Goal: Task Accomplishment & Management: Manage account settings

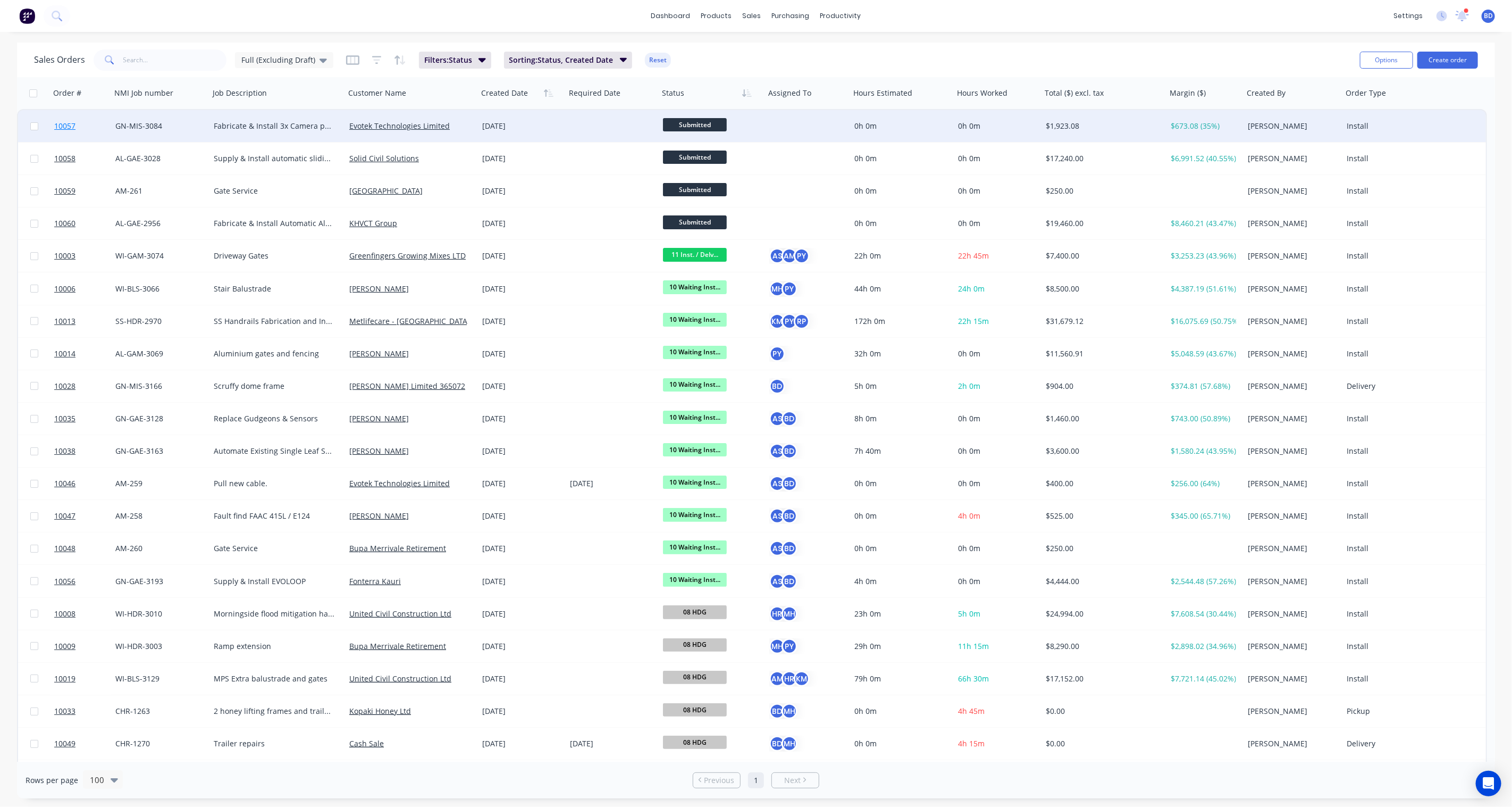
click at [64, 125] on span "10057" at bounding box center [65, 125] width 21 height 11
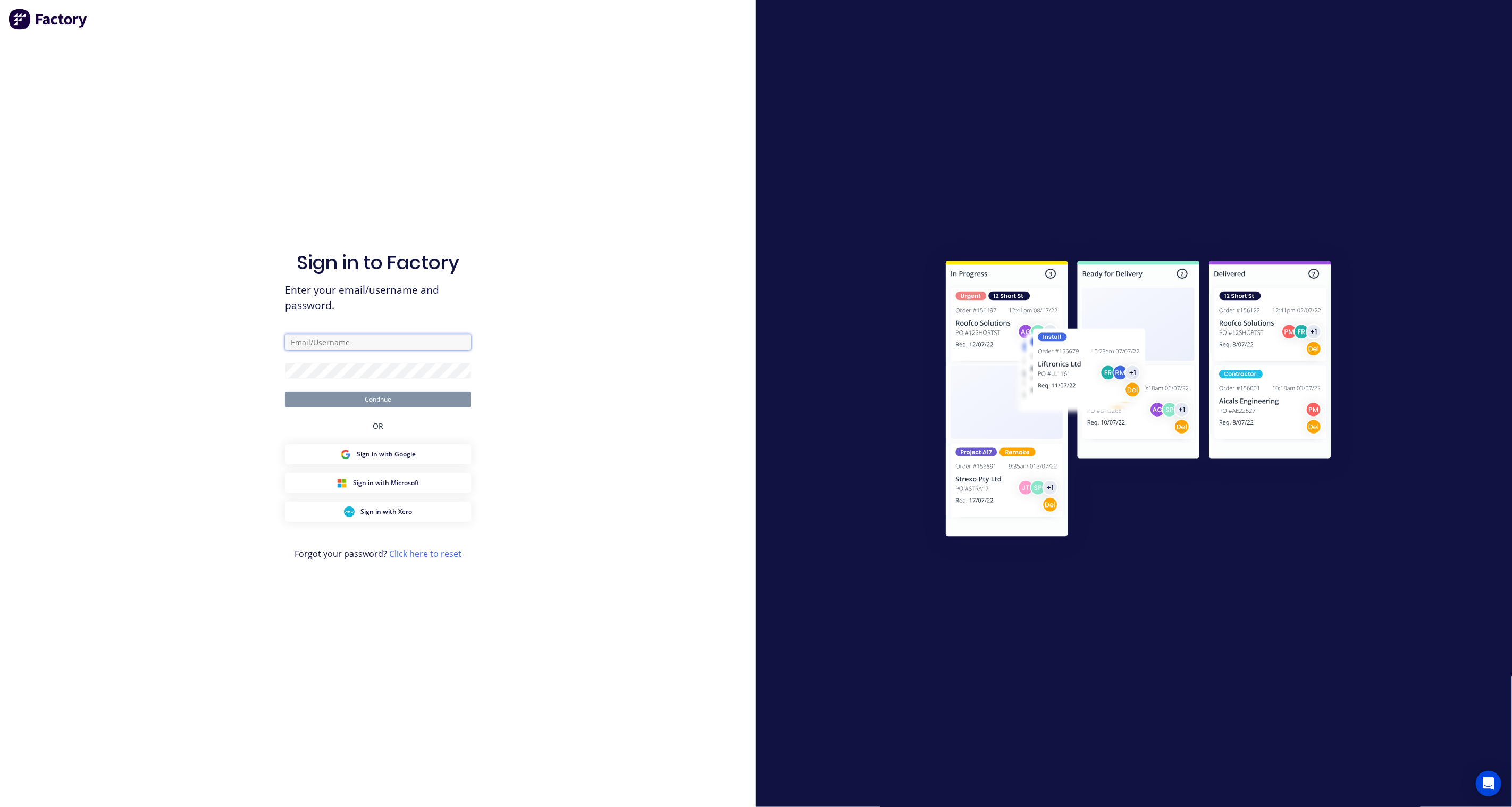
click at [363, 344] on input "text" at bounding box center [378, 342] width 186 height 16
type input "brandon.dsouza@nmi.co.nz"
click at [390, 396] on button "Continue" at bounding box center [378, 399] width 186 height 16
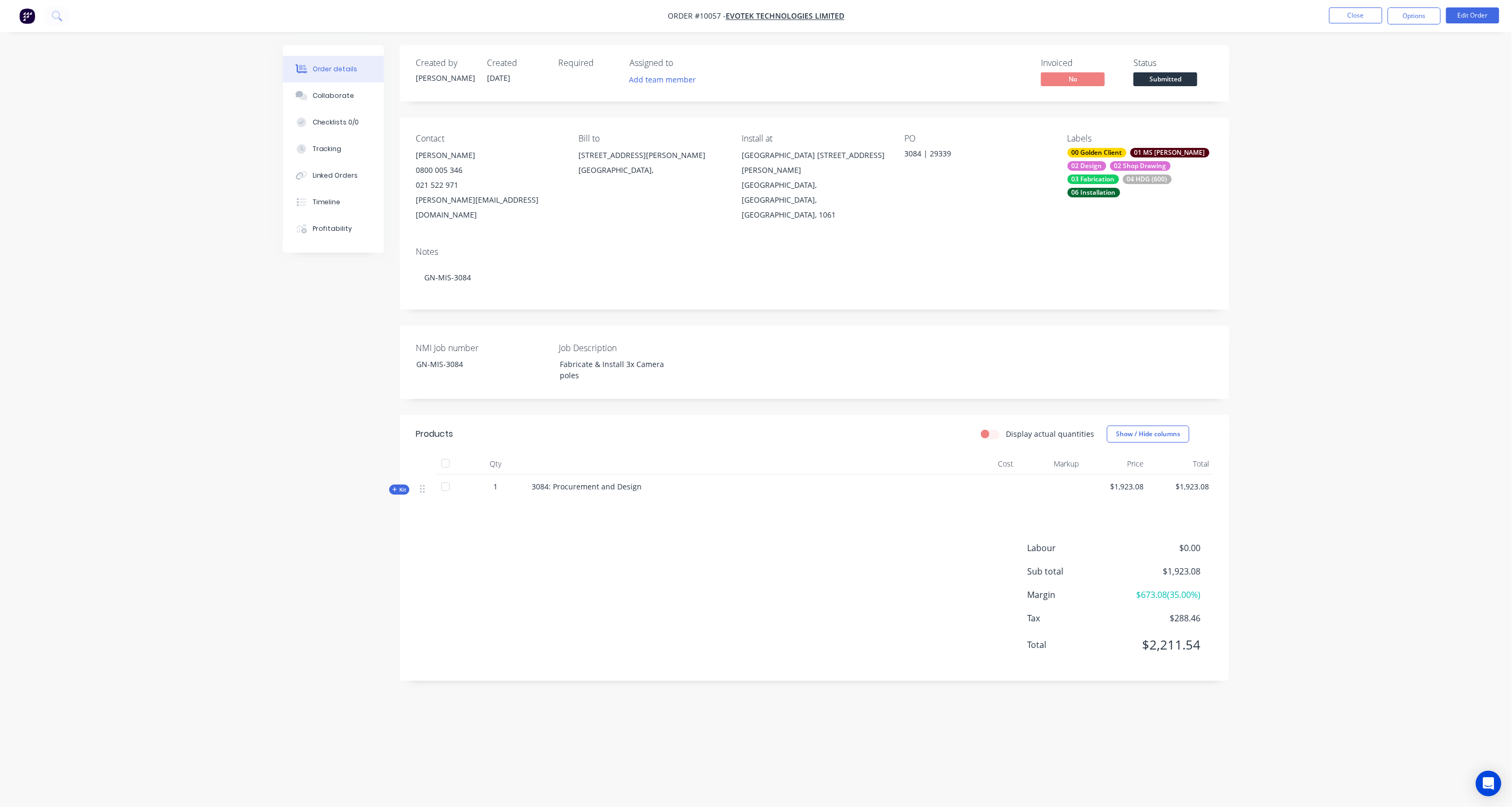
click at [403, 486] on span "Kit" at bounding box center [400, 489] width 14 height 8
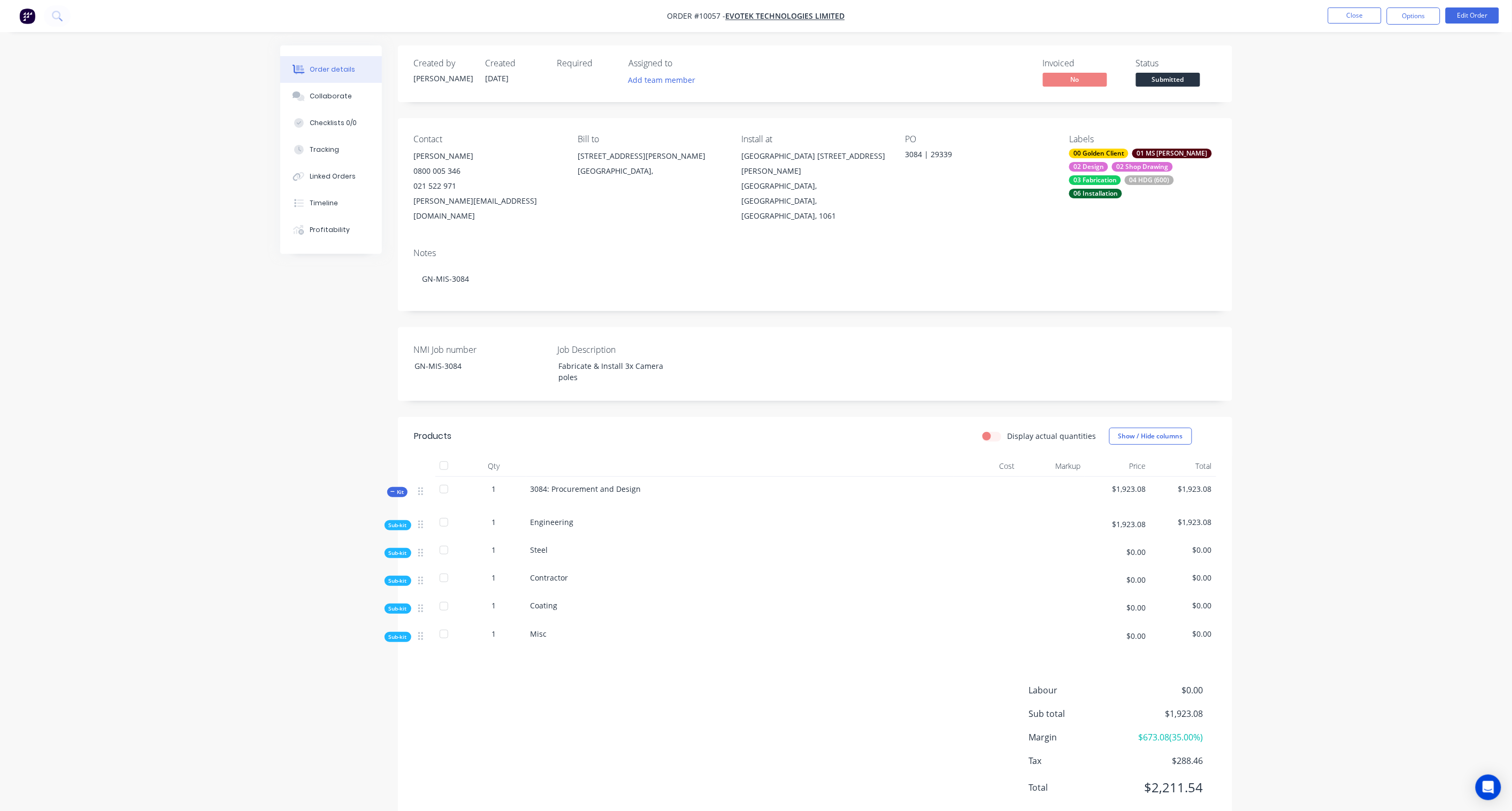
click at [403, 522] on span "Sub-kit" at bounding box center [398, 525] width 18 height 8
click at [394, 594] on span "Sub-kit" at bounding box center [398, 597] width 18 height 8
click at [396, 594] on span "Sub-kit" at bounding box center [398, 597] width 18 height 8
click at [399, 594] on span "Sub-kit" at bounding box center [398, 597] width 18 height 8
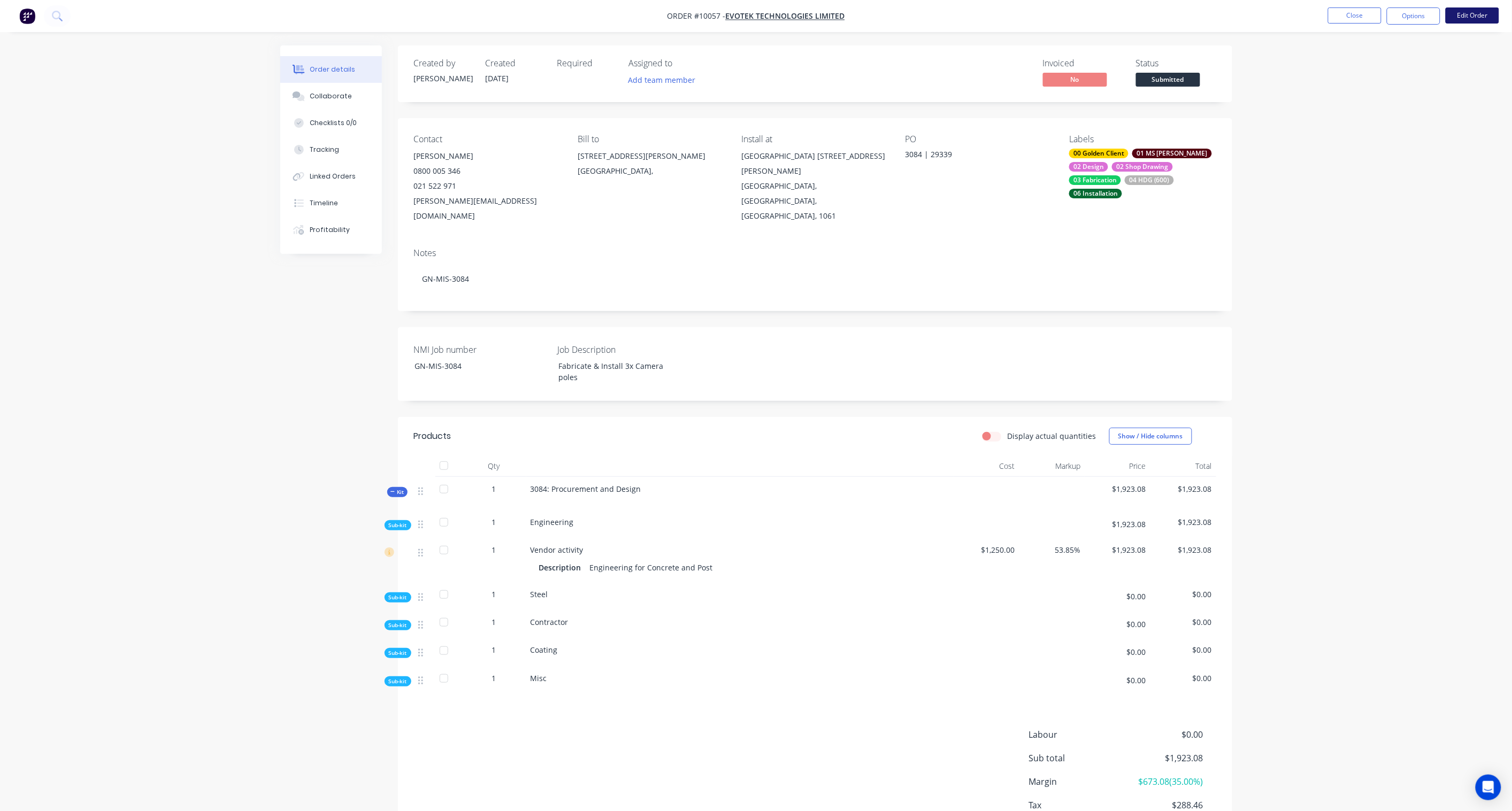
click at [1140, 18] on button "Edit Order" at bounding box center [1472, 16] width 54 height 16
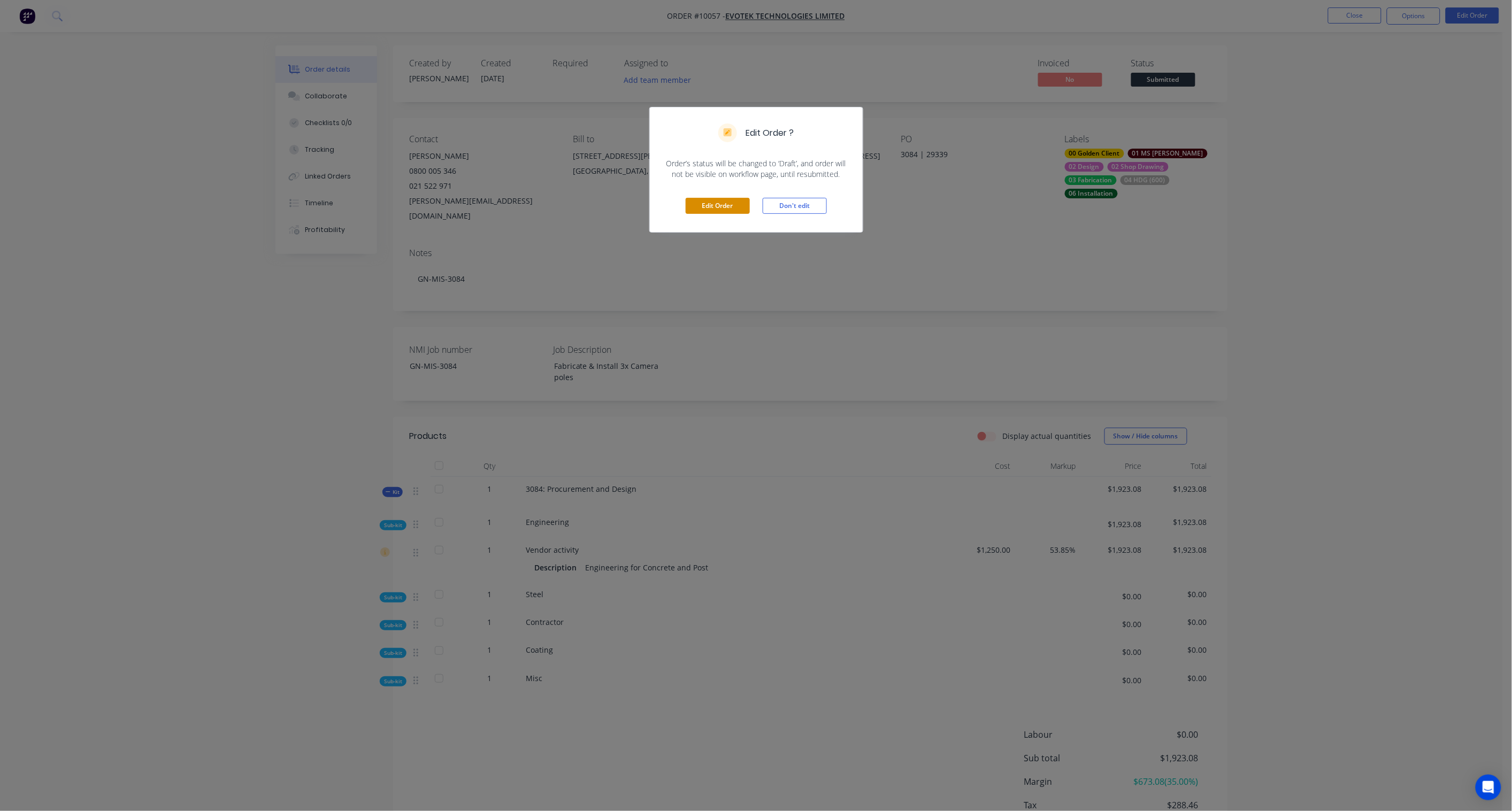
click at [710, 209] on button "Edit Order" at bounding box center [717, 206] width 64 height 16
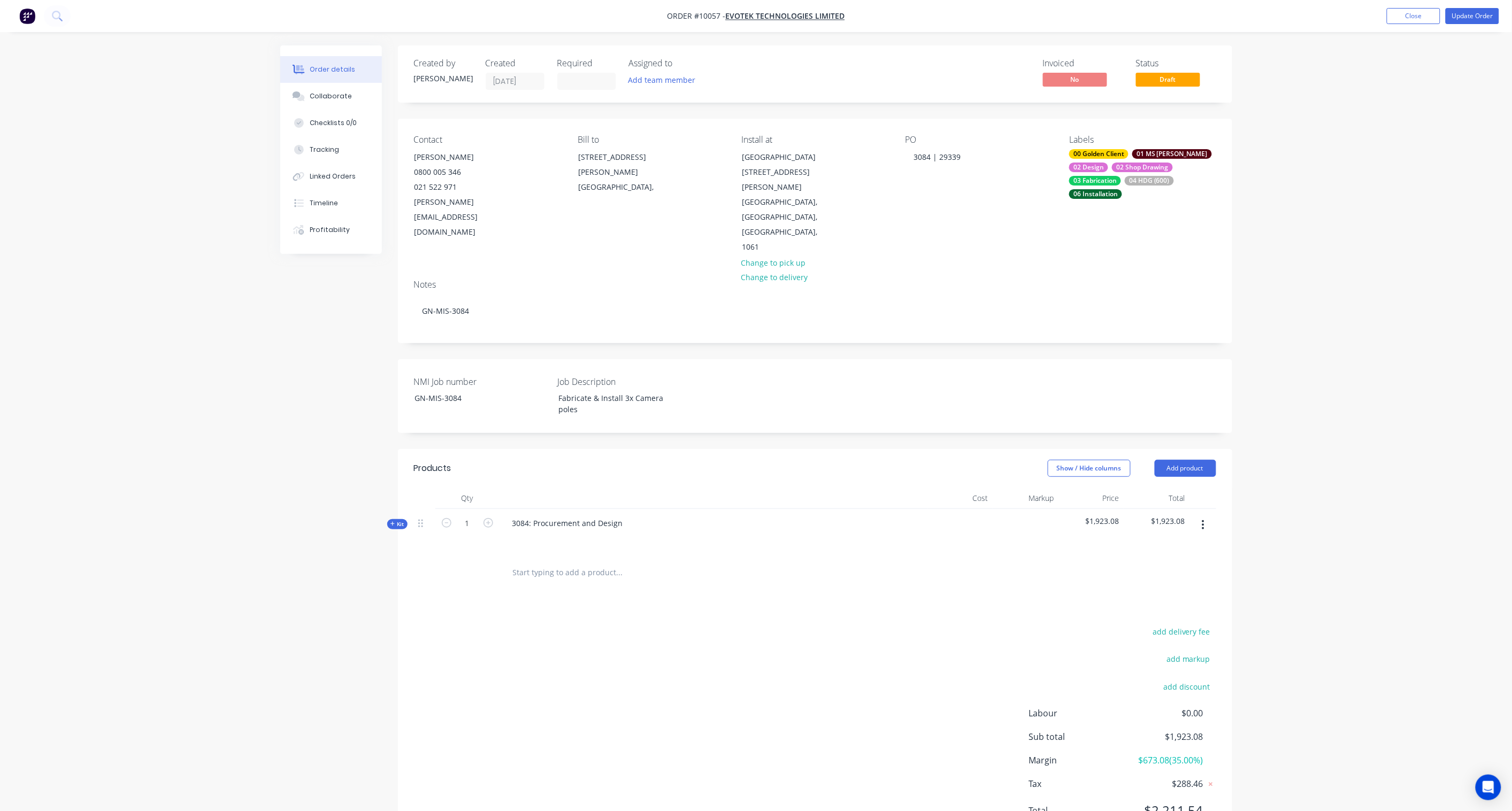
click at [394, 522] on icon at bounding box center [392, 524] width 5 height 6
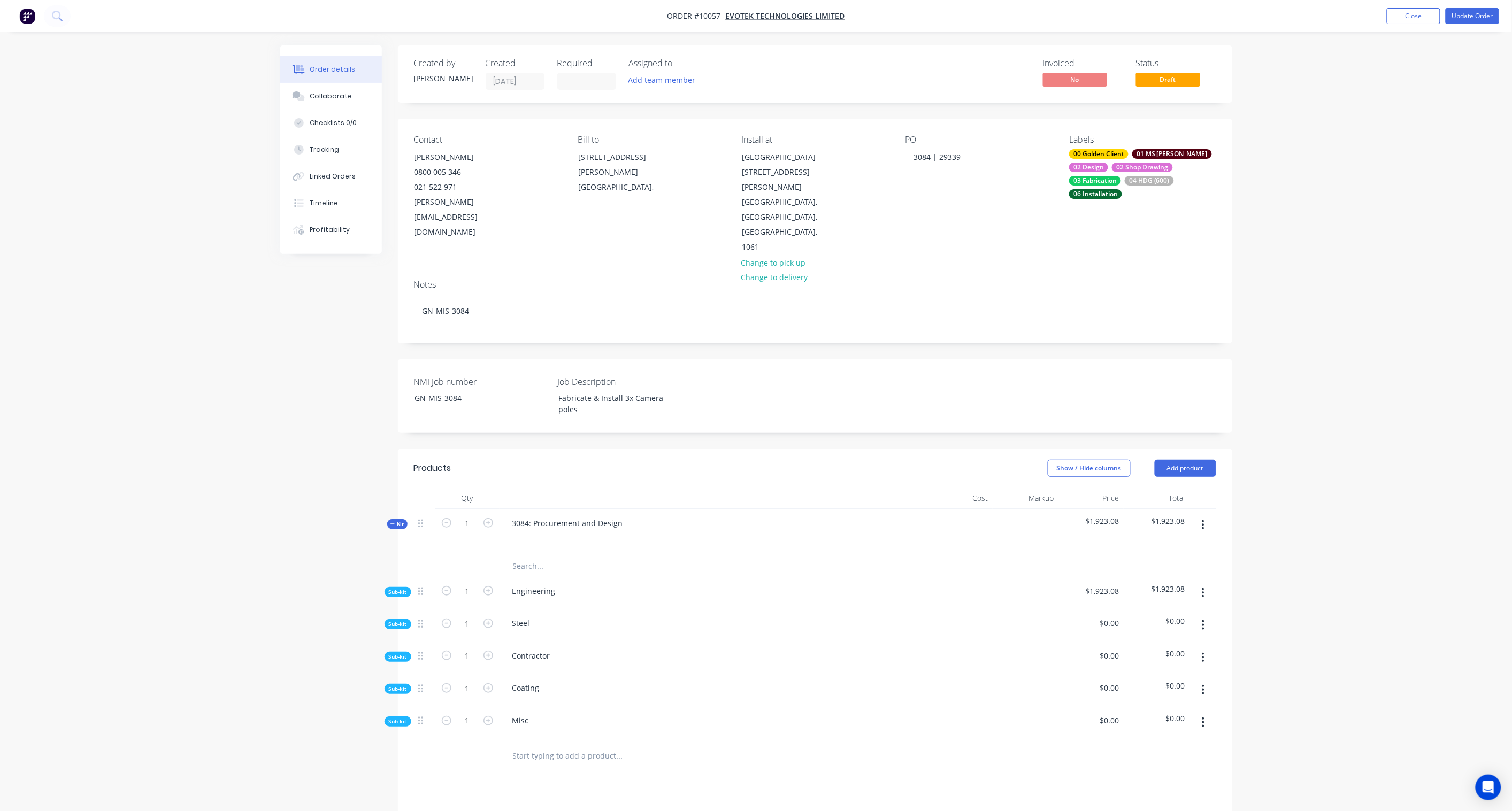
click at [392, 597] on span "Sub-kit" at bounding box center [398, 623] width 18 height 8
click at [392, 597] on div "Sub-kit" at bounding box center [398, 678] width 27 height 10
click at [980, 597] on input "0" at bounding box center [980, 709] width 25 height 16
paste input "4084.08"
type input "$4,084.08"
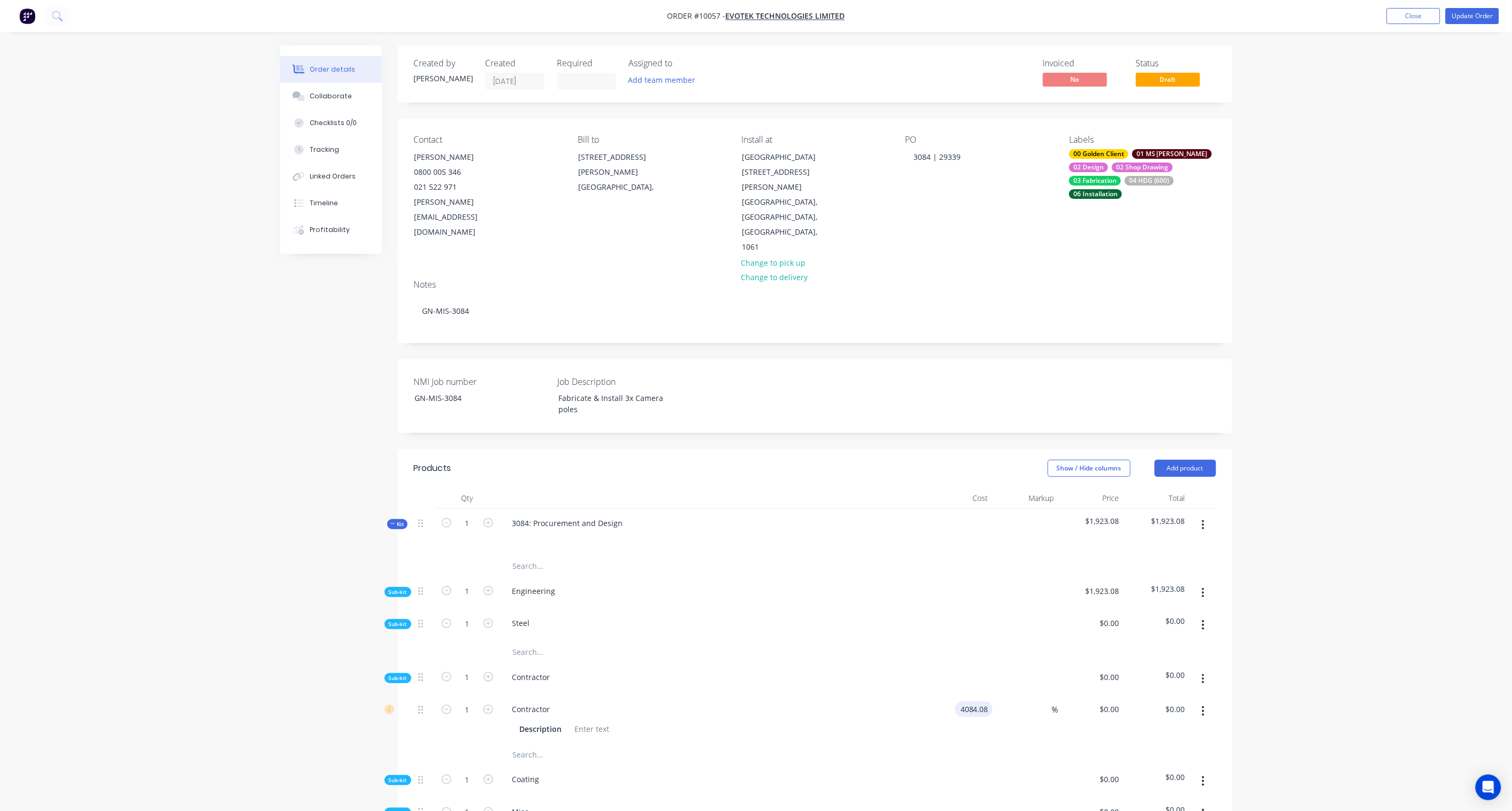
type input "$4,084.08"
click at [1140, 597] on input "$4,084.08" at bounding box center [1169, 709] width 39 height 16
type input "$4,084.08"
paste input "5462.69"
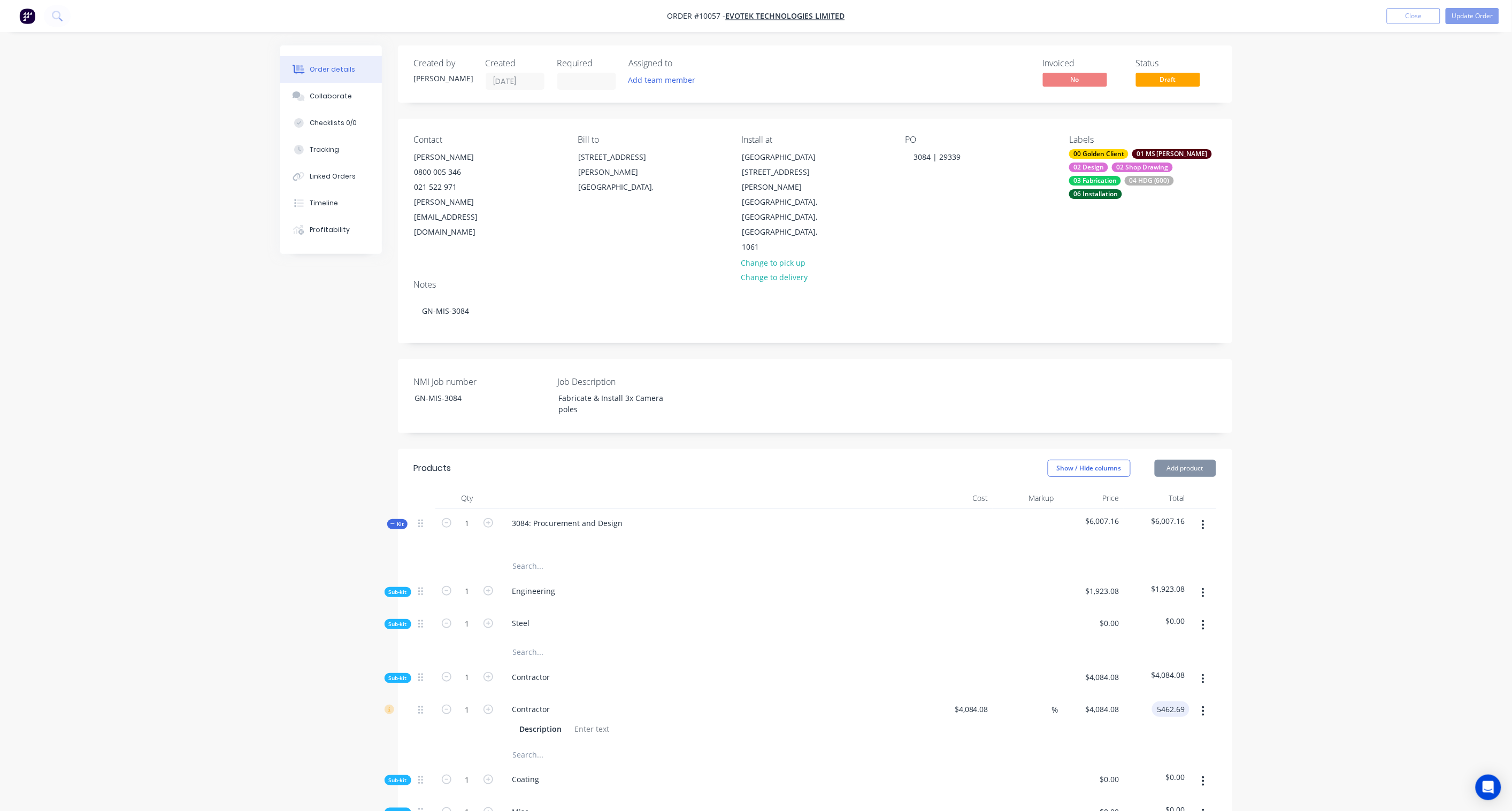
type input "5462.69"
type input "33.76"
type input "$5,462.69"
click at [1140, 597] on div "Order details Collaborate Checklists 0/0 Tracking Linked Orders Timeline Profit…" at bounding box center [756, 569] width 1512 height 1138
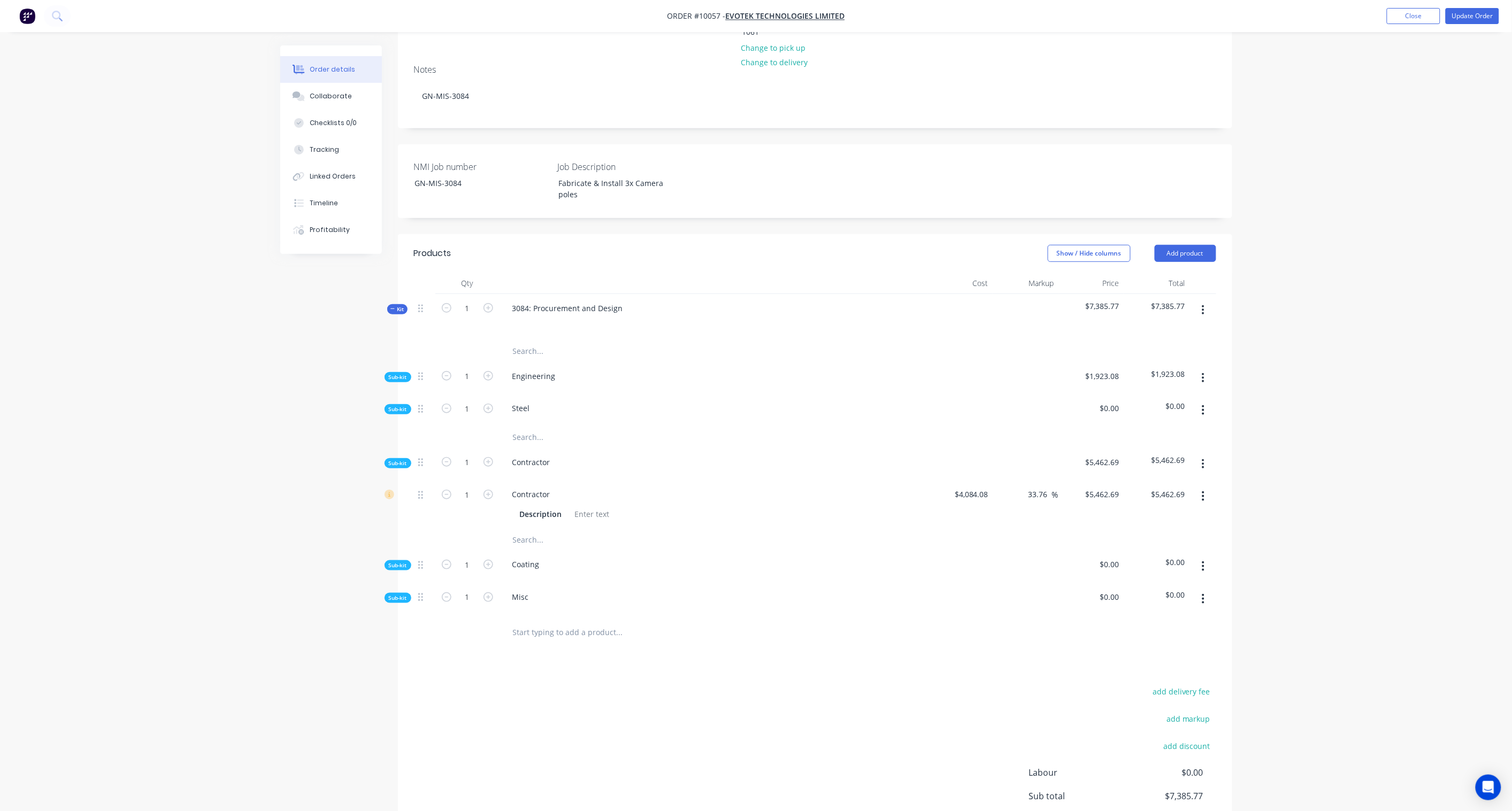
scroll to position [282, 0]
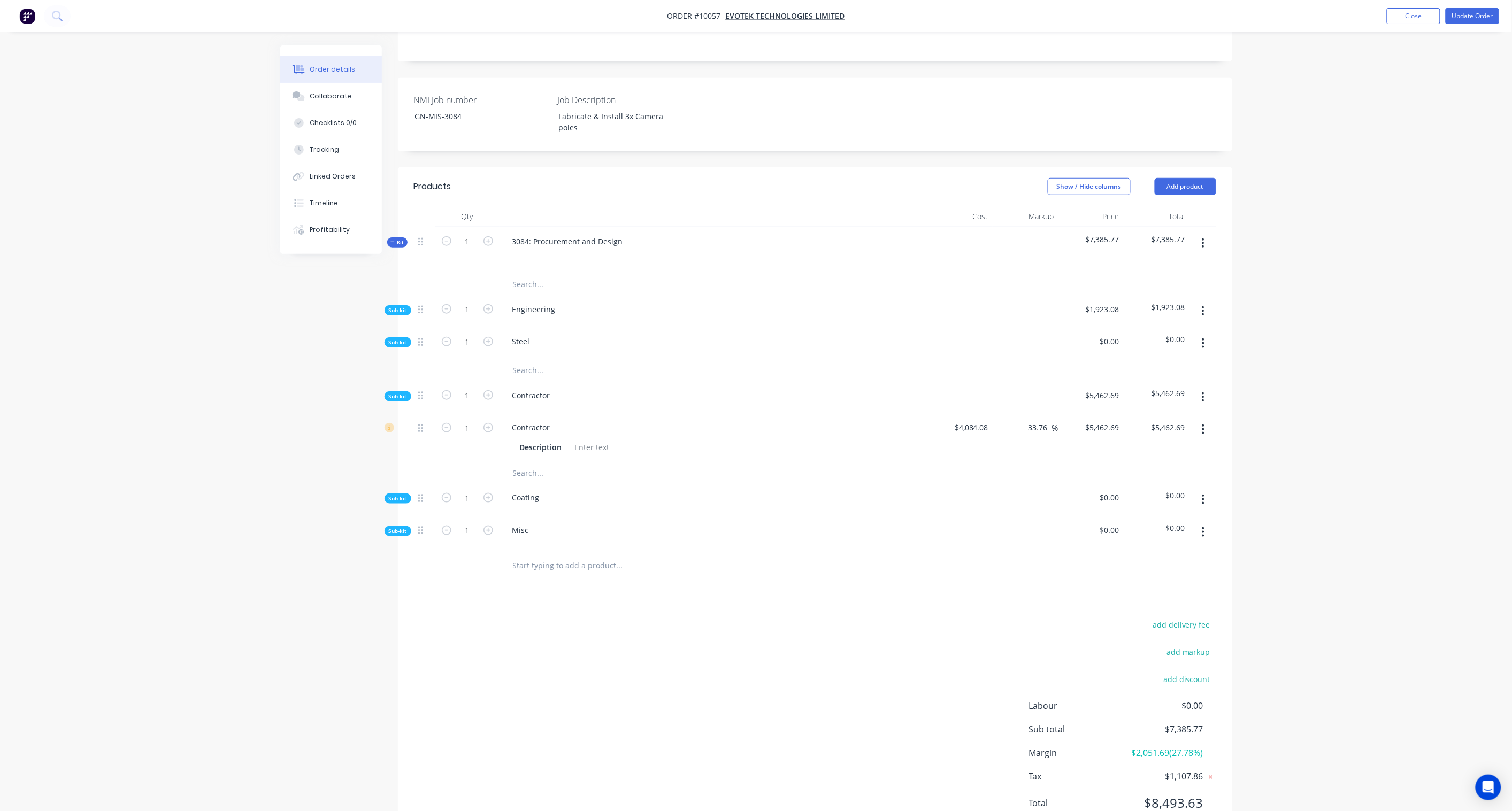
click at [1140, 522] on button "button" at bounding box center [1203, 531] width 25 height 19
click at [1140, 552] on div "Add product to kit" at bounding box center [1165, 560] width 82 height 16
click at [1140, 13] on button "Update Order" at bounding box center [1472, 16] width 54 height 16
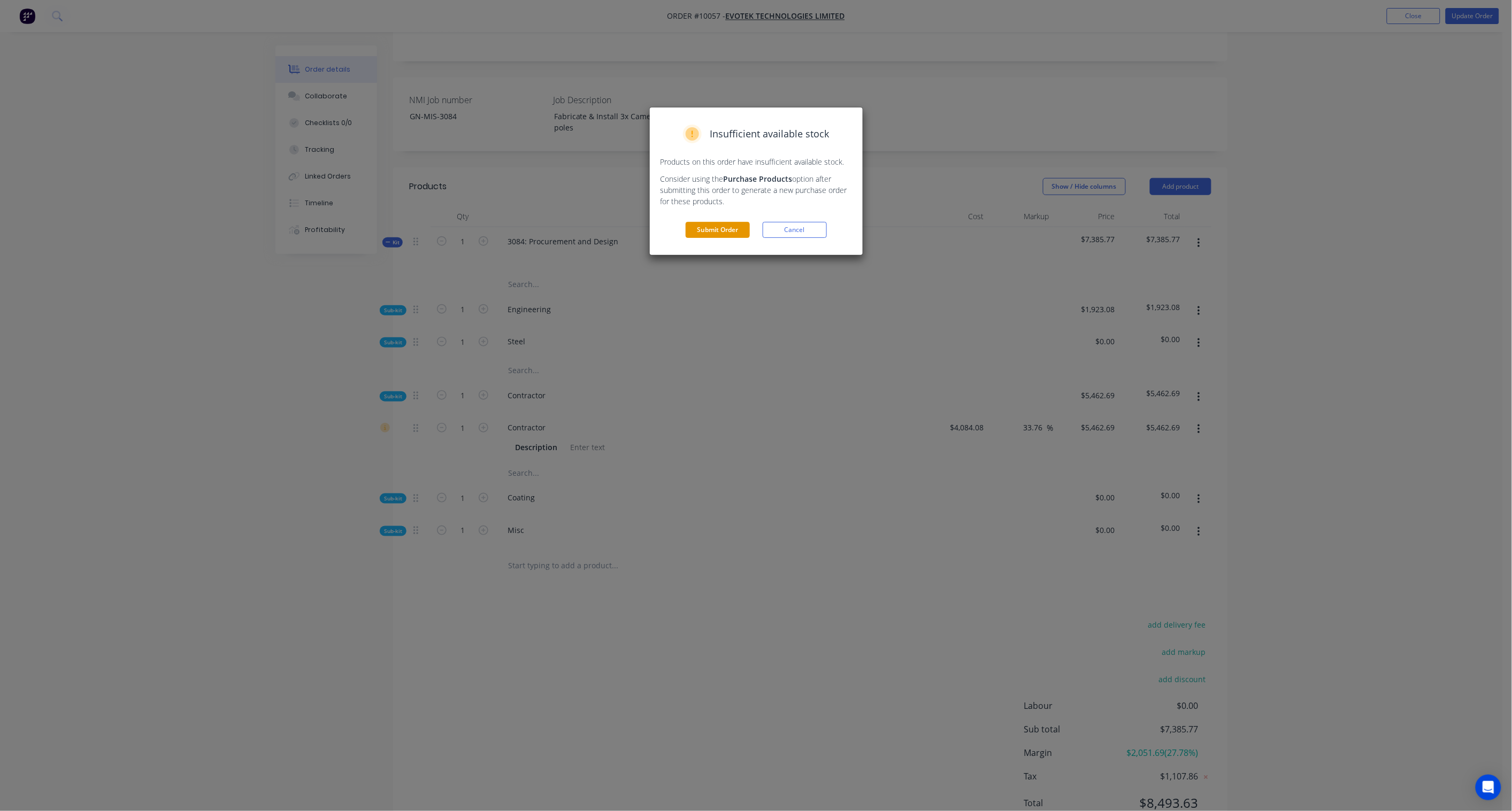
click at [738, 225] on button "Submit Order" at bounding box center [717, 230] width 64 height 16
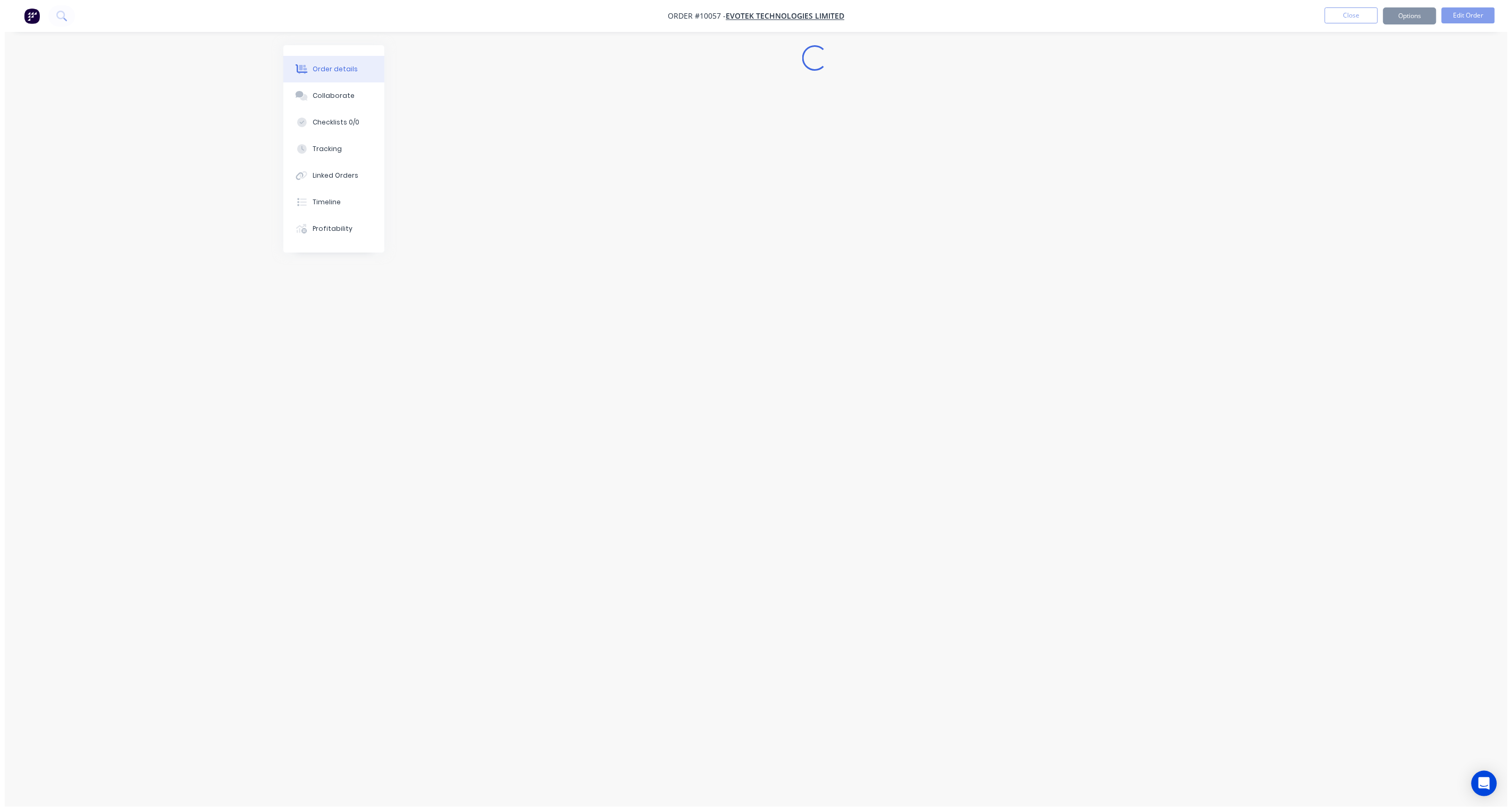
scroll to position [0, 0]
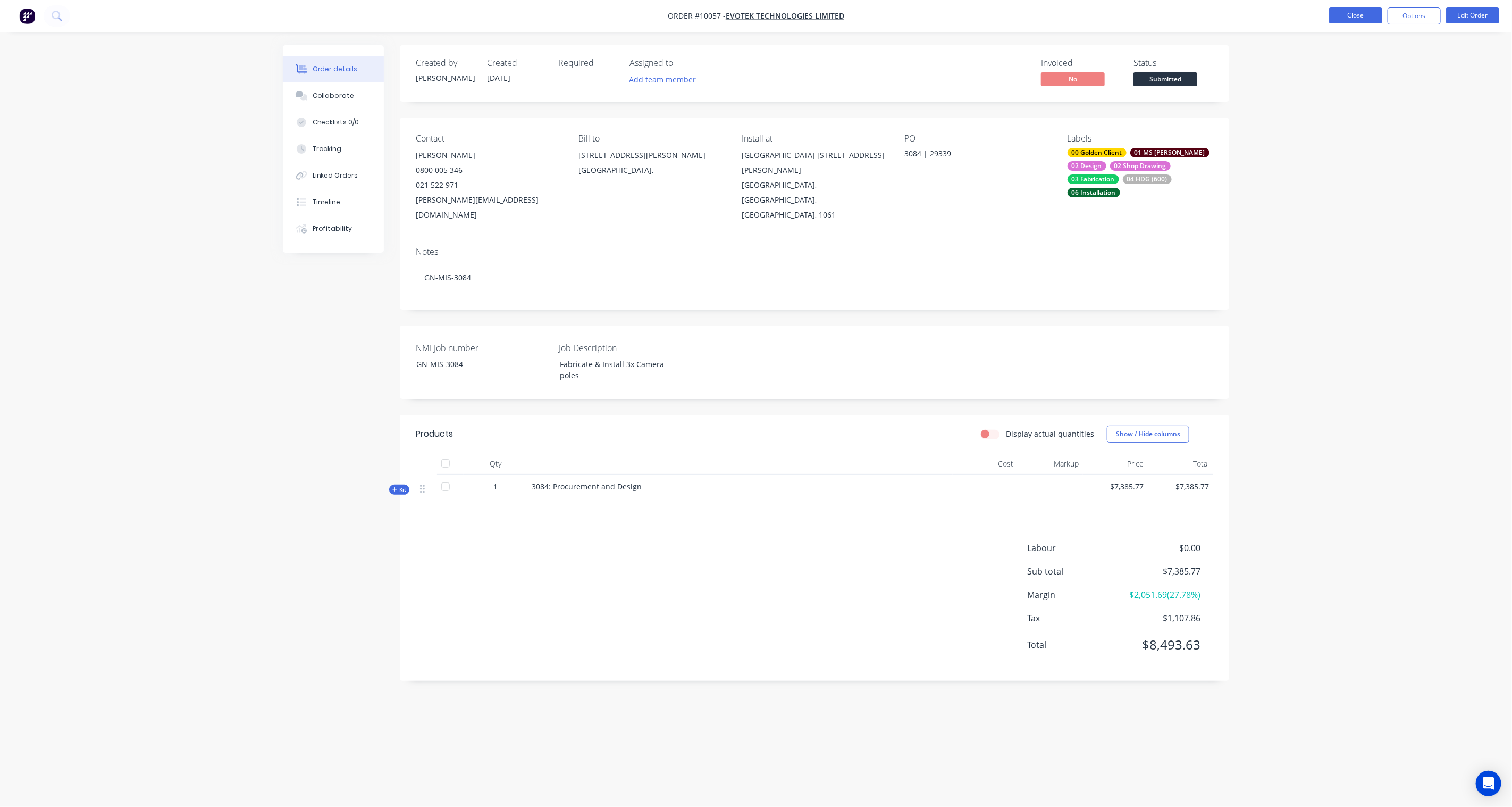
click at [1134, 15] on button "Close" at bounding box center [1356, 15] width 53 height 16
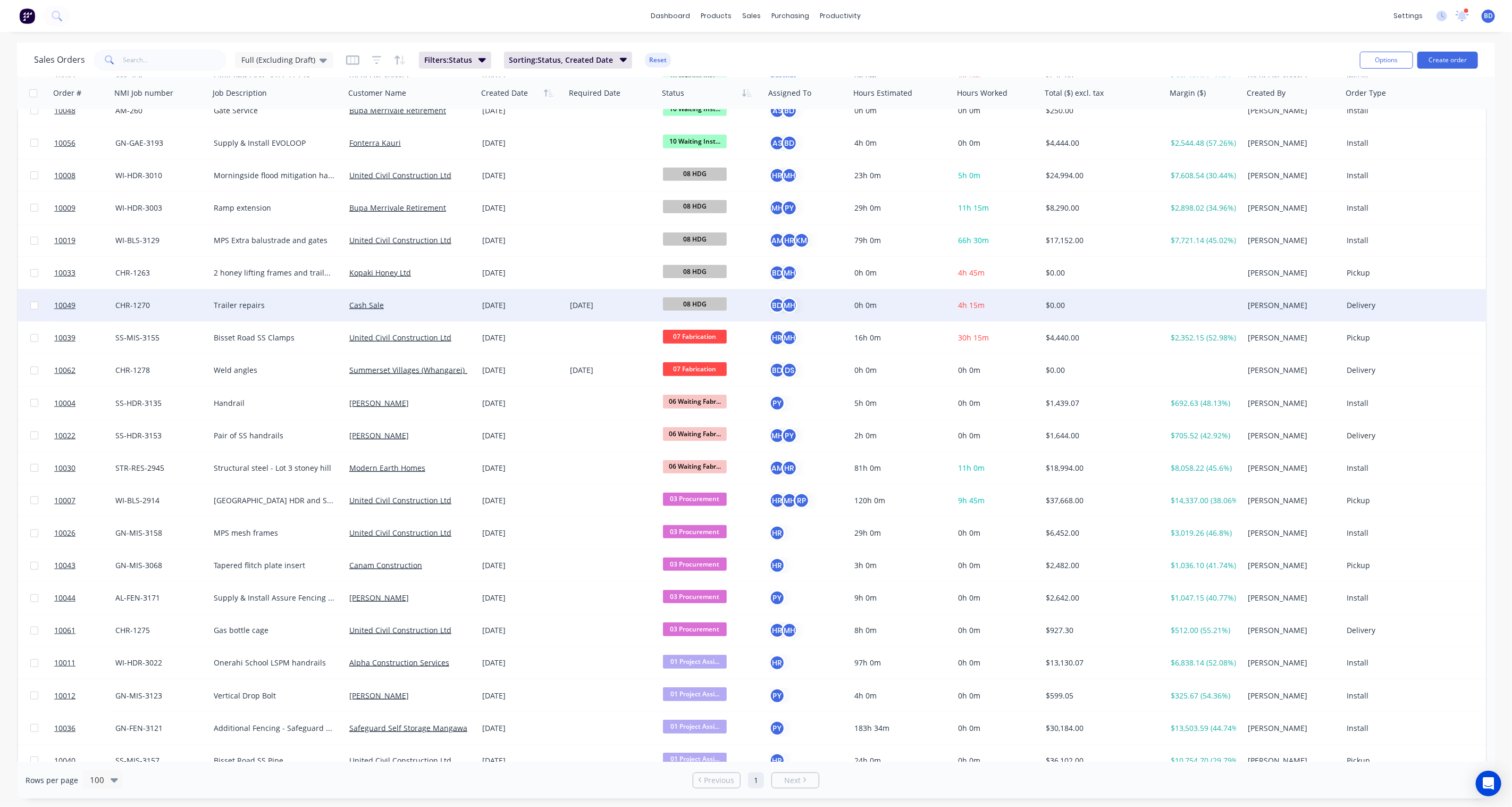
scroll to position [473, 0]
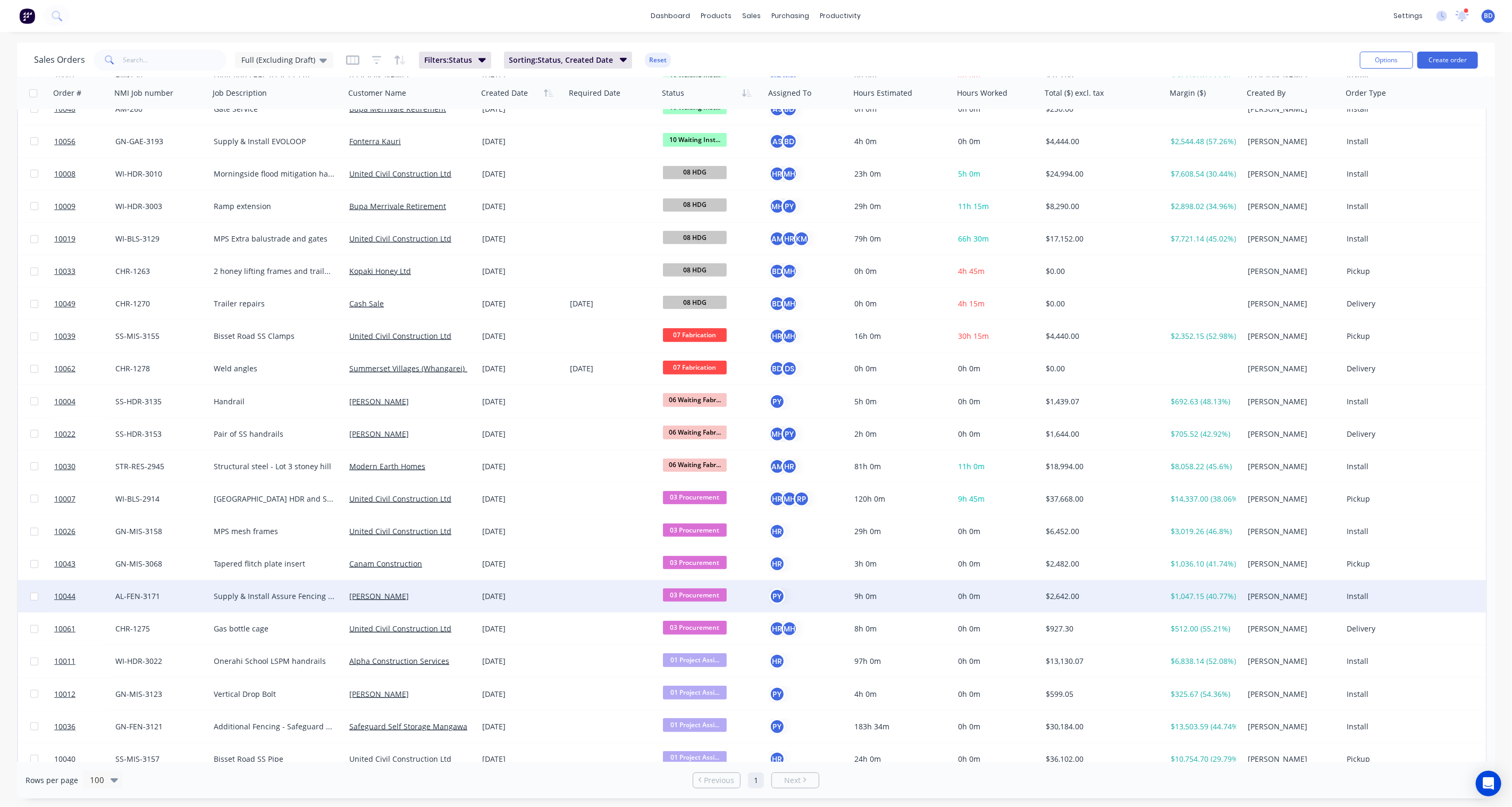
click at [710, 594] on span "03 Procurement" at bounding box center [695, 595] width 64 height 13
click at [711, 594] on span "06 Waiting Fabrication" at bounding box center [706, 726] width 80 height 10
click at [699, 589] on span "06 Waiting Fabr..." at bounding box center [695, 595] width 64 height 13
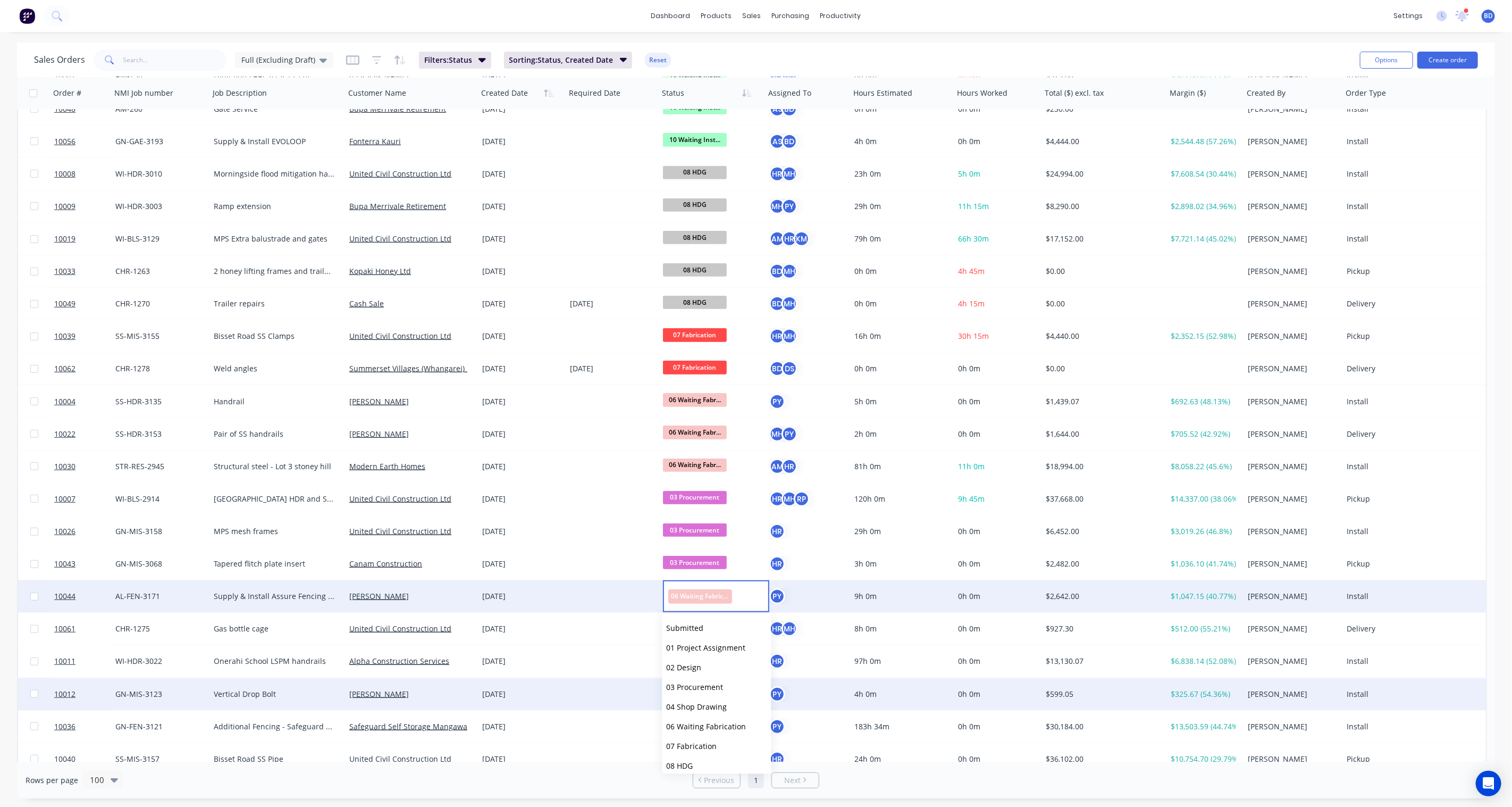
click at [710, 594] on span "03 Procurement" at bounding box center [695, 687] width 57 height 10
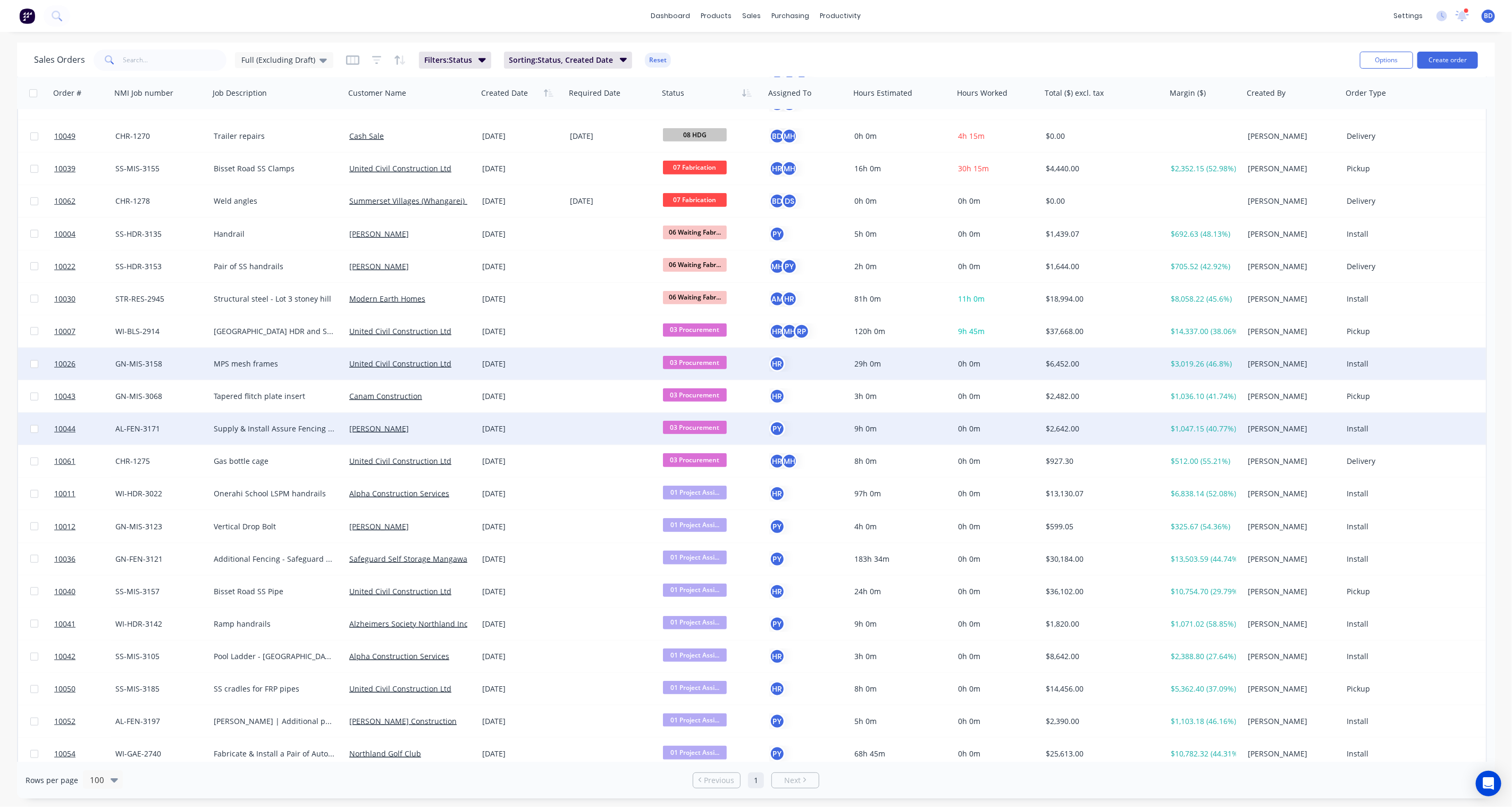
scroll to position [650, 0]
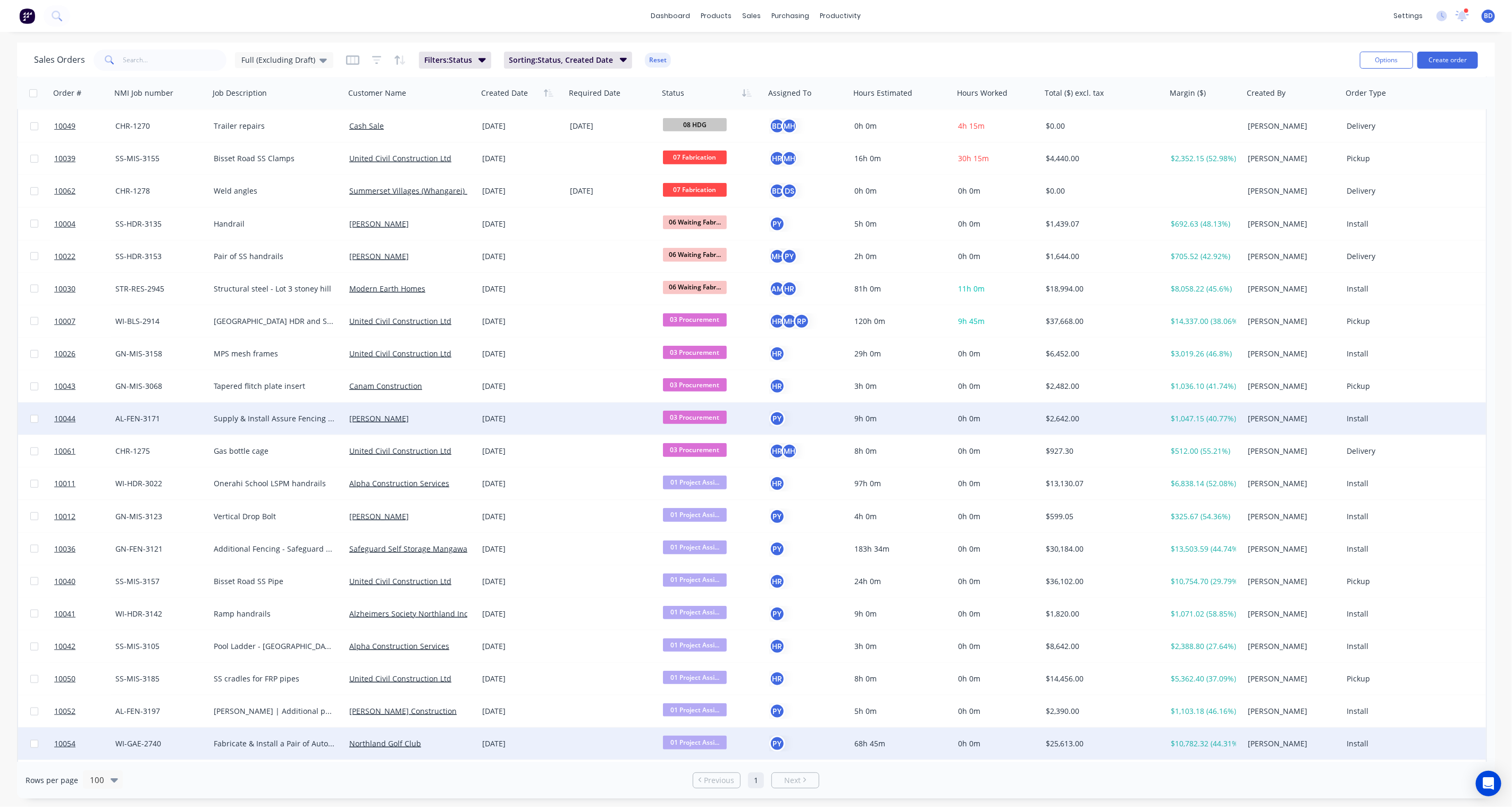
click at [704, 594] on span "01 Project Assi..." at bounding box center [695, 742] width 64 height 13
click at [704, 594] on button "02 Design" at bounding box center [717, 618] width 109 height 20
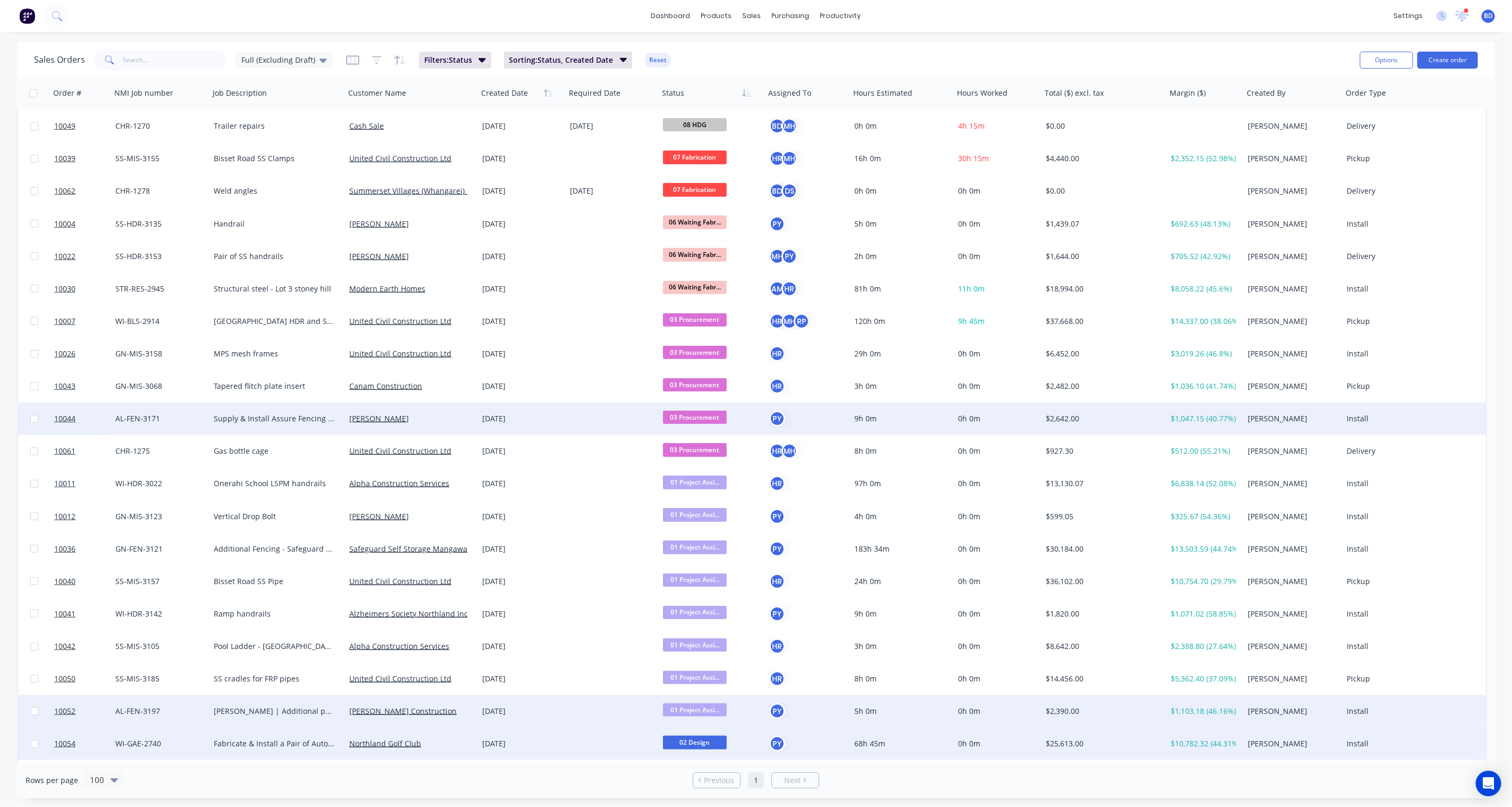
click at [705, 594] on span "01 Project Assi..." at bounding box center [695, 710] width 64 height 13
click at [705, 594] on span "03 Procurement" at bounding box center [695, 606] width 57 height 10
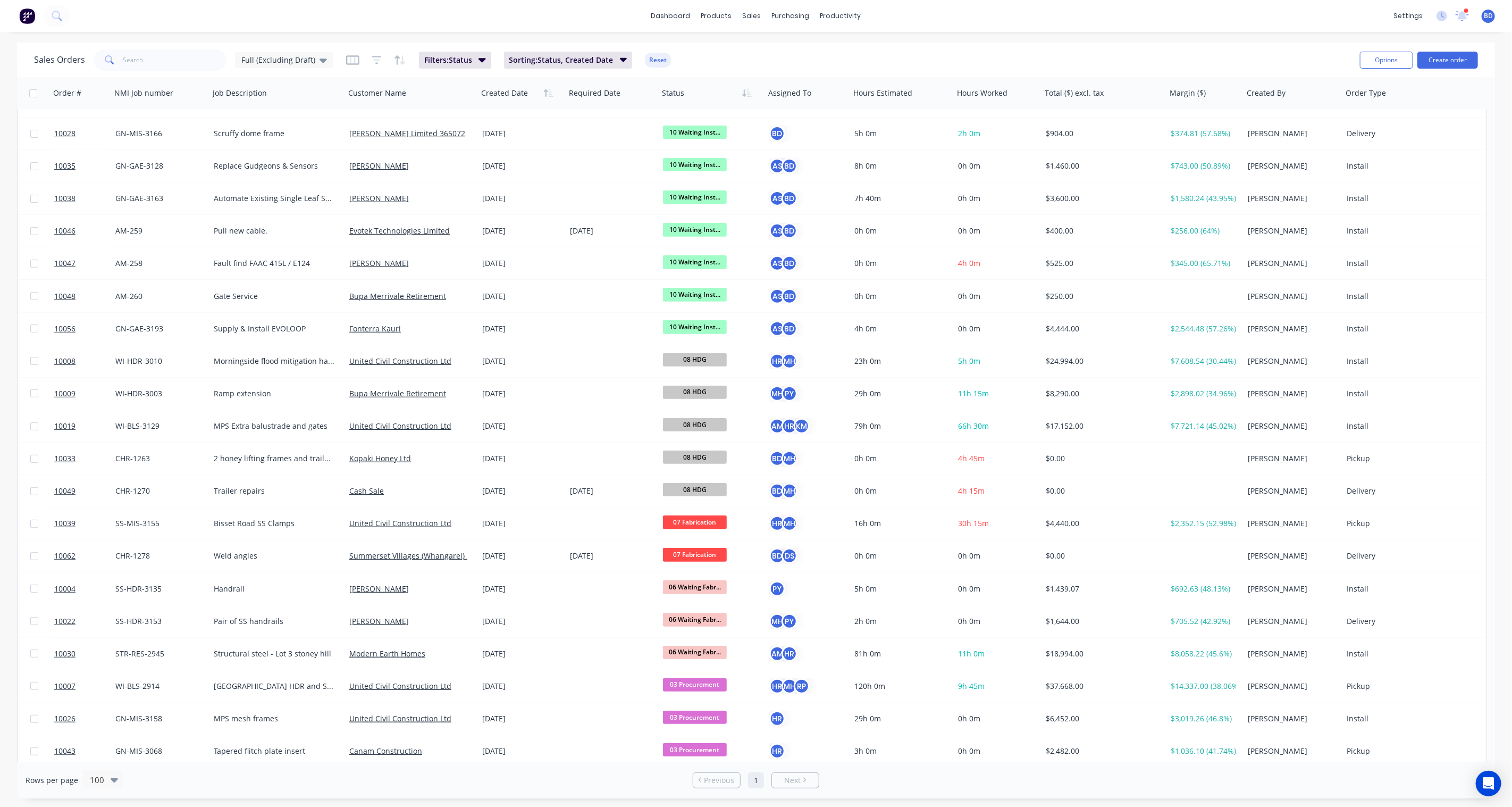
scroll to position [0, 0]
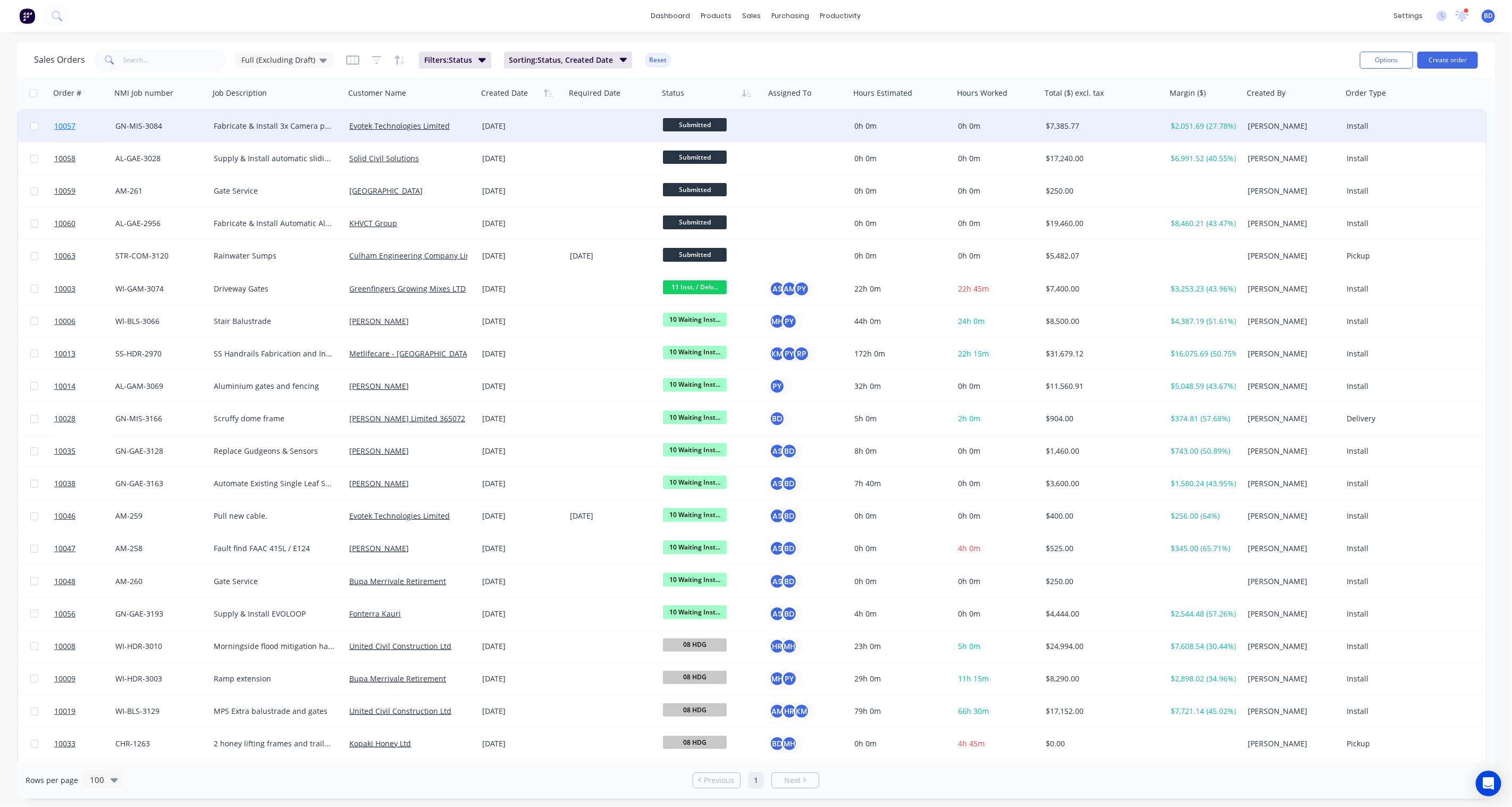
click at [72, 125] on span "10057" at bounding box center [65, 125] width 21 height 11
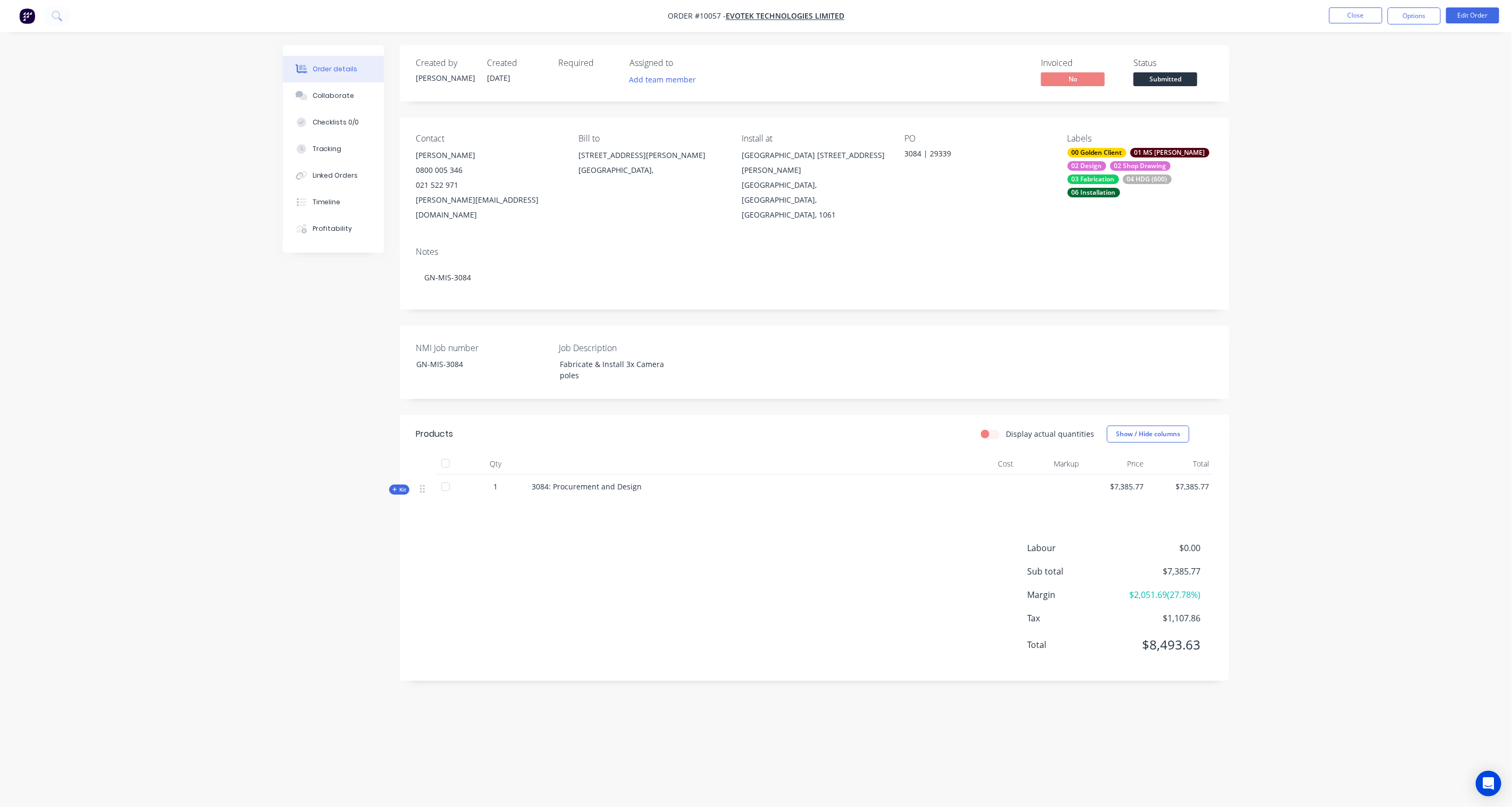
click at [397, 484] on div "Kit" at bounding box center [399, 489] width 20 height 10
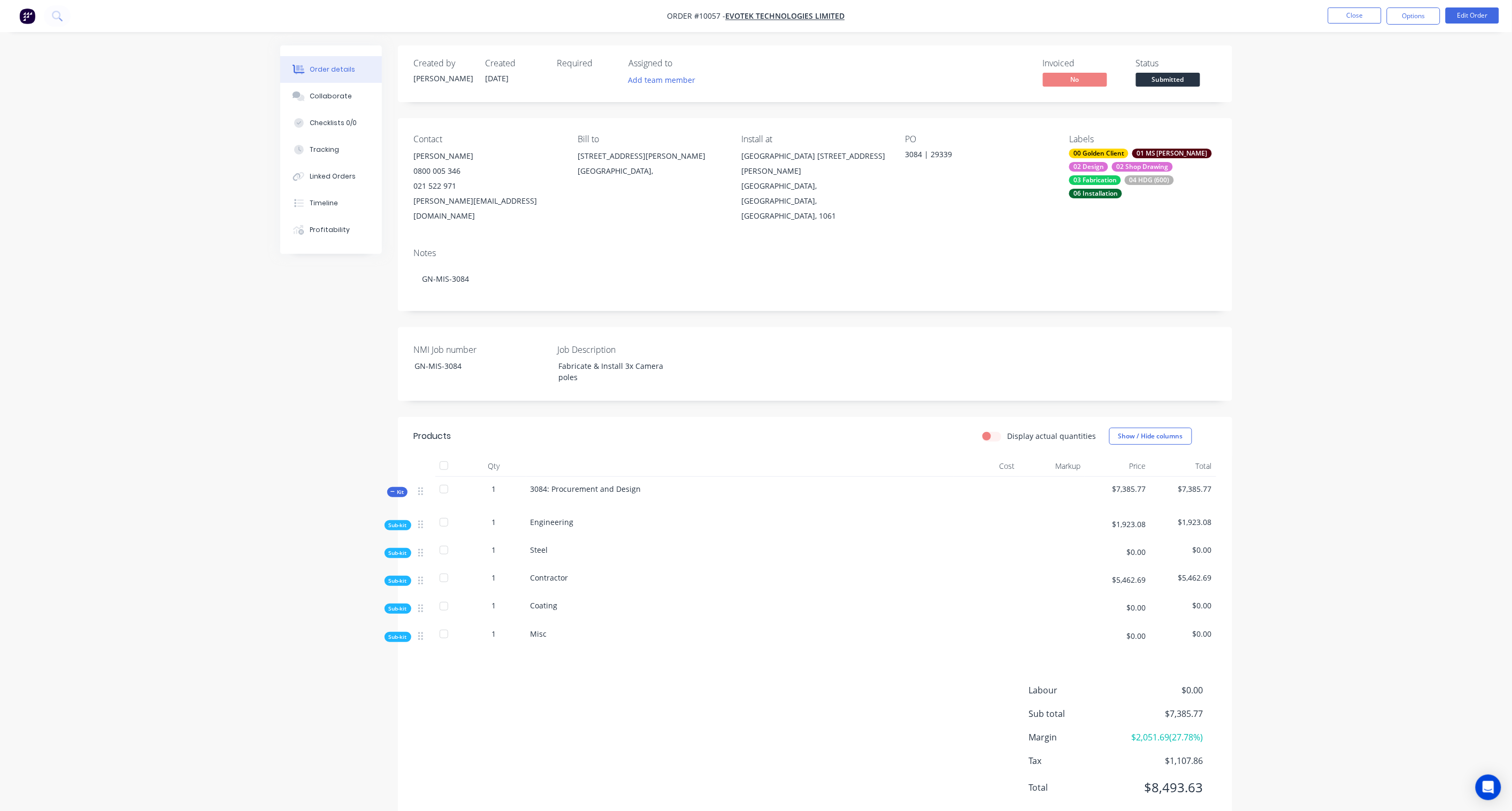
click at [389, 549] on span "Sub-kit" at bounding box center [398, 553] width 18 height 8
click at [396, 549] on span "Sub-kit" at bounding box center [398, 553] width 18 height 8
click at [1477, 17] on button "Edit Order" at bounding box center [1472, 16] width 54 height 16
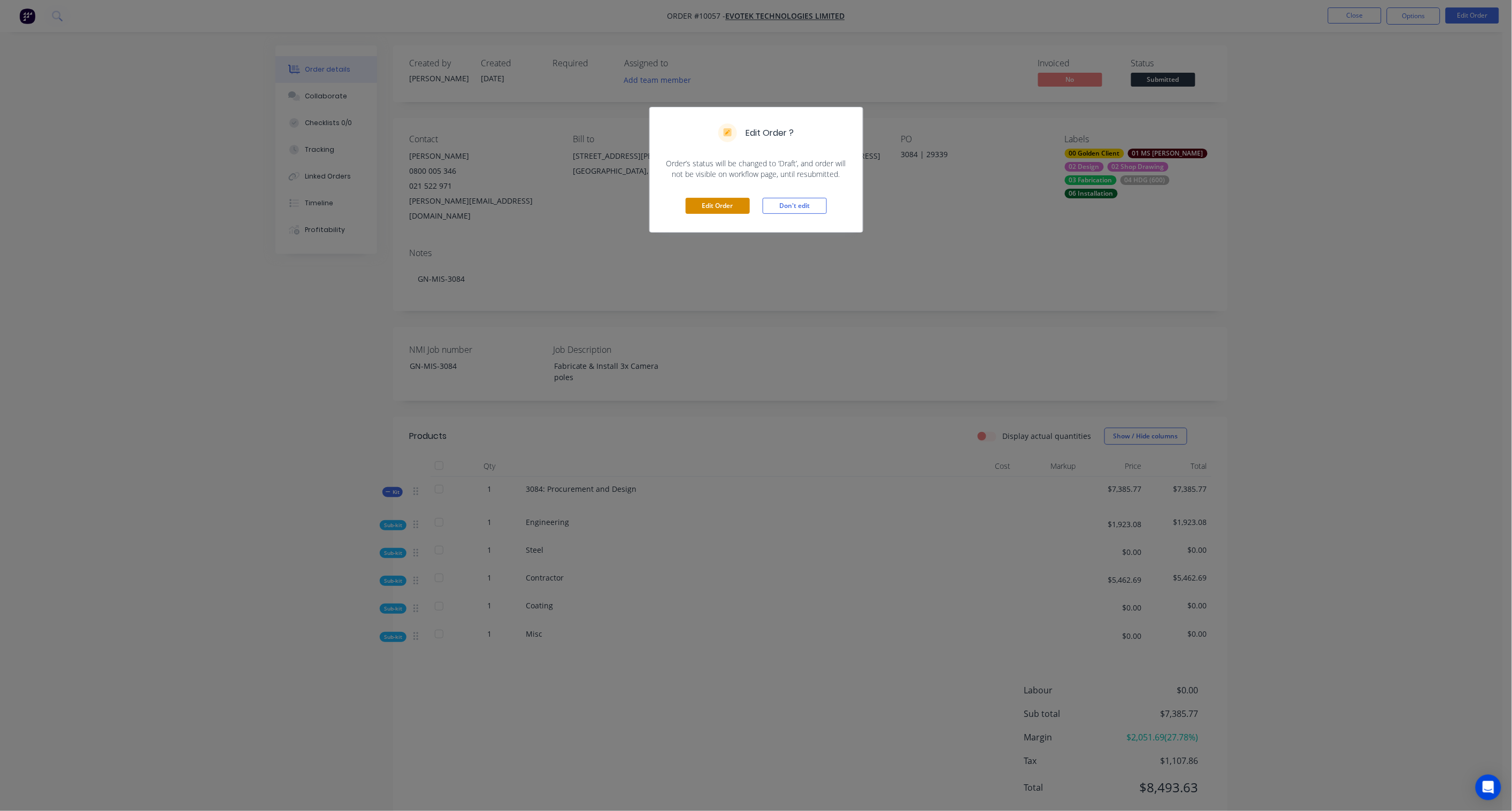
click at [723, 206] on button "Edit Order" at bounding box center [717, 206] width 64 height 16
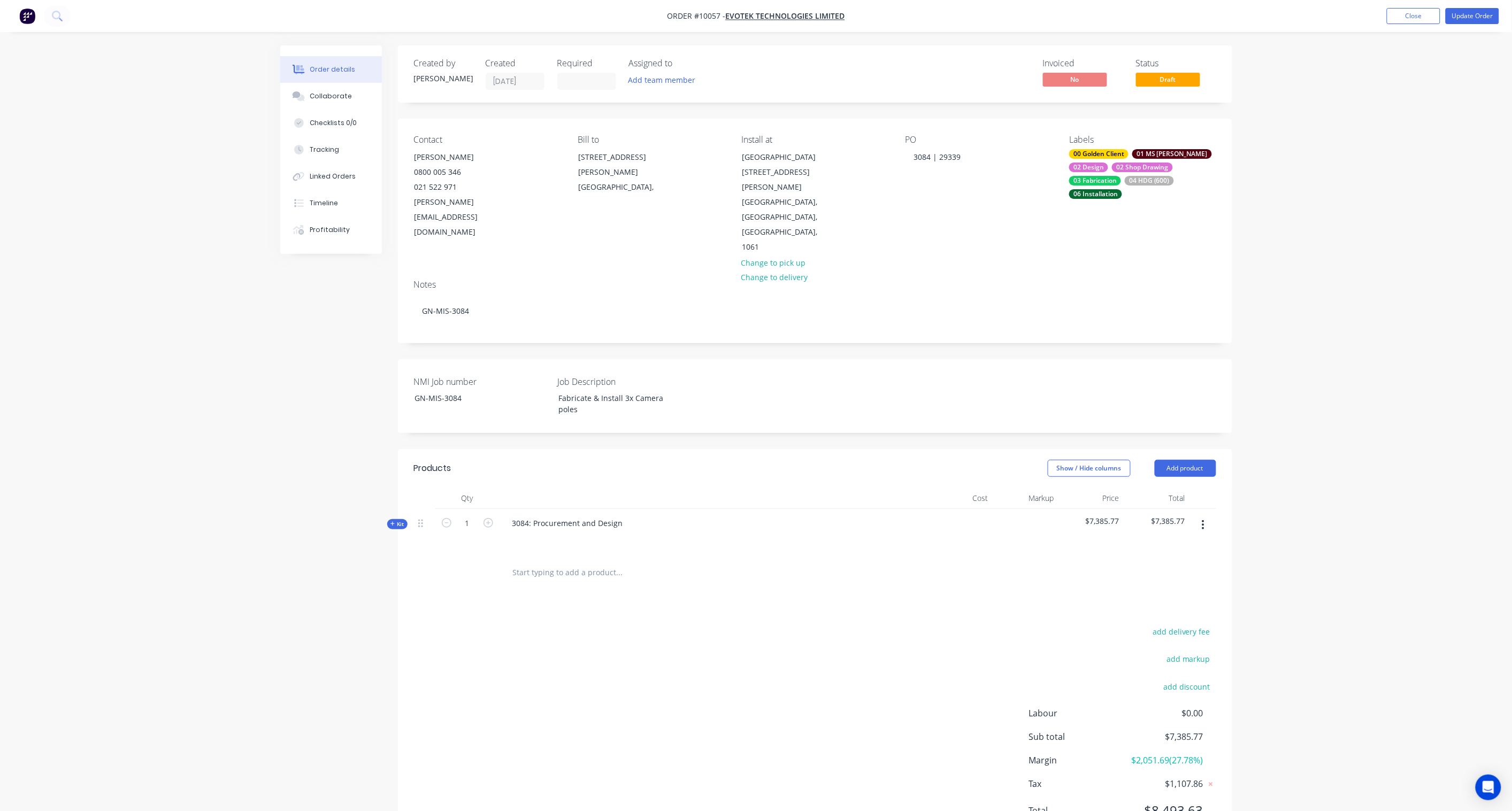
click at [392, 522] on icon at bounding box center [392, 524] width 5 height 6
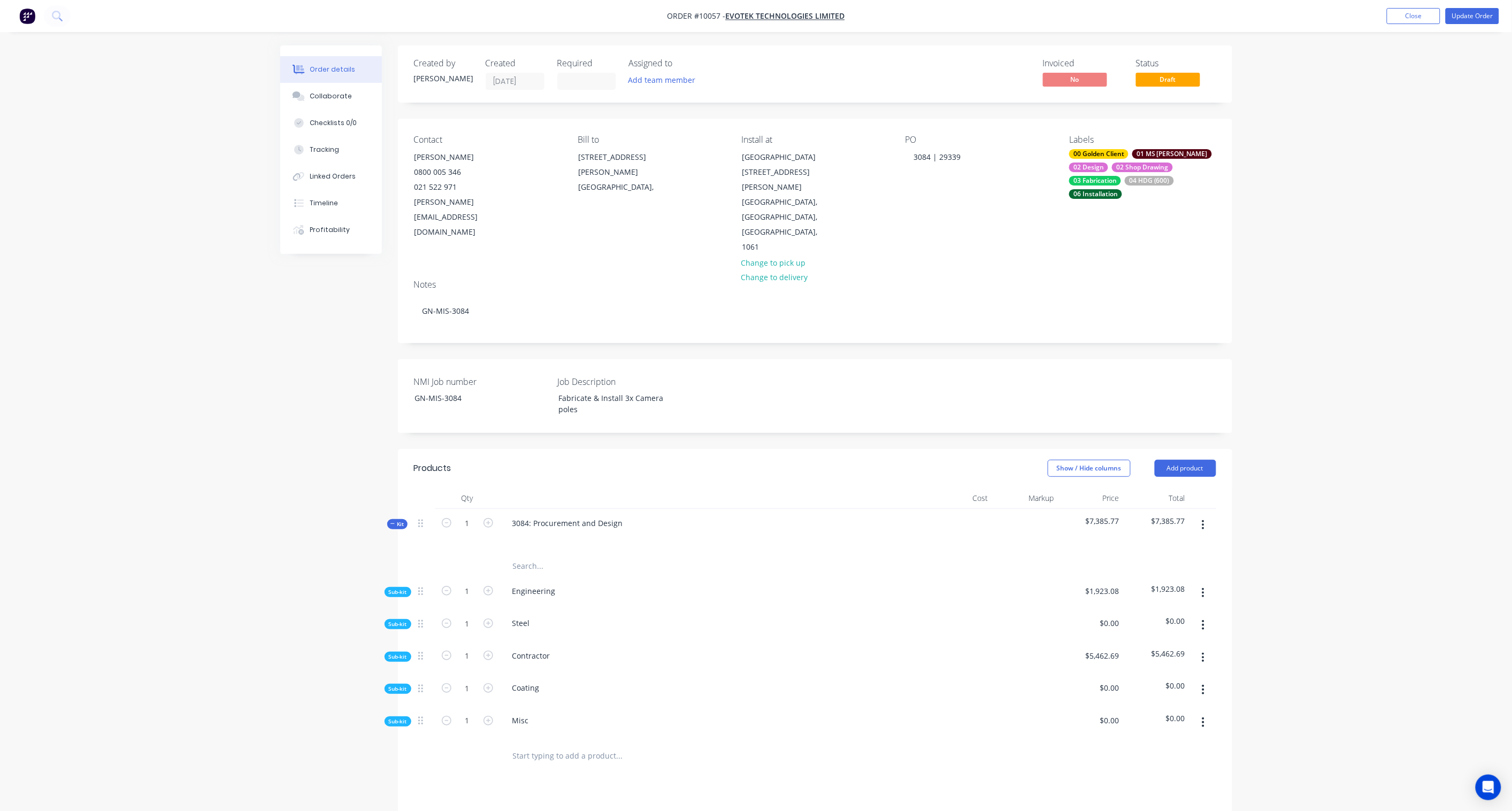
click at [400, 718] on span "Sub-kit" at bounding box center [398, 721] width 18 height 8
click at [1206, 713] on button "button" at bounding box center [1203, 722] width 25 height 19
click at [1191, 740] on button "Add product to kit" at bounding box center [1165, 751] width 102 height 21
click at [1150, 786] on div "Product catalogue" at bounding box center [1165, 793] width 82 height 16
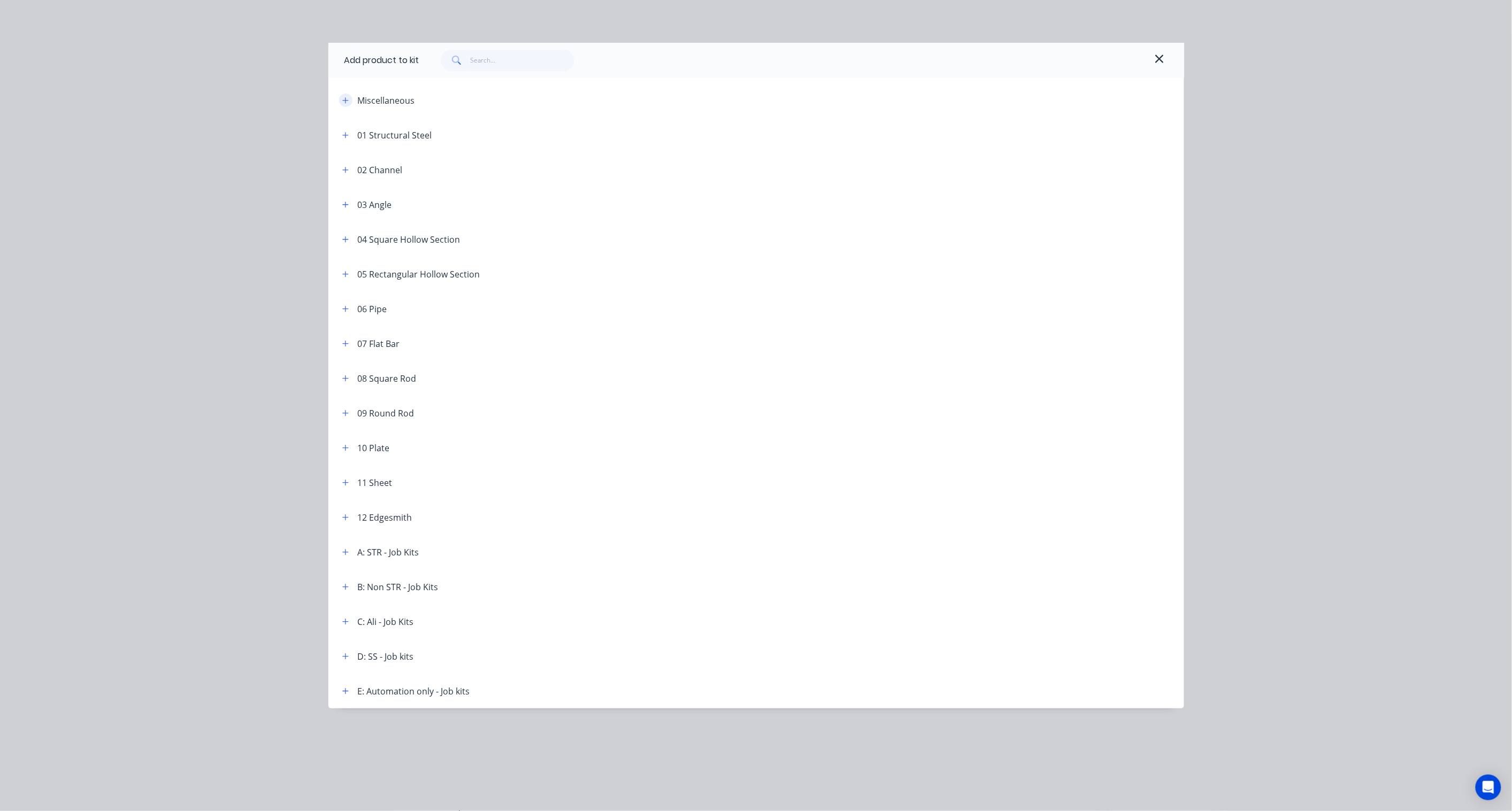
click at [348, 98] on icon "button" at bounding box center [345, 100] width 6 height 8
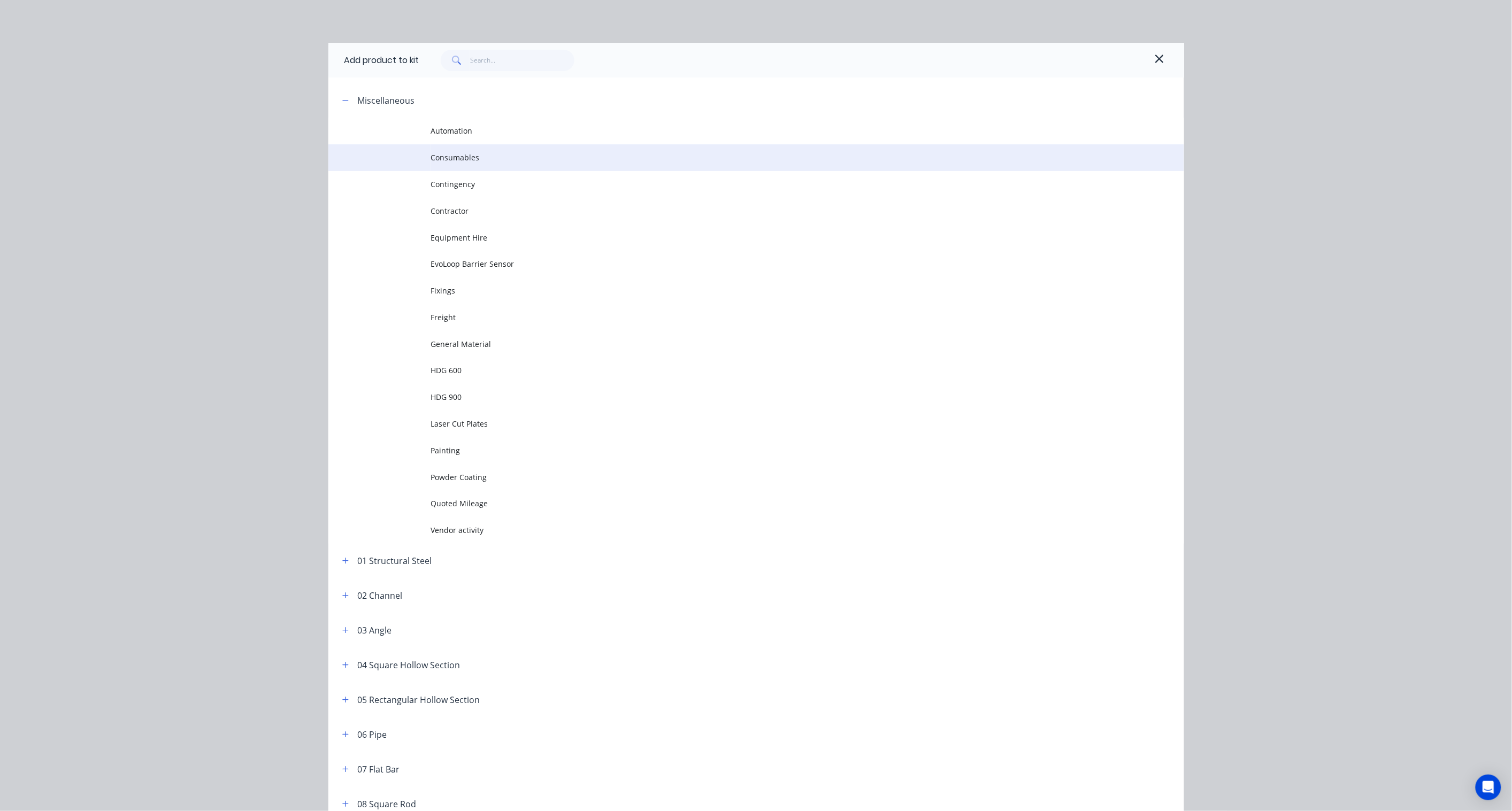
click at [437, 156] on span "Consumables" at bounding box center [732, 158] width 602 height 11
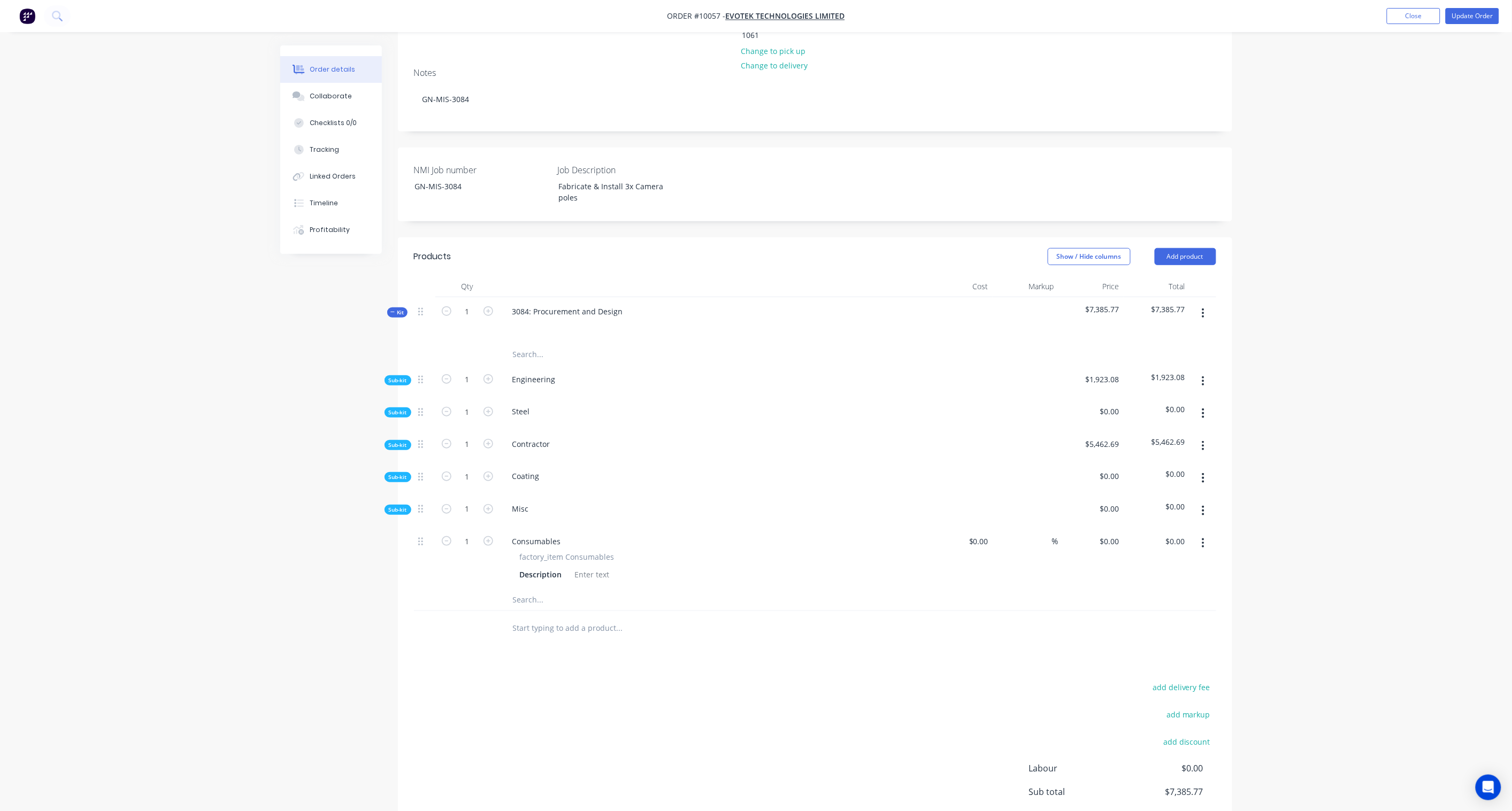
scroll to position [237, 0]
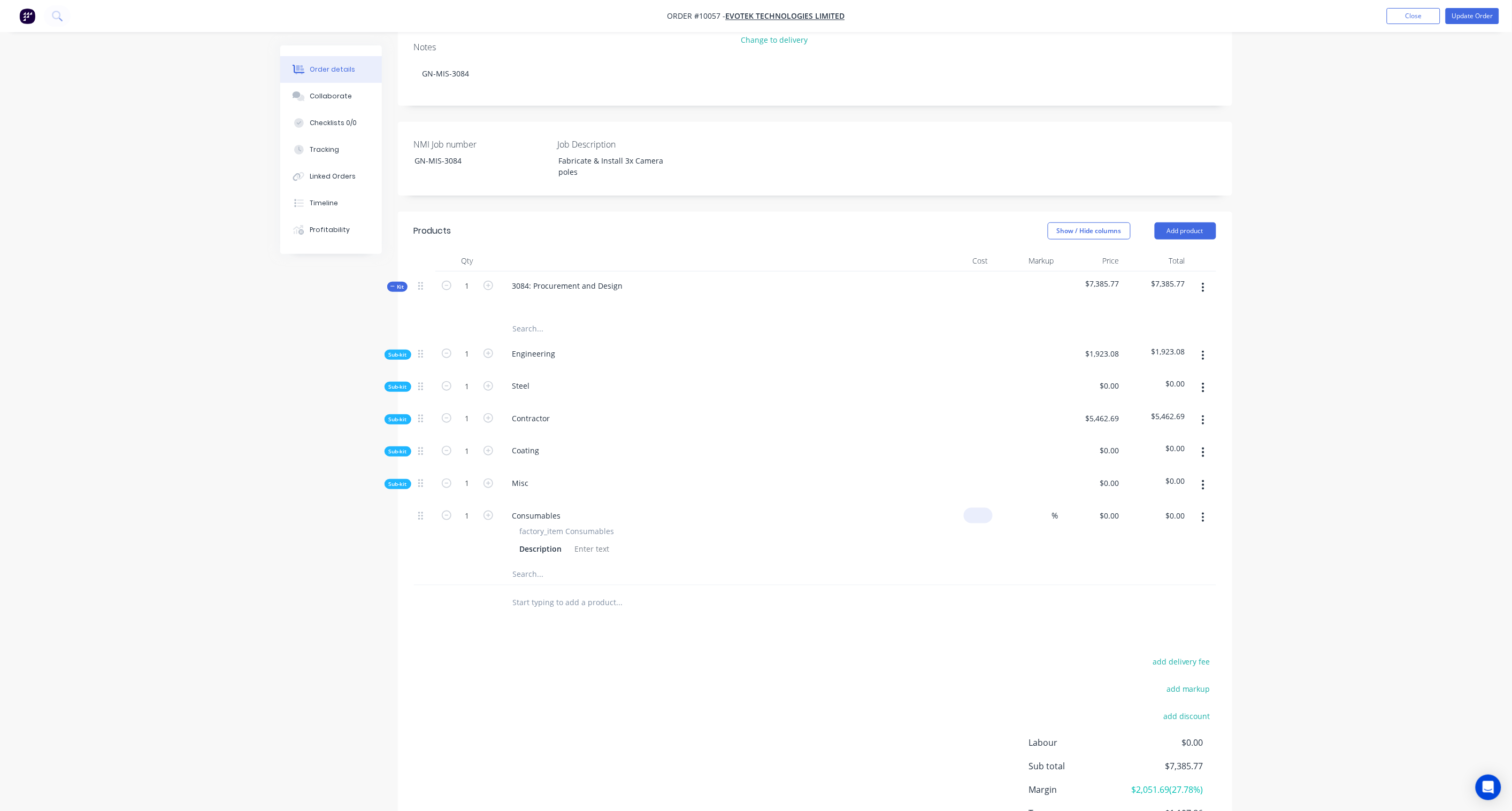
click at [983, 508] on input at bounding box center [980, 516] width 25 height 16
paste input "898.71"
type input "$898.71"
click at [1295, 484] on div "Order details Collaborate Checklists 0/0 Tracking Linked Orders Timeline Profit…" at bounding box center [756, 328] width 1512 height 1130
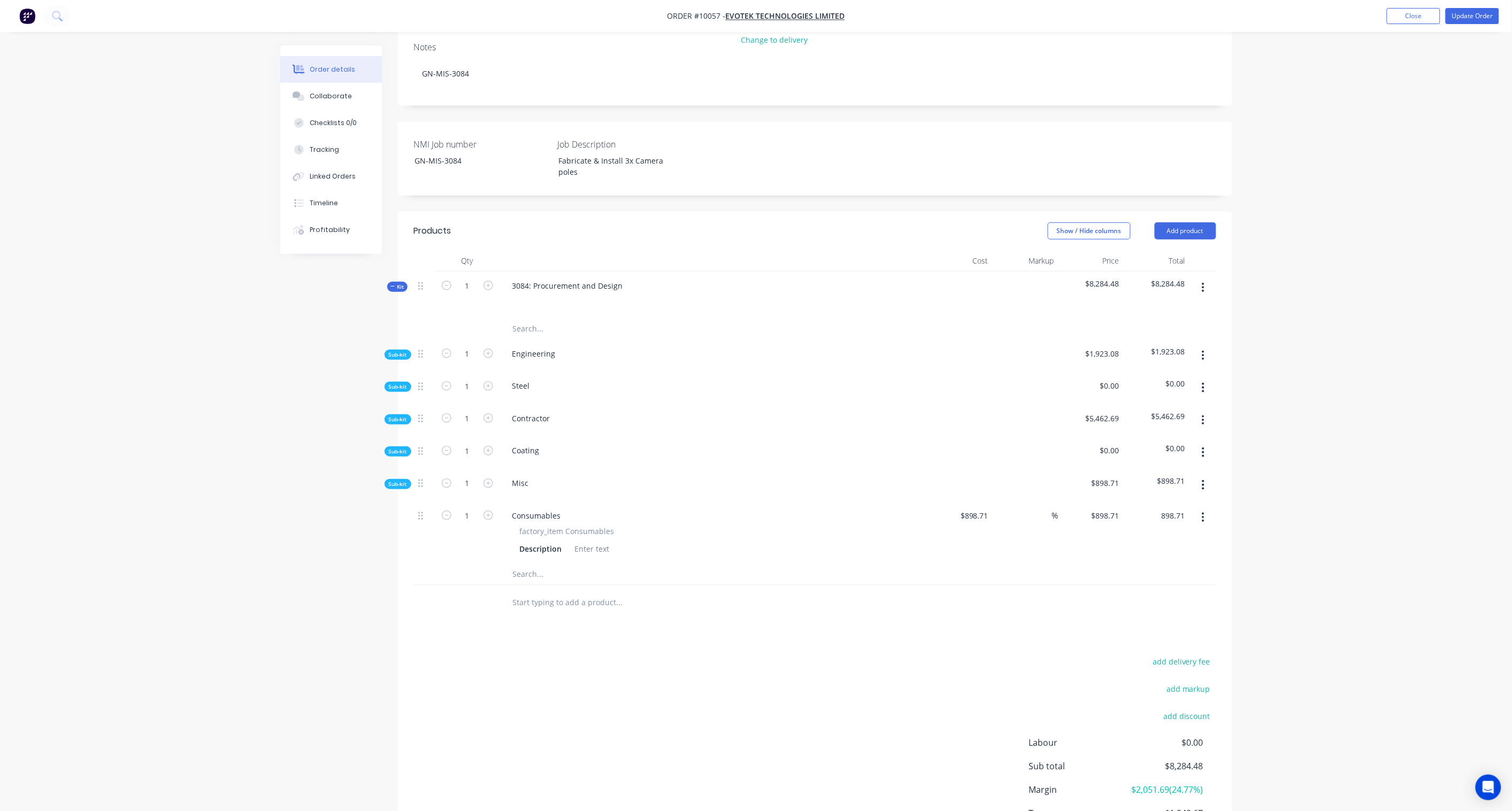
click at [1166, 508] on input "898.71" at bounding box center [1172, 516] width 33 height 16
paste input "1382.63"
type input "1382.63"
type input "53.85"
type input "$1,382.63"
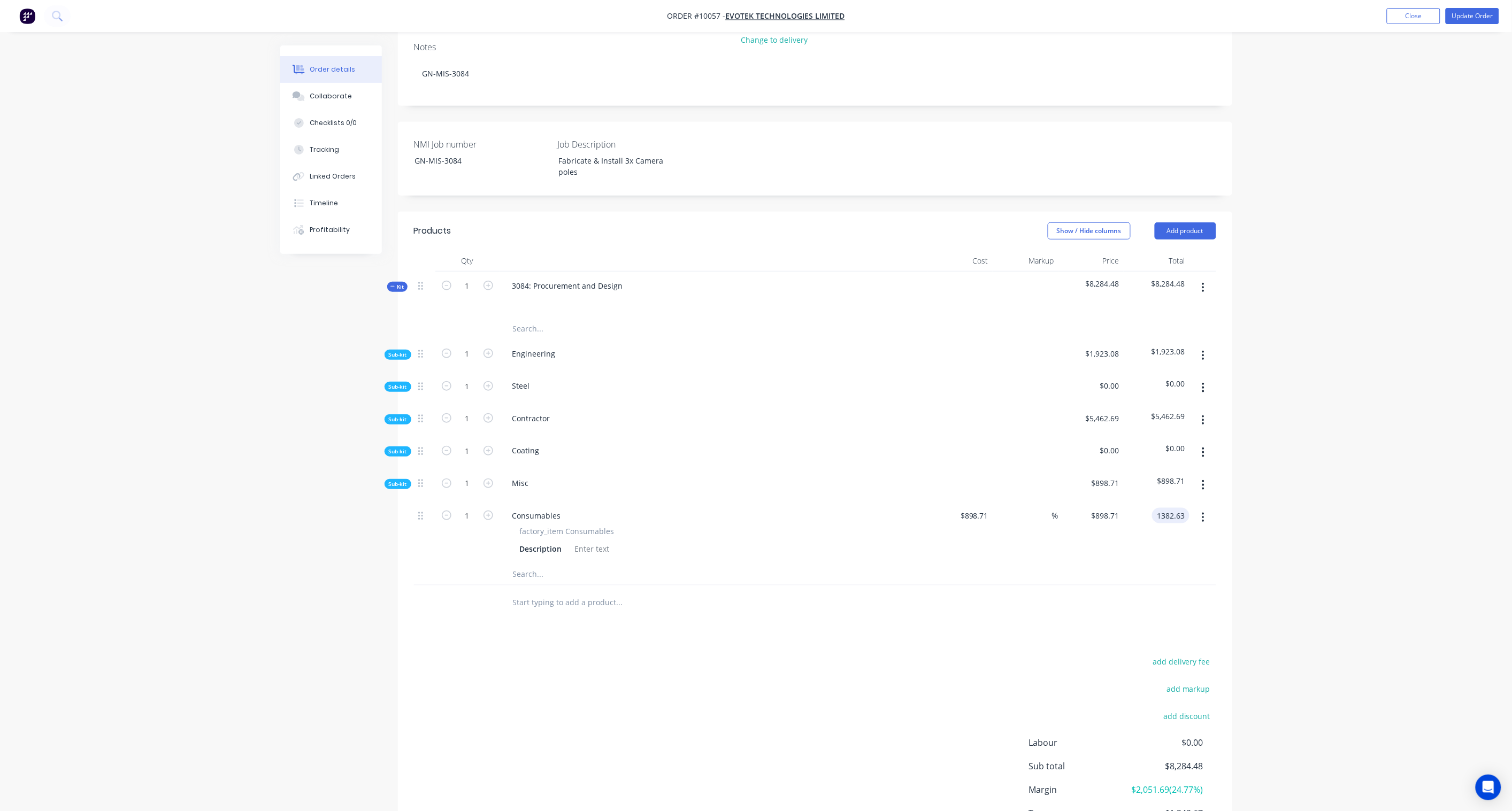
type input "$1,382.63"
click at [1311, 483] on div "Order details Collaborate Checklists 0/0 Tracking Linked Orders Timeline Profit…" at bounding box center [756, 328] width 1512 height 1130
click at [1205, 476] on button "button" at bounding box center [1203, 485] width 25 height 19
click at [1168, 505] on div "Add product to kit" at bounding box center [1165, 513] width 82 height 16
click at [1170, 548] on div "Product catalogue" at bounding box center [1165, 556] width 82 height 16
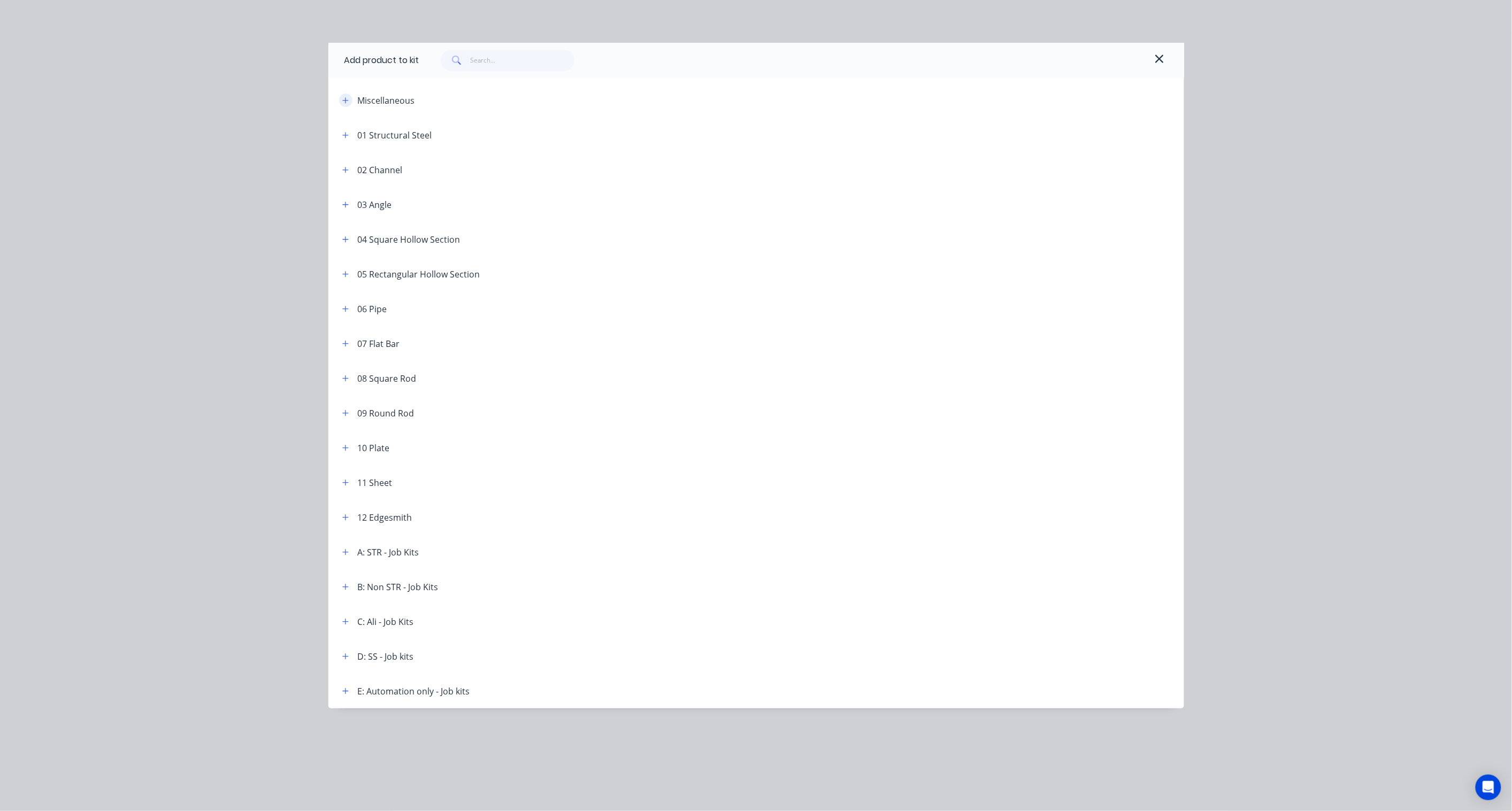
click at [345, 100] on icon "button" at bounding box center [345, 100] width 6 height 8
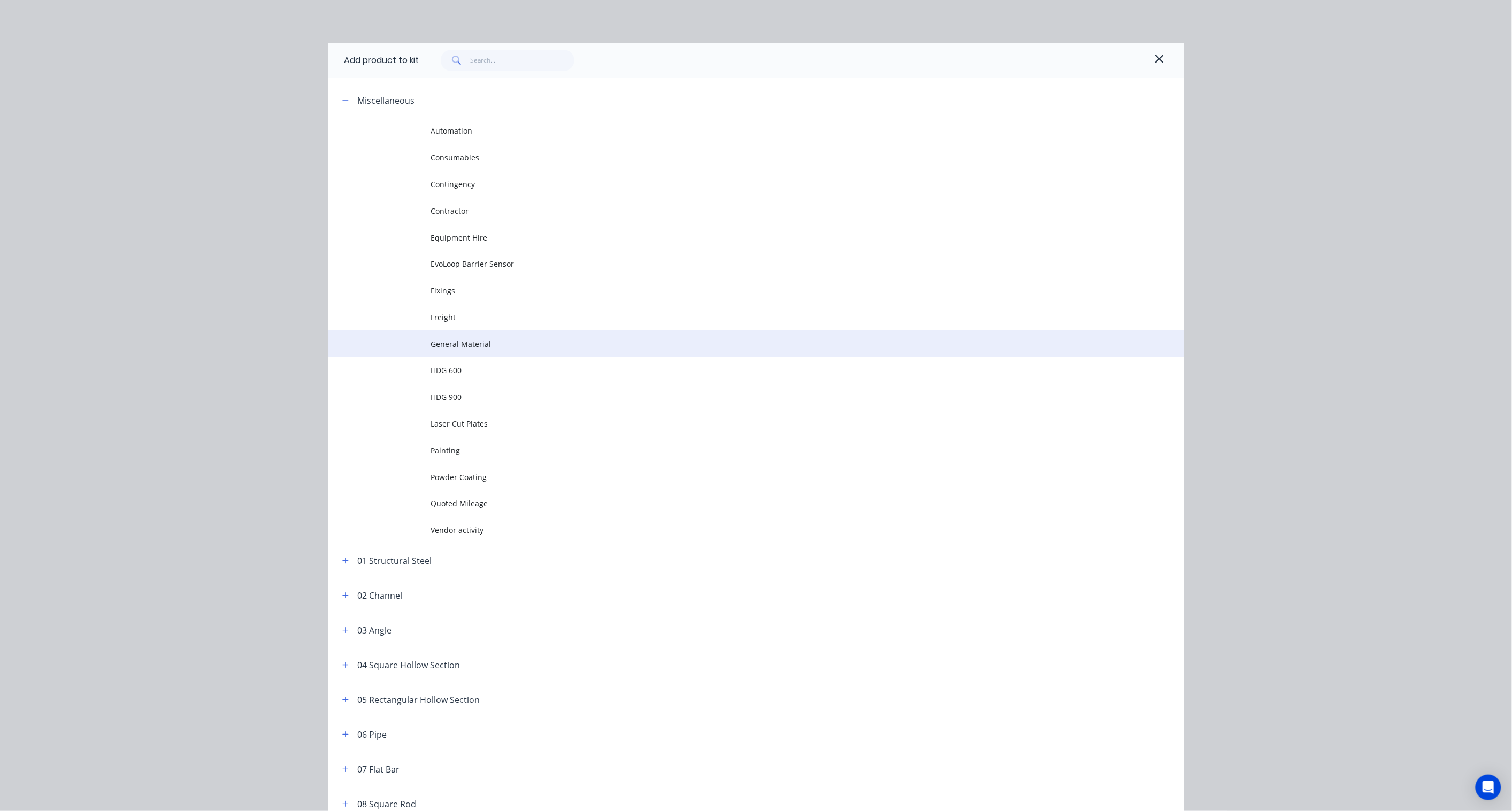
click at [489, 340] on span "General Material" at bounding box center [732, 344] width 602 height 11
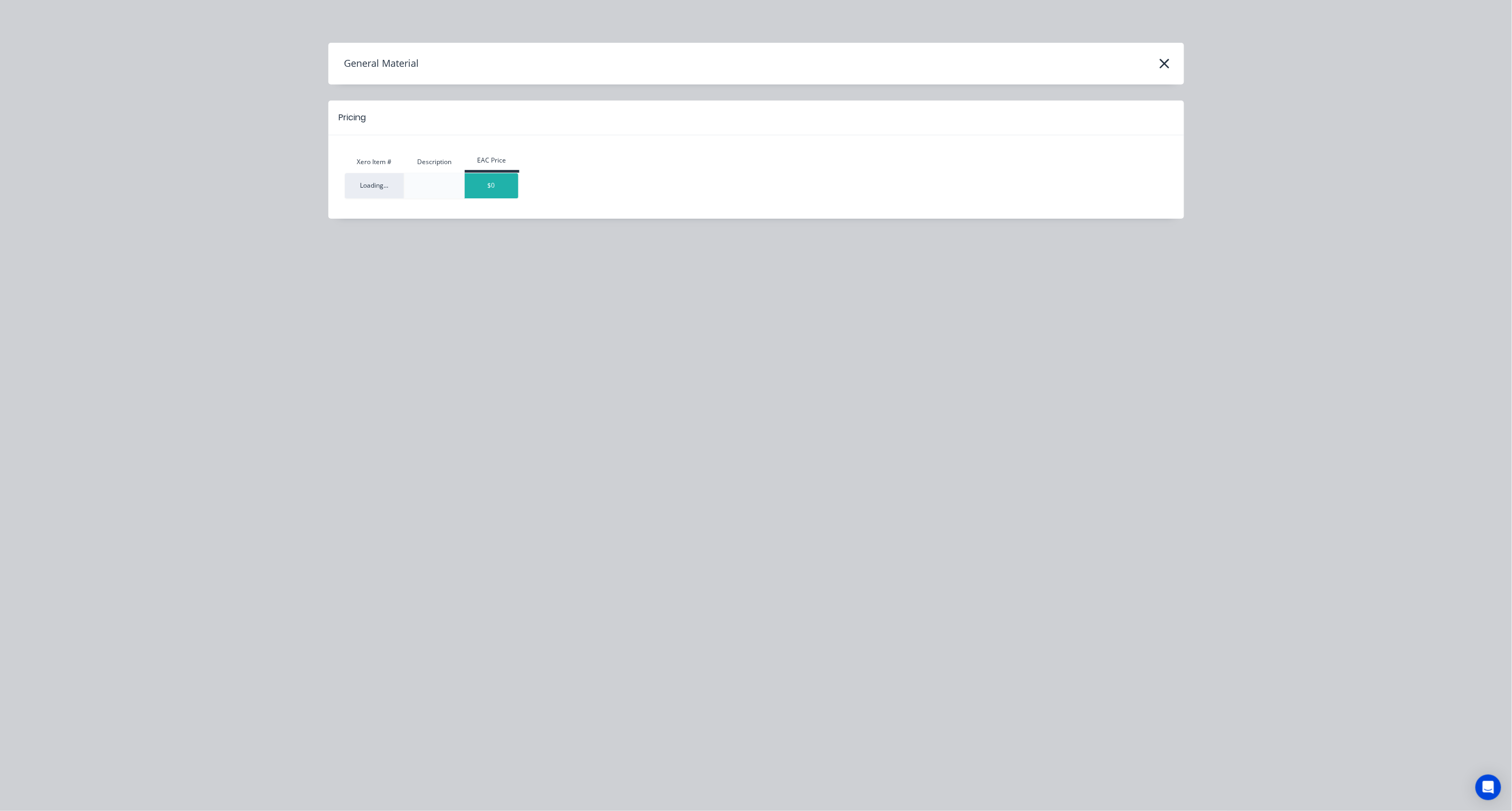
click at [495, 199] on td "$0" at bounding box center [491, 186] width 55 height 27
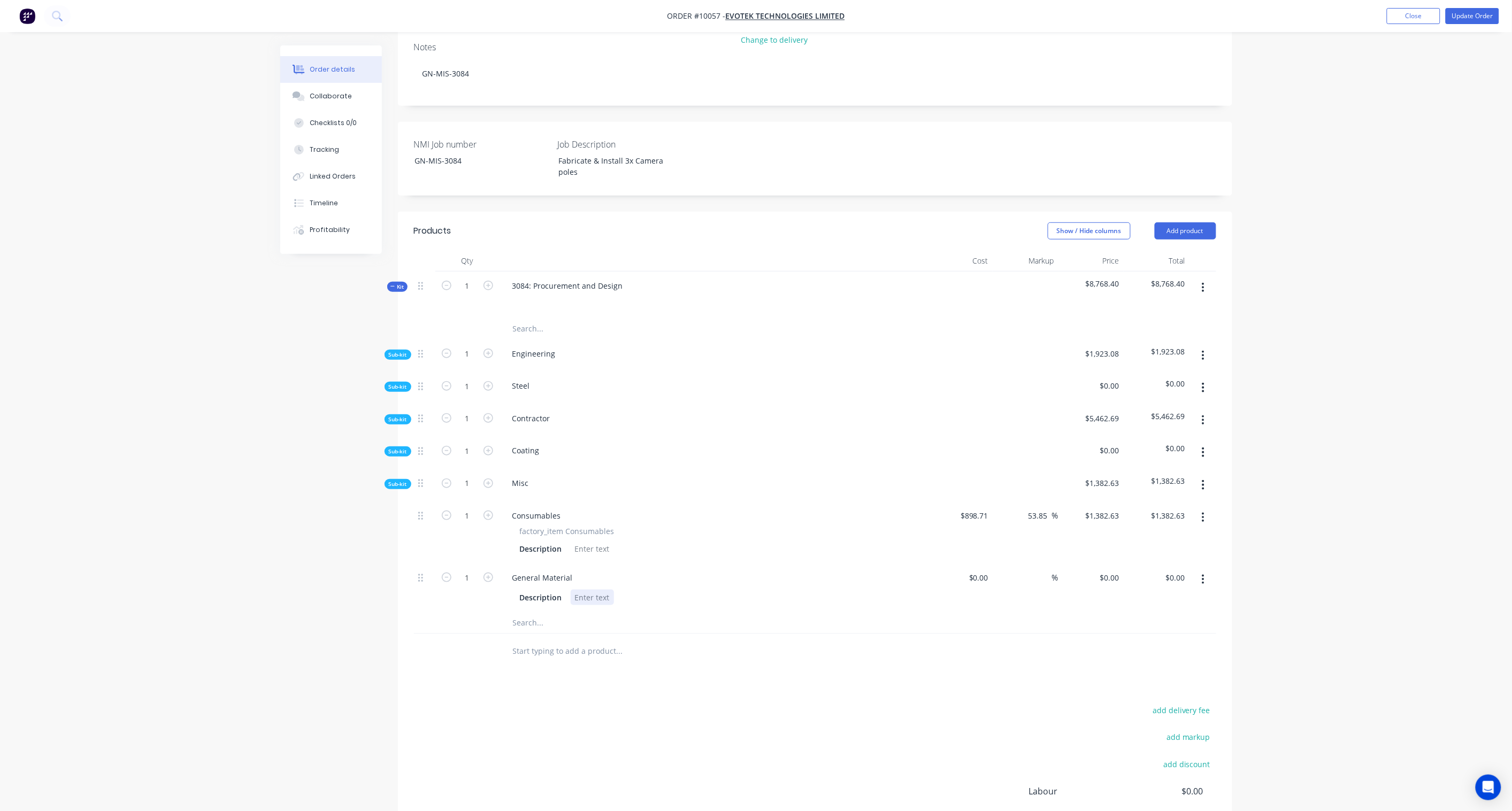
click at [588, 589] on div at bounding box center [592, 597] width 43 height 16
paste div
click at [666, 634] on div at bounding box center [692, 651] width 385 height 35
click at [980, 570] on input at bounding box center [986, 577] width 12 height 16
paste input "416.80"
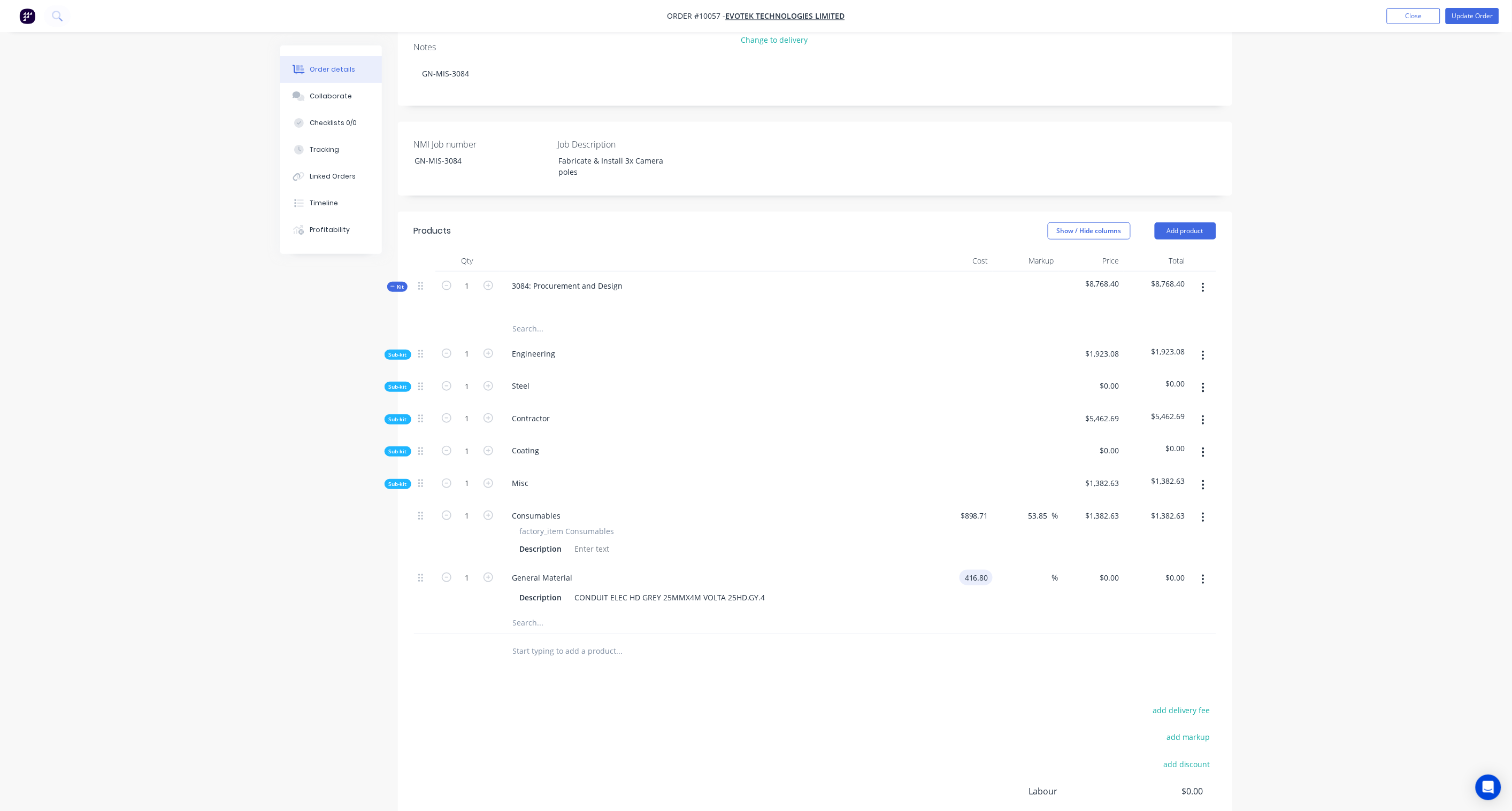
type input "$416.80"
click at [1351, 544] on div "Order details Collaborate Checklists 0/0 Tracking Linked Orders Timeline Profit…" at bounding box center [756, 352] width 1512 height 1179
click at [982, 570] on input "416.8" at bounding box center [975, 577] width 33 height 16
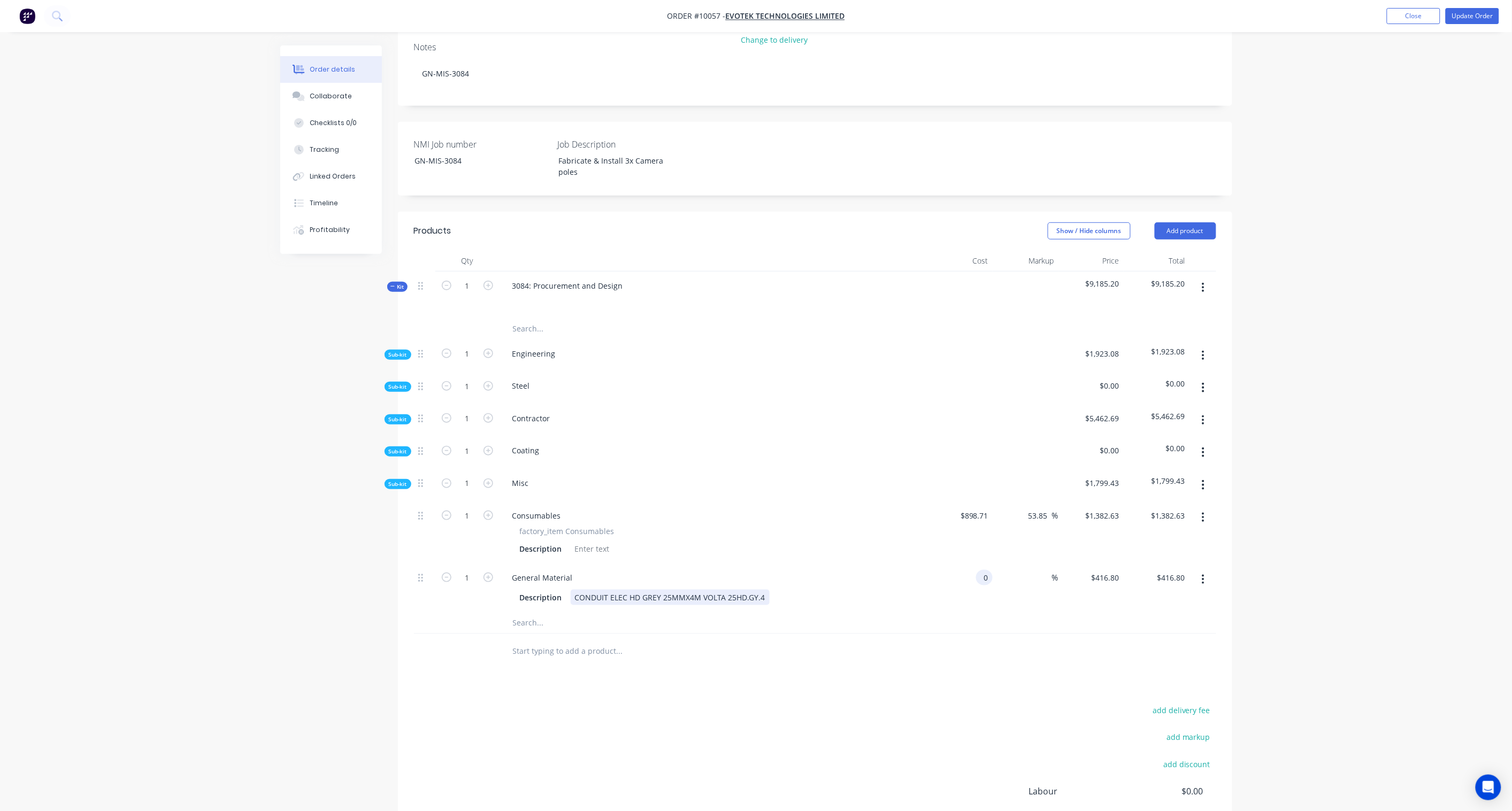
type input "$0.00"
click at [913, 565] on div "General Material Description CONDUIT ELEC HD GREY 25MMX4M VOLTA 25HD.GY.4" at bounding box center [714, 587] width 428 height 49
drag, startPoint x: 469, startPoint y: 531, endPoint x: 532, endPoint y: 522, distance: 63.6
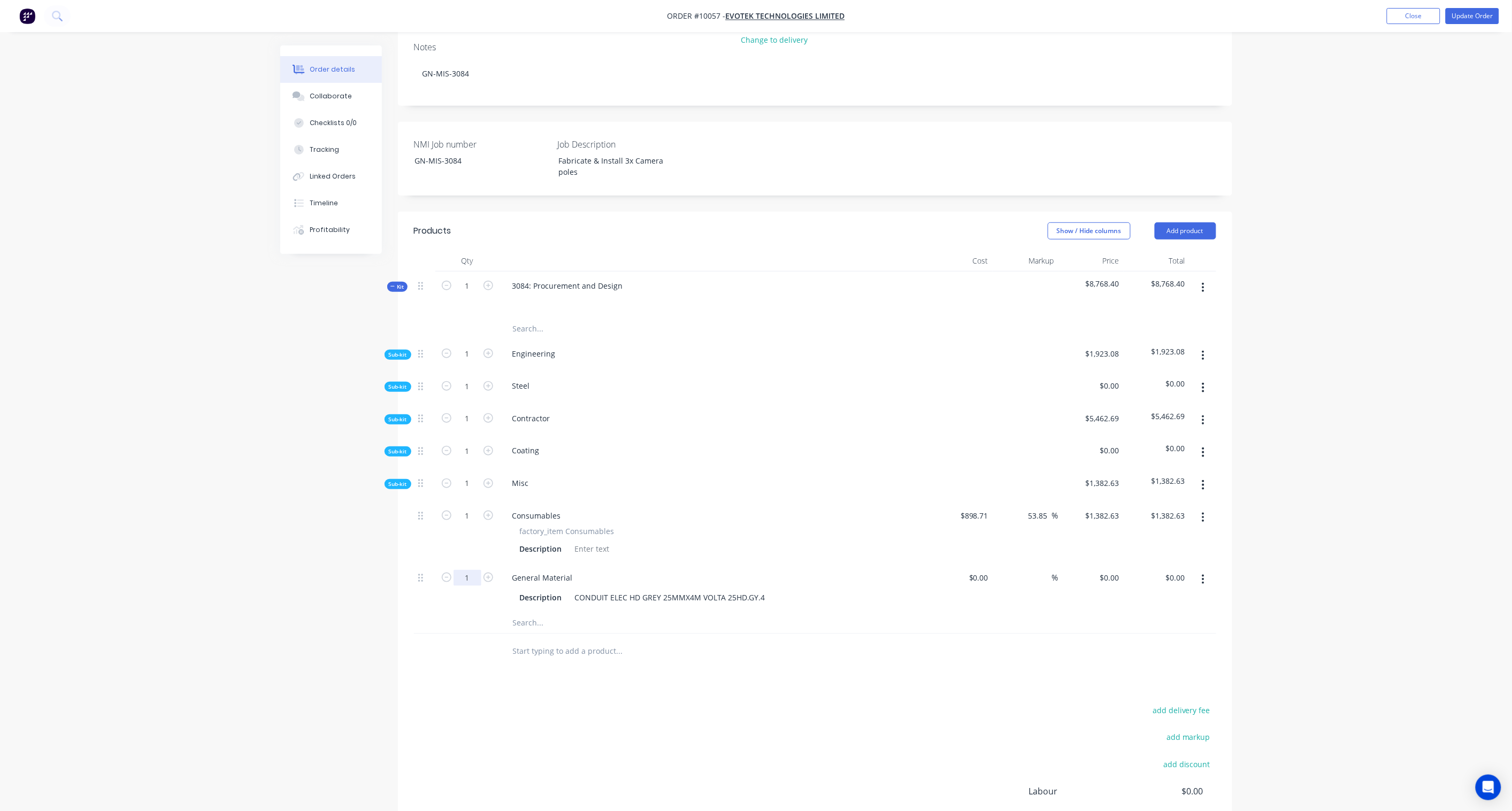
click at [469, 570] on input "1" at bounding box center [467, 577] width 28 height 16
type input "20"
click at [983, 570] on input "$0.00" at bounding box center [980, 577] width 25 height 16
paste input "20.84"
type input "$20.84"
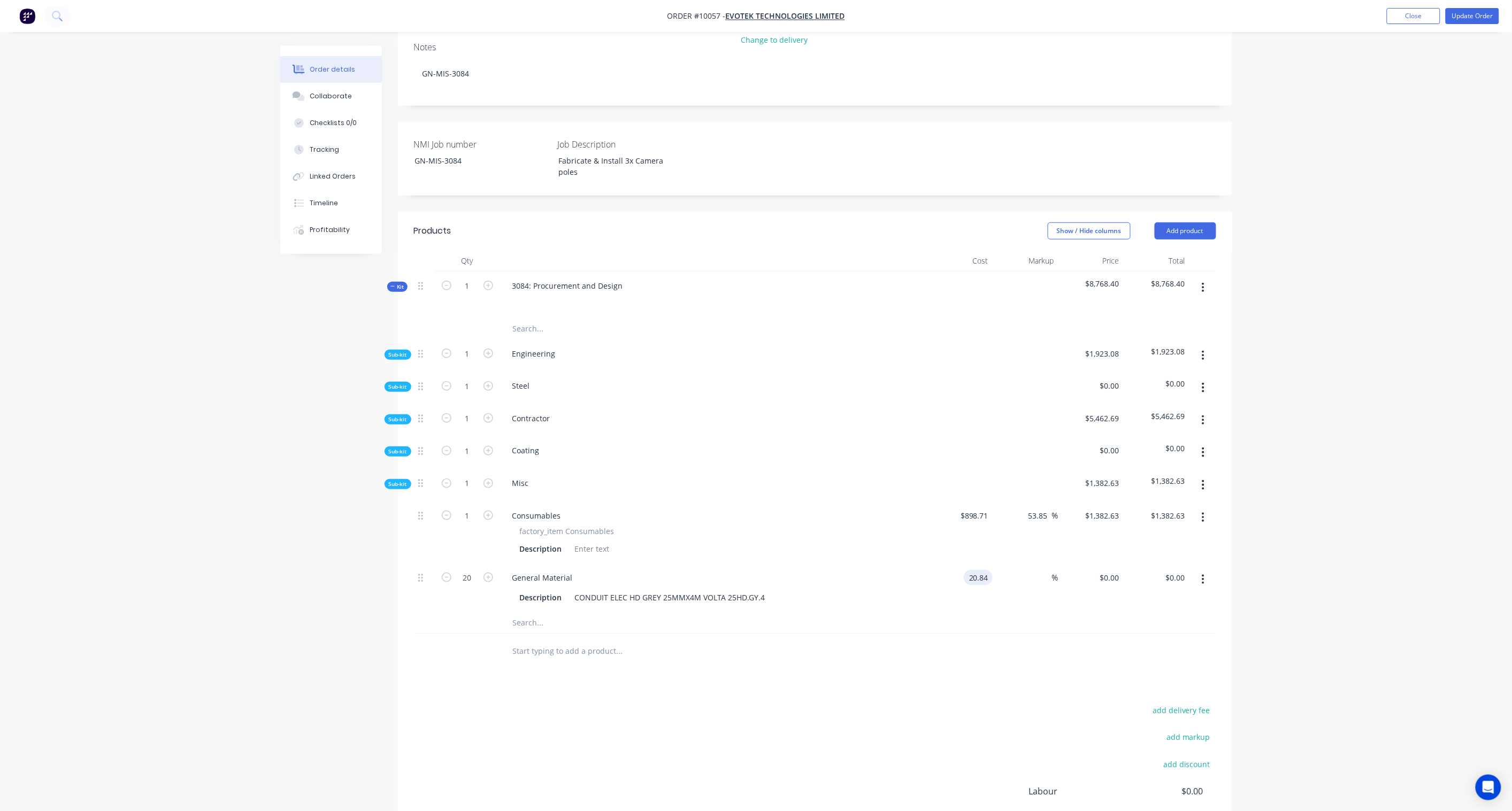
type input "$20.84"
click at [1338, 524] on div "Order details Collaborate Checklists 0/0 Tracking Linked Orders Timeline Profit…" at bounding box center [756, 352] width 1512 height 1179
click at [1175, 570] on input "416.80" at bounding box center [1174, 577] width 29 height 16
paste input "641.23"
type input "641.23"
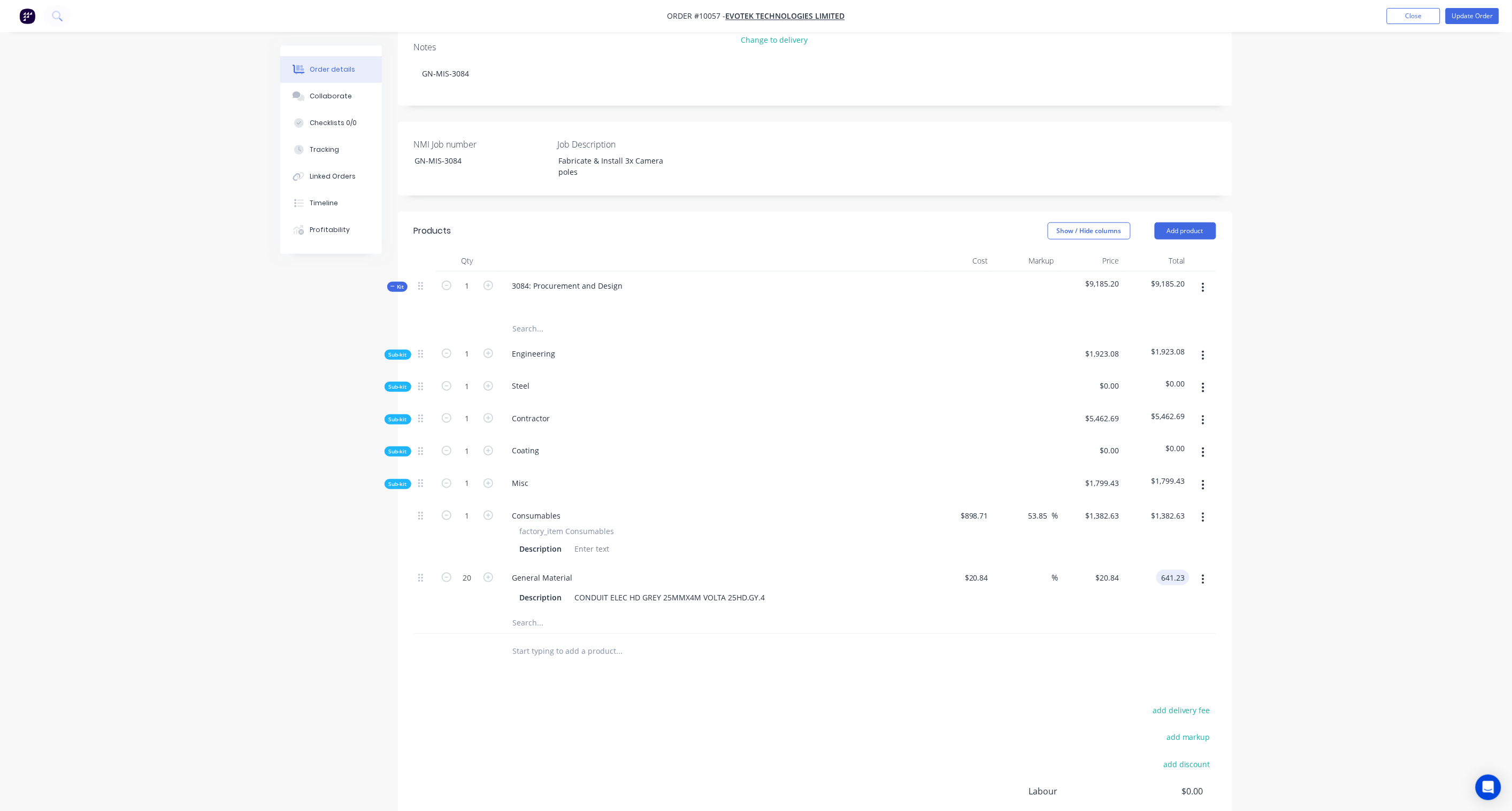
type input "53.85"
type input "$32.0615"
type input "$641.23"
click at [1285, 522] on div "Order details Collaborate Checklists 0/0 Tracking Linked Orders Timeline Profit…" at bounding box center [756, 352] width 1512 height 1179
click at [399, 383] on span "Sub-kit" at bounding box center [398, 386] width 18 height 8
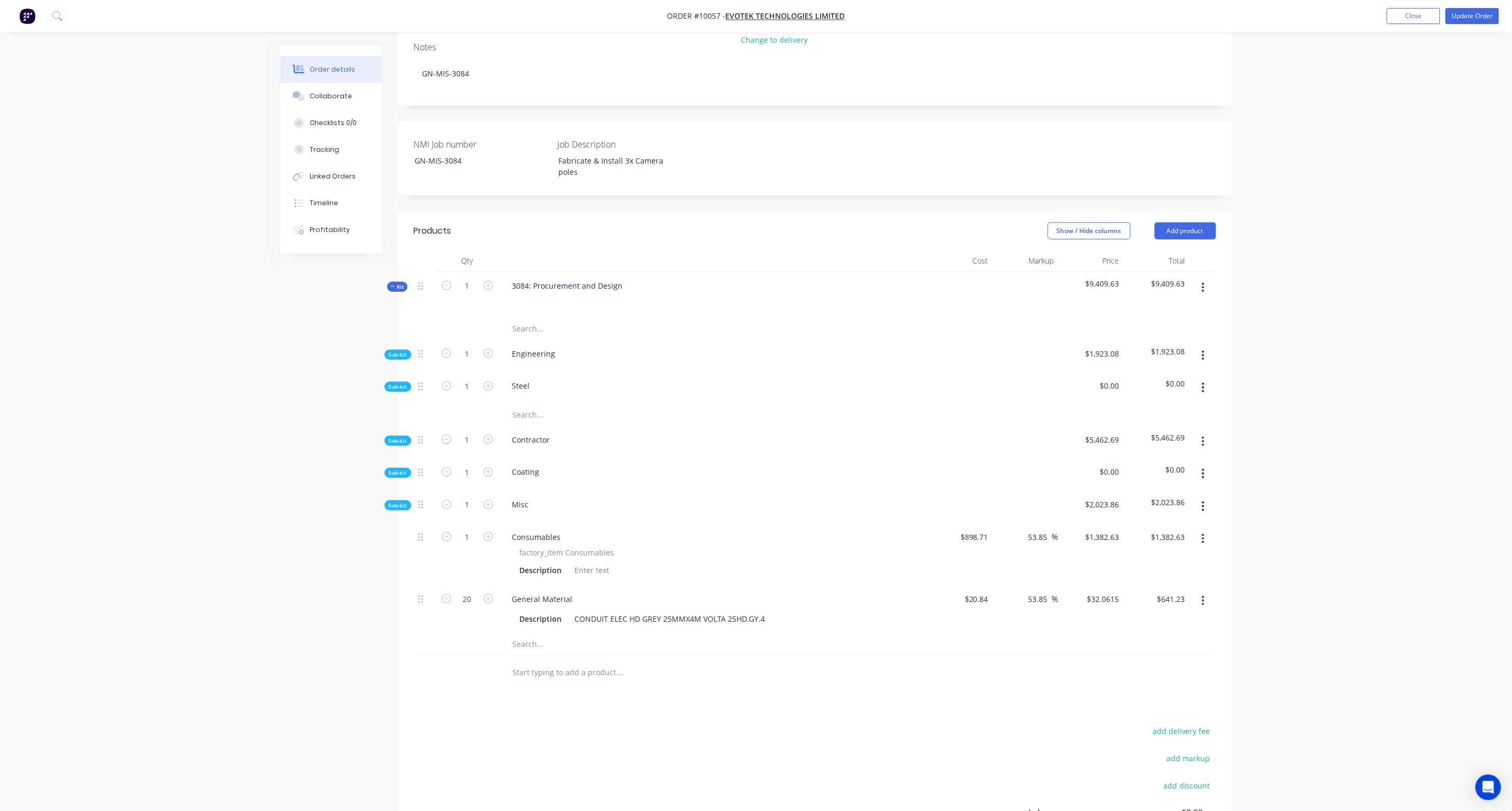
click at [1203, 383] on icon "button" at bounding box center [1203, 388] width 2 height 10
click at [1186, 408] on div "Add product to kit" at bounding box center [1165, 415] width 82 height 16
click at [1173, 451] on div "Product catalogue" at bounding box center [1165, 459] width 82 height 16
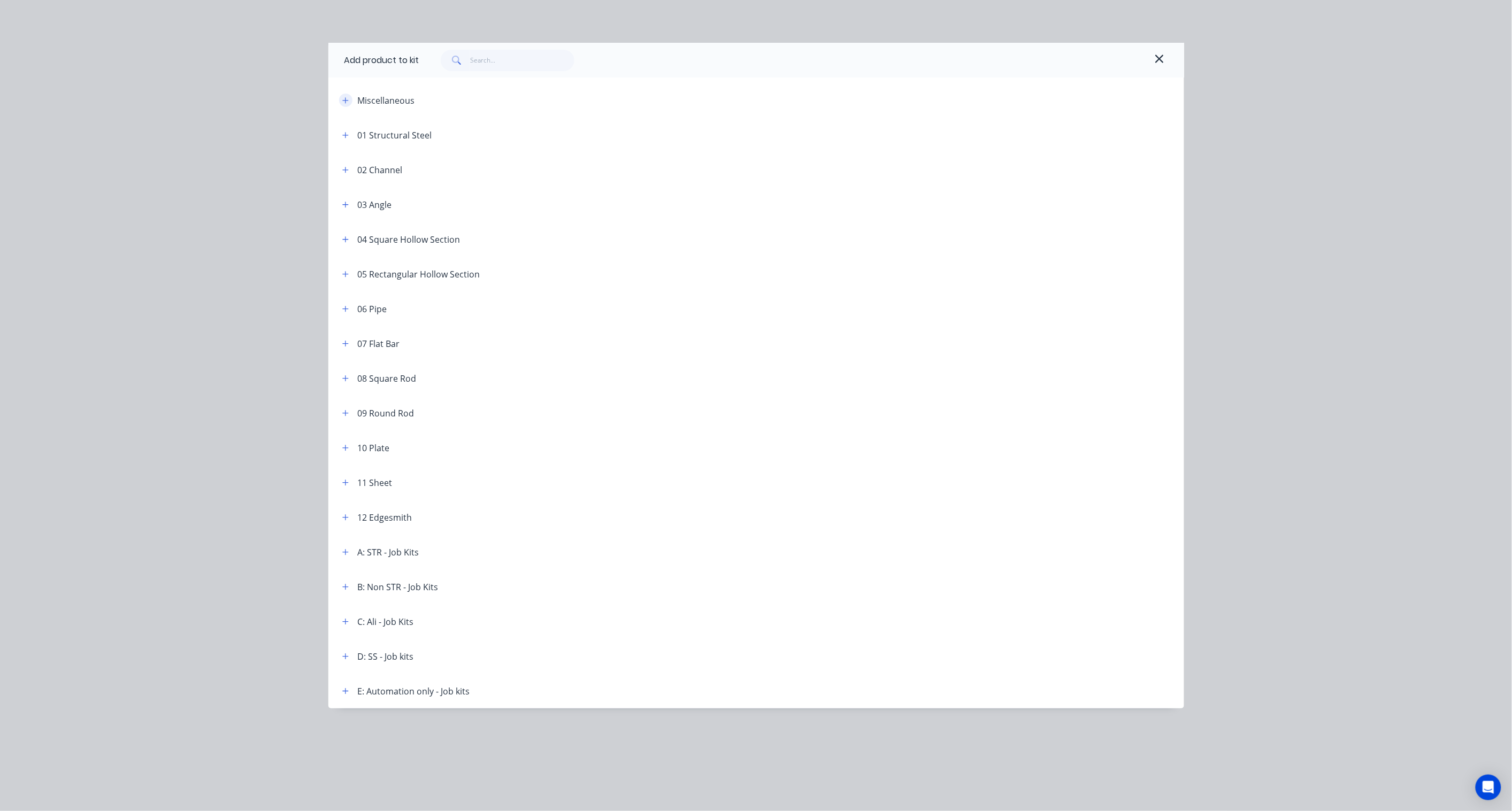
click at [344, 98] on icon "button" at bounding box center [345, 100] width 6 height 8
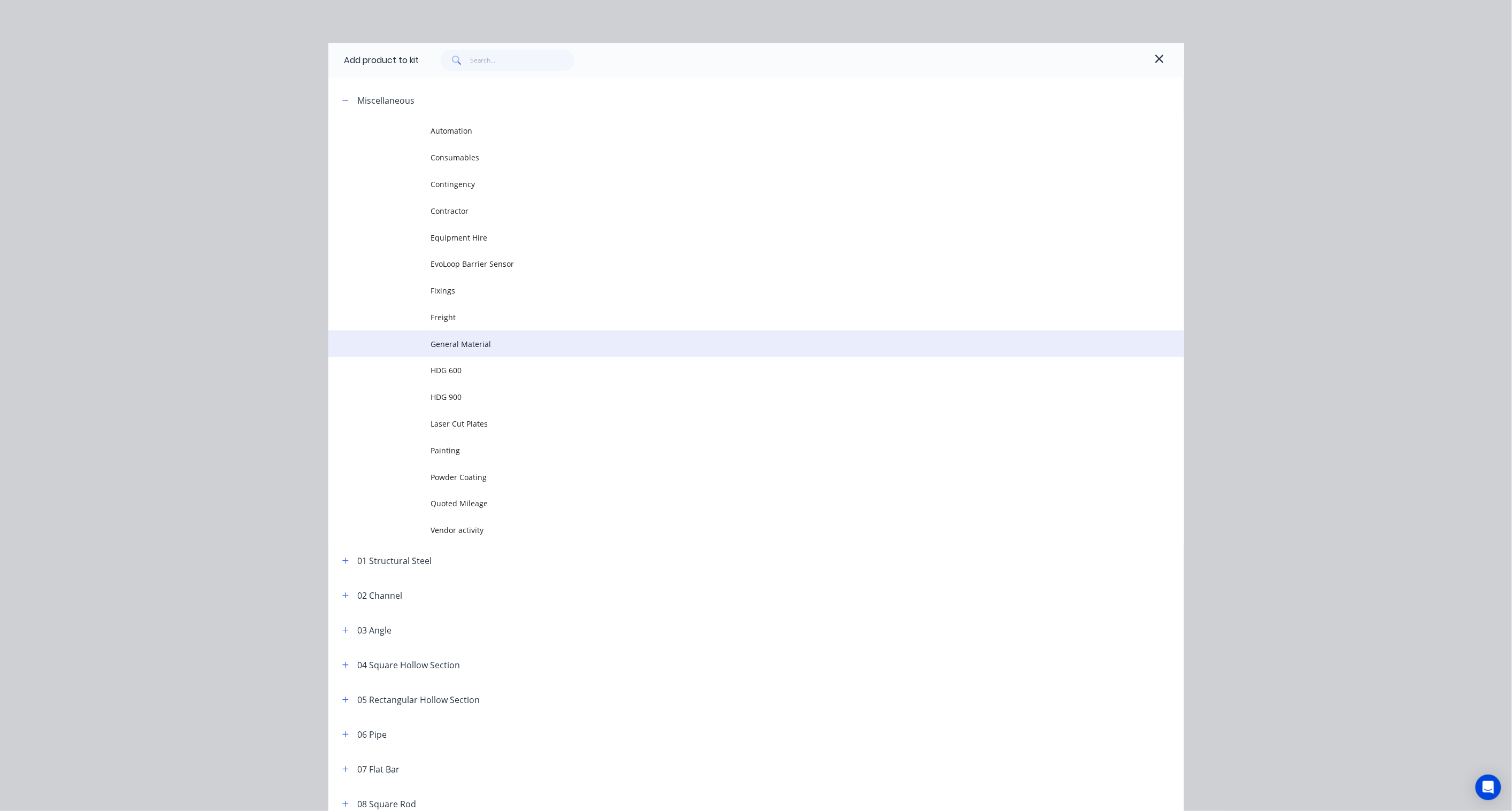
click at [472, 340] on span "General Material" at bounding box center [732, 344] width 602 height 11
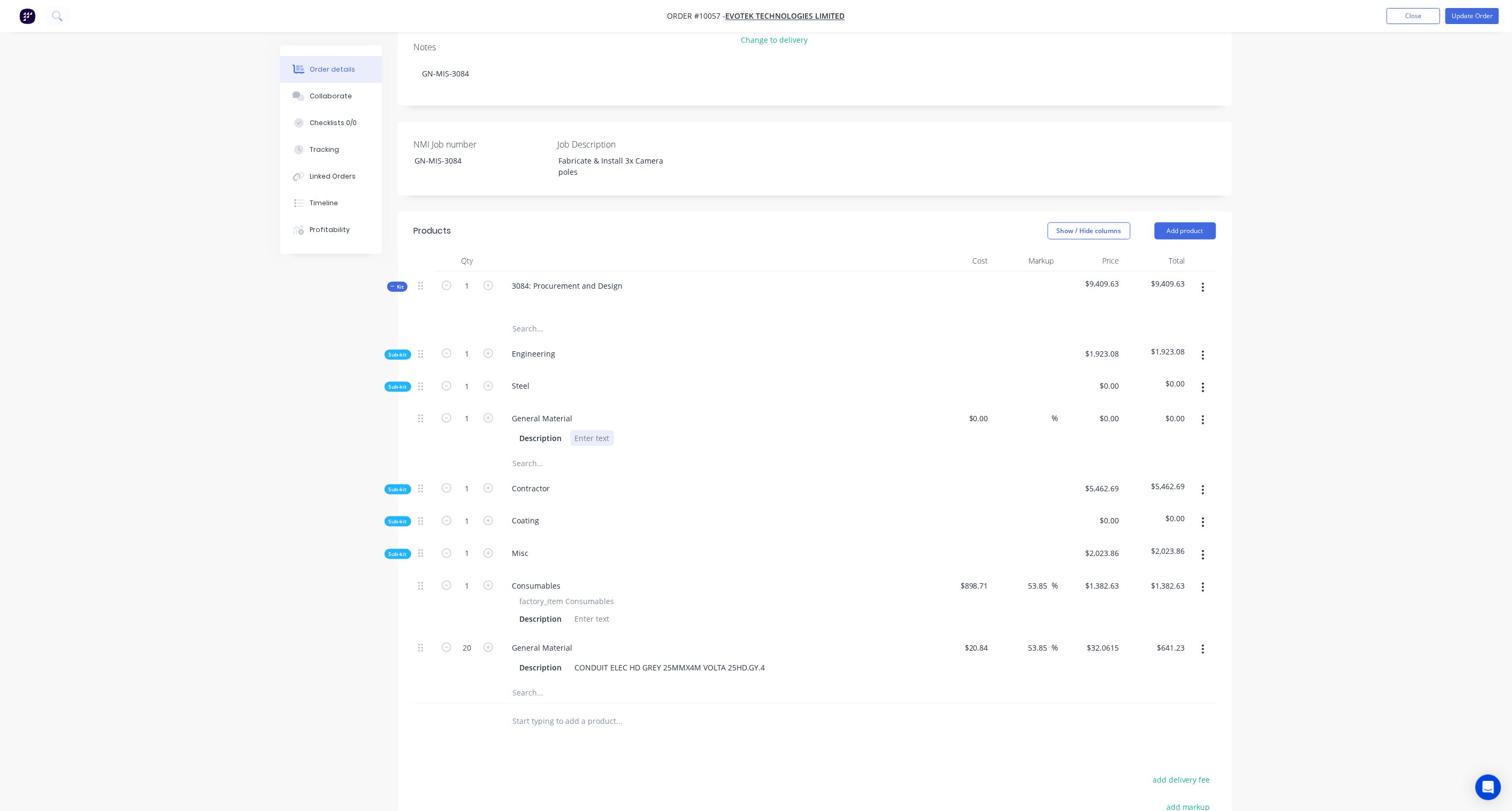
click at [585, 430] on div at bounding box center [592, 438] width 43 height 16
paste div
click at [650, 453] on input "text" at bounding box center [619, 464] width 214 height 21
click at [1205, 410] on button "button" at bounding box center [1203, 420] width 25 height 19
click at [1343, 381] on div "Order details Collaborate Checklists 0/0 Tracking Linked Orders Timeline Profit…" at bounding box center [756, 387] width 1512 height 1249
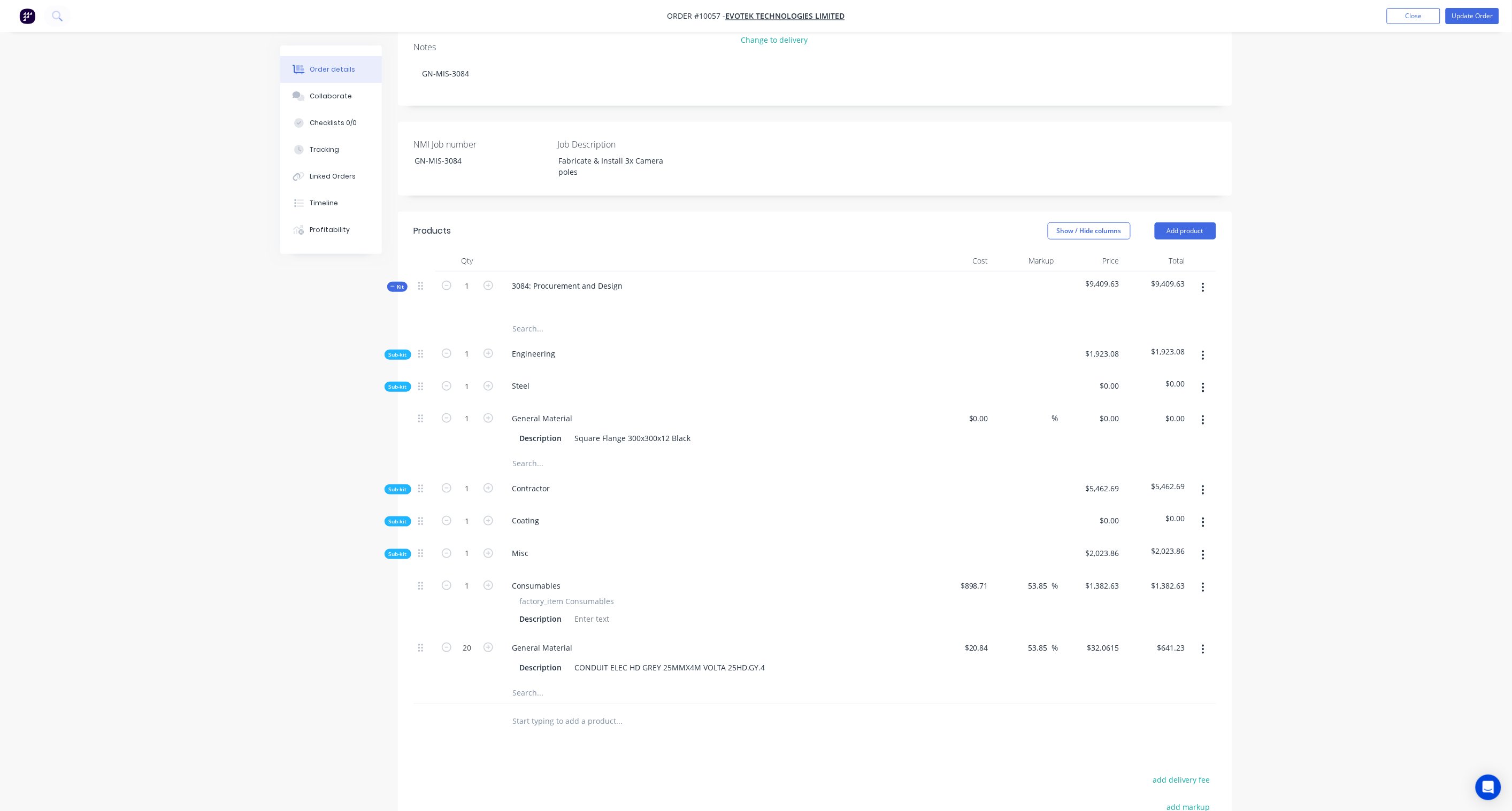
click at [1201, 378] on button "button" at bounding box center [1203, 387] width 25 height 19
click at [1164, 408] on div "Add product to kit" at bounding box center [1165, 415] width 82 height 16
click at [1164, 451] on div "Product catalogue" at bounding box center [1165, 459] width 82 height 16
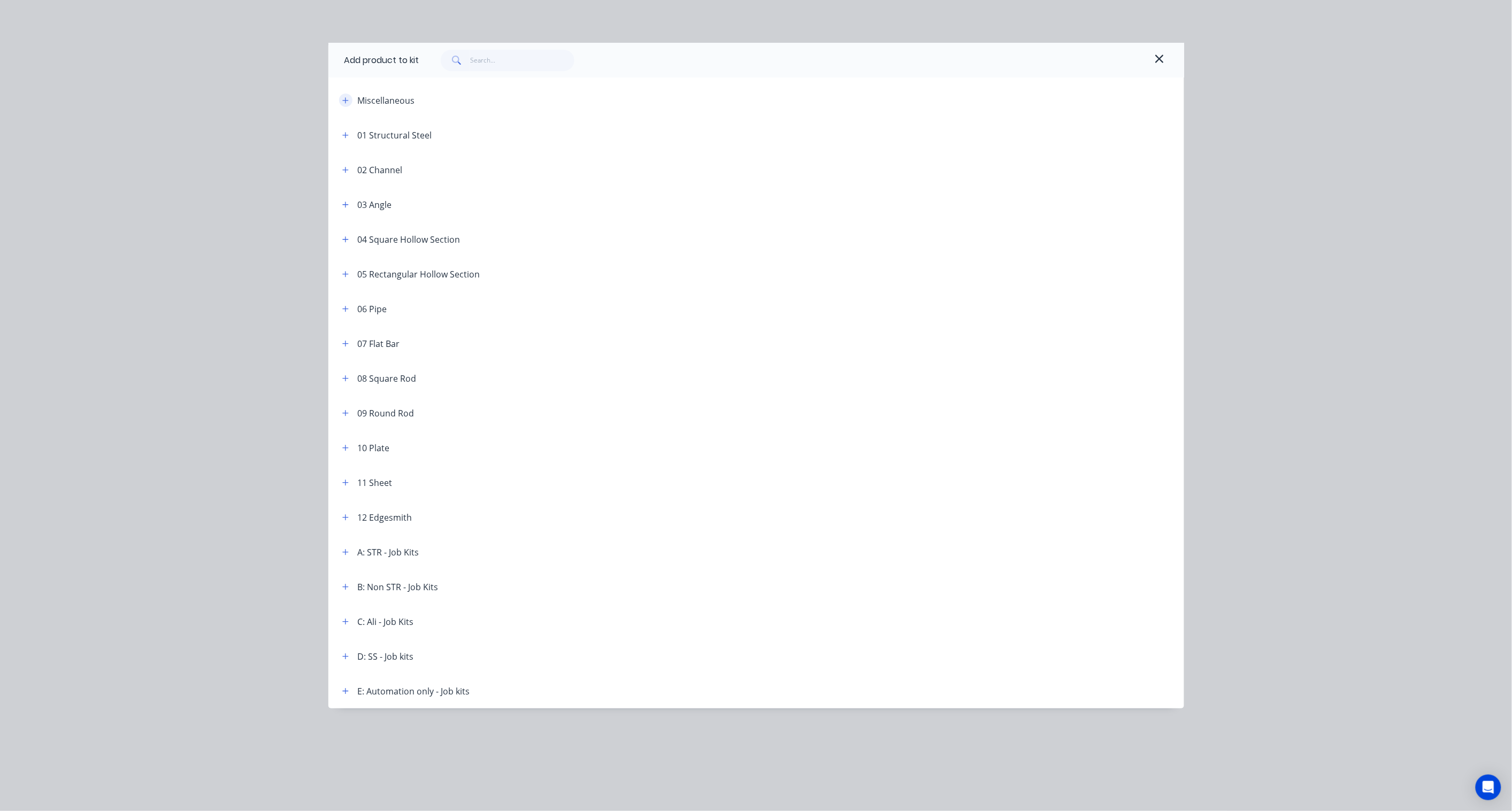
click at [345, 99] on icon "button" at bounding box center [345, 100] width 6 height 6
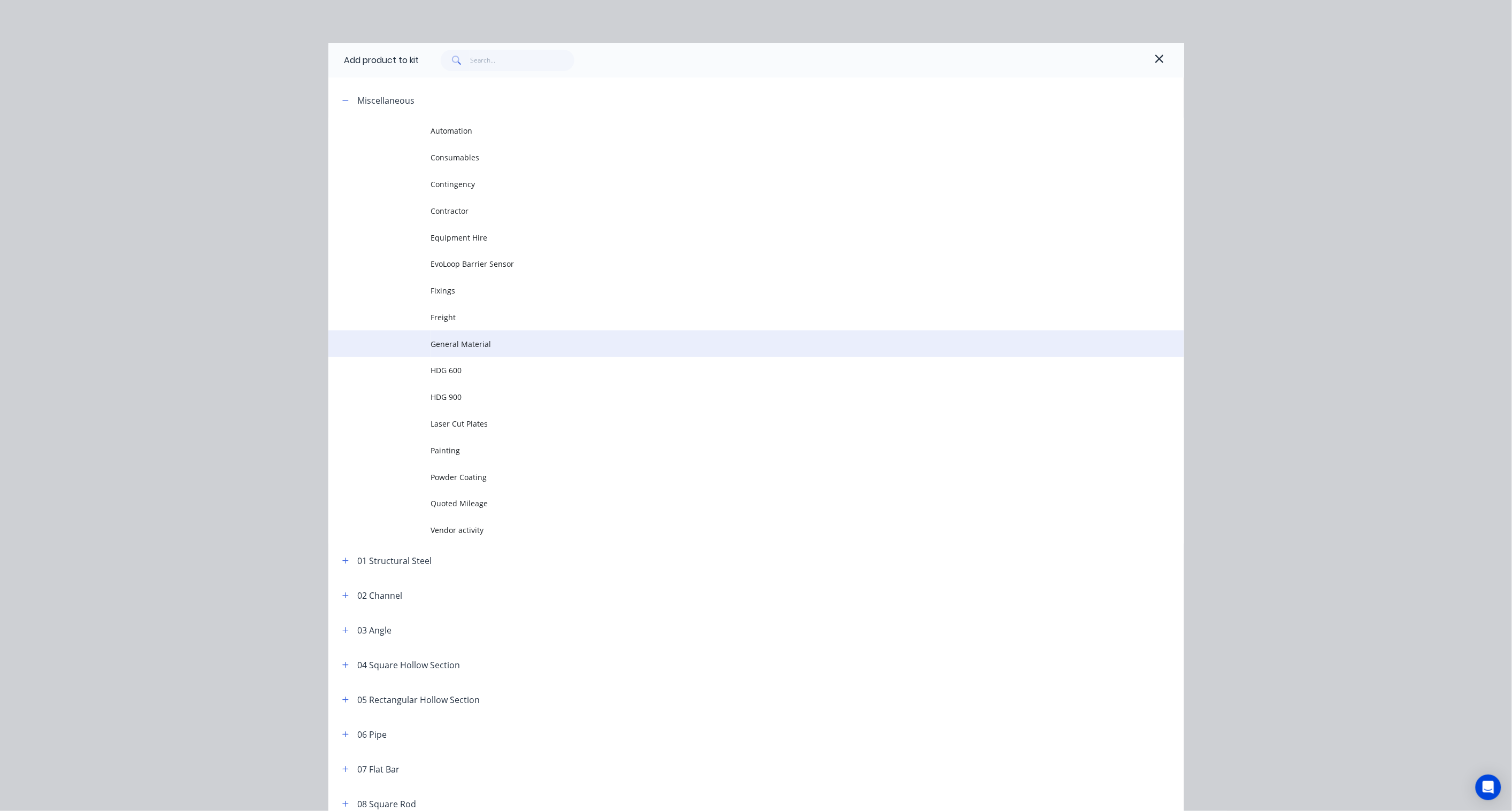
click at [473, 345] on span "General Material" at bounding box center [732, 344] width 602 height 11
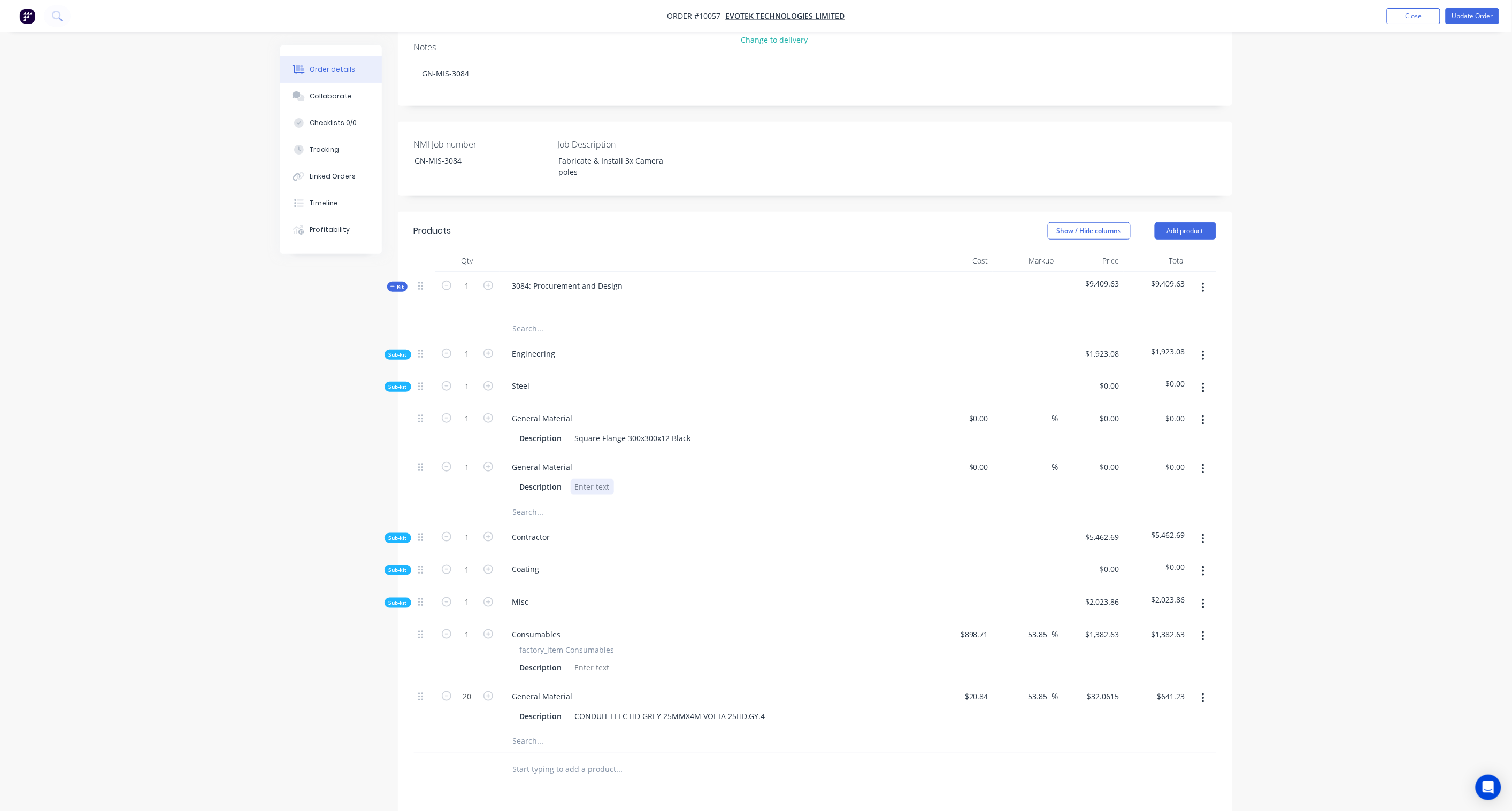
click at [602, 479] on div at bounding box center [592, 487] width 43 height 16
paste div
click at [942, 502] on div at bounding box center [815, 512] width 802 height 21
click at [488, 413] on icon "button" at bounding box center [488, 418] width 10 height 10
type input "2"
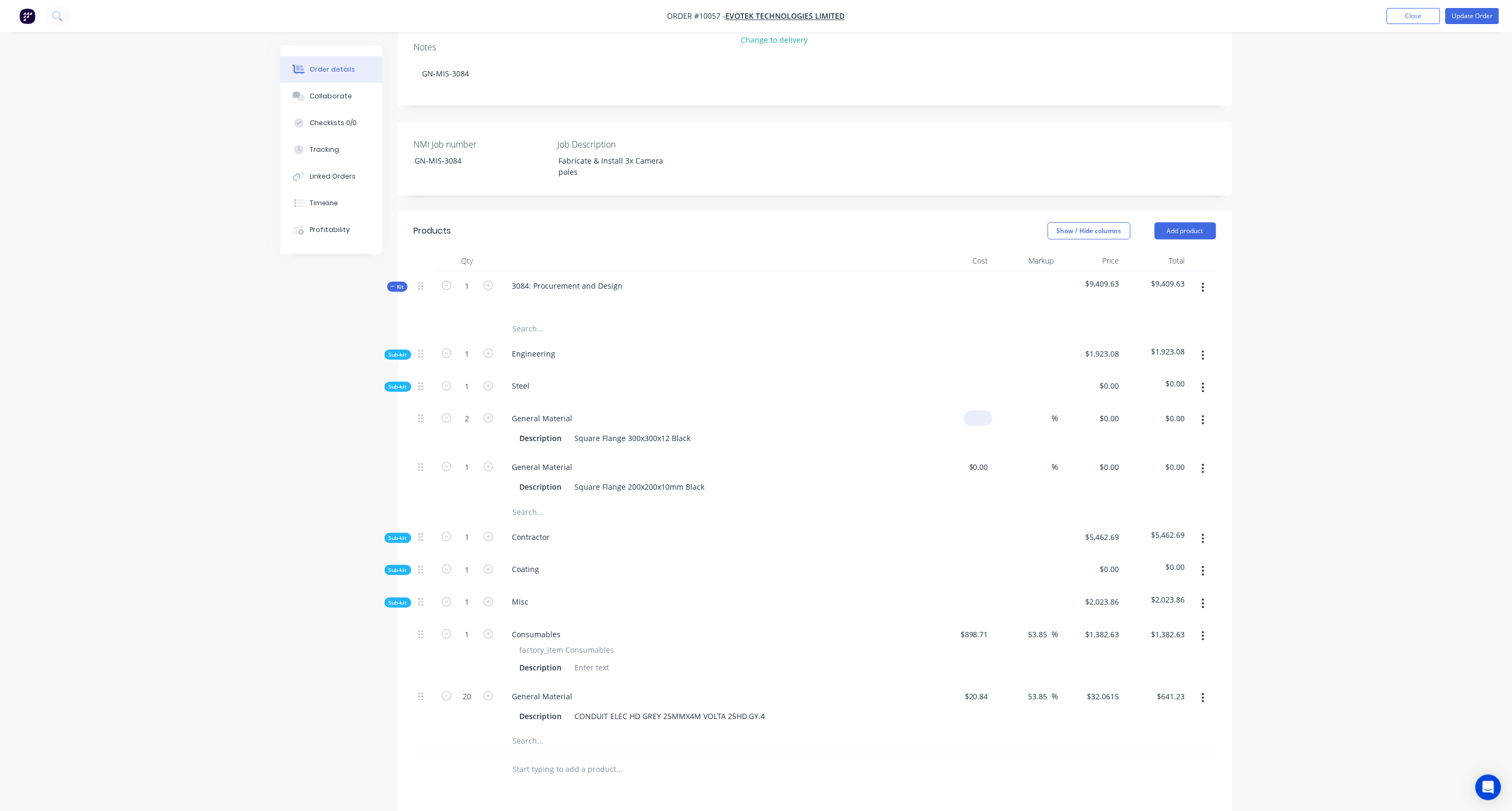
click at [984, 410] on input at bounding box center [980, 418] width 25 height 16
paste input "38.58"
type input "$38.58"
type input "$77.16"
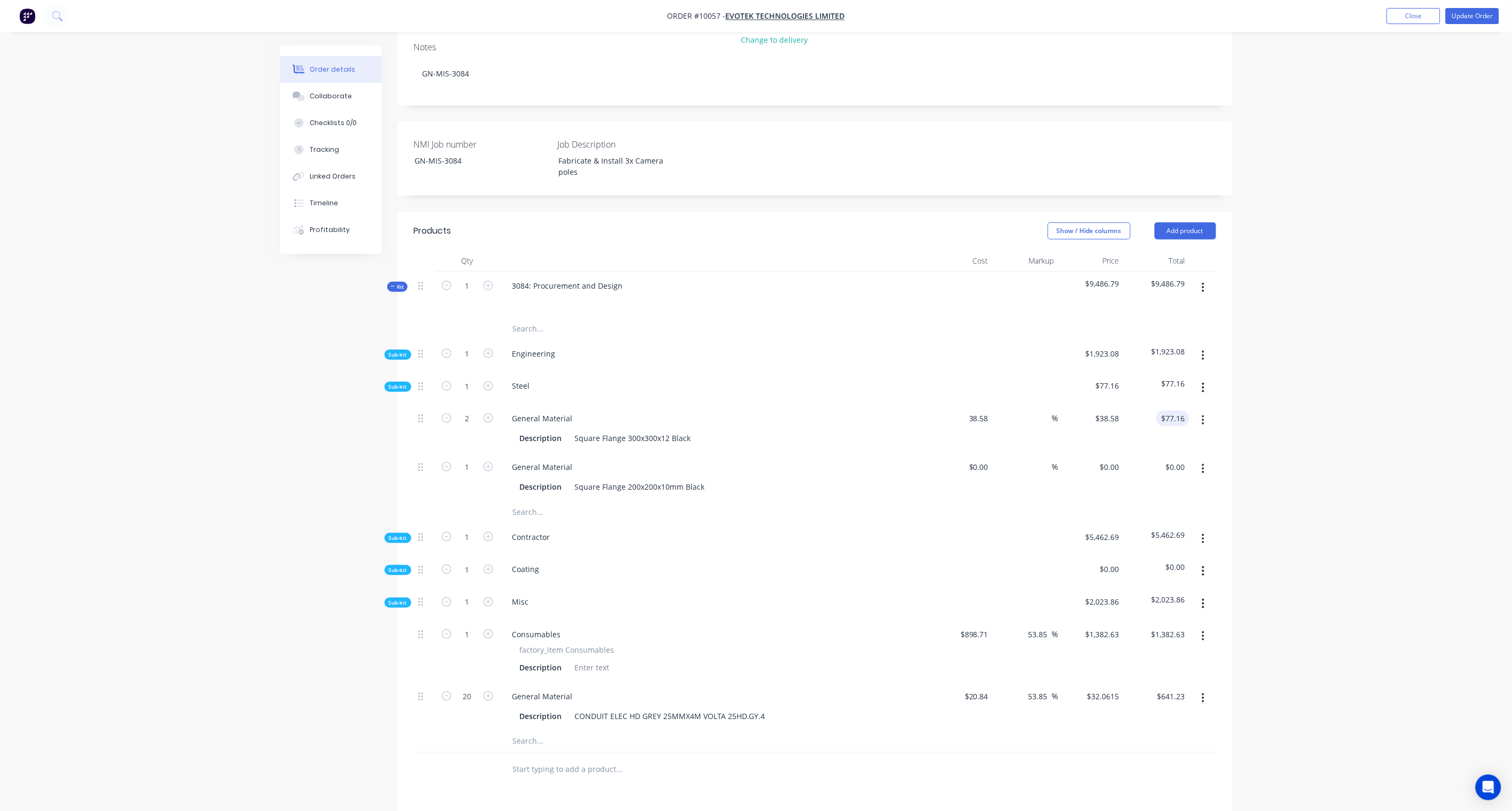
click at [1182, 410] on input "$77.16" at bounding box center [1174, 418] width 29 height 16
type input "$38.58"
paste input "118.71"
type input "118.71"
type input "53.85"
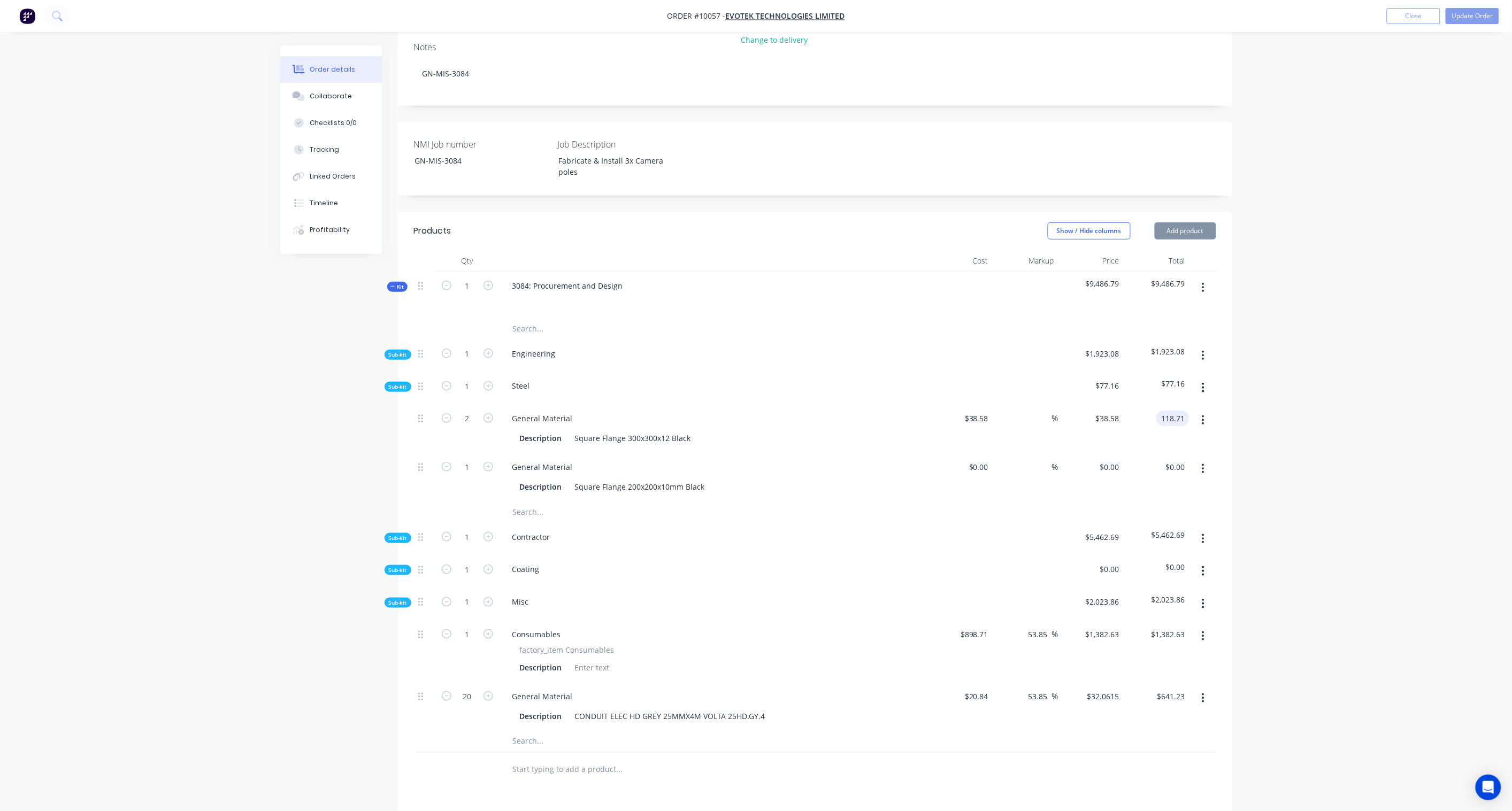
type input "$59.355"
type input "$118.71"
click at [1270, 362] on div "Order details Collaborate Checklists 0/0 Tracking Linked Orders Timeline Profit…" at bounding box center [756, 411] width 1512 height 1297
drag, startPoint x: 980, startPoint y: 423, endPoint x: 1023, endPoint y: 432, distance: 43.9
click at [980, 459] on div "$0.00 $0.00" at bounding box center [978, 467] width 29 height 16
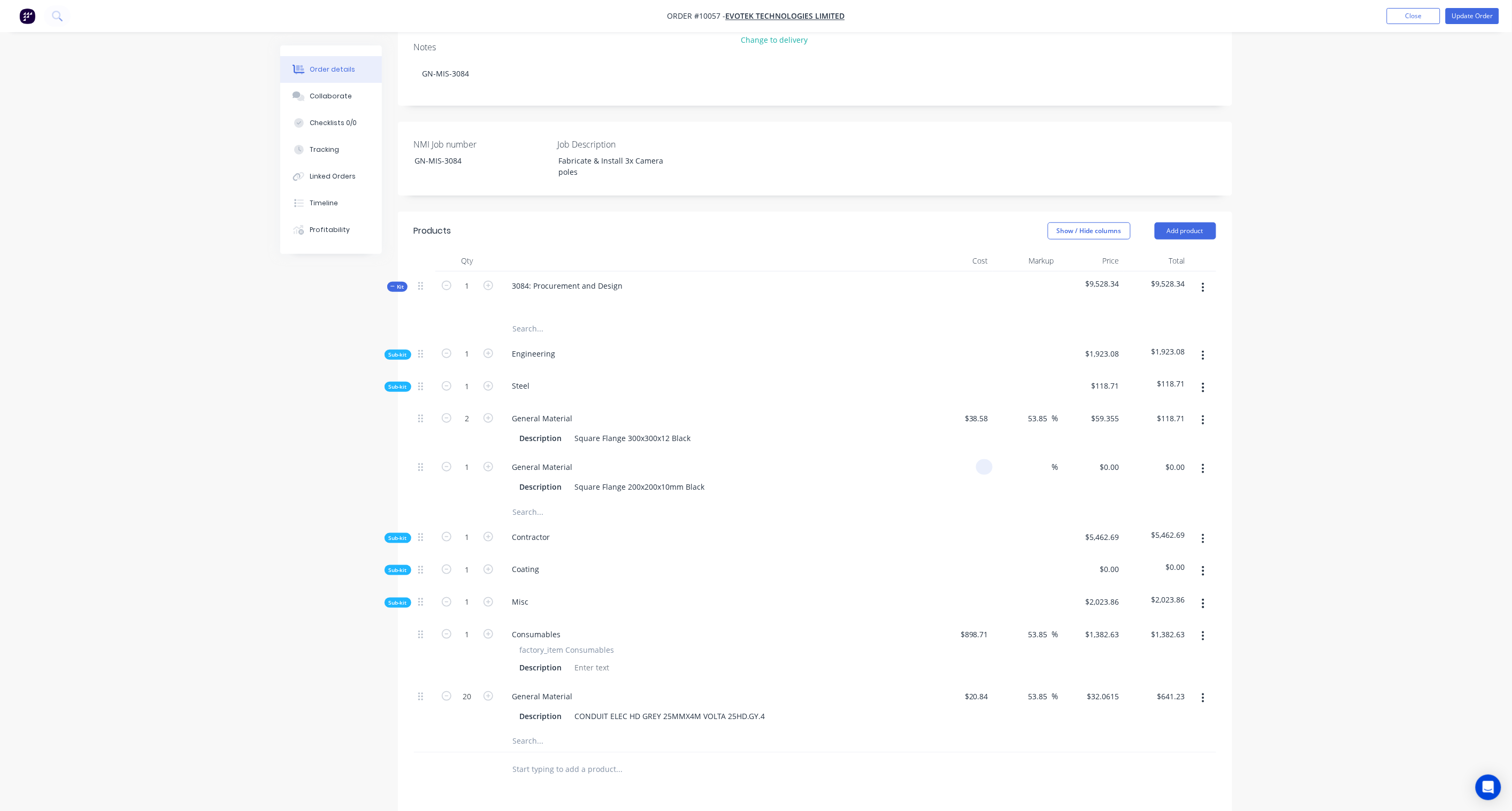
paste input "20.09"
type input "$20.09"
click at [1329, 474] on div "Order details Collaborate Checklists 0/0 Tracking Linked Orders Timeline Profit…" at bounding box center [756, 411] width 1512 height 1297
drag, startPoint x: 1172, startPoint y: 422, endPoint x: 1252, endPoint y: 426, distance: 80.1
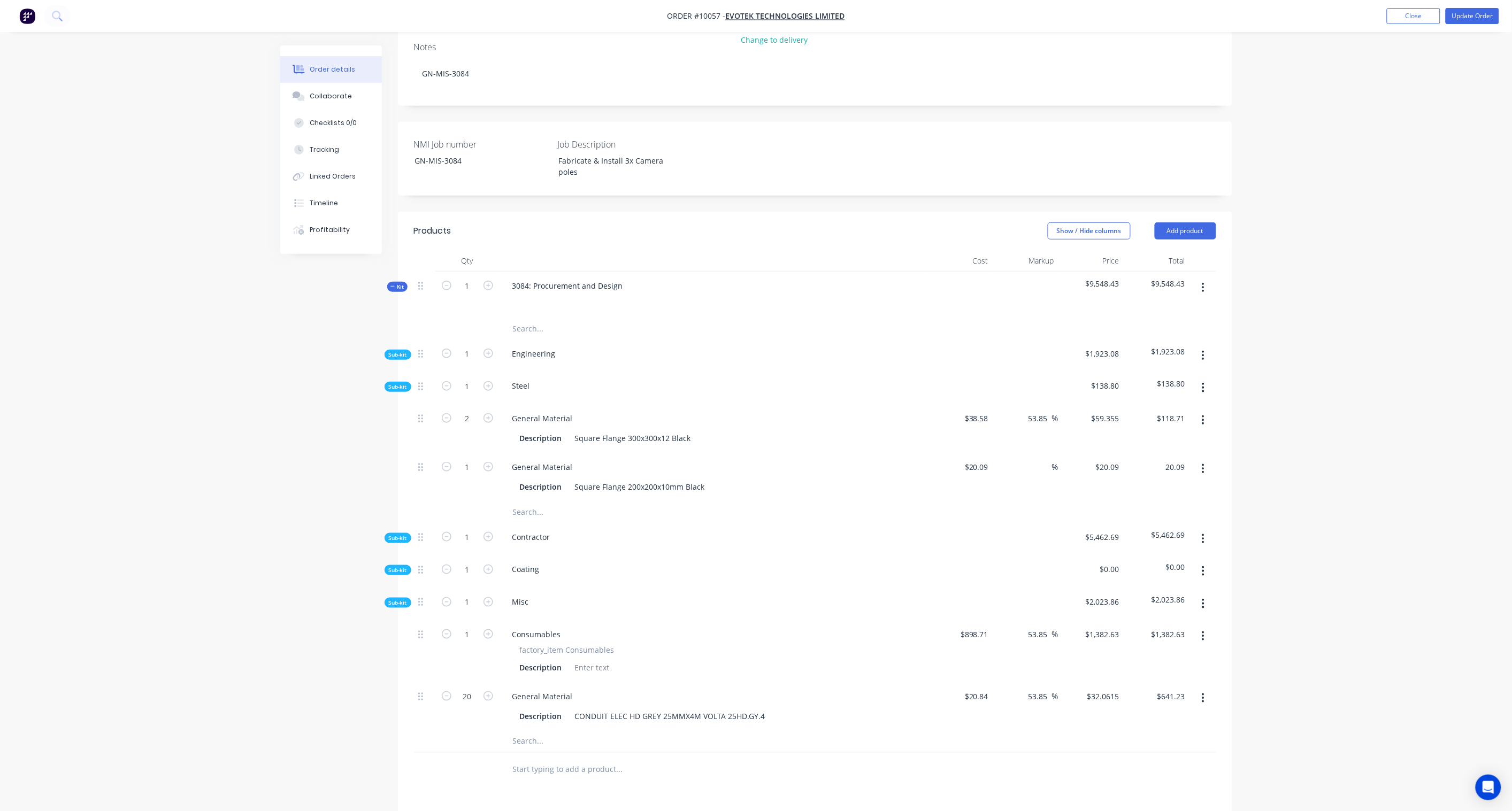
click at [1172, 459] on input "20.09" at bounding box center [1174, 467] width 29 height 16
paste input "30.91"
type input "30.91"
type input "53.86"
type input "$30.91"
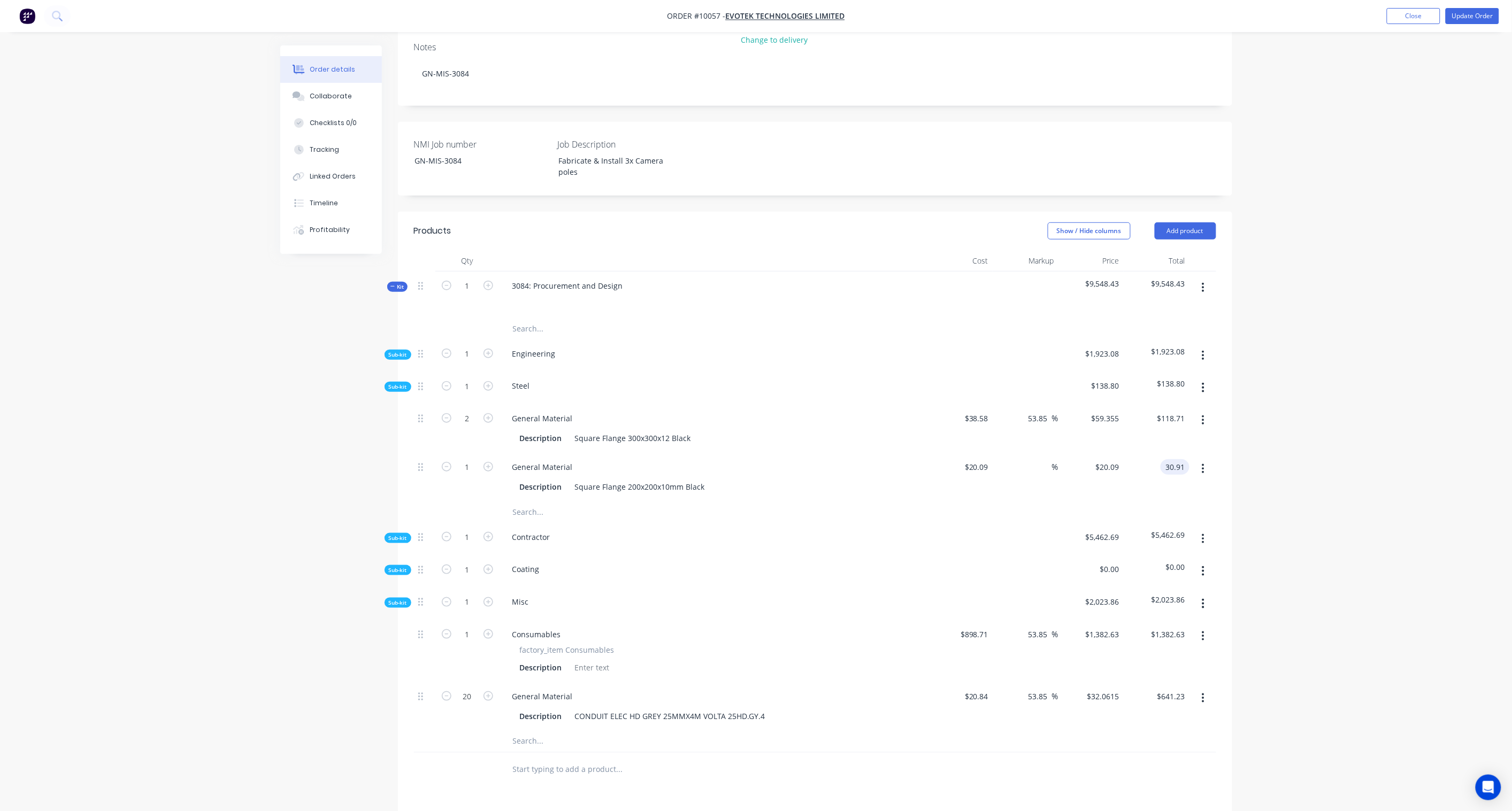
type input "$30.91"
click at [1289, 413] on div "Order details Collaborate Checklists 0/0 Tracking Linked Orders Timeline Profit…" at bounding box center [756, 411] width 1512 height 1297
click at [1201, 598] on icon "button" at bounding box center [1203, 604] width 3 height 12
click at [1157, 624] on div "Add product to kit" at bounding box center [1165, 632] width 82 height 16
click at [1162, 667] on div "Product catalogue" at bounding box center [1165, 674] width 82 height 16
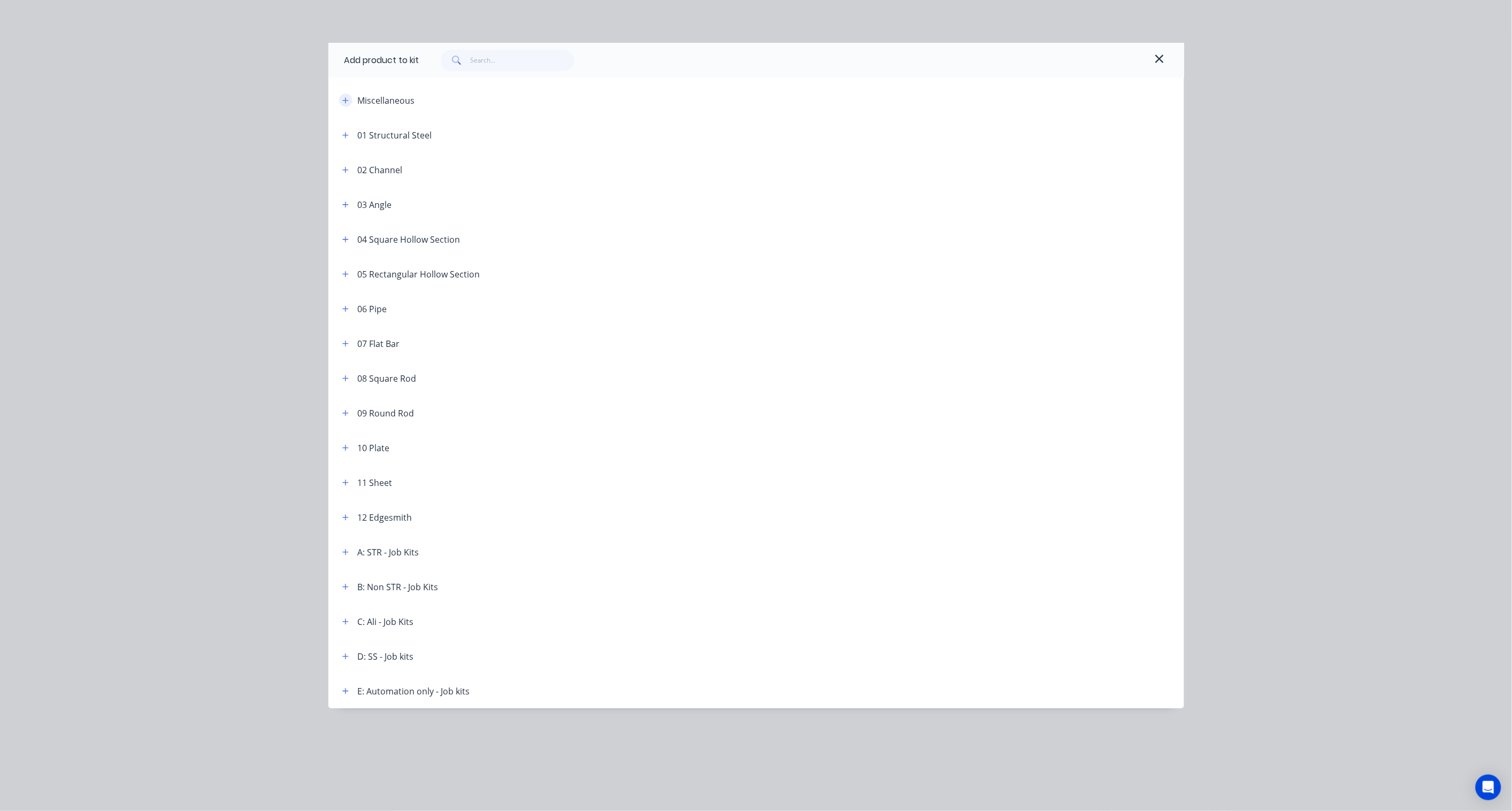
click at [348, 100] on icon "button" at bounding box center [345, 100] width 6 height 8
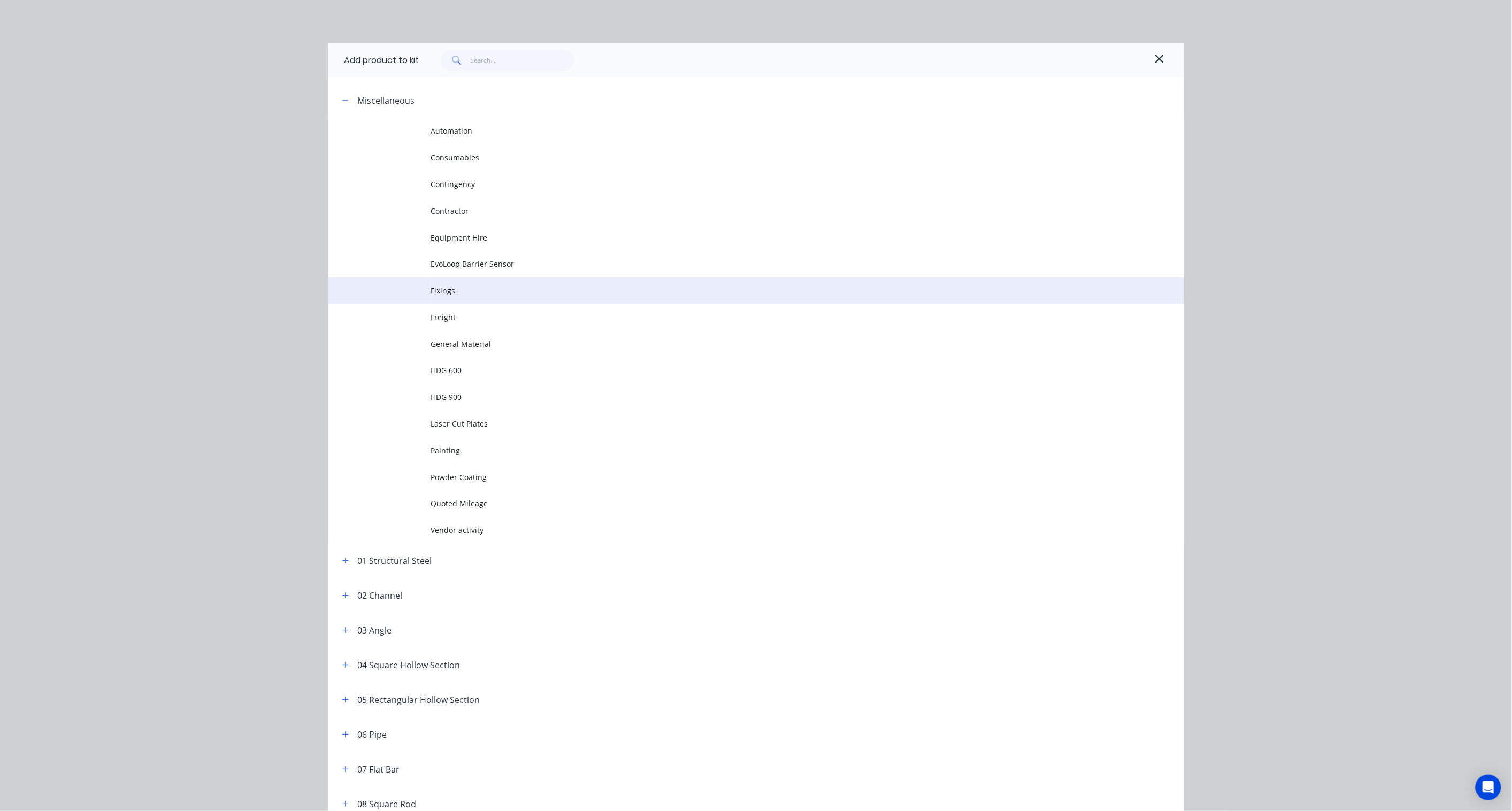
click at [454, 295] on span "Fixings" at bounding box center [732, 291] width 602 height 11
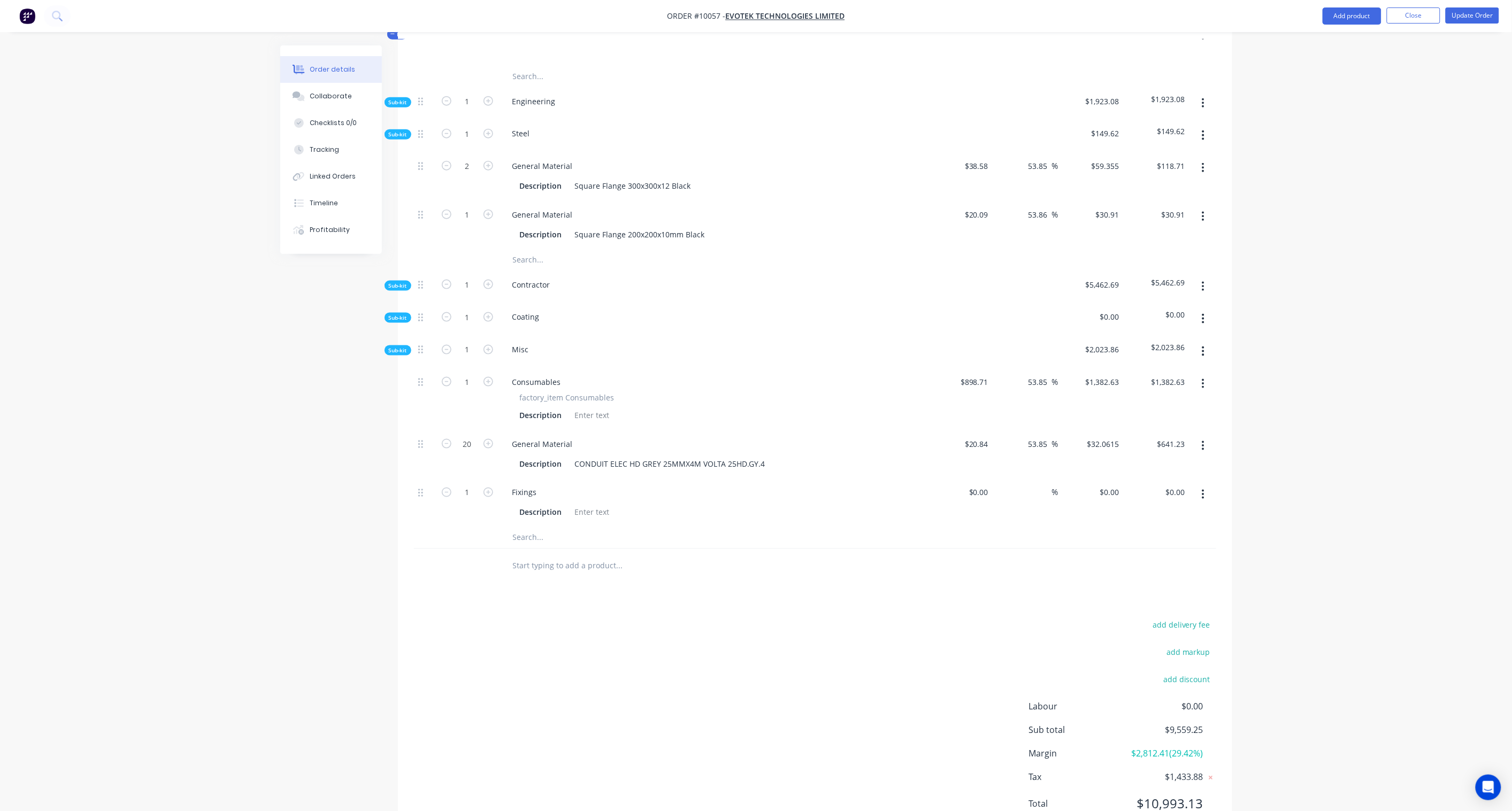
scroll to position [491, 0]
click at [981, 484] on input at bounding box center [980, 492] width 25 height 16
paste input "225.00"
type input "$225.00"
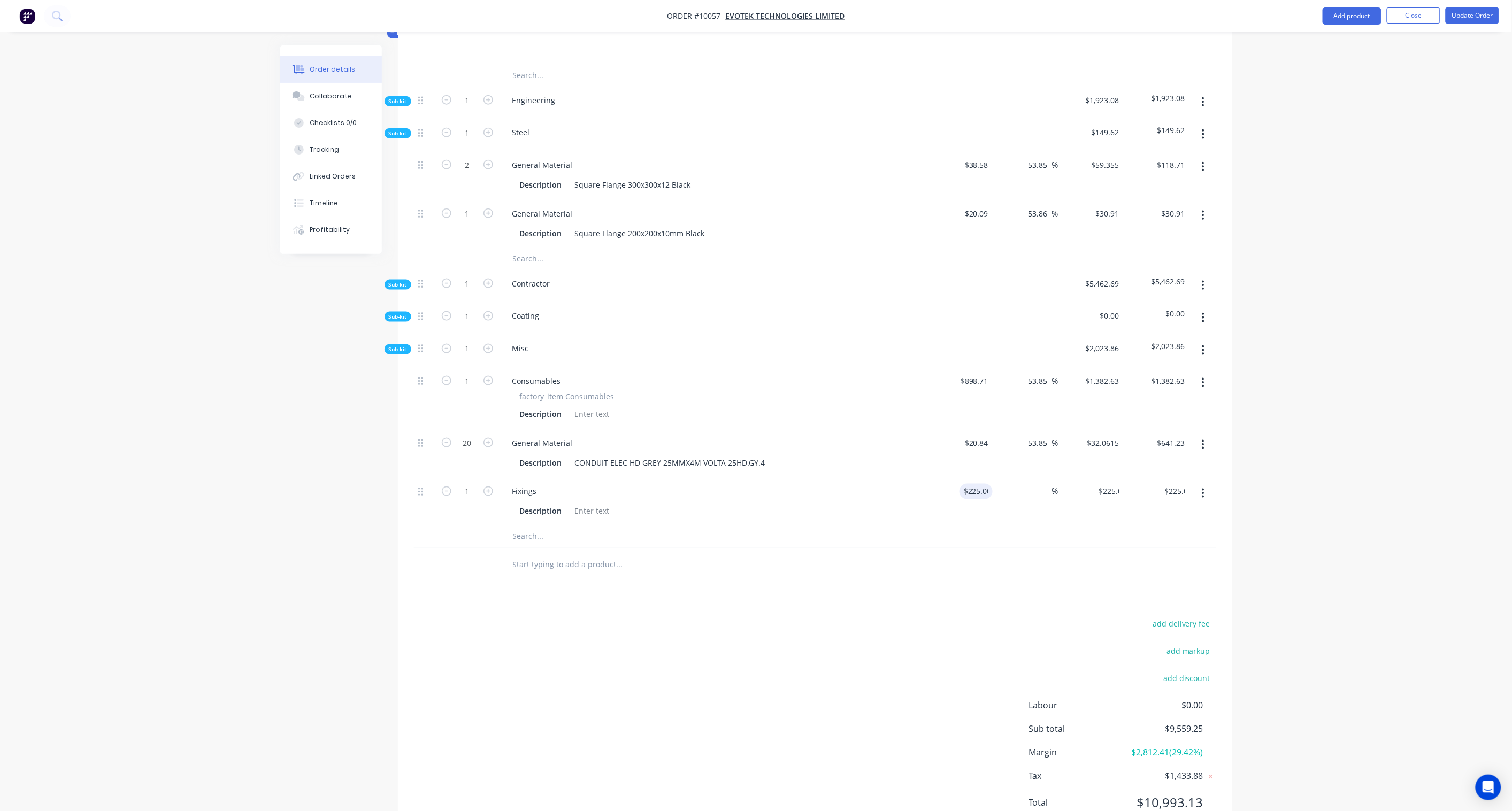
click at [1348, 473] on div "Order details Collaborate Checklists 0/0 Tracking Linked Orders Timeline Profit…" at bounding box center [756, 182] width 1512 height 1346
drag, startPoint x: 1179, startPoint y: 447, endPoint x: 1190, endPoint y: 448, distance: 11.0
click at [1179, 484] on input "$225.00" at bounding box center [1172, 492] width 33 height 16
paste input "346.15"
type input "346.15"
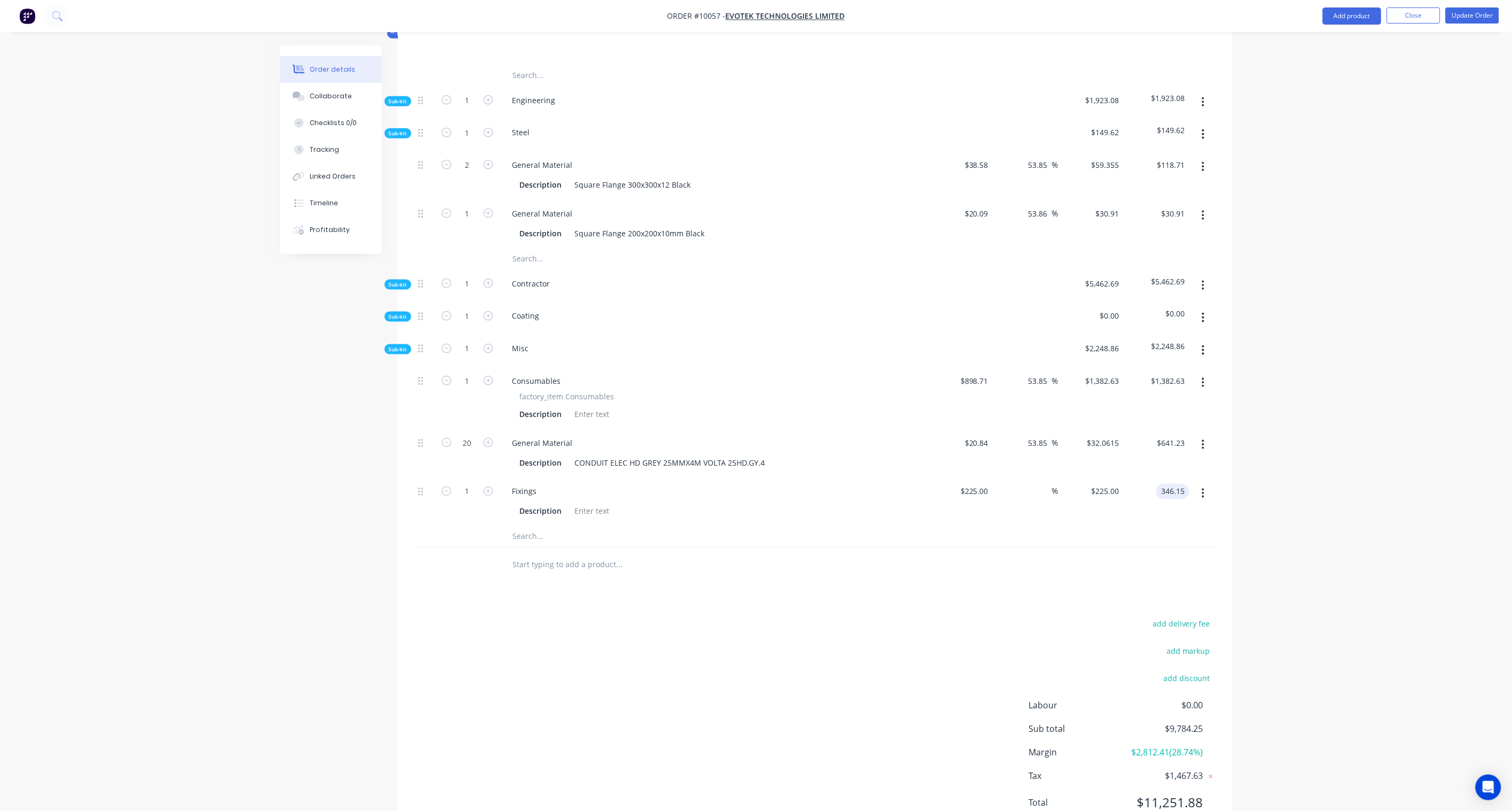
type input "53.84"
type input "$346.15"
click at [1302, 442] on div "Order details Collaborate Checklists 0/0 Tracking Linked Orders Timeline Profit…" at bounding box center [756, 182] width 1512 height 1346
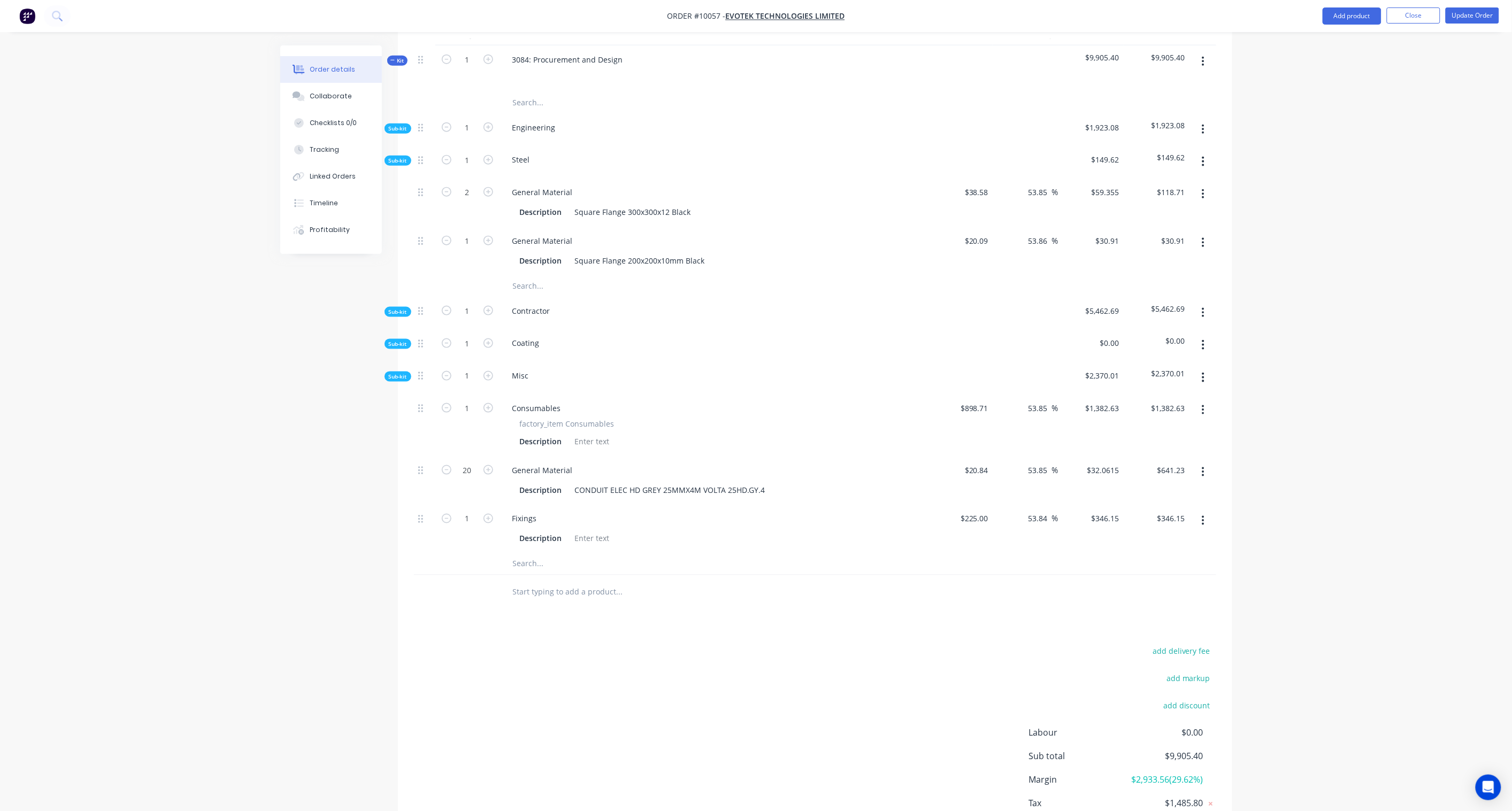
scroll to position [432, 0]
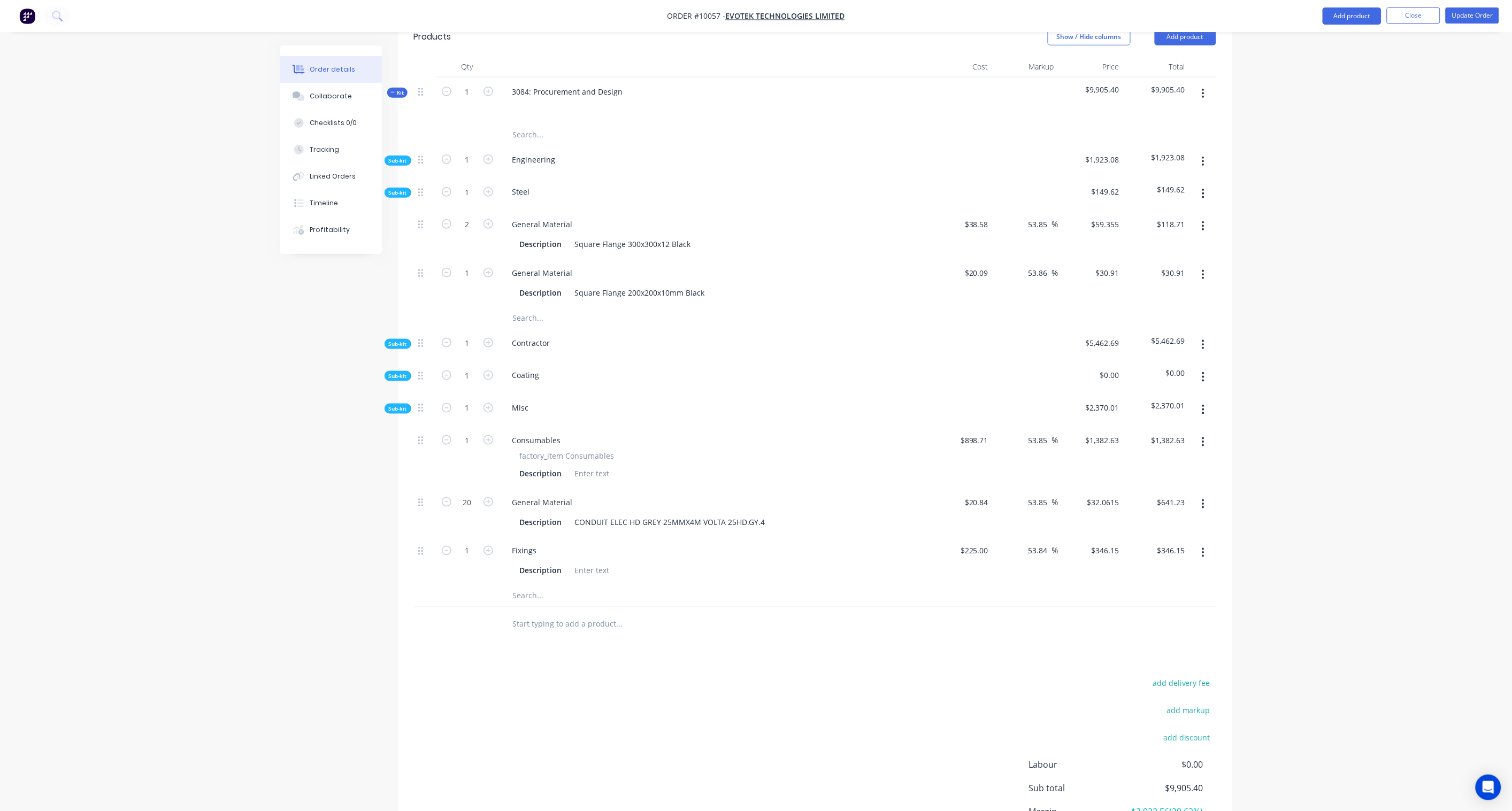
click at [1204, 371] on icon "button" at bounding box center [1203, 376] width 3 height 12
click at [1159, 397] on div "Add product to kit" at bounding box center [1165, 405] width 82 height 16
click at [1158, 440] on div "Product catalogue" at bounding box center [1165, 448] width 82 height 16
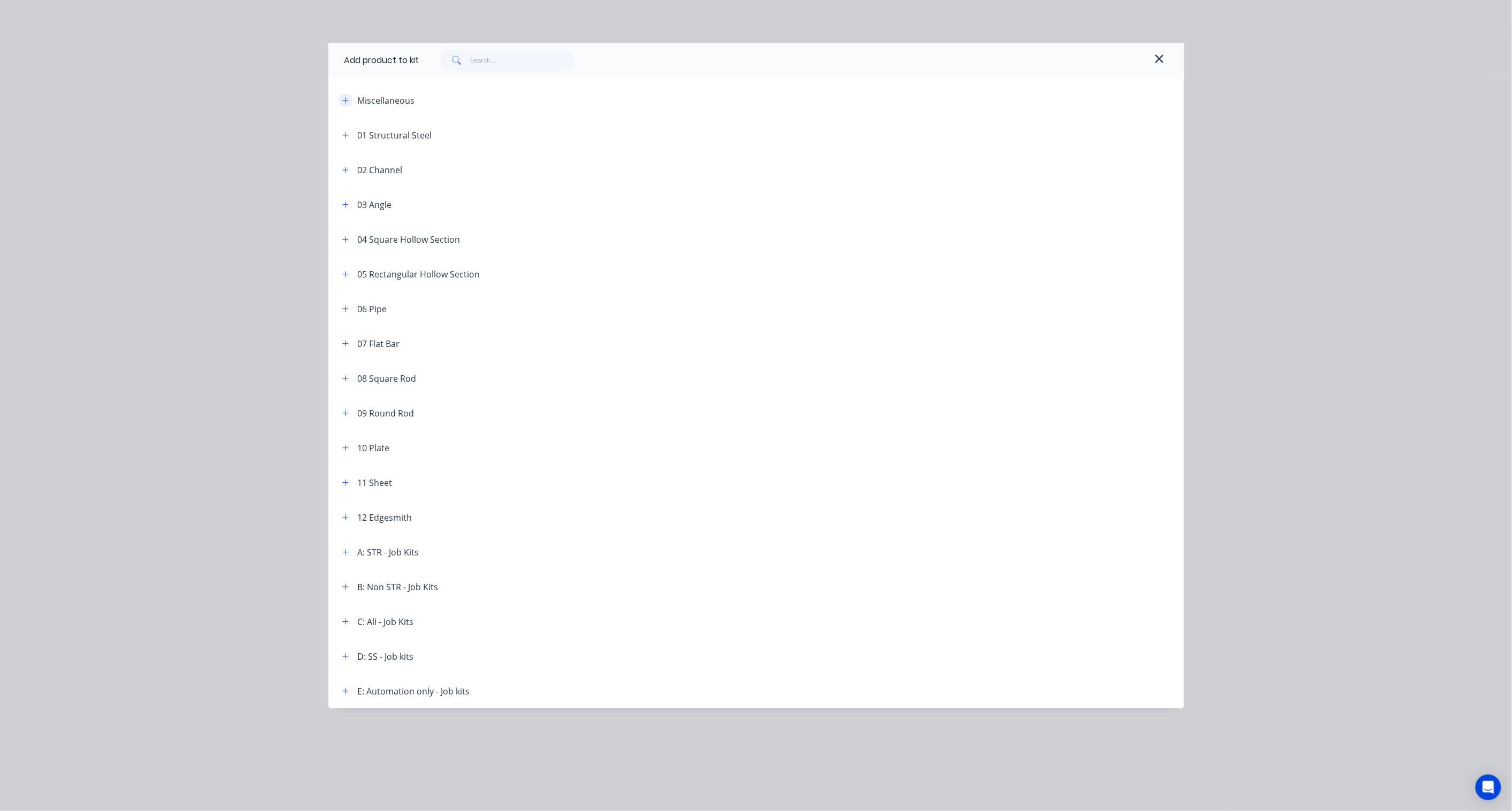
click at [349, 102] on icon "button" at bounding box center [345, 100] width 6 height 8
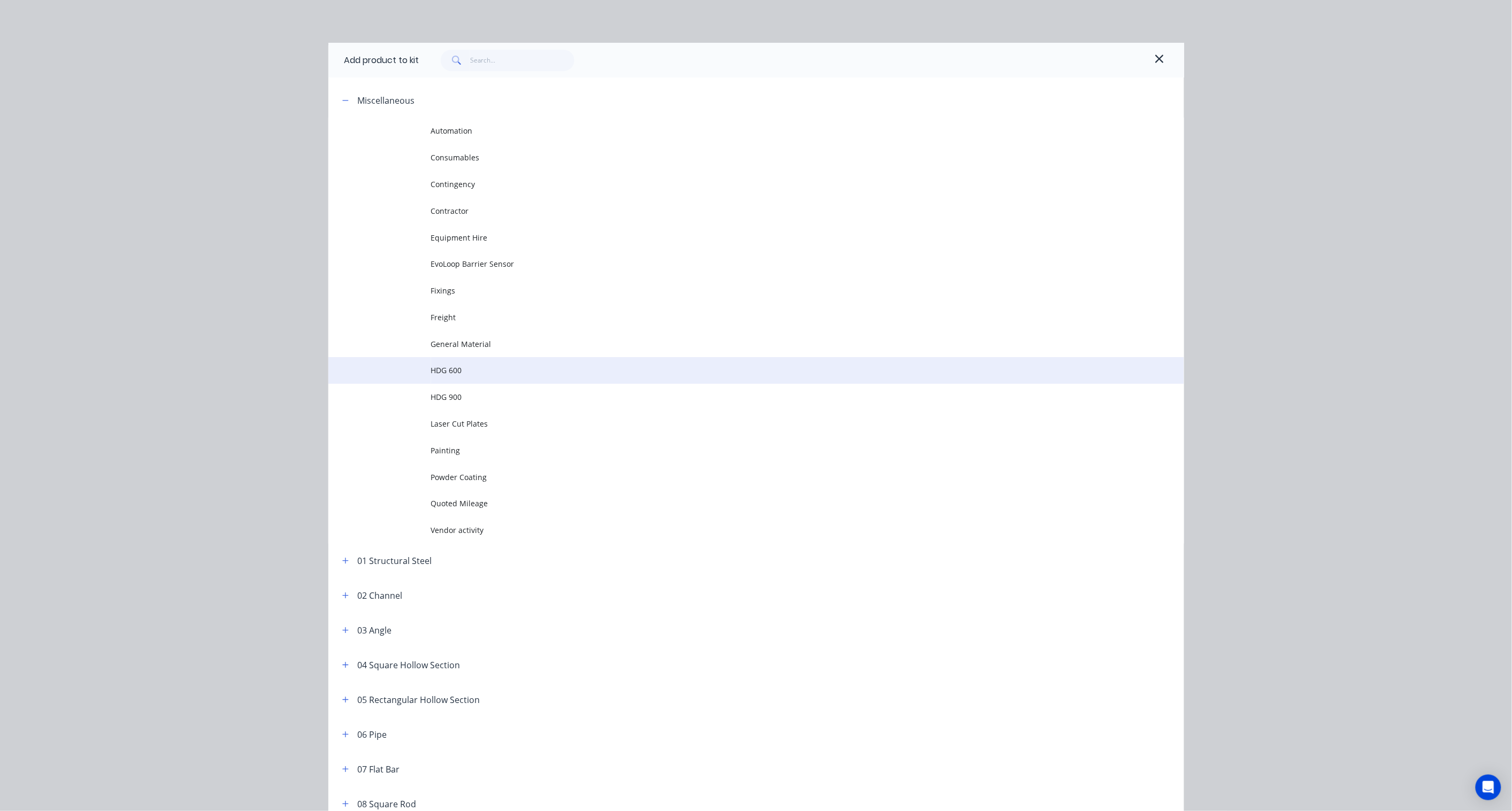
click at [480, 371] on span "HDG 600" at bounding box center [732, 370] width 602 height 11
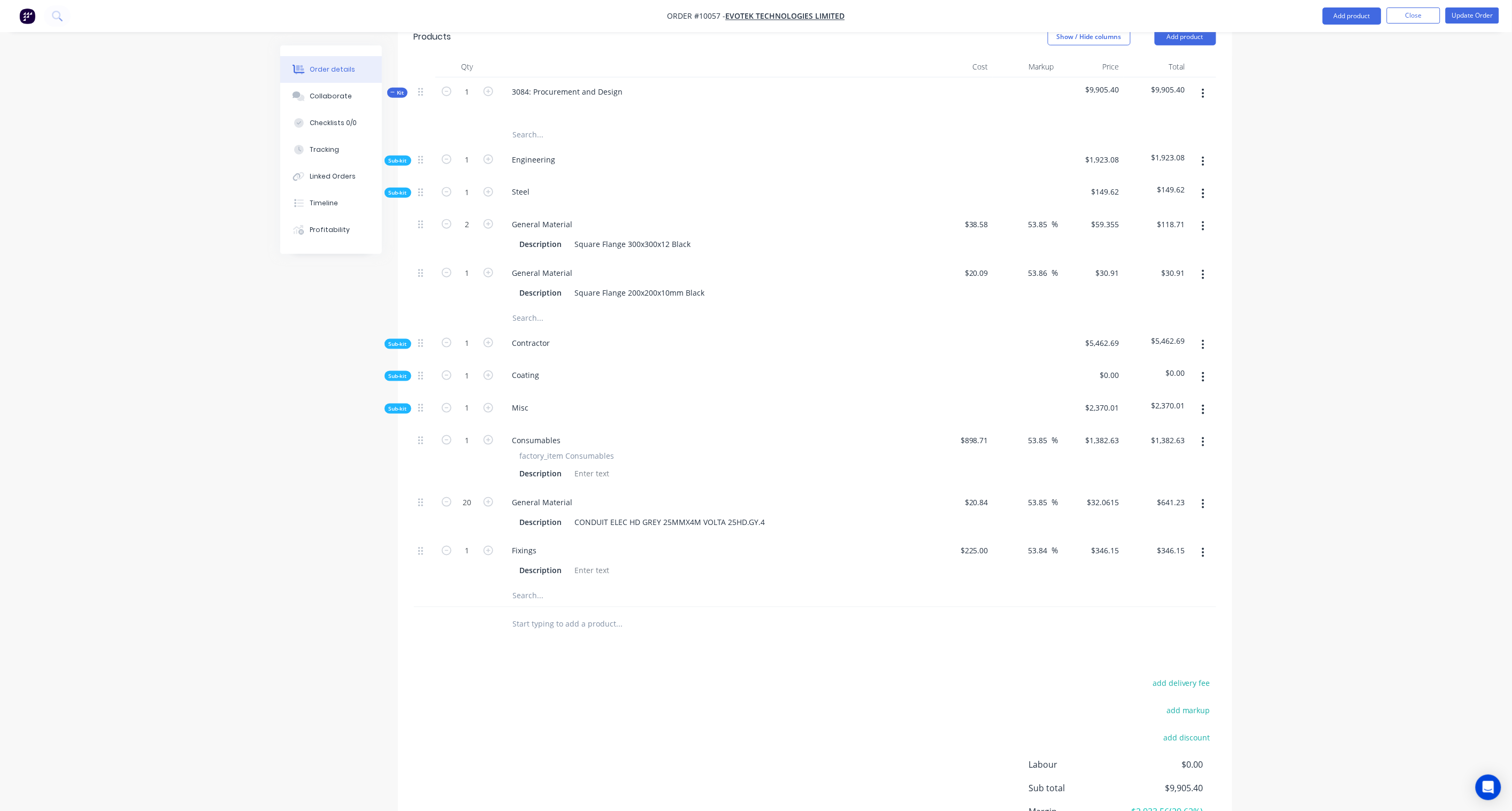
click at [403, 372] on span "Sub-kit" at bounding box center [398, 376] width 18 height 8
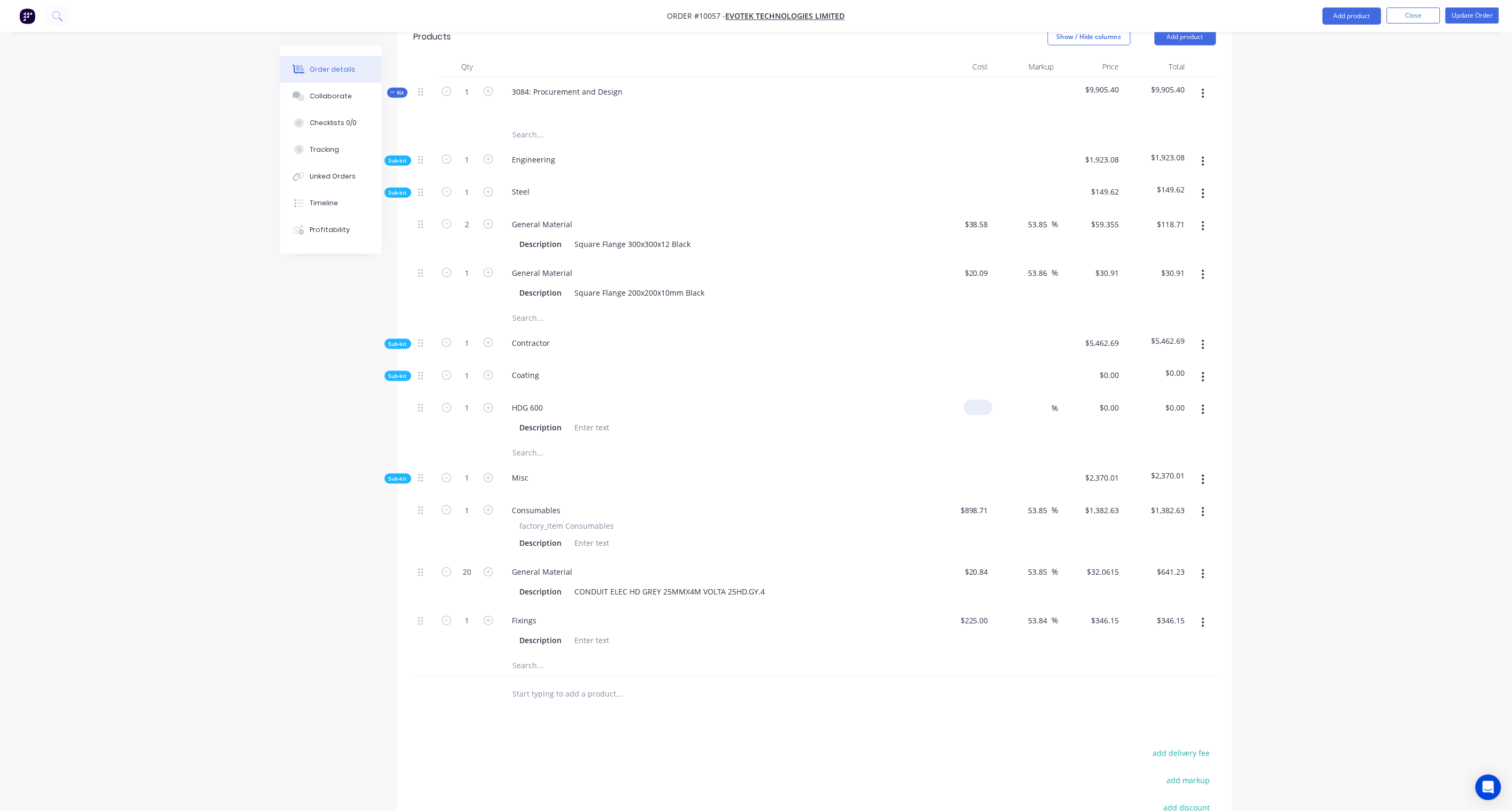
click at [984, 400] on input at bounding box center [980, 408] width 25 height 16
paste input "690.56"
type input "$690.56"
click at [1318, 409] on div "Order details Collaborate Checklists 0/0 Tracking Linked Orders Timeline Profit…" at bounding box center [756, 276] width 1512 height 1416
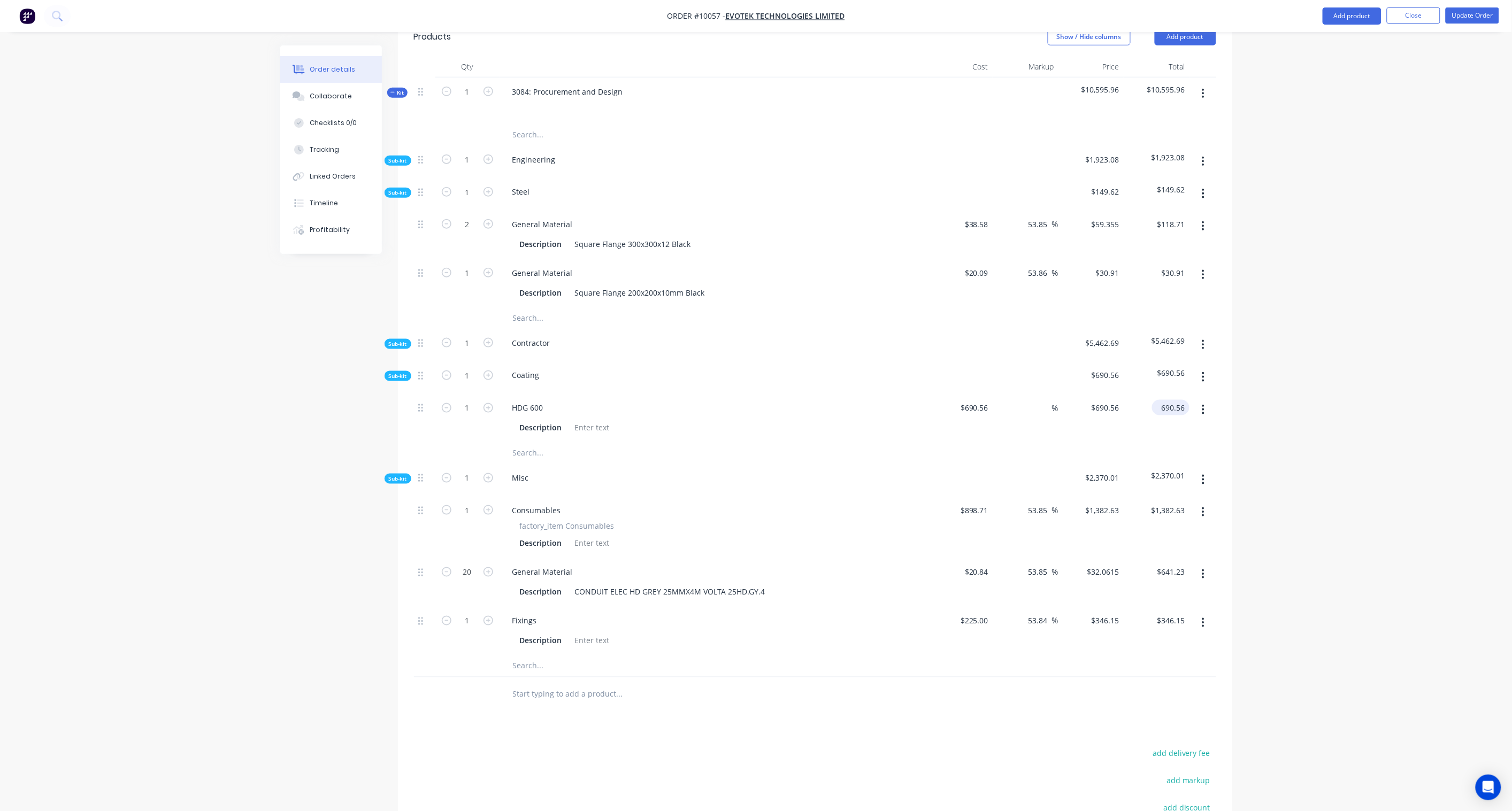
click at [1180, 400] on input "690.56" at bounding box center [1172, 408] width 33 height 16
paste input "1062.40"
type input "1062.40"
type input "53.85"
type input "$1,062.40"
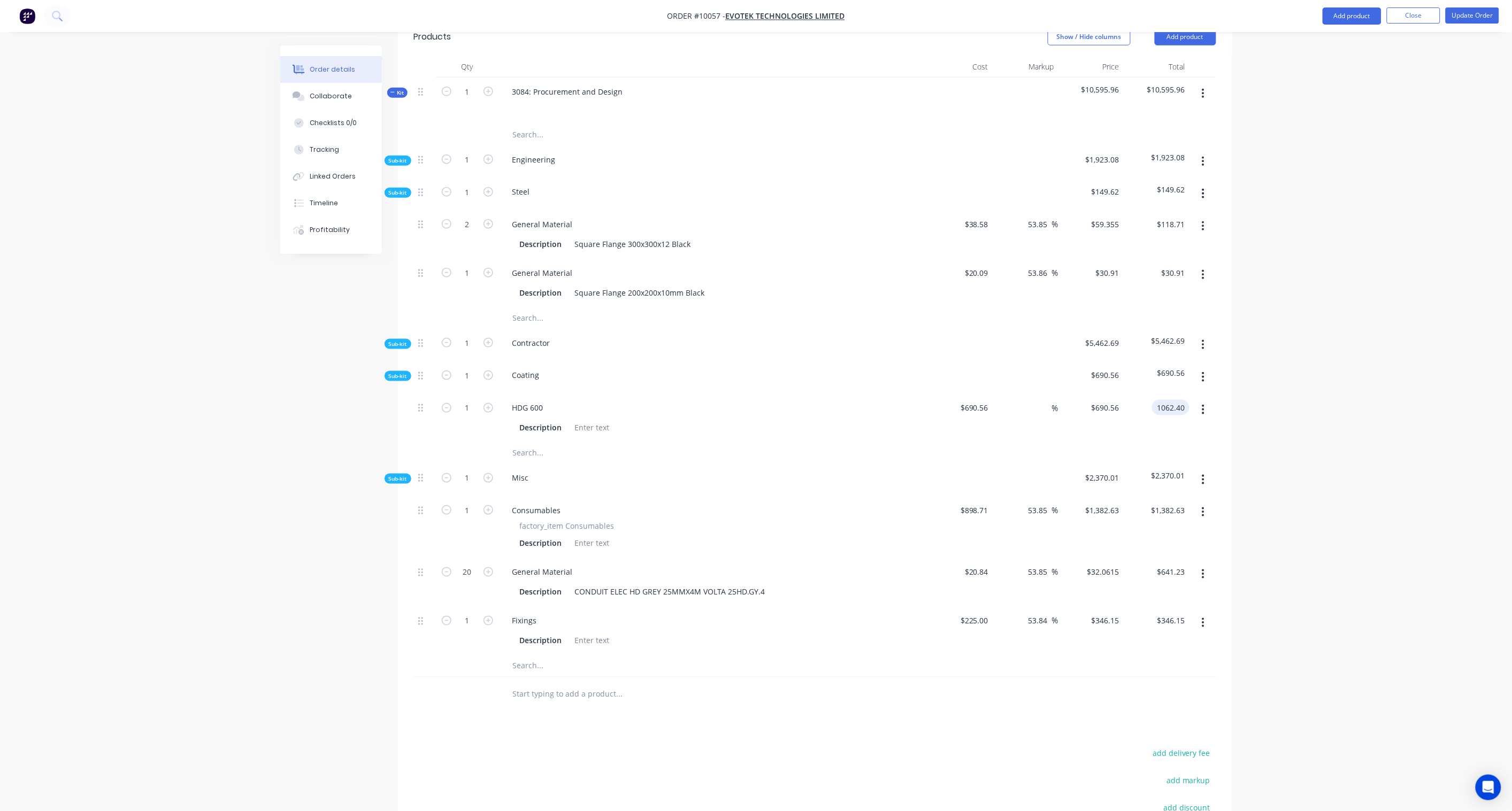
type input "$1,062.40"
click at [1295, 369] on div "Order details Collaborate Checklists 0/0 Tracking Linked Orders Timeline Profit…" at bounding box center [756, 276] width 1512 height 1416
click at [396, 156] on span "Sub-kit" at bounding box center [398, 160] width 18 height 8
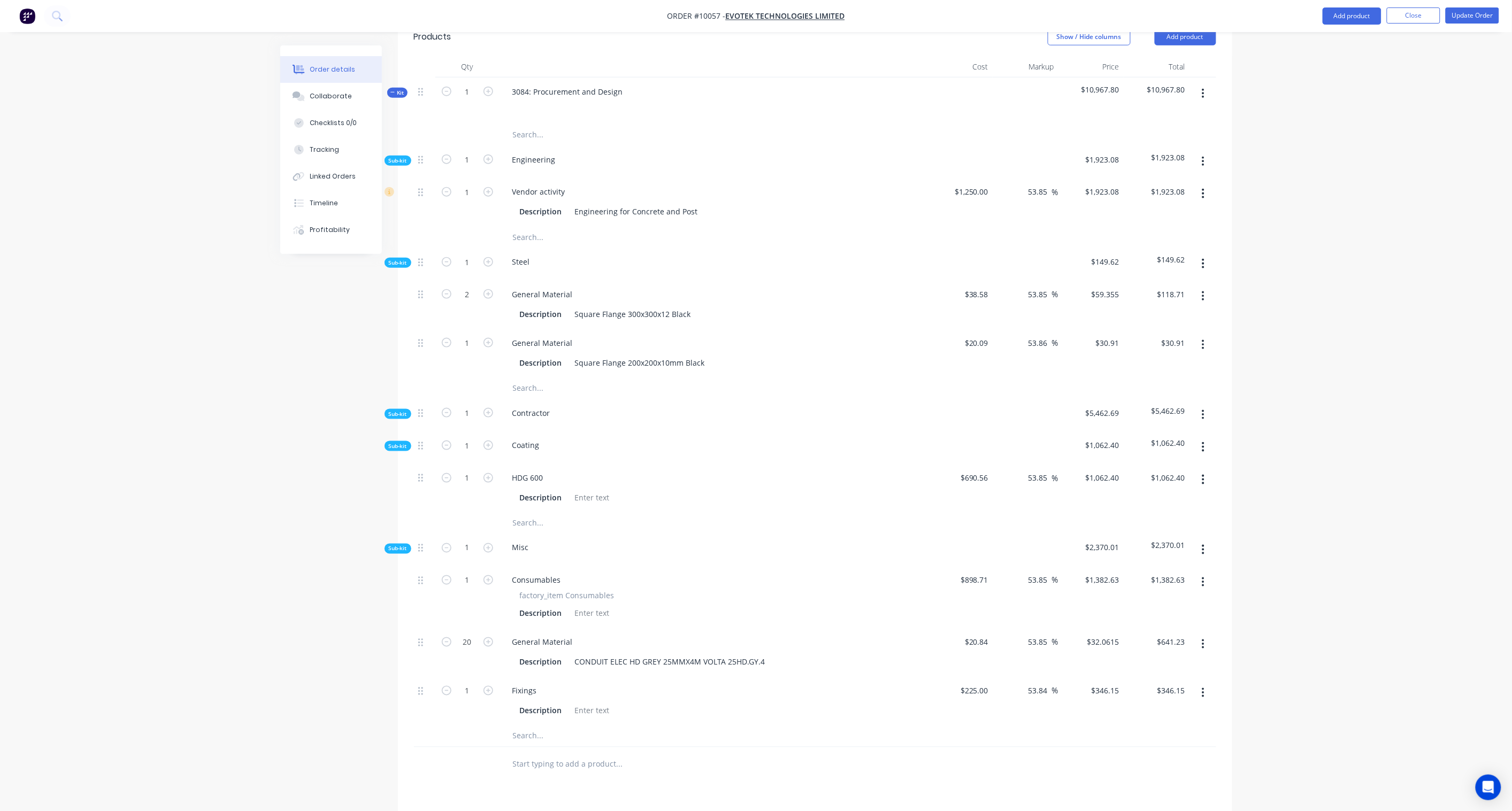
click at [401, 410] on span "Sub-kit" at bounding box center [398, 413] width 18 height 8
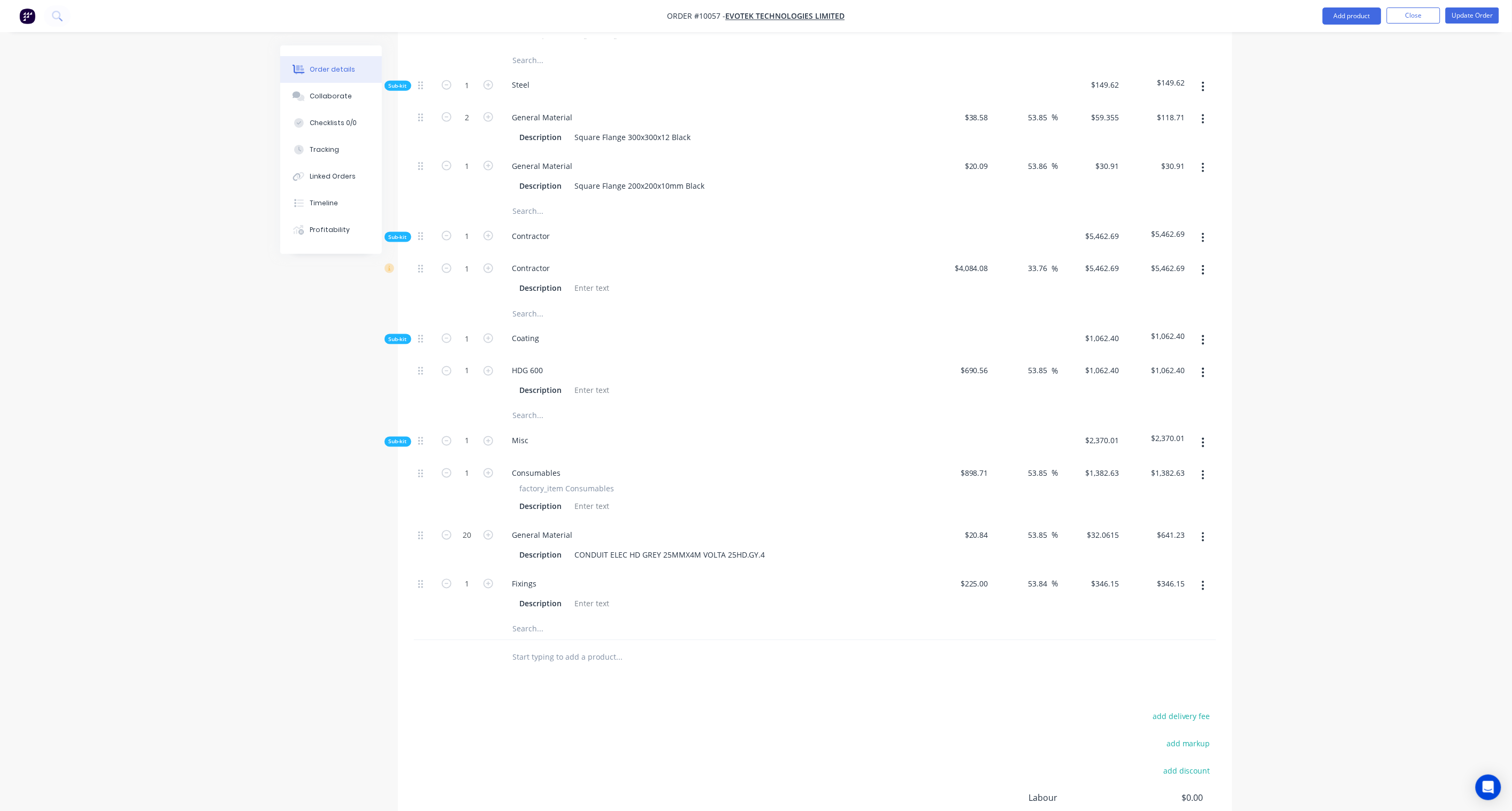
scroll to position [610, 0]
click at [1201, 435] on icon "button" at bounding box center [1203, 441] width 3 height 12
click at [1162, 461] on div "Add product to kit" at bounding box center [1165, 469] width 82 height 16
click at [1175, 504] on div "Product catalogue" at bounding box center [1165, 512] width 82 height 16
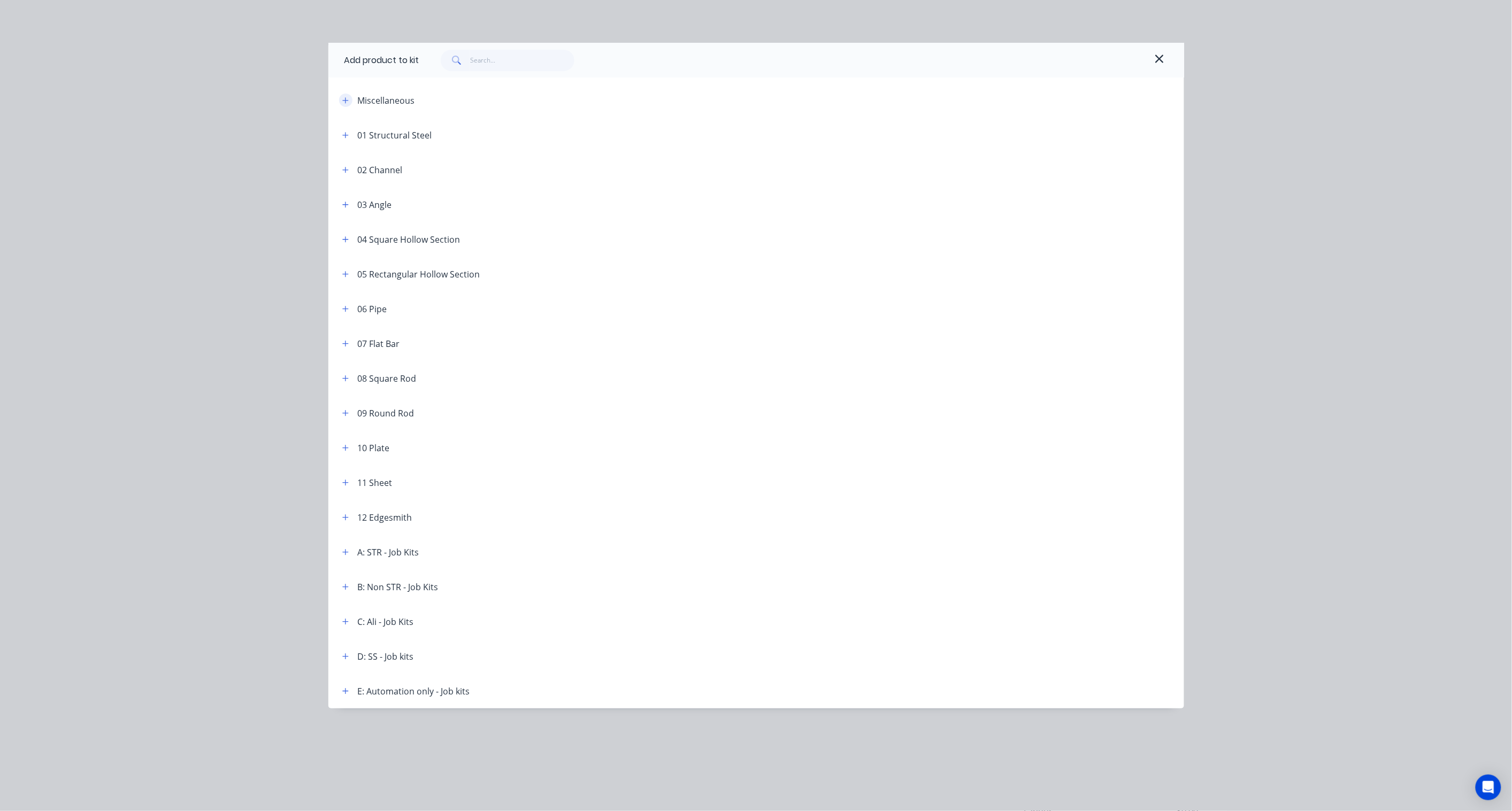
click at [343, 100] on icon "button" at bounding box center [345, 100] width 6 height 8
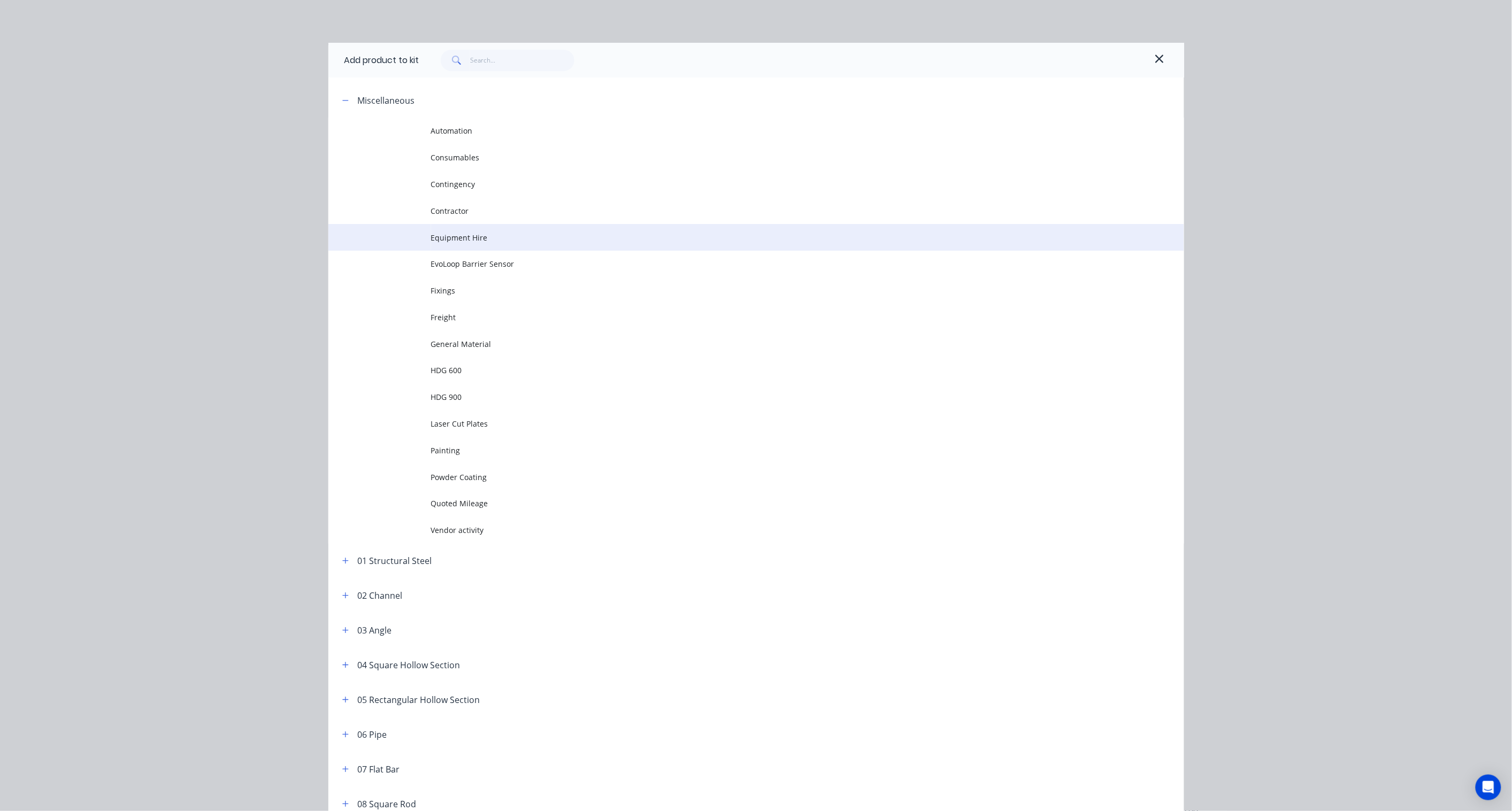
click at [460, 234] on span "Equipment Hire" at bounding box center [732, 238] width 602 height 11
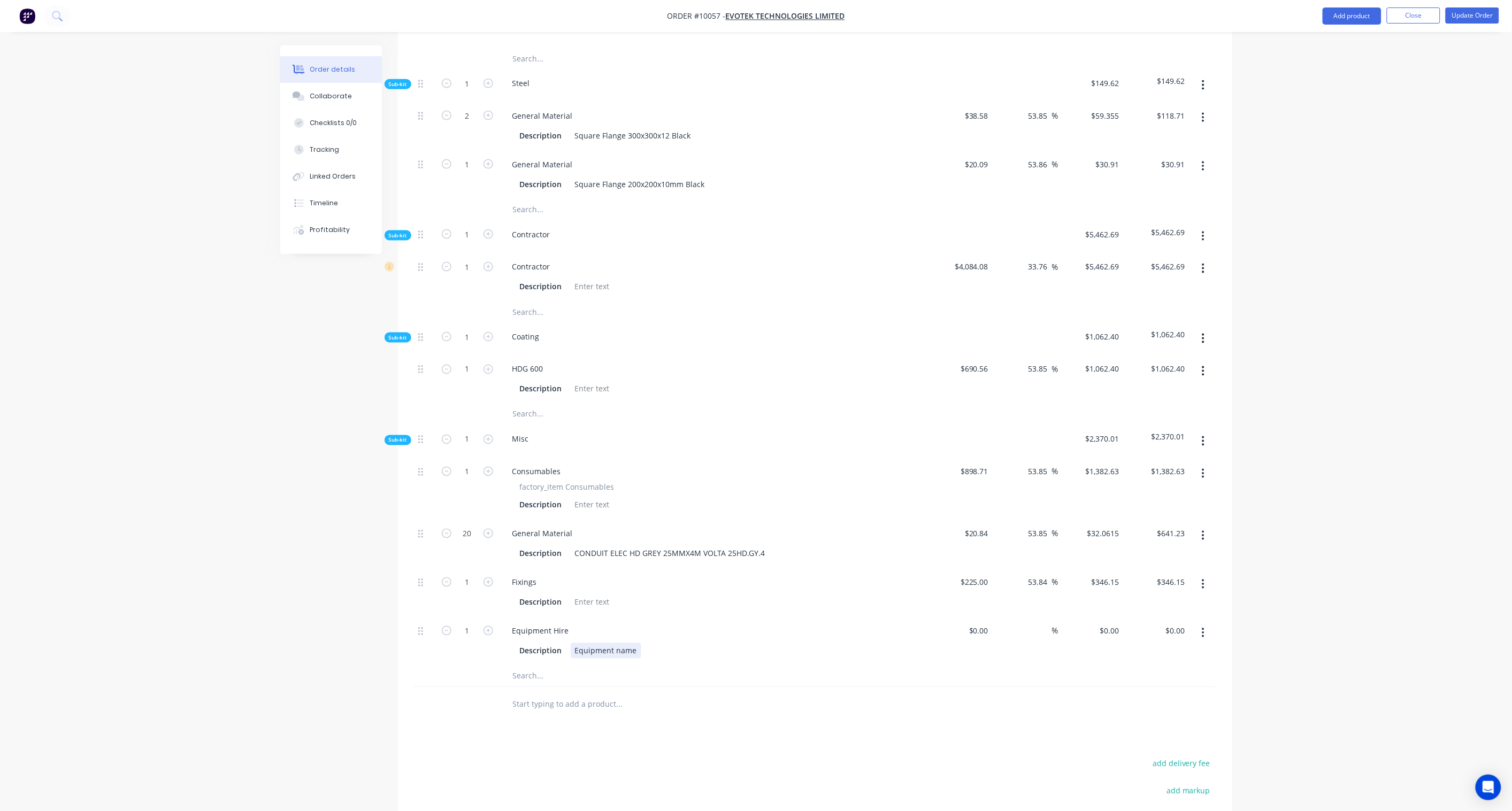
click at [616, 643] on div "Equipment name" at bounding box center [606, 651] width 71 height 16
paste div
drag, startPoint x: 724, startPoint y: 606, endPoint x: 548, endPoint y: 608, distance: 176.0
click at [548, 643] on div "Description Equipment ditch witch chain trenchername" at bounding box center [711, 651] width 391 height 16
click at [575, 643] on div "ditch witch chain trencher" at bounding box center [622, 651] width 103 height 16
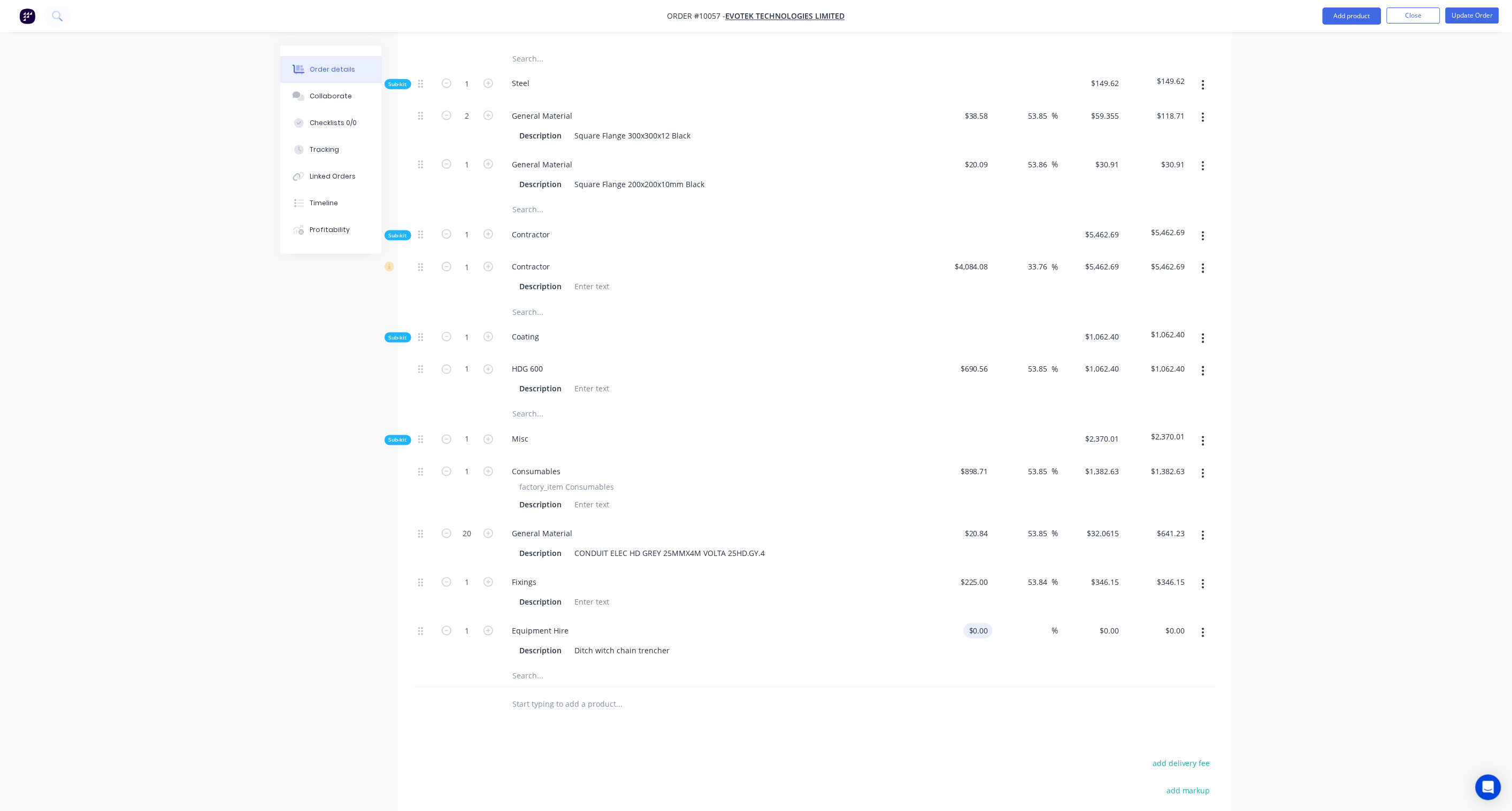
click at [987, 623] on input "$0.00" at bounding box center [980, 631] width 25 height 16
paste input "1200.00"
type input "$1,200.00"
click at [1356, 580] on div "Order details Collaborate Checklists 0/0 Tracking Linked Orders Timeline Profit…" at bounding box center [756, 192] width 1512 height 1605
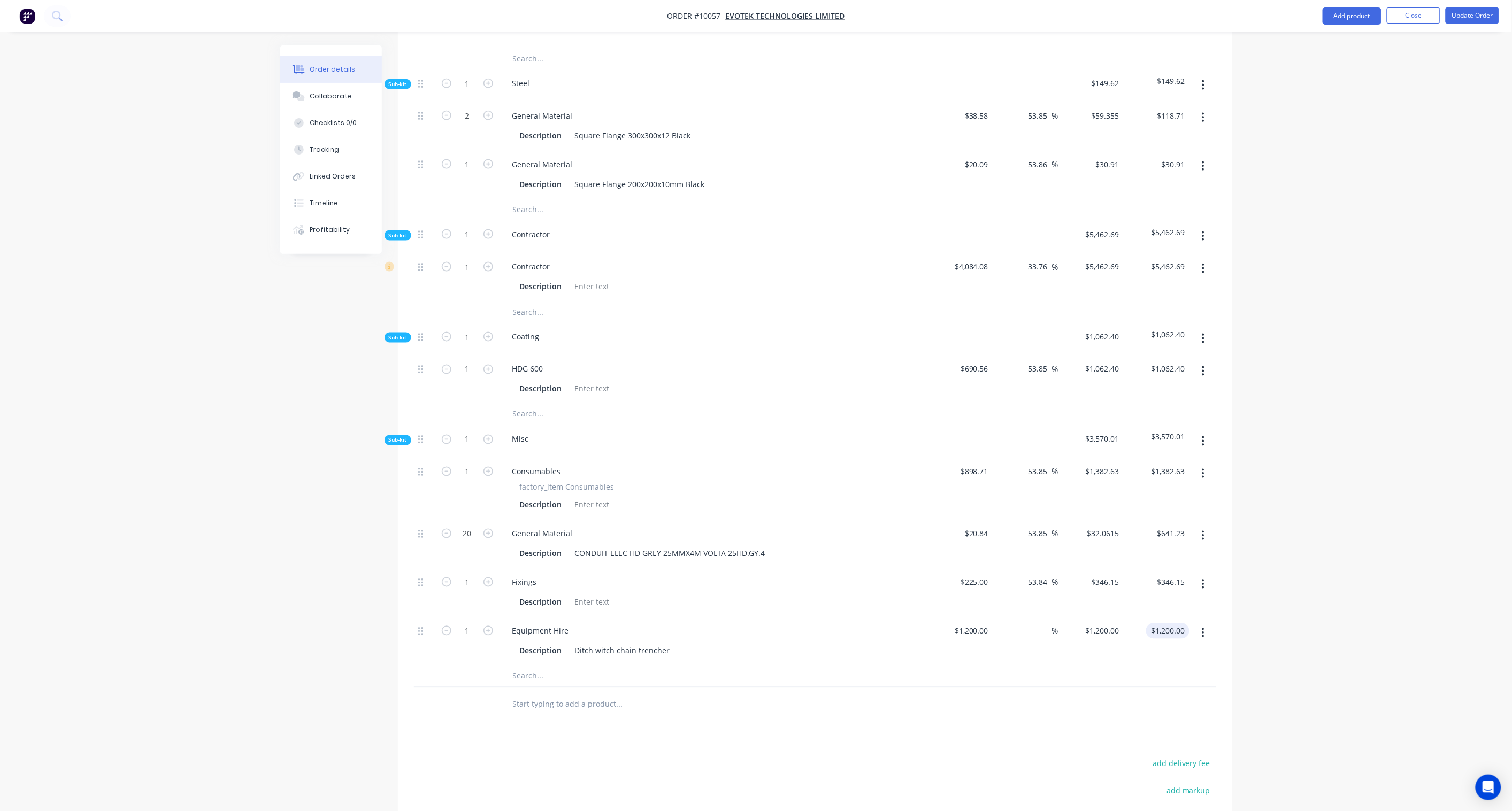
click at [1162, 623] on input "$1,200.00" at bounding box center [1169, 631] width 39 height 16
paste input "846.15"
type input "1846.15"
type input "53.85"
type input "$1,846.15"
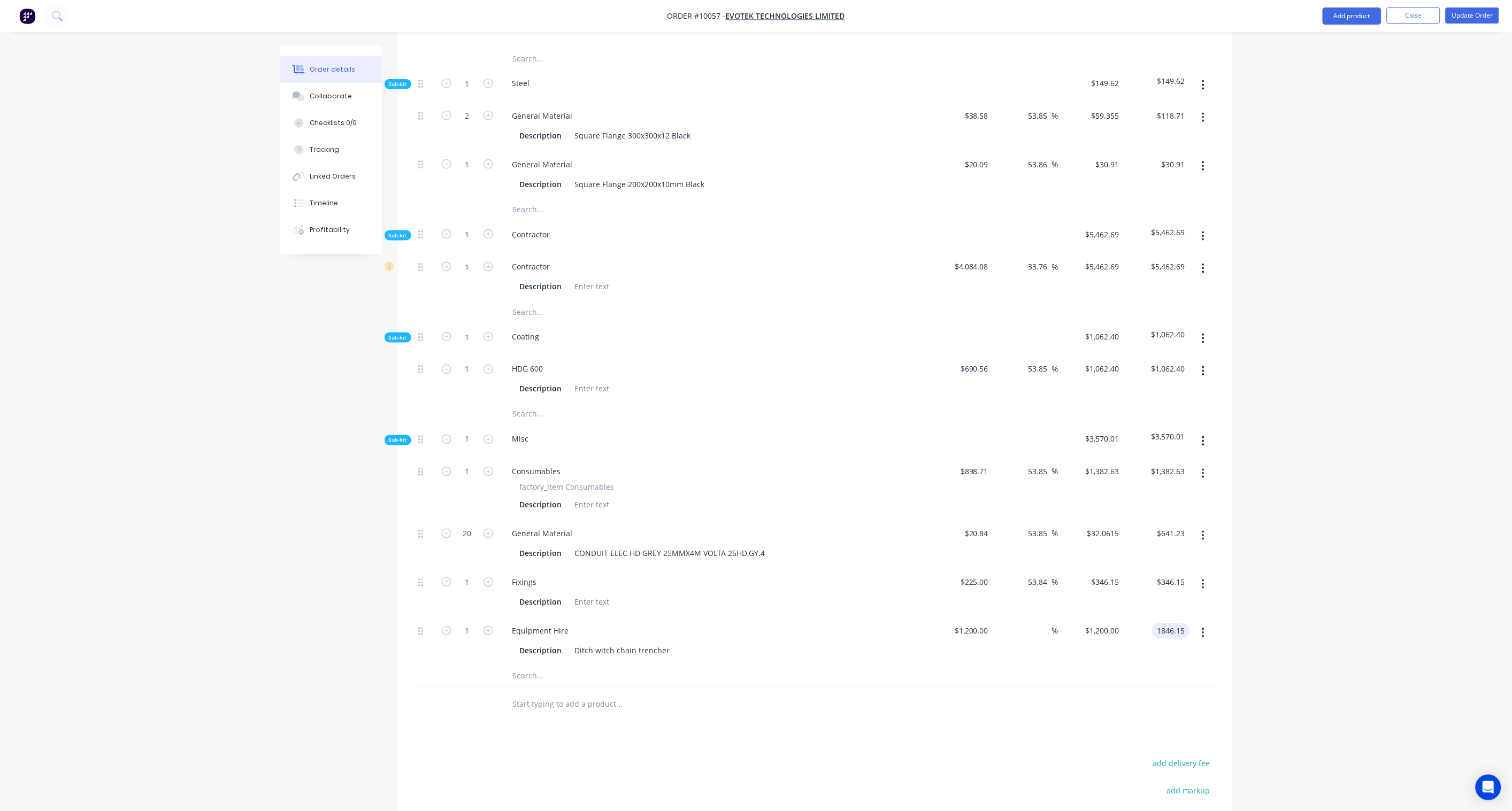
type input "$1,846.15"
click at [1266, 567] on div "Order details Collaborate Checklists 0/0 Tracking Linked Orders Timeline Profit…" at bounding box center [756, 192] width 1512 height 1605
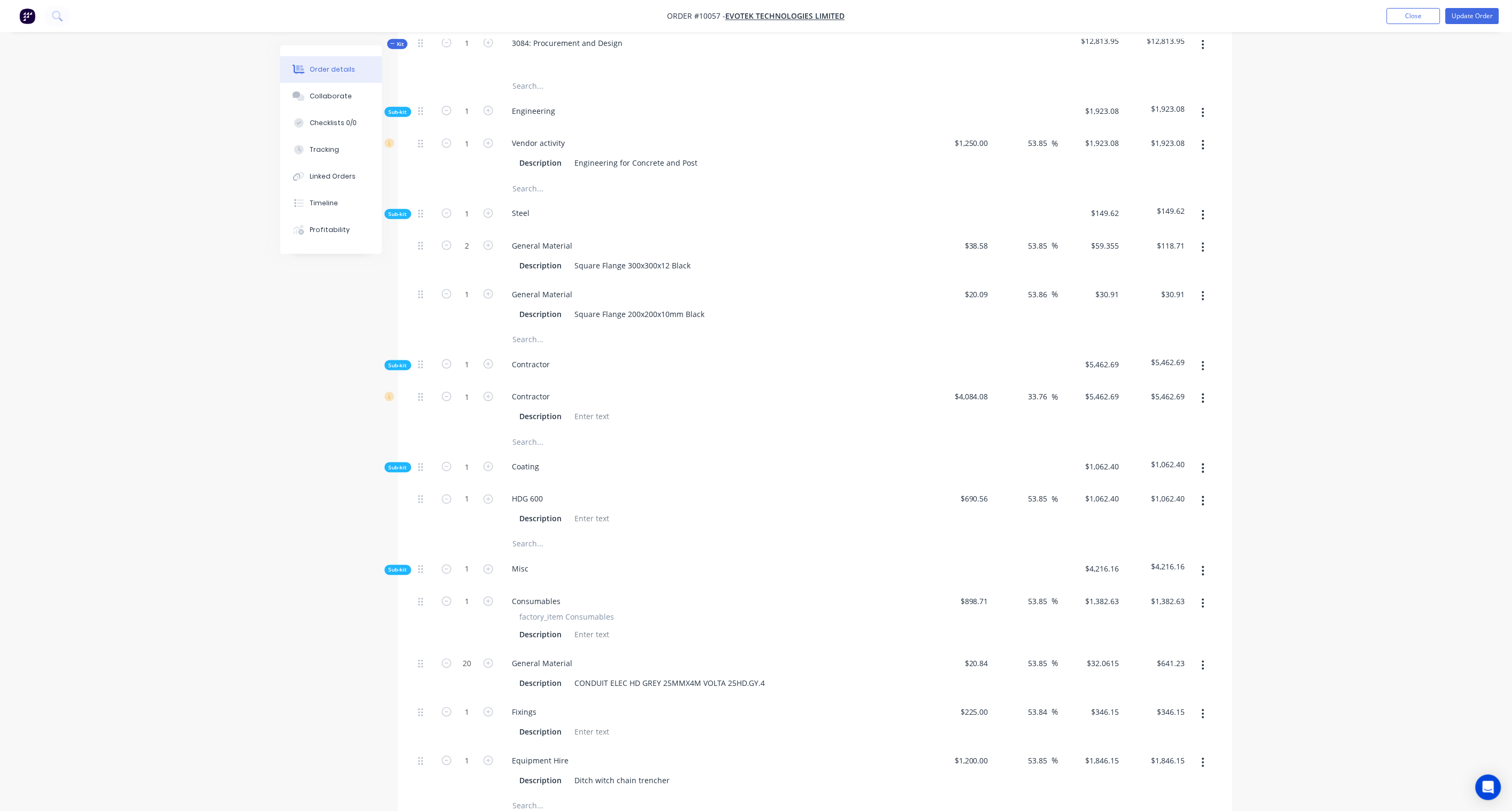
scroll to position [253, 0]
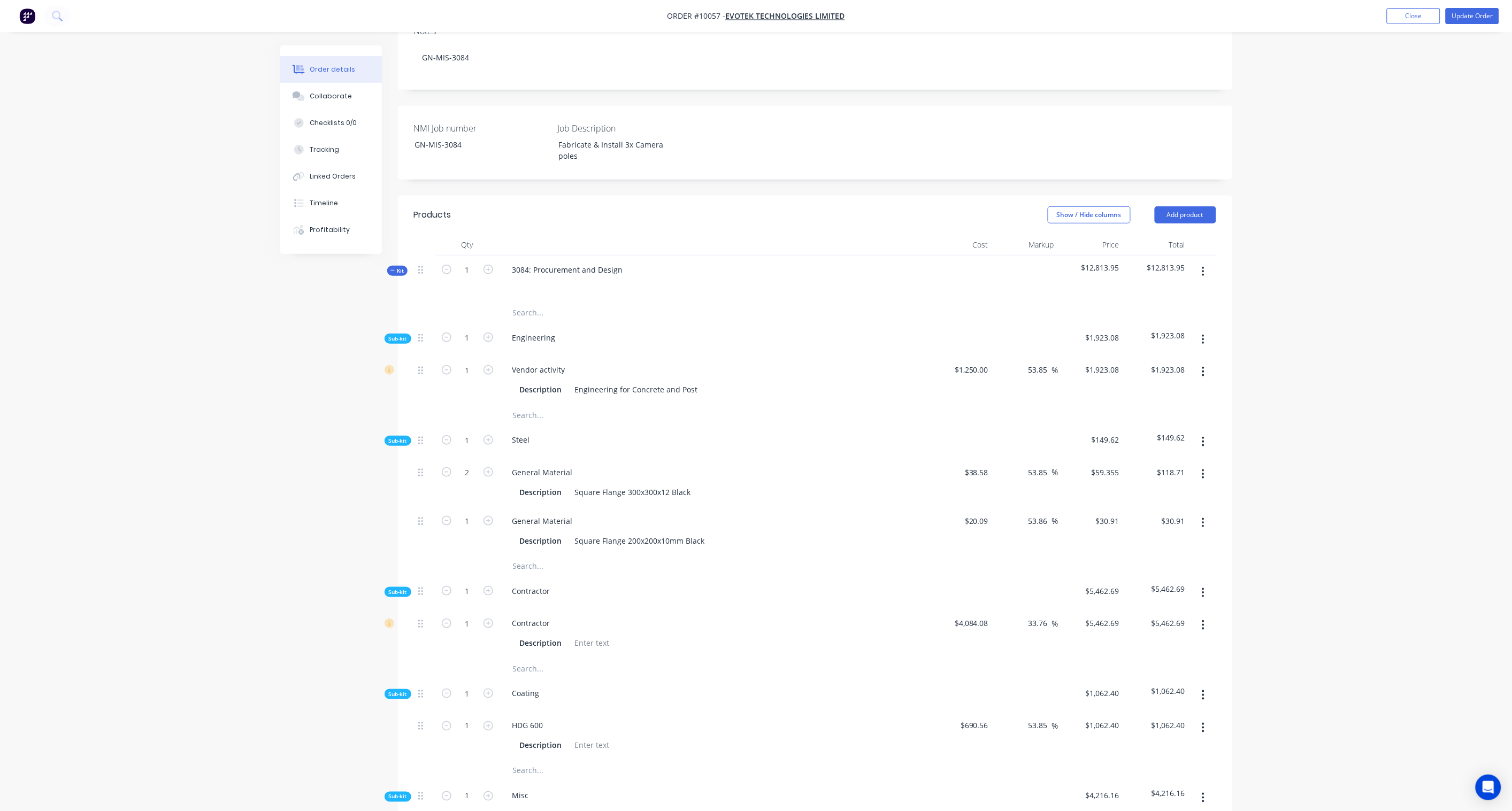
click at [1203, 267] on icon "button" at bounding box center [1203, 272] width 2 height 10
click at [1283, 255] on div "Order details Collaborate Checklists 0/0 Tracking Linked Orders Timeline Profit…" at bounding box center [756, 549] width 1512 height 1605
click at [1185, 207] on button "Add product" at bounding box center [1185, 215] width 62 height 17
click at [1174, 234] on div "Product catalogue" at bounding box center [1165, 242] width 82 height 16
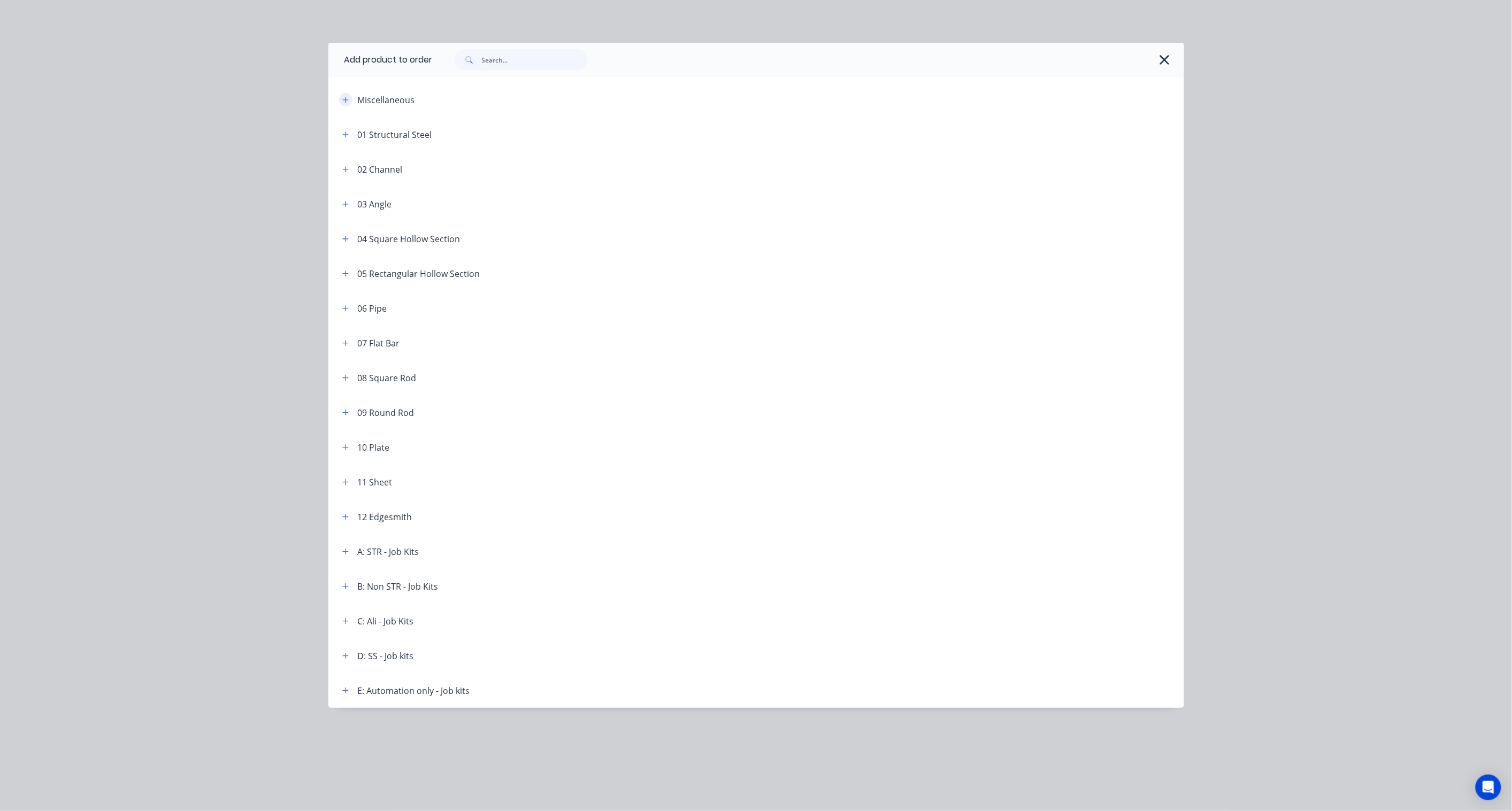
click at [349, 97] on button "button" at bounding box center [345, 99] width 13 height 13
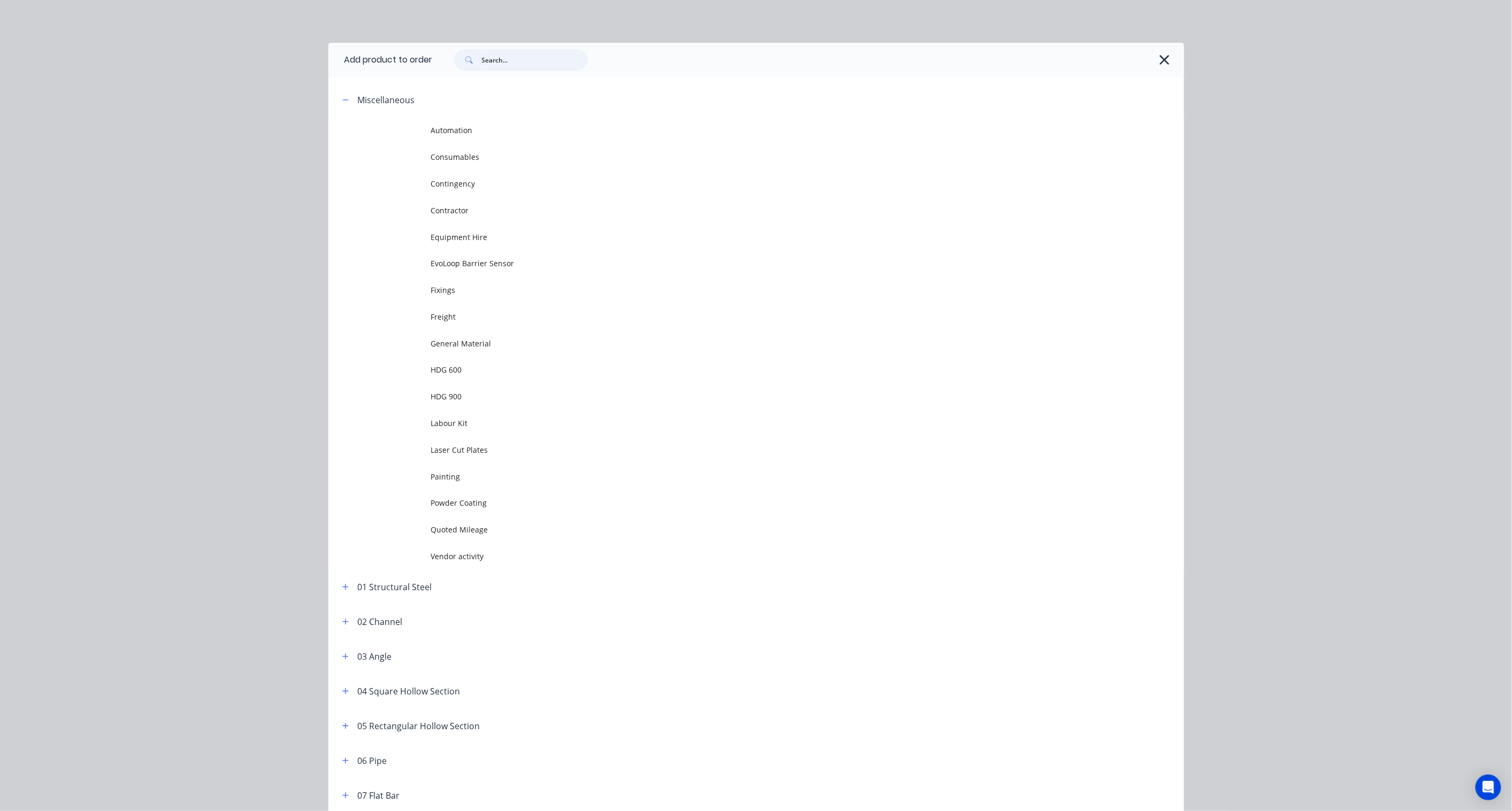
click at [516, 63] on input "text" at bounding box center [535, 60] width 106 height 21
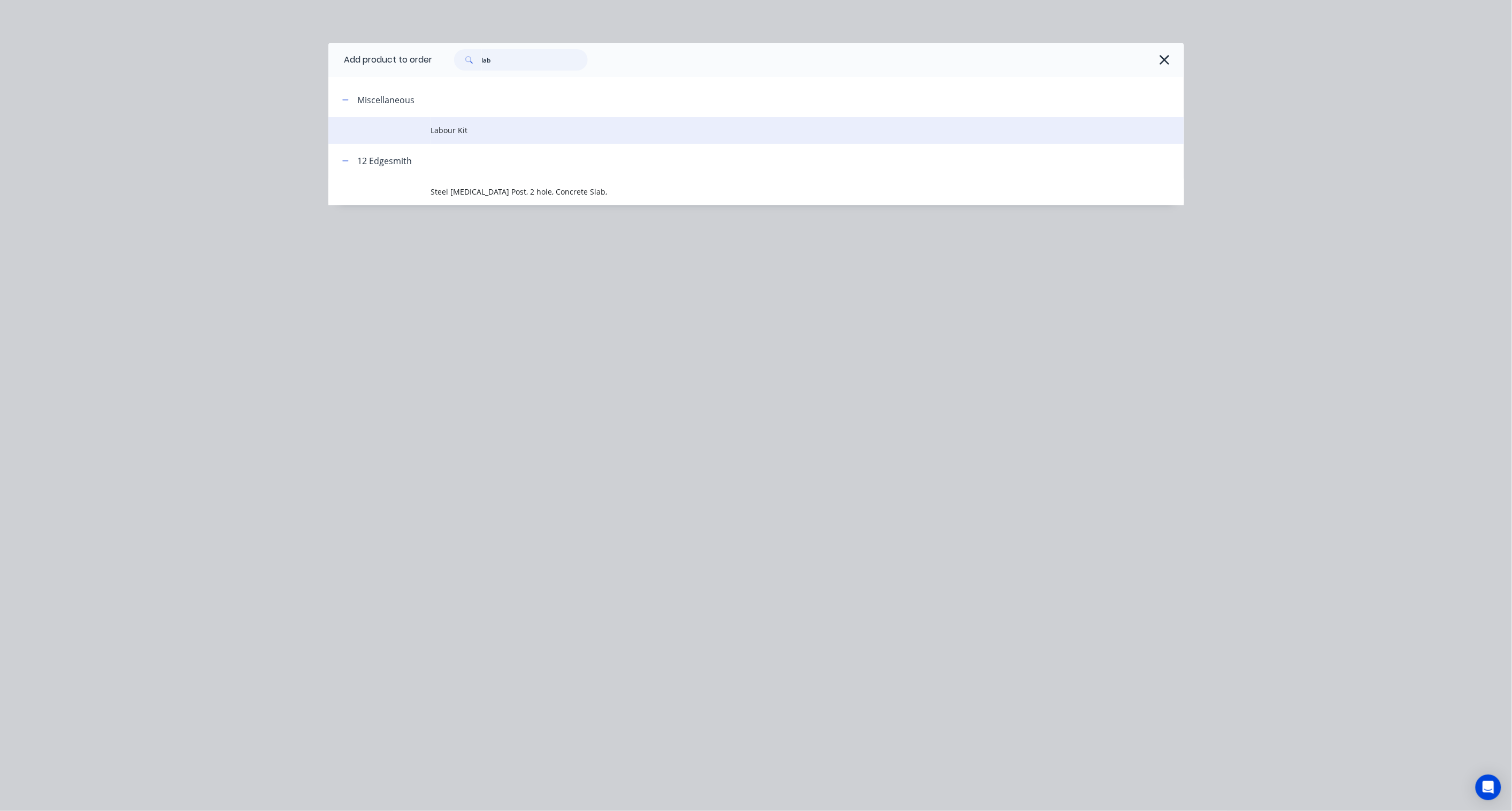
type input "lab"
click at [496, 137] on td "Labour Kit" at bounding box center [808, 130] width 753 height 27
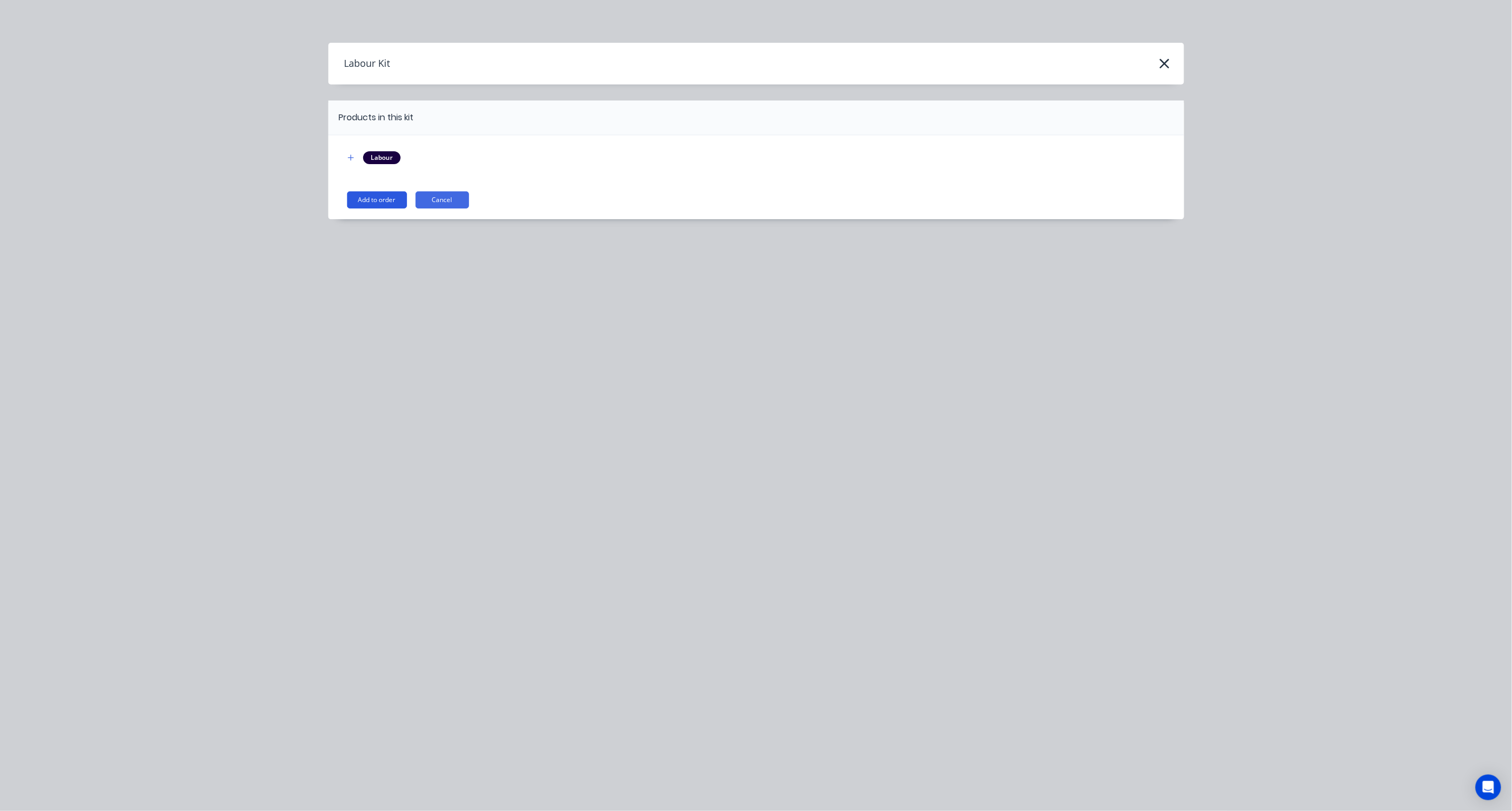
click at [389, 203] on button "Add to order" at bounding box center [377, 200] width 60 height 17
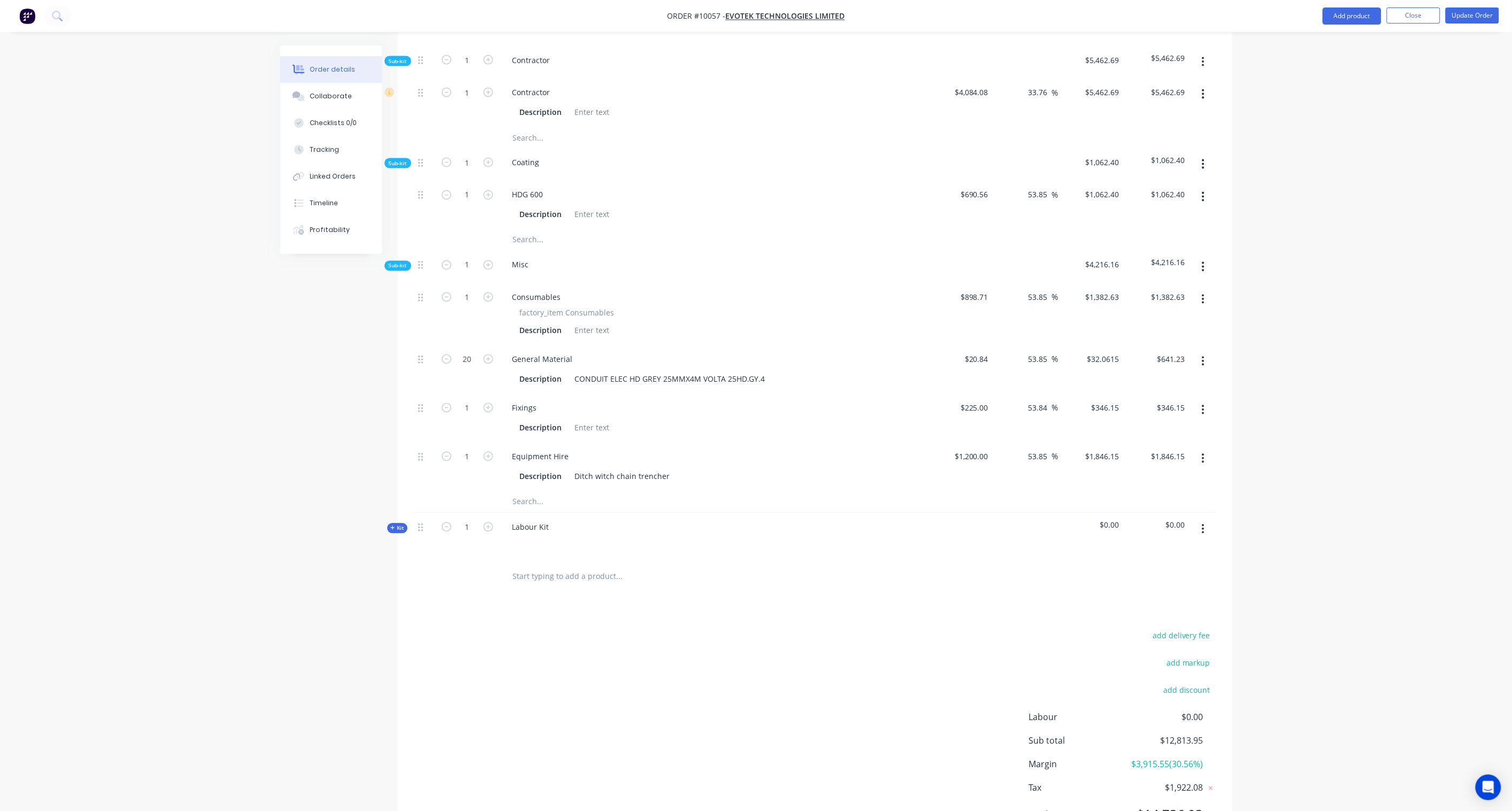
scroll to position [797, 0]
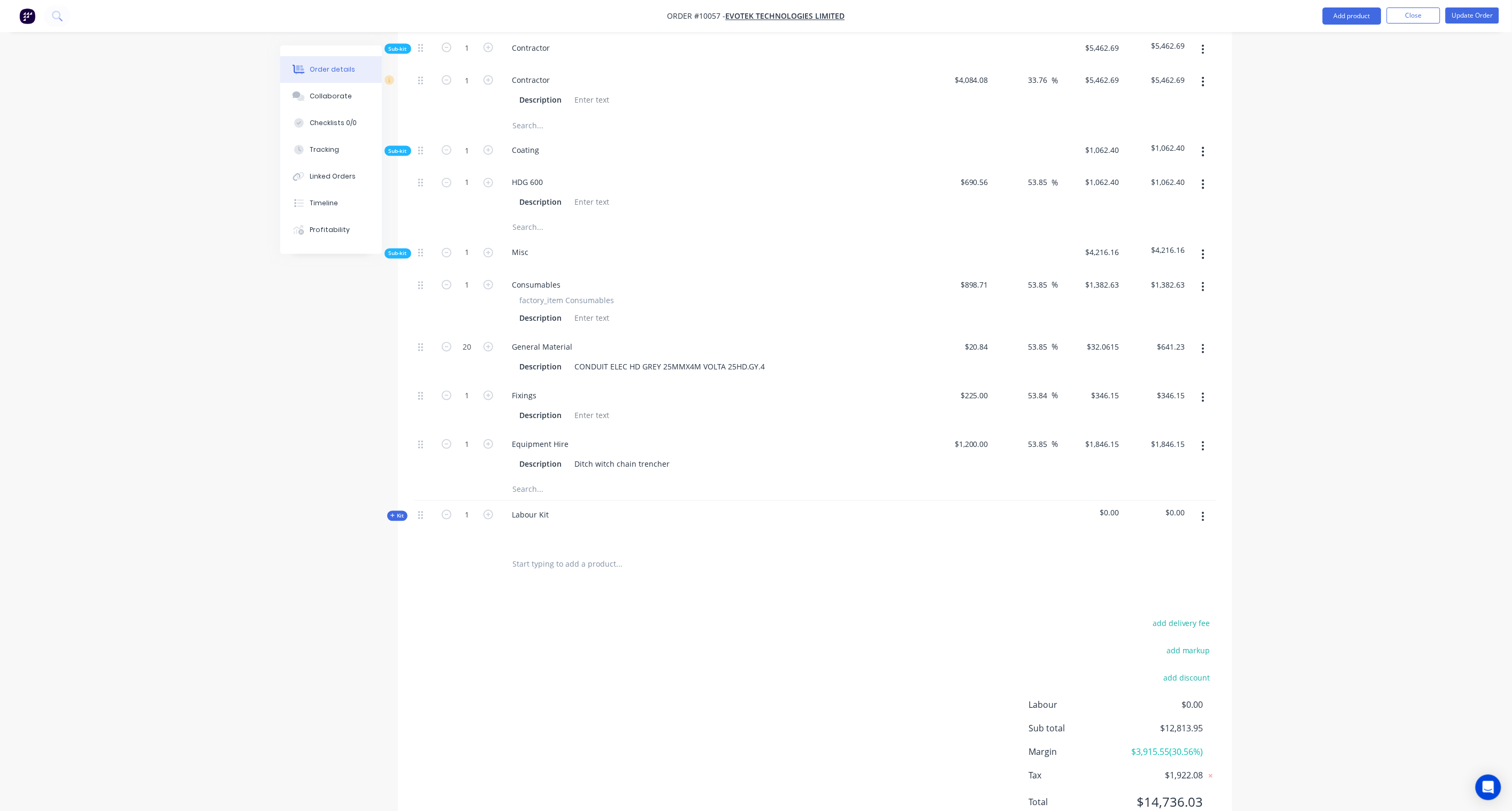
click at [394, 513] on icon at bounding box center [392, 516] width 5 height 6
click at [528, 507] on div "Labour Kit" at bounding box center [531, 515] width 54 height 16
drag, startPoint x: 551, startPoint y: 468, endPoint x: 475, endPoint y: 471, distance: 76.1
click at [475, 501] on div "Kit 1 Labour Kit $0.00 $0.00" at bounding box center [815, 524] width 802 height 47
click at [568, 594] on div "Products Show / Hide columns Add product Qty Cost Markup Price Total Kit 1 3084…" at bounding box center [815, 272] width 834 height 1241
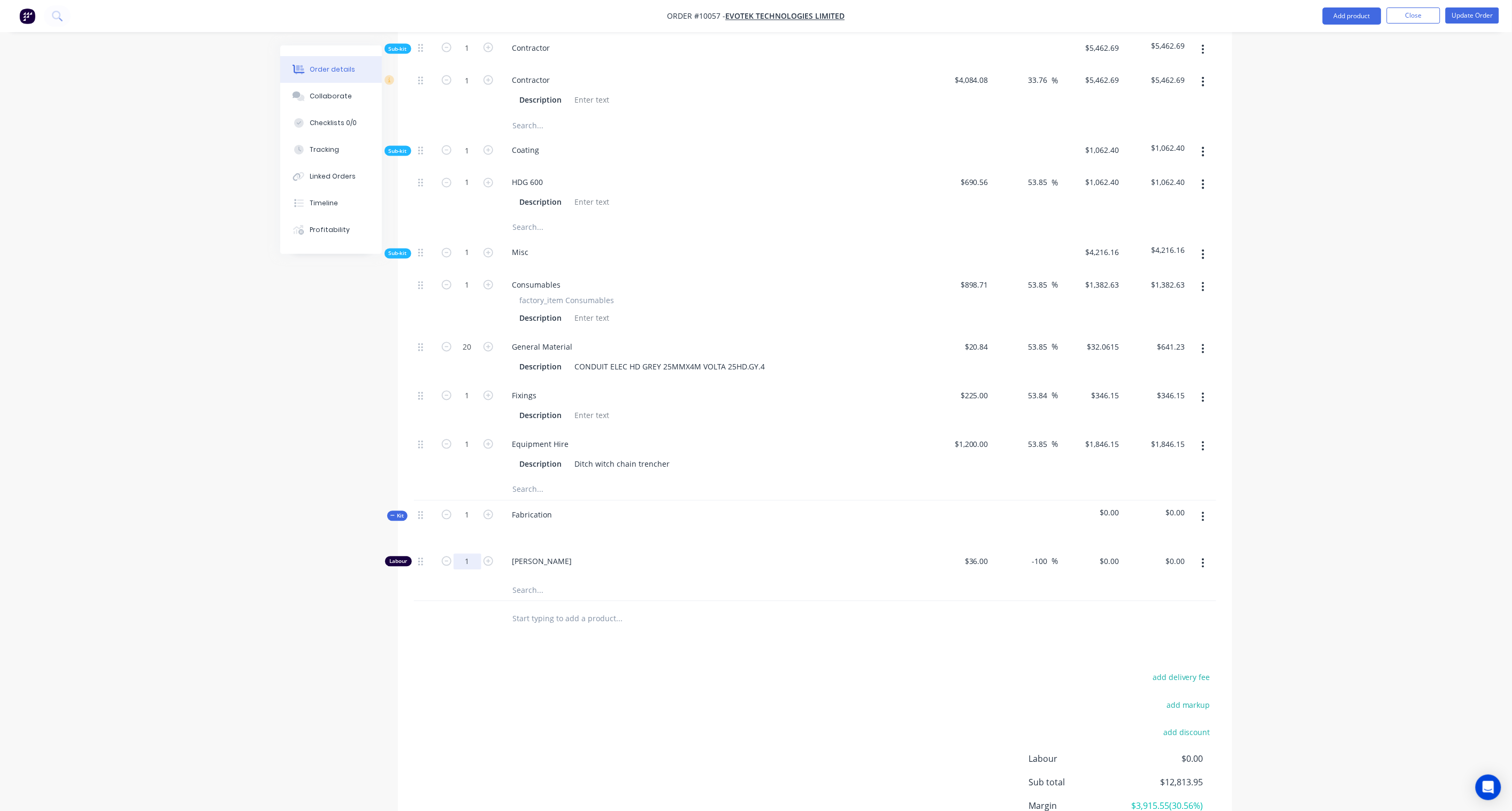
click at [474, 554] on input "1" at bounding box center [467, 562] width 28 height 16
type input "22"
click at [605, 619] on div "Products Show / Hide columns Add product Qty Cost Markup Price Total Kit 1 3084…" at bounding box center [815, 272] width 834 height 1241
click at [1179, 554] on input "0.00" at bounding box center [1176, 562] width 25 height 16
paste input "220"
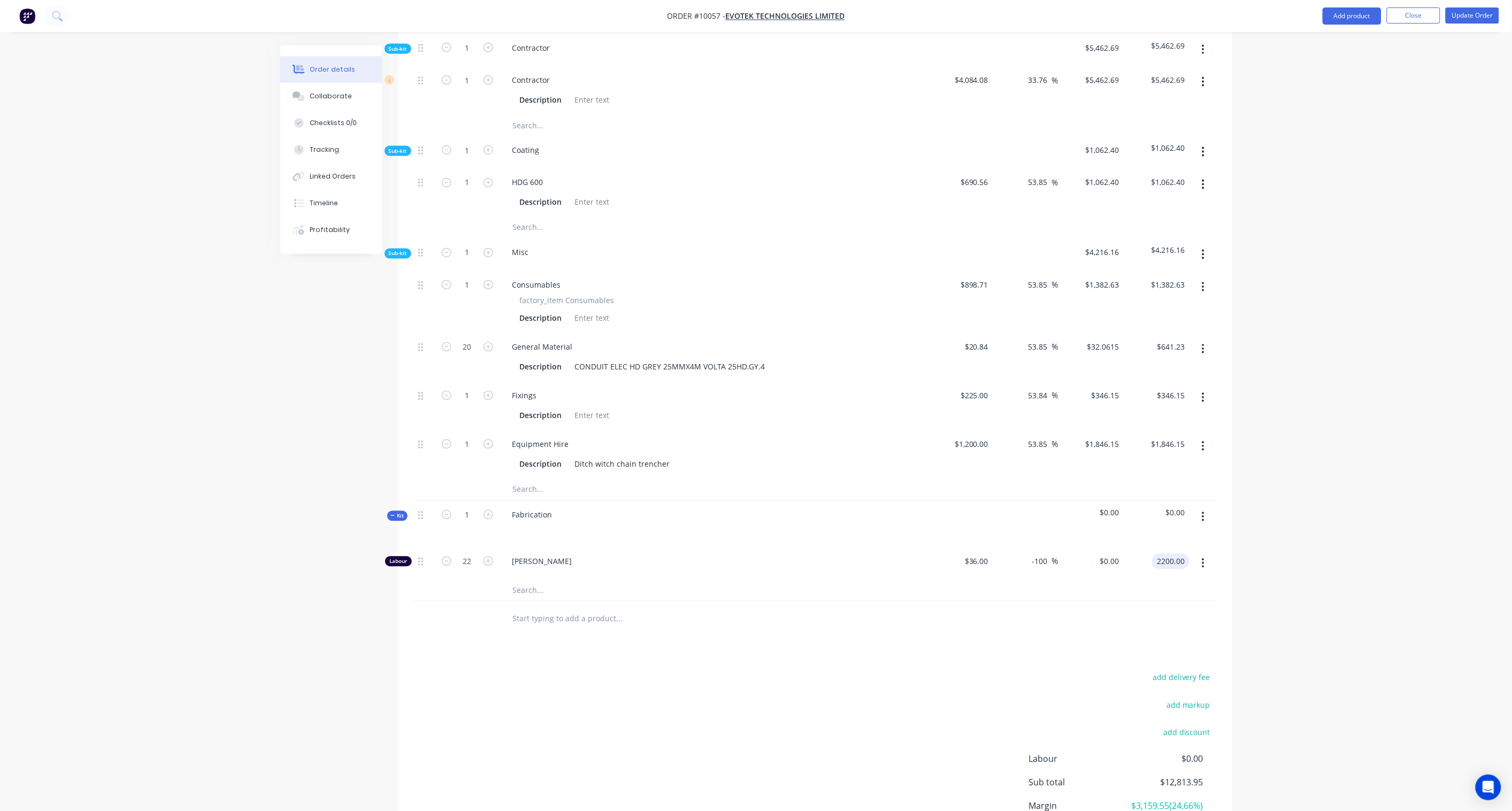
type input "2200.00"
type input "177.78"
type input "$100.00"
type input "$2,200.00"
click at [1318, 506] on div "Order details Collaborate Checklists 0/0 Tracking Linked Orders Timeline Profit…" at bounding box center [756, 56] width 1512 height 1706
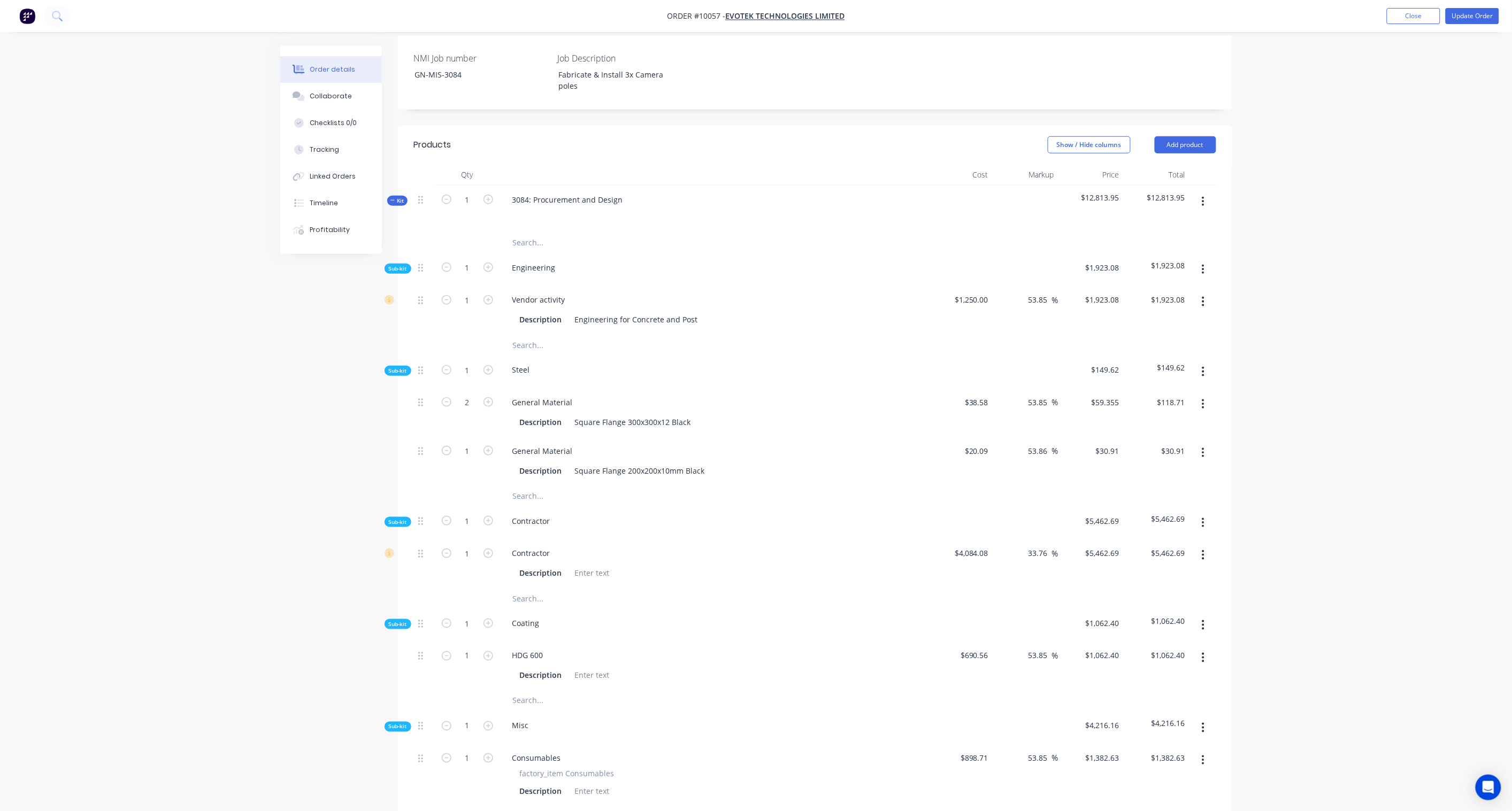
scroll to position [321, 0]
click at [1189, 139] on button "Add product" at bounding box center [1185, 147] width 62 height 17
click at [1150, 166] on div "Product catalogue" at bounding box center [1165, 174] width 82 height 16
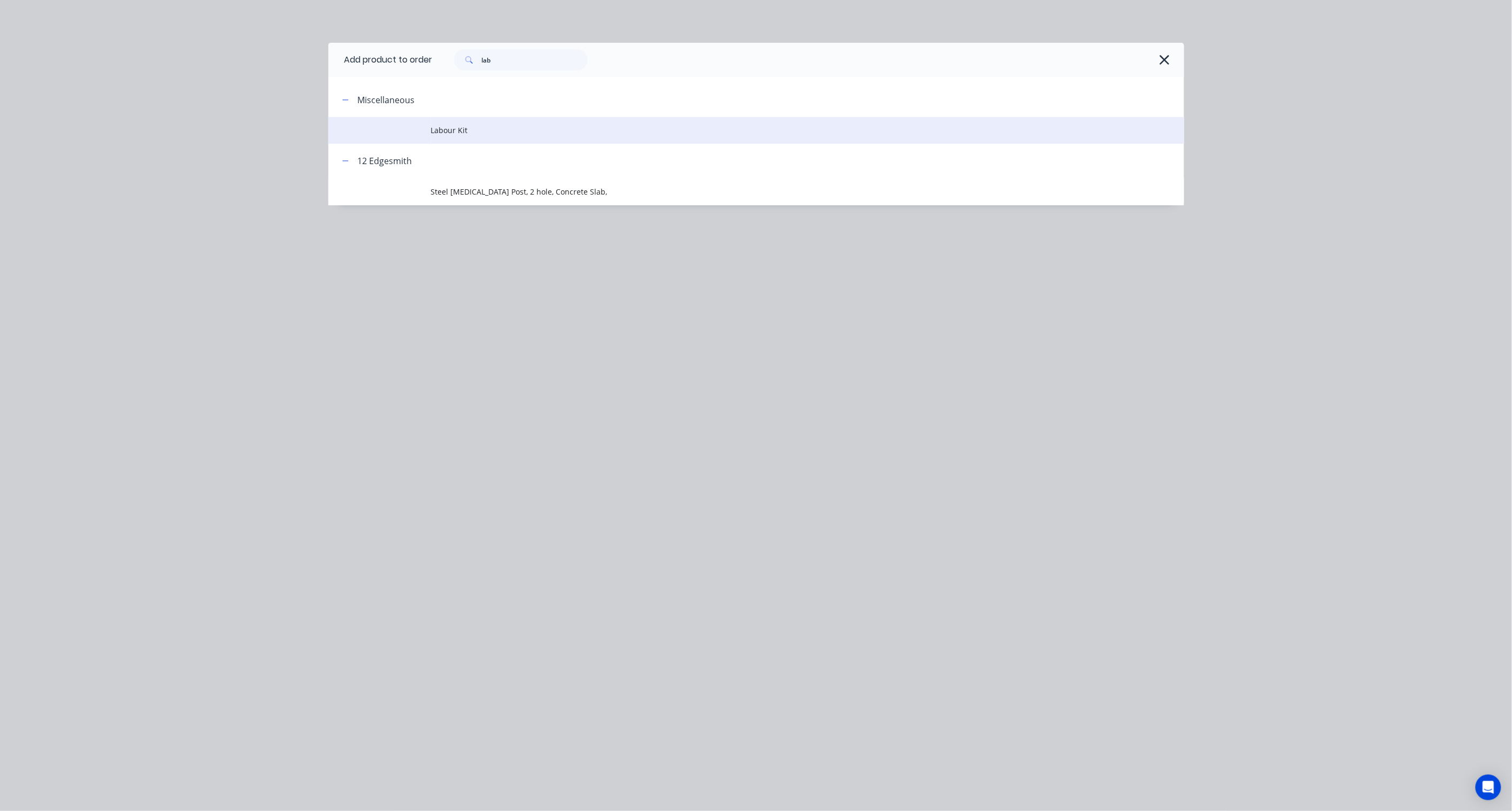
click at [430, 121] on td at bounding box center [379, 130] width 103 height 27
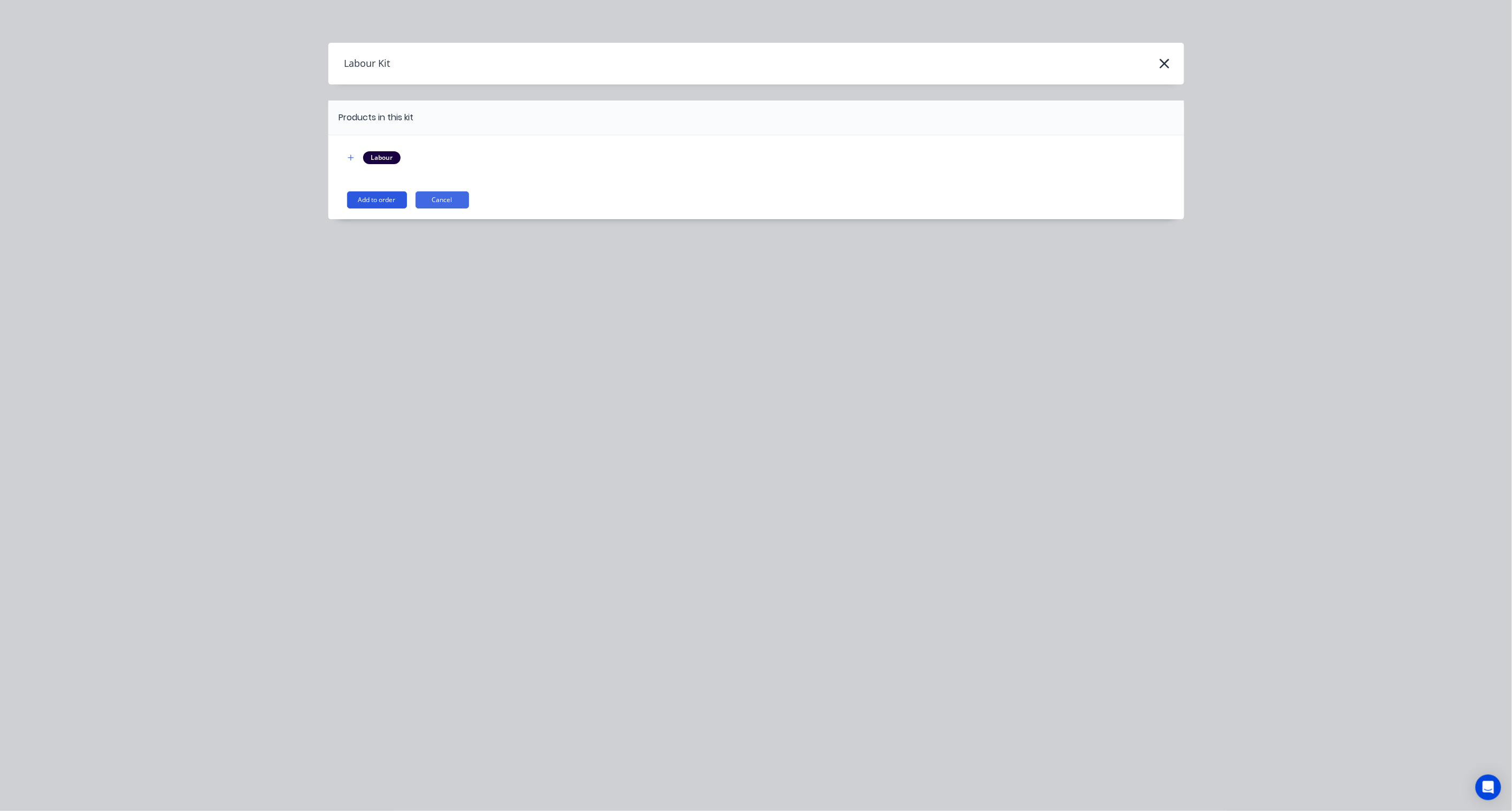
click at [378, 202] on button "Add to order" at bounding box center [377, 200] width 60 height 17
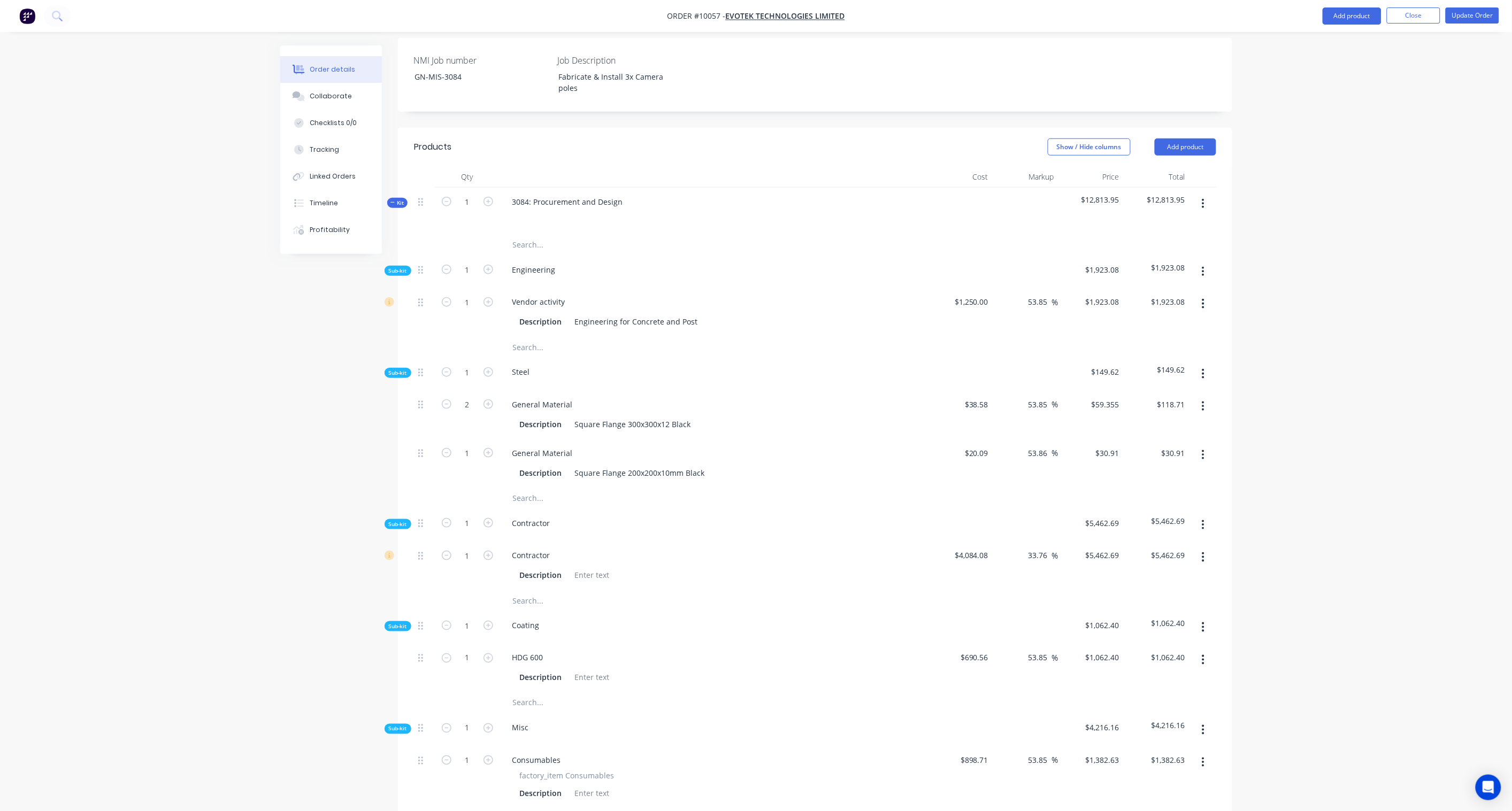
scroll to position [897, 0]
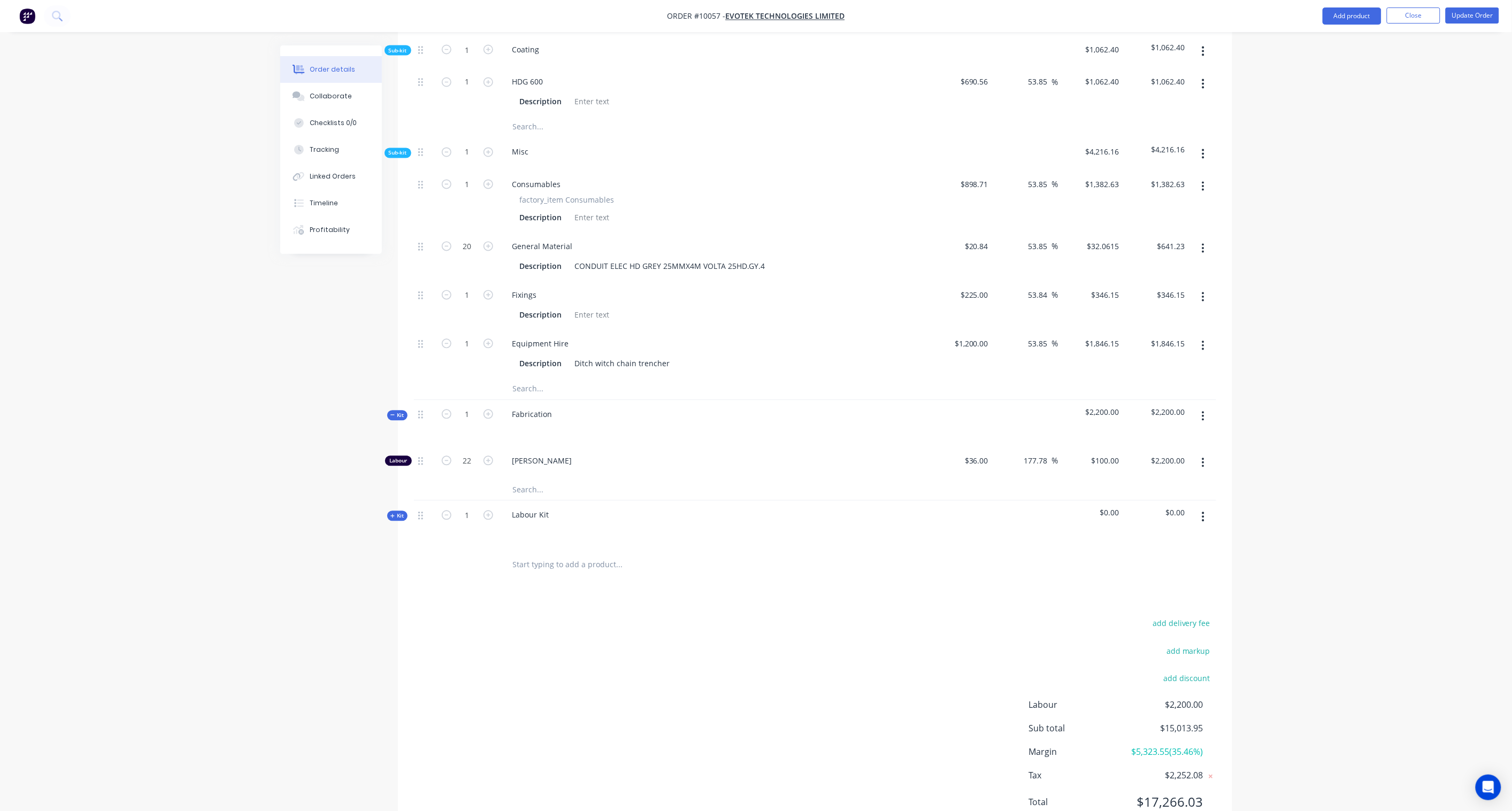
click at [385, 468] on div "Created by [PERSON_NAME] Created [DATE] Required Assigned to Add team member In…" at bounding box center [756, 1] width 952 height 1706
click at [394, 514] on icon at bounding box center [392, 517] width 5 height 6
click at [476, 554] on input "1" at bounding box center [467, 562] width 28 height 16
type input "92"
click at [451, 594] on div "Products Show / Hide columns Add product Qty Cost Markup Price Total Kit 1 3084…" at bounding box center [815, 222] width 834 height 1341
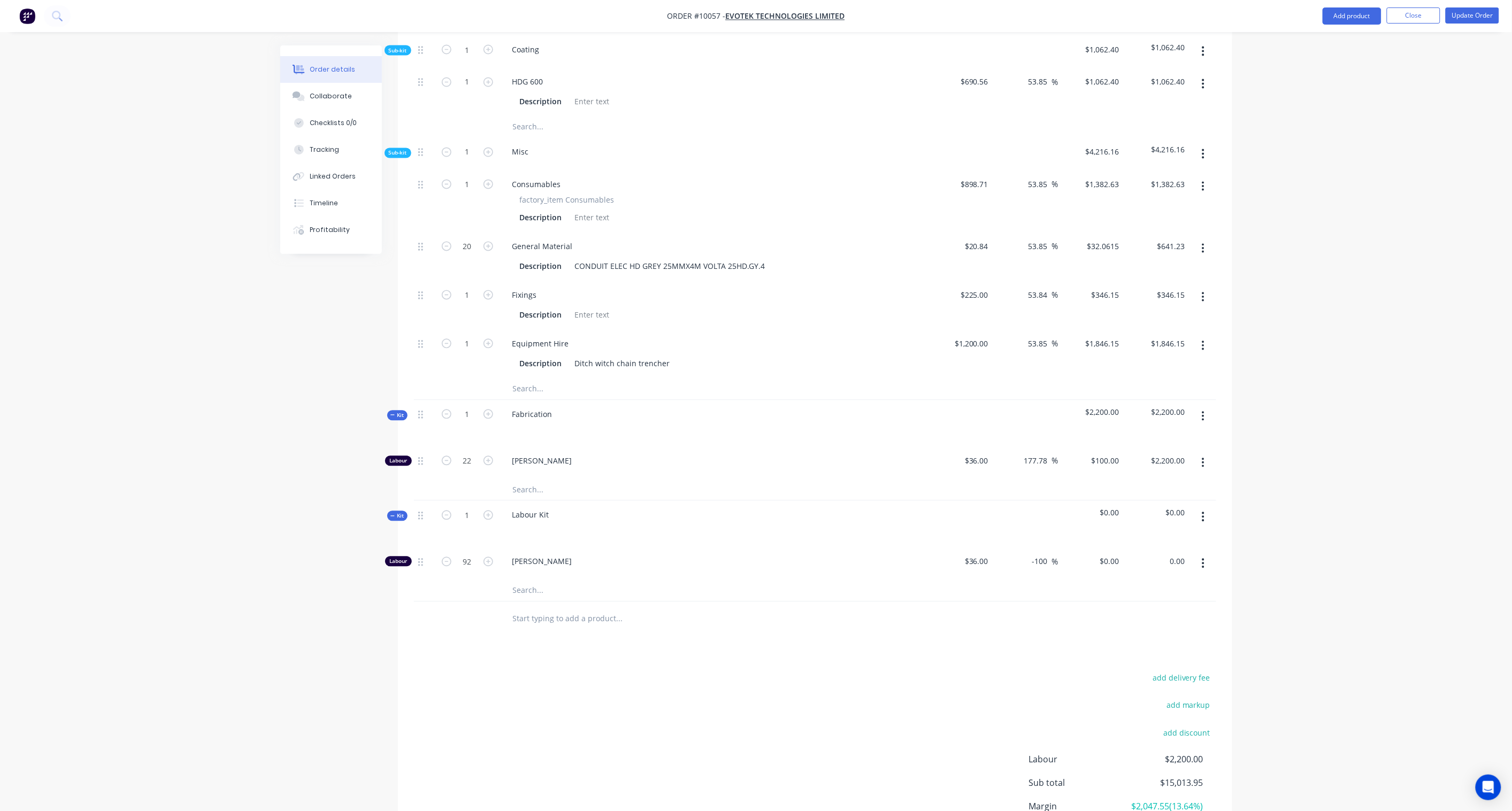
drag, startPoint x: 1188, startPoint y: 520, endPoint x: 1212, endPoint y: 521, distance: 24.0
click at [1188, 554] on input "0.00" at bounding box center [1176, 562] width 25 height 16
paste input "915"
type input "9150.00"
type input "176.27"
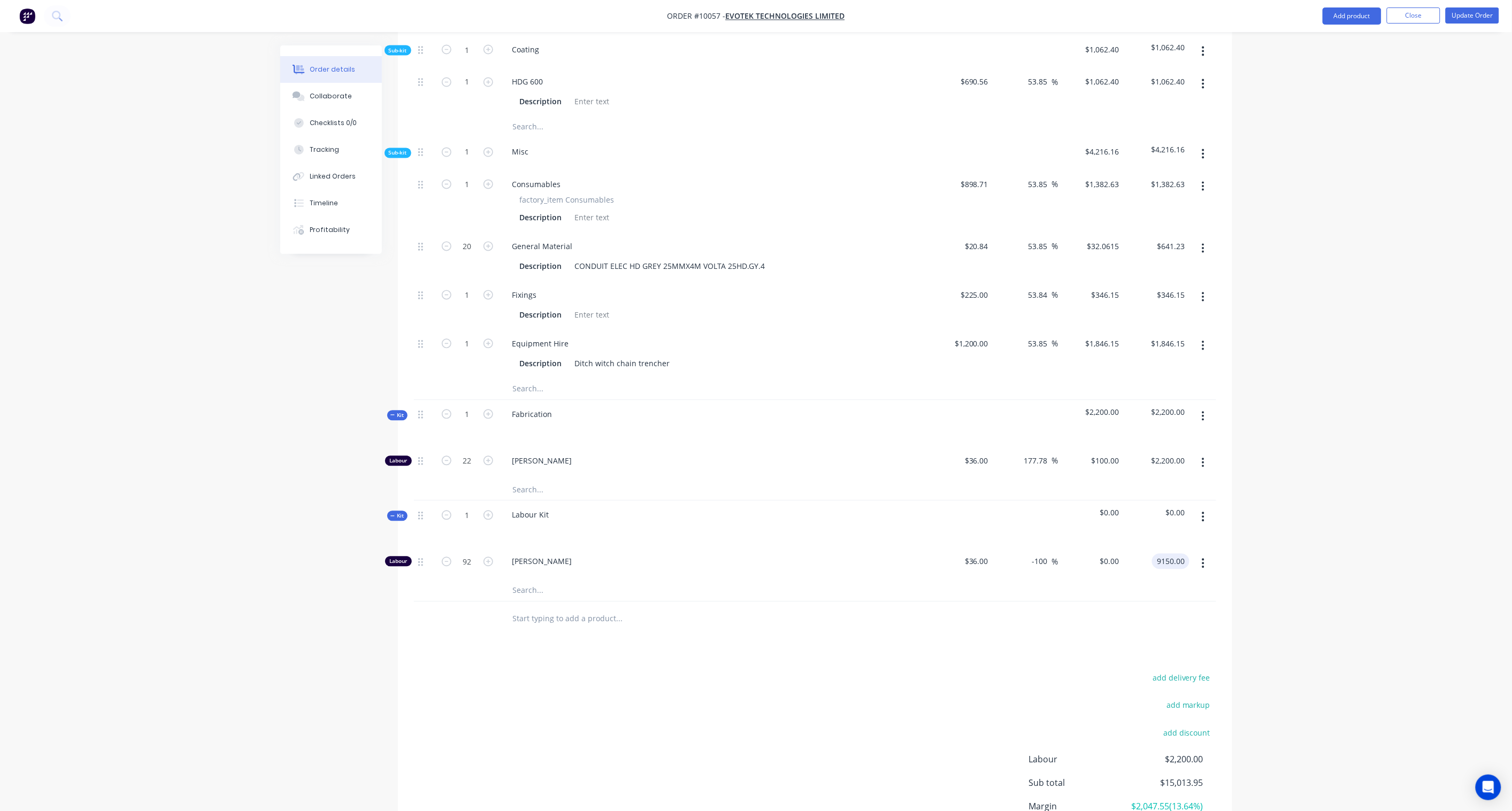
type input "$99.4565"
type input "$9,150.00"
click at [1346, 488] on div "Order details Collaborate Checklists 0/0 Tracking Linked Orders Timeline Profit…" at bounding box center [756, 6] width 1512 height 1807
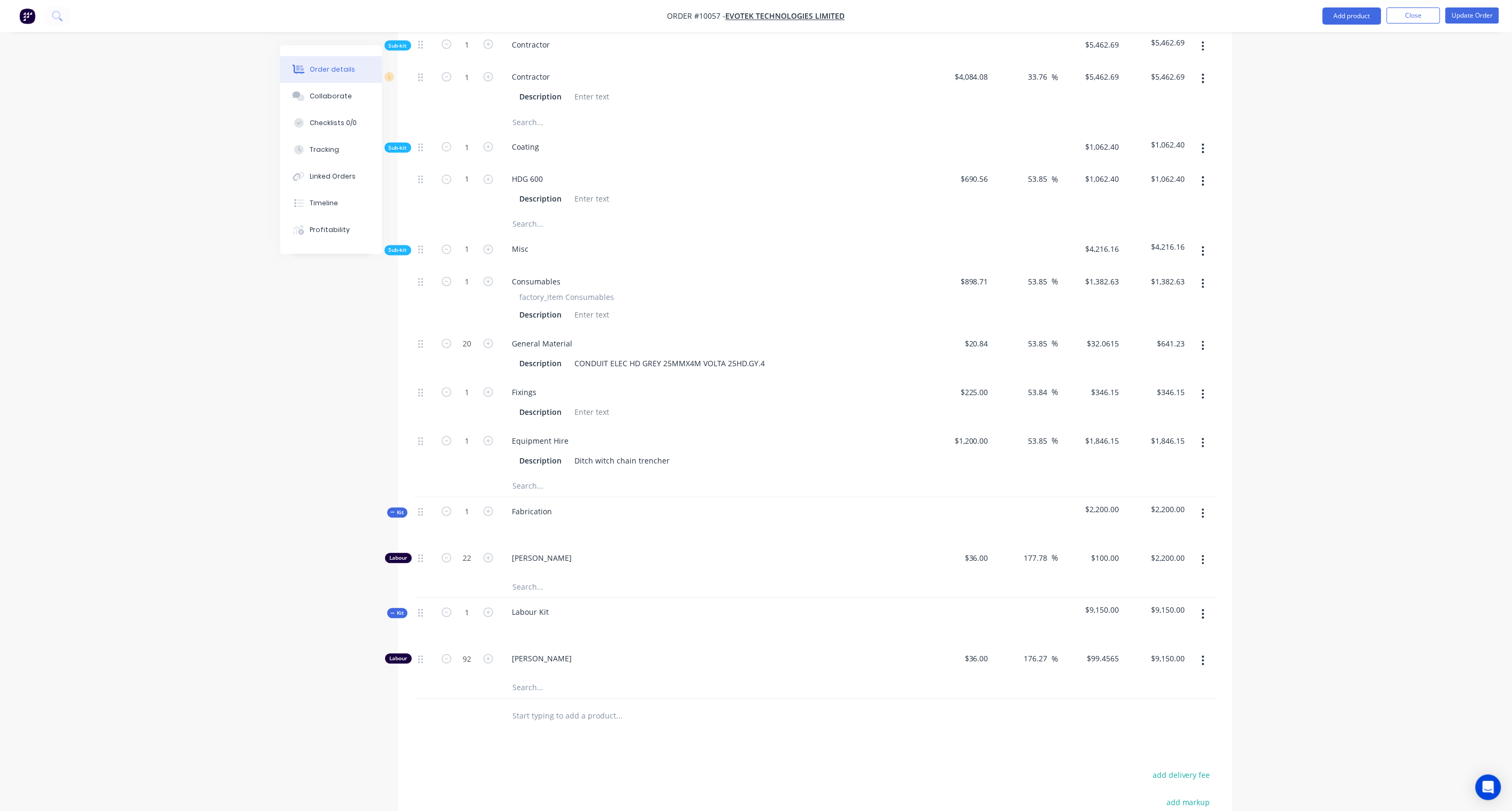
scroll to position [778, 0]
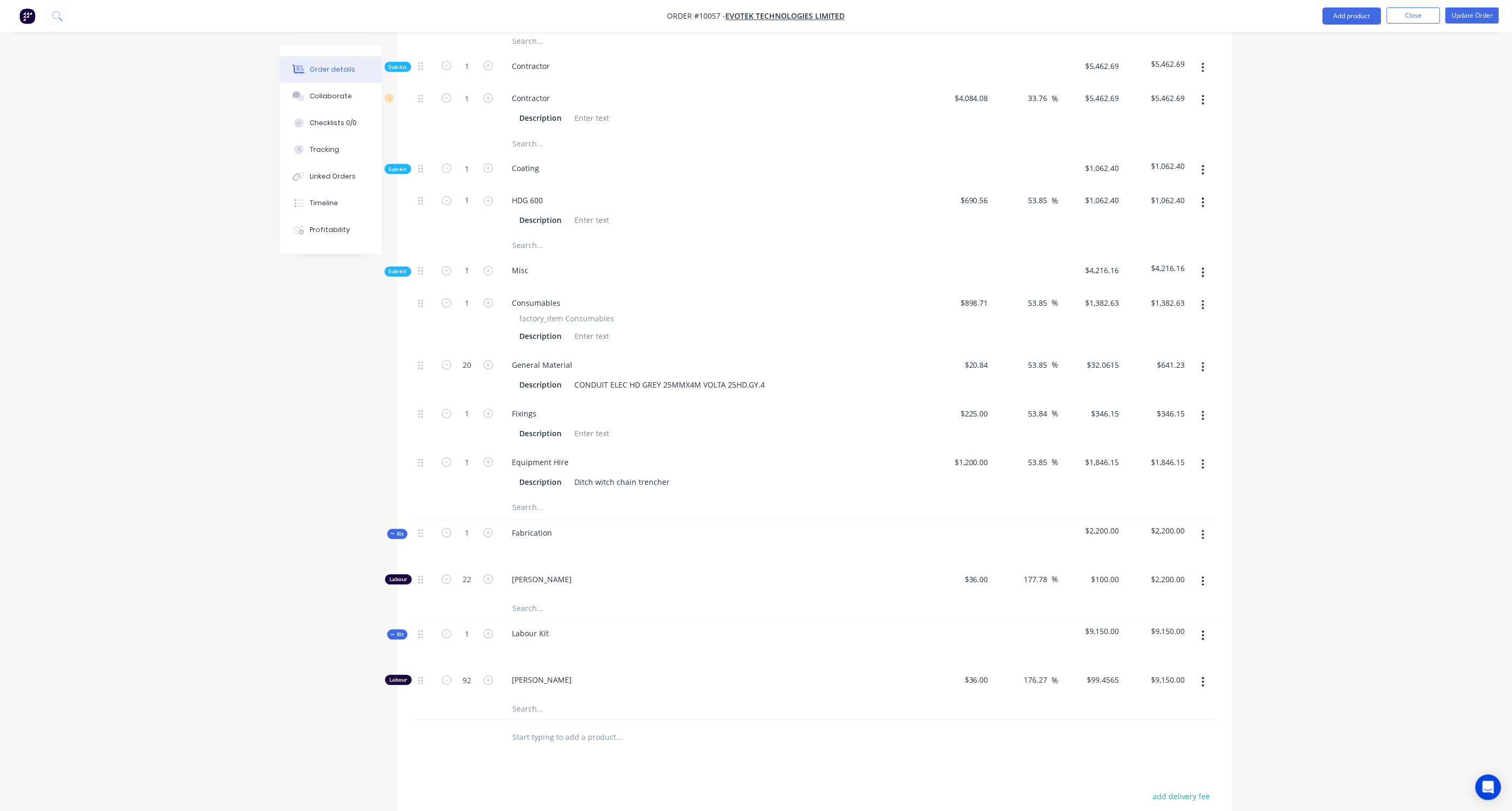
click at [1205, 263] on button "button" at bounding box center [1203, 272] width 25 height 19
click at [1164, 293] on div "Add product to kit" at bounding box center [1165, 301] width 82 height 16
click at [1147, 335] on div "Product catalogue" at bounding box center [1165, 343] width 82 height 16
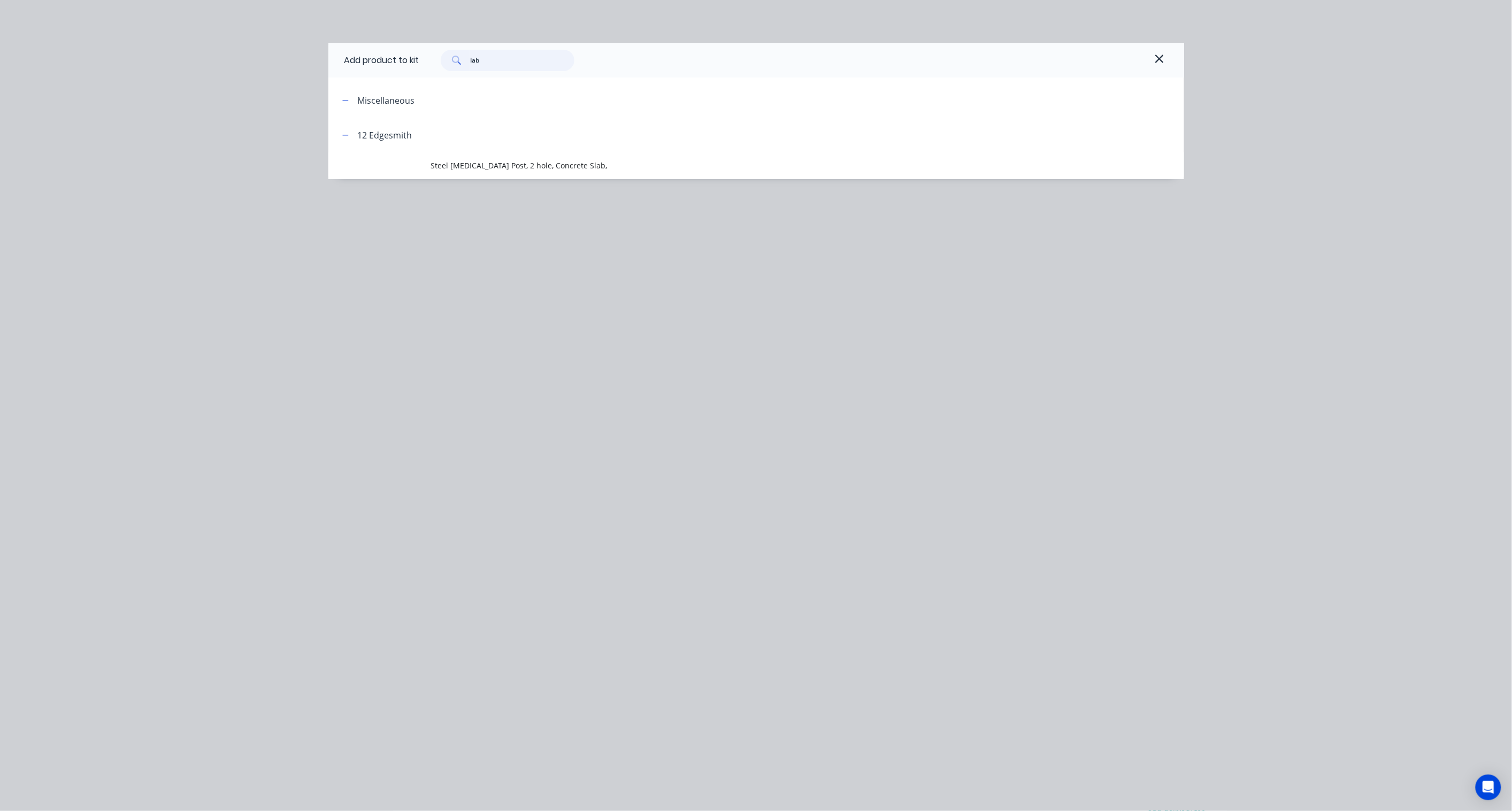
drag, startPoint x: 486, startPoint y: 59, endPoint x: 378, endPoint y: 54, distance: 108.1
click at [378, 54] on div "Add product to kit lab" at bounding box center [756, 59] width 856 height 35
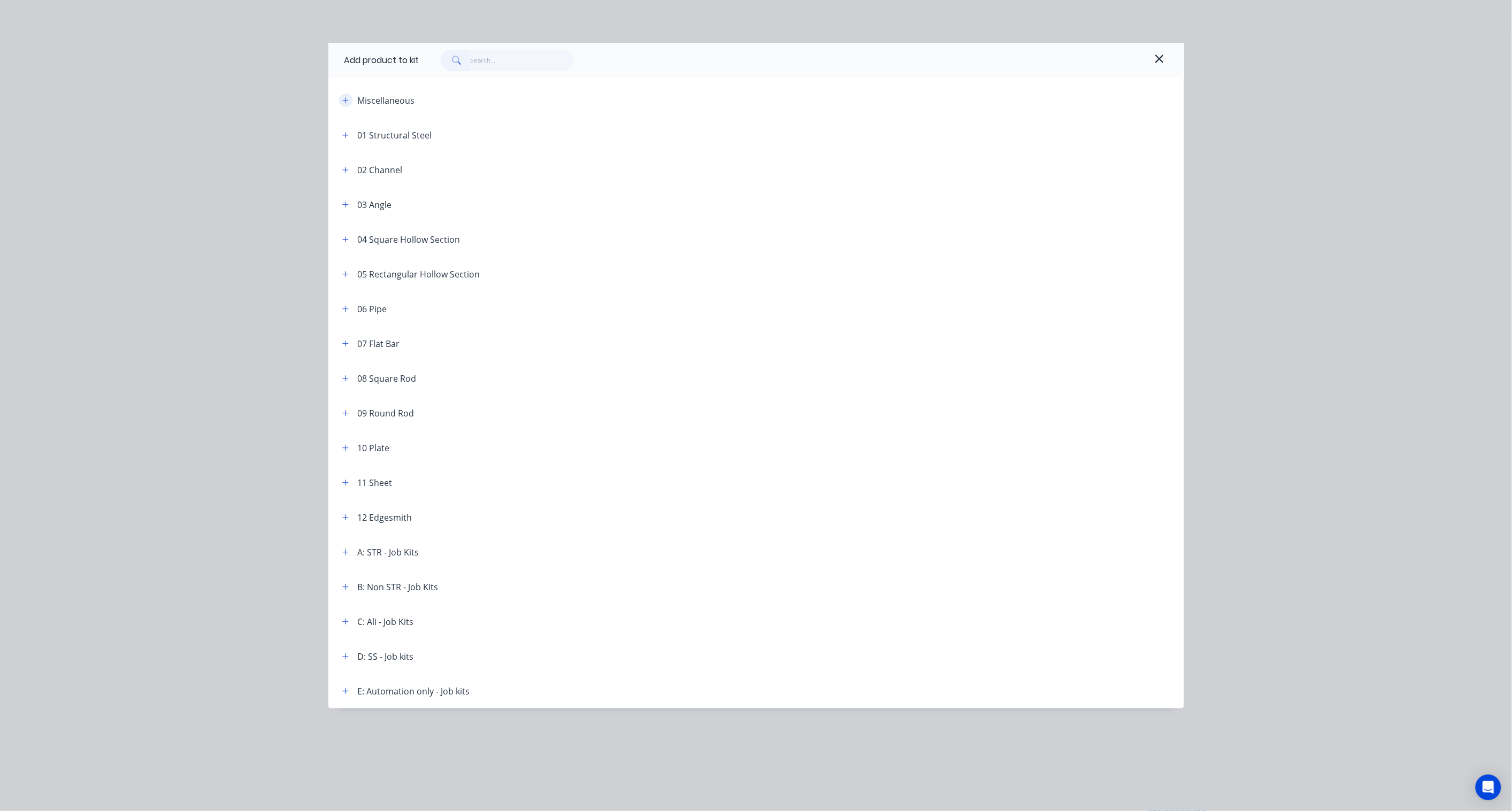
click at [348, 103] on icon "button" at bounding box center [345, 100] width 6 height 8
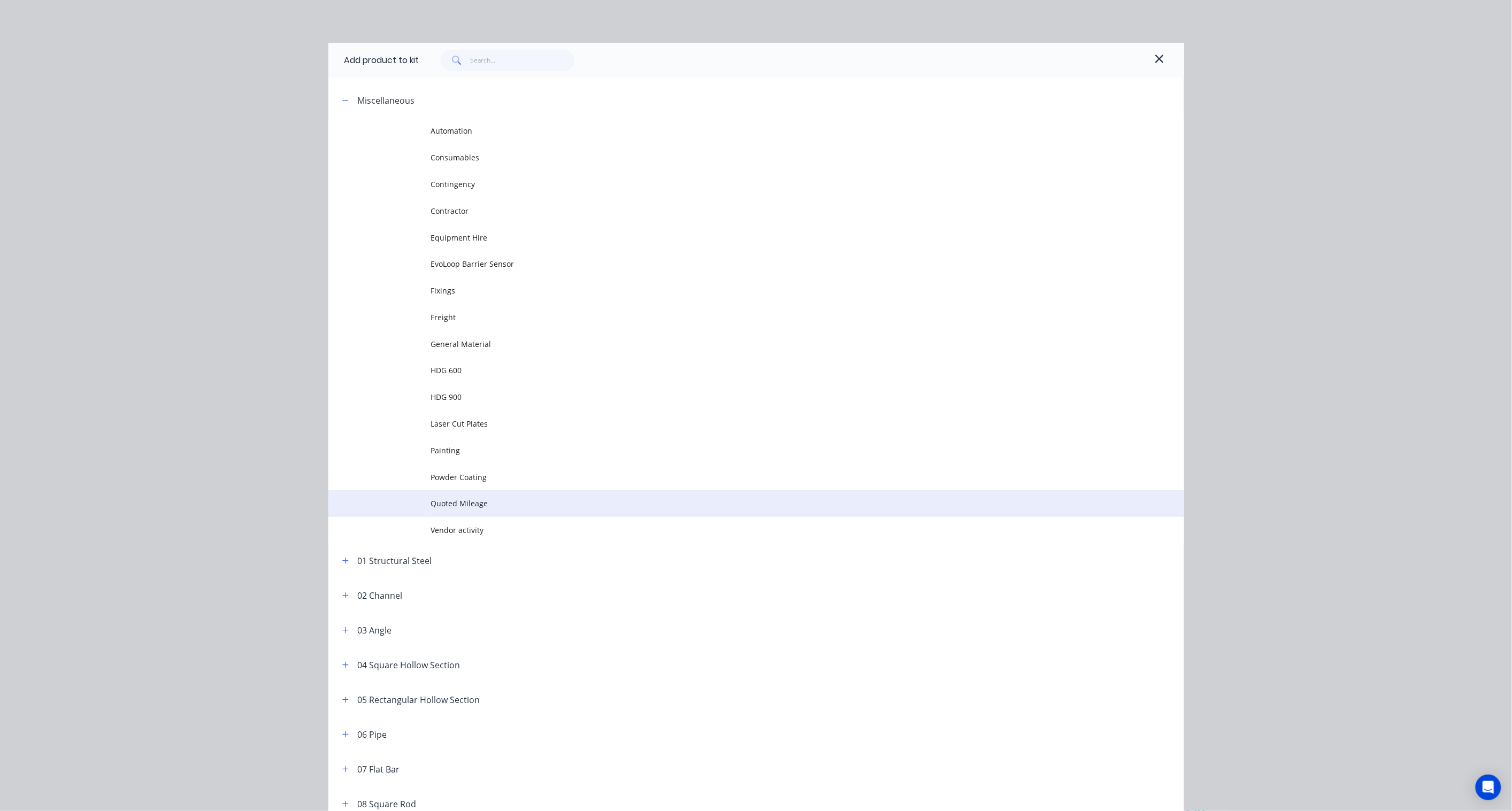
click at [455, 495] on td "Quoted Mileage" at bounding box center [808, 504] width 753 height 27
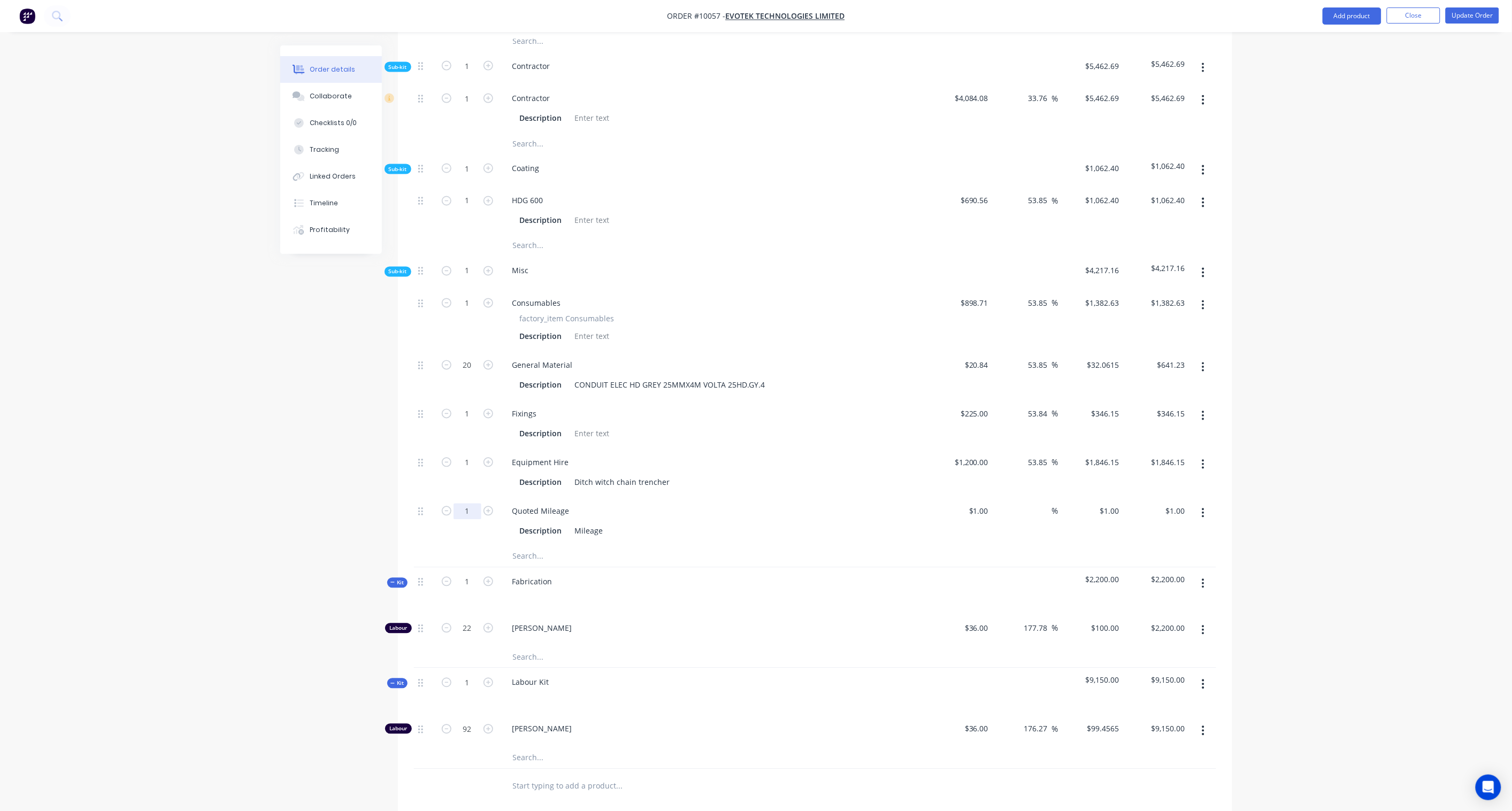
click at [471, 504] on input "1" at bounding box center [467, 512] width 28 height 16
paste input "740"
type input "1740"
click at [333, 444] on div "Created by [PERSON_NAME] Created [DATE] Required Assigned to Add team member In…" at bounding box center [756, 171] width 952 height 1810
click at [1173, 504] on input "1740.00" at bounding box center [1169, 512] width 39 height 16
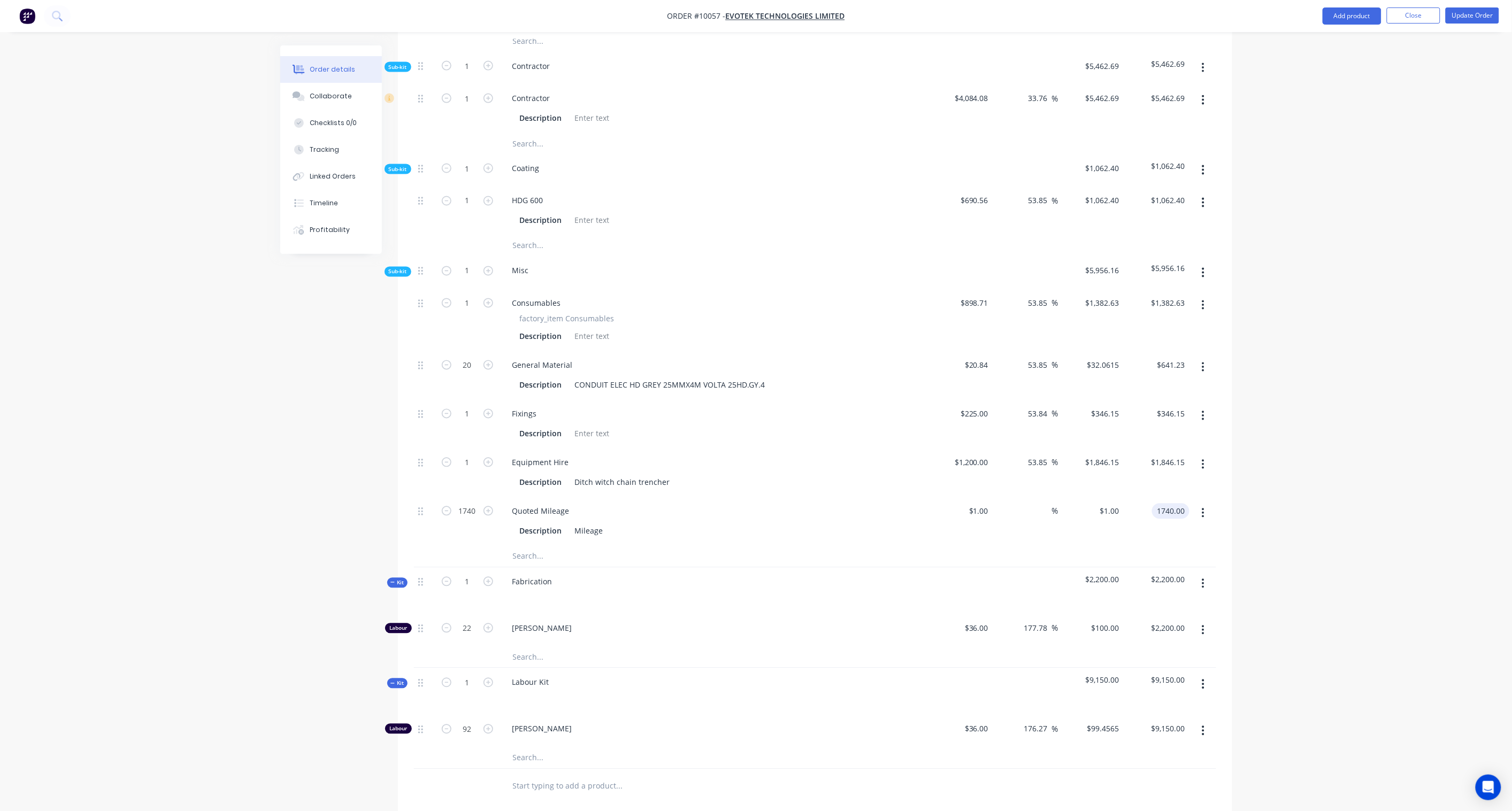
paste input "2676.92"
type input "2676.92"
type input "53.85"
type input "$1.5385"
type input "$2,676.99"
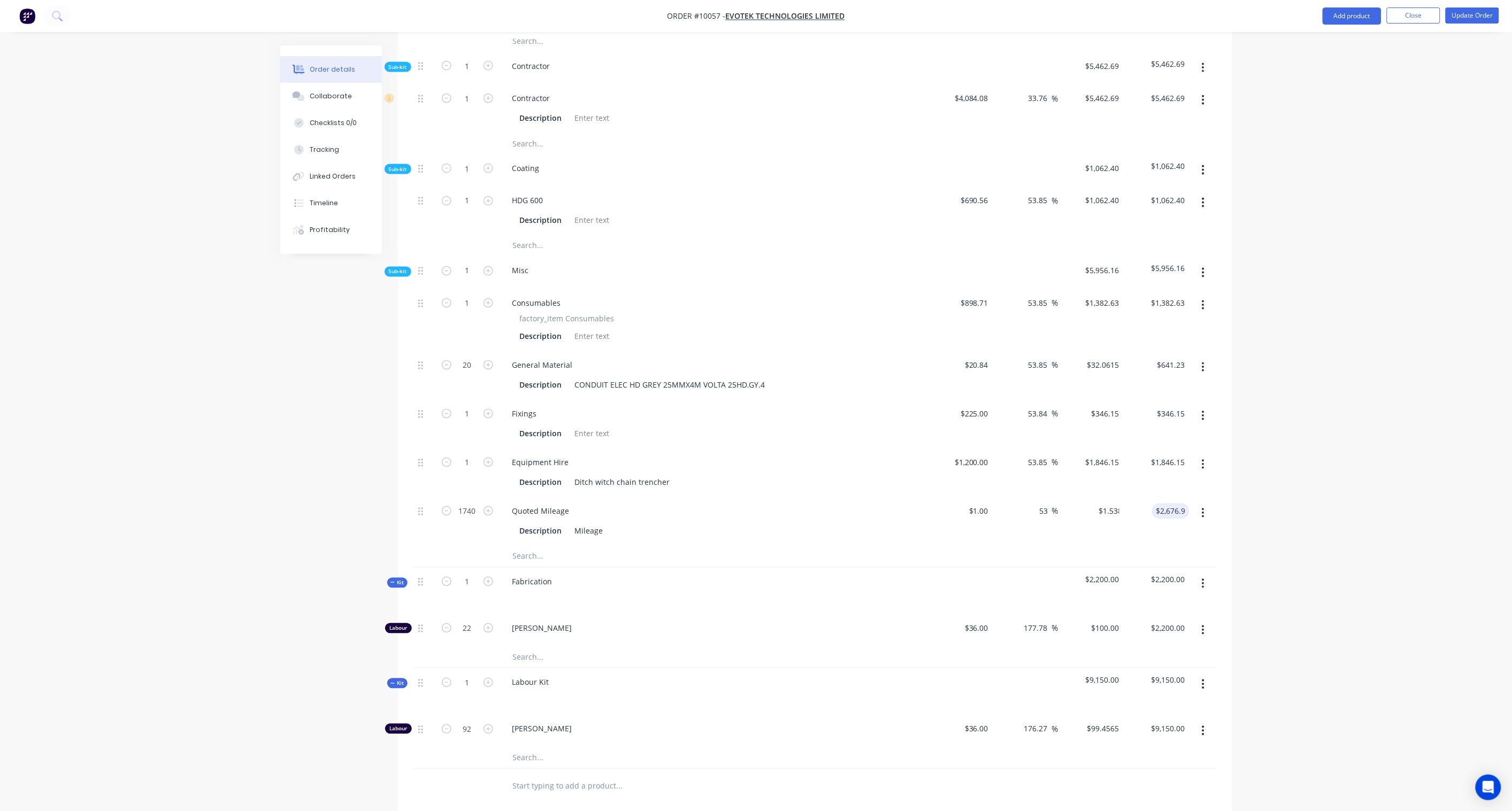
click at [1302, 463] on div "Order details Collaborate Checklists 0/0 Tracking Linked Orders Timeline Profit…" at bounding box center [756, 149] width 1512 height 1855
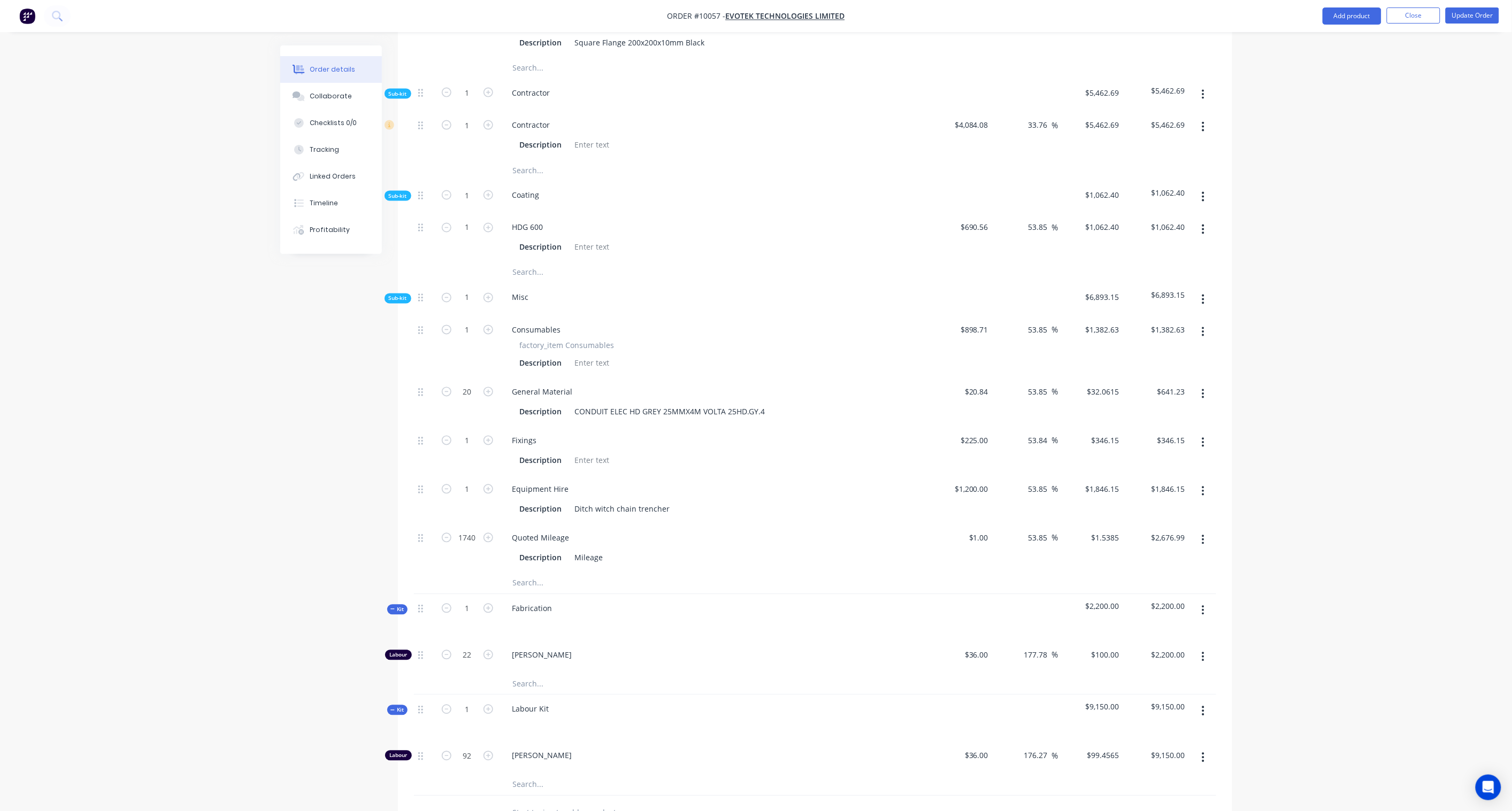
scroll to position [719, 0]
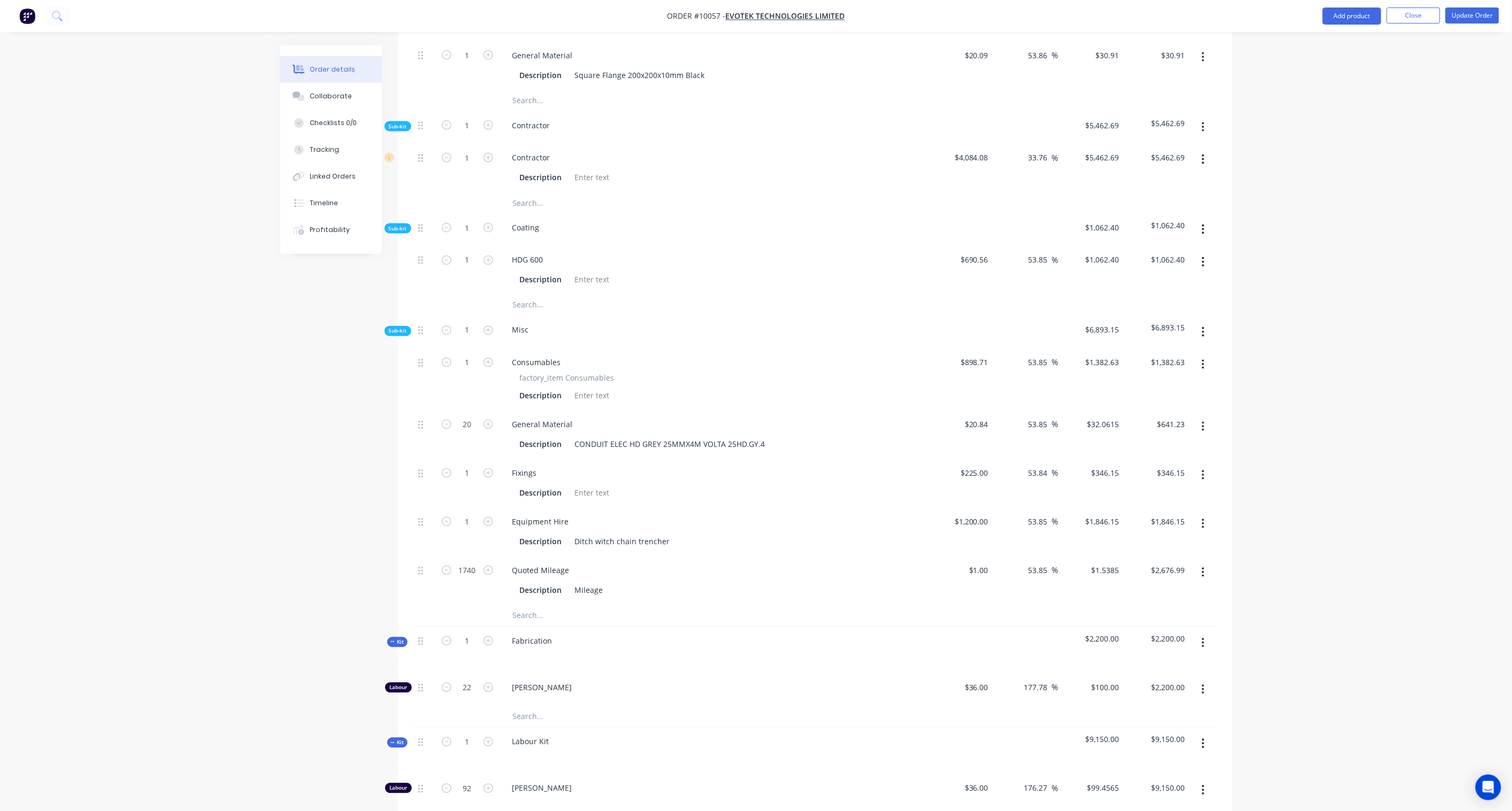
click at [1201, 326] on icon "button" at bounding box center [1203, 332] width 3 height 12
click at [1159, 352] on div "Add product to kit" at bounding box center [1165, 360] width 82 height 16
click at [1157, 395] on div "Product catalogue" at bounding box center [1165, 403] width 82 height 16
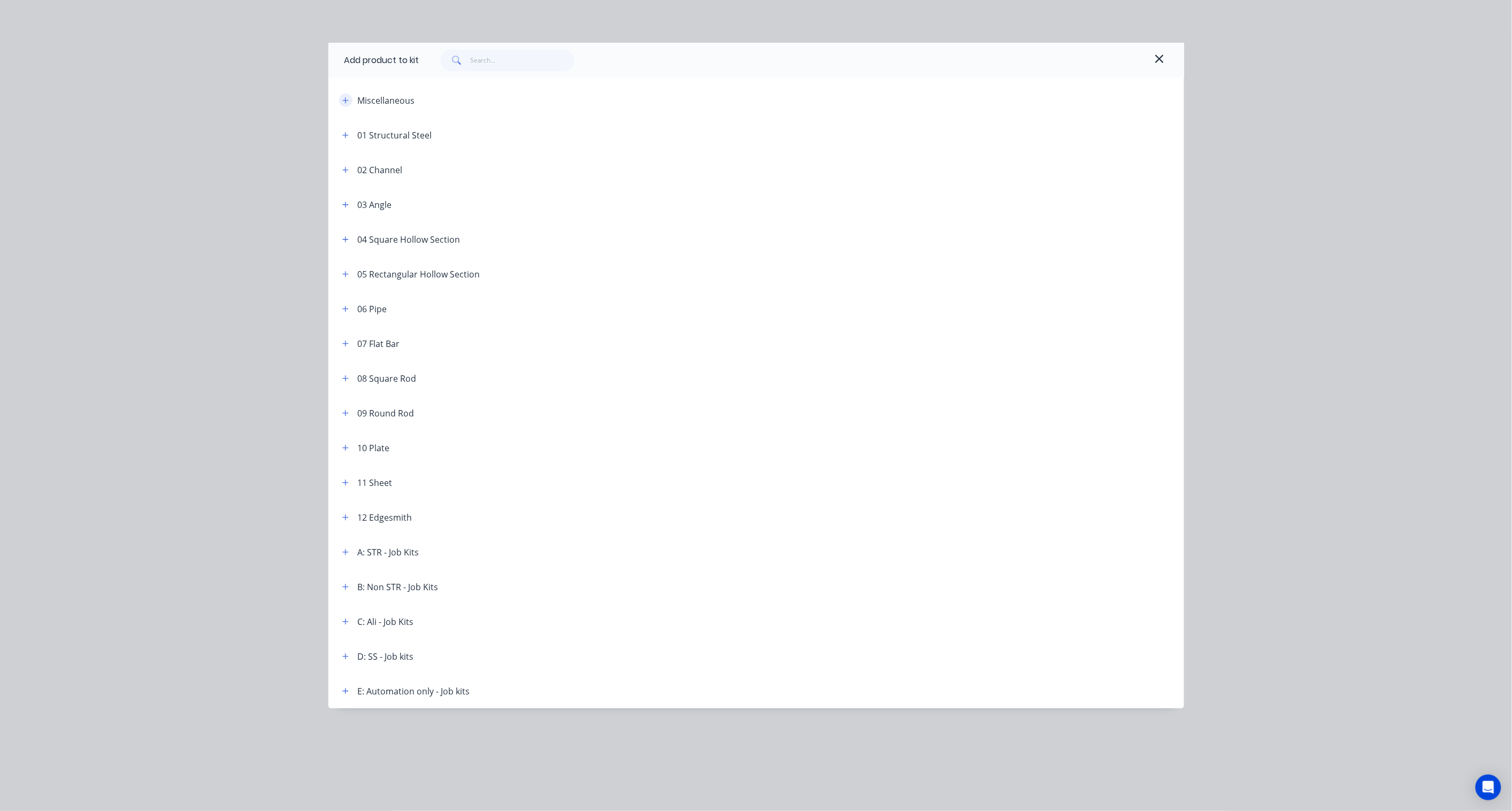
click at [343, 100] on icon "button" at bounding box center [345, 100] width 6 height 8
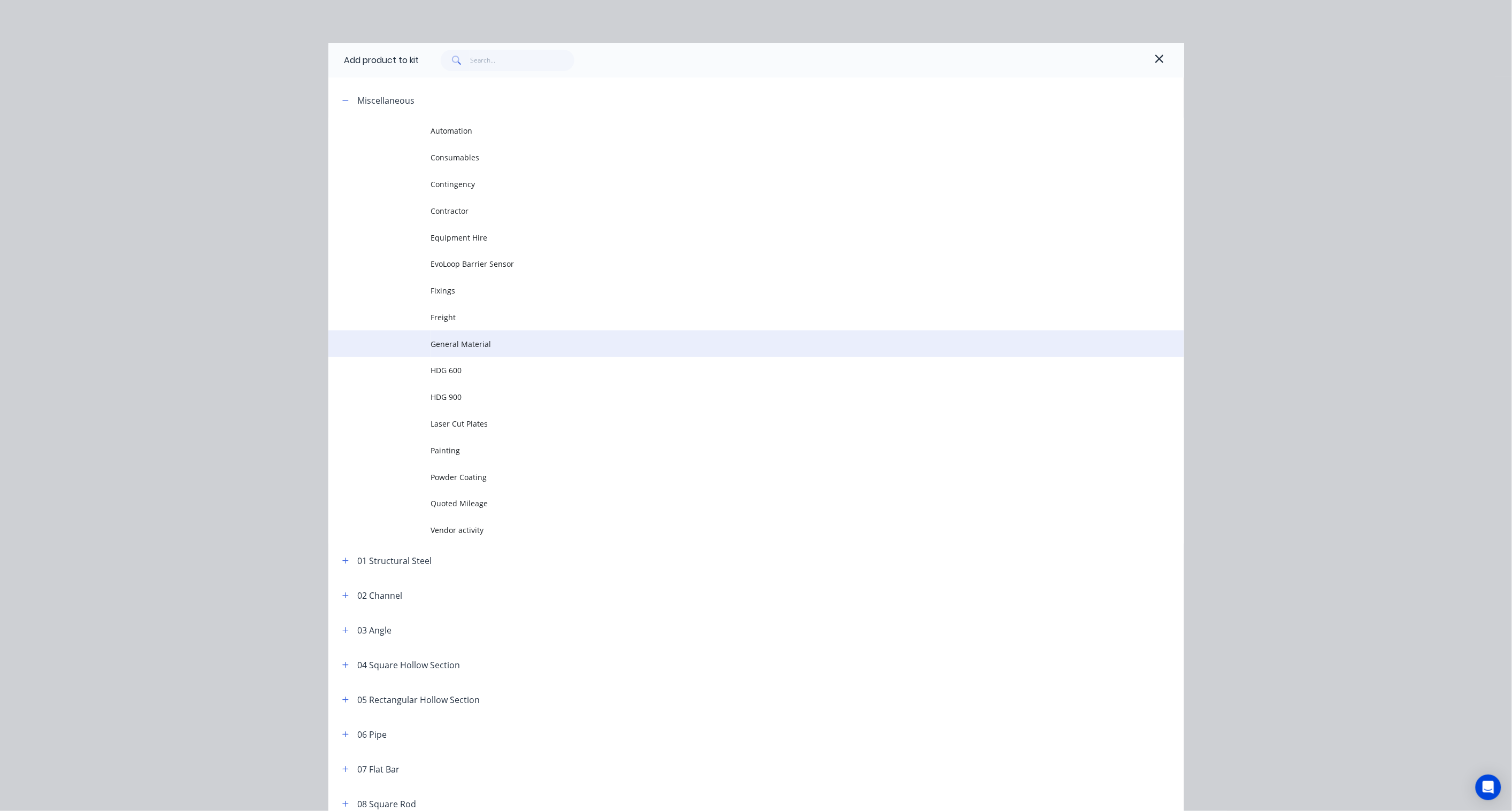
click at [483, 340] on span "General Material" at bounding box center [732, 344] width 602 height 11
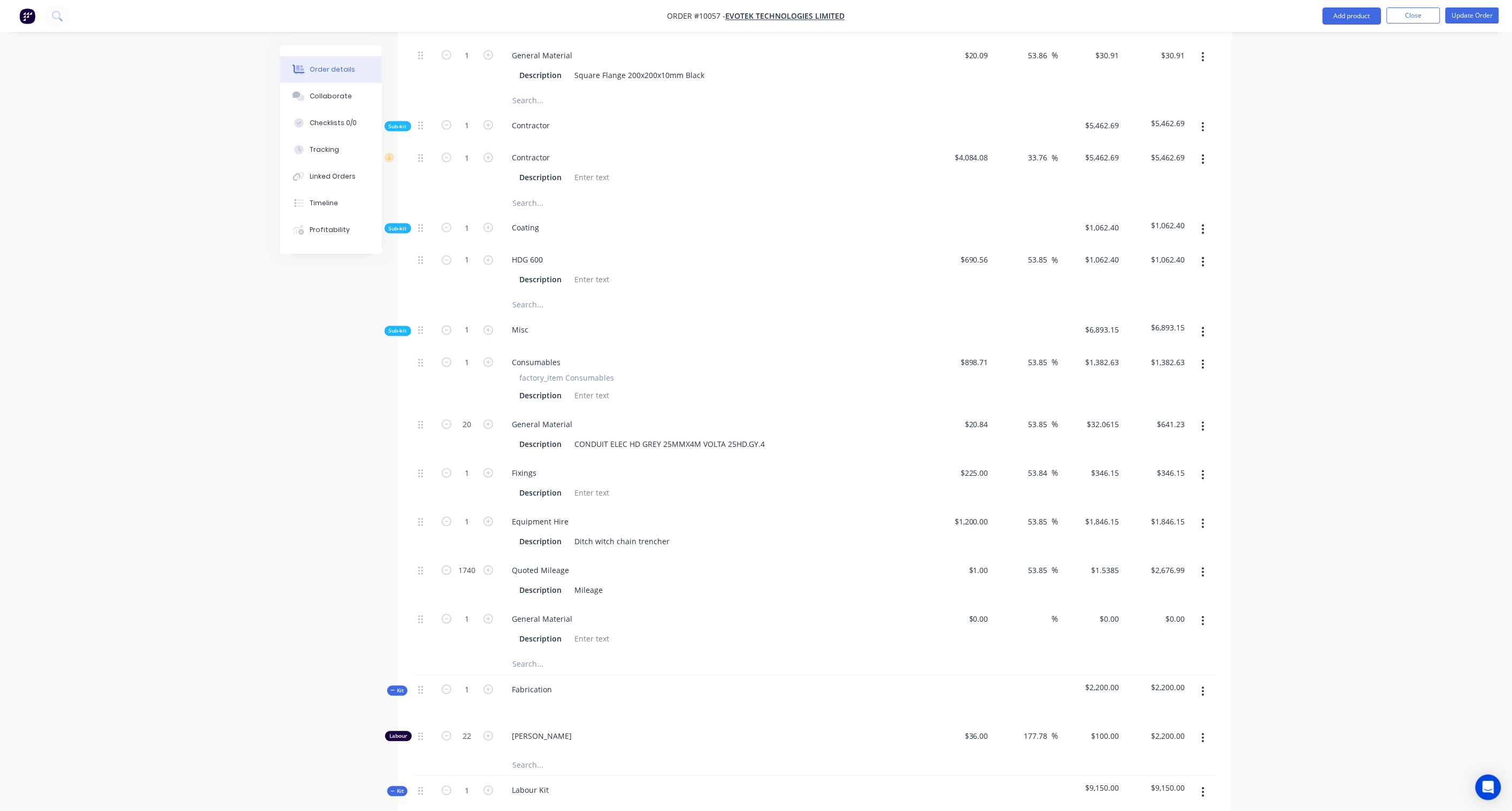
click at [1199, 323] on button "button" at bounding box center [1203, 332] width 25 height 19
click at [1161, 352] on div "Add product to kit" at bounding box center [1165, 360] width 82 height 16
click at [1160, 395] on div "Product catalogue" at bounding box center [1165, 403] width 82 height 16
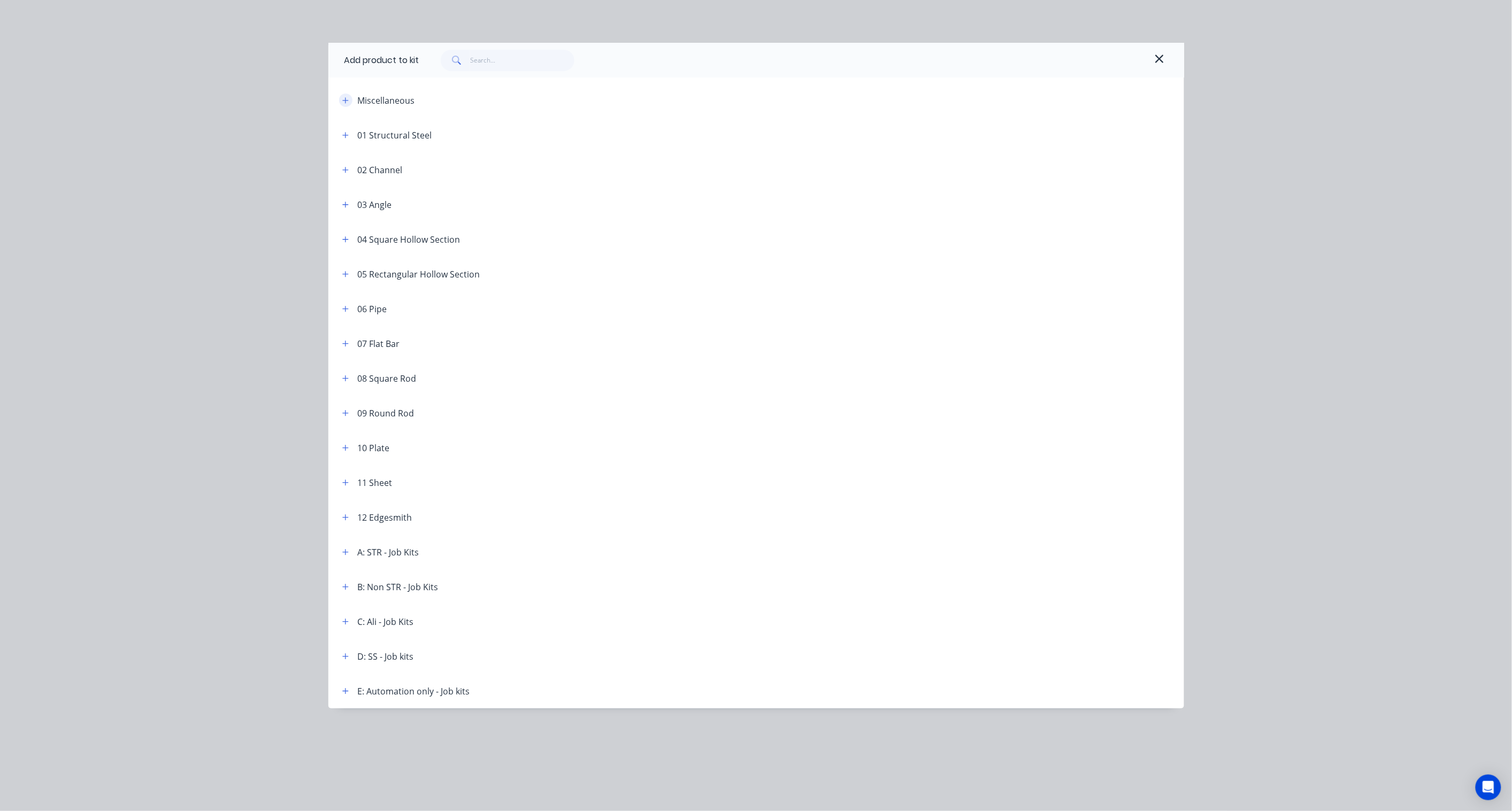
click at [346, 97] on icon "button" at bounding box center [345, 100] width 6 height 8
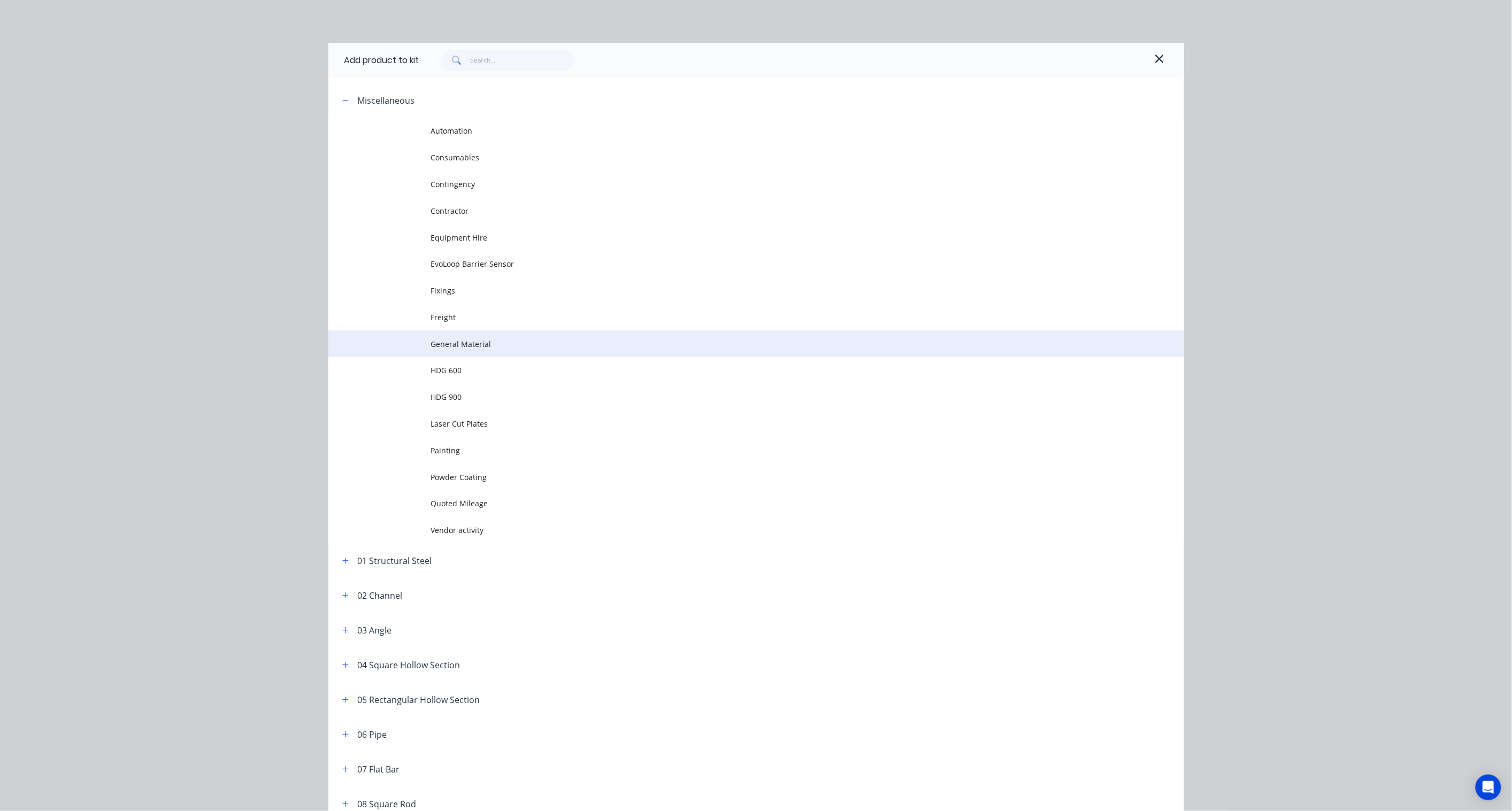
click at [491, 344] on span "General Material" at bounding box center [732, 344] width 602 height 11
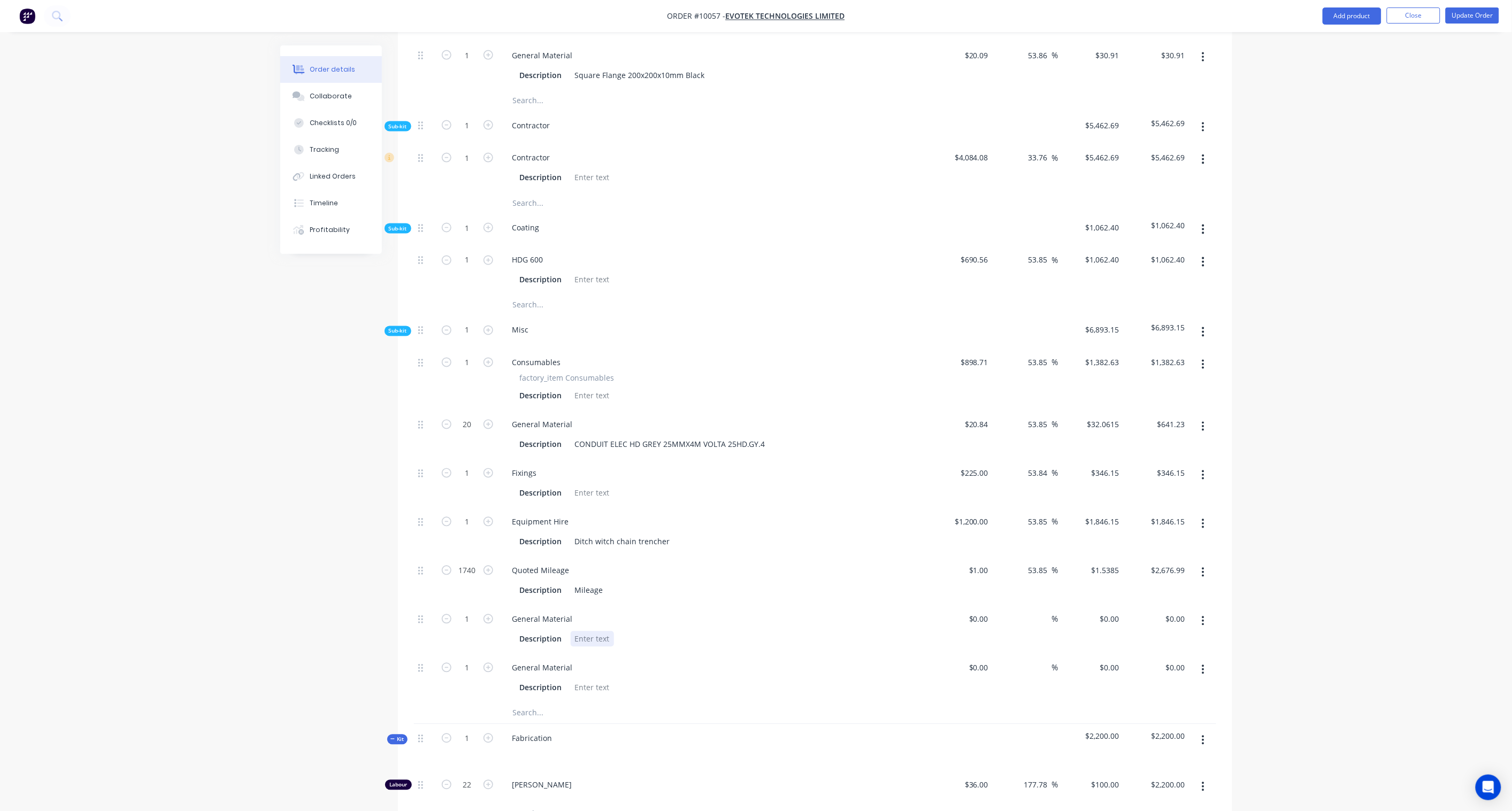
click at [585, 631] on div at bounding box center [592, 639] width 43 height 16
paste div
click at [594, 680] on div at bounding box center [592, 688] width 43 height 16
paste div
click at [578, 680] on div "aasphalt" at bounding box center [590, 688] width 40 height 16
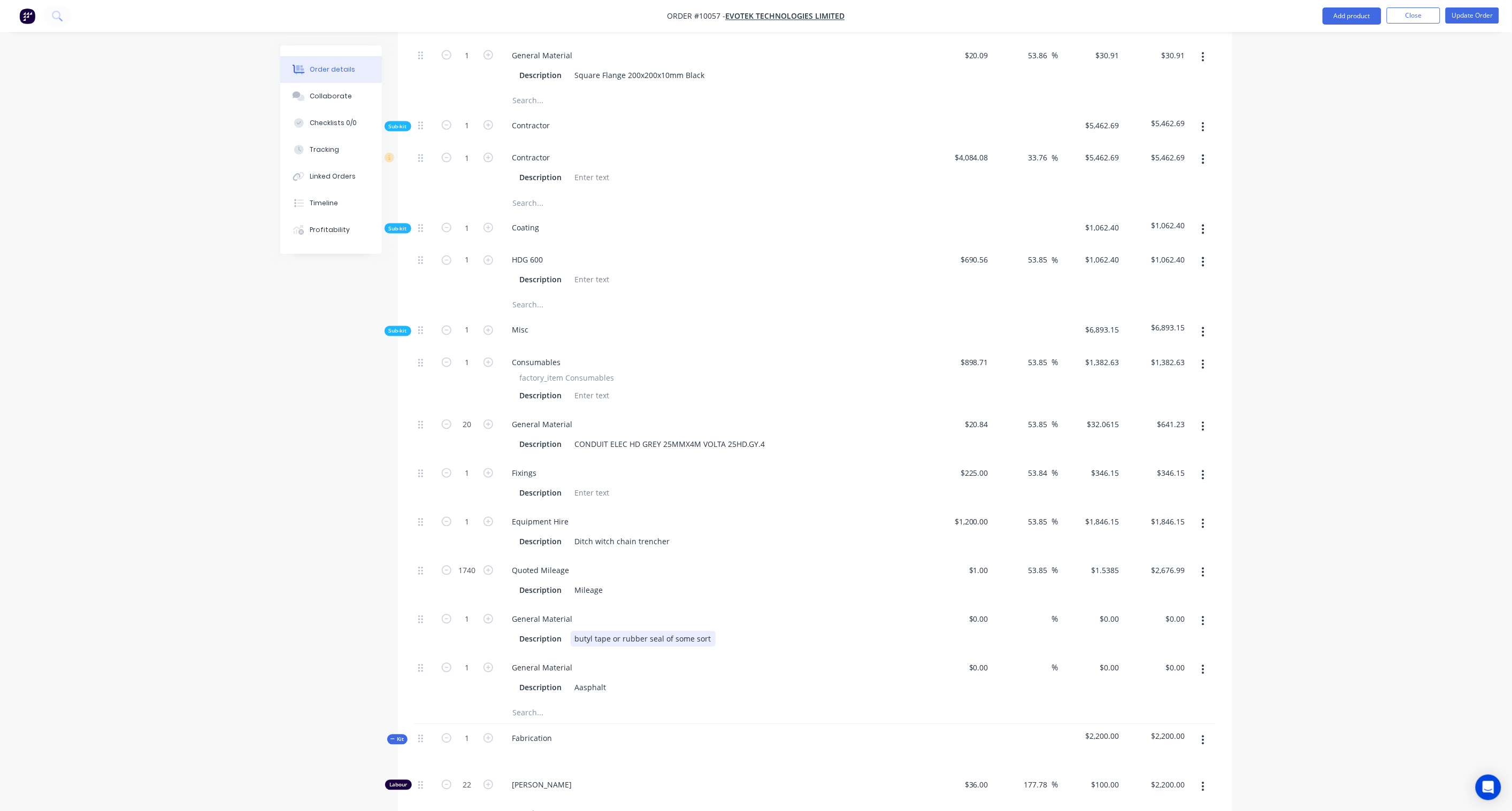
click at [578, 631] on div "butyl tape or rubber seal of some sort" at bounding box center [643, 639] width 145 height 16
click at [328, 590] on div "Created by [PERSON_NAME] Created [DATE] Required Assigned to Add team member In…" at bounding box center [756, 280] width 952 height 1907
click at [976, 611] on div "$0.00 $0.00" at bounding box center [978, 619] width 29 height 16
paste input "100.00"
type input "$100.00"
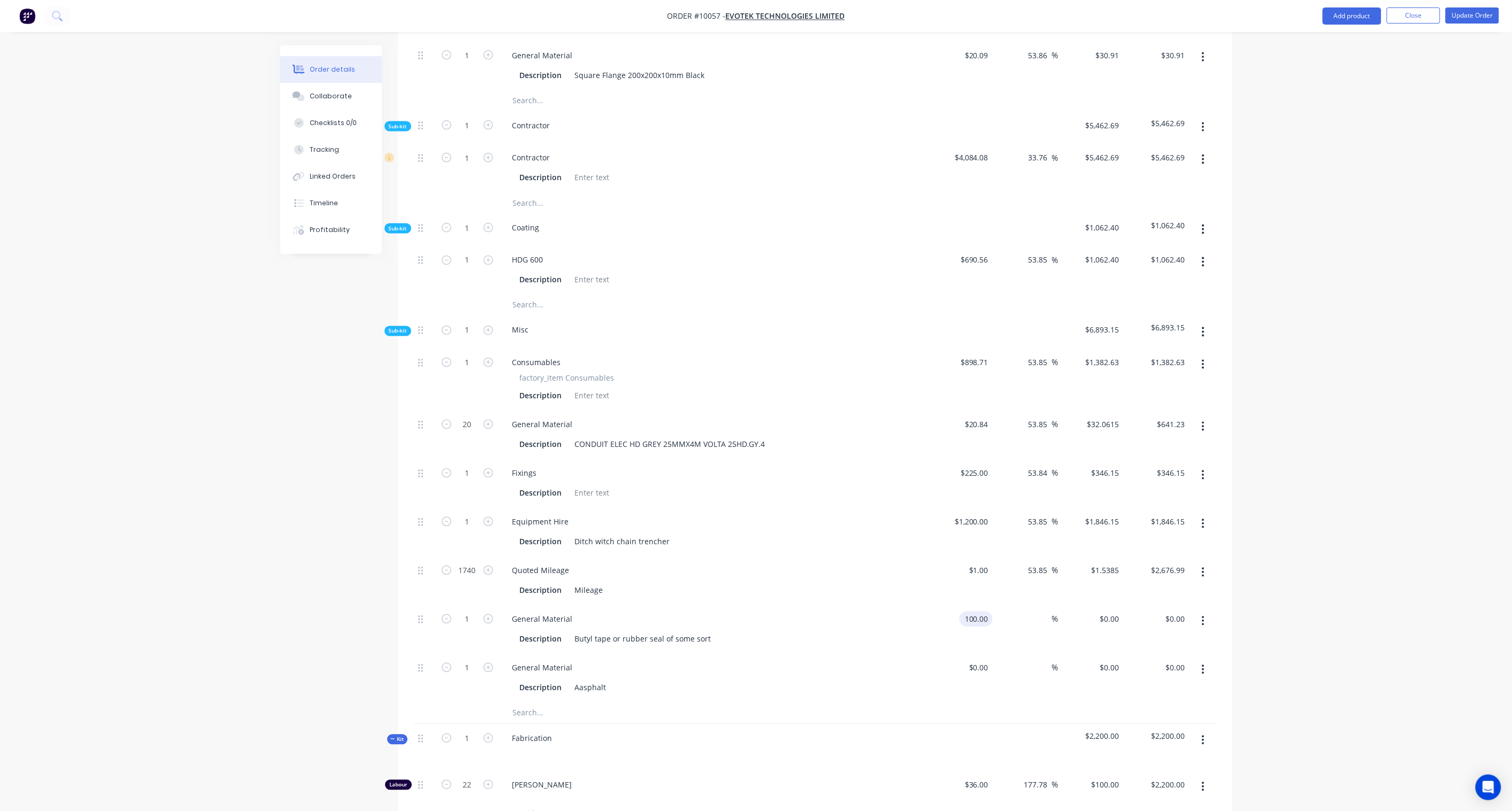
type input "$100.00"
type input "100"
click at [1177, 611] on input "$100.00" at bounding box center [1172, 619] width 33 height 16
type input "100.00"
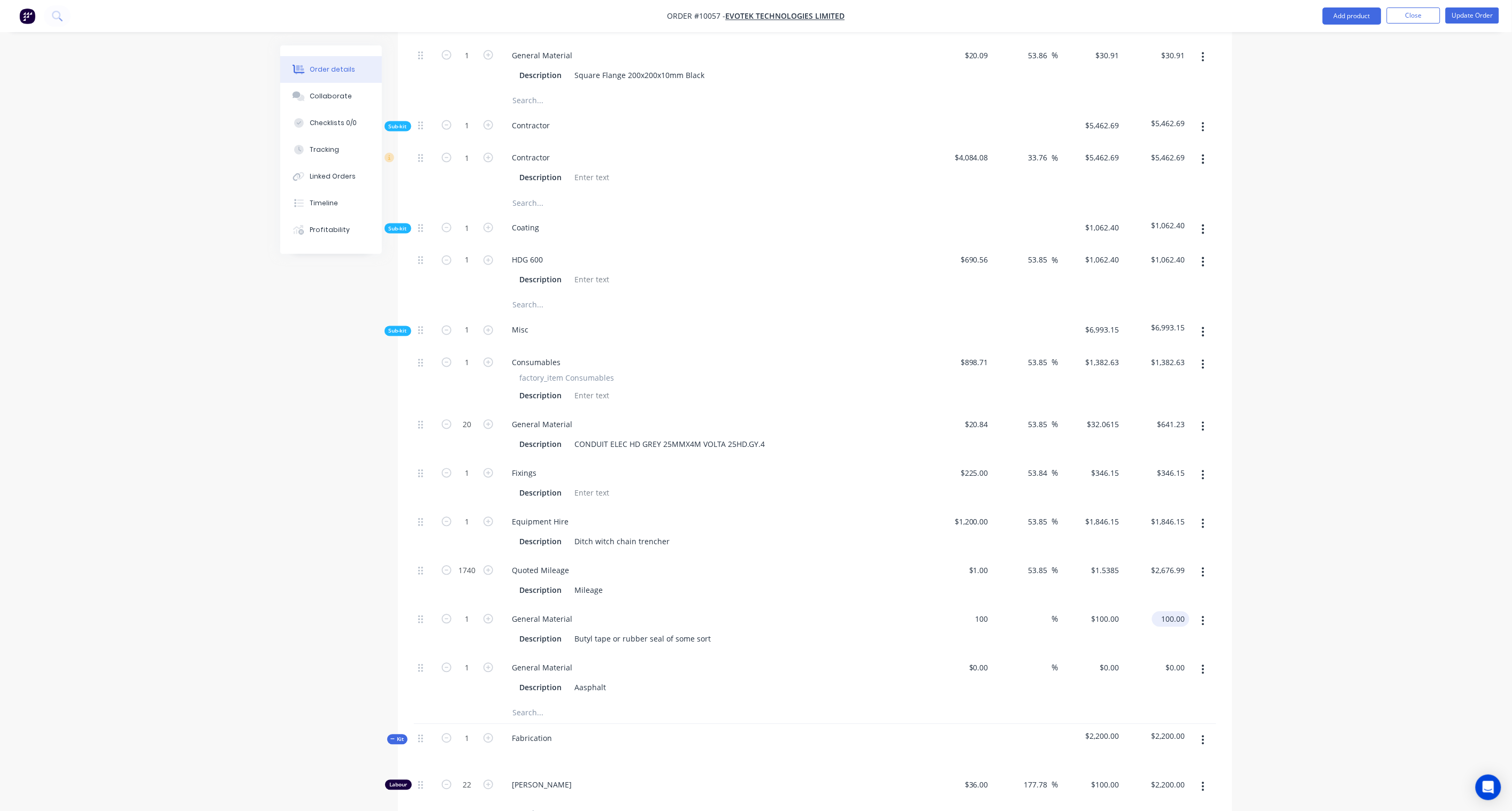
type input "$100.00"
paste input "53.85"
type input "153.85"
type input "53.85"
type input "$153.85"
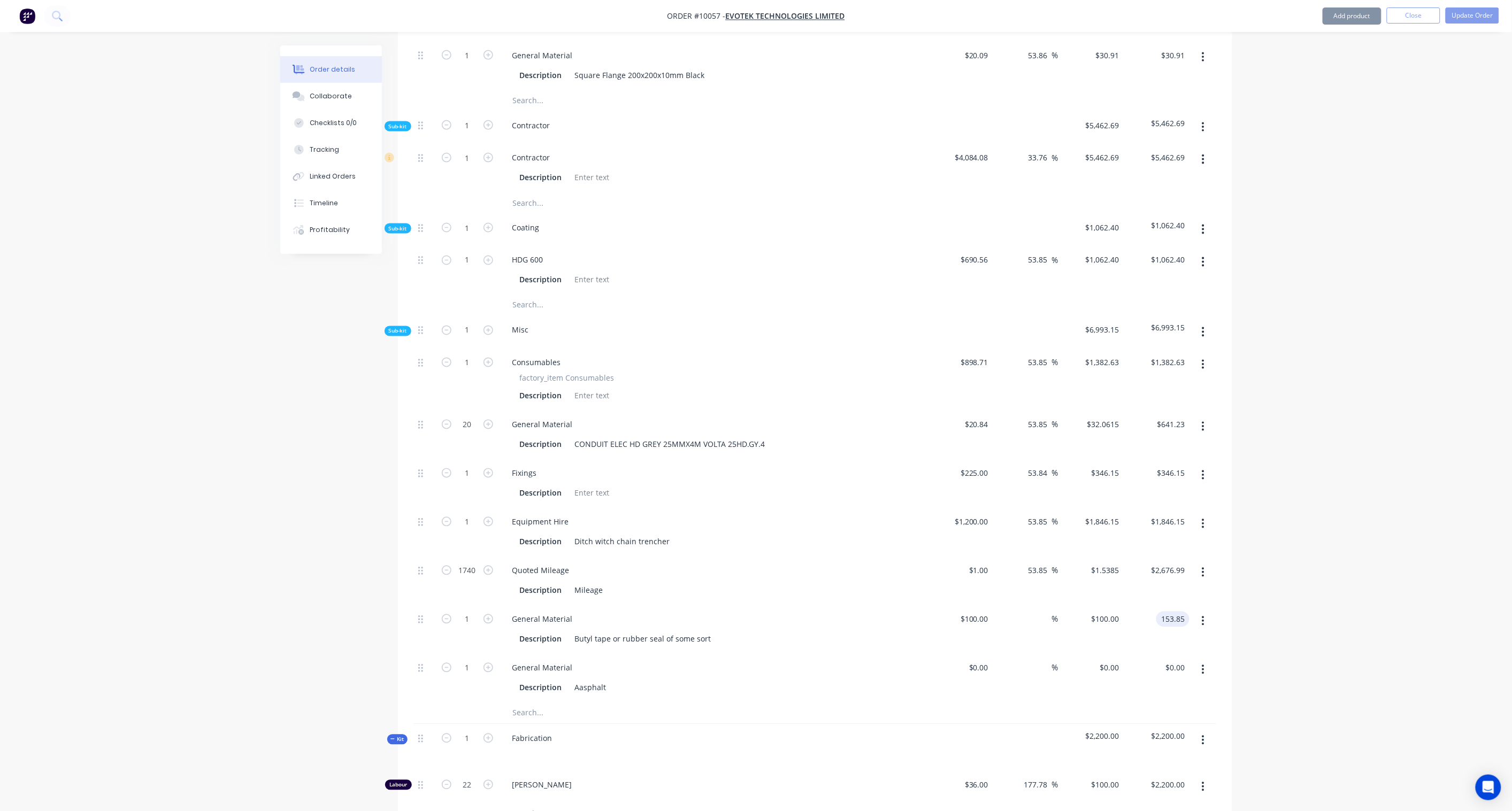
type input "$153.85"
click at [1282, 548] on div "Order details Collaborate Checklists 0/0 Tracking Linked Orders Timeline Profit…" at bounding box center [756, 257] width 1512 height 1952
drag, startPoint x: 469, startPoint y: 622, endPoint x: 510, endPoint y: 619, distance: 41.1
click at [469, 660] on input "1" at bounding box center [467, 668] width 28 height 16
type input "17"
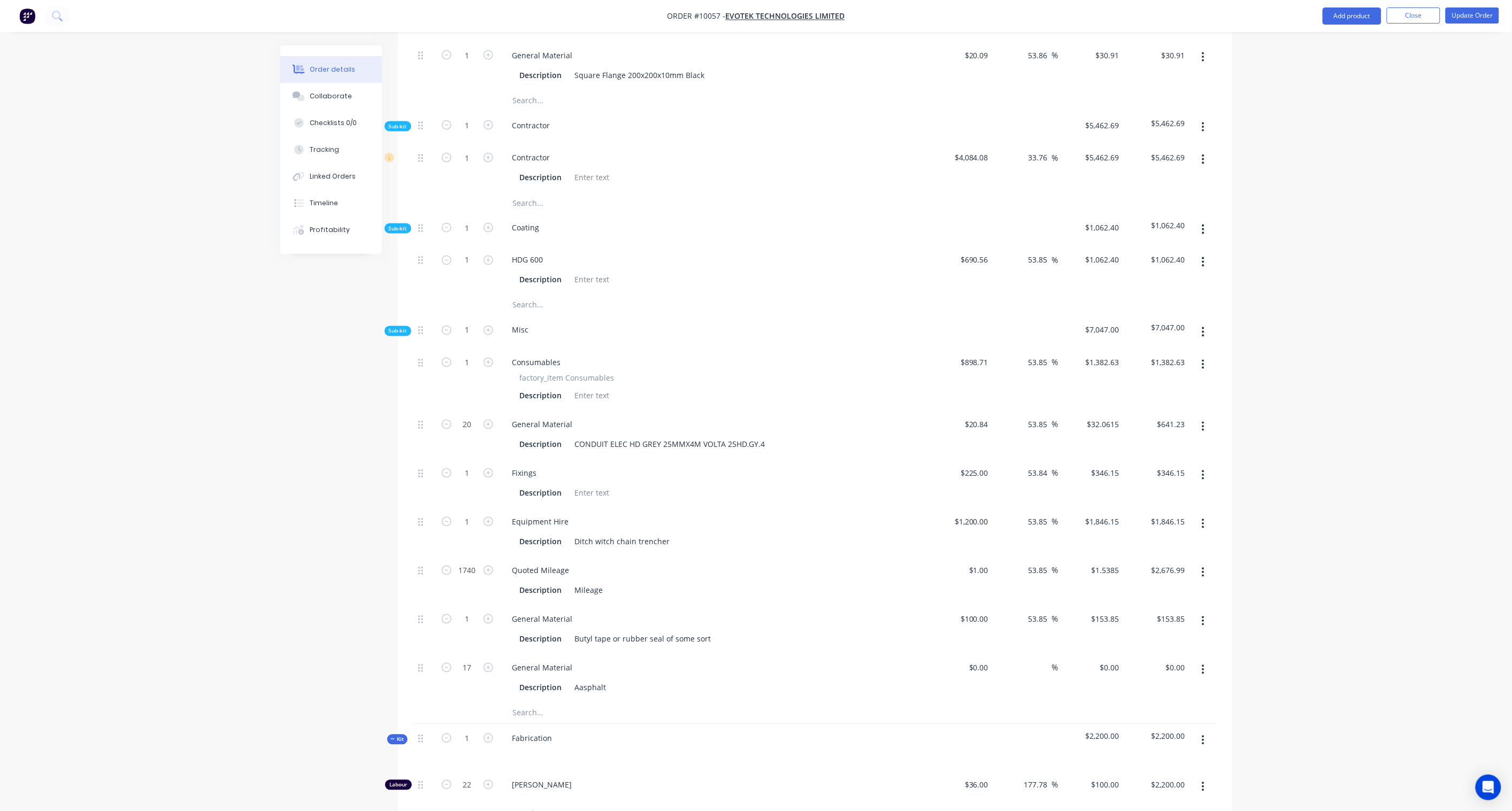
click at [305, 592] on div "Created by [PERSON_NAME] Created [DATE] Required Assigned to Add team member In…" at bounding box center [756, 280] width 952 height 1907
click at [582, 680] on div "Aasphalt" at bounding box center [590, 688] width 40 height 16
click at [682, 680] on div "Description Asphalt" at bounding box center [711, 688] width 391 height 16
click at [980, 660] on div "$0.00 $0.00" at bounding box center [980, 668] width 25 height 16
paste input "45.03"
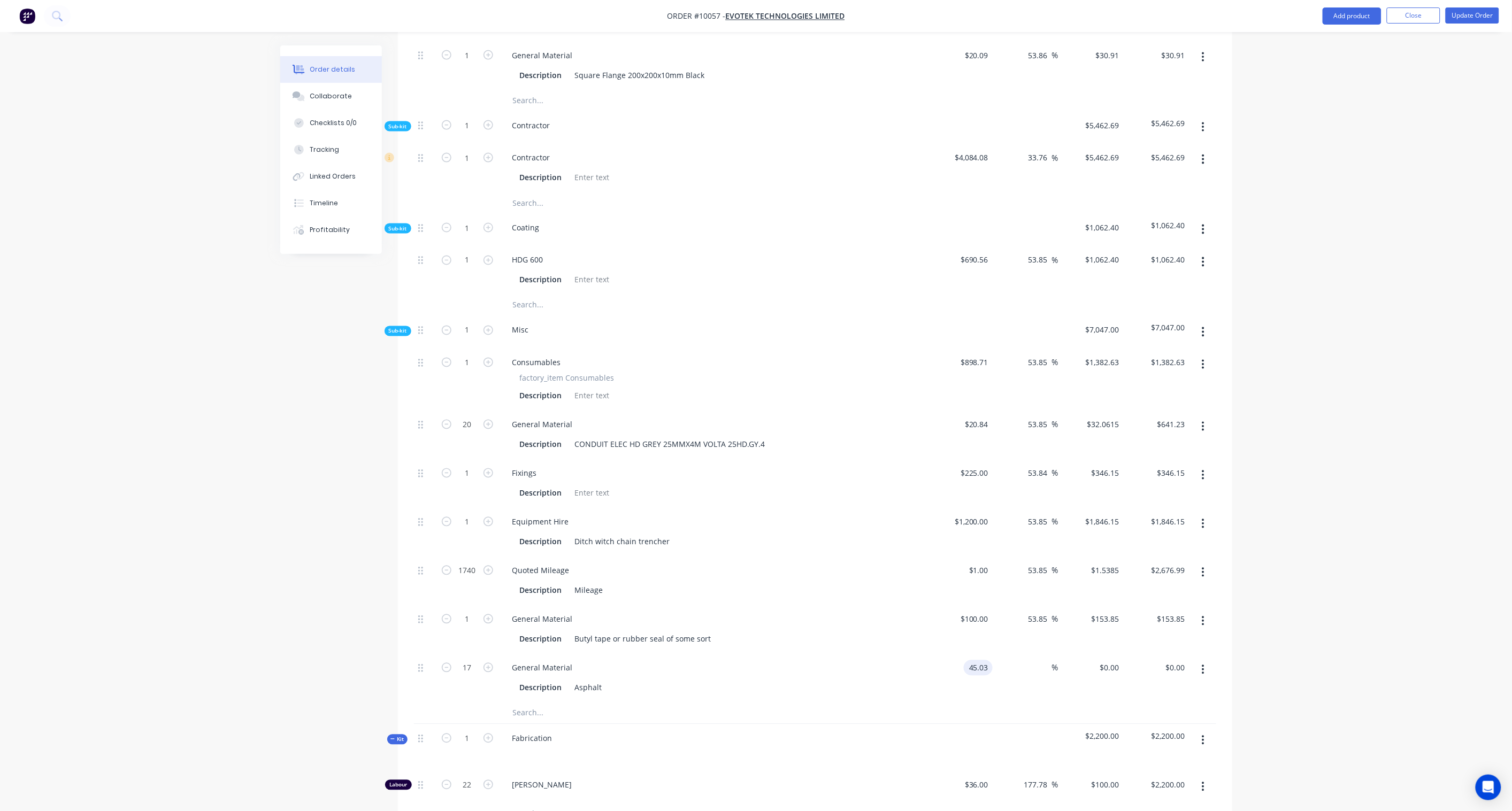
type input "$45.03"
click at [1370, 587] on div "Order details Collaborate Checklists 0/0 Tracking Linked Orders Timeline Profit…" at bounding box center [756, 257] width 1512 height 1952
drag, startPoint x: 1179, startPoint y: 618, endPoint x: 1204, endPoint y: 623, distance: 25.5
click at [1179, 660] on input "765.51" at bounding box center [1172, 668] width 33 height 16
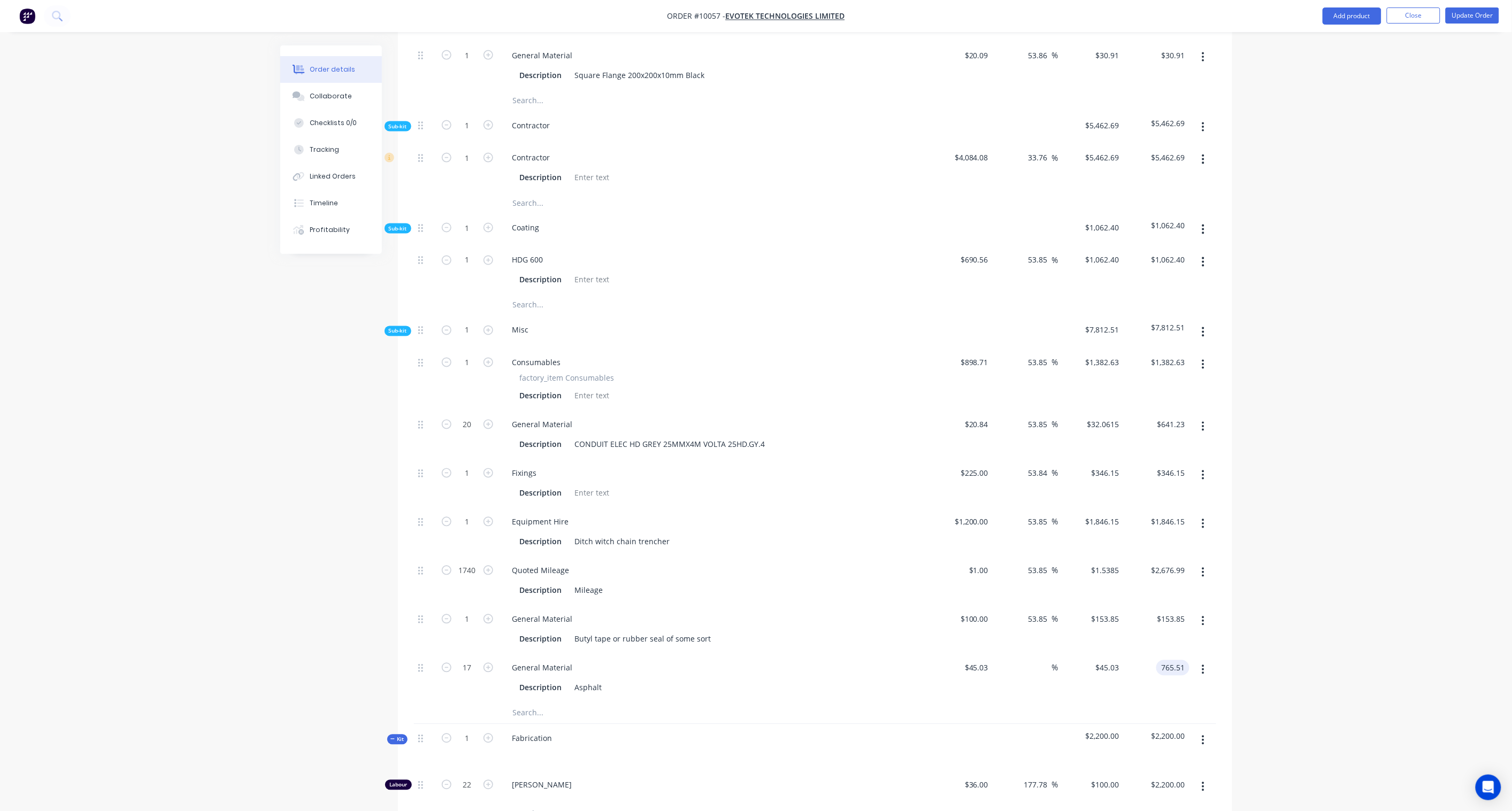
paste input "1177.7"
type input "1177.71"
type input "53.85"
type input "$69.2771"
type input "$1,177.71"
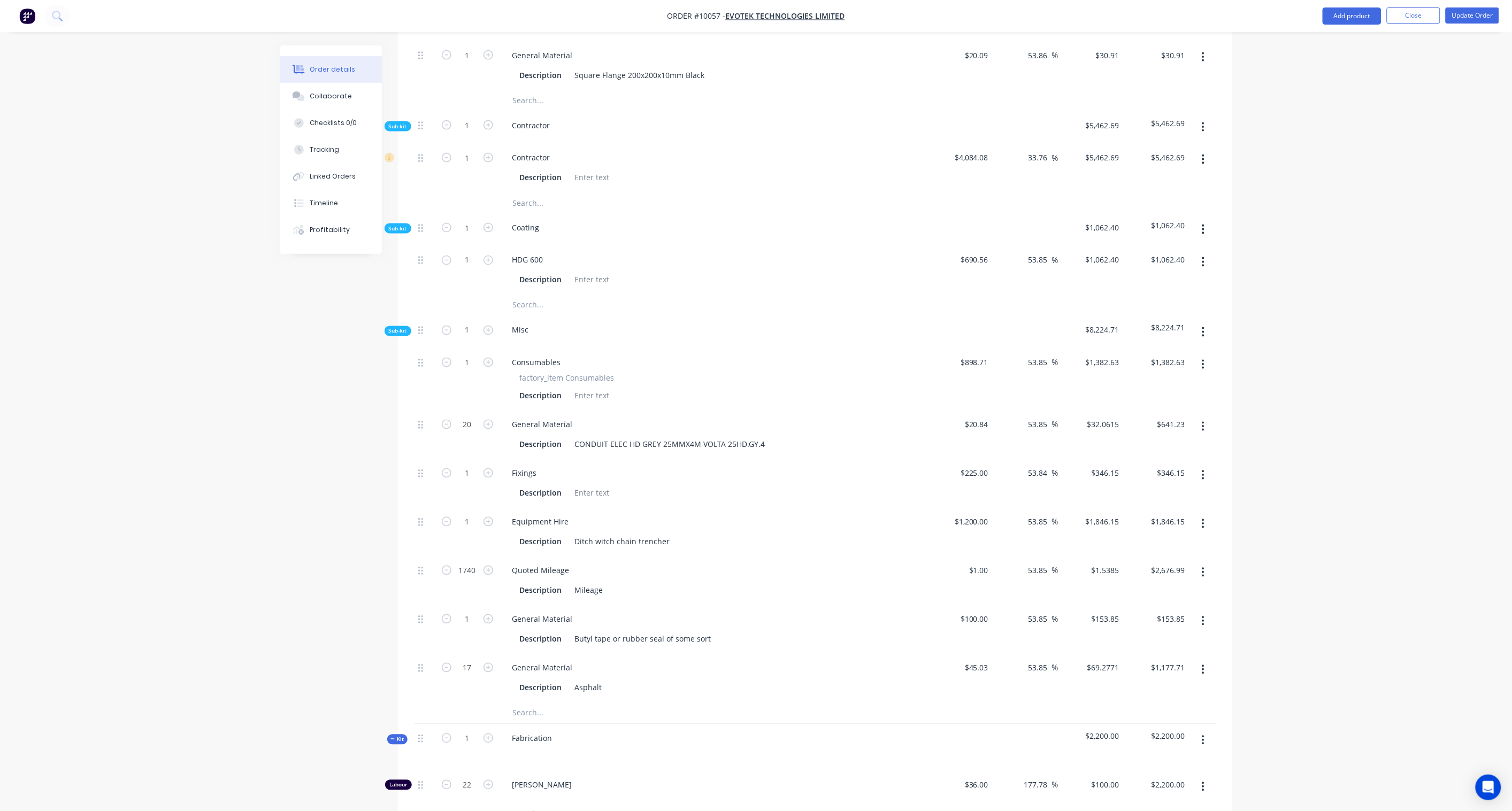
click at [1278, 613] on div "Order details Collaborate Checklists 0/0 Tracking Linked Orders Timeline Profit…" at bounding box center [756, 257] width 1512 height 1952
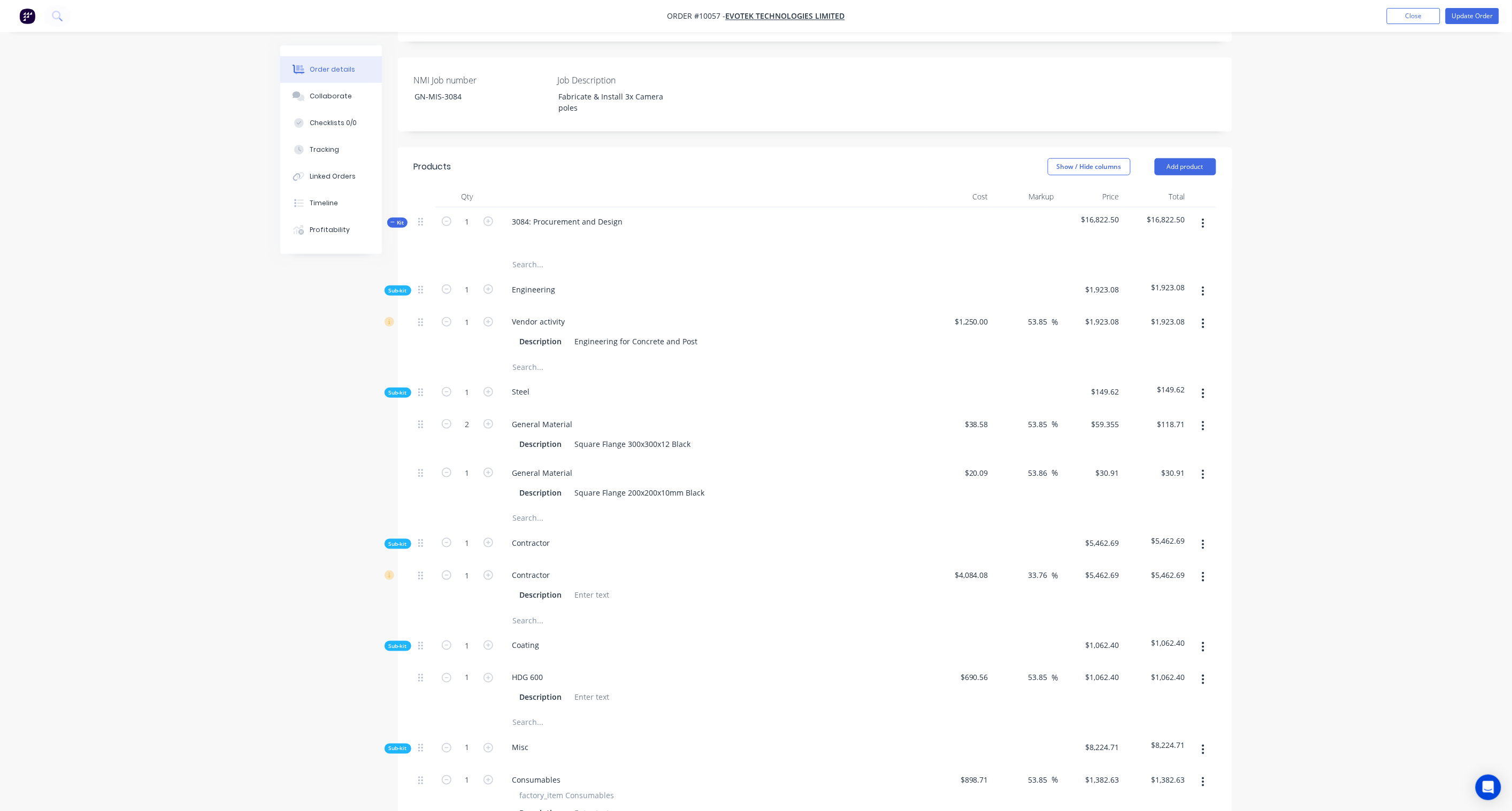
scroll to position [303, 0]
drag, startPoint x: 1205, startPoint y: 344, endPoint x: 1210, endPoint y: 344, distance: 5.0
click at [1205, 382] on button "button" at bounding box center [1203, 391] width 25 height 19
click at [1174, 412] on div "Add product to kit" at bounding box center [1165, 420] width 82 height 16
click at [1150, 455] on div "Product catalogue" at bounding box center [1165, 463] width 82 height 16
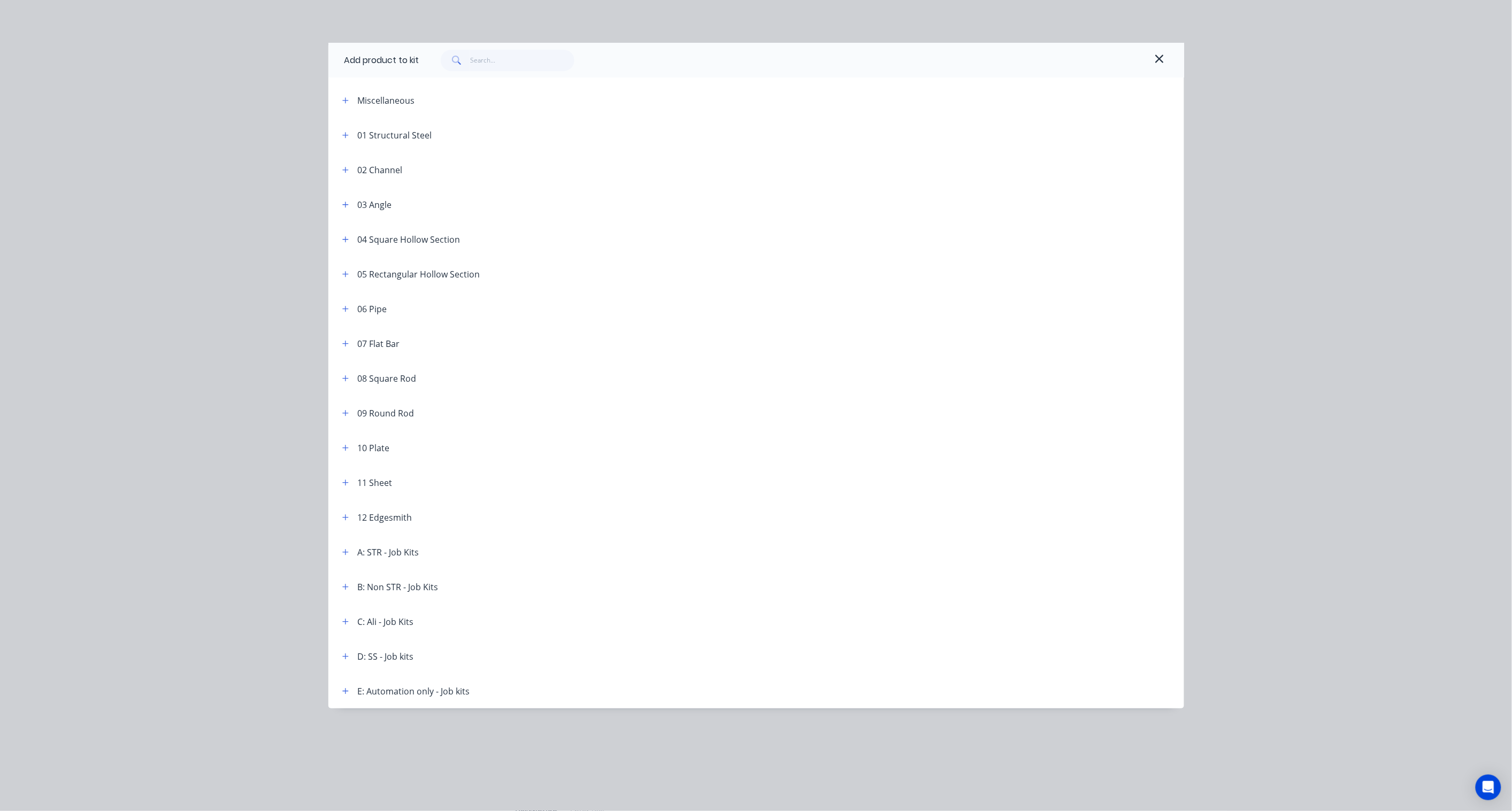
click at [520, 71] on div "Add product to kit" at bounding box center [756, 59] width 856 height 35
click at [522, 66] on input "text" at bounding box center [522, 60] width 104 height 21
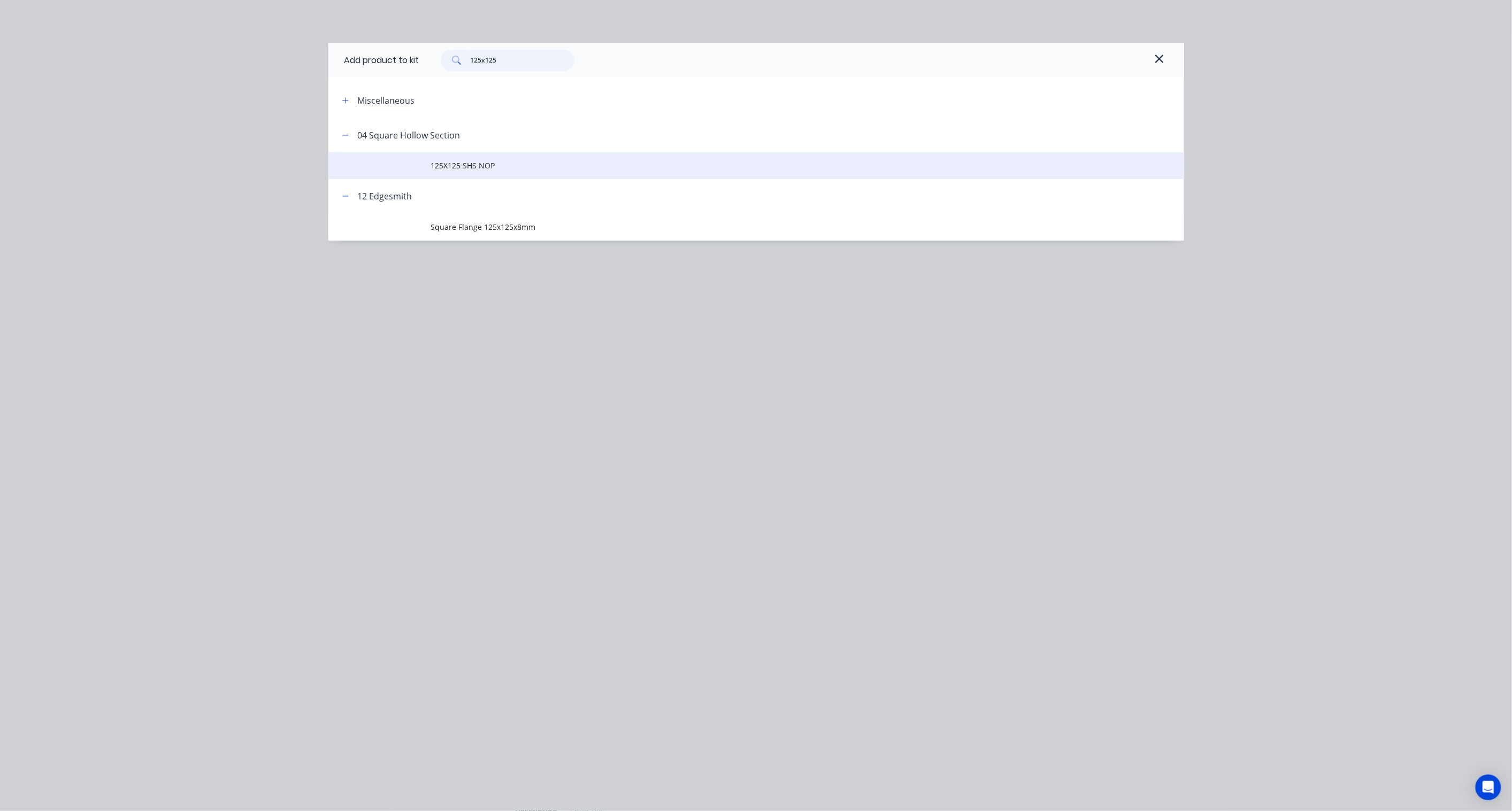
type input "125x125"
click at [482, 168] on span "125X125 SHS NOP" at bounding box center [732, 166] width 602 height 11
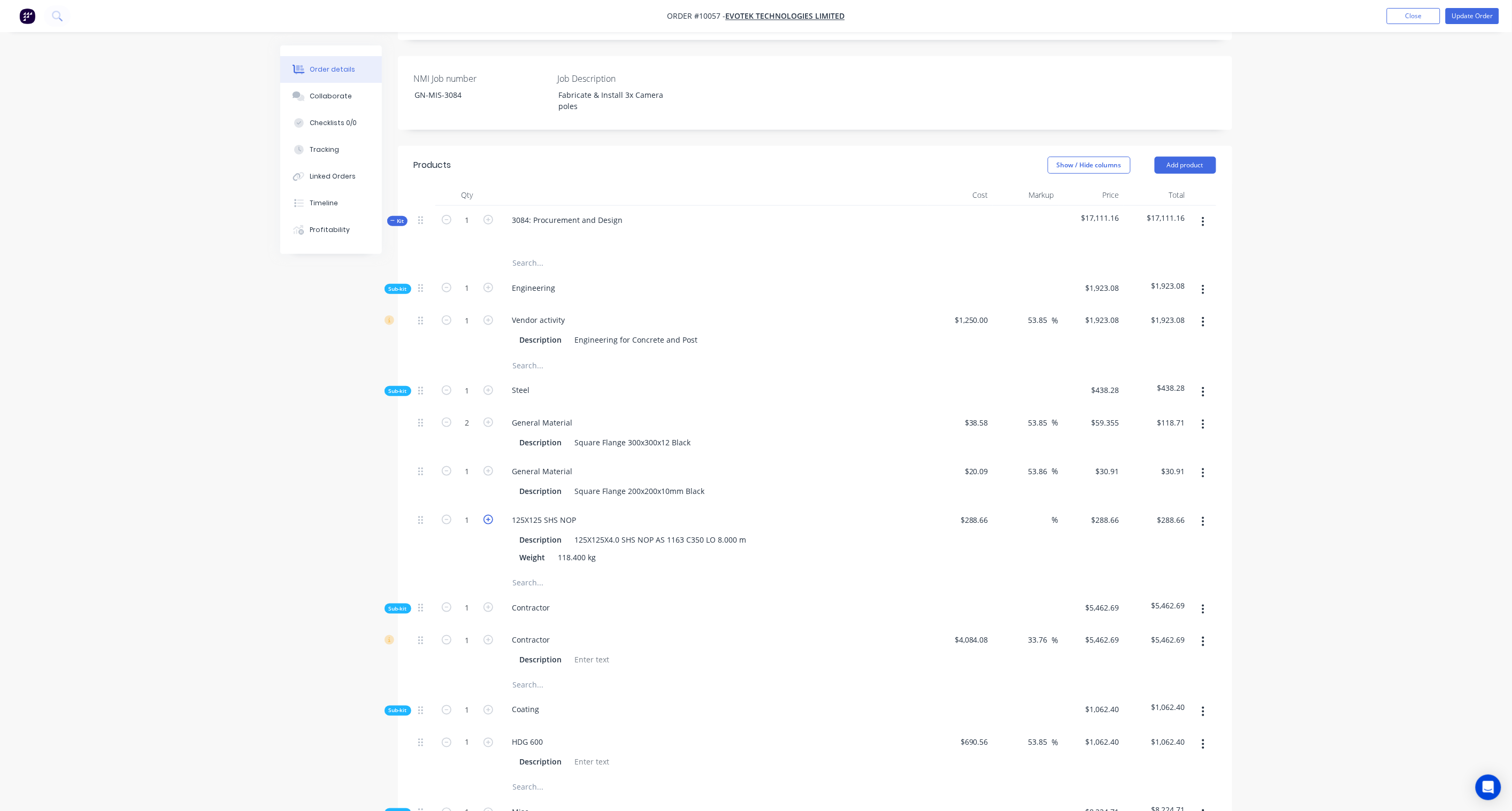
click at [488, 514] on icon "button" at bounding box center [488, 519] width 10 height 10
type input "2"
click at [1167, 512] on input "577.32" at bounding box center [1172, 520] width 33 height 16
paste input "888.18"
type input "888.18"
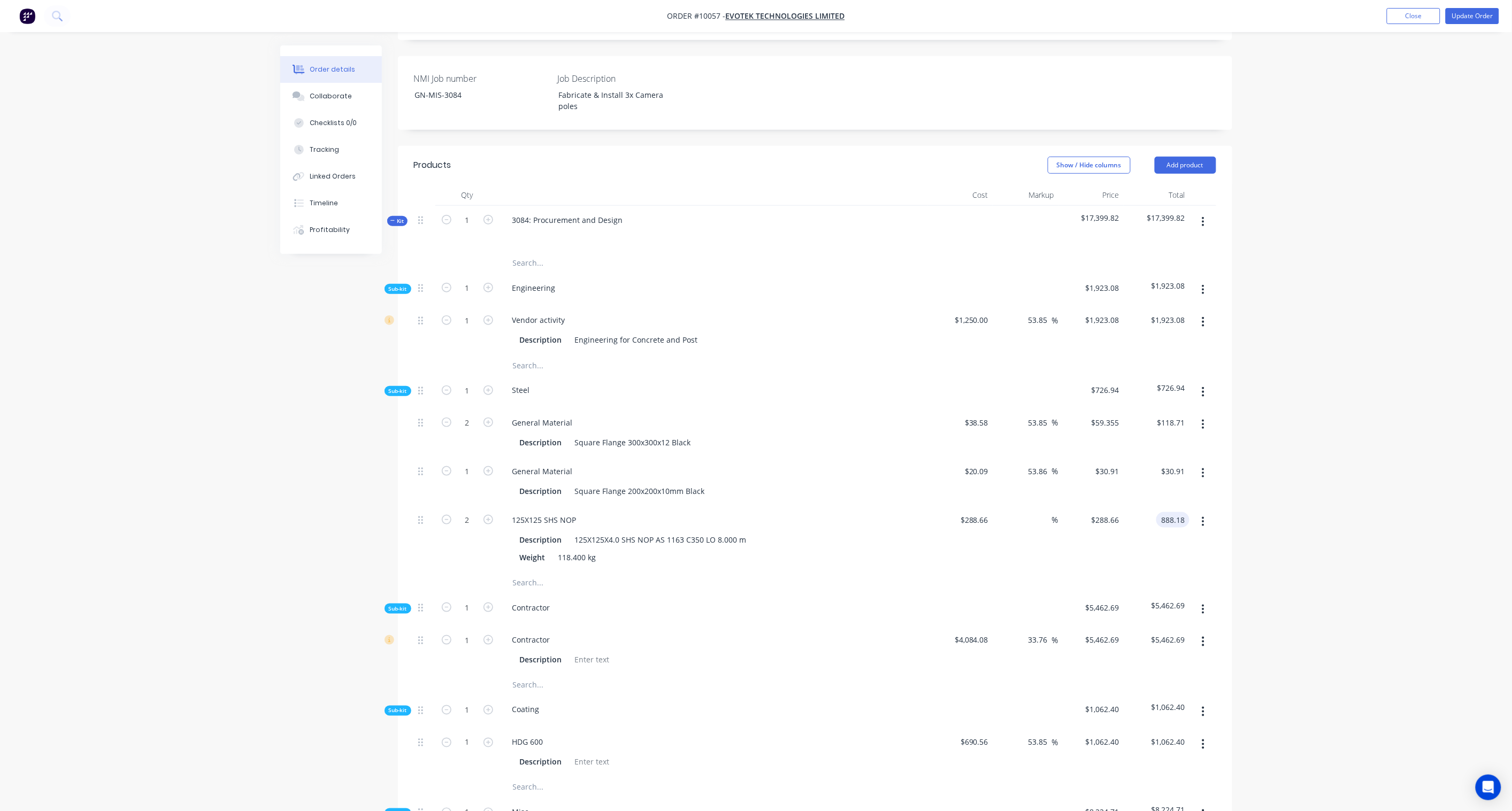
click at [1305, 460] on div "Order details Collaborate Checklists 0/0 Tracking Linked Orders Timeline Profit…" at bounding box center [756, 706] width 1512 height 2019
type input "53.85"
type input "$444.09"
type input "$888.18"
click at [1201, 382] on button "button" at bounding box center [1203, 391] width 25 height 19
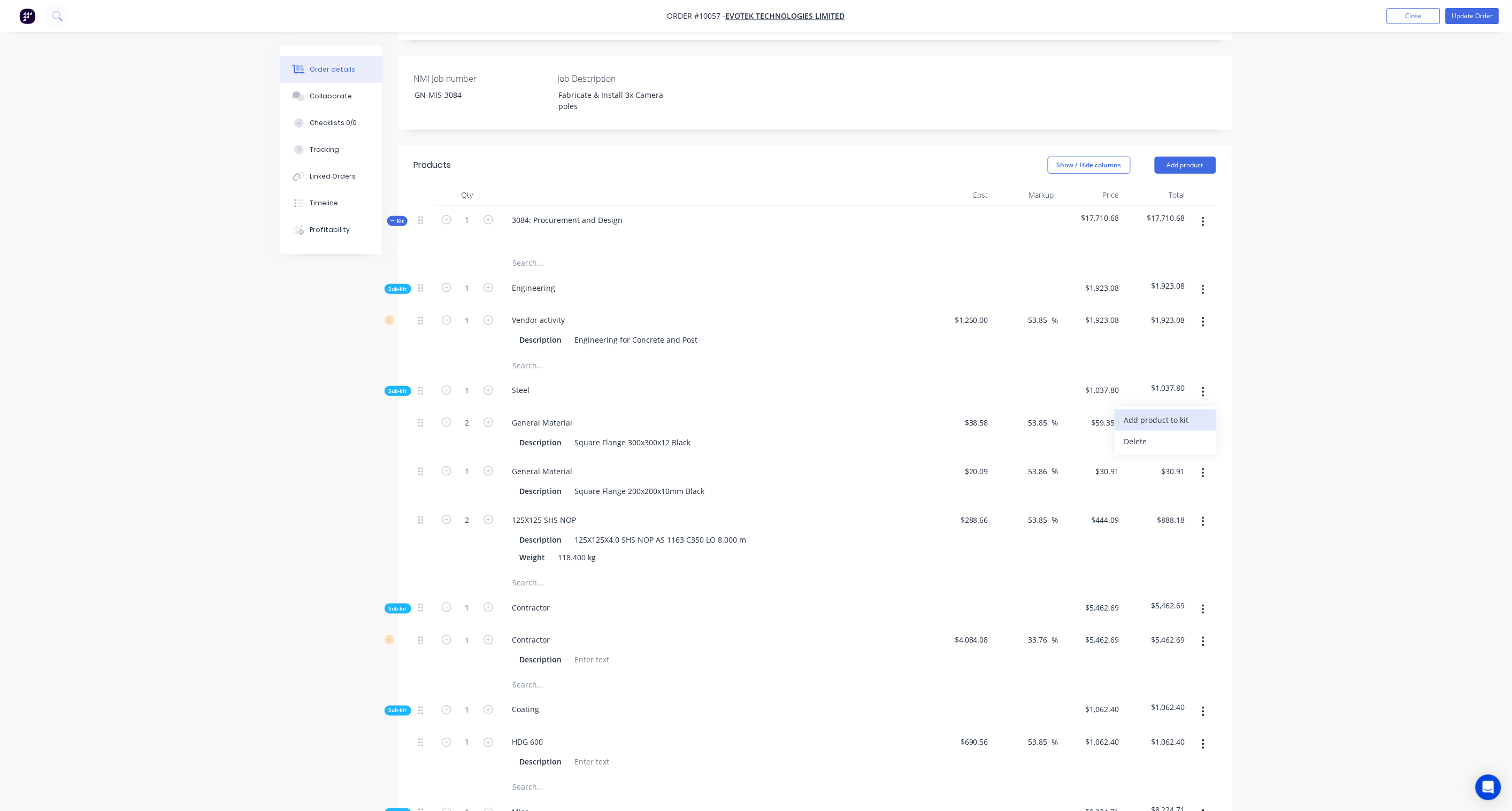
click at [1173, 412] on div "Add product to kit" at bounding box center [1165, 420] width 82 height 16
click at [1166, 455] on div "Product catalogue" at bounding box center [1165, 463] width 82 height 16
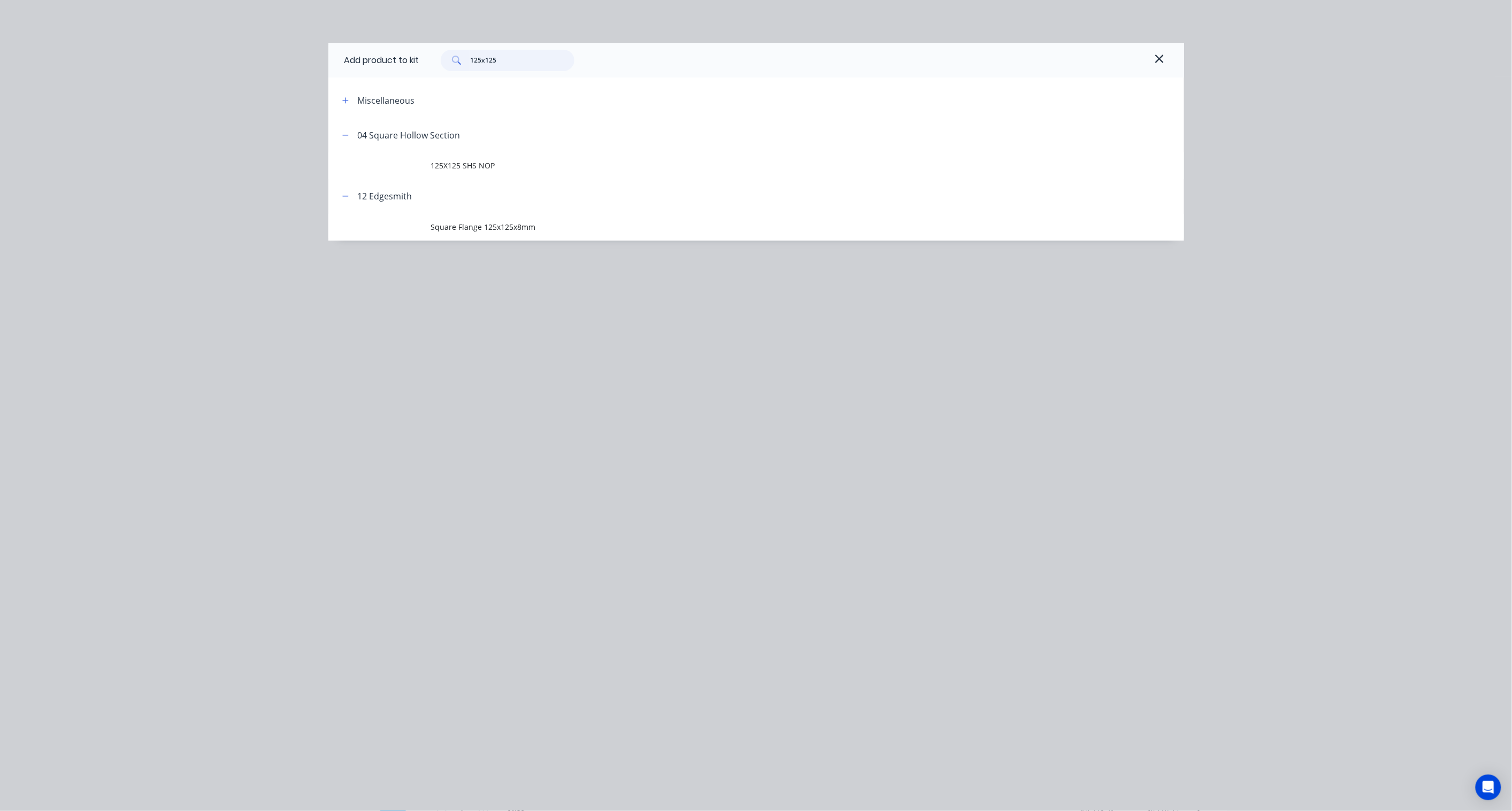
drag, startPoint x: 502, startPoint y: 64, endPoint x: 388, endPoint y: 52, distance: 114.6
click at [388, 52] on div "Add product to kit 125x125" at bounding box center [756, 59] width 856 height 35
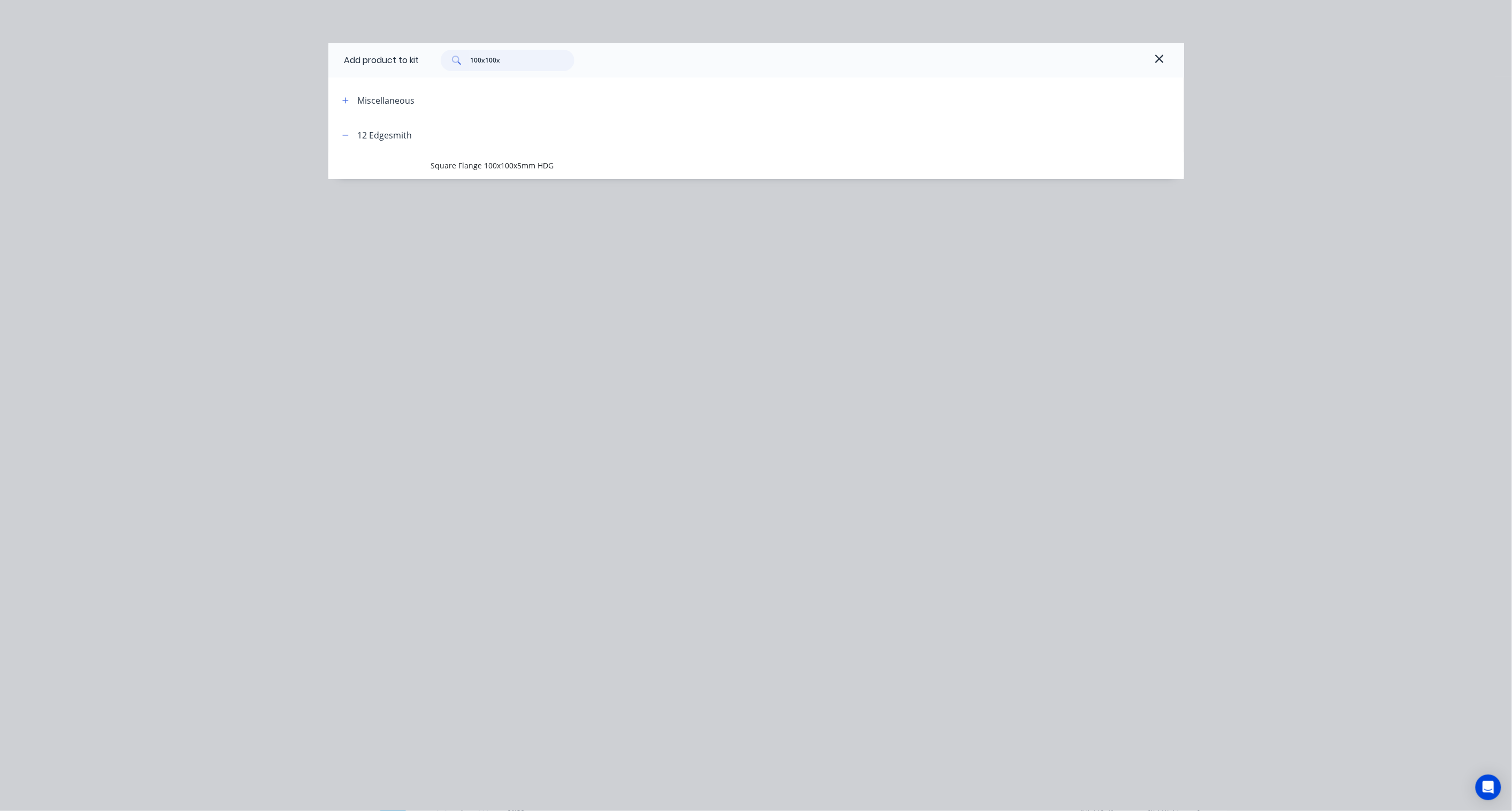
type input "100x100"
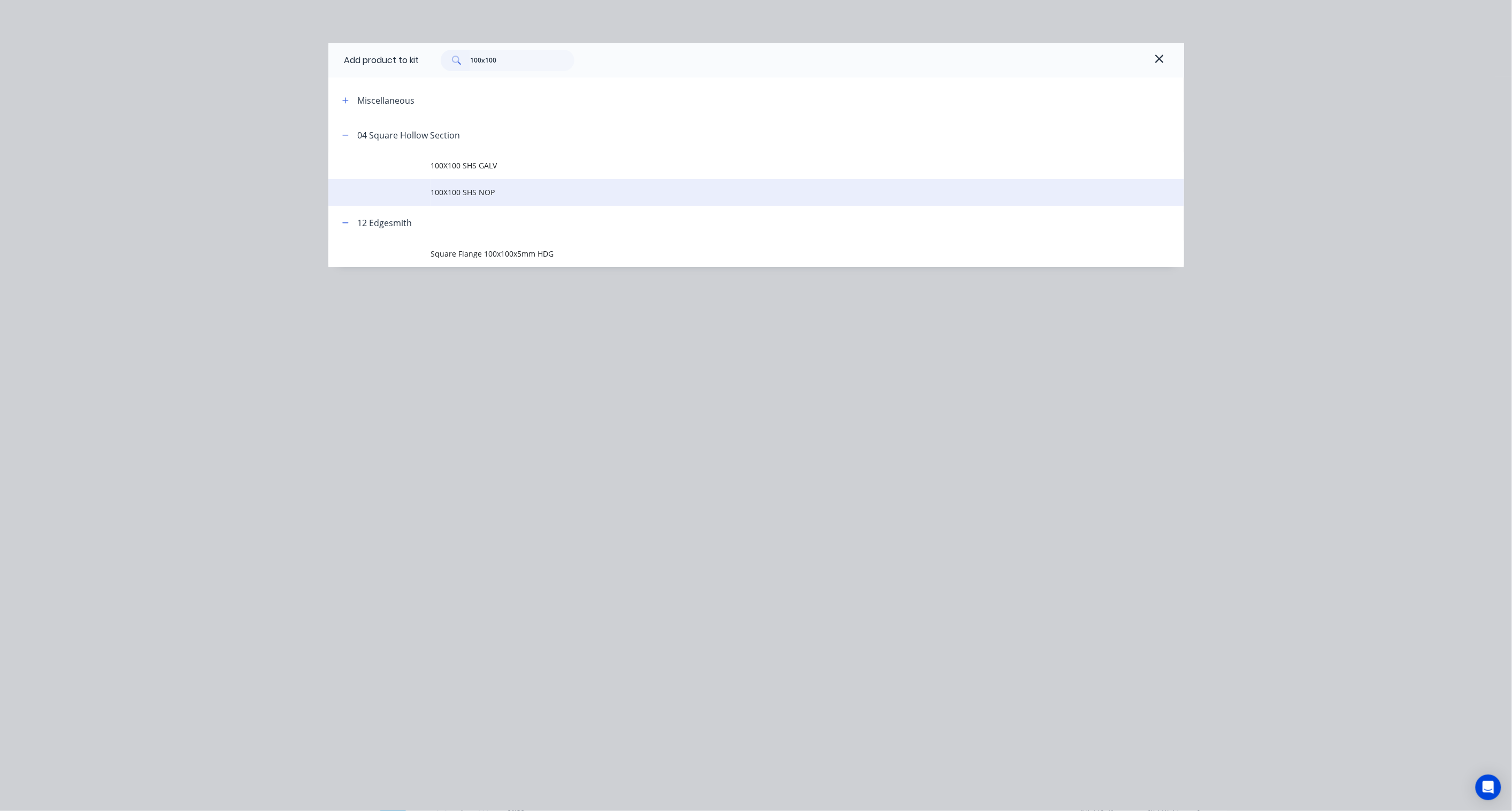
click at [488, 190] on span "100X100 SHS NOP" at bounding box center [732, 192] width 602 height 11
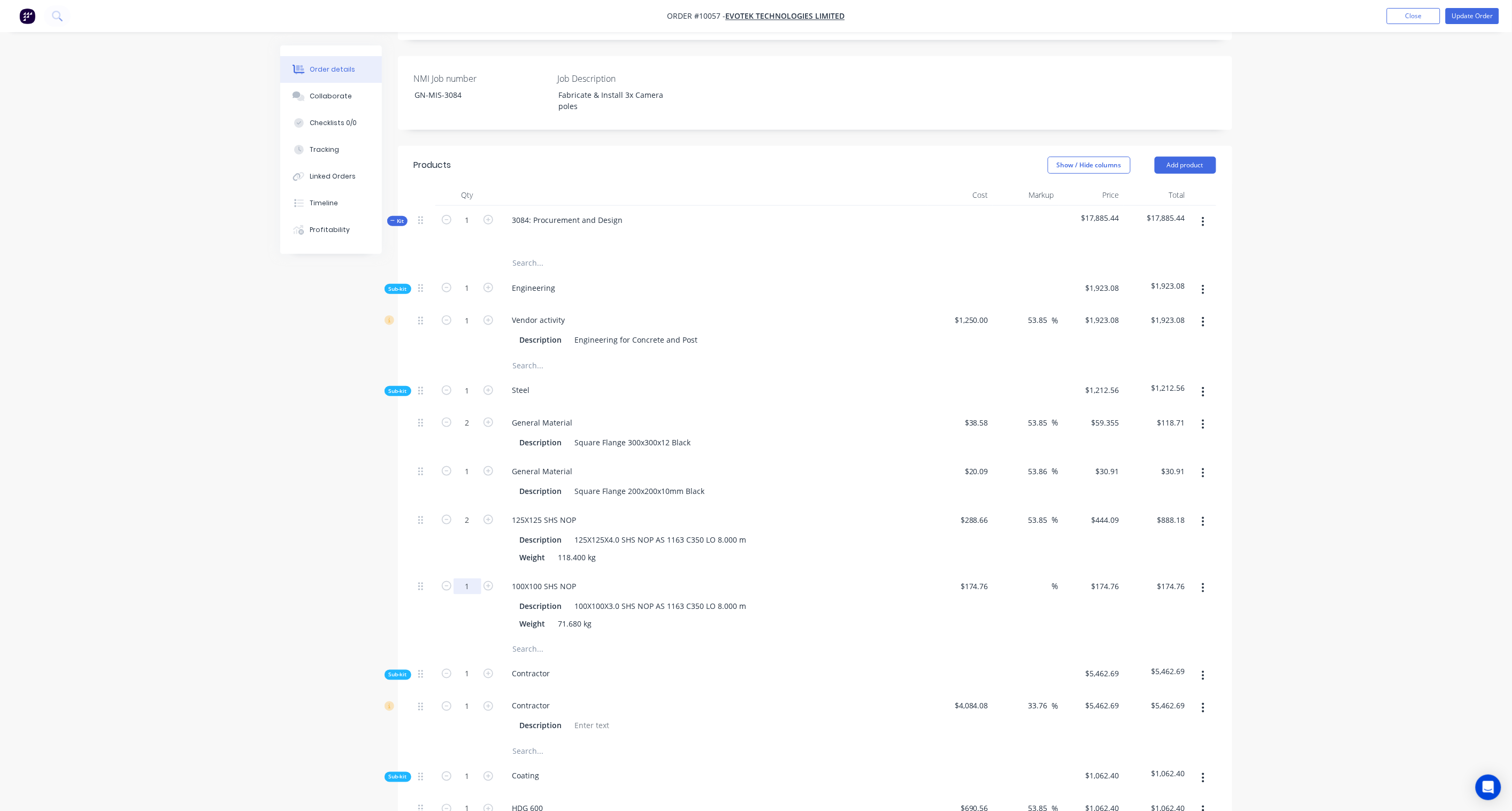
click at [467, 578] on input "1" at bounding box center [467, 586] width 28 height 16
type input "0.5"
click at [340, 522] on div "Created by [PERSON_NAME] Created [DATE] Required Assigned to Add team member In…" at bounding box center [756, 762] width 952 height 2040
click at [1167, 578] on input "87.38" at bounding box center [1174, 586] width 29 height 16
paste input "134.43"
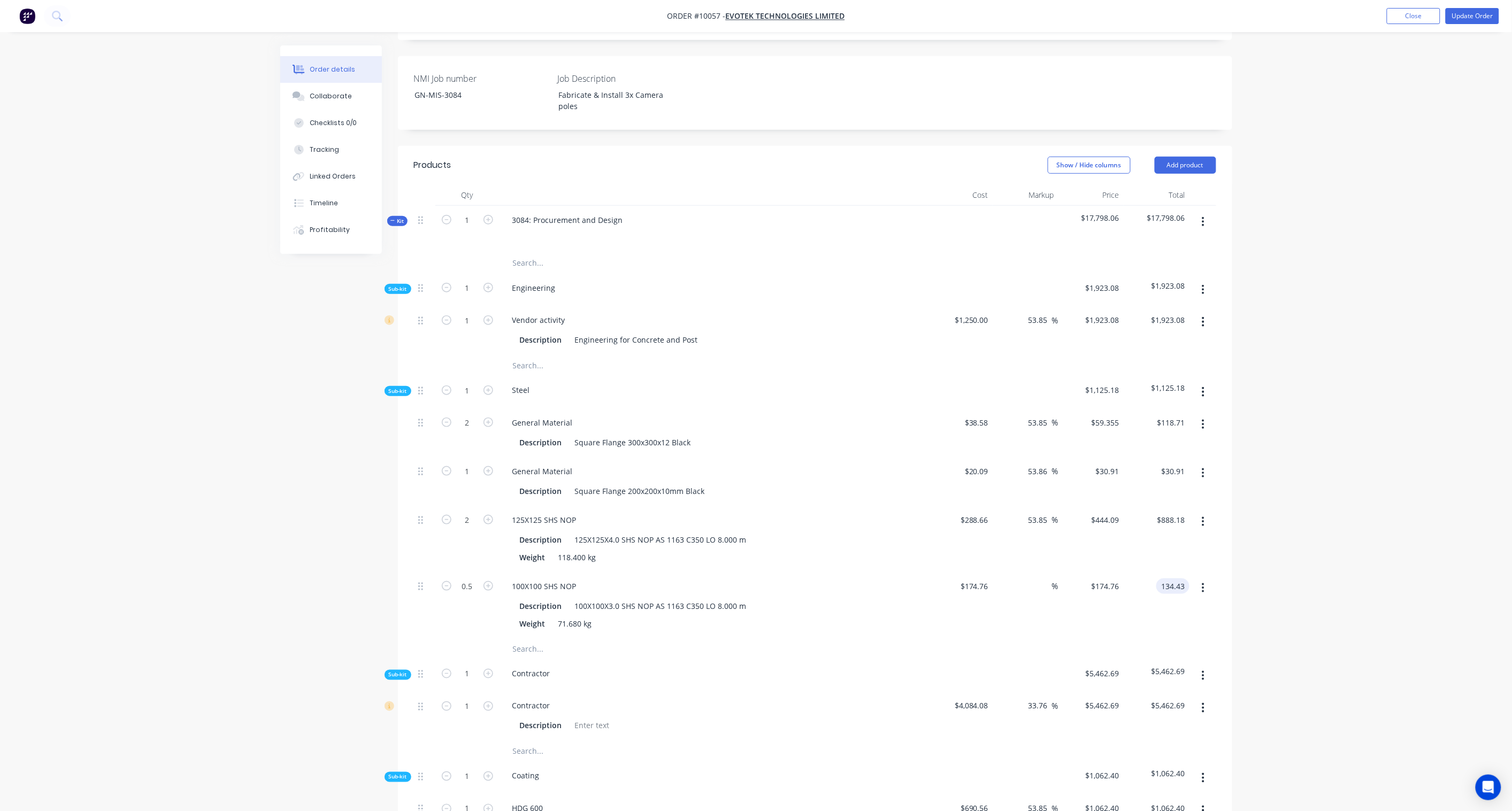
type input "134.43"
click at [1269, 524] on div "Order details Collaborate Checklists 0/0 Tracking Linked Orders Timeline Profit…" at bounding box center [756, 740] width 1512 height 2085
type input "53.85"
type input "$268.86"
type input "$134.43"
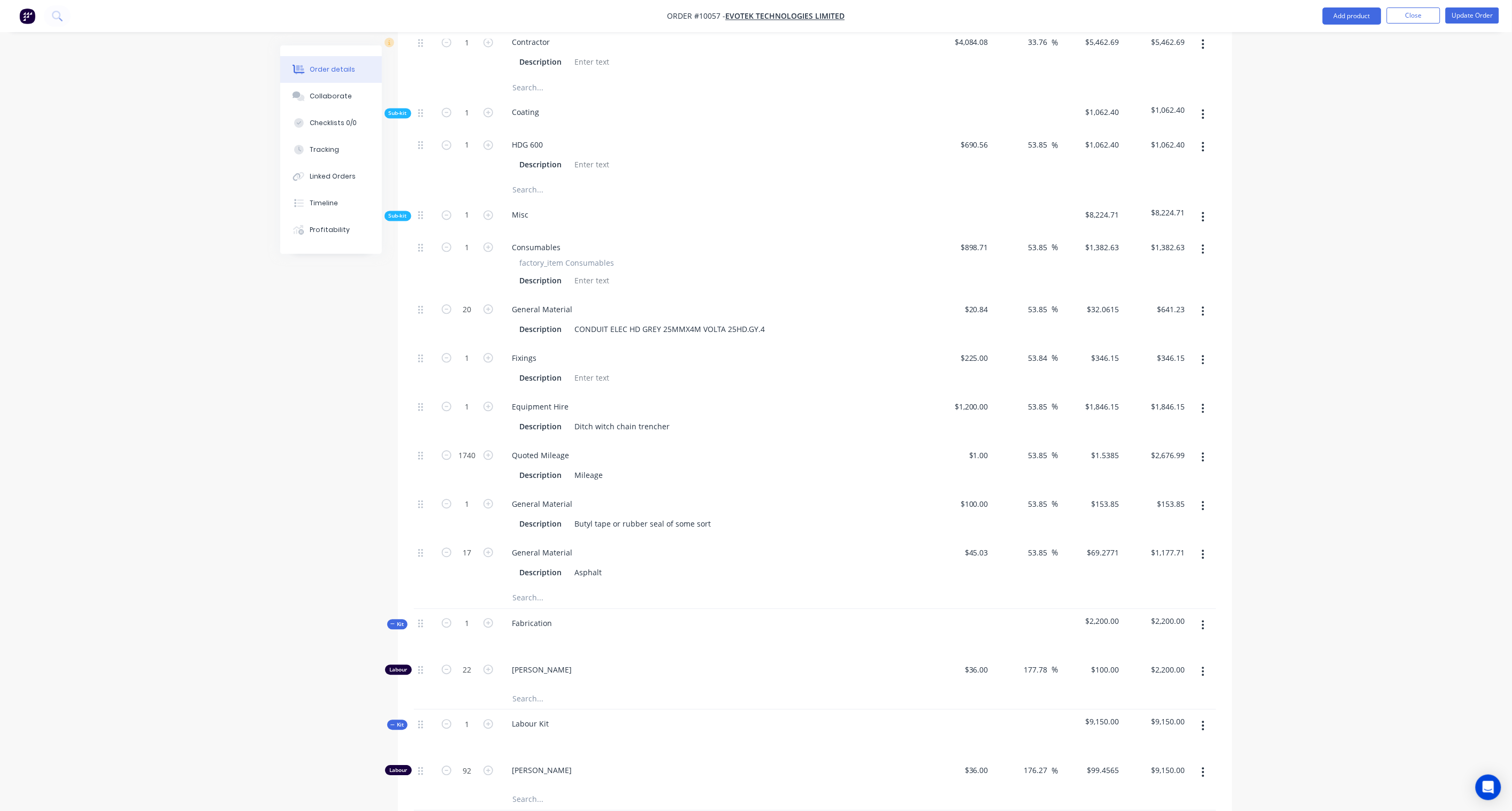
scroll to position [946, 0]
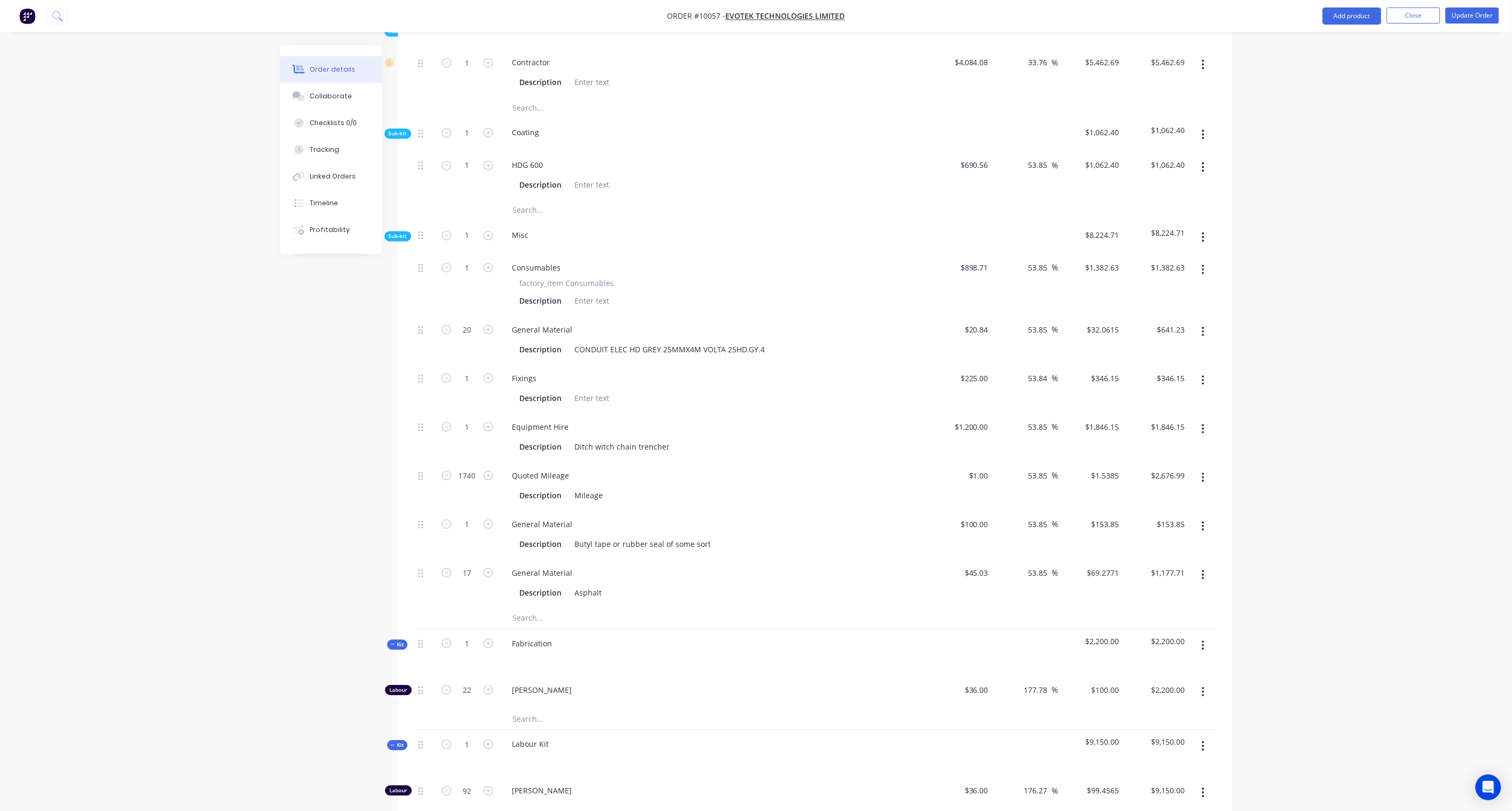
click at [1203, 231] on icon "button" at bounding box center [1203, 237] width 3 height 12
click at [1177, 258] on div "Add product to kit" at bounding box center [1165, 265] width 82 height 16
click at [1187, 301] on div "Product catalogue" at bounding box center [1165, 309] width 82 height 16
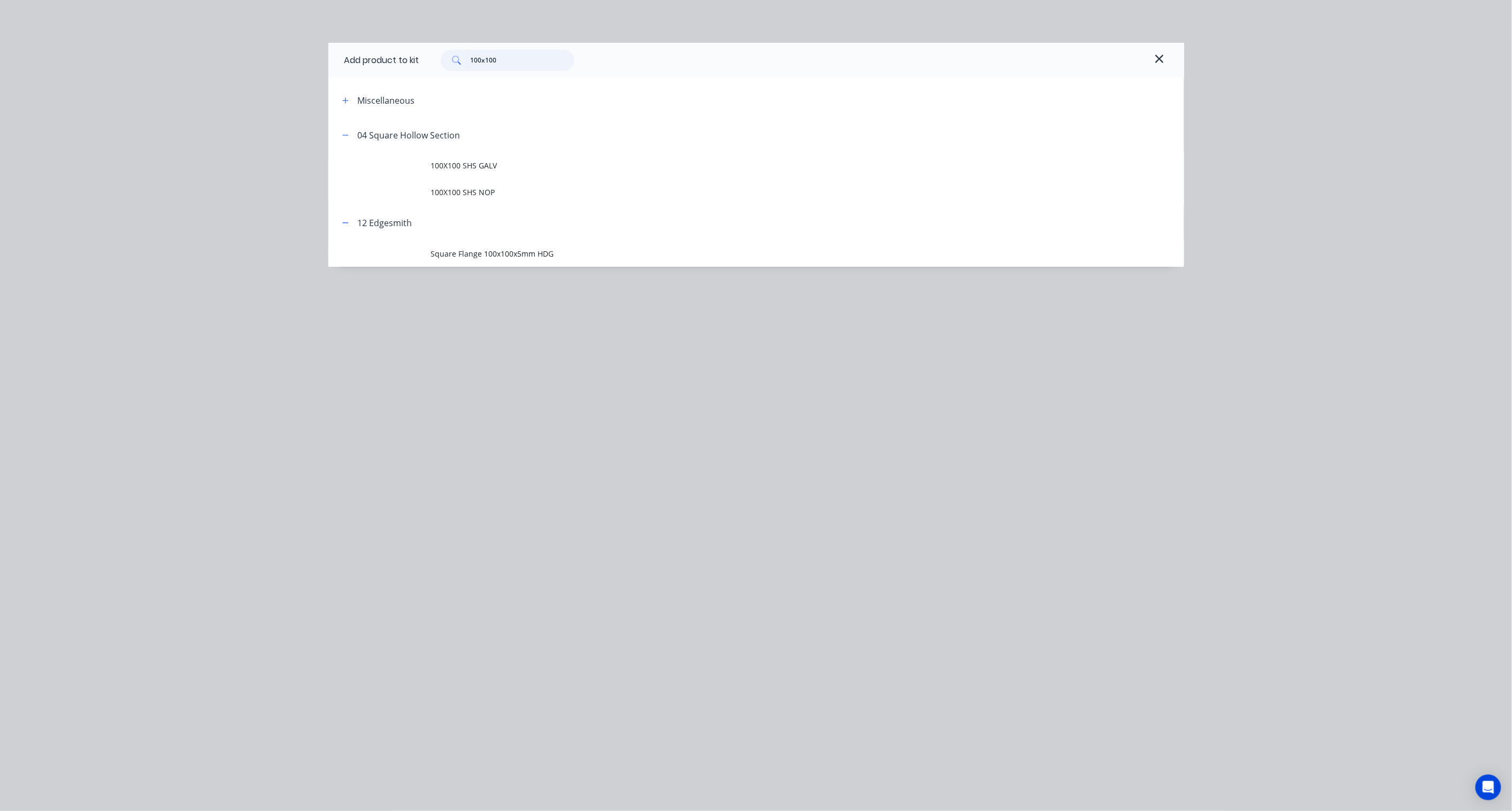
drag, startPoint x: 524, startPoint y: 63, endPoint x: 317, endPoint y: 40, distance: 208.3
click at [317, 40] on div "Add product to kit 100x100 Miscellaneous 04 Square Hollow Section 100X100 SHS G…" at bounding box center [756, 406] width 1512 height 811
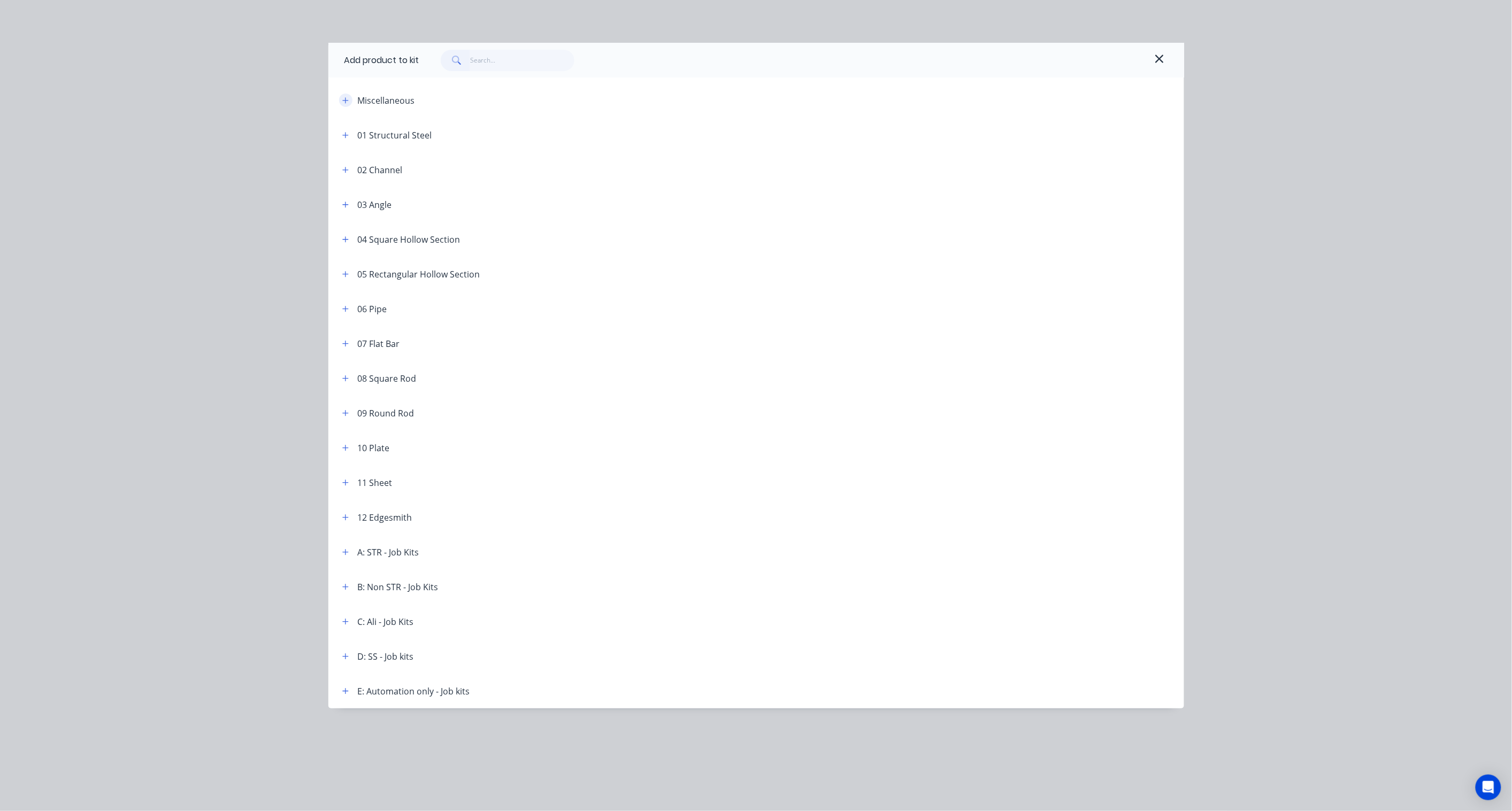
click at [350, 100] on button "button" at bounding box center [345, 100] width 13 height 13
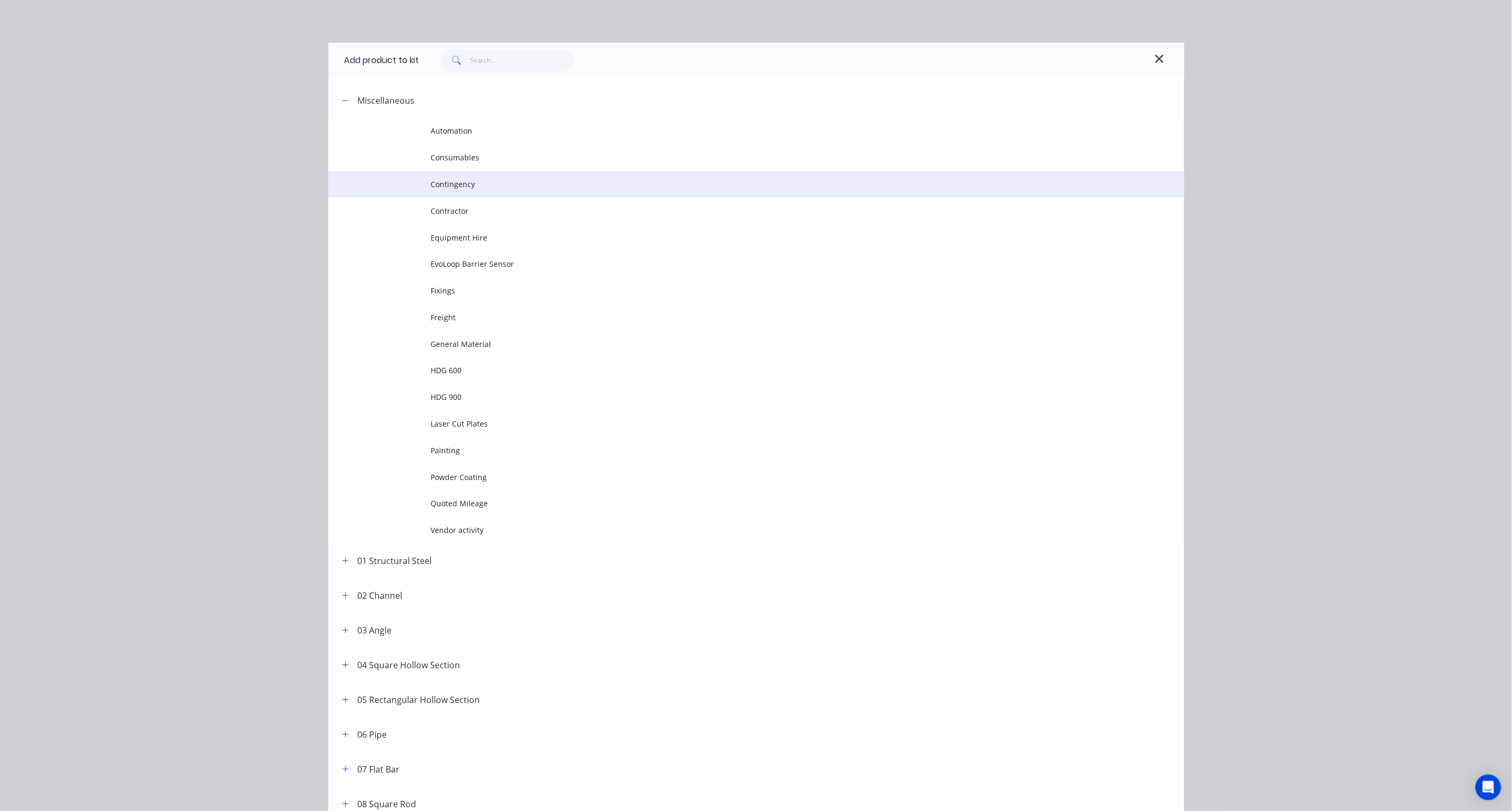
click at [462, 183] on span "Contingency" at bounding box center [732, 184] width 602 height 11
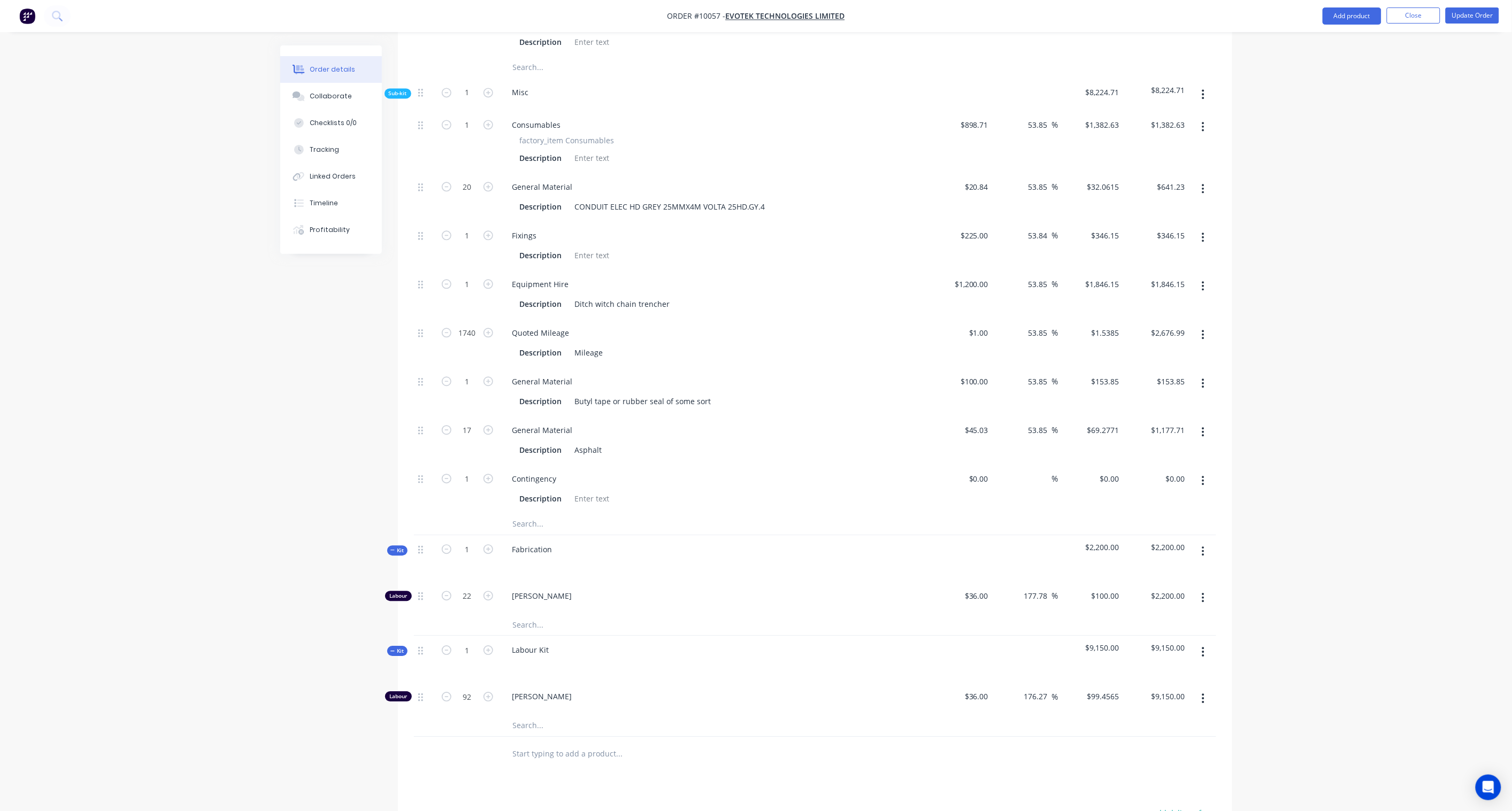
scroll to position [1173, 0]
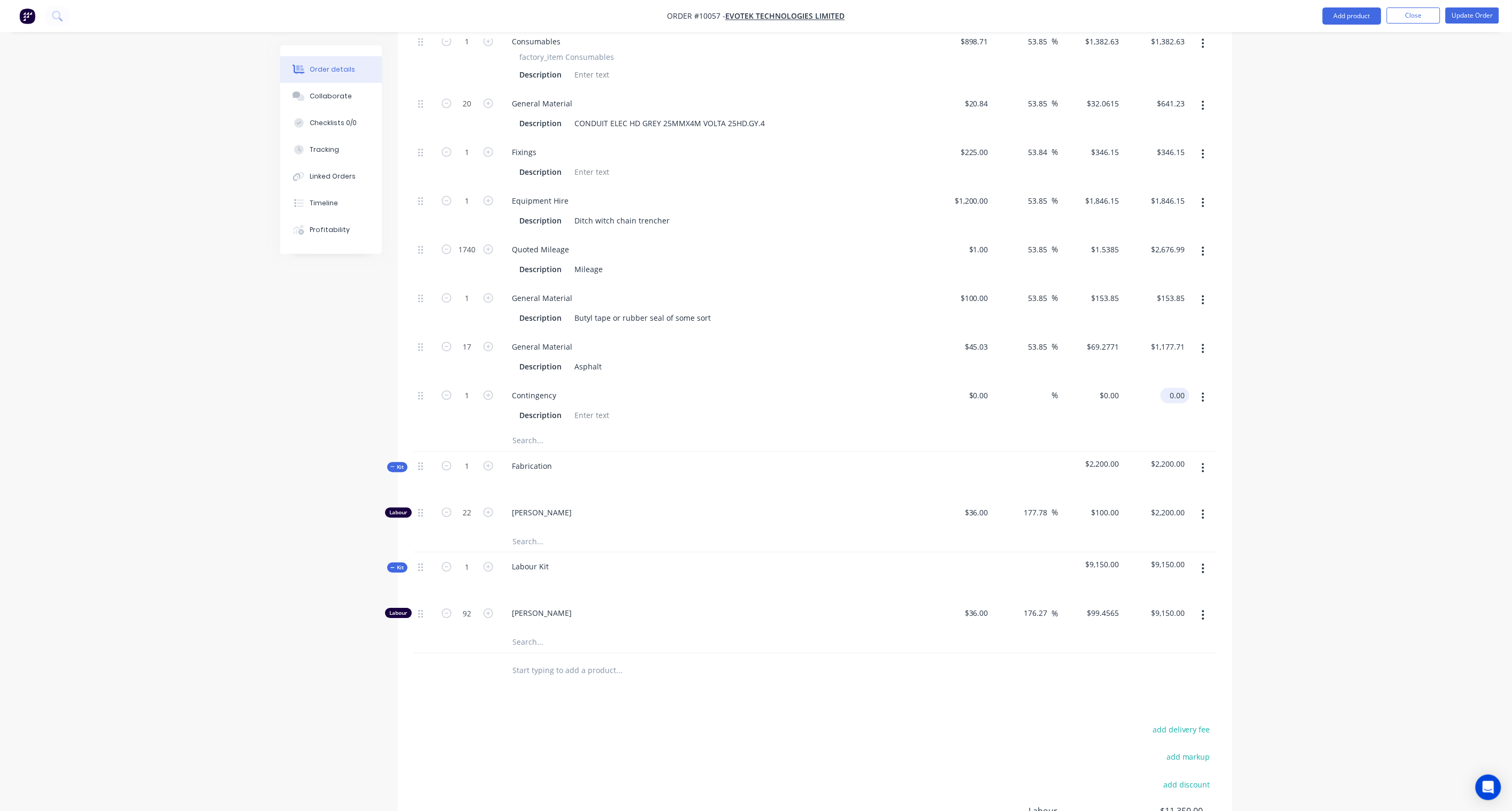
click at [1182, 388] on input "0.00" at bounding box center [1176, 396] width 25 height 16
paste input "974.96"
type input "974.96"
type input "$974.96"
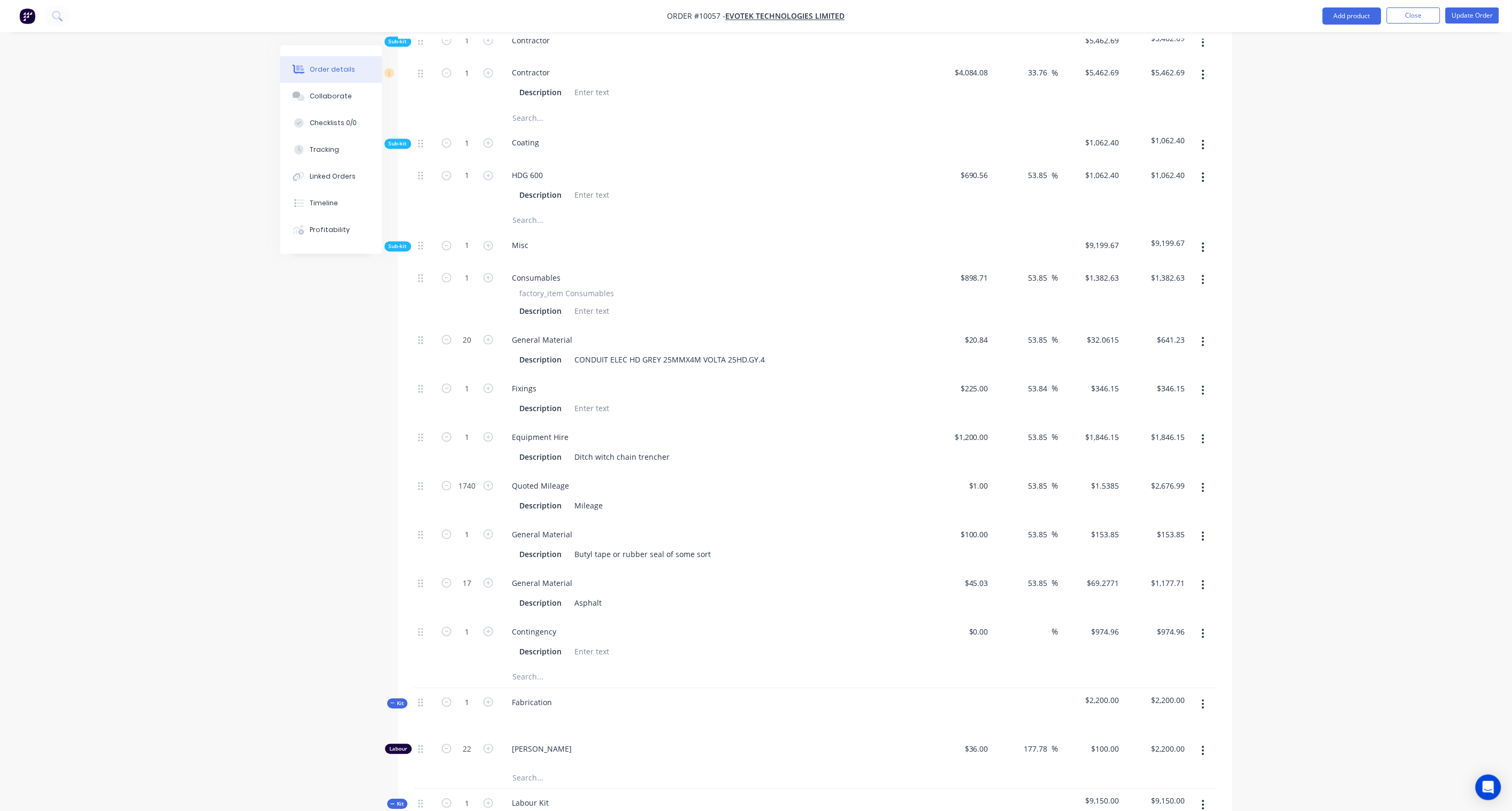
scroll to position [936, 0]
click at [1171, 479] on input "2676.99" at bounding box center [1169, 487] width 39 height 16
click at [1182, 479] on input "2676.99" at bounding box center [1172, 487] width 33 height 16
click at [1341, 435] on div "Order details Collaborate Checklists 0/0 Tracking Linked Orders Timeline Profit…" at bounding box center [756, 131] width 1512 height 2134
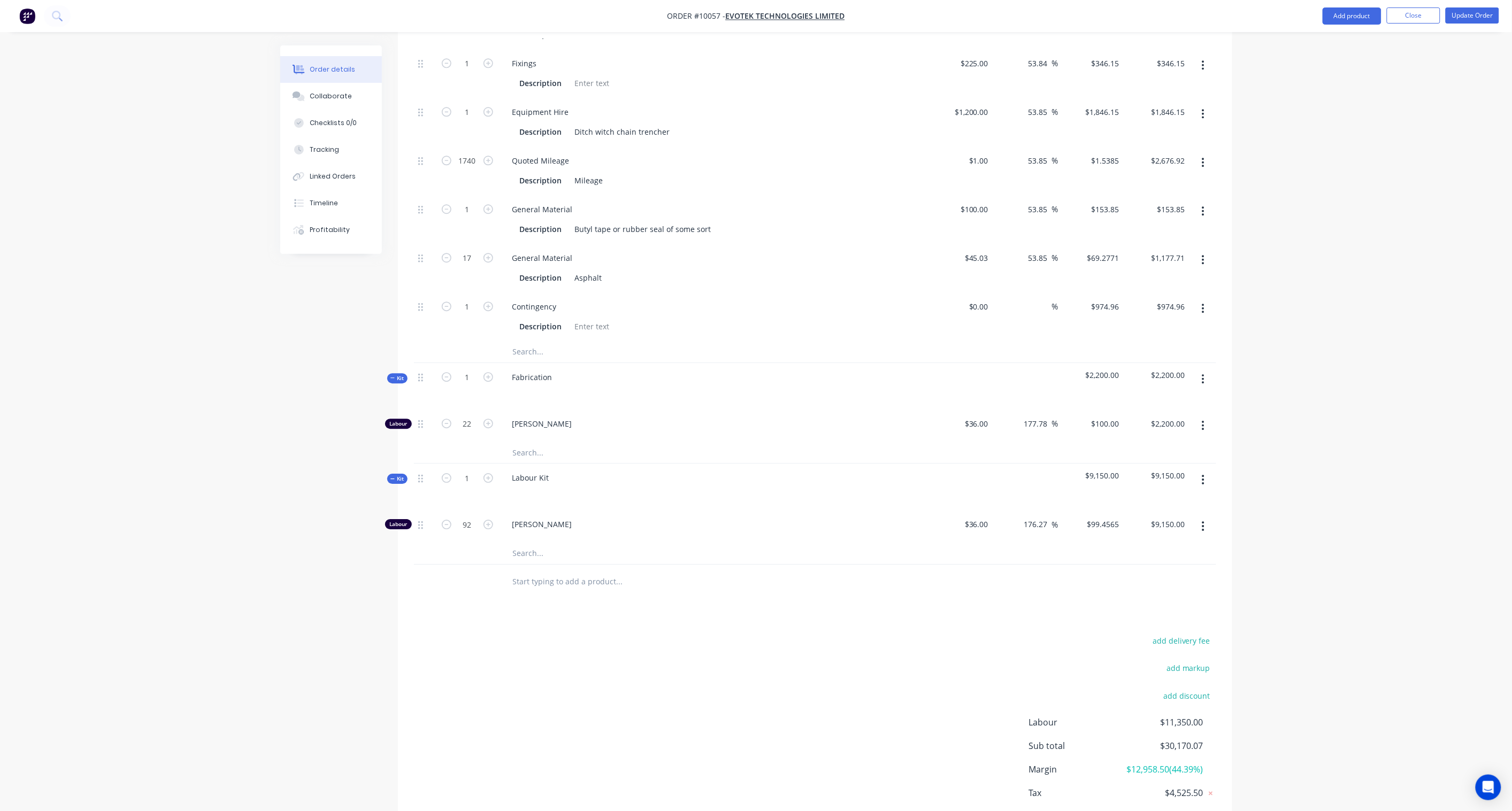
scroll to position [1292, 0]
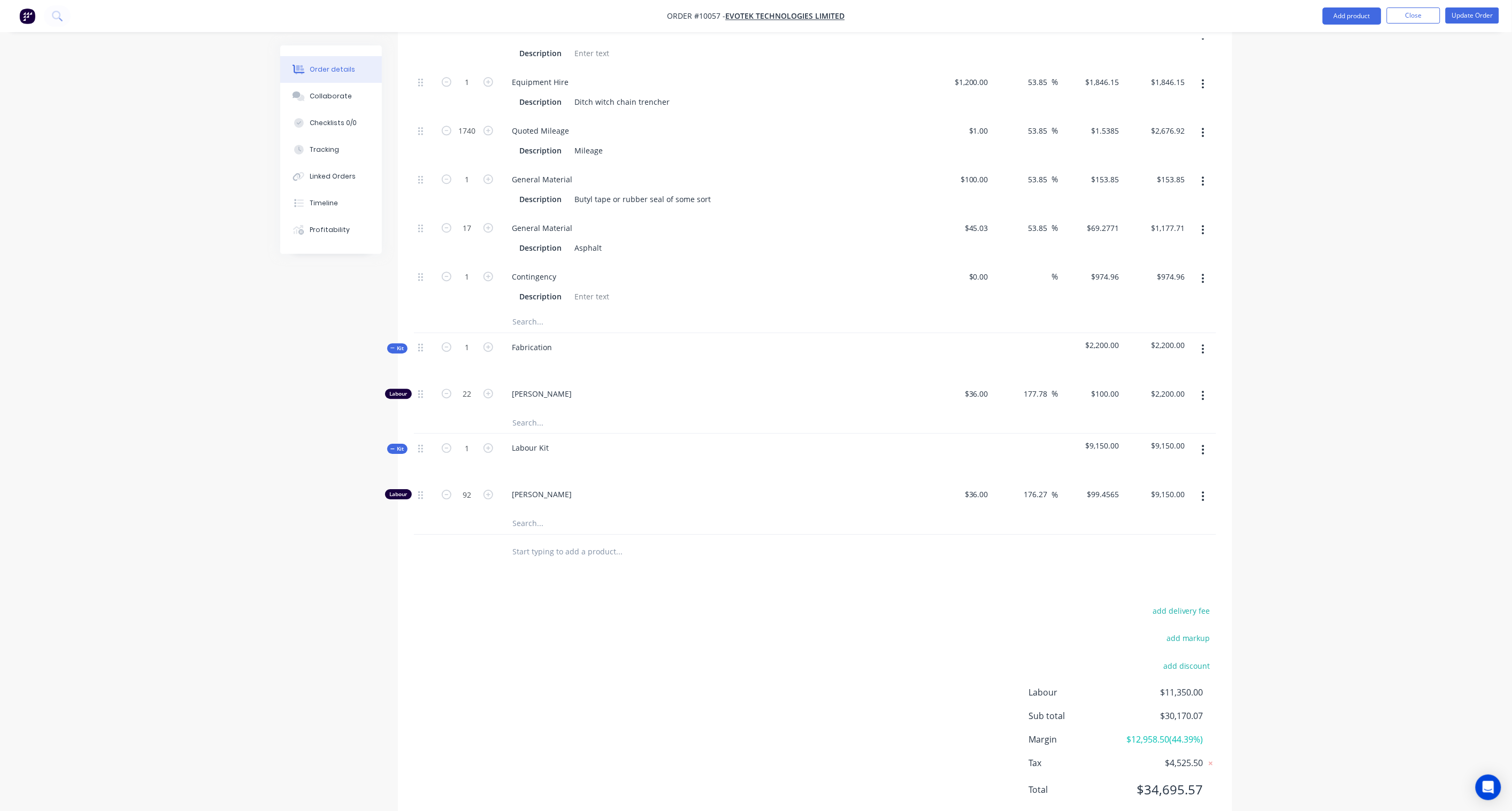
click at [563, 622] on div "add delivery fee add markup add discount Labour $11,350.00 Sub total $30,170.07…" at bounding box center [815, 707] width 802 height 207
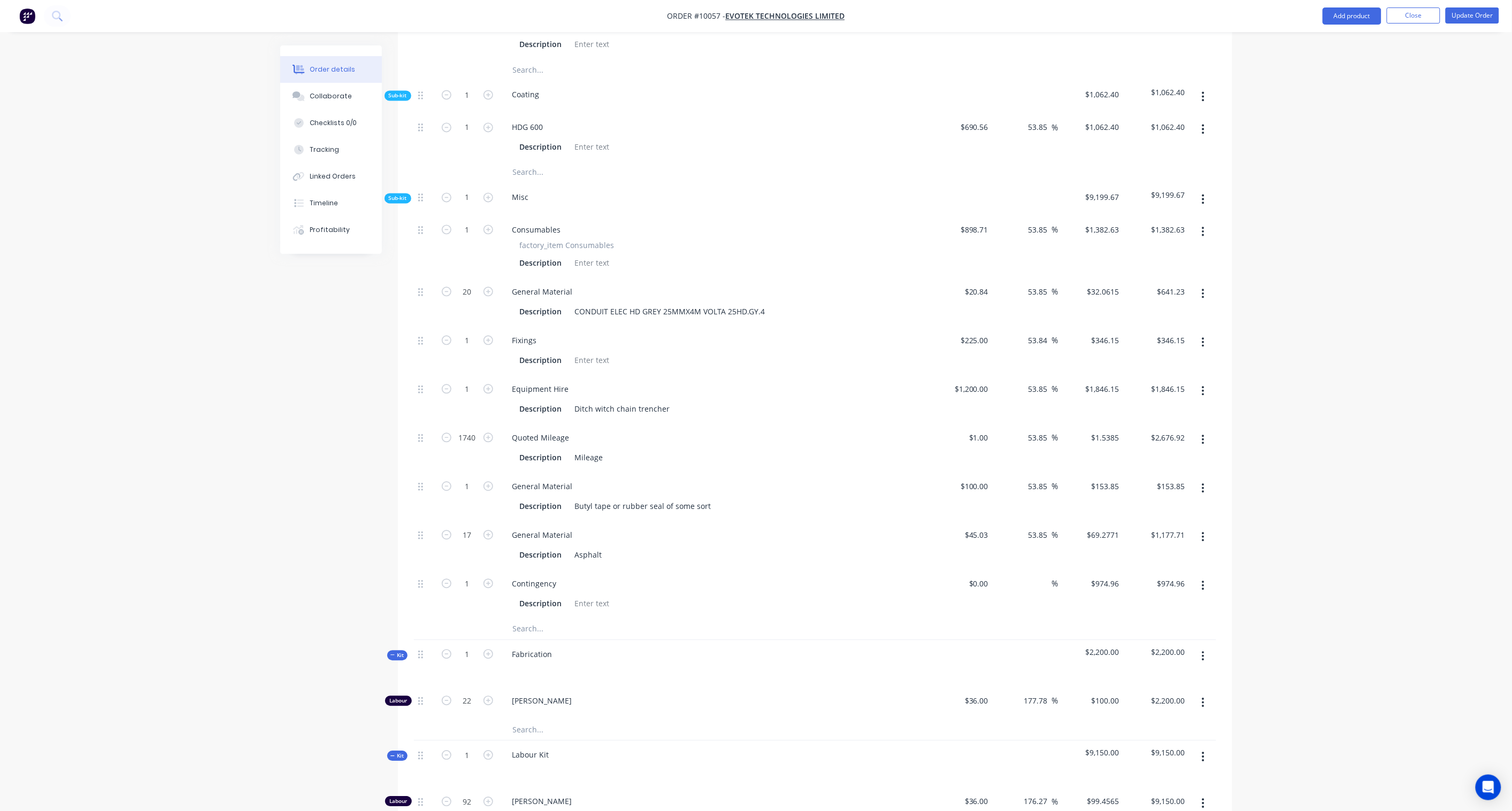
scroll to position [936, 0]
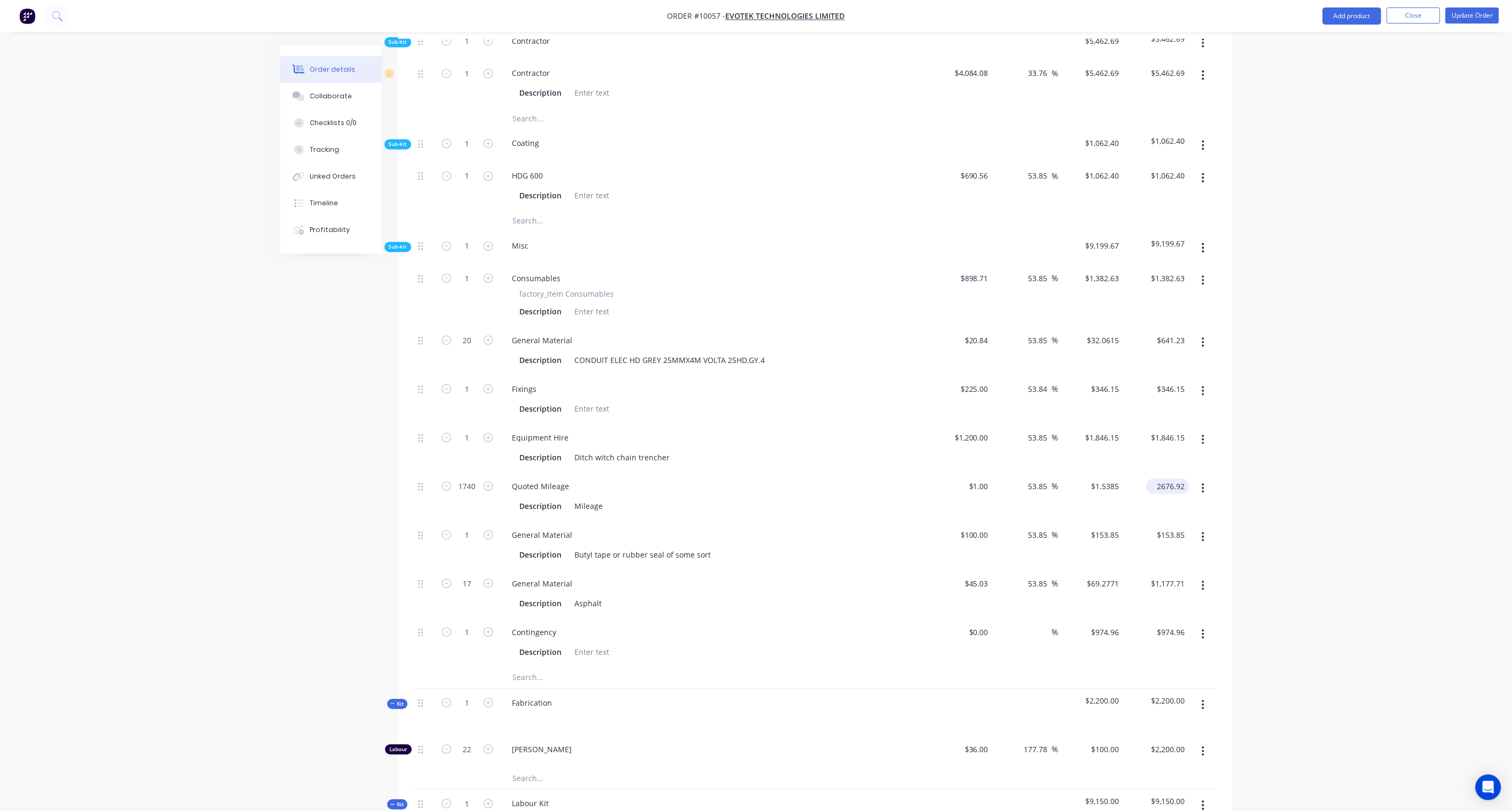
click at [1177, 479] on input "2676.92" at bounding box center [1169, 487] width 39 height 16
click at [1184, 479] on input "2676.92" at bounding box center [1172, 487] width 33 height 16
type input "$2,676.92"
click at [1250, 441] on div "Order details Collaborate Checklists 0/0 Tracking Linked Orders Timeline Profit…" at bounding box center [756, 131] width 1512 height 2134
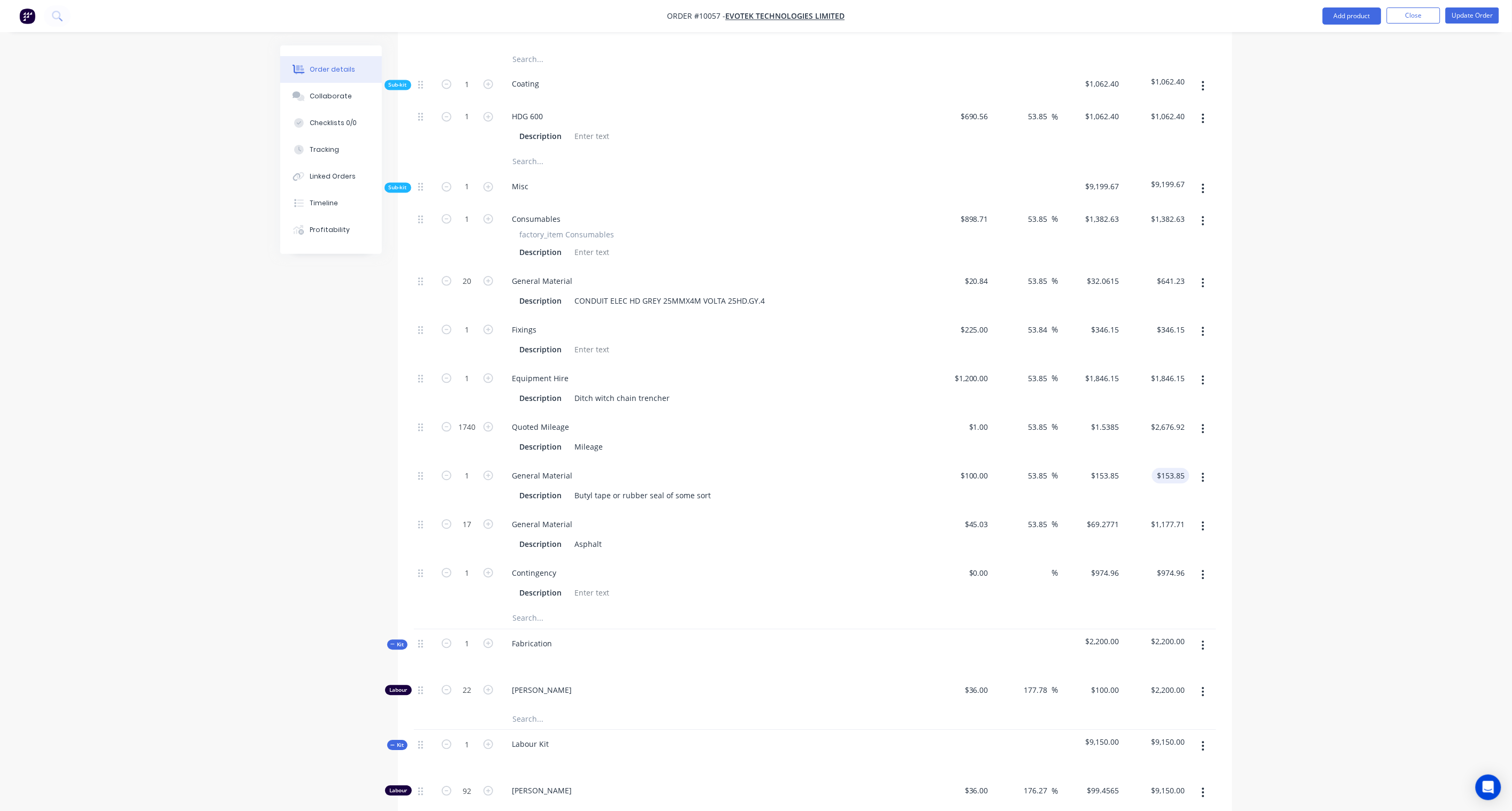
scroll to position [995, 0]
click at [1184, 371] on input "1846.15" at bounding box center [1169, 379] width 39 height 16
click at [1186, 371] on input "1846.15" at bounding box center [1172, 379] width 33 height 16
type input "1846.10"
type input "53.84"
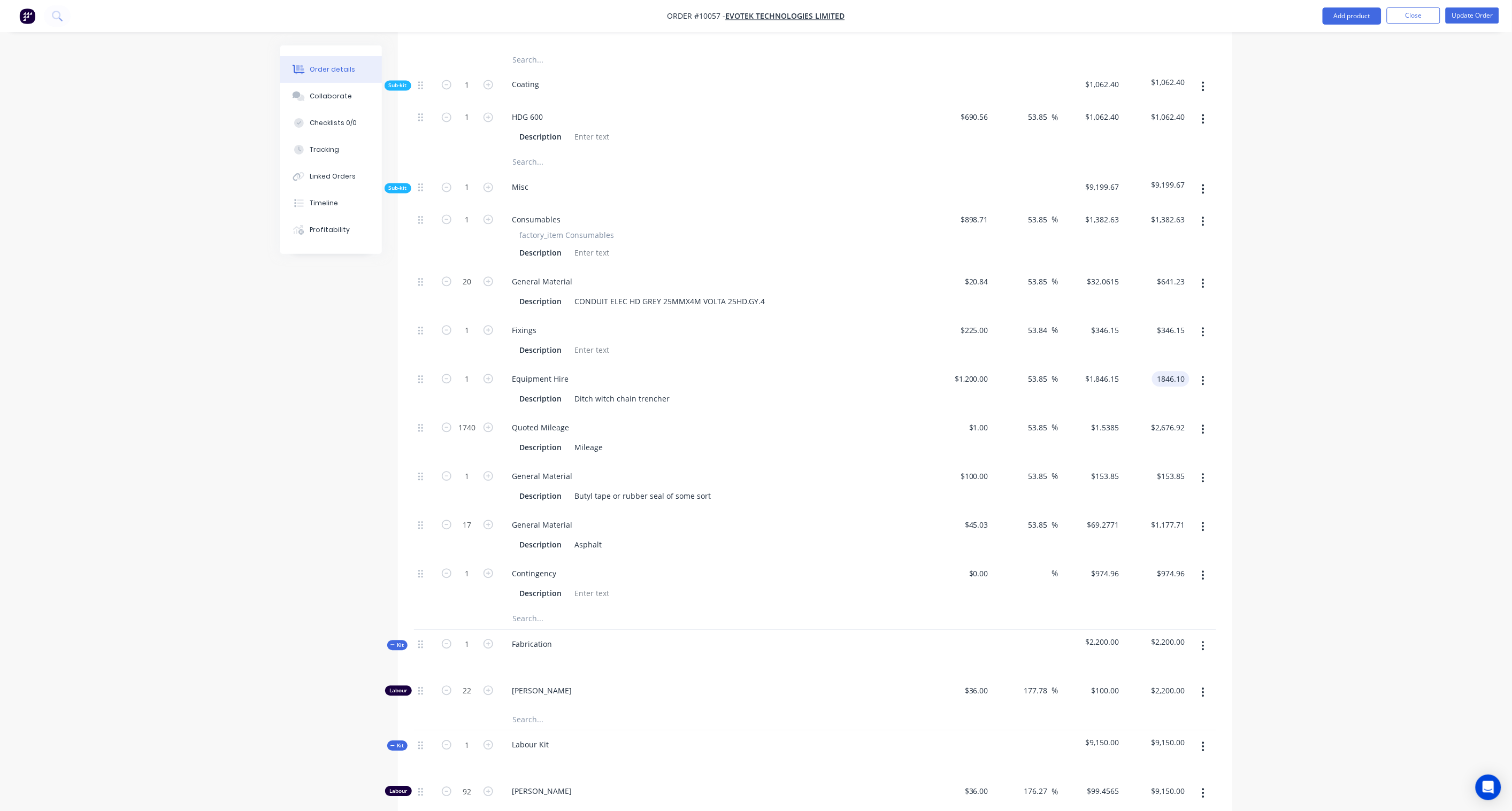
type input "$1,846.10"
click at [1268, 386] on div "Order details Collaborate Checklists 0/0 Tracking Linked Orders Timeline Profit…" at bounding box center [756, 71] width 1512 height 2134
click at [1184, 420] on input "2676.92" at bounding box center [1172, 427] width 33 height 16
type input "2676.90"
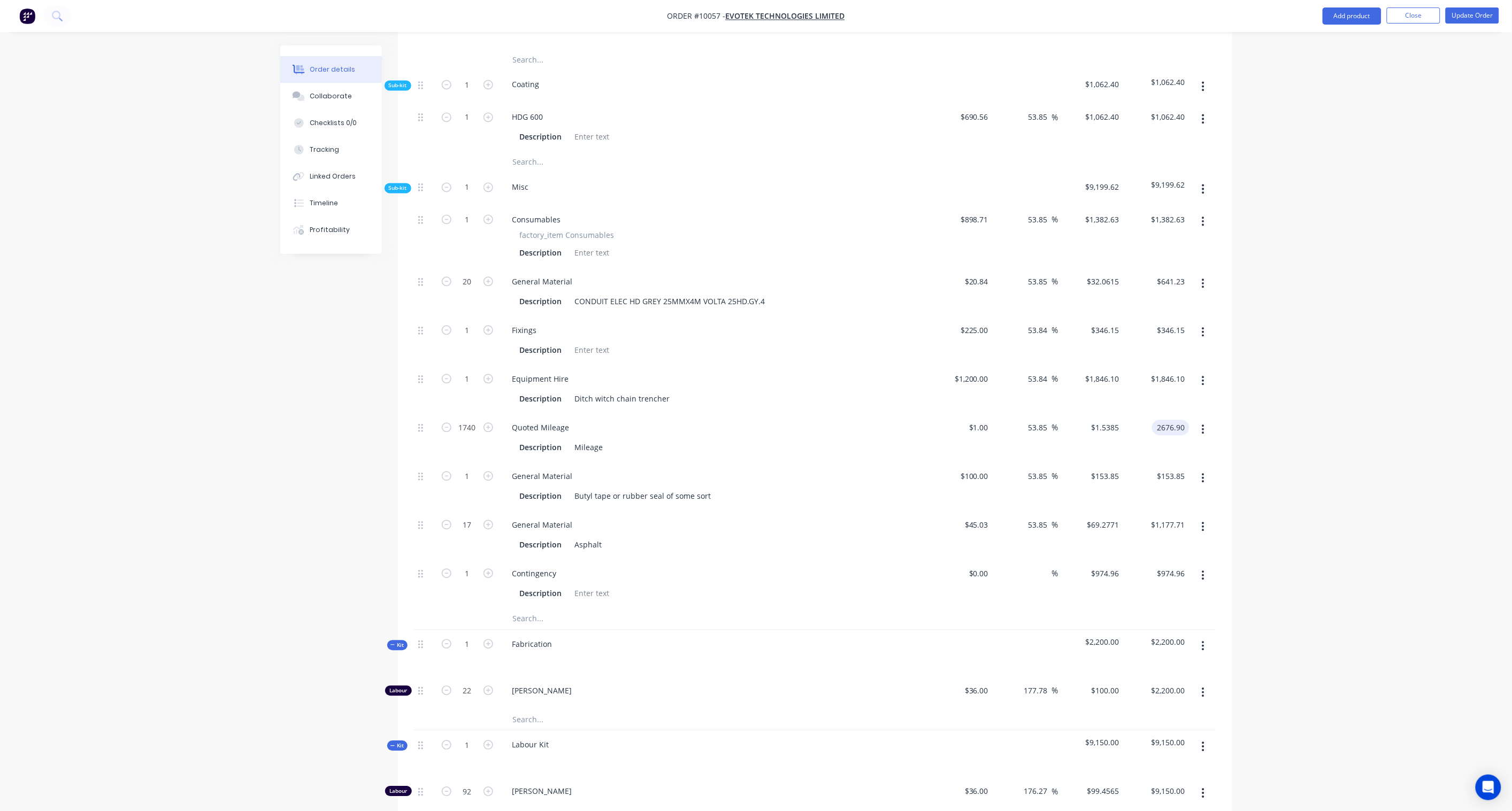
type input "53.84"
type input "$1.5384"
type input "$2,676.82"
click at [1283, 392] on div "Order details Collaborate Checklists 0/0 Tracking Linked Orders Timeline Profit…" at bounding box center [756, 71] width 1512 height 2134
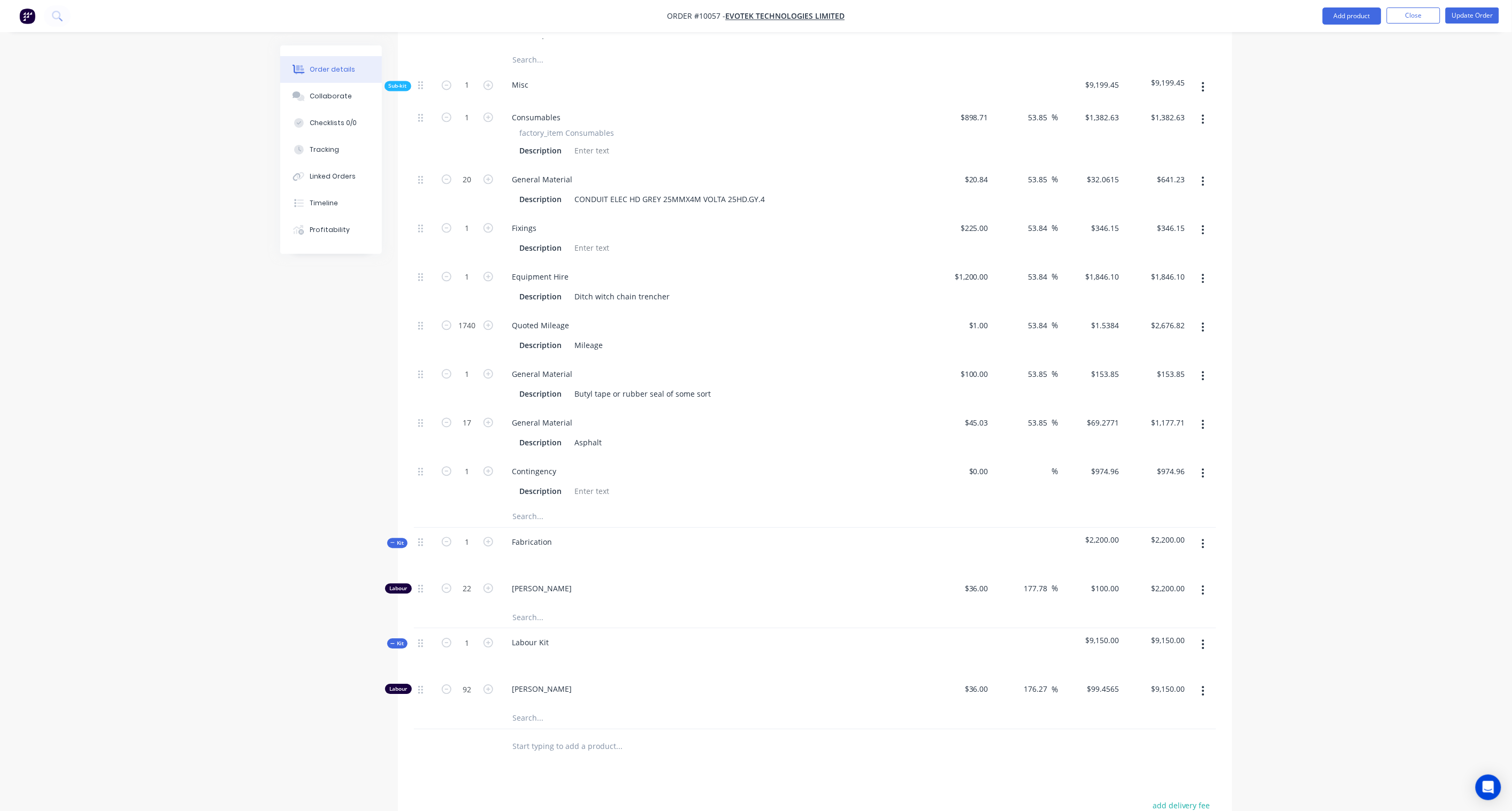
scroll to position [1054, 0]
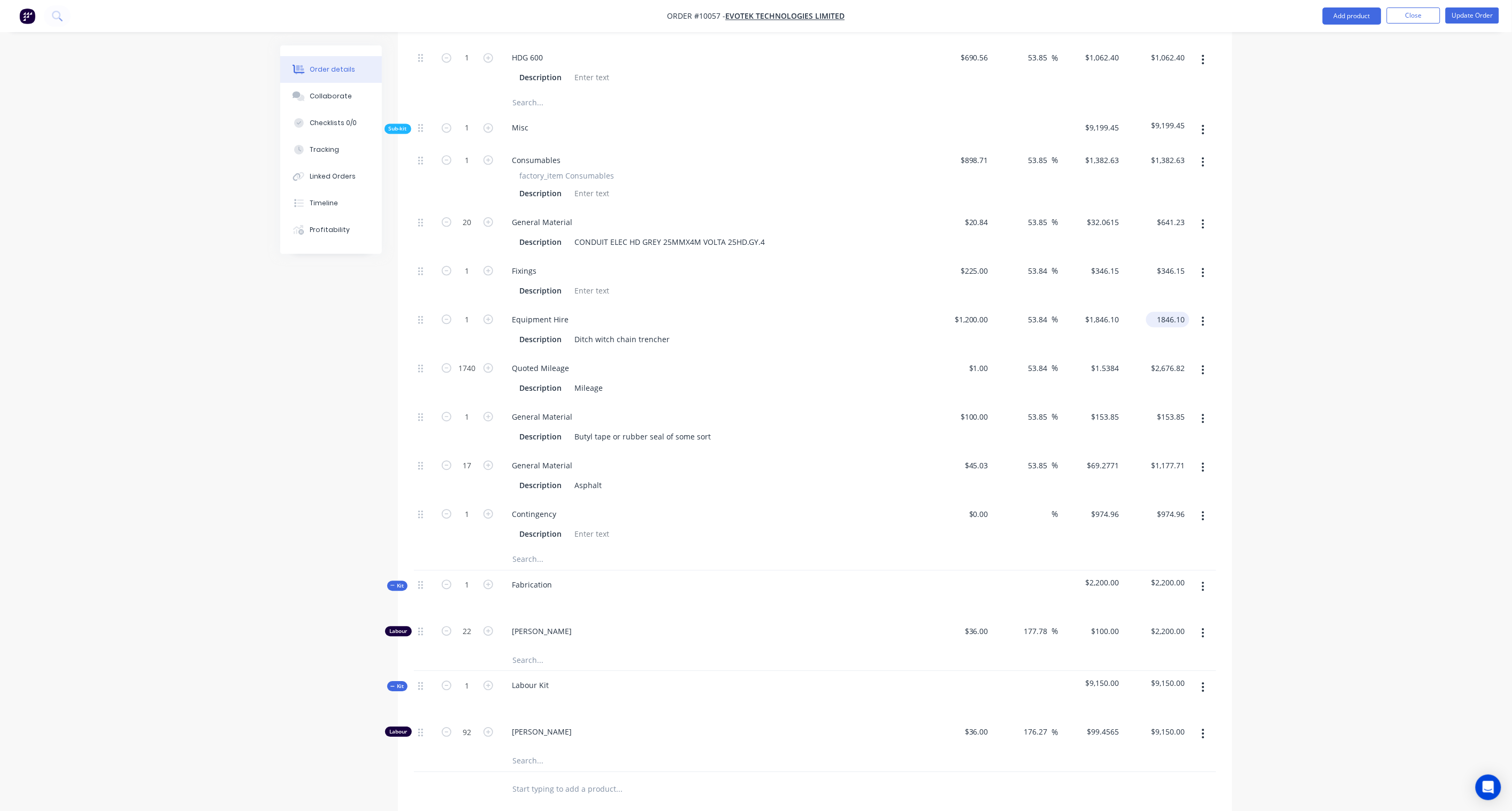
click at [1176, 311] on input "1846.10" at bounding box center [1169, 319] width 39 height 16
click at [1183, 311] on input "1846.10" at bounding box center [1172, 319] width 33 height 16
click at [1277, 316] on div "Order details Collaborate Checklists 0/0 Tracking Linked Orders Timeline Profit…" at bounding box center [756, 12] width 1512 height 2134
click at [1182, 311] on input "1846.10" at bounding box center [1172, 319] width 33 height 16
click at [1184, 311] on input "1846.10" at bounding box center [1172, 319] width 33 height 16
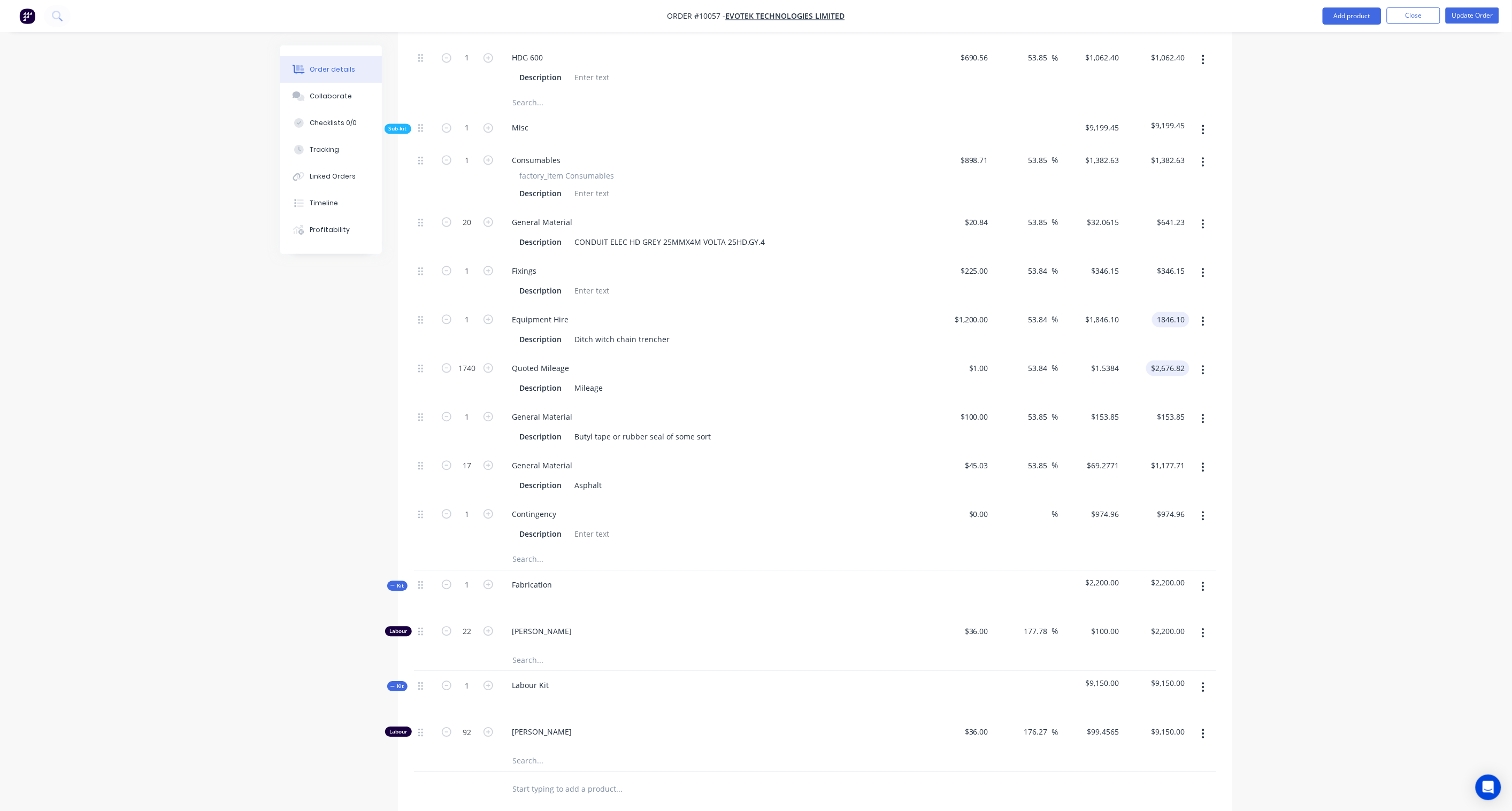
type input "$1,846.10"
click at [1181, 360] on input "2676.82" at bounding box center [1169, 368] width 39 height 16
click at [1184, 360] on input "2676.82" at bounding box center [1172, 368] width 33 height 16
click at [1276, 365] on div "Order details Collaborate Checklists 0/0 Tracking Linked Orders Timeline Profit…" at bounding box center [756, 12] width 1512 height 2134
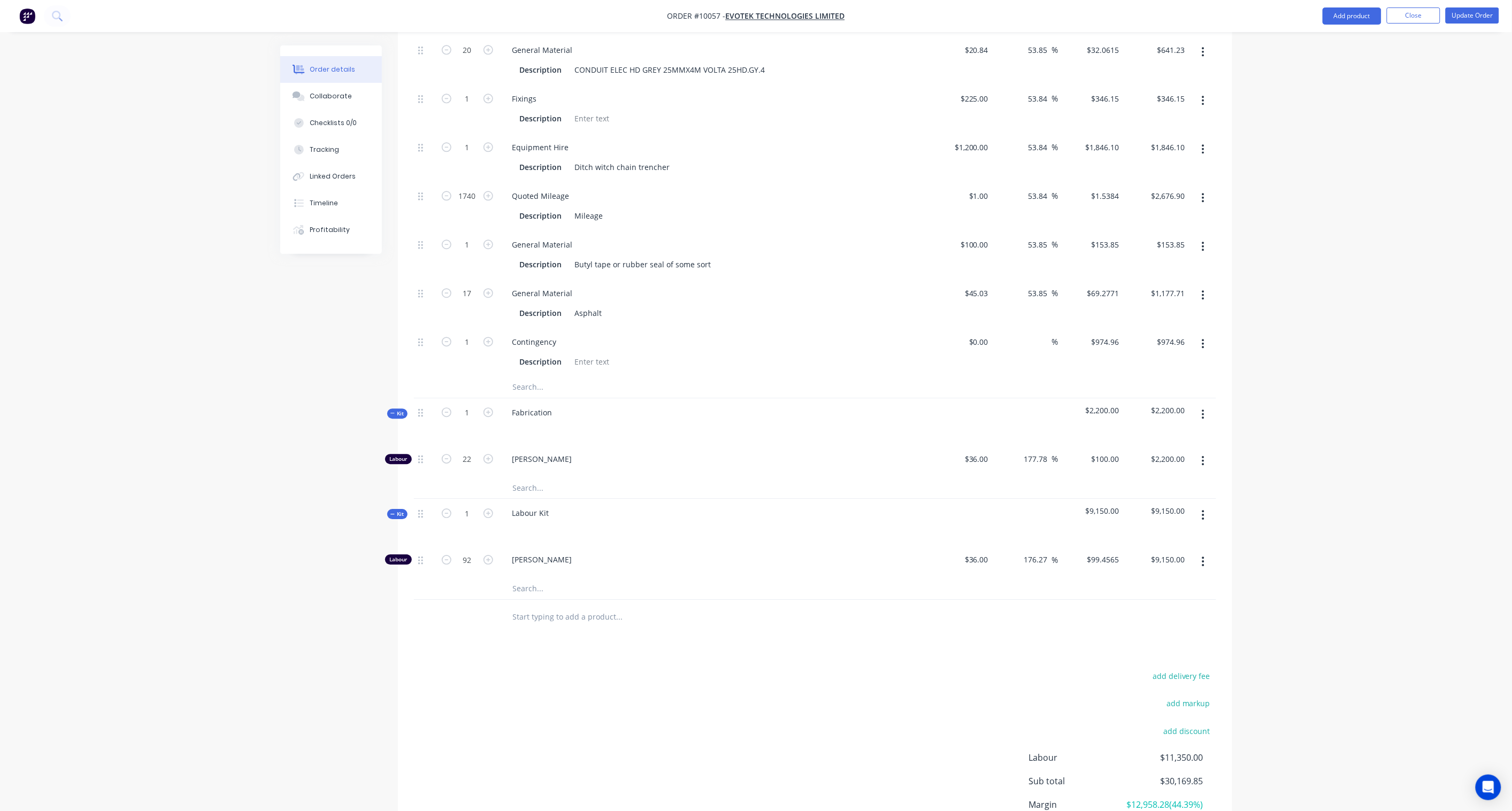
scroll to position [1232, 0]
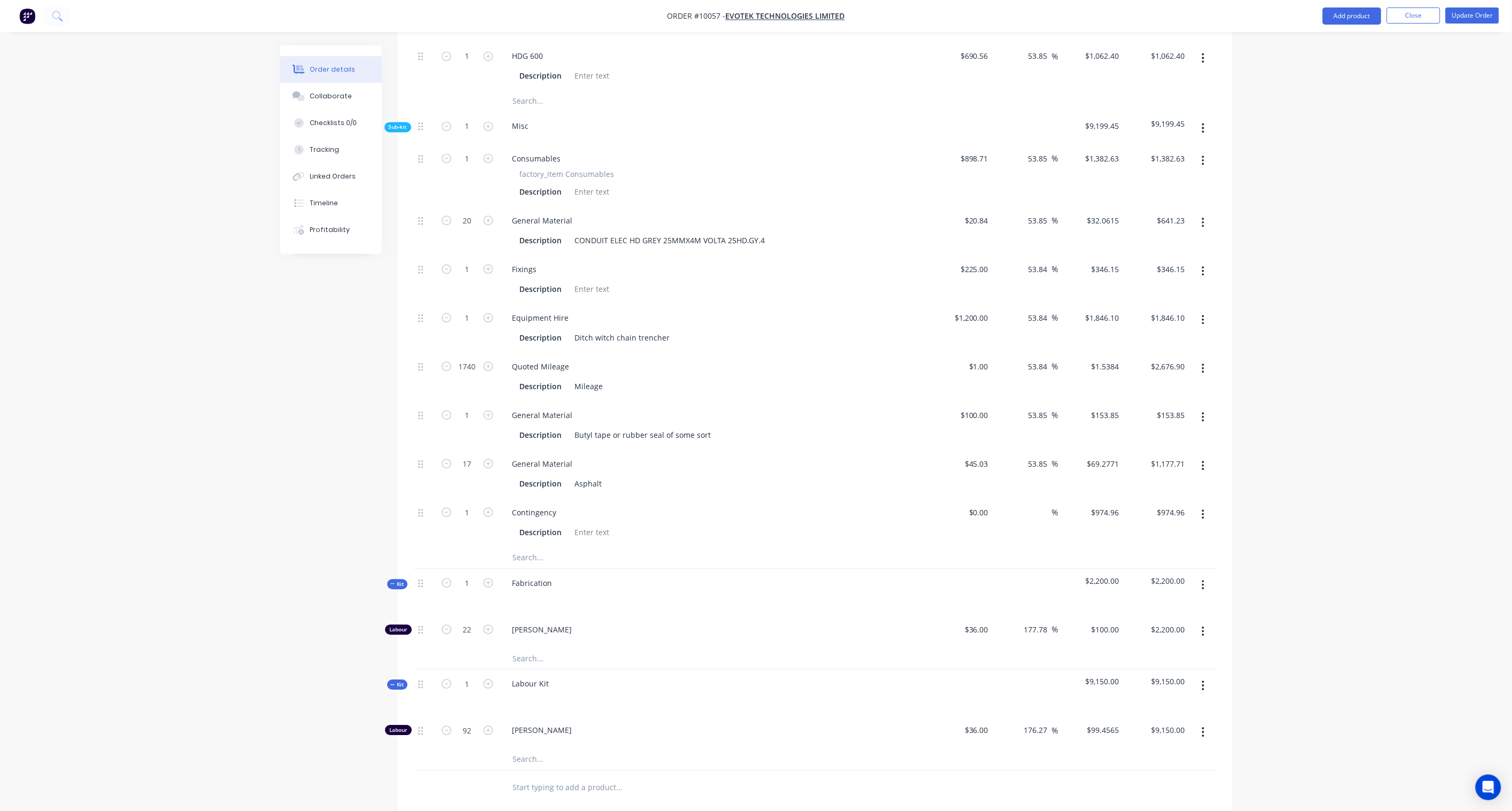
scroll to position [1054, 0]
click at [1182, 360] on input "2676.90" at bounding box center [1169, 368] width 39 height 16
type input "2676.99"
type input "53.85"
type input "$1.5385"
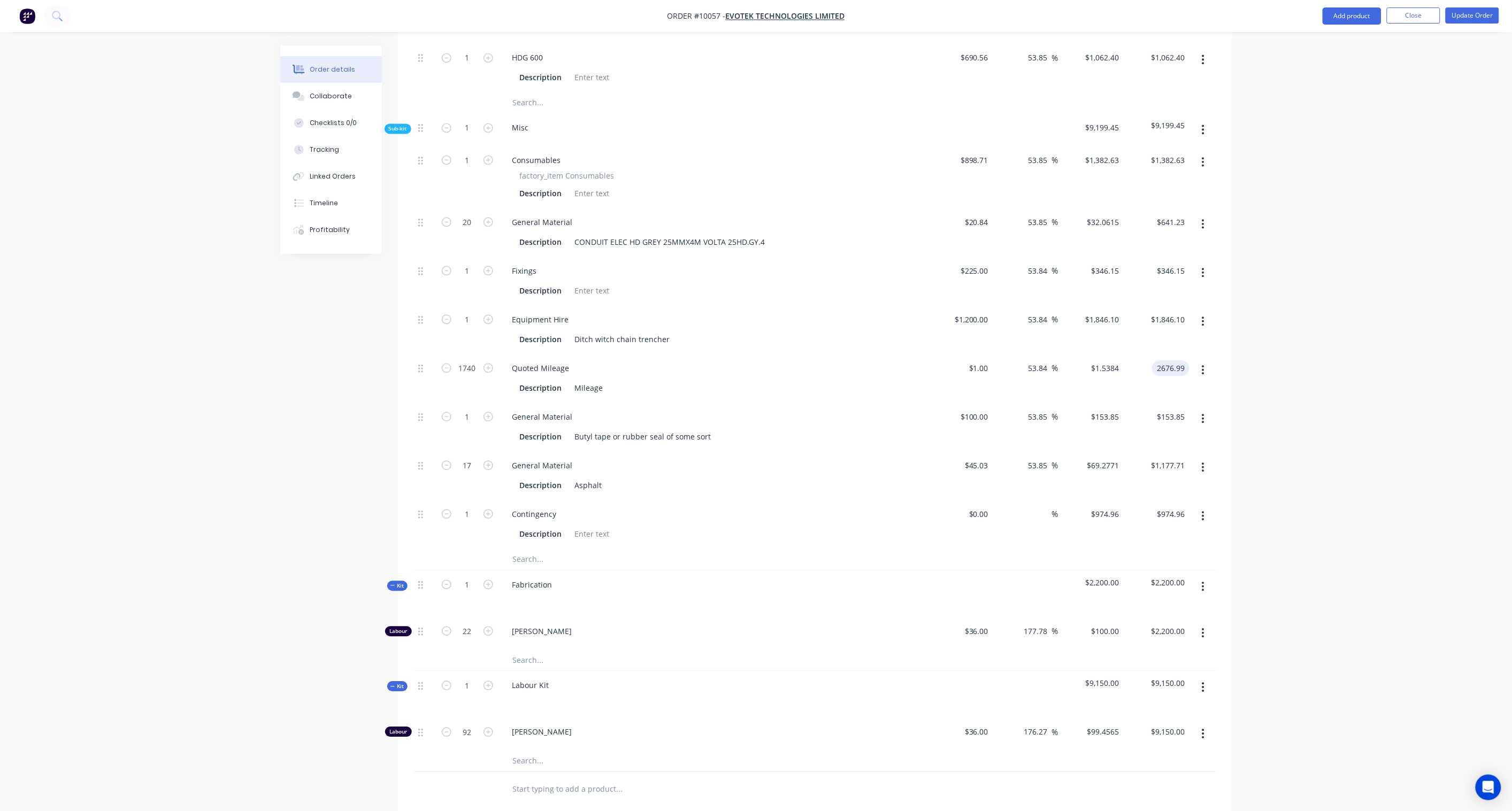
type input "$2,676.99"
click at [1355, 409] on div "Order details Collaborate Checklists 0/0 Tracking Linked Orders Timeline Profit…" at bounding box center [756, 12] width 1512 height 2134
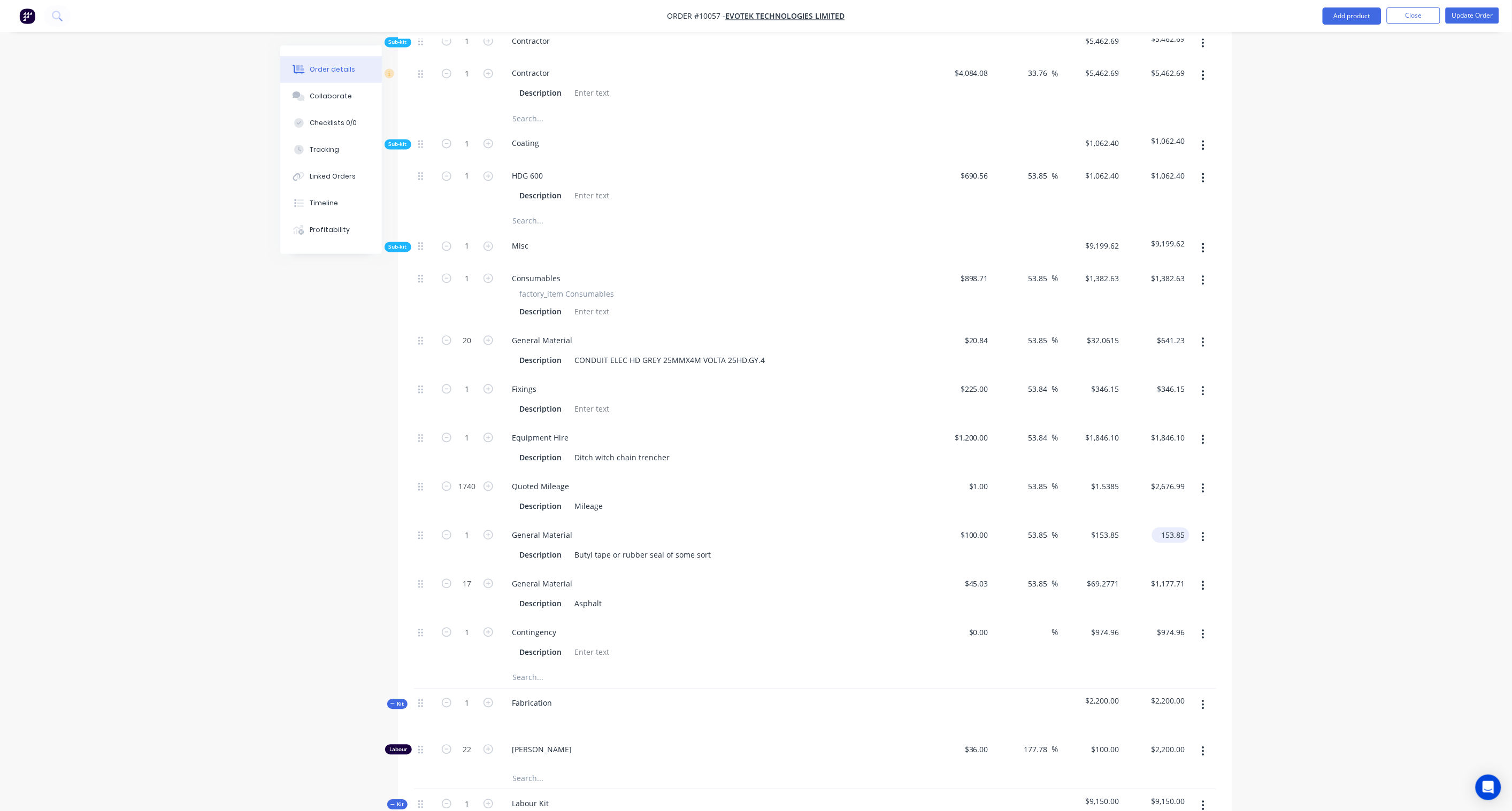
click at [1180, 528] on input "153.85" at bounding box center [1172, 536] width 33 height 16
click at [1184, 528] on input "153.85" at bounding box center [1174, 536] width 29 height 16
type input "153.83"
type input "53.83"
type input "$153.83"
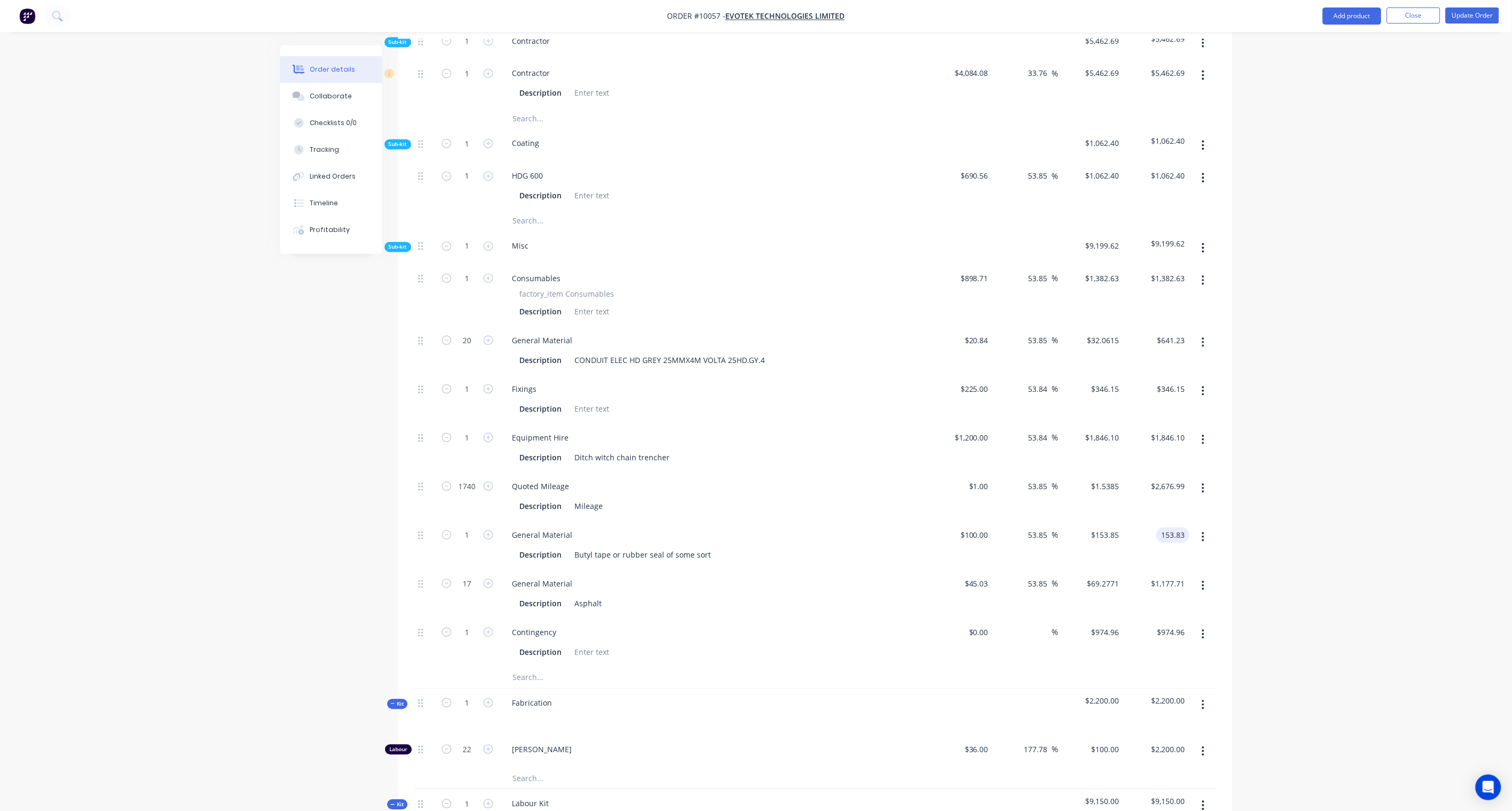
type input "$153.83"
click at [1307, 533] on div "Order details Collaborate Checklists 0/0 Tracking Linked Orders Timeline Profit…" at bounding box center [756, 131] width 1512 height 2134
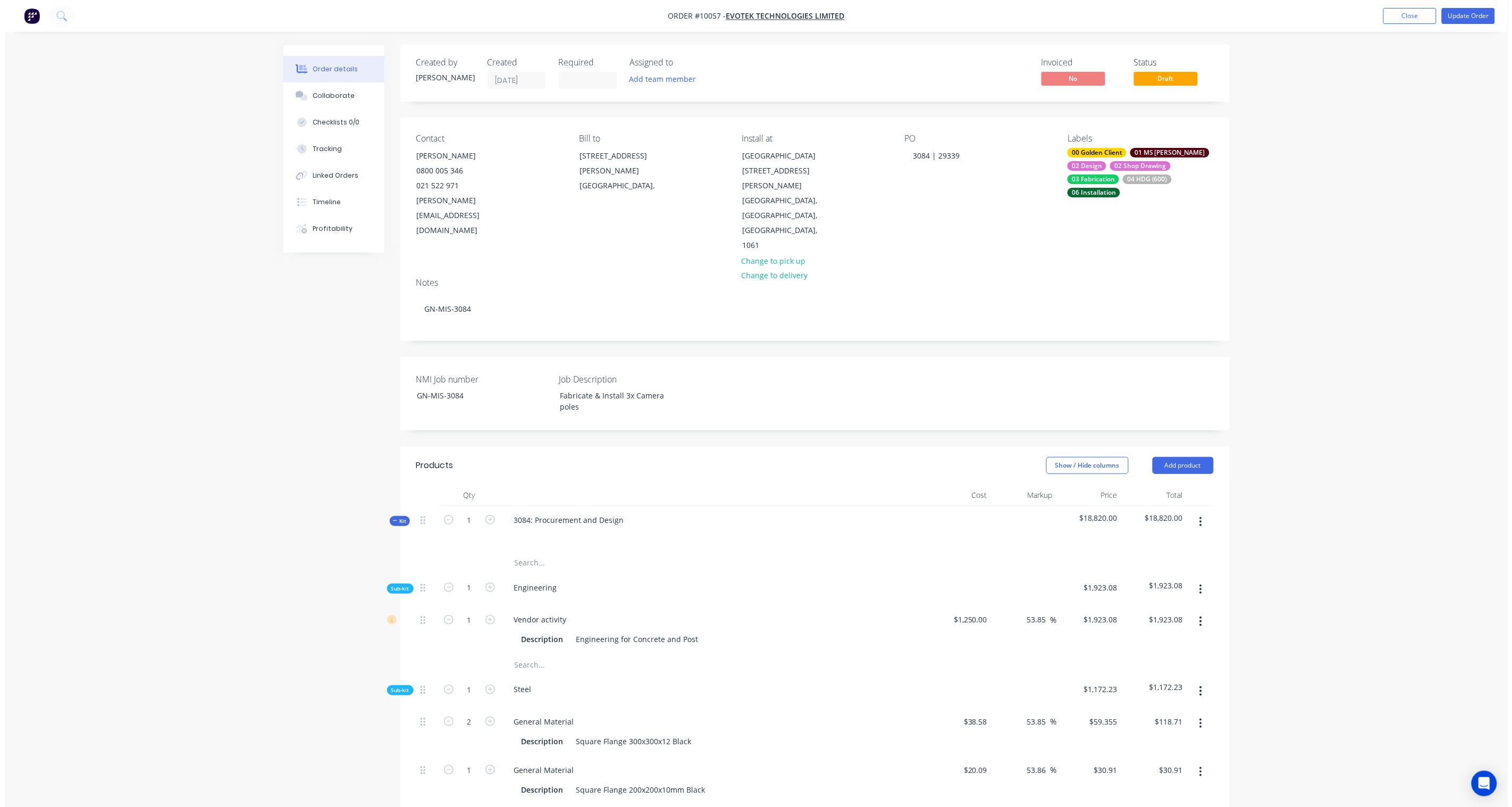
scroll to position [0, 0]
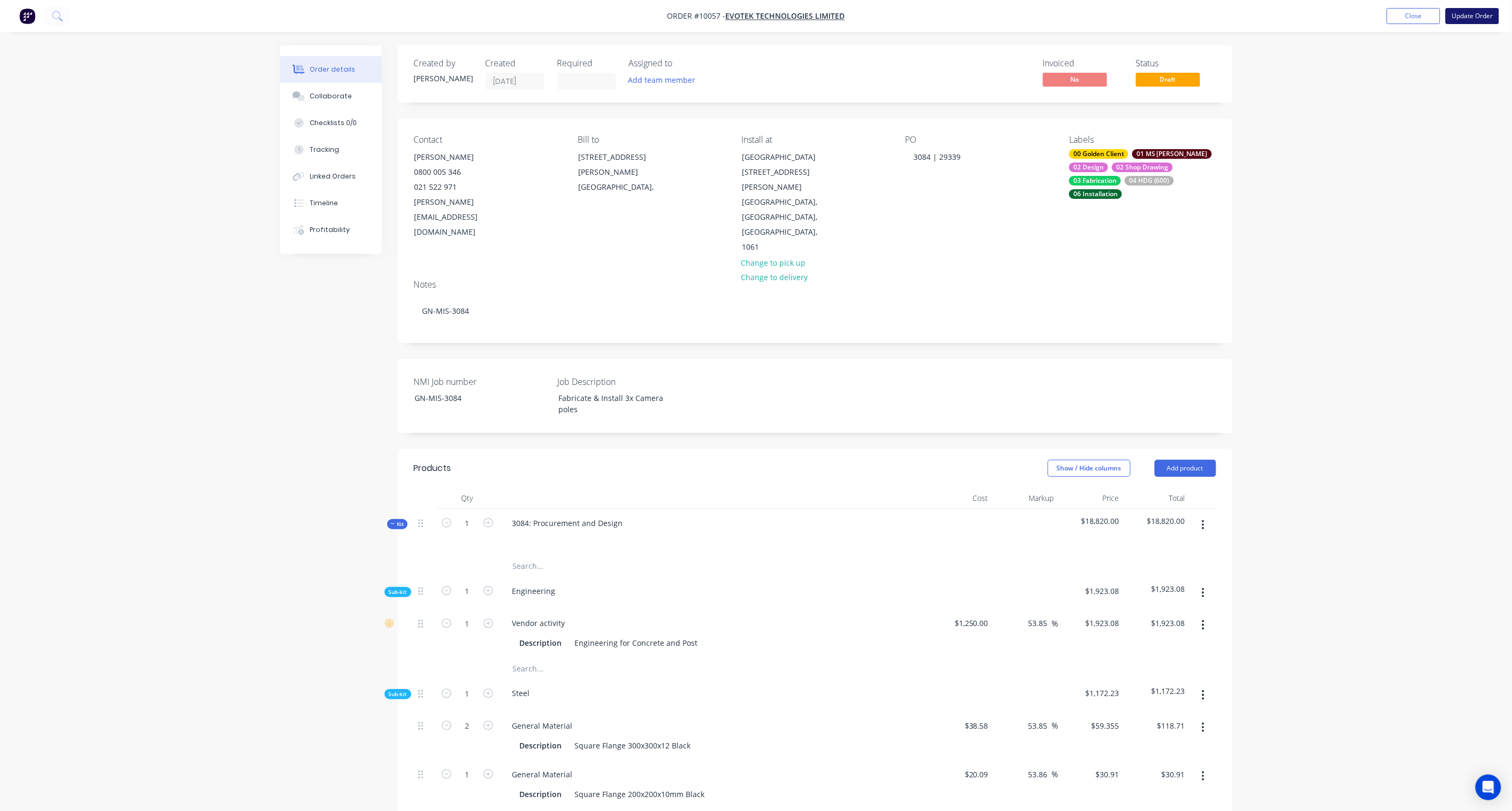
click at [1474, 16] on button "Update Order" at bounding box center [1472, 16] width 54 height 16
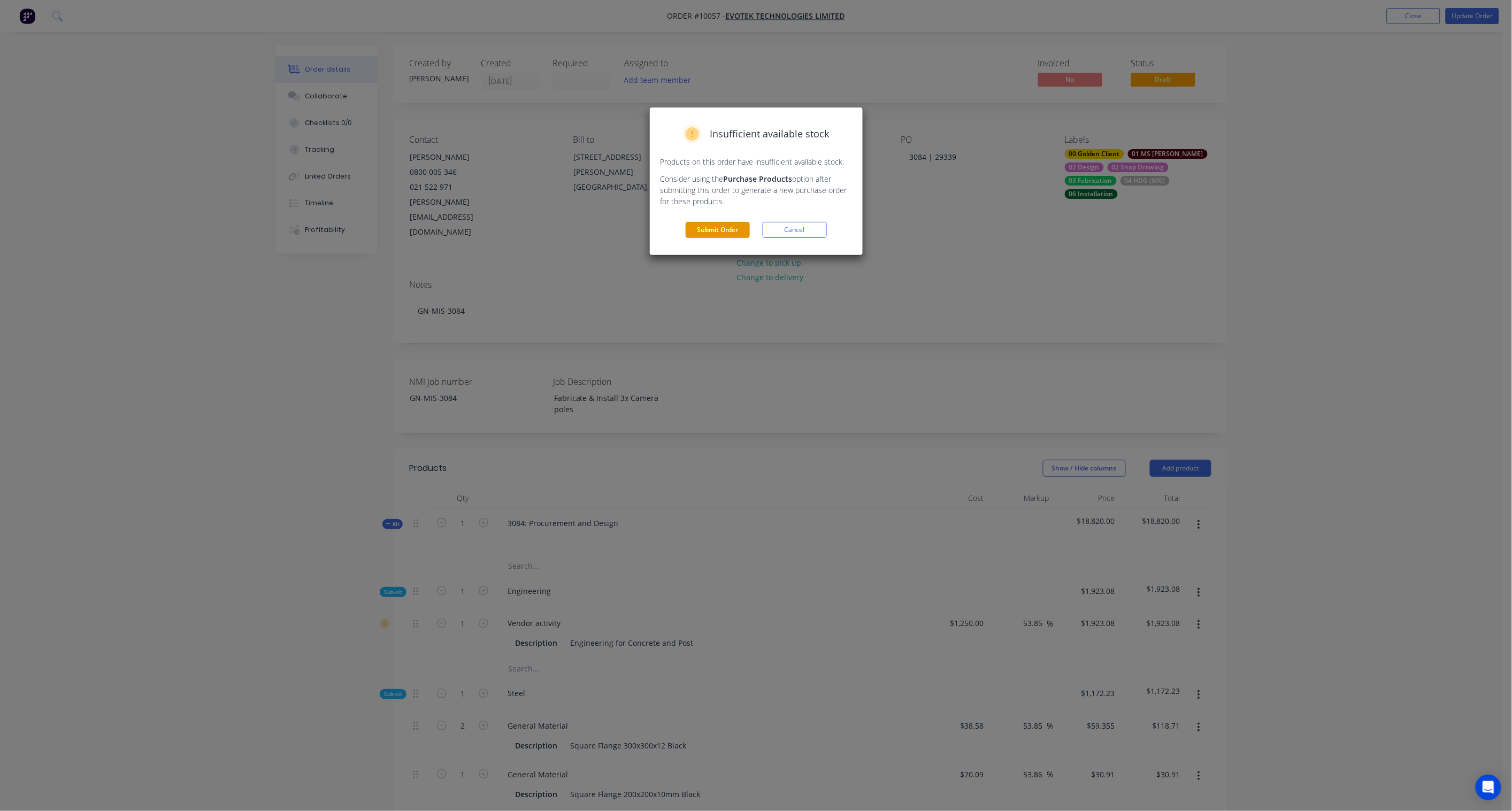
click at [709, 230] on button "Submit Order" at bounding box center [717, 230] width 64 height 16
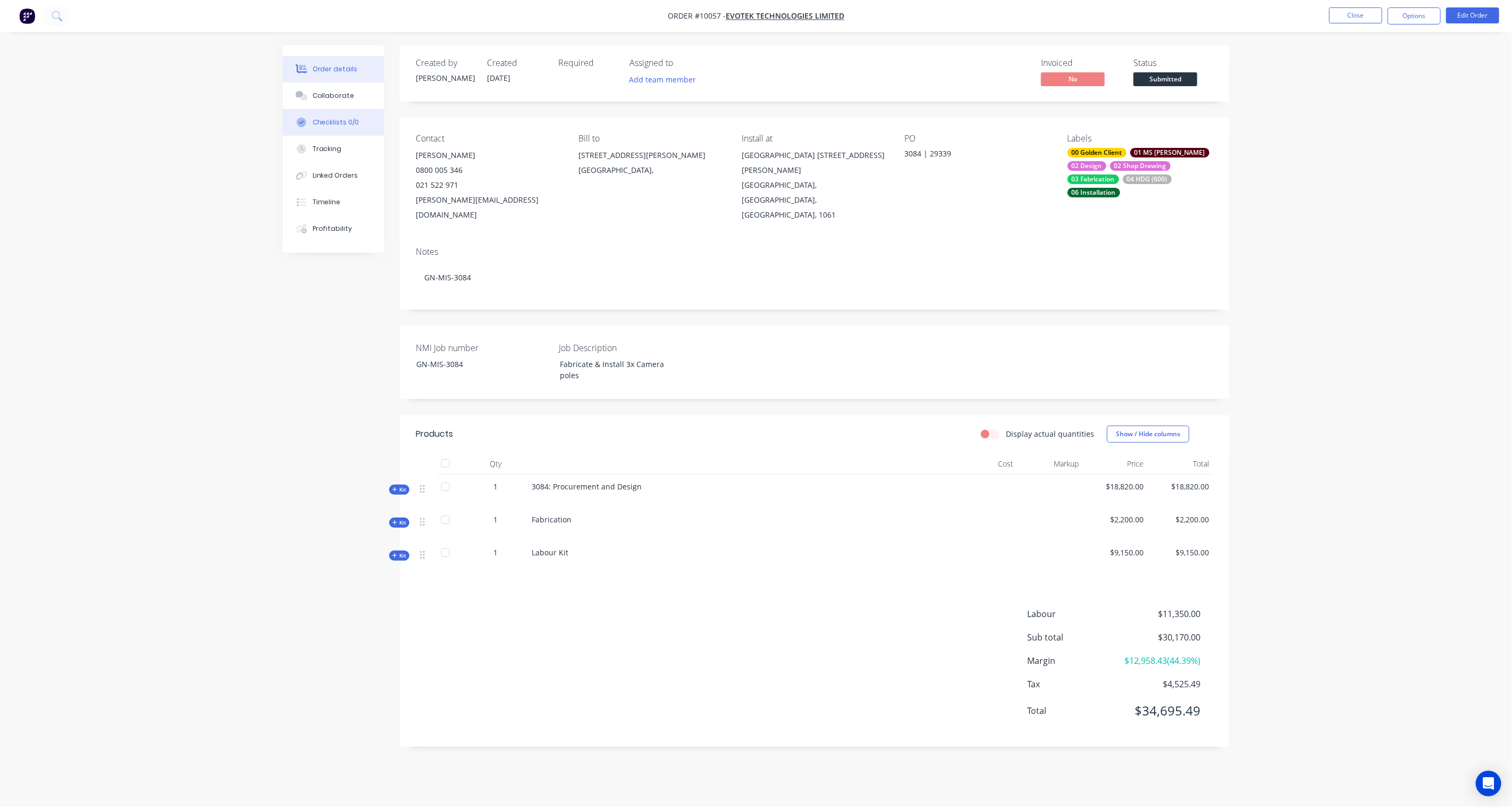
click at [323, 127] on div "Checklists 0/0" at bounding box center [336, 123] width 46 height 10
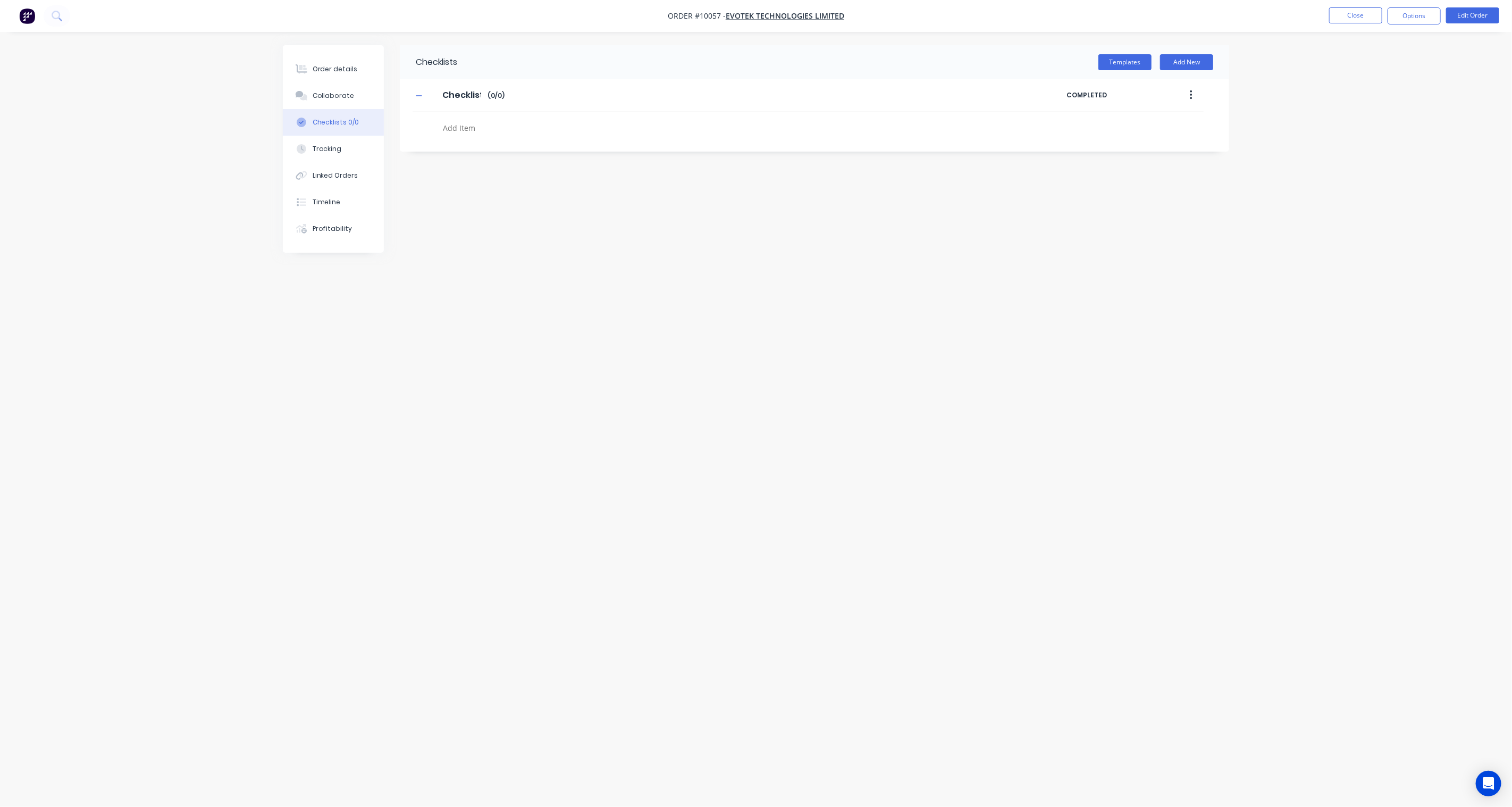
click at [1195, 92] on button "button" at bounding box center [1192, 95] width 25 height 19
click at [1122, 144] on div "Delete" at bounding box center [1153, 144] width 82 height 15
click at [1130, 60] on button "Templates" at bounding box center [1126, 62] width 53 height 16
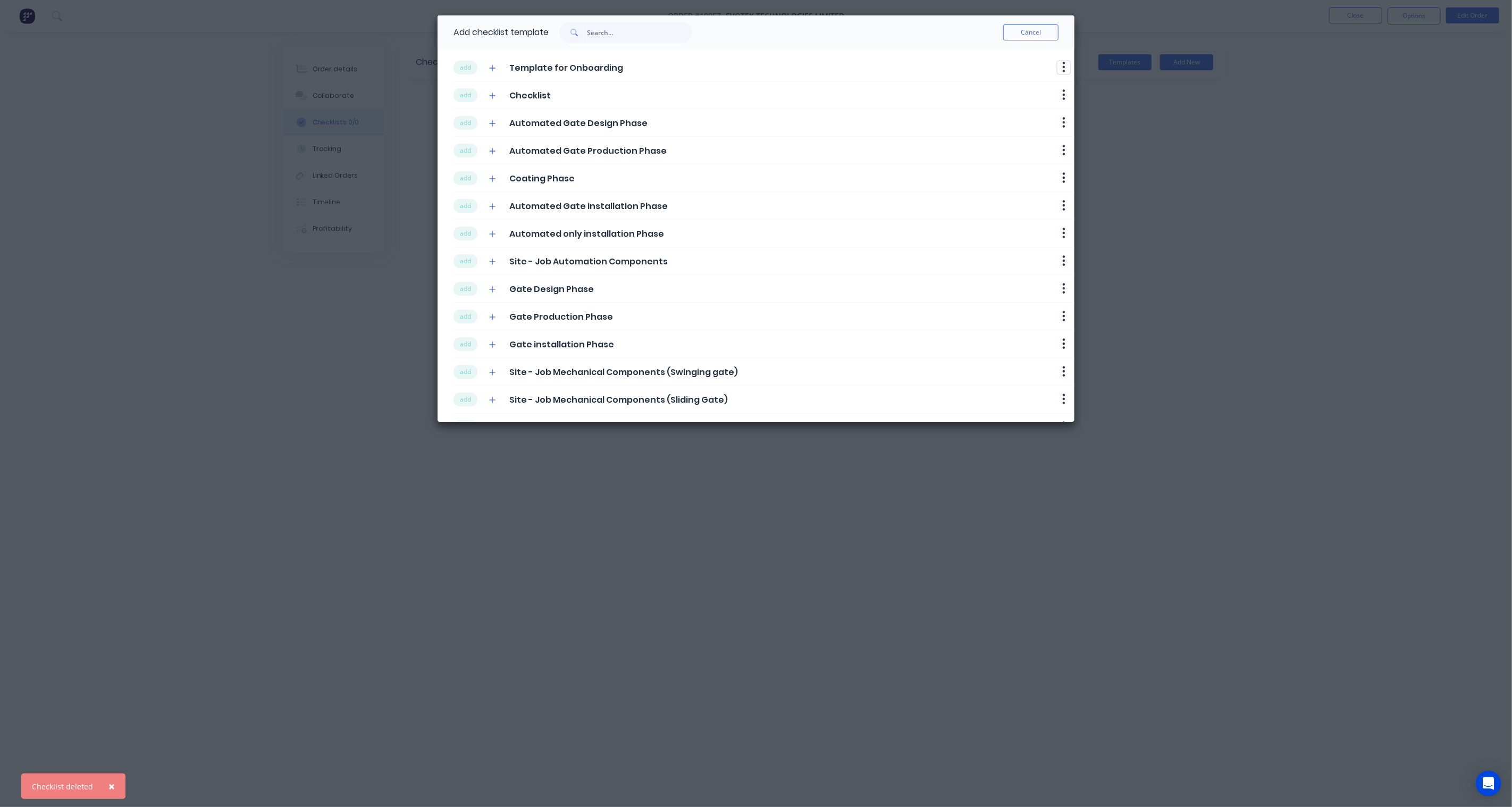
click at [1062, 68] on icon "button" at bounding box center [1064, 67] width 4 height 13
click at [493, 67] on icon "button" at bounding box center [492, 68] width 6 height 8
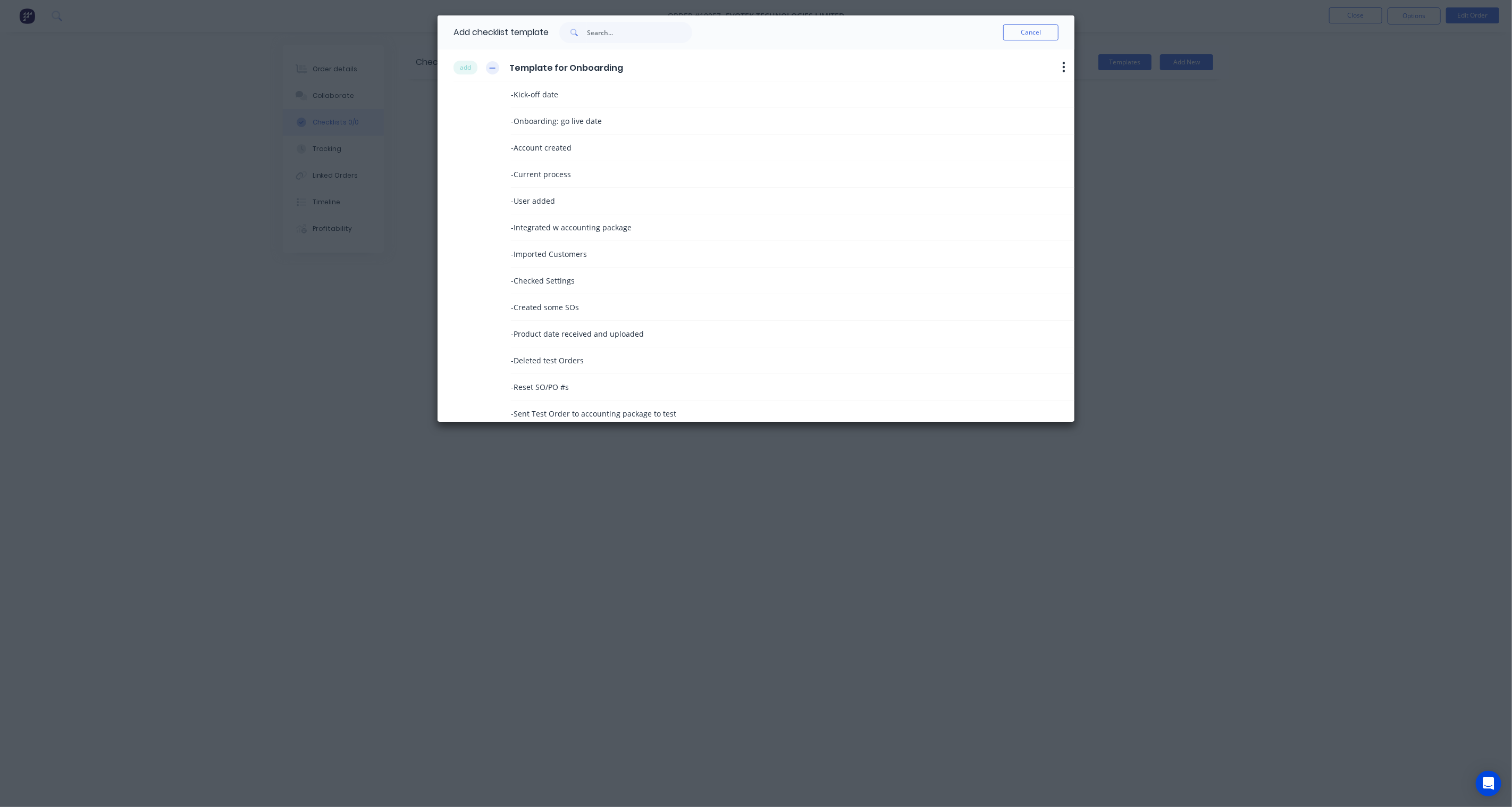
click at [493, 67] on icon "button" at bounding box center [492, 68] width 6 height 8
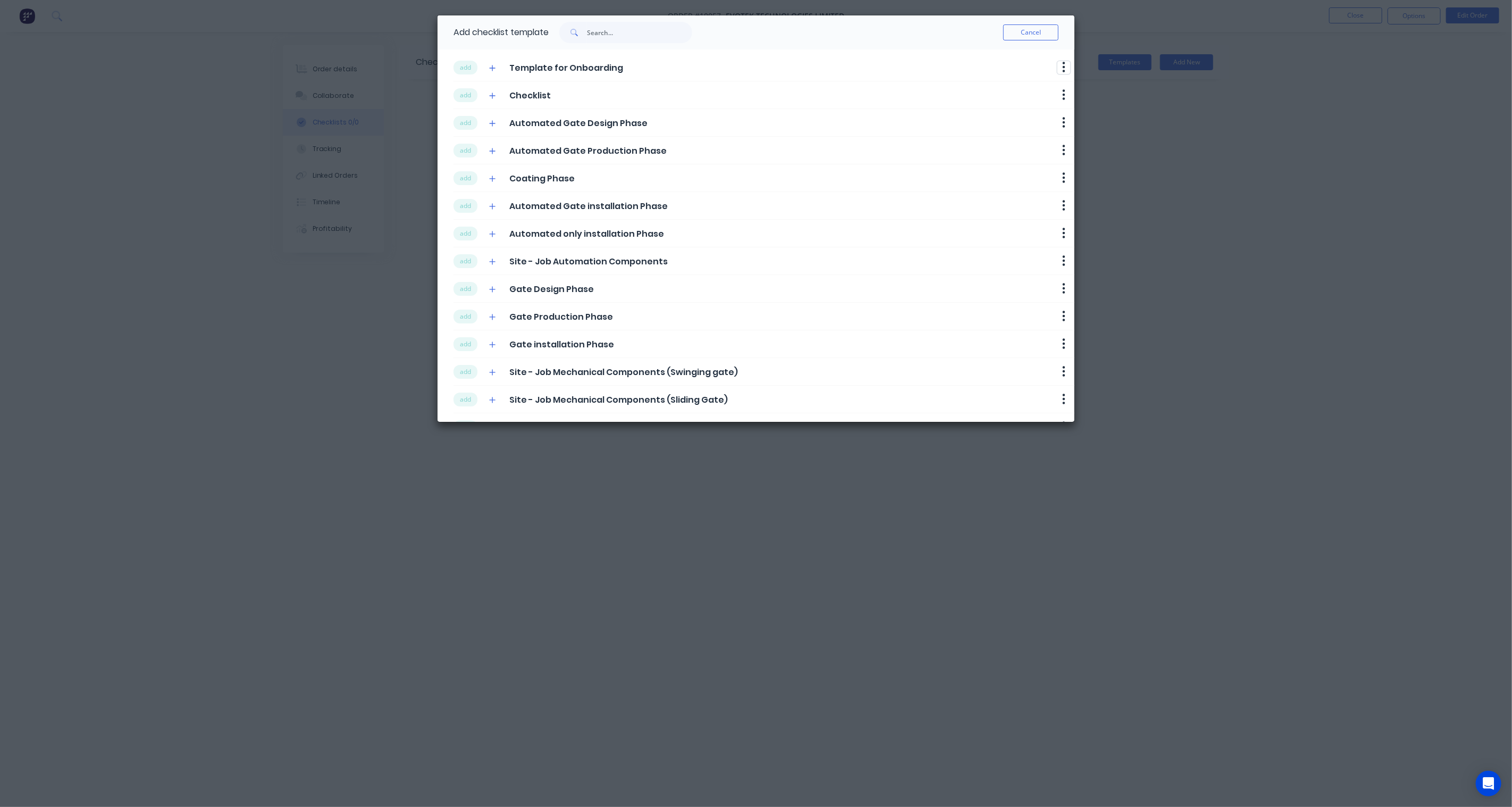
click at [1058, 66] on button "button" at bounding box center [1064, 68] width 13 height 13
click at [1021, 84] on button "Delete" at bounding box center [1036, 85] width 67 height 18
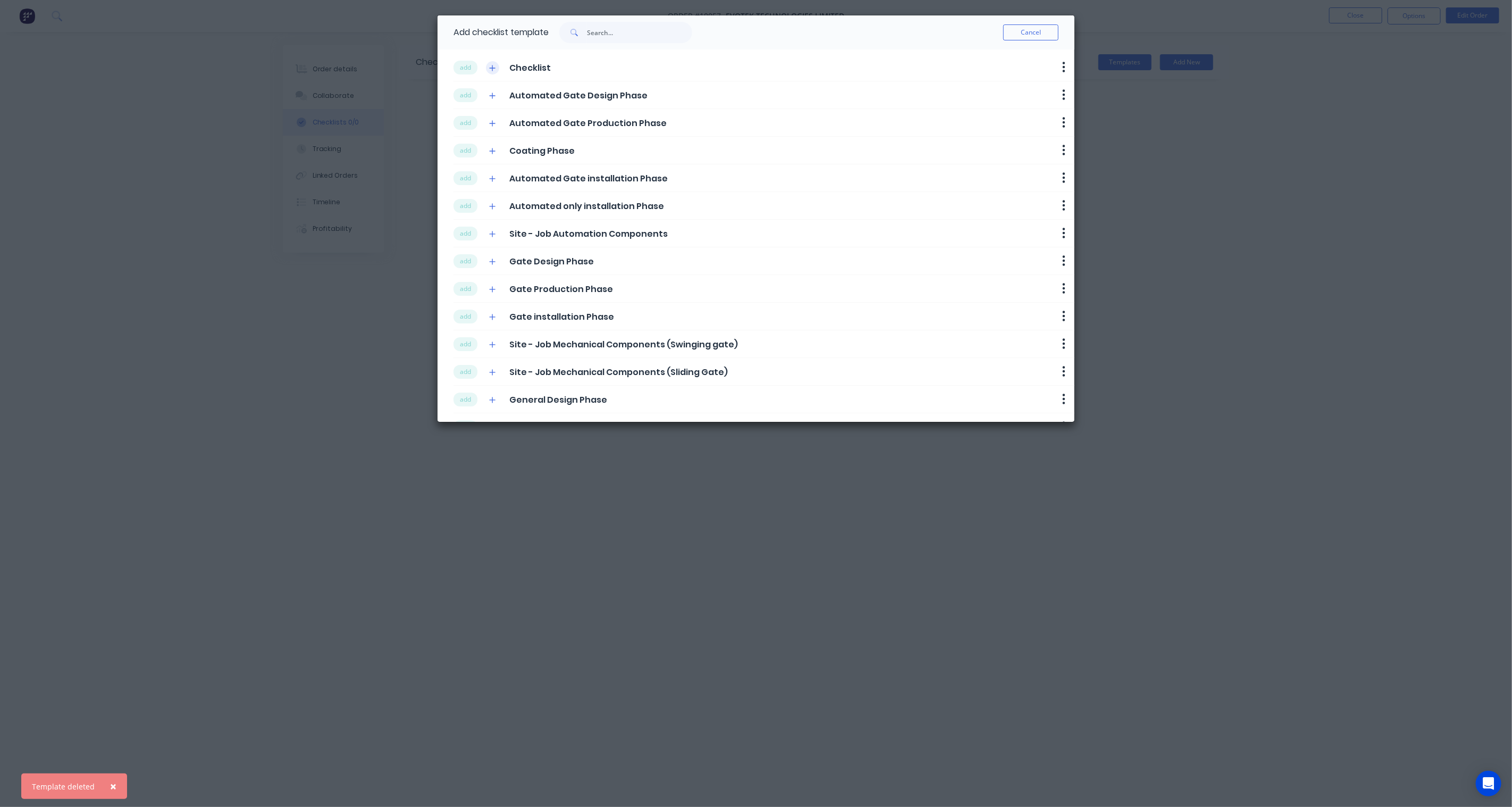
click at [491, 67] on icon "button" at bounding box center [492, 68] width 6 height 8
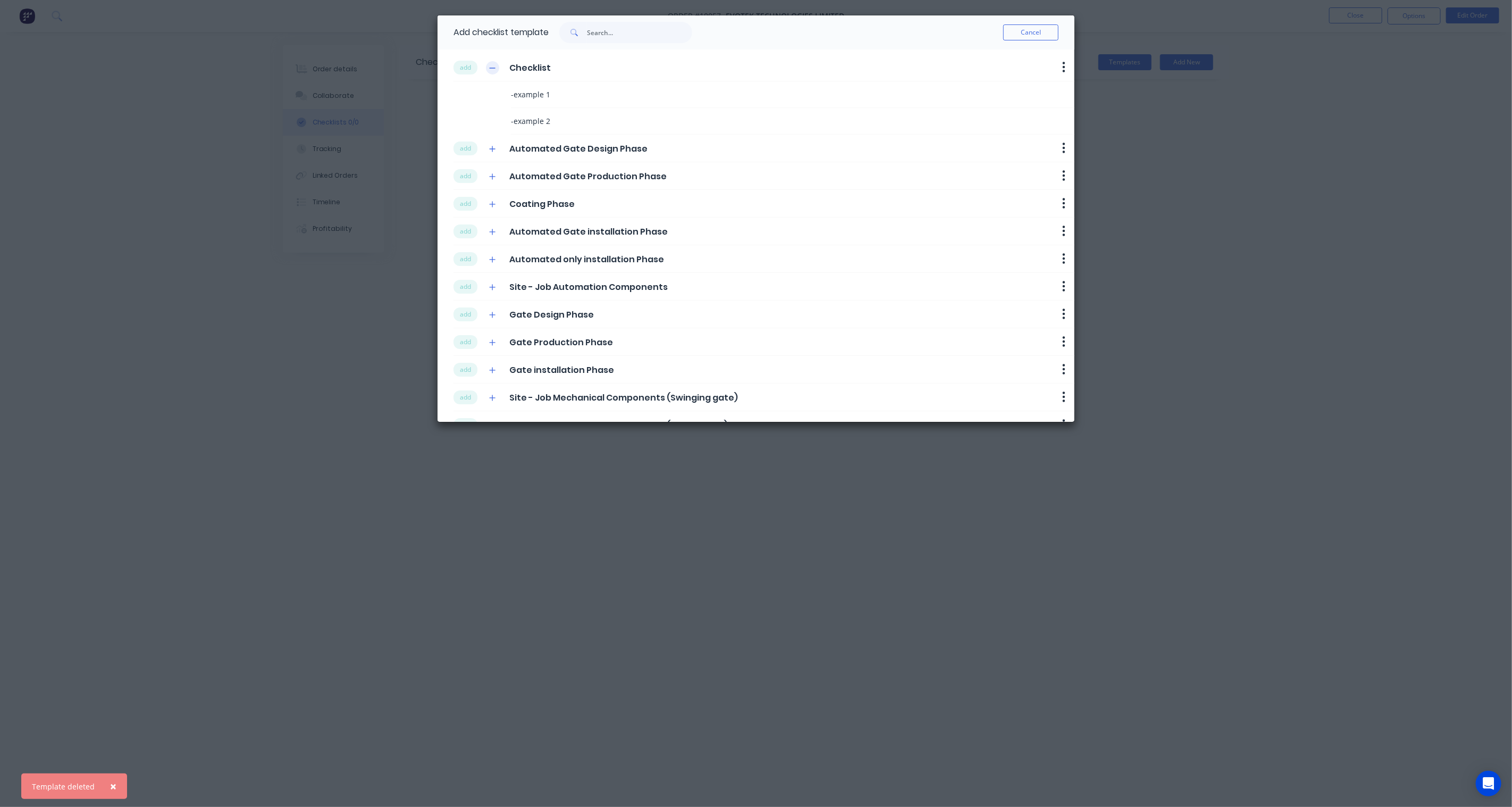
click at [491, 67] on icon "button" at bounding box center [492, 68] width 6 height 8
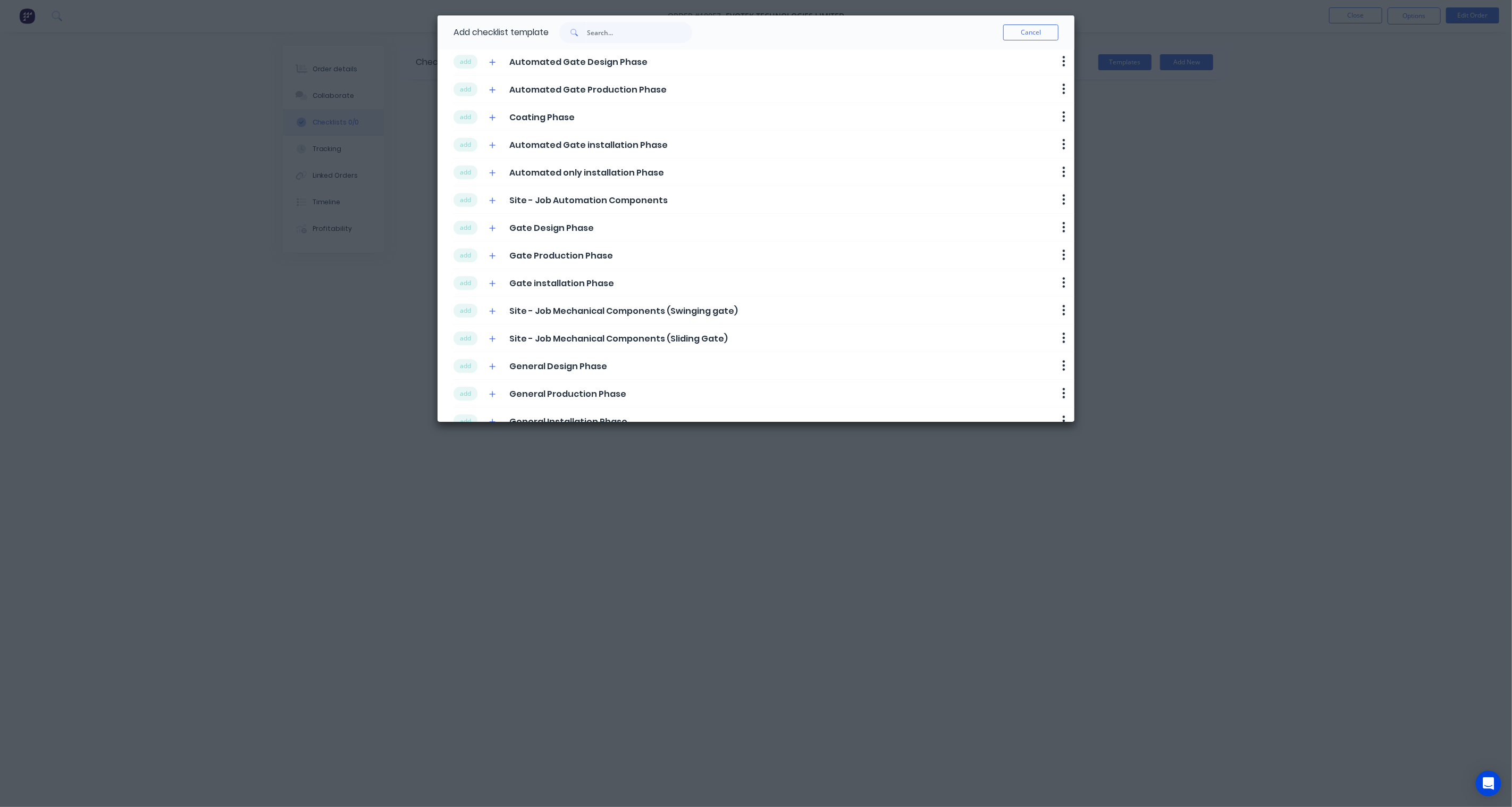
scroll to position [85, 0]
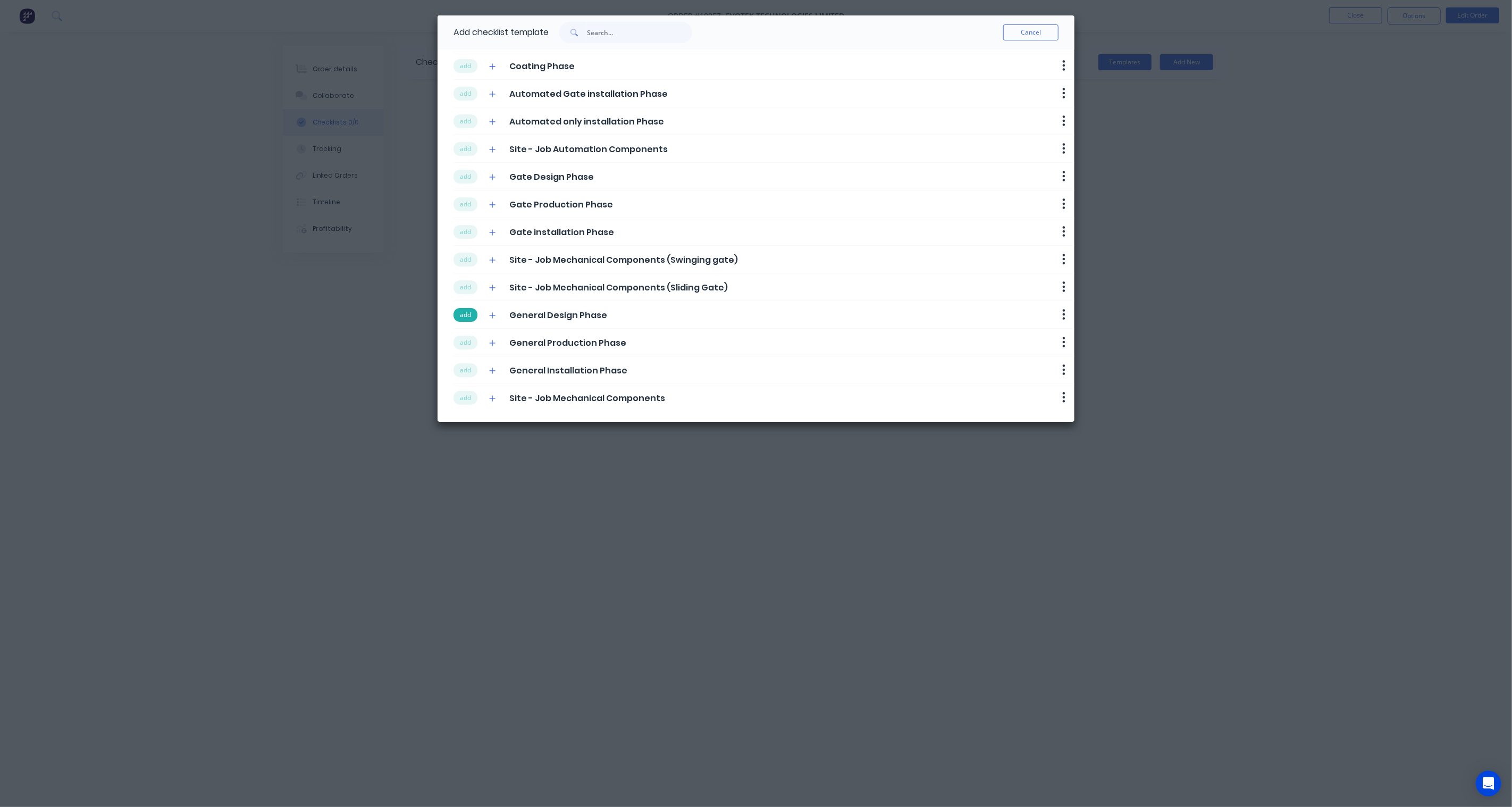
click at [462, 316] on button "add" at bounding box center [465, 315] width 24 height 14
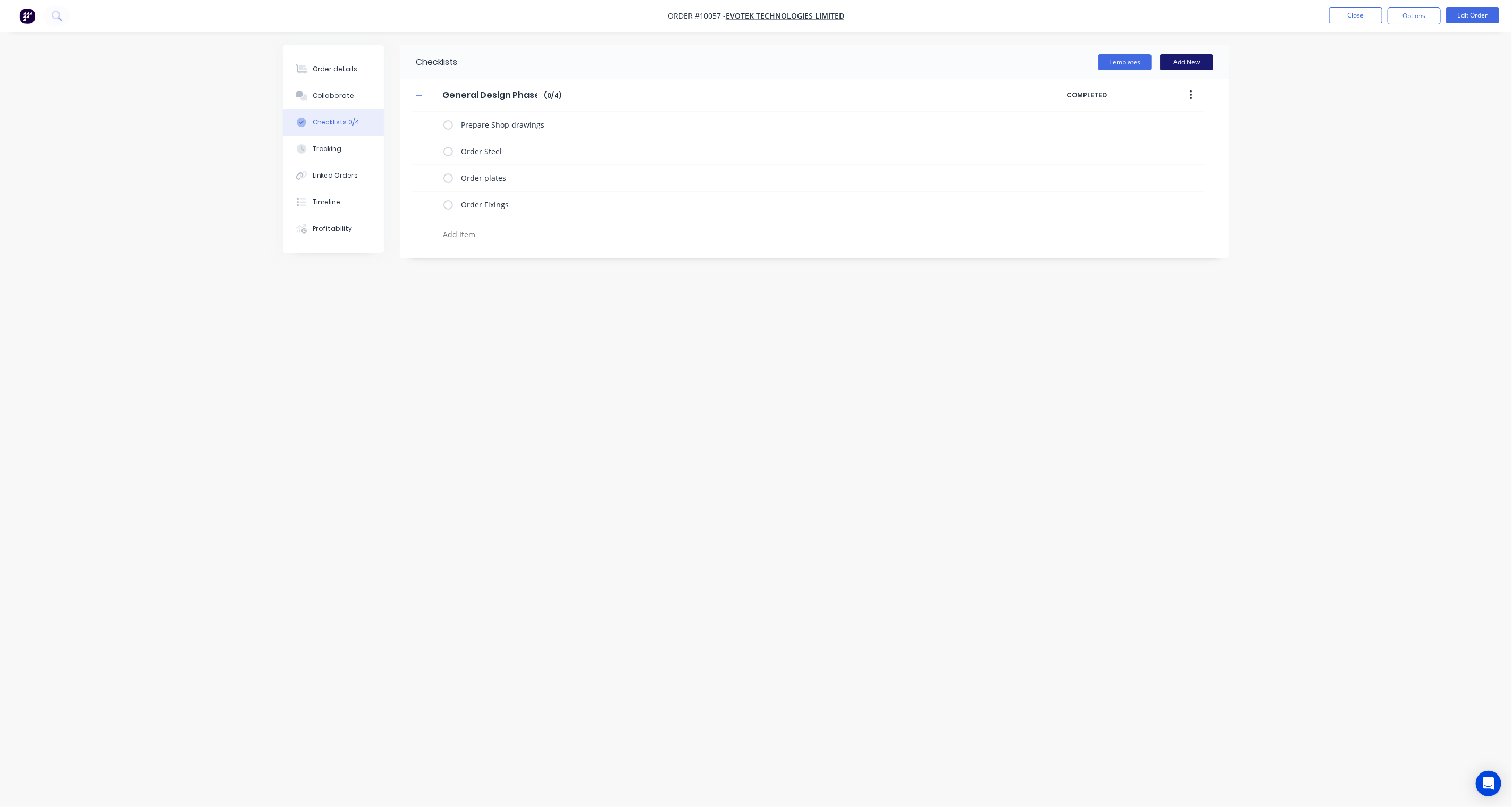
click at [1192, 58] on button "Add New" at bounding box center [1187, 62] width 53 height 16
click at [1204, 273] on icon at bounding box center [1206, 270] width 8 height 11
click at [1126, 70] on div "Templates Add New" at bounding box center [843, 62] width 772 height 34
click at [1126, 61] on button "Templates" at bounding box center [1126, 62] width 53 height 16
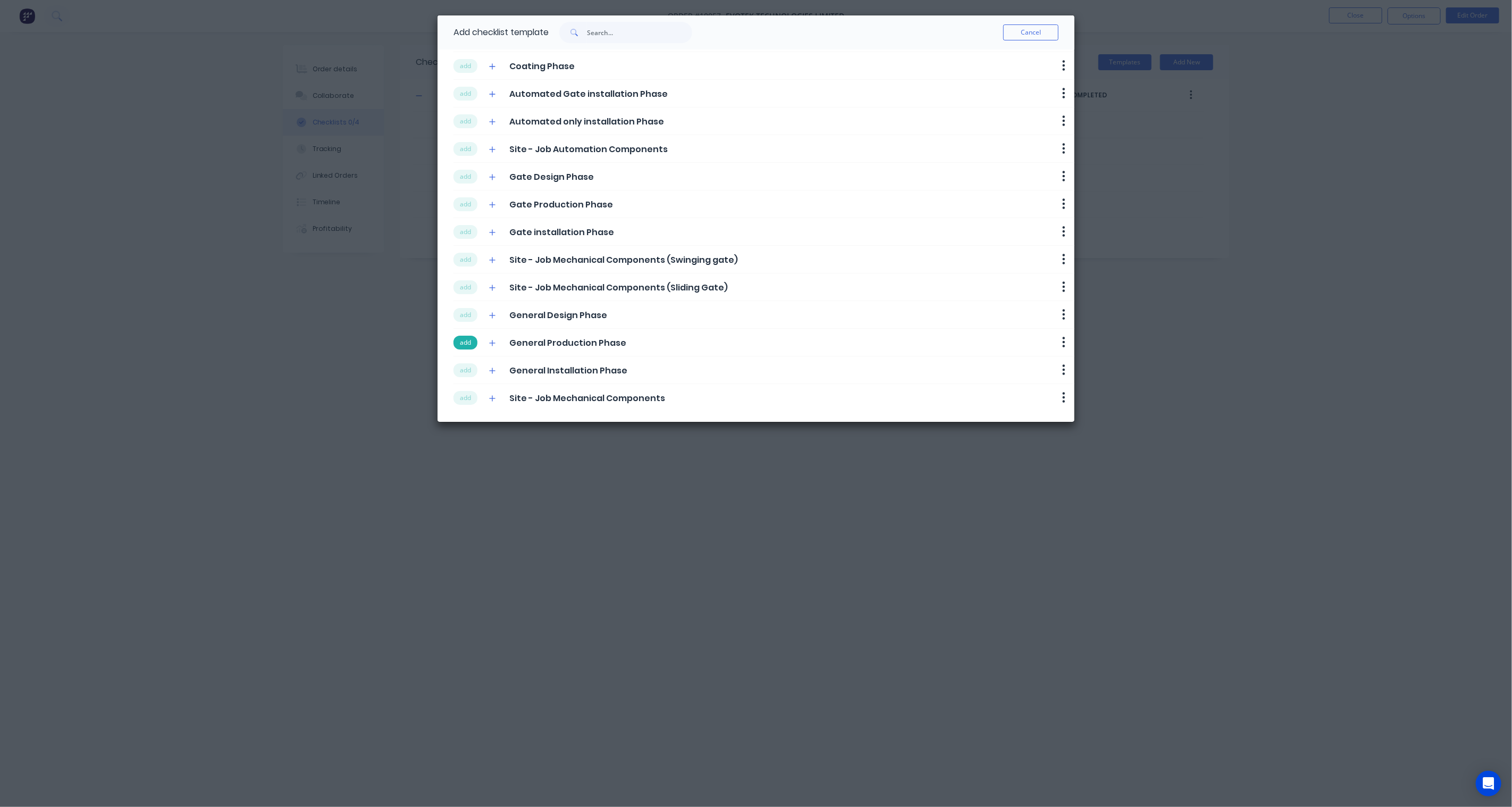
click at [469, 340] on button "add" at bounding box center [465, 343] width 24 height 14
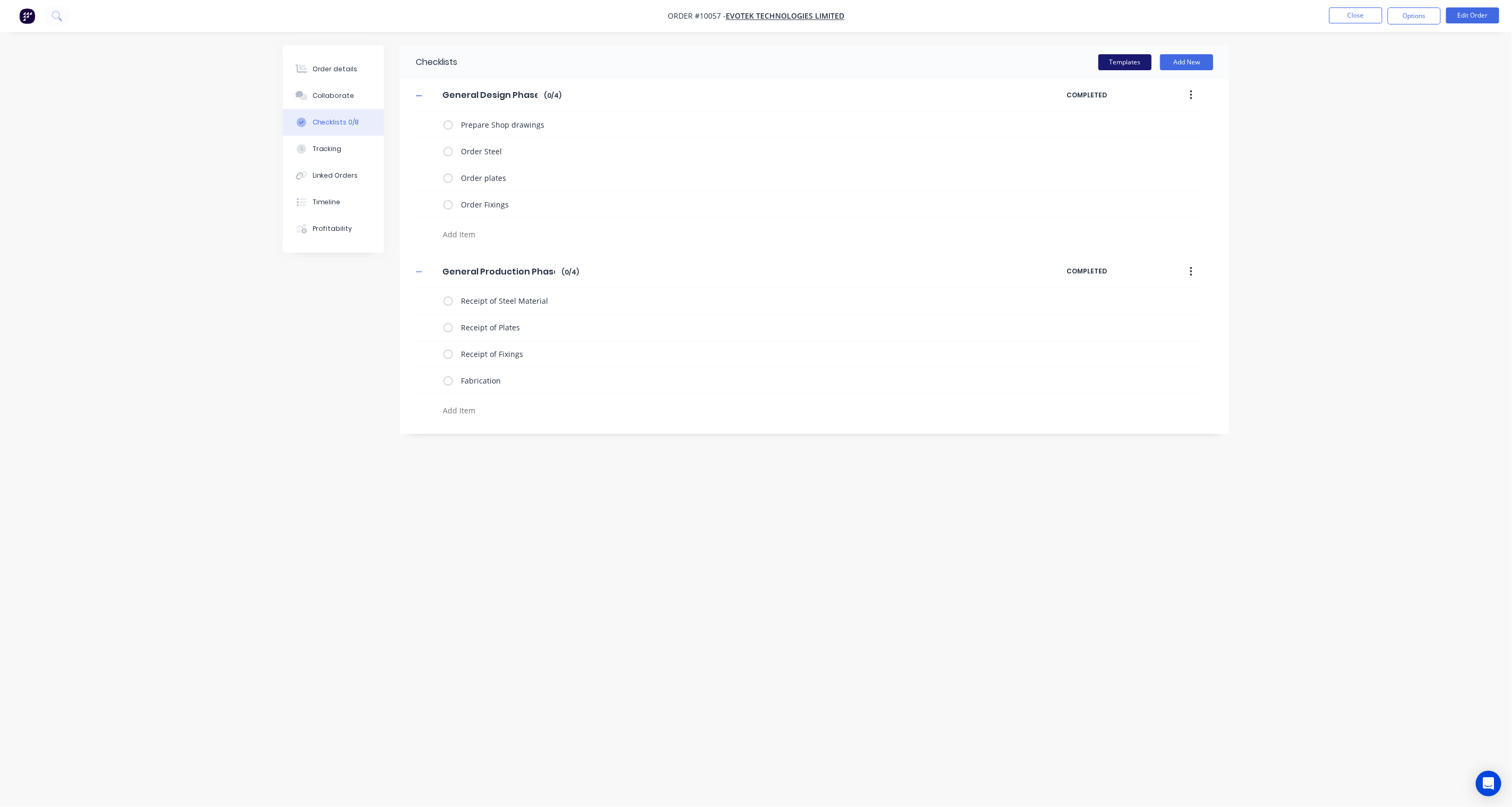
click at [1119, 62] on button "Templates" at bounding box center [1126, 62] width 53 height 16
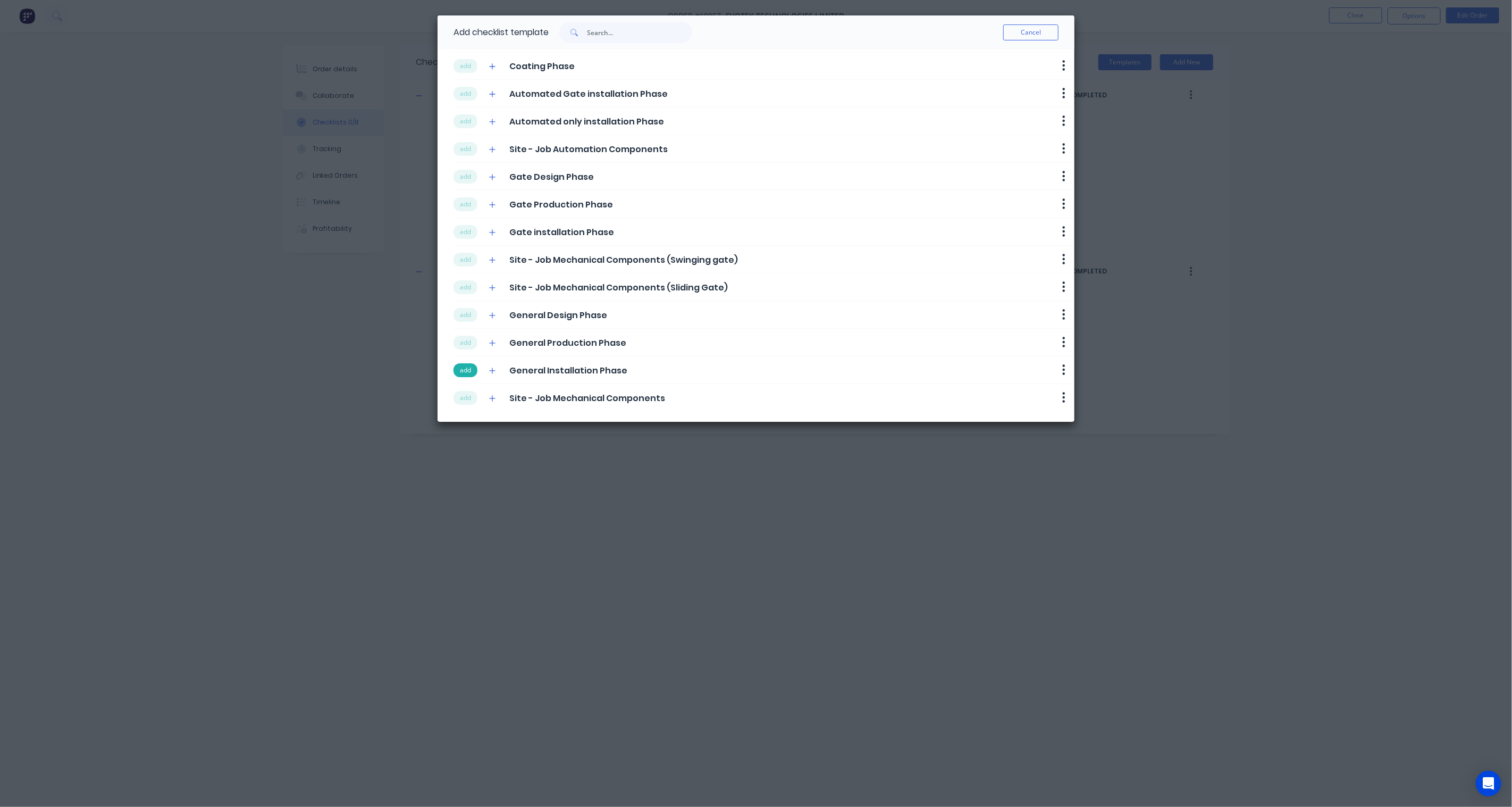
click at [471, 373] on button "add" at bounding box center [465, 370] width 24 height 14
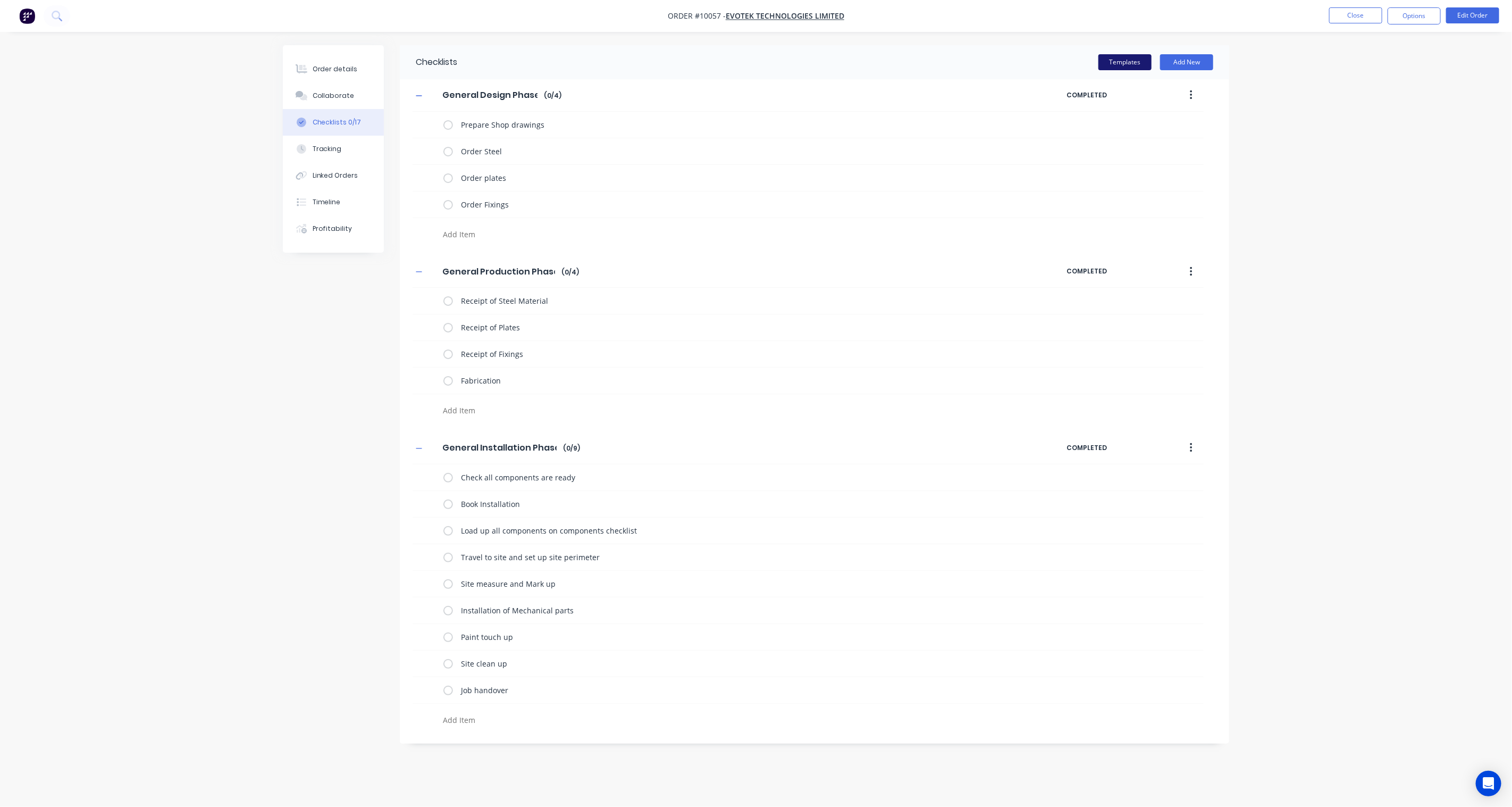
click at [1126, 61] on button "Templates" at bounding box center [1126, 62] width 53 height 16
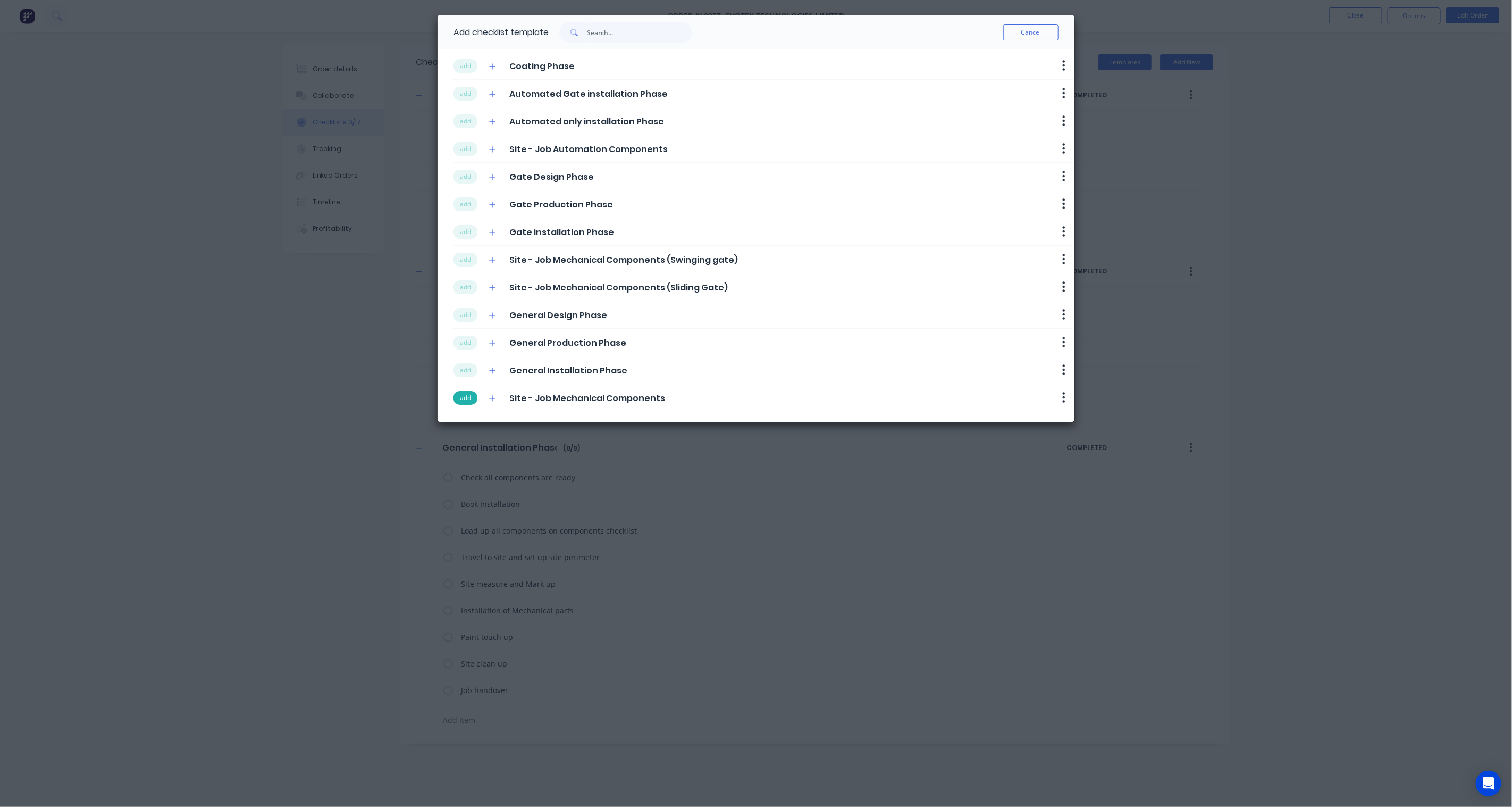
click at [460, 399] on button "add" at bounding box center [465, 398] width 24 height 14
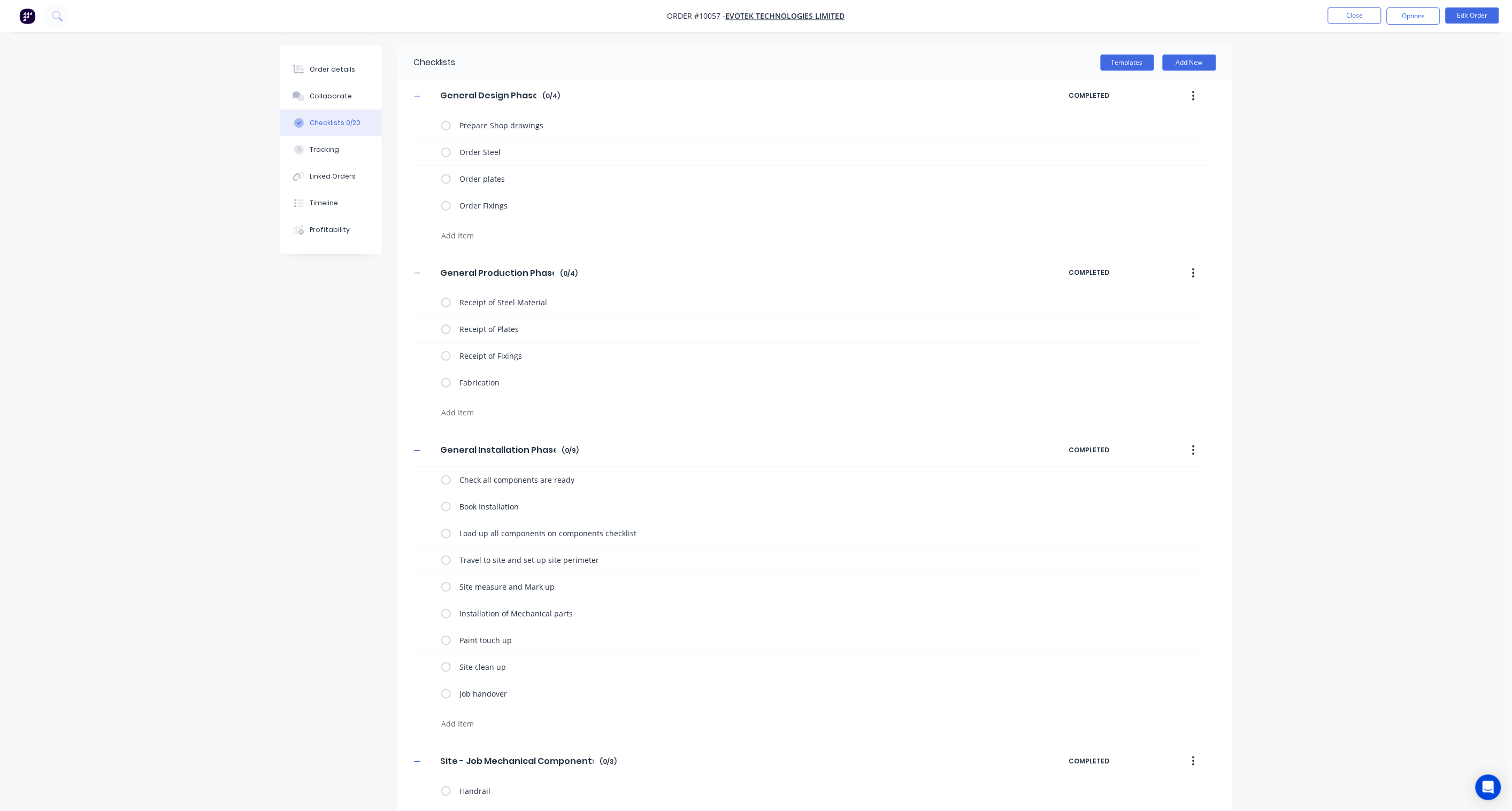
click at [353, 425] on div "Checklists Templates Add New General Design Phase General Design Phase Enter Ch…" at bounding box center [756, 471] width 952 height 852
click at [464, 231] on textarea at bounding box center [694, 236] width 515 height 16
drag, startPoint x: 515, startPoint y: 204, endPoint x: 444, endPoint y: 202, distance: 71.0
click at [444, 202] on div "Order Fixings" at bounding box center [728, 205] width 574 height 21
click at [476, 237] on textarea at bounding box center [694, 236] width 515 height 16
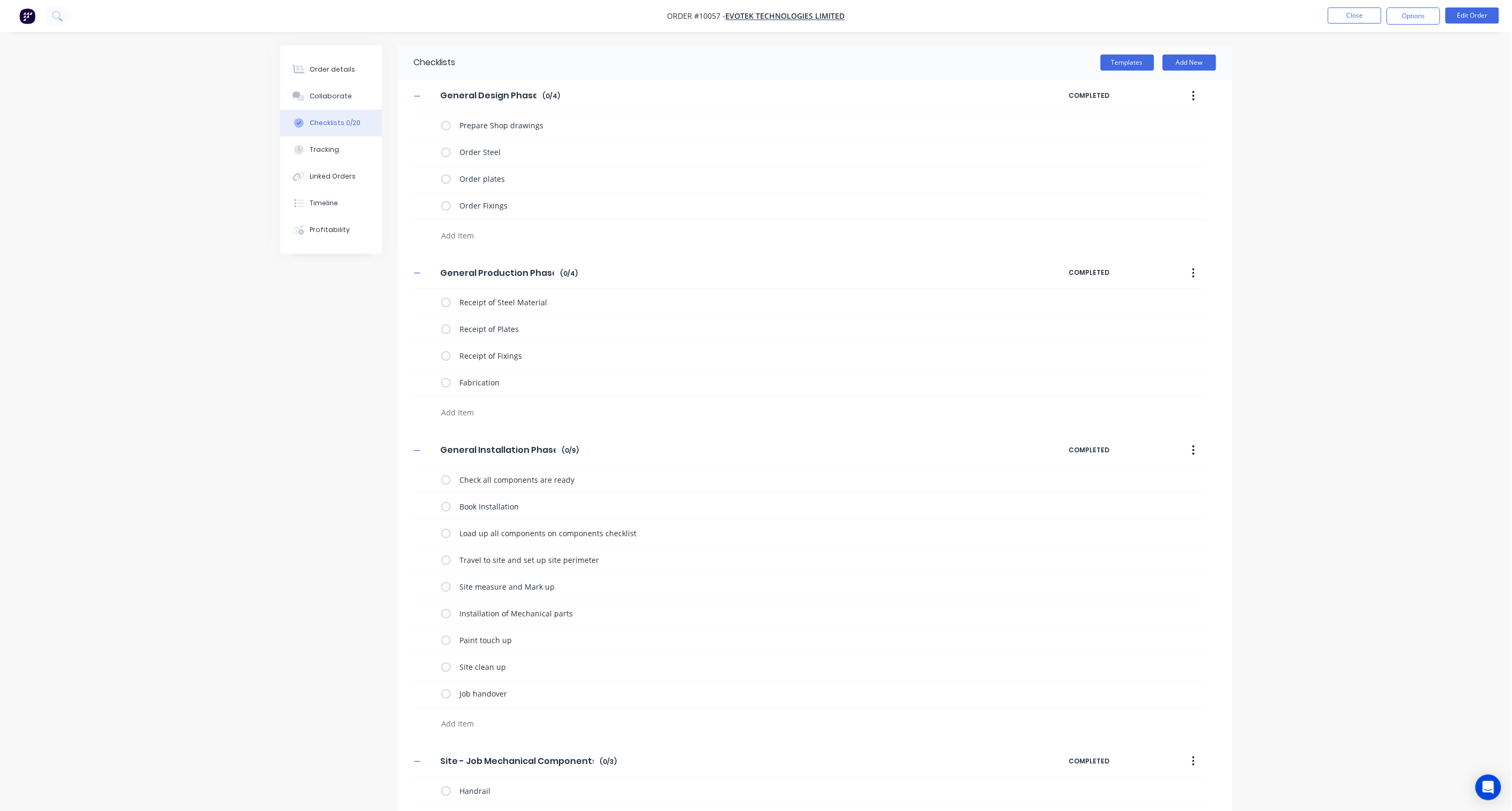
paste textarea "Order Fixings"
type textarea "Order Fixings"
drag, startPoint x: 514, startPoint y: 180, endPoint x: 454, endPoint y: 174, distance: 60.3
click at [455, 174] on textarea "Order plates" at bounding box center [733, 179] width 556 height 16
click at [504, 239] on textarea "Order Fixings" at bounding box center [694, 236] width 515 height 16
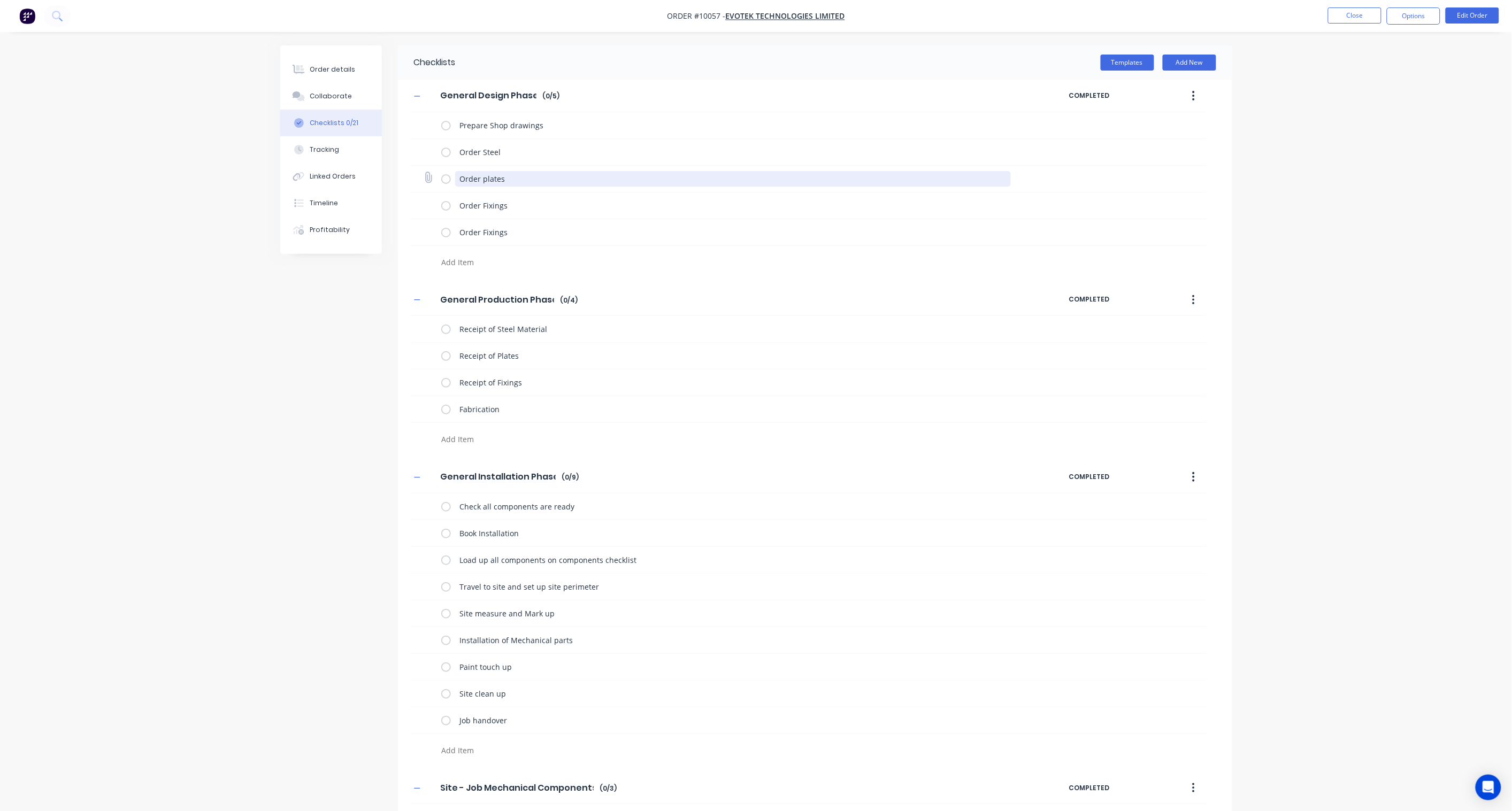
drag, startPoint x: 508, startPoint y: 182, endPoint x: 458, endPoint y: 178, distance: 50.2
click at [458, 178] on textarea "Order plates" at bounding box center [733, 179] width 556 height 16
click at [515, 211] on textarea "Order Fixings" at bounding box center [733, 206] width 556 height 16
drag, startPoint x: 505, startPoint y: 207, endPoint x: 445, endPoint y: 204, distance: 60.1
click at [445, 204] on div "Order Fixings" at bounding box center [728, 205] width 574 height 21
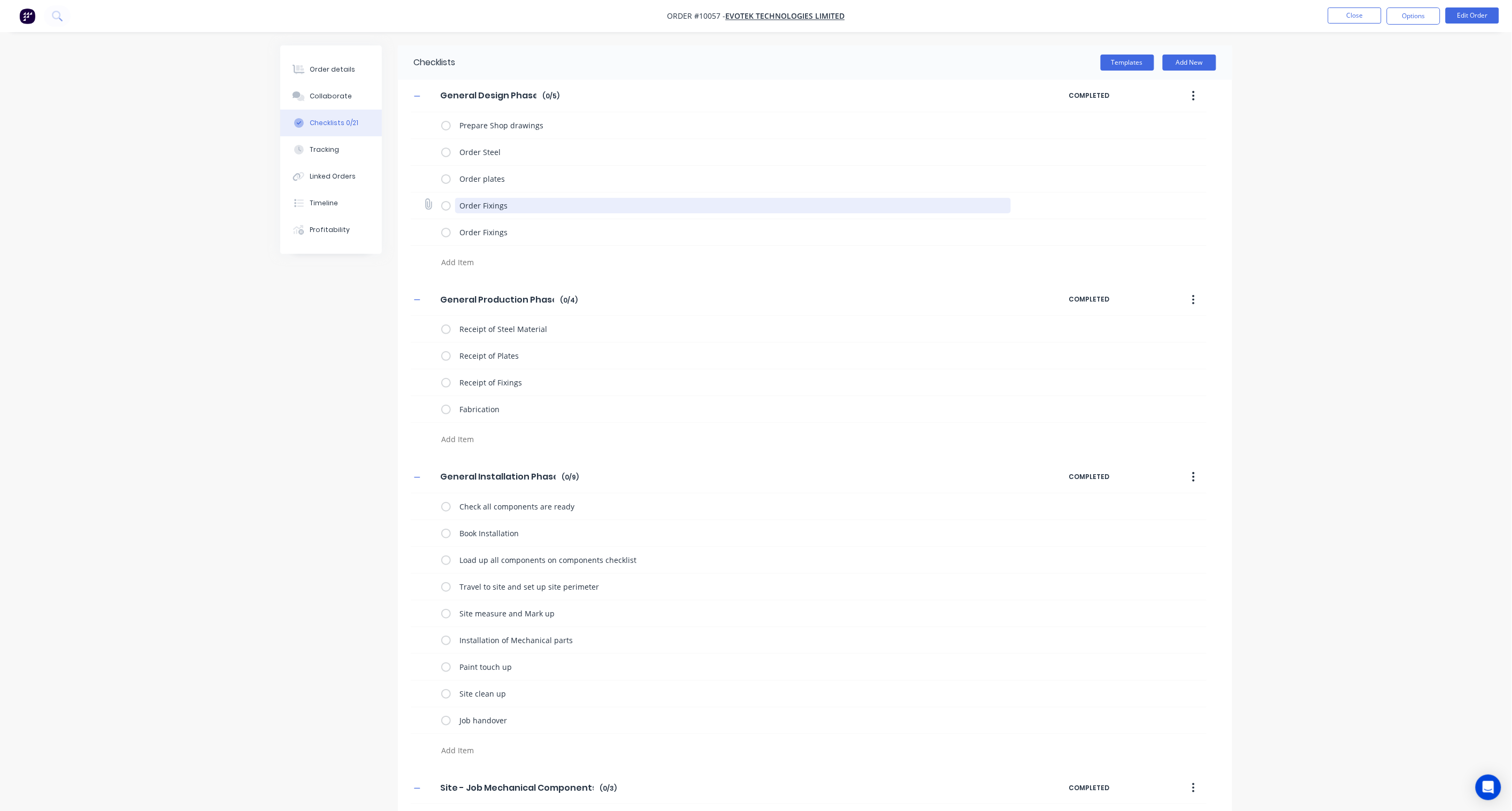
paste textarea "plate"
type textarea "Order plates"
drag, startPoint x: 510, startPoint y: 154, endPoint x: 447, endPoint y: 150, distance: 63.1
click at [447, 150] on div "Order Steel" at bounding box center [728, 151] width 574 height 21
drag, startPoint x: 520, startPoint y: 176, endPoint x: 451, endPoint y: 173, distance: 69.1
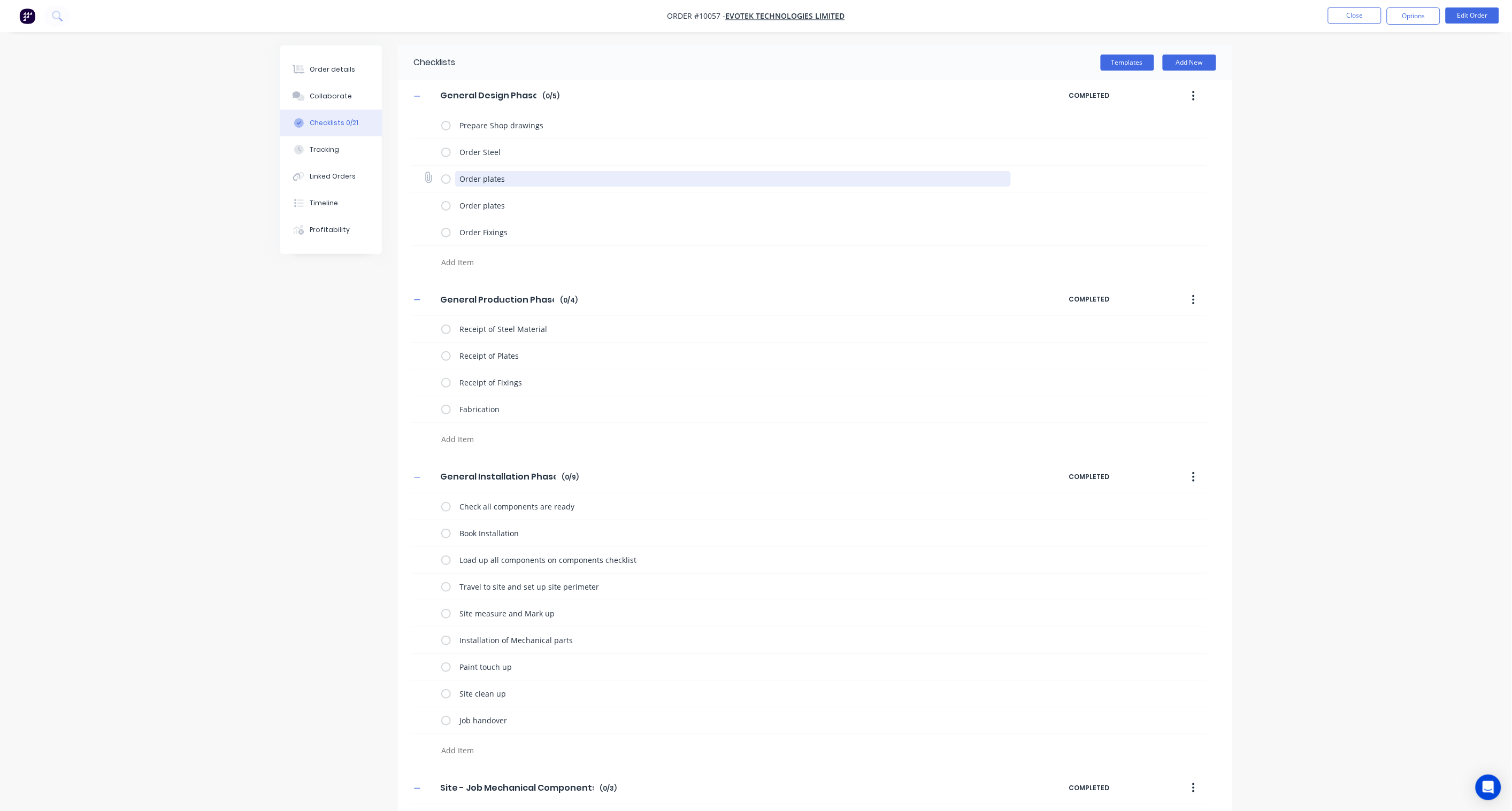
click at [451, 173] on div "Order plates" at bounding box center [728, 178] width 574 height 21
paste textarea "Steel"
type textarea "Order Steel"
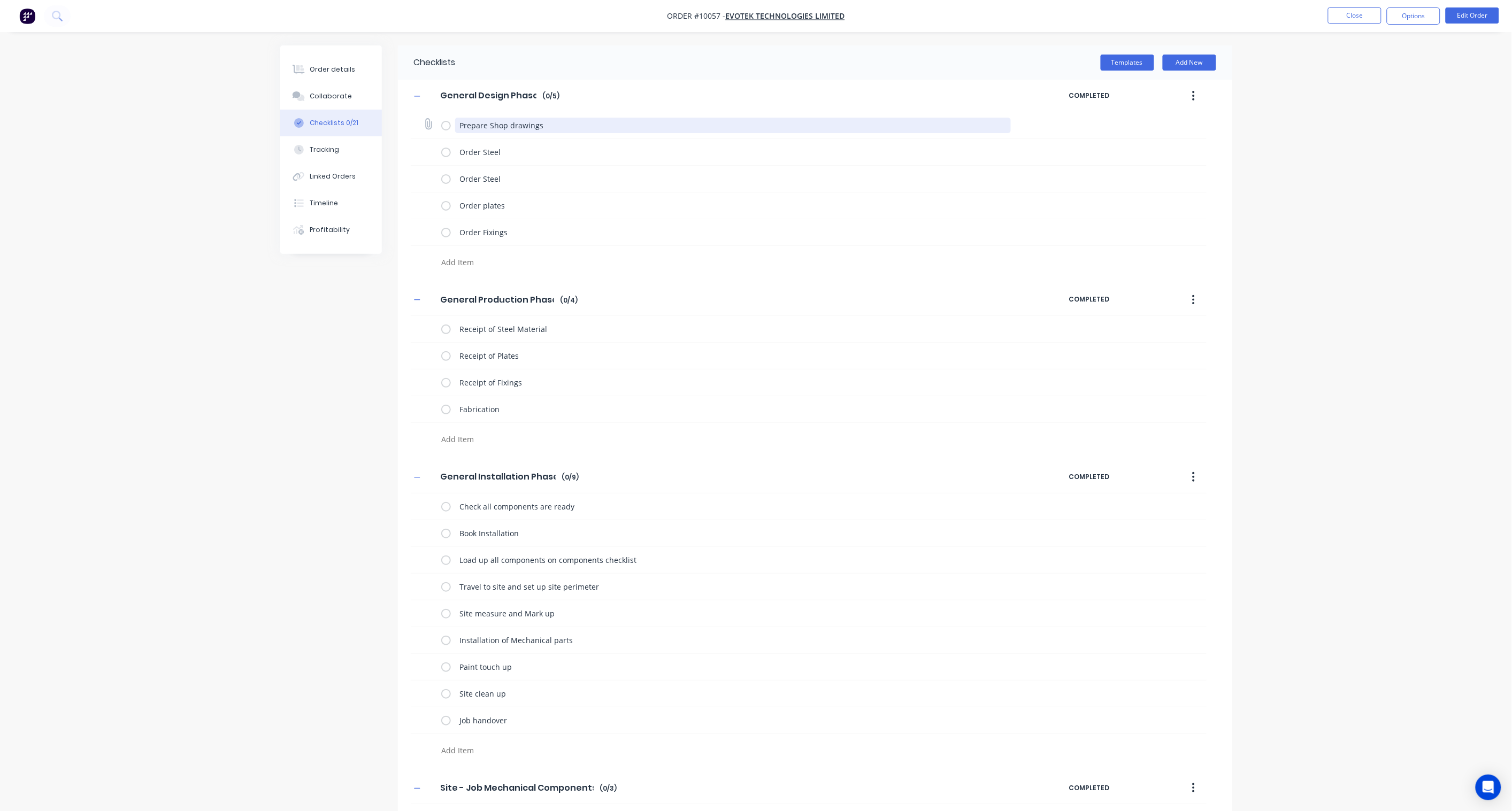
drag, startPoint x: 552, startPoint y: 125, endPoint x: 441, endPoint y: 126, distance: 111.0
click at [441, 126] on div "Prepare Shop drawings" at bounding box center [728, 125] width 574 height 21
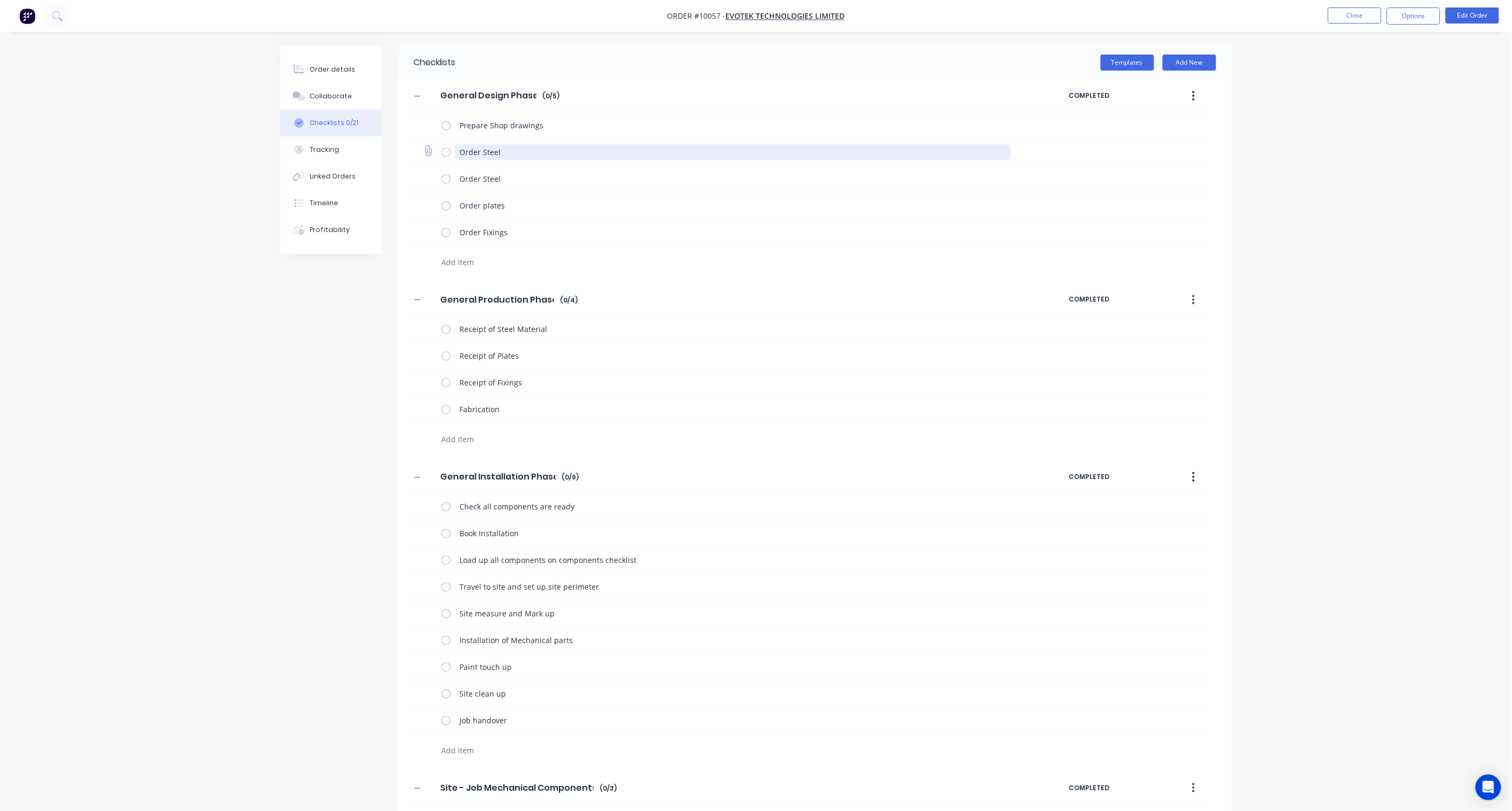
drag, startPoint x: 515, startPoint y: 156, endPoint x: 436, endPoint y: 154, distance: 79.0
click at [436, 154] on div "Order Steel" at bounding box center [808, 152] width 796 height 27
paste textarea "Prepare Shop drawings"
type textarea "Prepare Shop drawings"
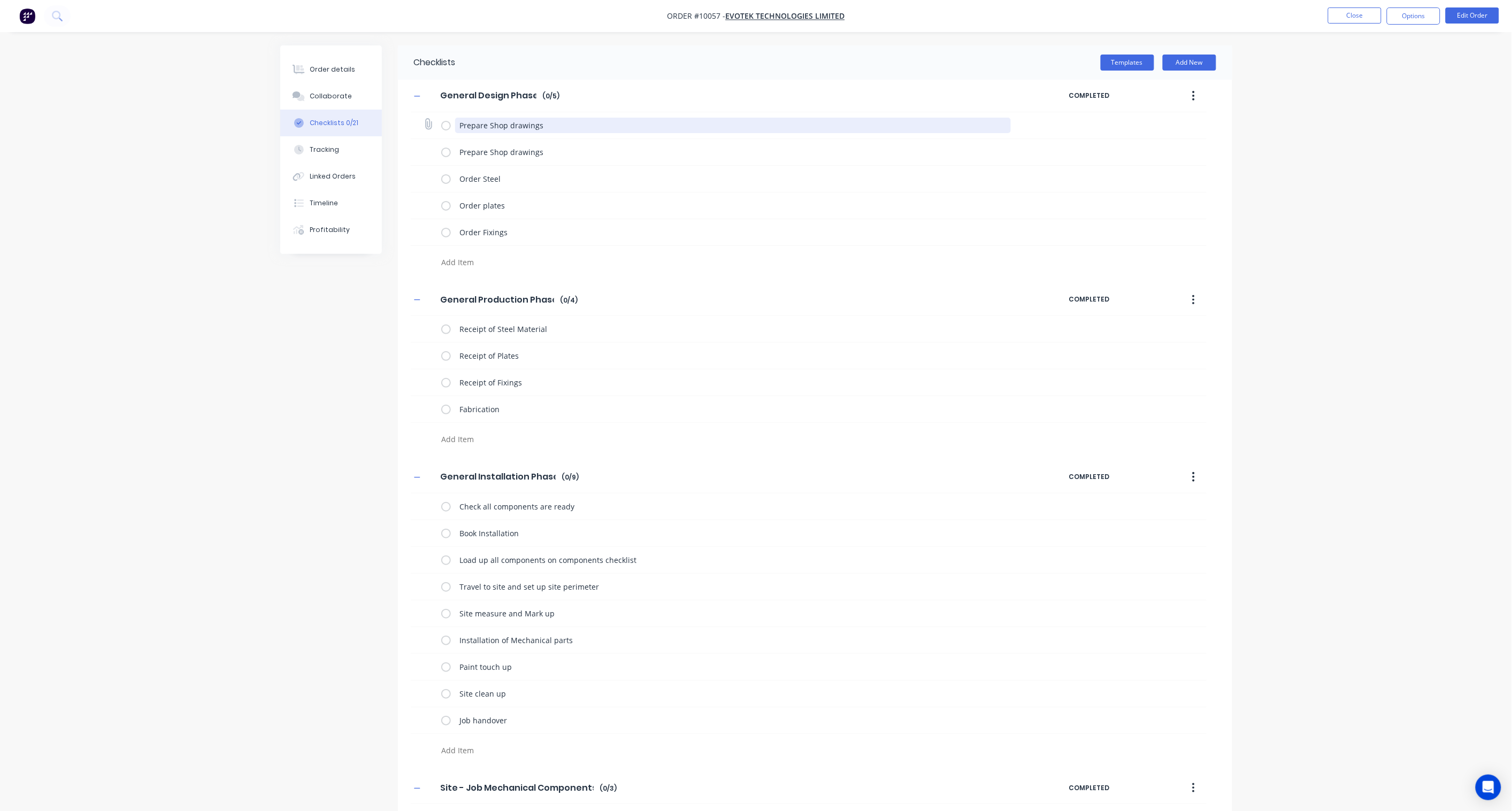
drag, startPoint x: 552, startPoint y: 121, endPoint x: 457, endPoint y: 126, distance: 95.1
click at [457, 126] on textarea "Prepare Shop drawings" at bounding box center [733, 125] width 556 height 16
type textarea "Engineering (External)"
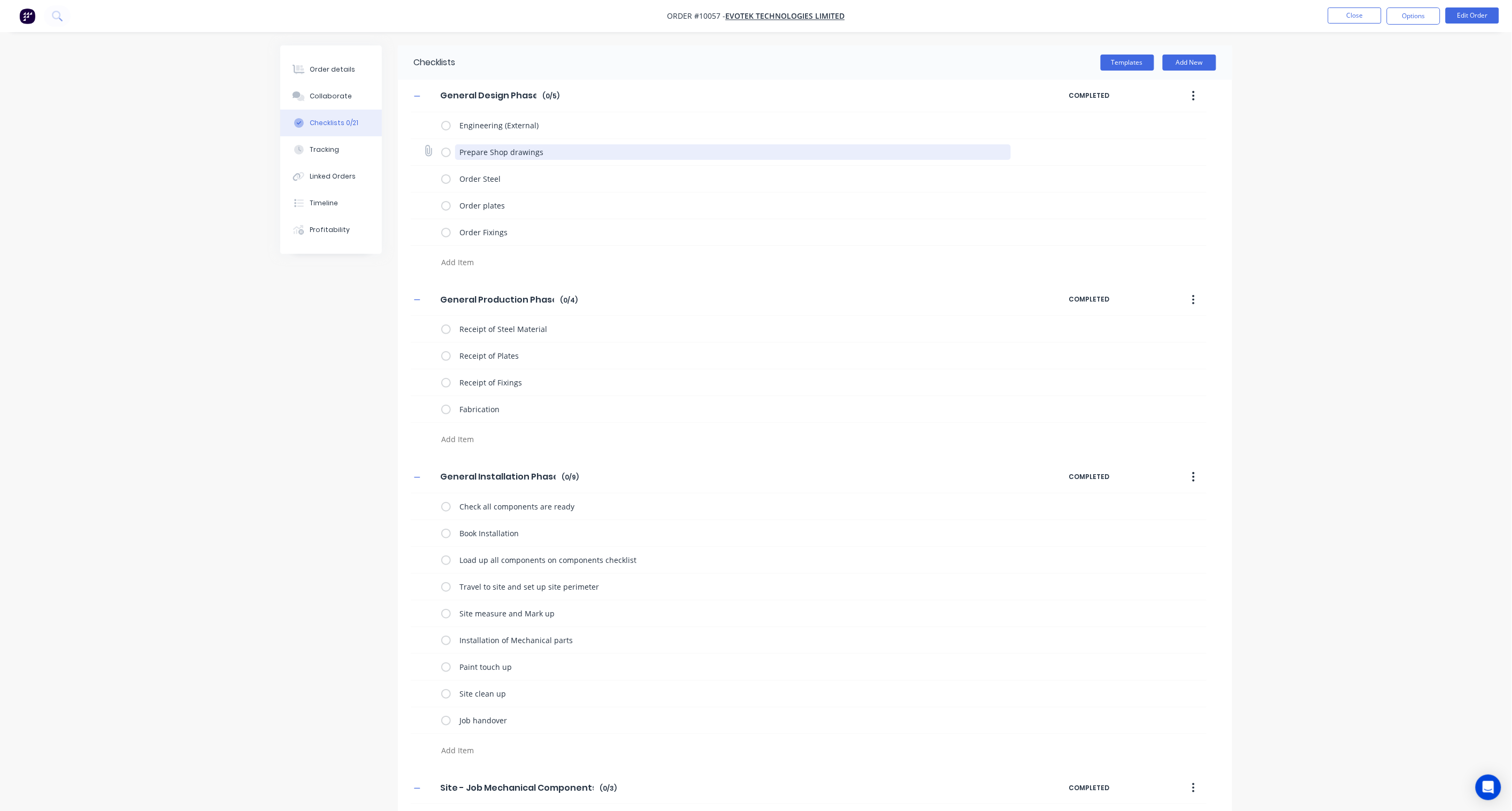
click at [562, 152] on textarea "Prepare Shop drawings" at bounding box center [733, 152] width 556 height 16
click at [478, 261] on textarea at bounding box center [694, 263] width 515 height 16
type textarea "Order Conduit"
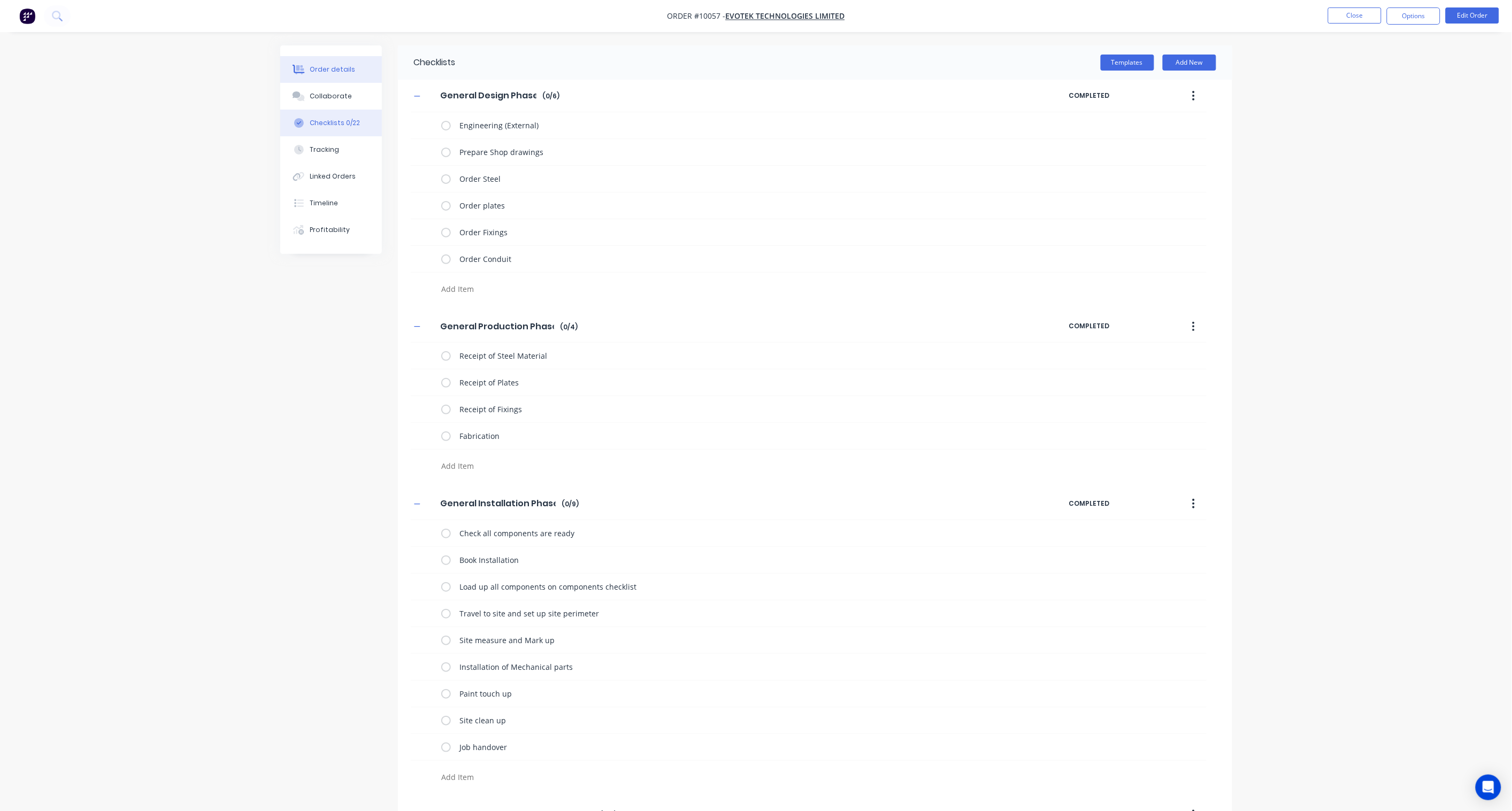
click at [328, 73] on div "Order details" at bounding box center [332, 69] width 45 height 10
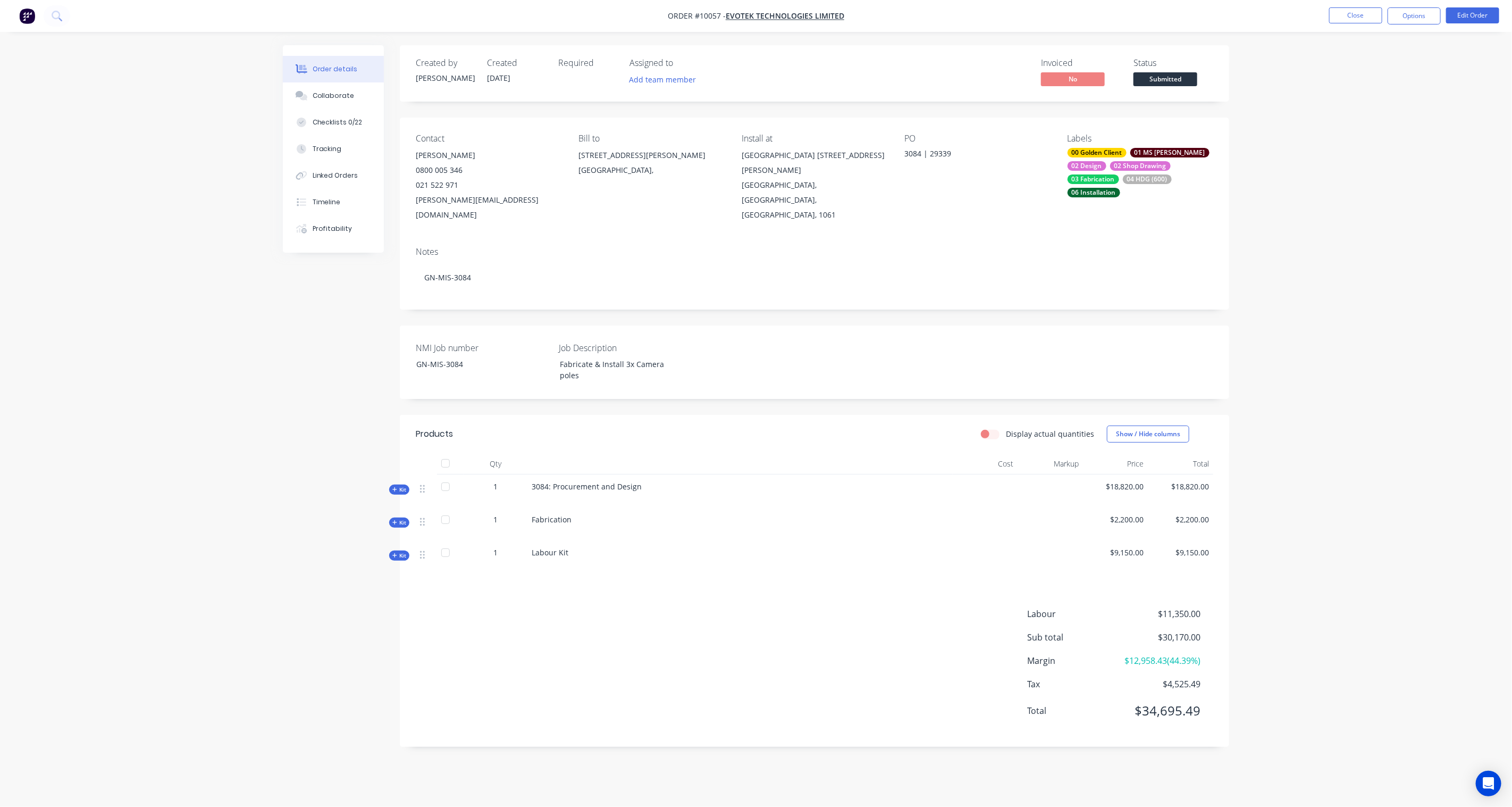
click at [398, 486] on span "Kit" at bounding box center [400, 489] width 14 height 8
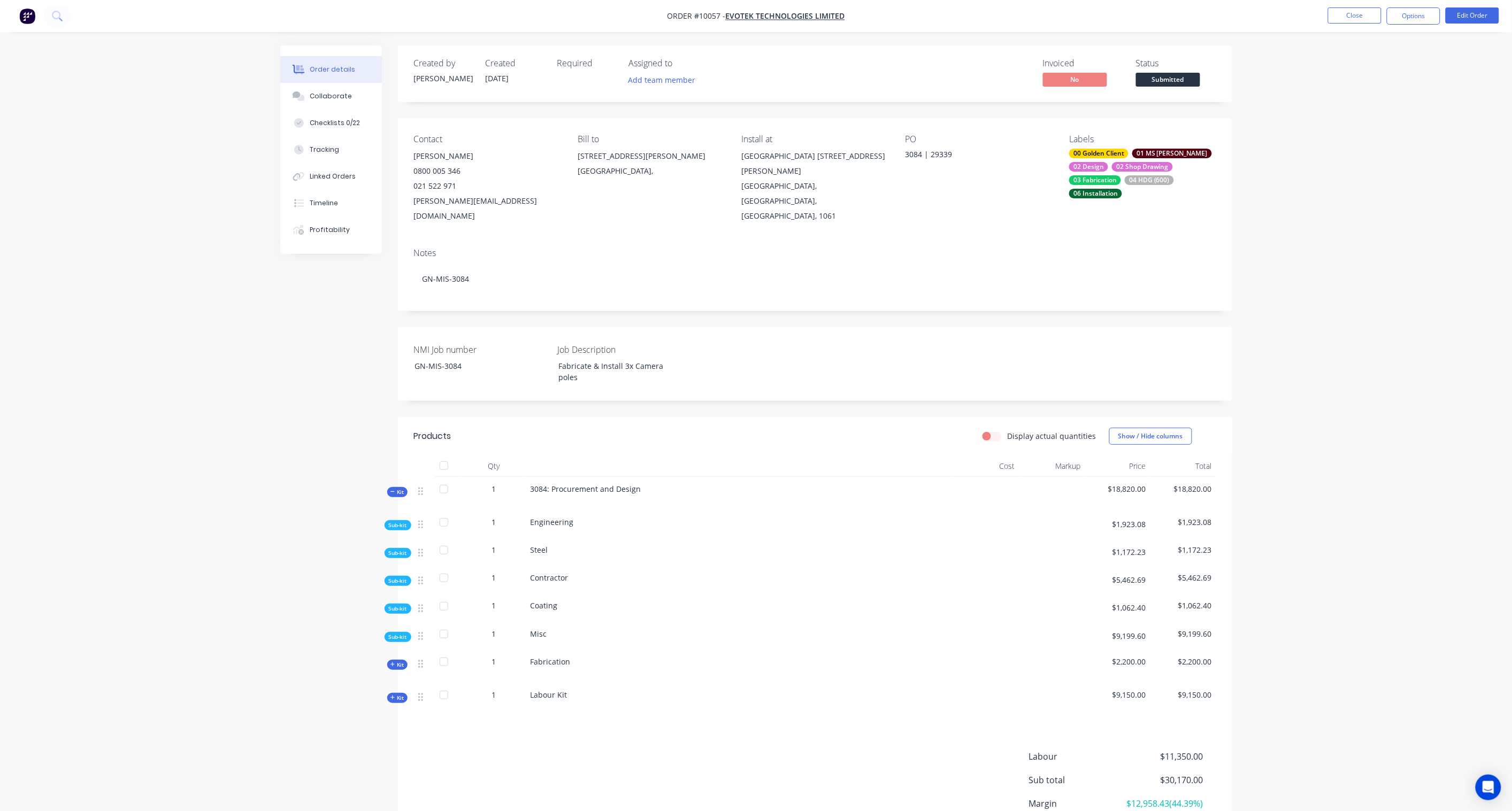
click at [542, 690] on div "Labour Kit" at bounding box center [740, 699] width 428 height 33
click at [551, 690] on span "Labour Kit" at bounding box center [549, 695] width 37 height 10
click at [390, 683] on div "Created by [PERSON_NAME] Created [DATE] Required Assigned to Add team member In…" at bounding box center [756, 476] width 952 height 861
click at [1465, 9] on button "Edit Order" at bounding box center [1472, 16] width 54 height 16
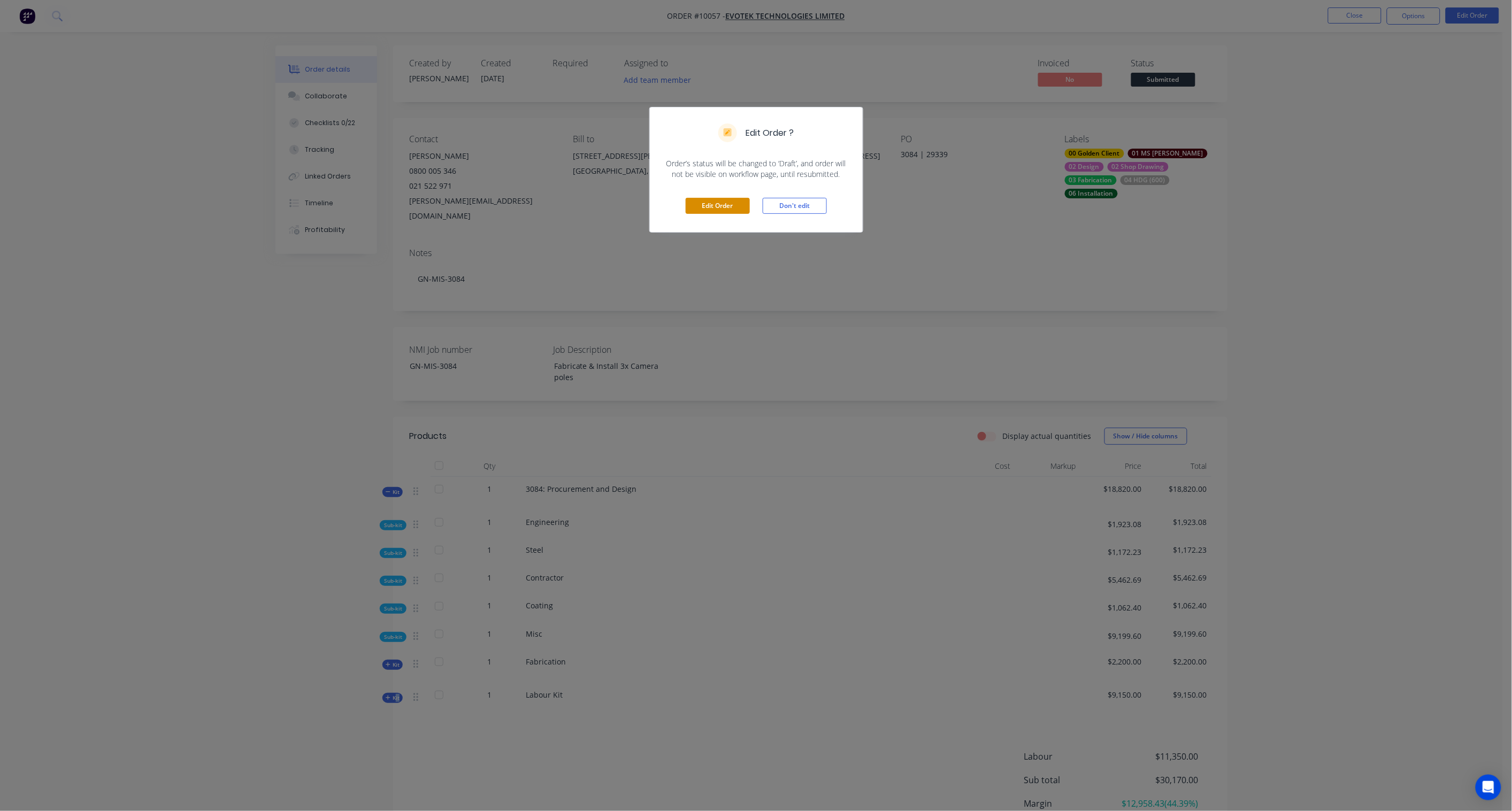
click at [699, 205] on button "Edit Order" at bounding box center [717, 206] width 64 height 16
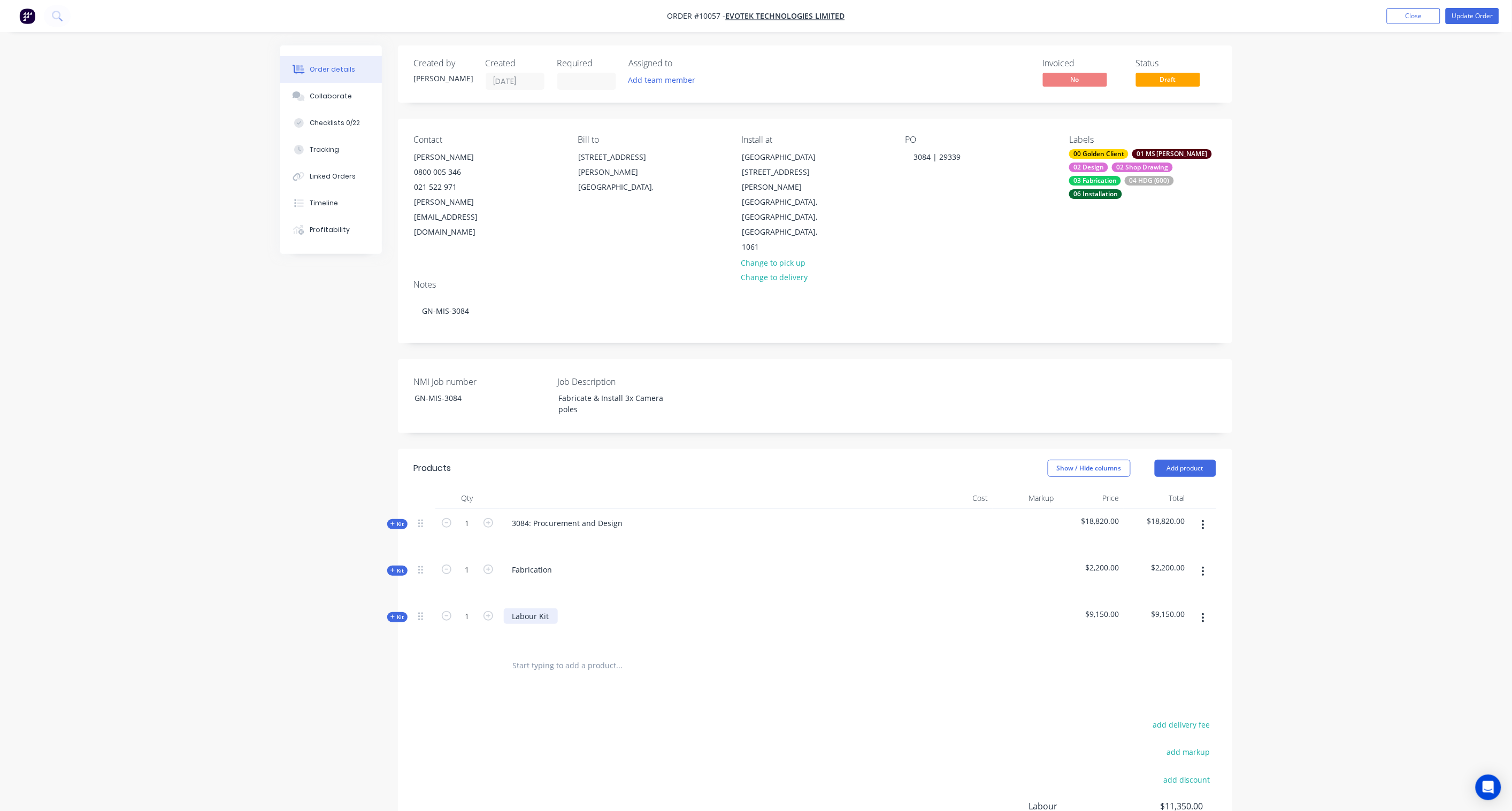
click at [537, 609] on div "Labour Kit" at bounding box center [531, 616] width 54 height 16
drag, startPoint x: 548, startPoint y: 569, endPoint x: 474, endPoint y: 570, distance: 74.0
click at [474, 602] on div "Kit 1 Labour Kit $9,150.00 $9,150.00" at bounding box center [815, 626] width 802 height 47
click at [590, 718] on div "add delivery fee add markup add discount Labour $11,350.00 Sub total $30,170.00…" at bounding box center [815, 821] width 802 height 207
click at [401, 613] on span "Kit" at bounding box center [397, 616] width 14 height 8
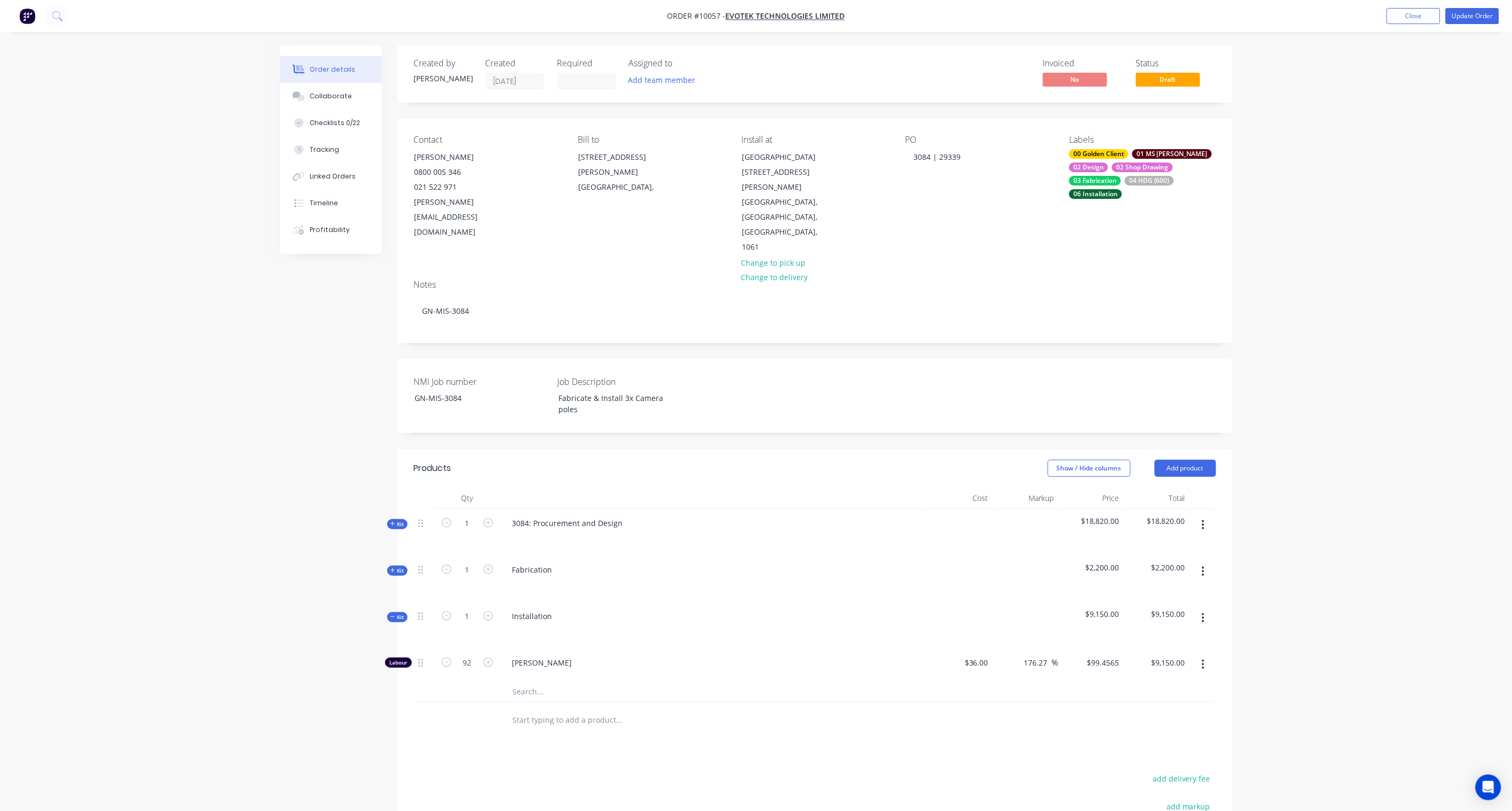
click at [401, 613] on span "Kit" at bounding box center [397, 616] width 14 height 8
click at [1469, 18] on button "Update Order" at bounding box center [1472, 16] width 54 height 16
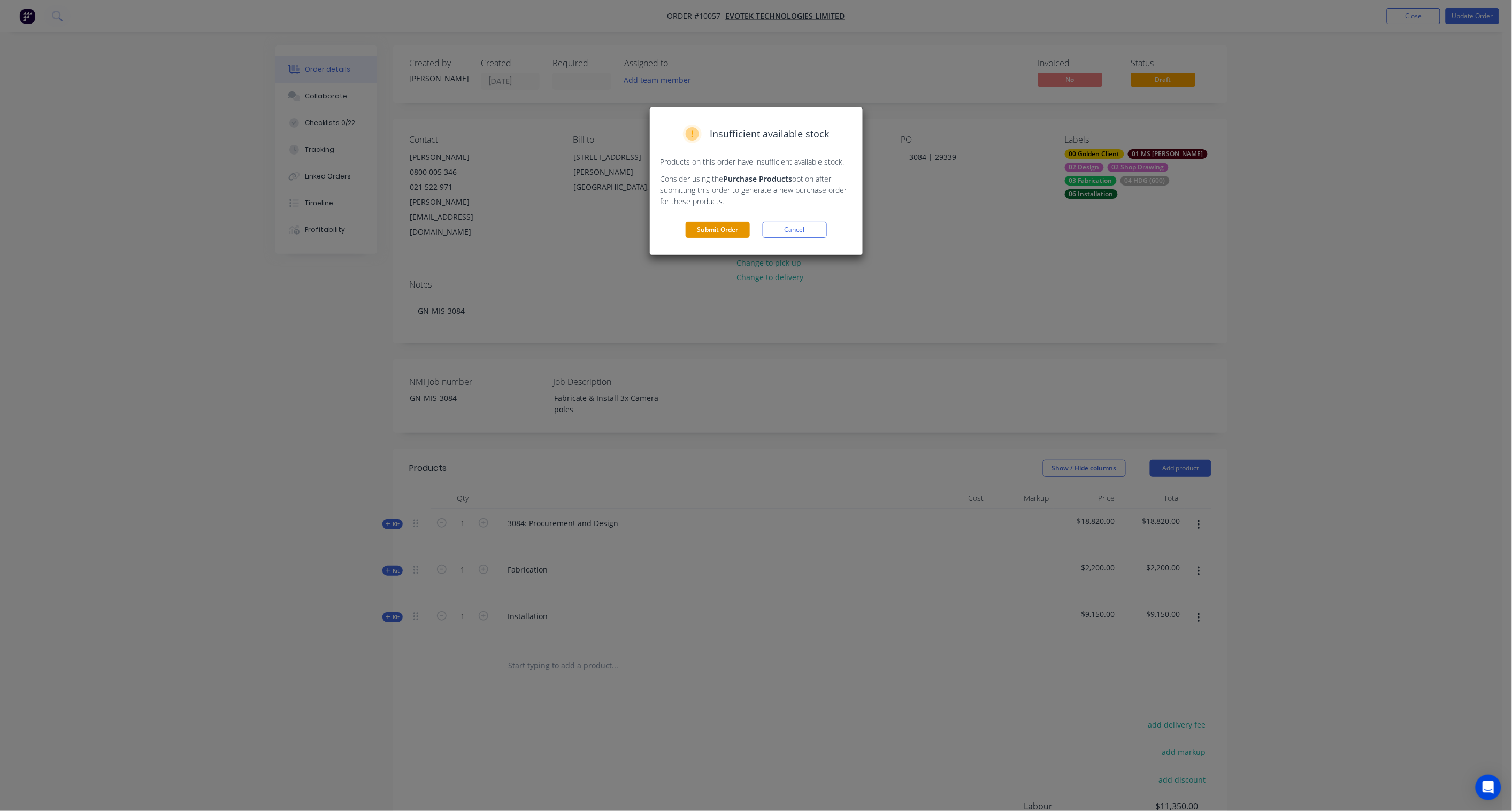
click at [729, 229] on button "Submit Order" at bounding box center [717, 230] width 64 height 16
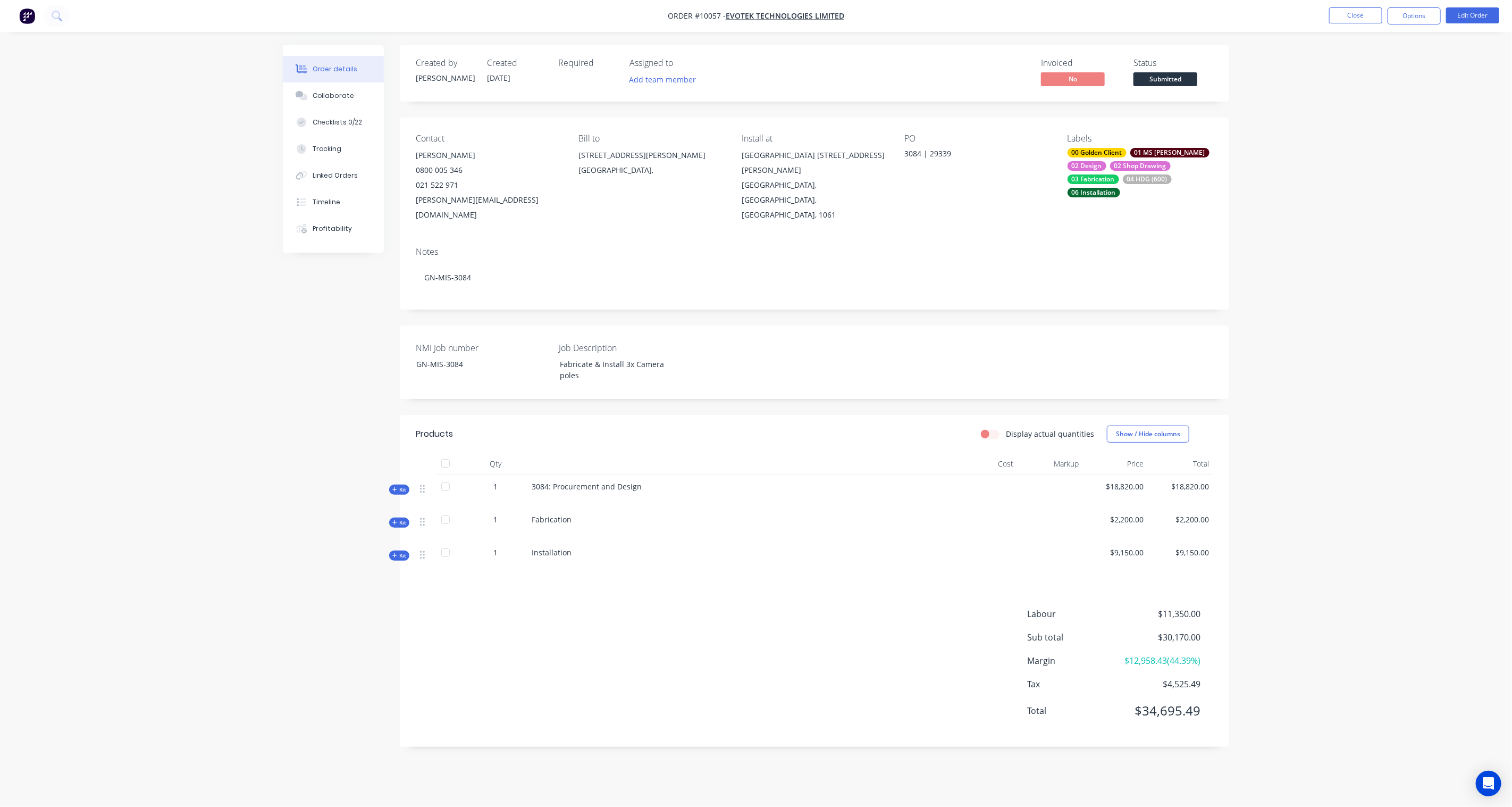
click at [405, 486] on span "Kit" at bounding box center [400, 489] width 14 height 8
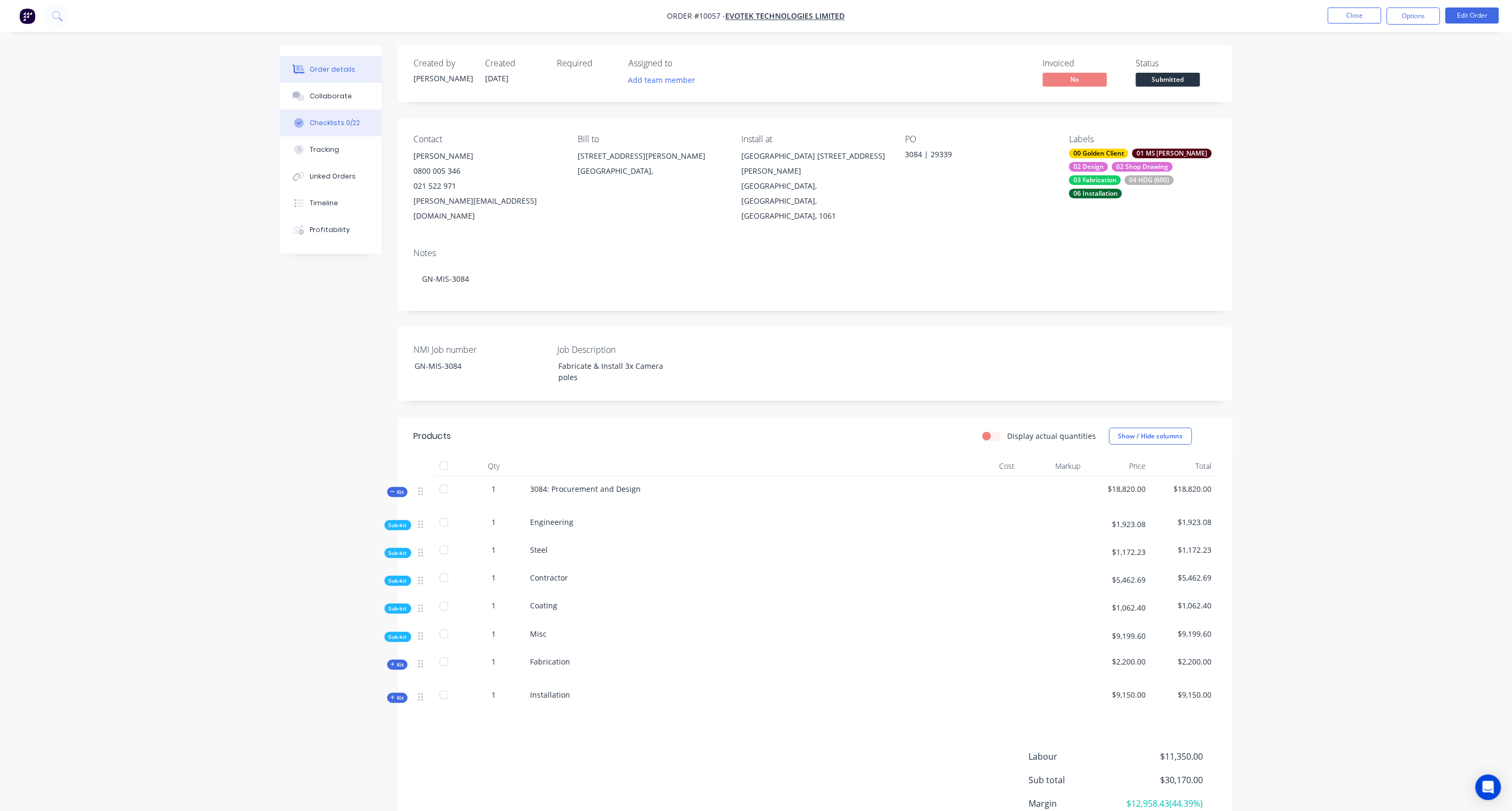
click at [339, 119] on div "Checklists 0/22" at bounding box center [334, 123] width 50 height 10
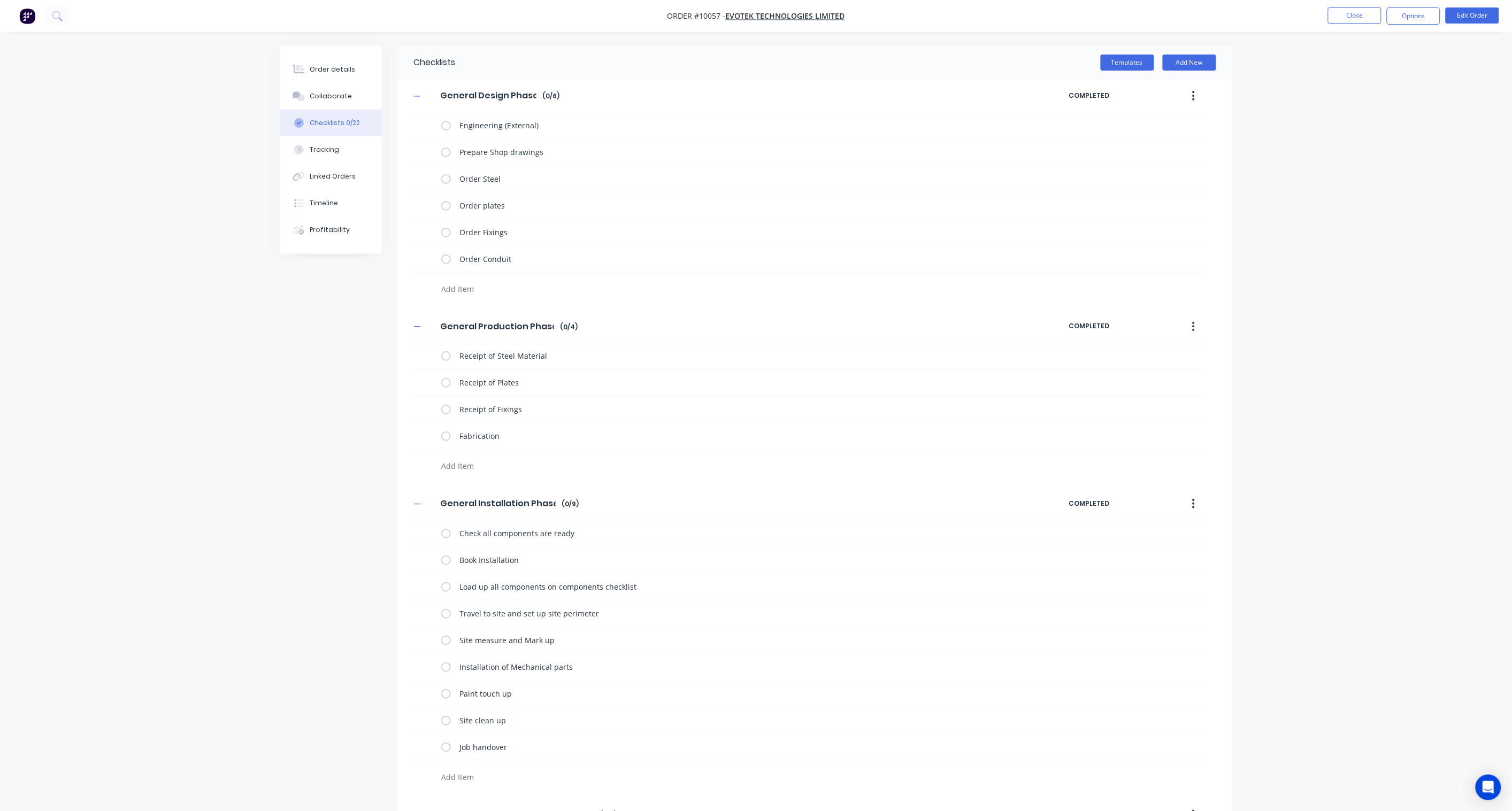
click at [461, 287] on textarea at bounding box center [694, 289] width 515 height 16
click at [333, 65] on div "Order details" at bounding box center [332, 69] width 45 height 10
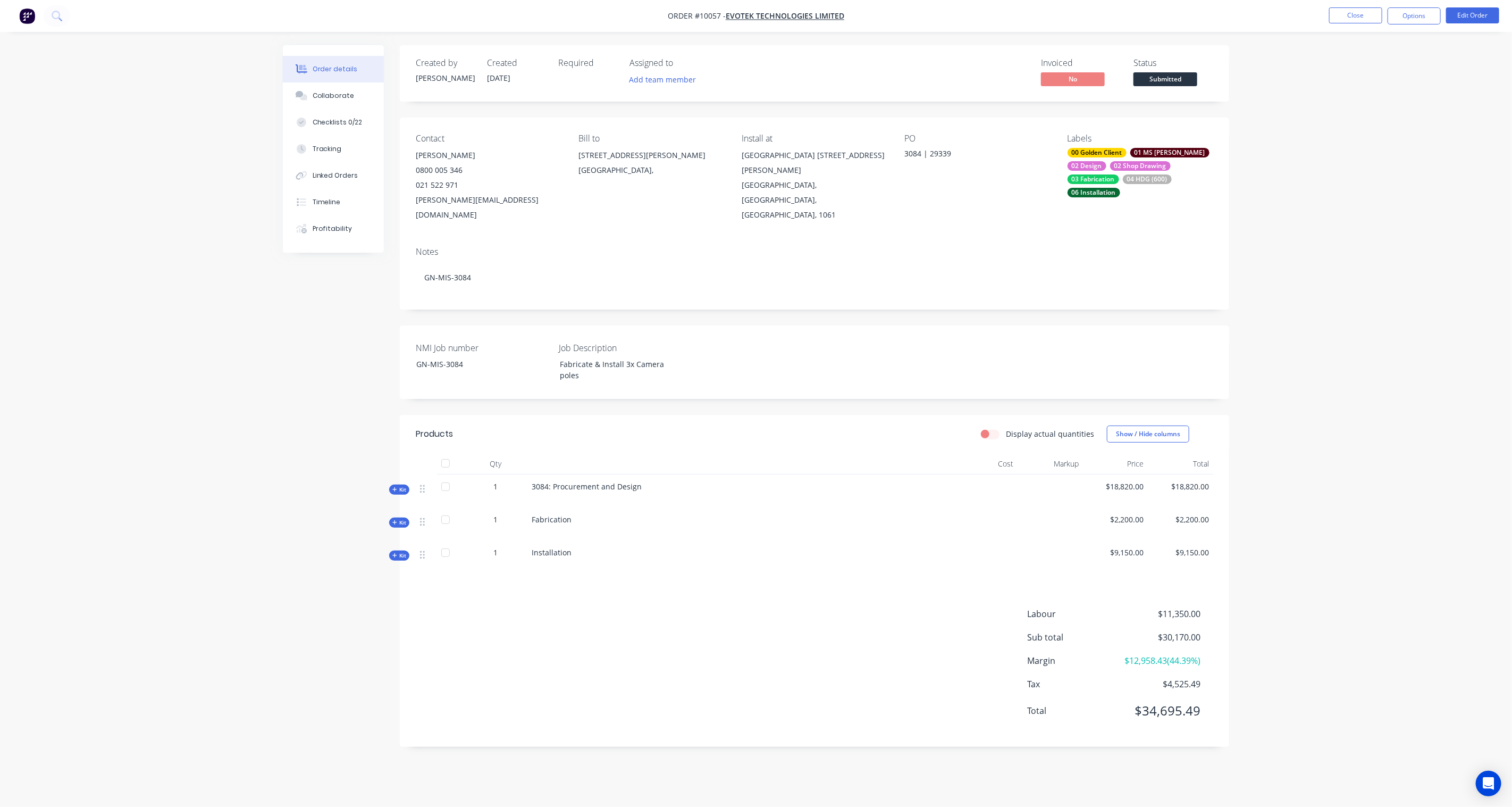
click at [393, 487] on icon at bounding box center [395, 489] width 5 height 6
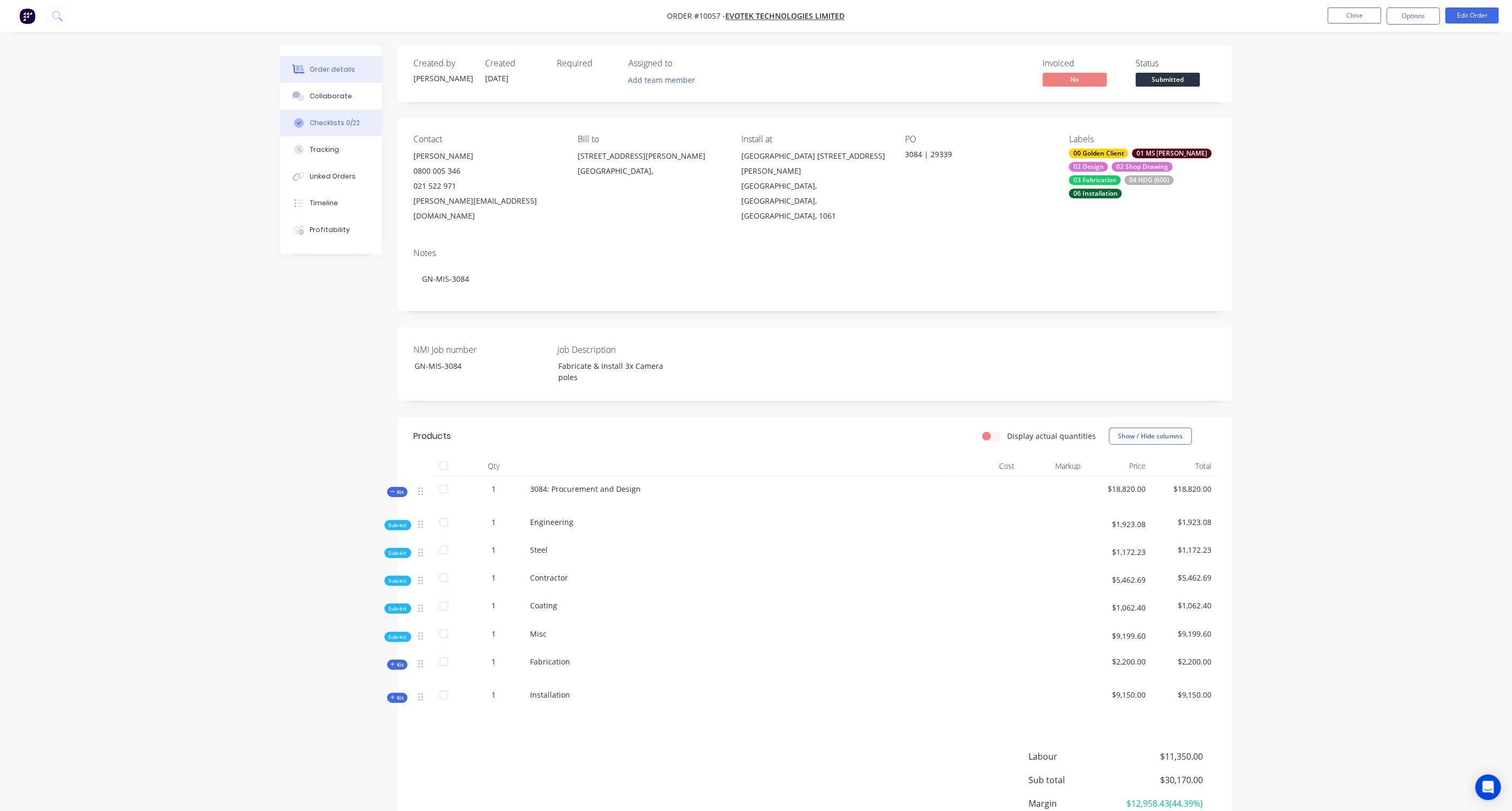
click at [321, 116] on button "Checklists 0/22" at bounding box center [331, 123] width 102 height 27
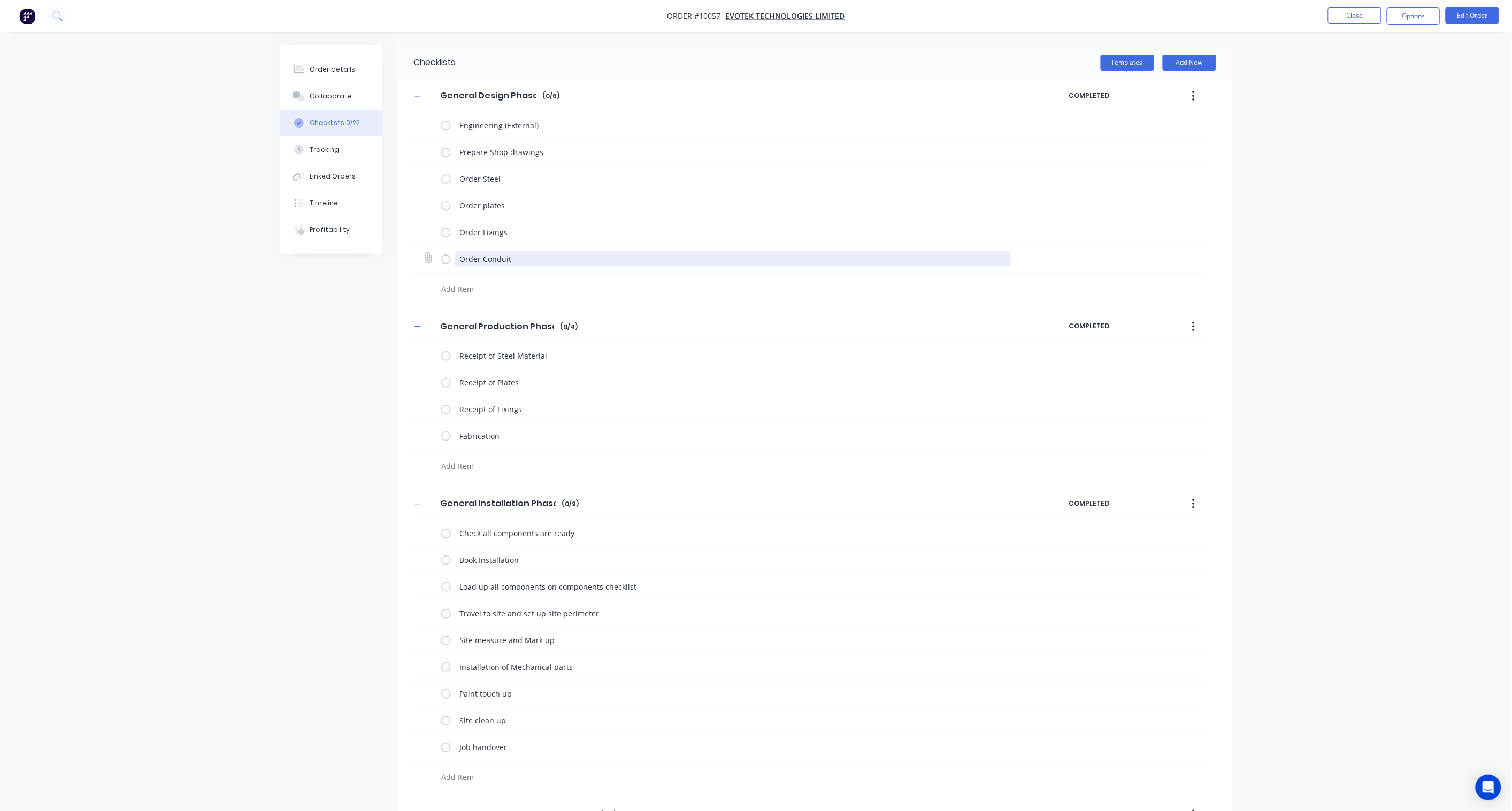
click at [483, 253] on textarea "Order Conduit" at bounding box center [733, 259] width 556 height 16
drag, startPoint x: 515, startPoint y: 255, endPoint x: 483, endPoint y: 257, distance: 32.1
click at [483, 257] on textarea "Order Conduit" at bounding box center [733, 259] width 556 height 16
click at [491, 258] on textarea "Order MIsc" at bounding box center [733, 259] width 556 height 16
drag, startPoint x: 540, startPoint y: 248, endPoint x: 540, endPoint y: 255, distance: 7.0
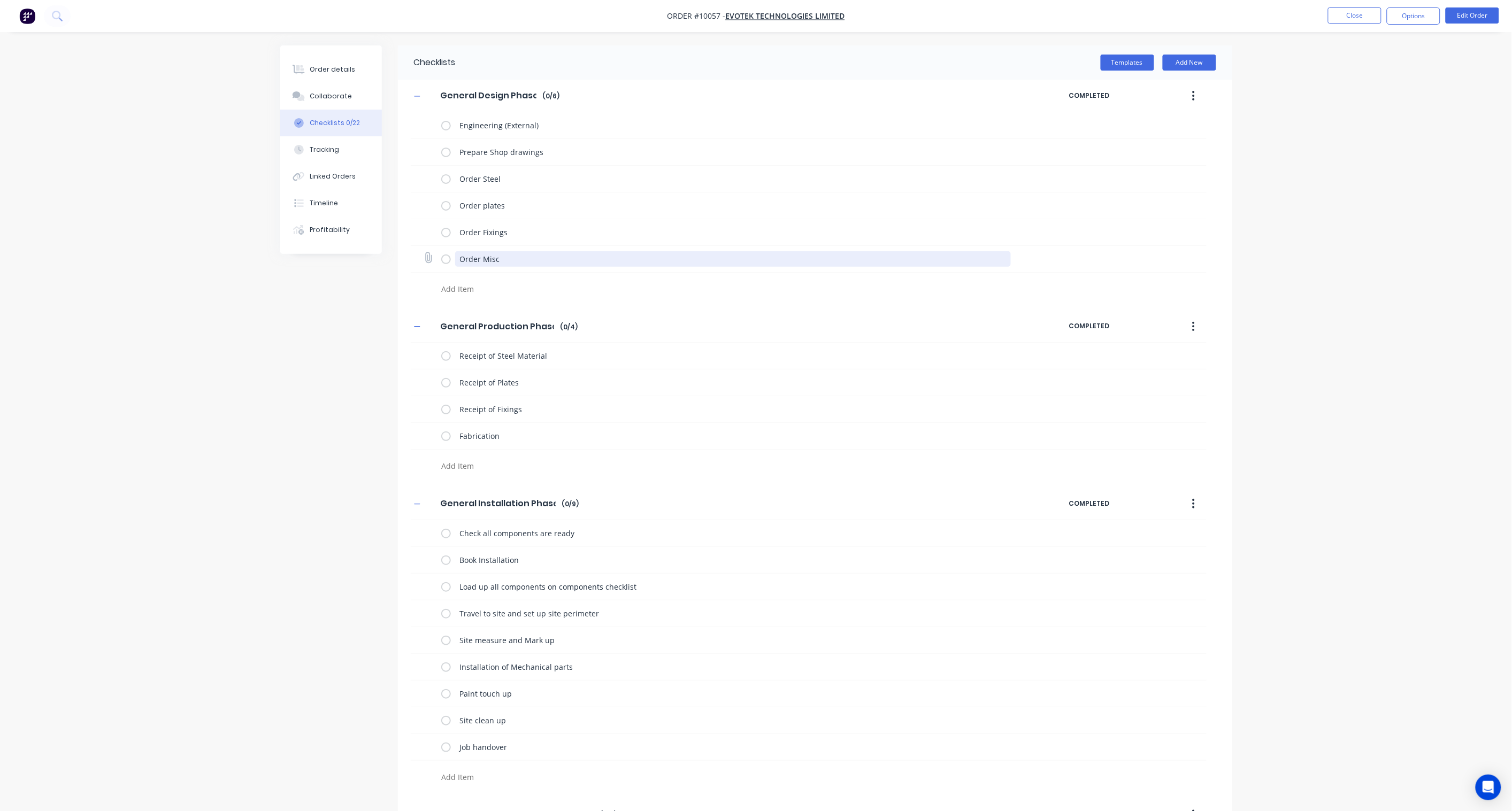
click at [540, 251] on div "Order Misc" at bounding box center [728, 259] width 574 height 21
click at [539, 258] on textarea "Order Misc" at bounding box center [733, 259] width 556 height 16
type textarea "Order Misc items on order"
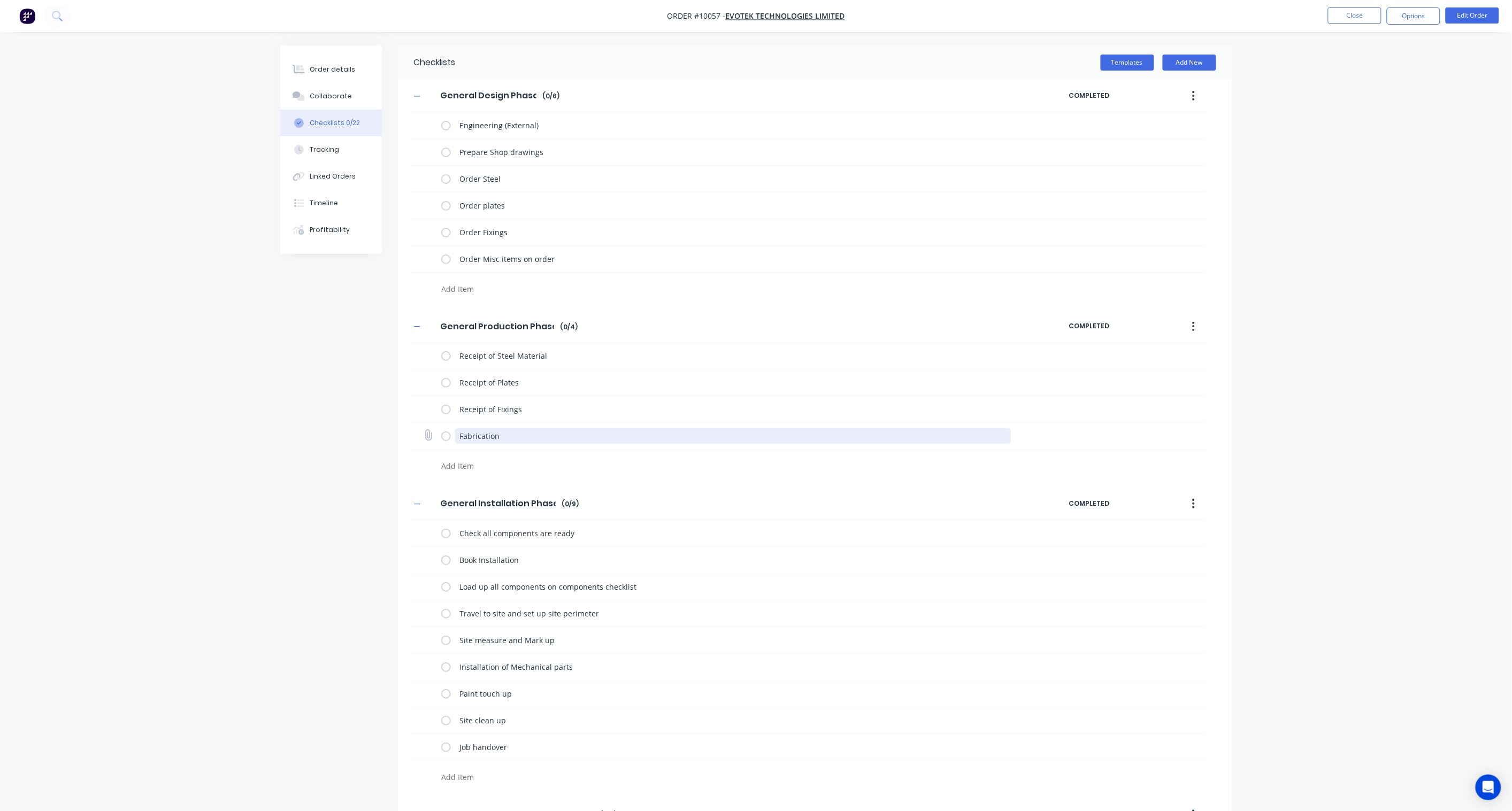
drag, startPoint x: 520, startPoint y: 436, endPoint x: 449, endPoint y: 440, distance: 71.1
click at [449, 440] on div "Fabrication" at bounding box center [728, 436] width 574 height 21
click at [466, 467] on textarea at bounding box center [694, 466] width 515 height 16
paste textarea "Fabrication"
type textarea "Fabrication"
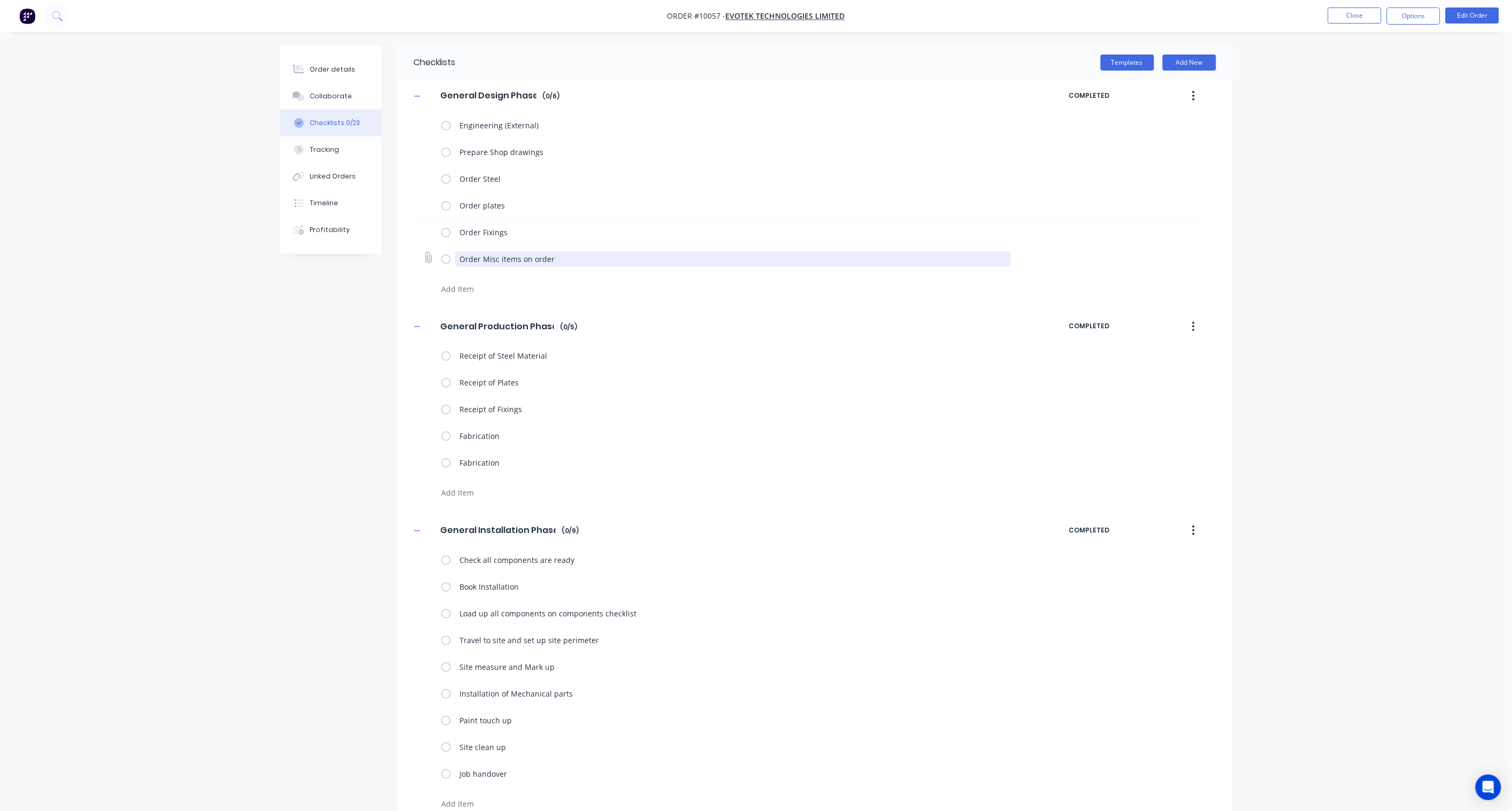
click at [552, 259] on textarea "Order Misc items on order" at bounding box center [733, 259] width 556 height 16
drag, startPoint x: 566, startPoint y: 255, endPoint x: 452, endPoint y: 253, distance: 114.0
click at [452, 253] on div "Order Misc items on order" at bounding box center [728, 259] width 574 height 21
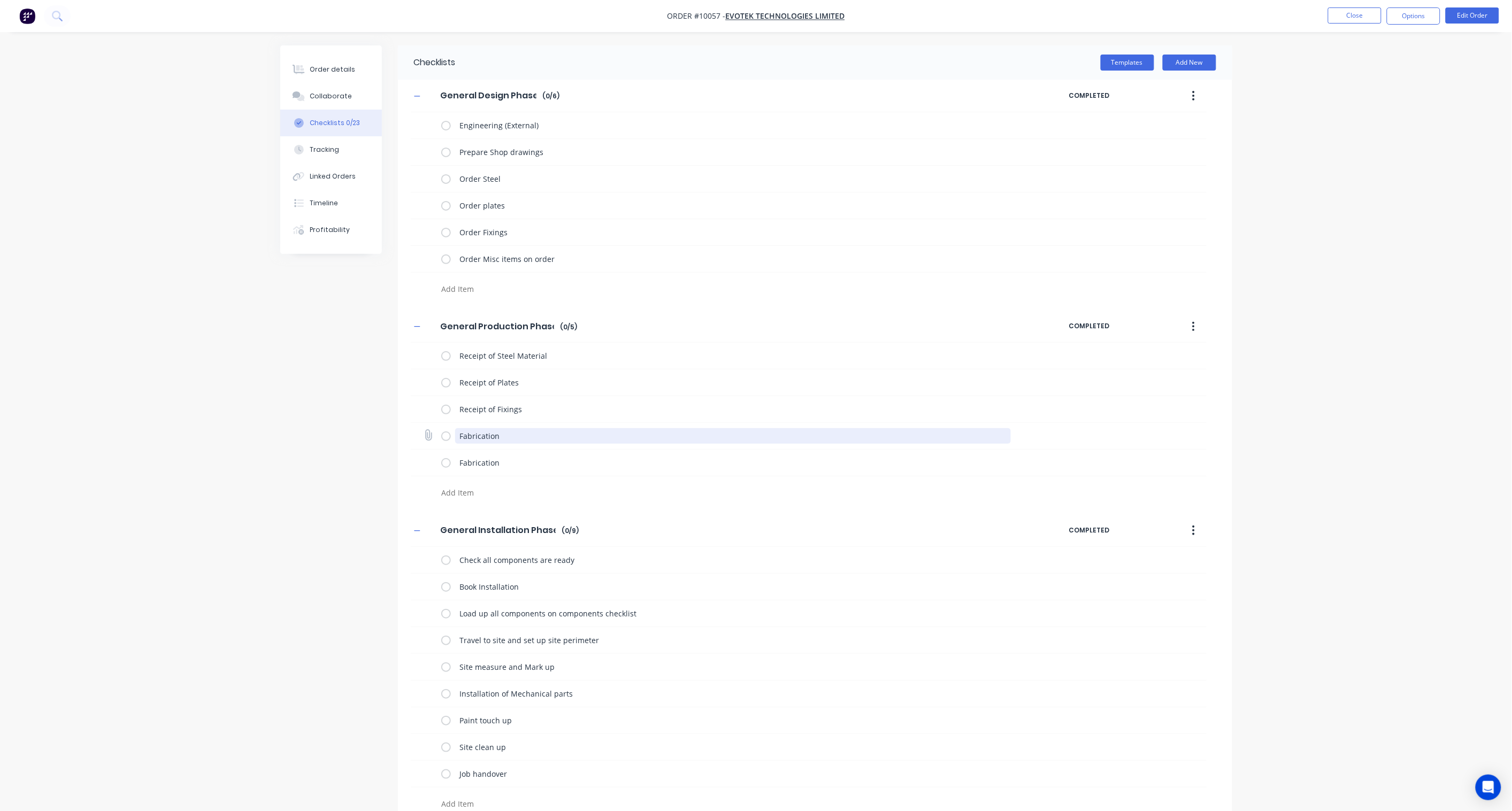
drag, startPoint x: 524, startPoint y: 439, endPoint x: 418, endPoint y: 434, distance: 106.1
click at [418, 434] on div "Fabrication" at bounding box center [808, 437] width 796 height 27
paste textarea "Order Misc items on order"
drag, startPoint x: 479, startPoint y: 435, endPoint x: 457, endPoint y: 435, distance: 22.0
click at [457, 435] on textarea "Order Misc items on order" at bounding box center [733, 436] width 556 height 16
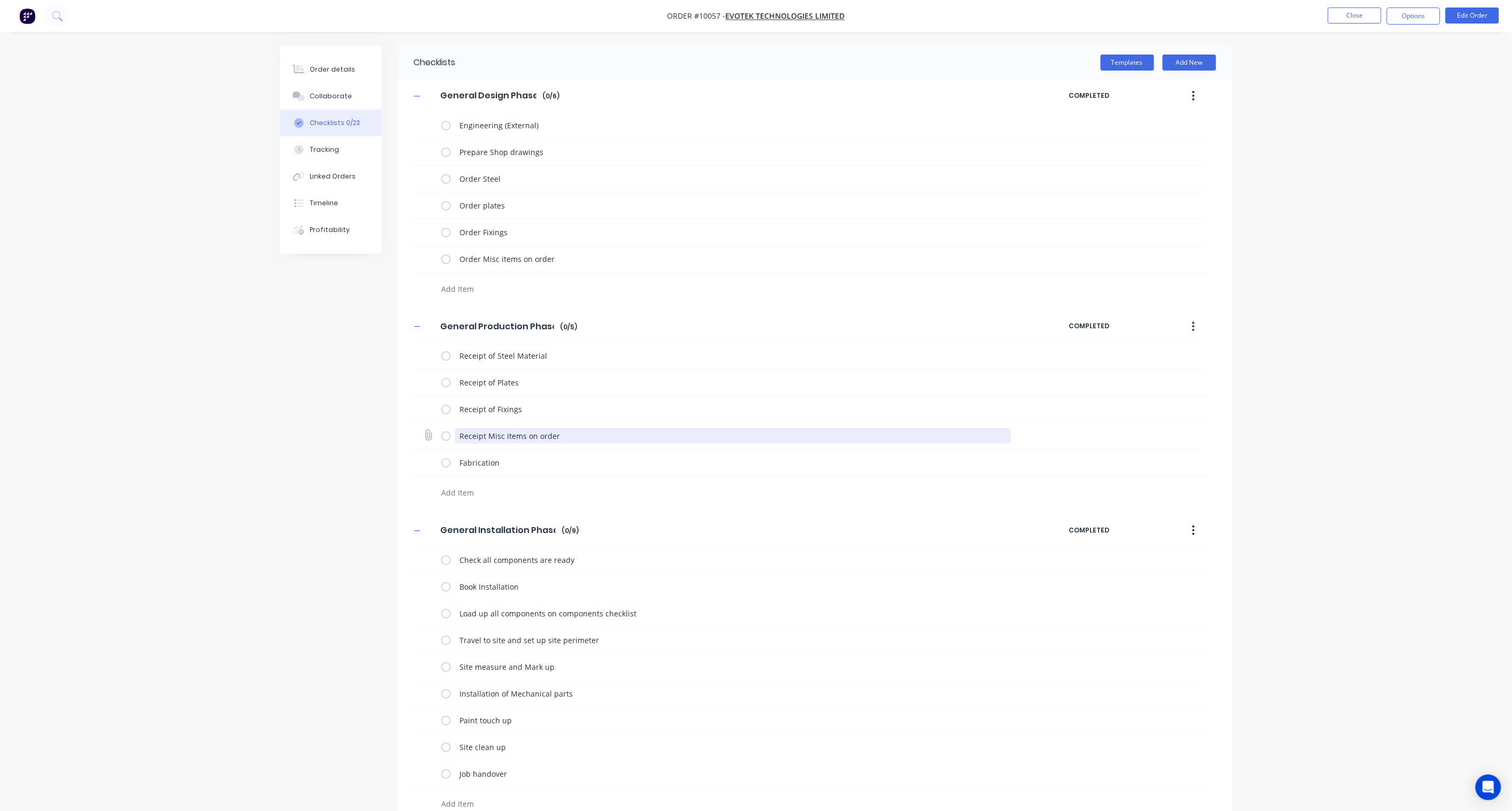
type textarea "Receipt Misc items on order"
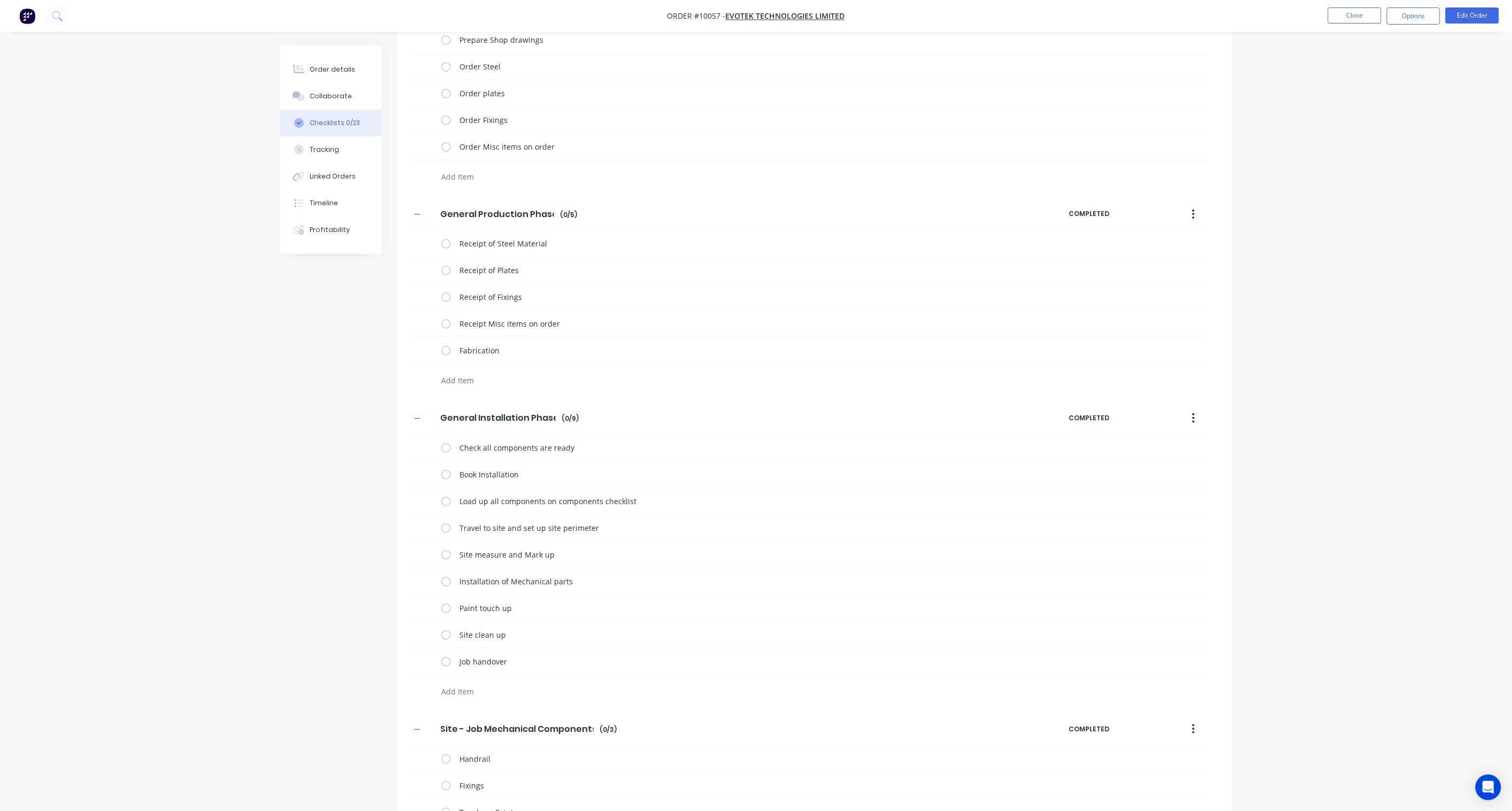
scroll to position [168, 0]
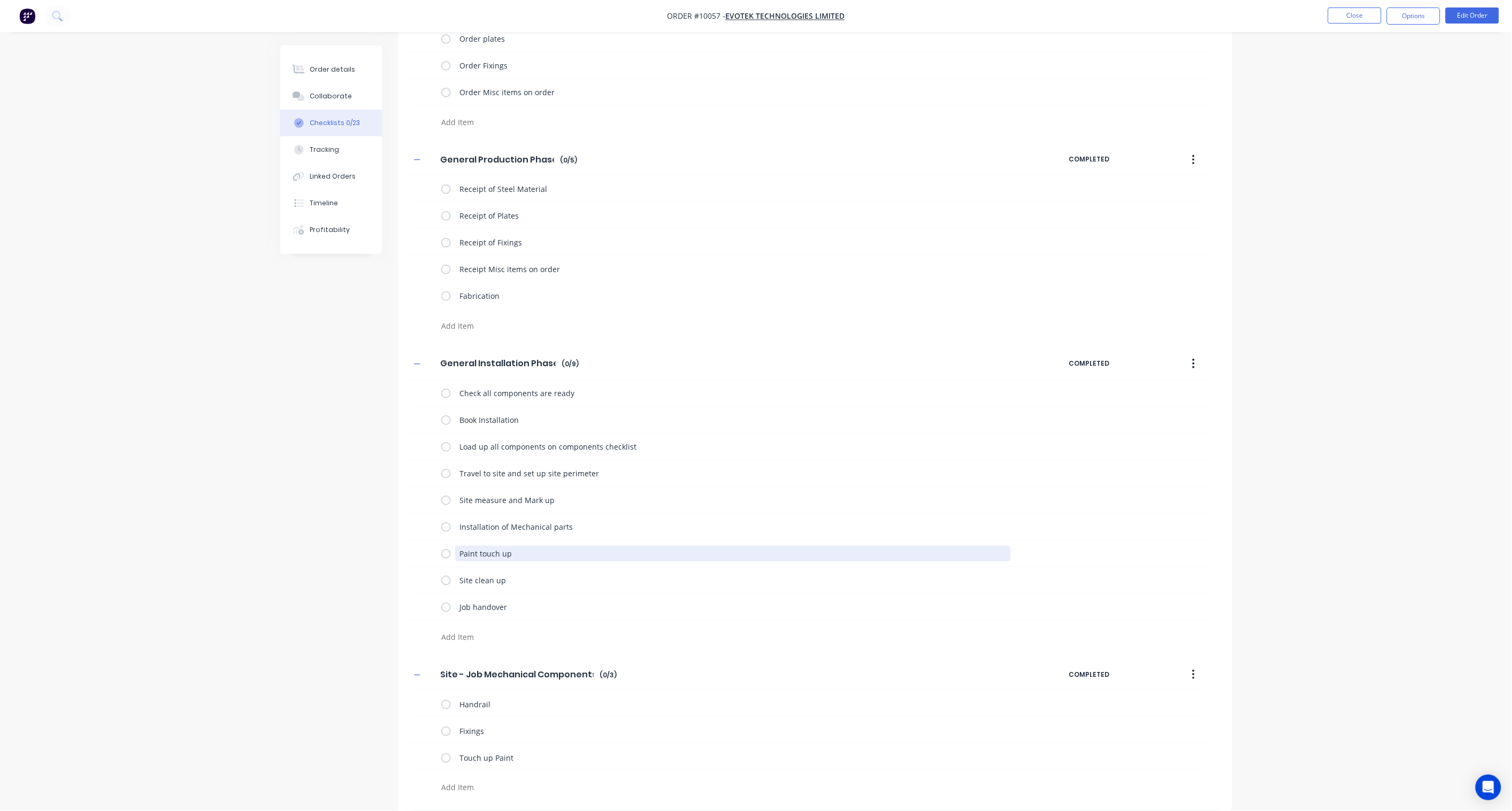
drag, startPoint x: 528, startPoint y: 554, endPoint x: 370, endPoint y: 552, distance: 158.0
click at [370, 552] on div "Checklists Templates Add New General Design Phase General Design Phase Enter Ch…" at bounding box center [756, 345] width 952 height 933
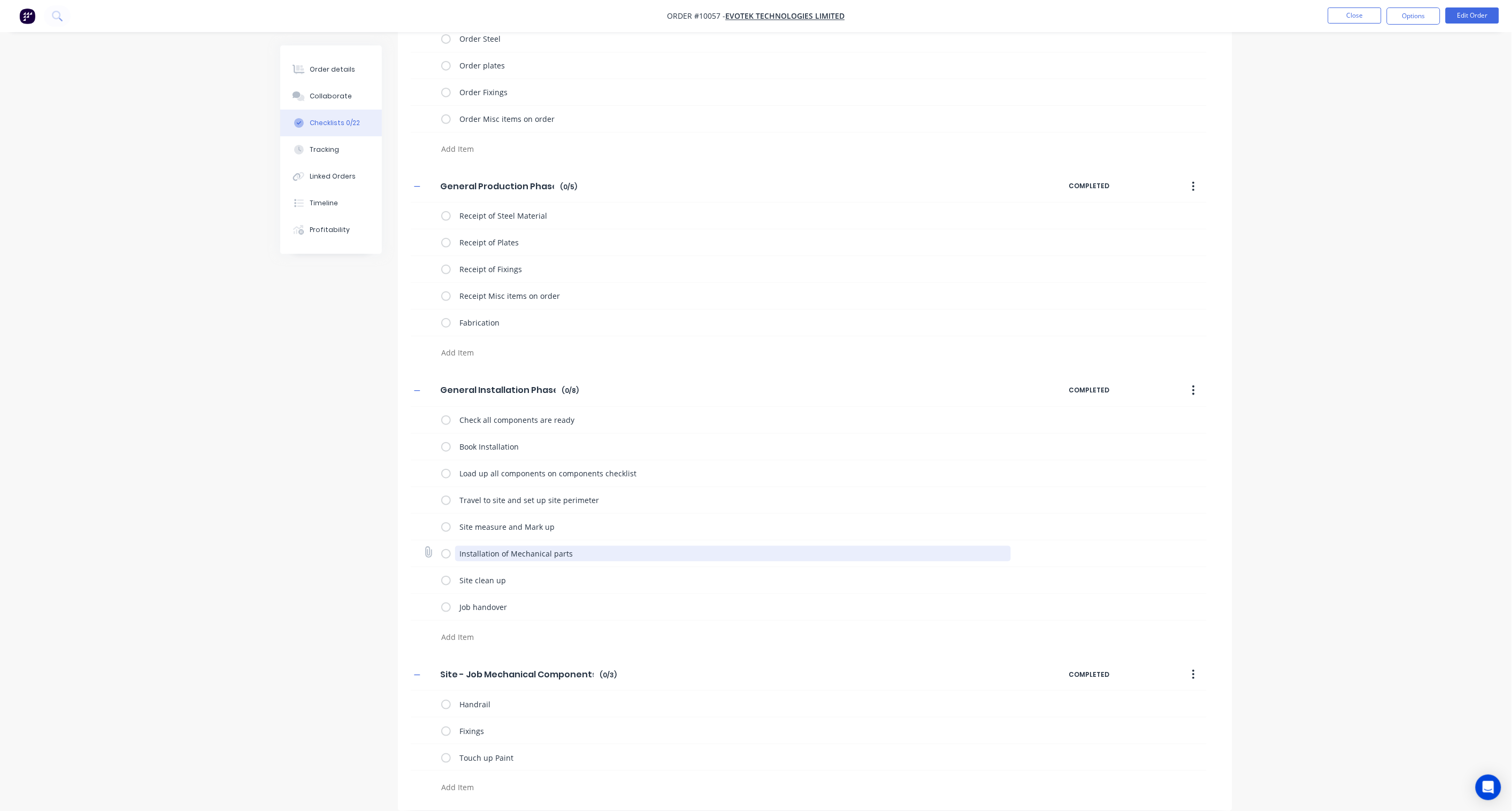
click at [610, 554] on textarea "Installation of Mechanical parts" at bounding box center [733, 553] width 556 height 16
click at [484, 638] on textarea at bounding box center [694, 637] width 515 height 16
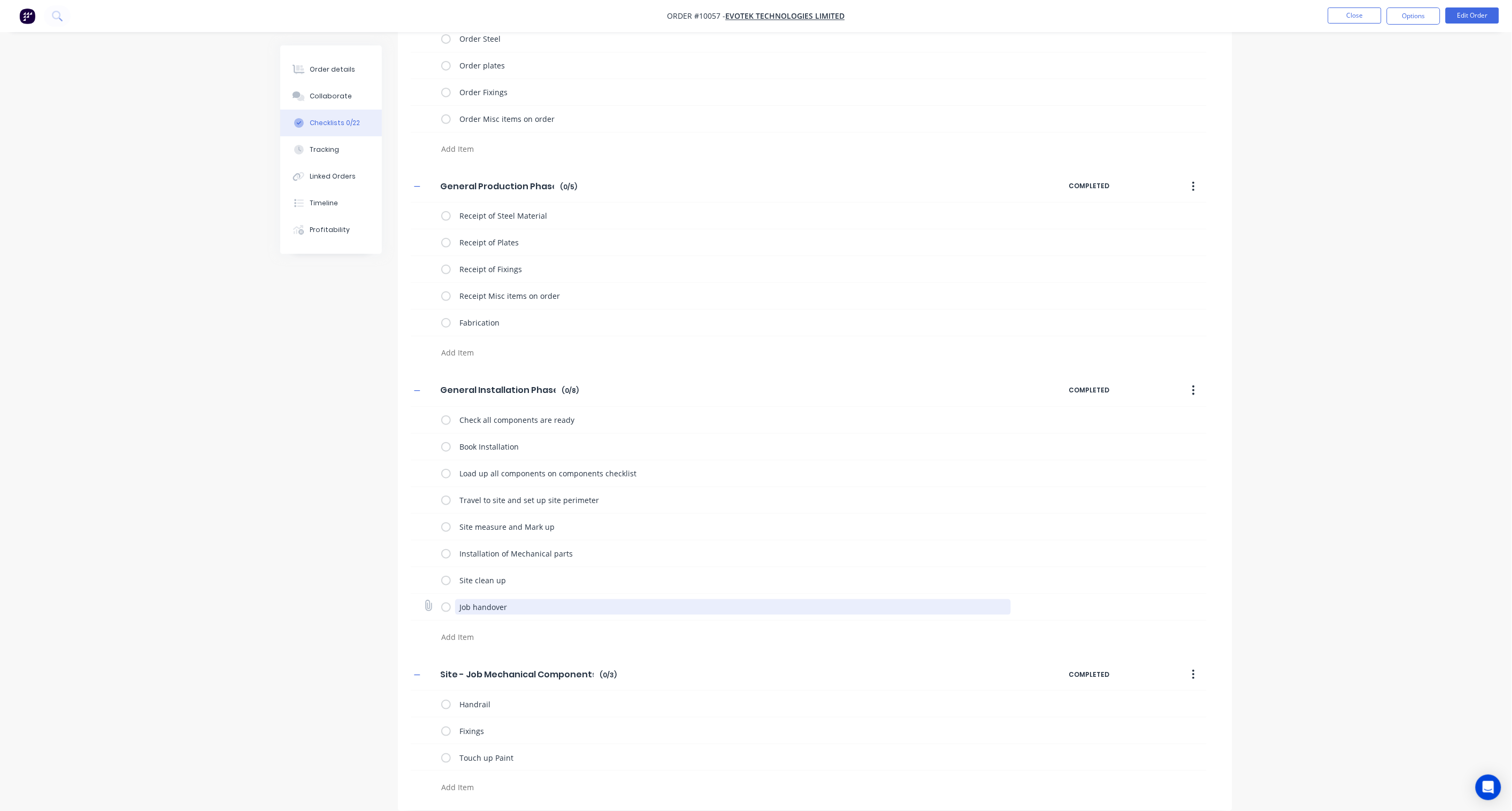
drag, startPoint x: 531, startPoint y: 612, endPoint x: 440, endPoint y: 607, distance: 91.1
click at [440, 607] on div "Job handover" at bounding box center [808, 607] width 796 height 27
click at [474, 633] on textarea at bounding box center [694, 637] width 515 height 16
paste textarea "Job handover"
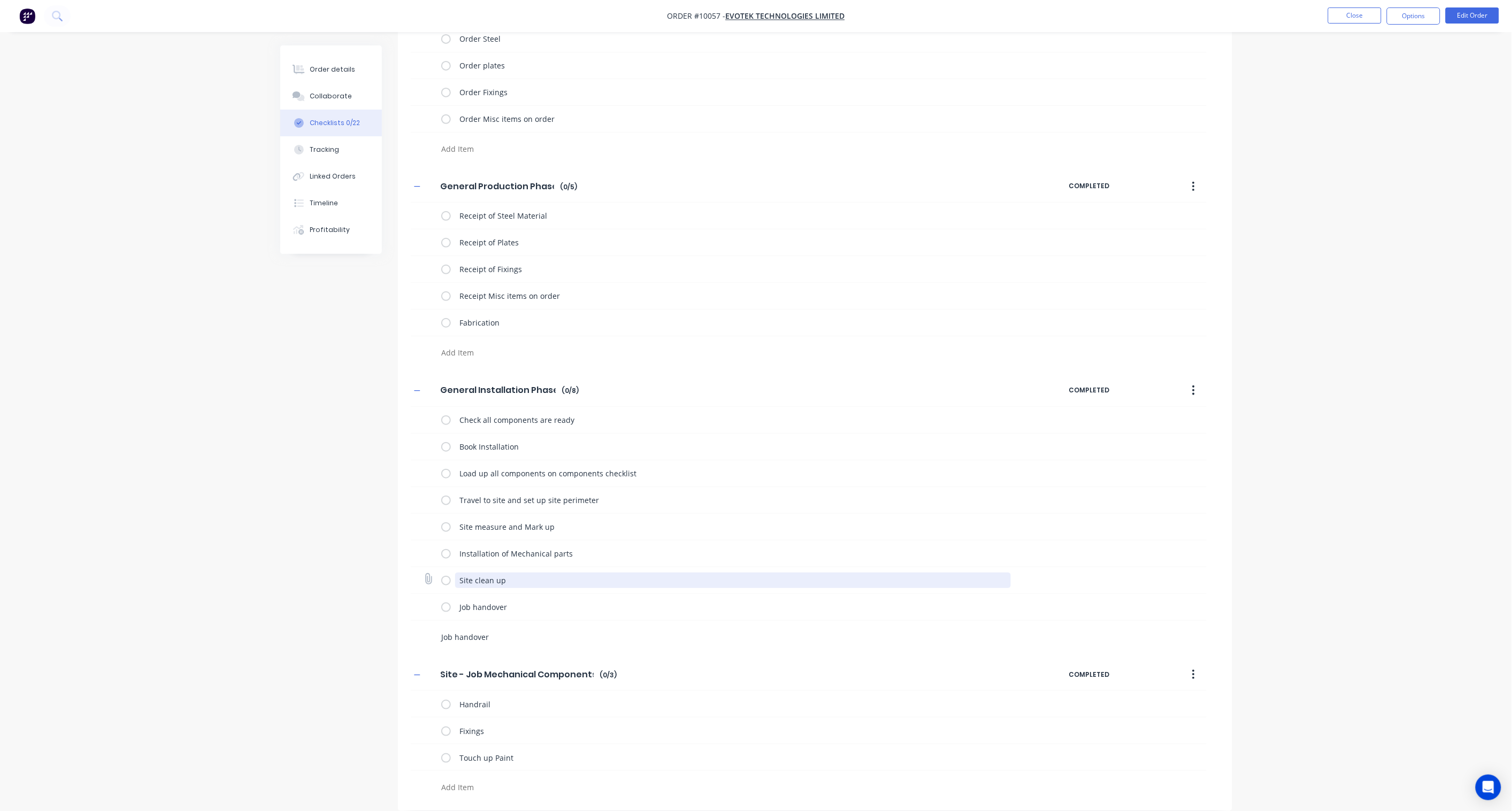
type textarea "Job handover"
drag, startPoint x: 526, startPoint y: 580, endPoint x: 440, endPoint y: 578, distance: 86.0
click at [440, 578] on div "Site clean up" at bounding box center [808, 581] width 796 height 27
click at [502, 631] on textarea "Job handover" at bounding box center [694, 637] width 515 height 16
drag, startPoint x: 537, startPoint y: 586, endPoint x: 434, endPoint y: 582, distance: 103.1
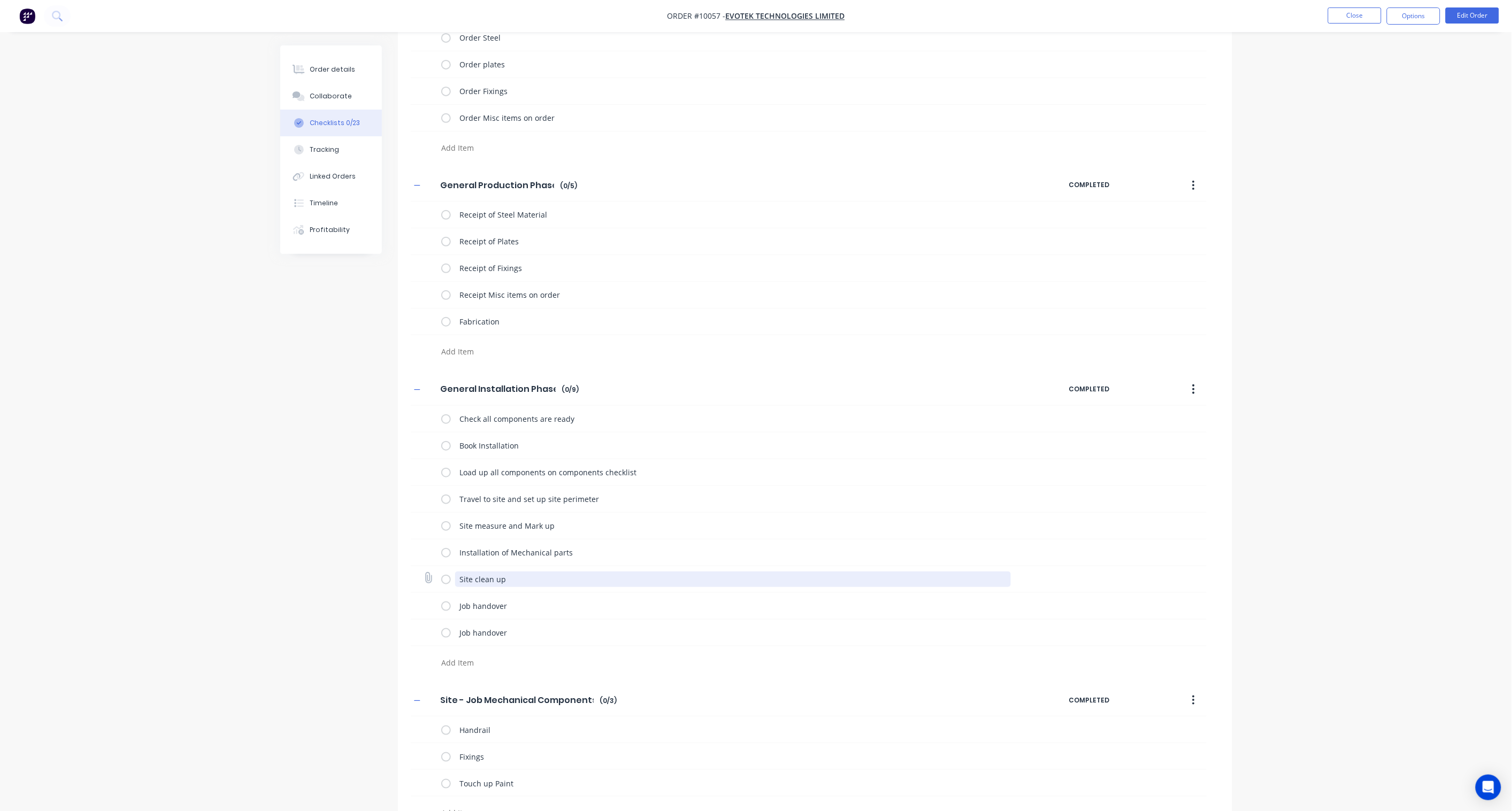
click at [434, 582] on div "Site clean up" at bounding box center [808, 580] width 796 height 27
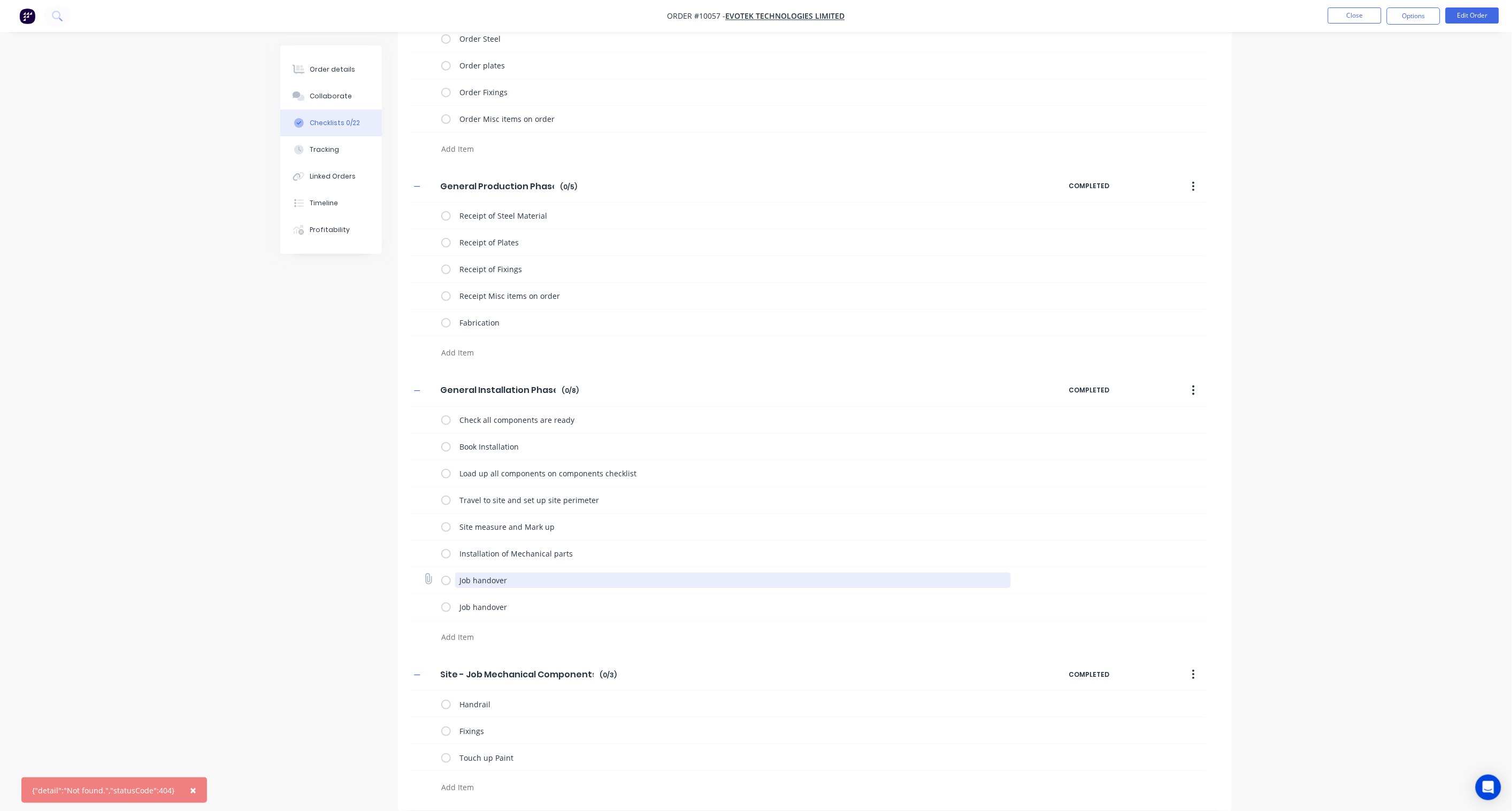
drag, startPoint x: 520, startPoint y: 578, endPoint x: 442, endPoint y: 575, distance: 78.1
click at [442, 575] on div "Job handover" at bounding box center [728, 580] width 574 height 21
paste textarea "Site clean up"
type textarea "Site clean up"
click at [527, 614] on div "Job handover" at bounding box center [733, 609] width 556 height 18
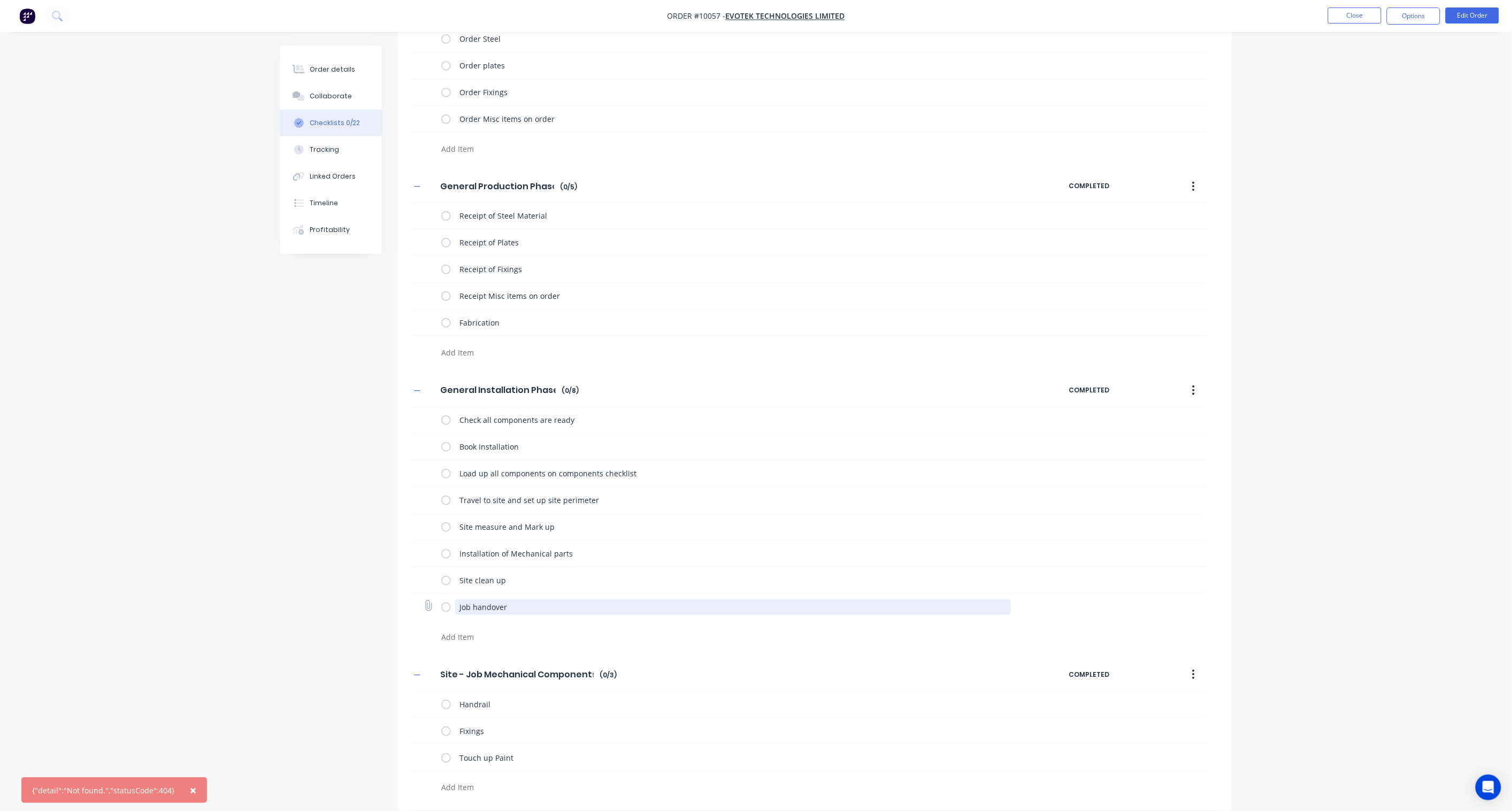
drag, startPoint x: 526, startPoint y: 606, endPoint x: 449, endPoint y: 602, distance: 77.1
click at [449, 602] on div "Job handover" at bounding box center [728, 606] width 574 height 21
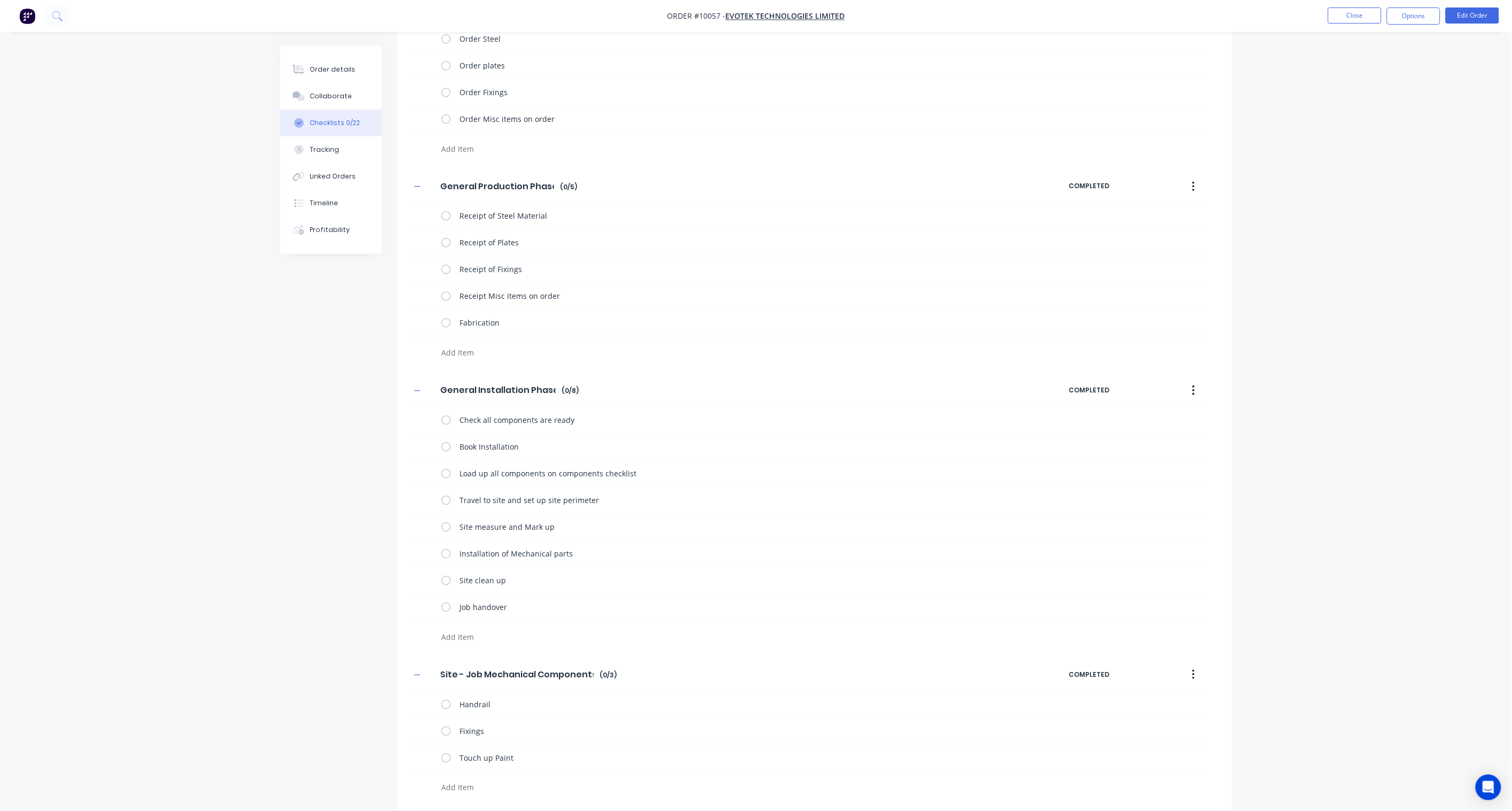
click at [462, 639] on textarea at bounding box center [694, 637] width 515 height 16
paste textarea "Job handover"
type textarea "Job handover"
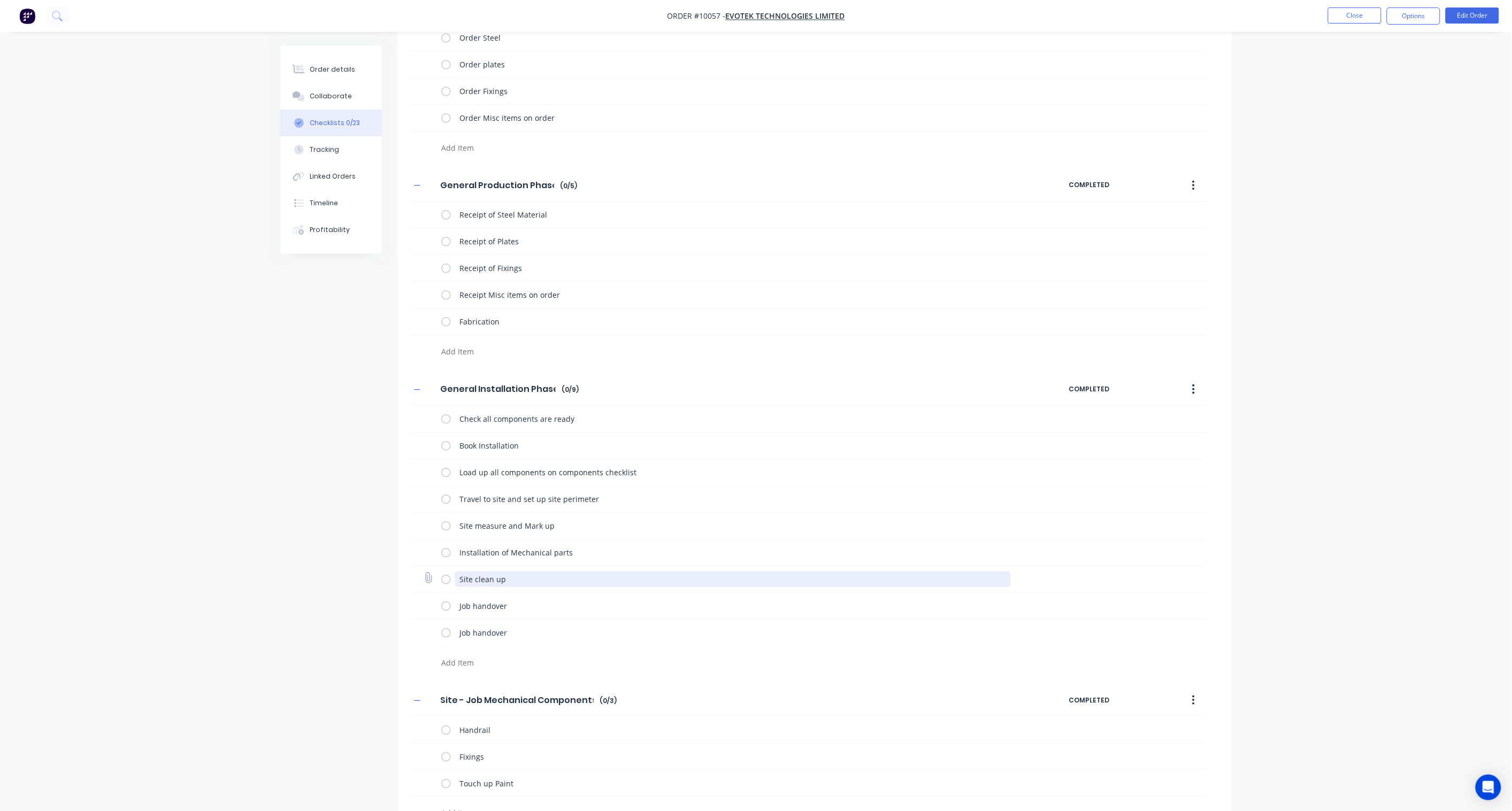
drag, startPoint x: 510, startPoint y: 583, endPoint x: 442, endPoint y: 582, distance: 68.0
click at [442, 582] on div "Site clean up" at bounding box center [728, 579] width 574 height 21
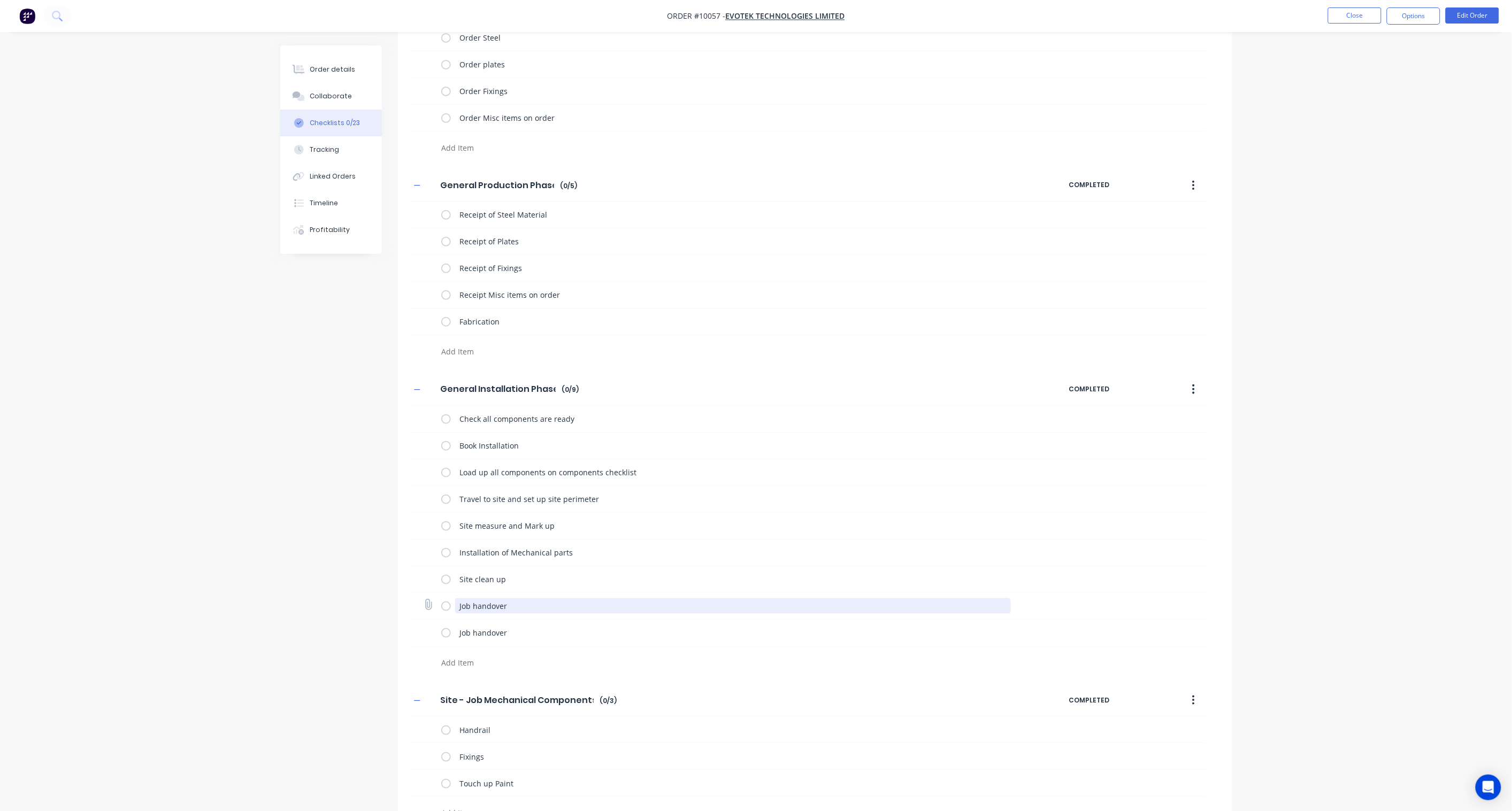
click at [500, 611] on textarea "Job handover" at bounding box center [733, 606] width 556 height 16
drag, startPoint x: 515, startPoint y: 607, endPoint x: 441, endPoint y: 604, distance: 74.1
click at [441, 604] on div "Job handover" at bounding box center [728, 606] width 574 height 21
paste textarea "Site clean up"
type textarea "Site clean up"
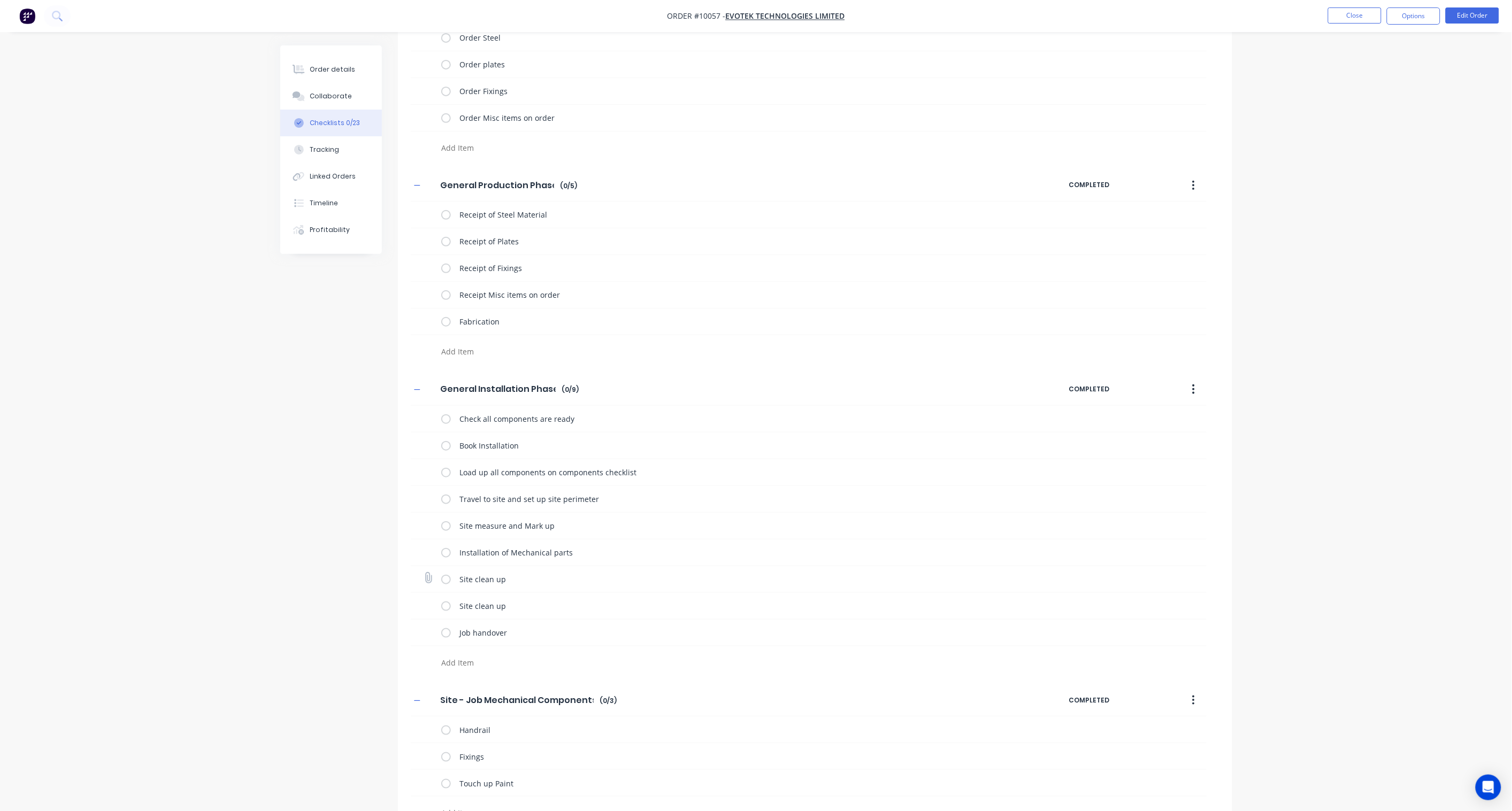
click at [527, 588] on div "Site clean up" at bounding box center [733, 581] width 556 height 18
click at [524, 585] on textarea "Site clean up" at bounding box center [733, 580] width 556 height 16
drag, startPoint x: 524, startPoint y: 585, endPoint x: 455, endPoint y: 580, distance: 69.2
click at [455, 580] on textarea "Site clean up" at bounding box center [733, 580] width 556 height 16
type textarea "Trenching and laying conduit"
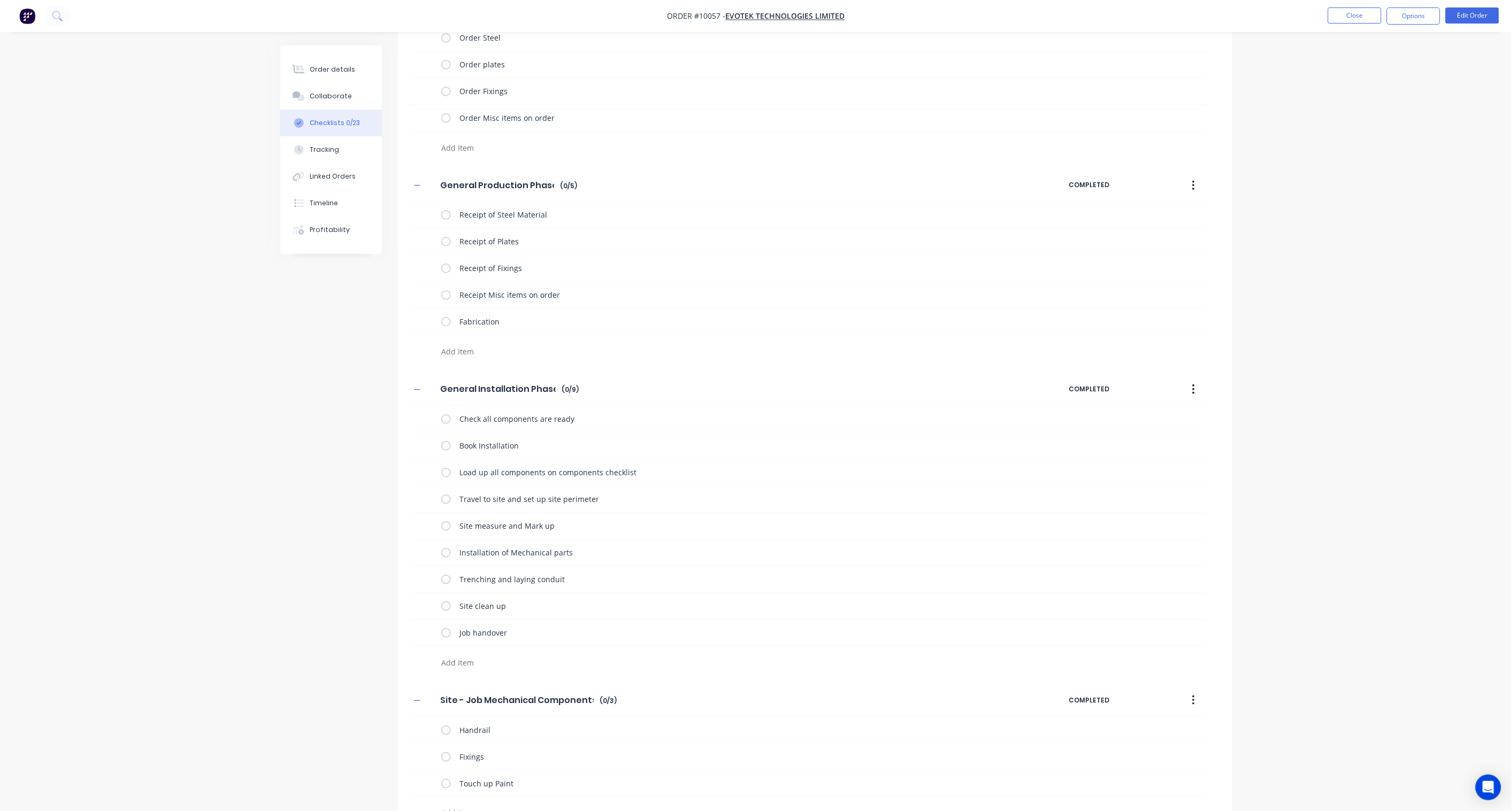
click at [359, 560] on div "Checklists Templates Add New General Design Phase General Design Phase Enter Ch…" at bounding box center [756, 371] width 952 height 933
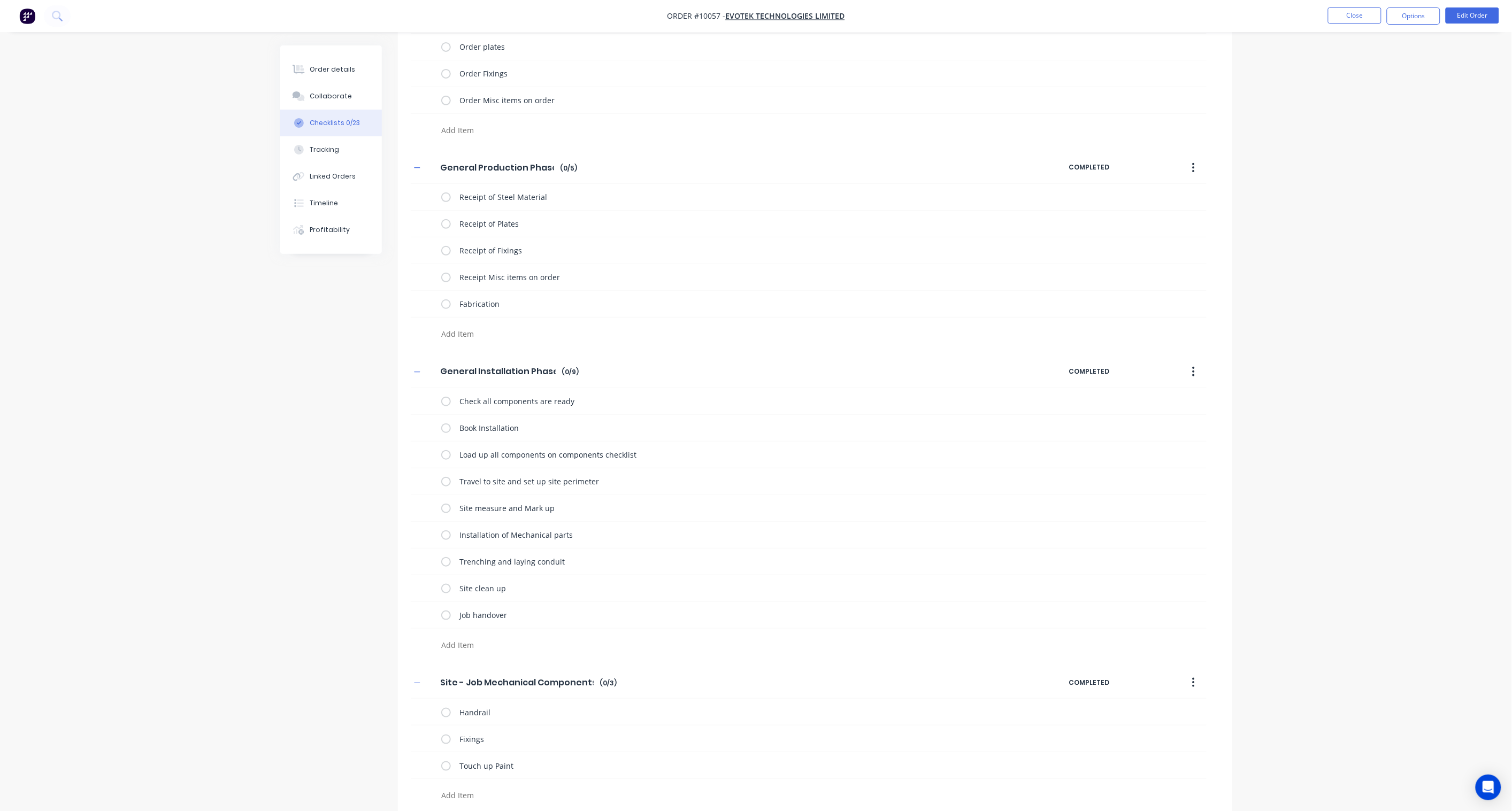
scroll to position [168, 0]
drag, startPoint x: 496, startPoint y: 707, endPoint x: 401, endPoint y: 698, distance: 95.4
click at [401, 698] on div "Site - Job Mechanical Components Site - Job Mechanical Components Enter Checkli…" at bounding box center [815, 729] width 834 height 140
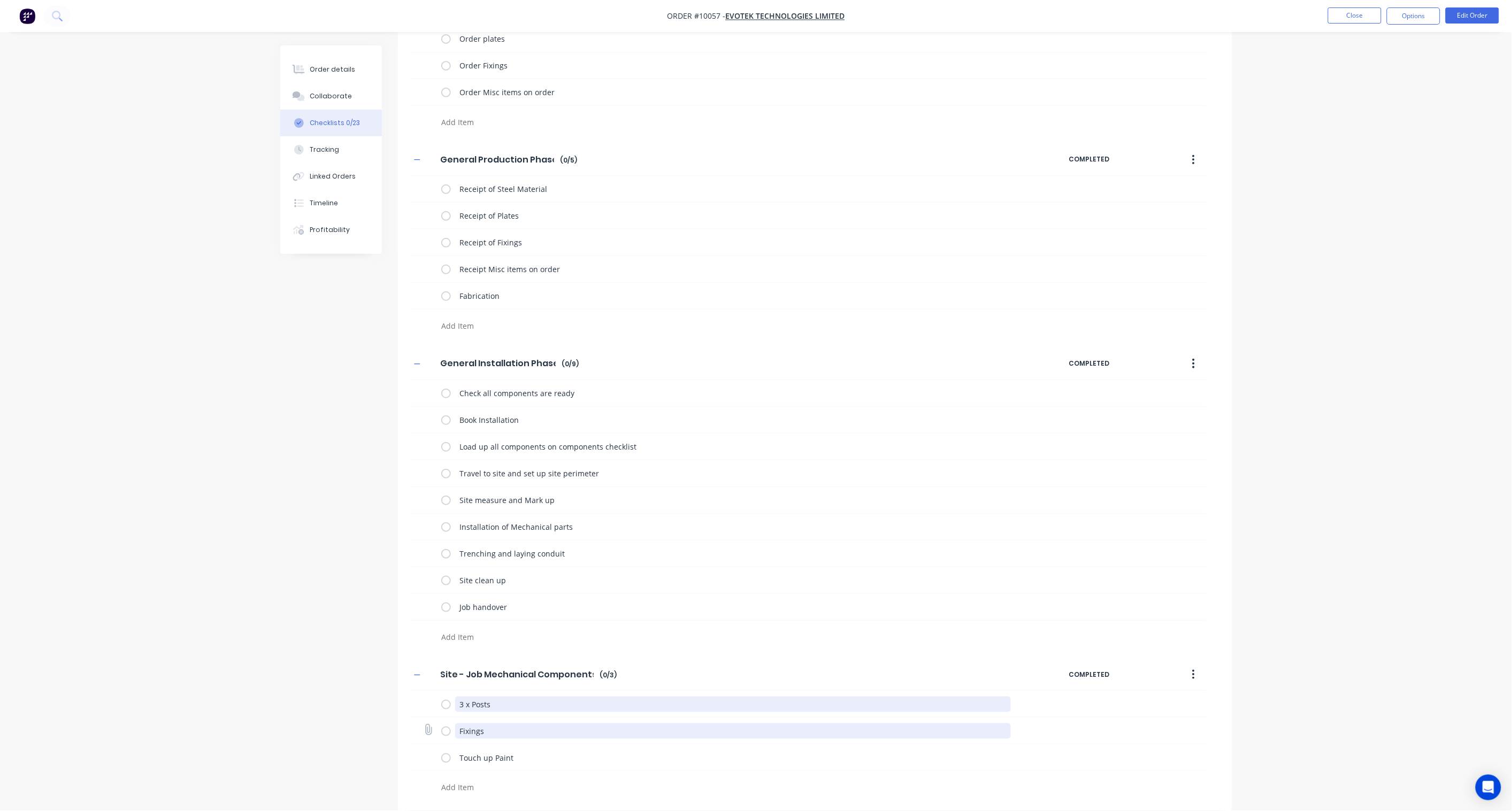
type textarea "3 x Posts"
click at [476, 729] on textarea "Fixings" at bounding box center [733, 731] width 556 height 16
click at [521, 749] on div "Touch up Paint" at bounding box center [728, 757] width 574 height 21
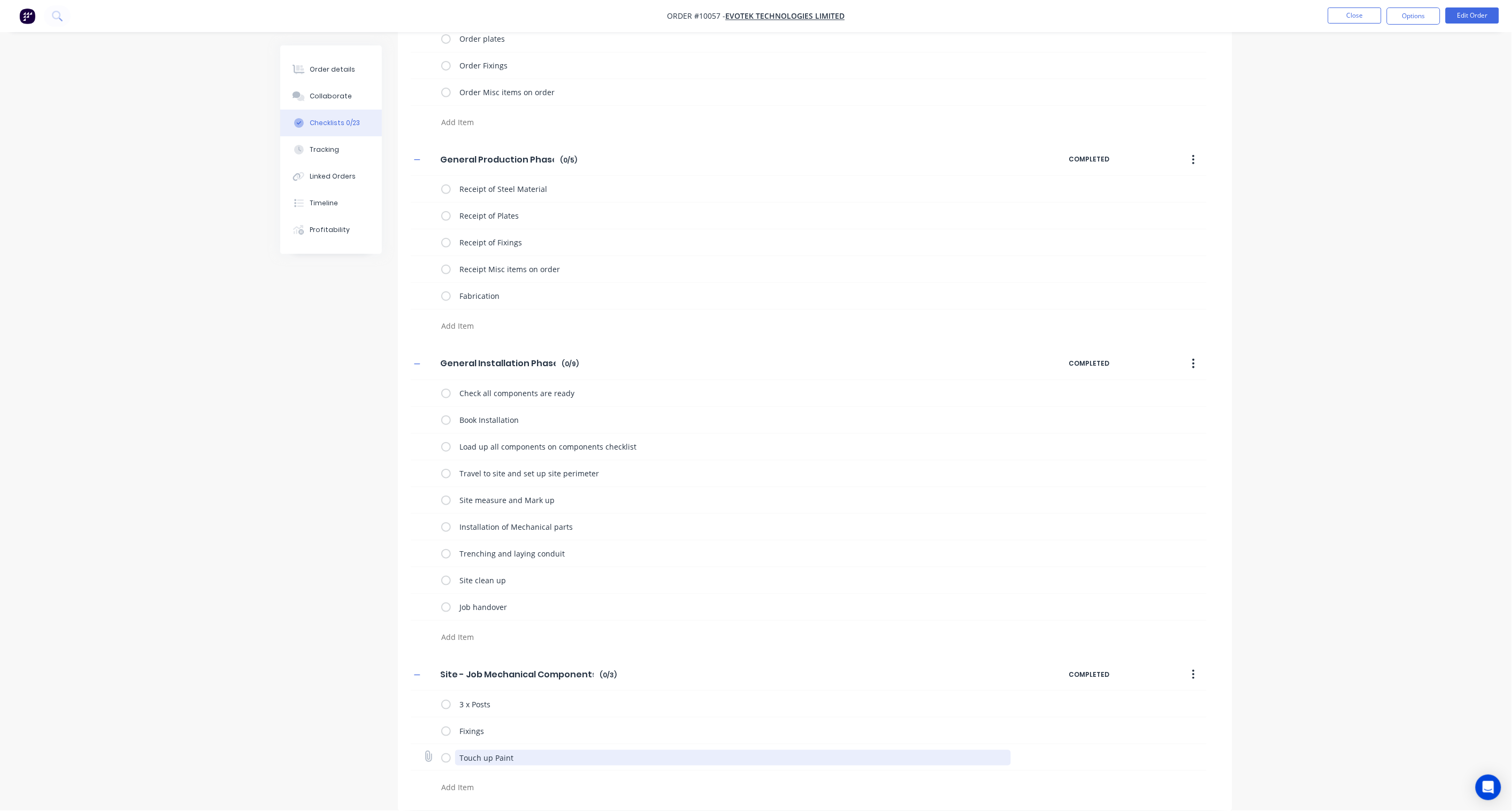
click at [520, 757] on textarea "Touch up Paint" at bounding box center [733, 758] width 556 height 16
drag, startPoint x: 521, startPoint y: 757, endPoint x: 426, endPoint y: 757, distance: 95.0
click at [426, 757] on div "Touch up Paint" at bounding box center [808, 758] width 796 height 27
type textarea "Conduit"
click at [825, 431] on div "Book Installation" at bounding box center [808, 420] width 796 height 27
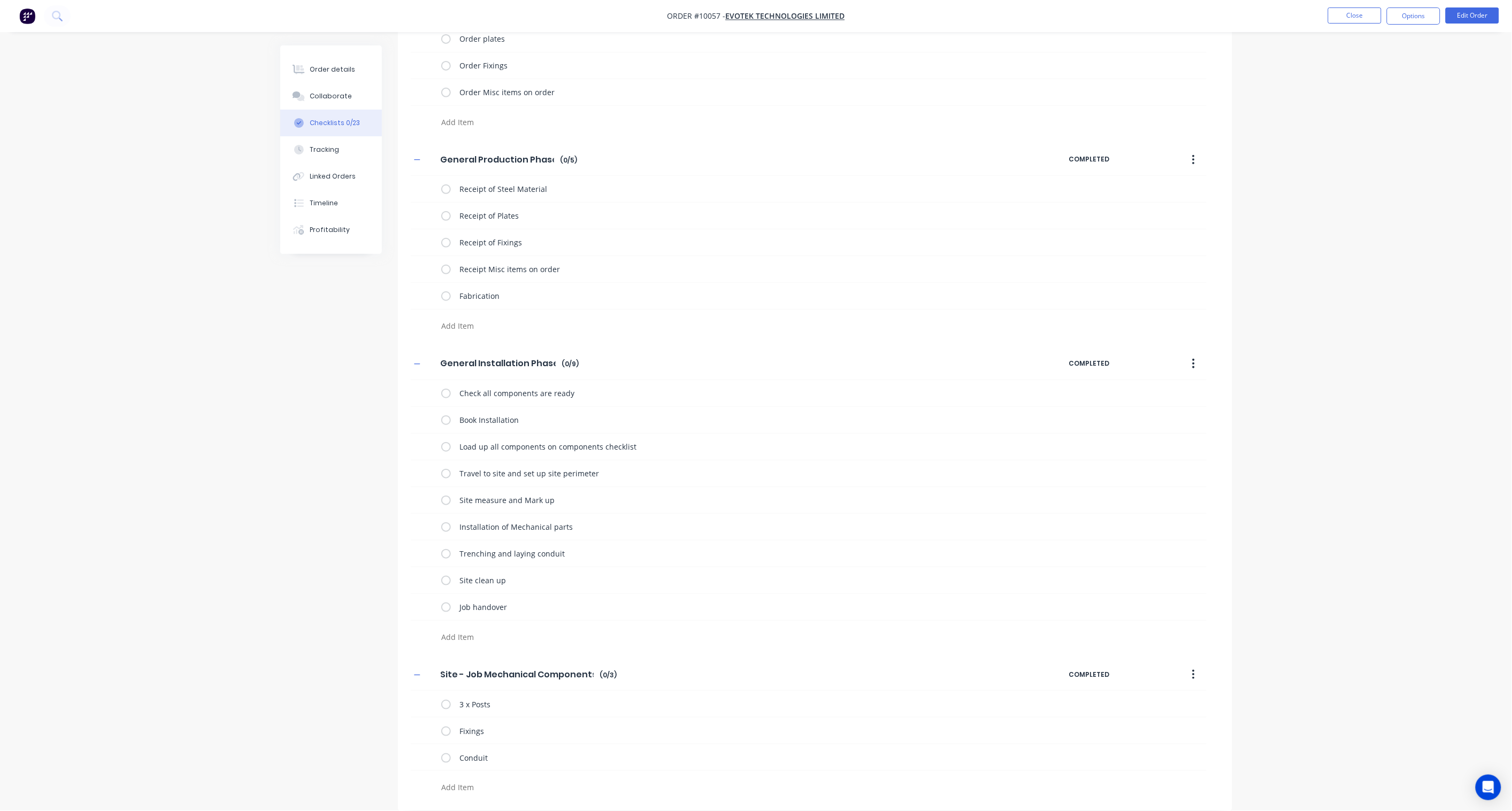
click at [157, 386] on div "Order details Collaborate Checklists 0/23 Tracking Linked Orders Timeline Profi…" at bounding box center [756, 322] width 1512 height 978
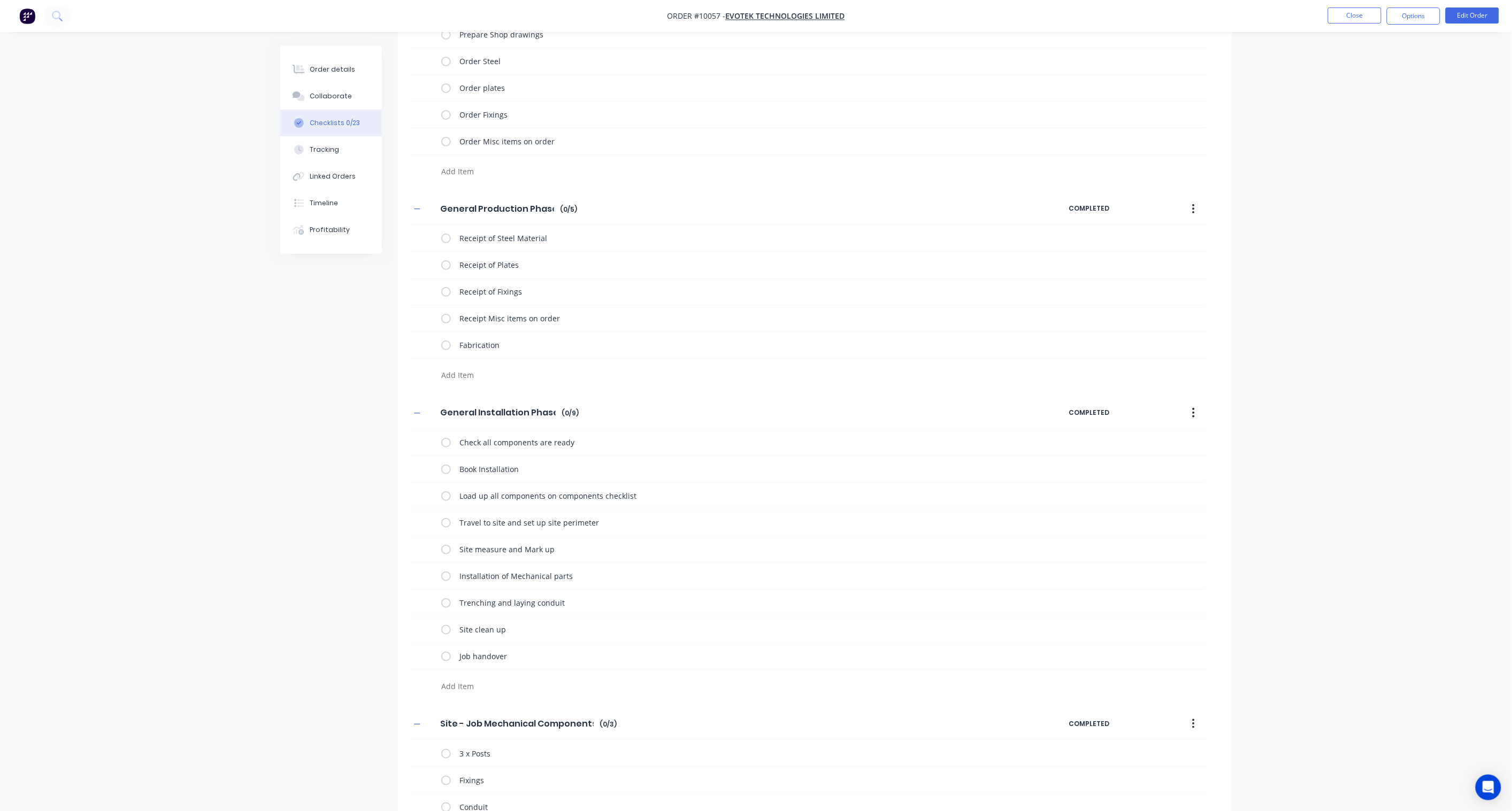
scroll to position [0, 0]
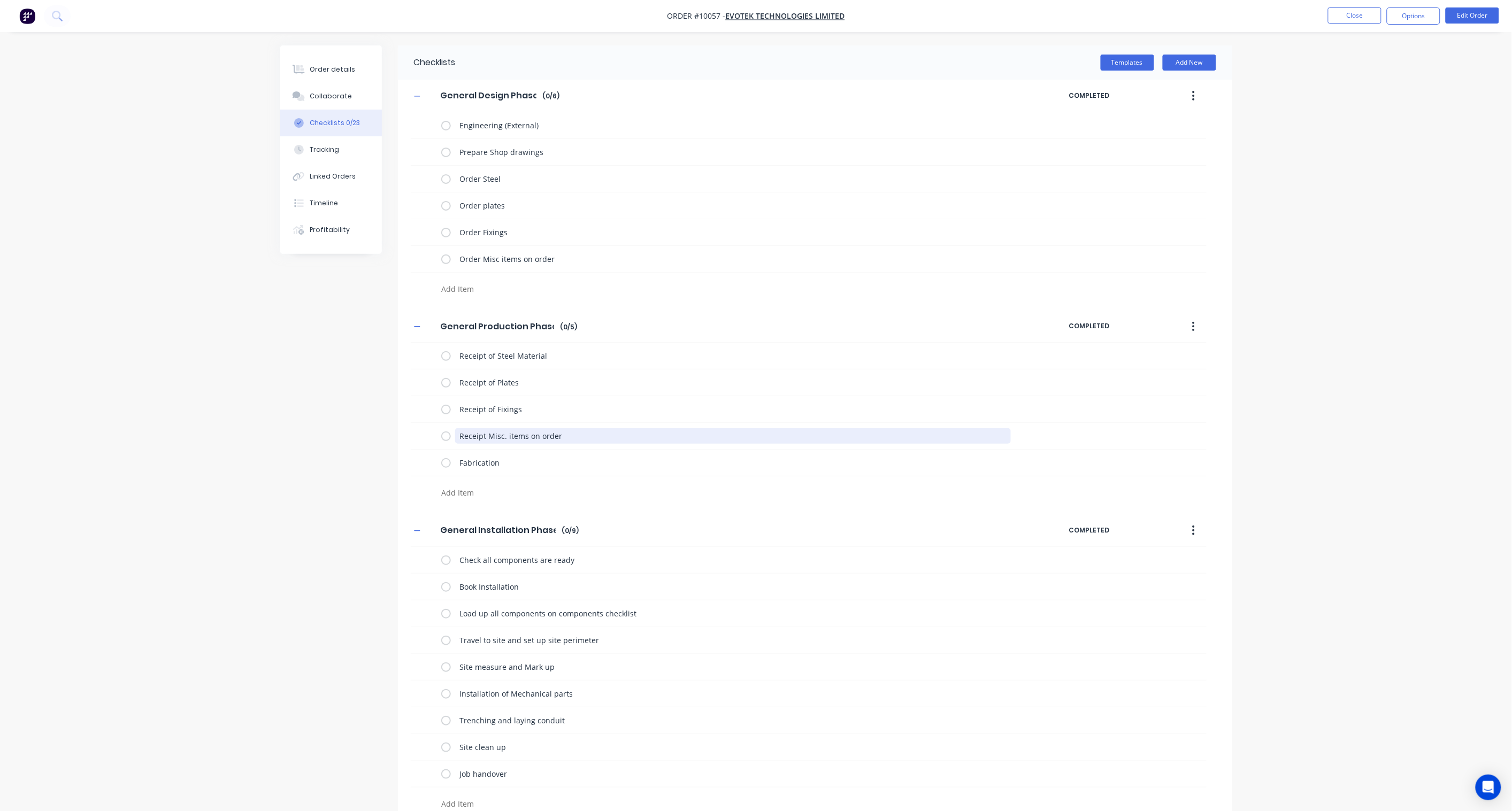
type textarea "Receipt Misc. items on order"
click at [303, 424] on div "Checklists Templates Add New General Design Phase General Design Phase Enter Ch…" at bounding box center [756, 512] width 952 height 933
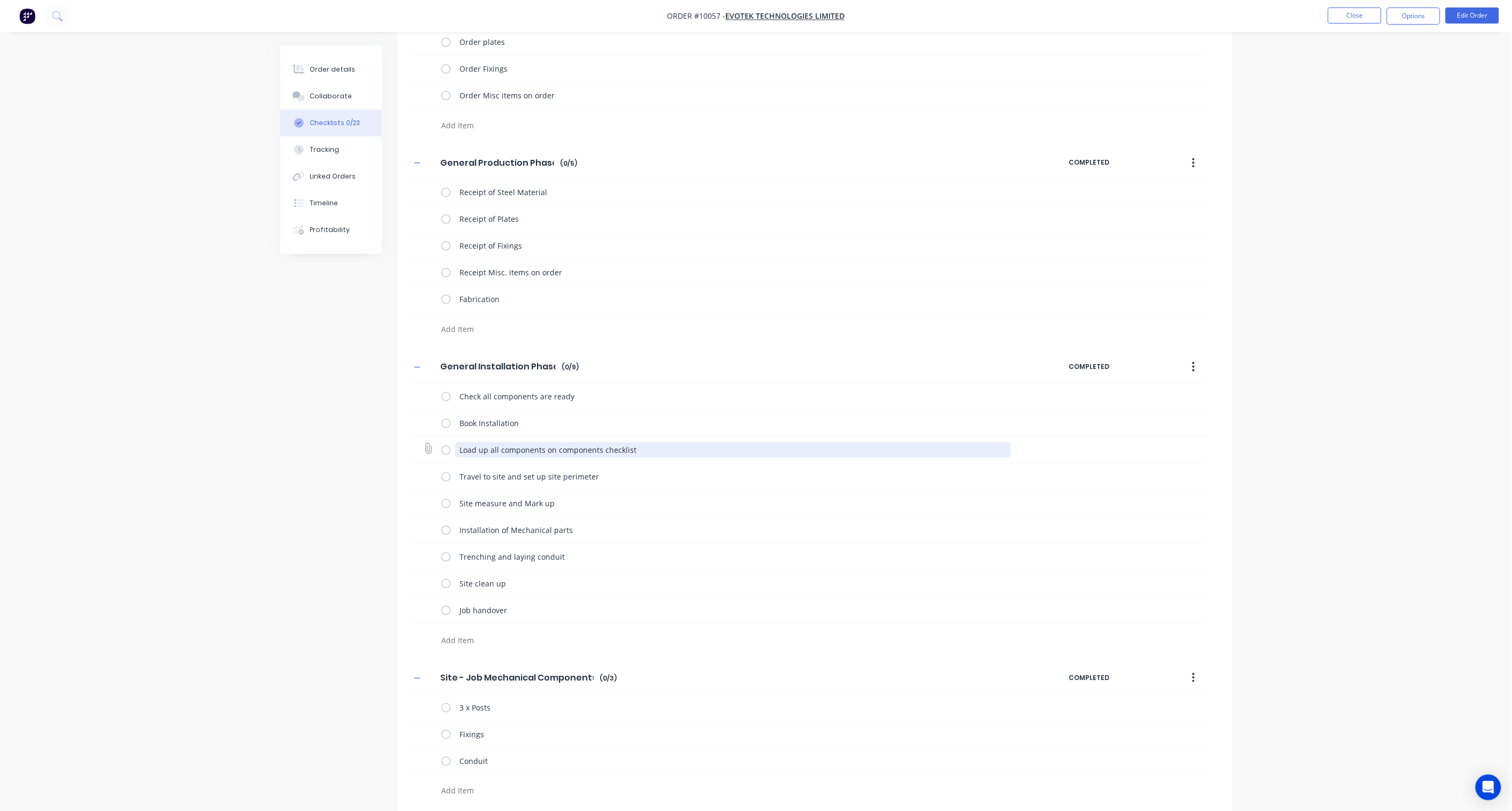
scroll to position [168, 0]
click at [333, 550] on div "Checklists Templates Add New General Design Phase General Design Phase Enter Ch…" at bounding box center [756, 345] width 952 height 933
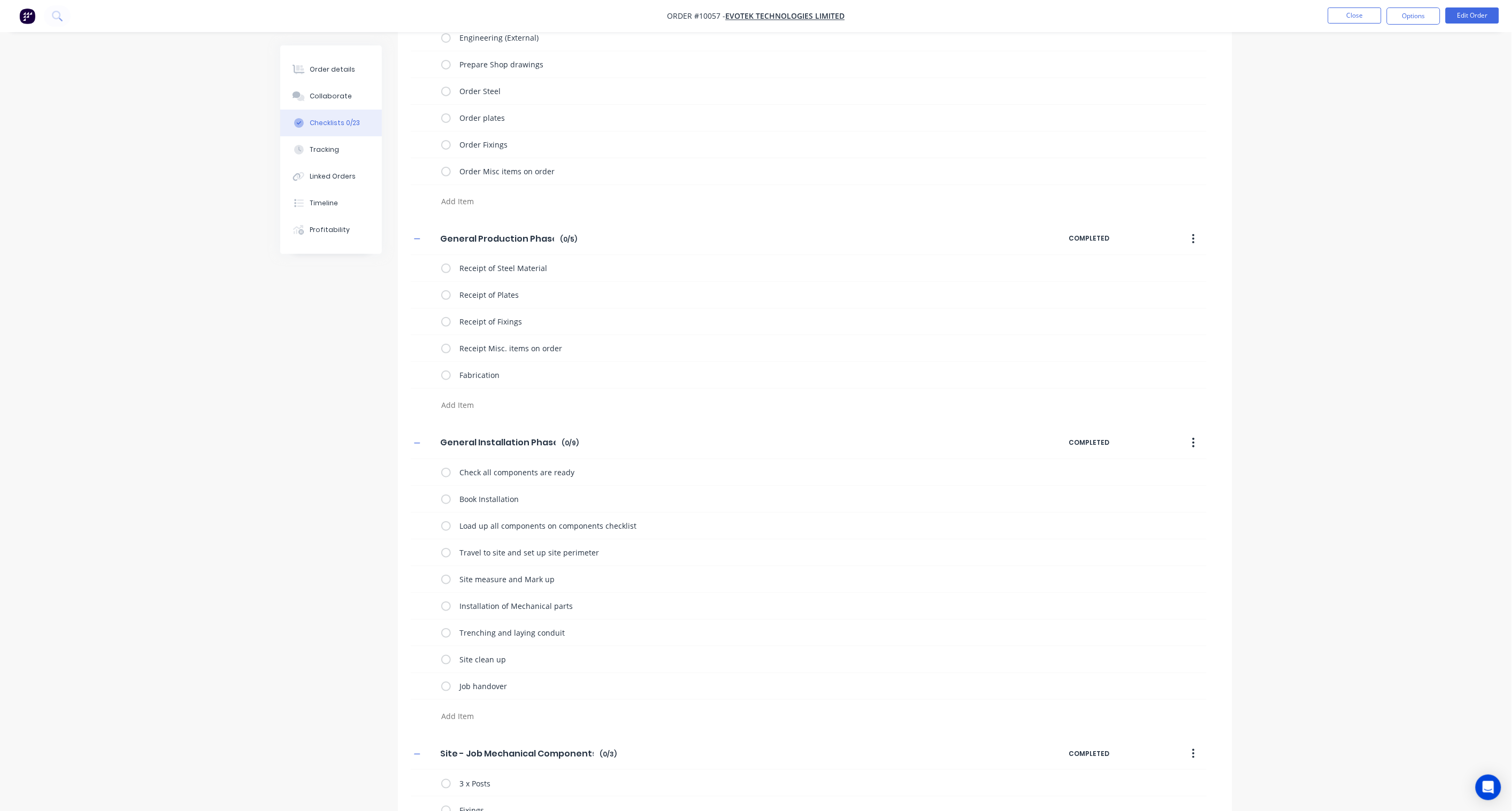
scroll to position [0, 0]
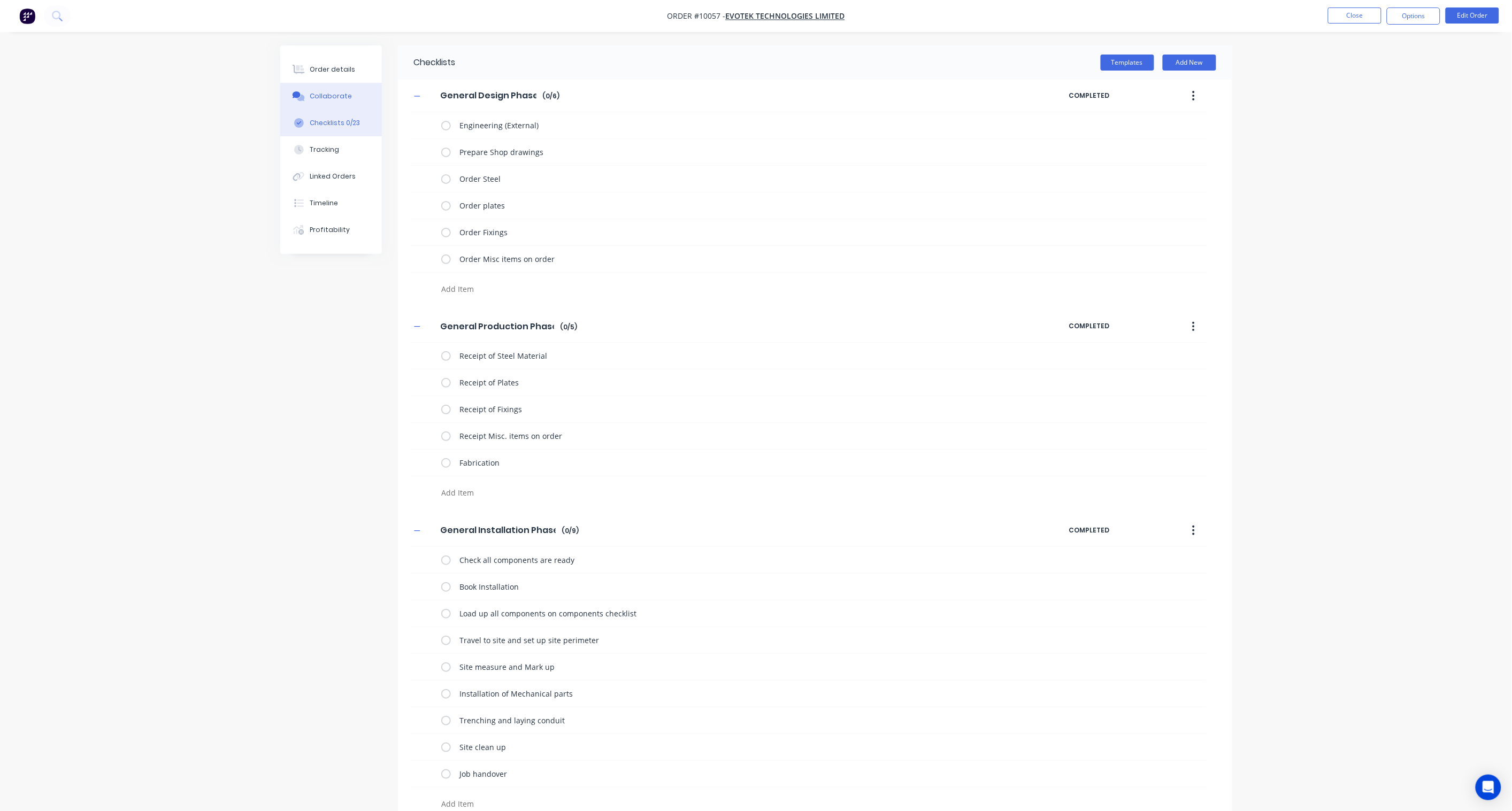
click at [319, 100] on div "Collaborate" at bounding box center [331, 96] width 42 height 10
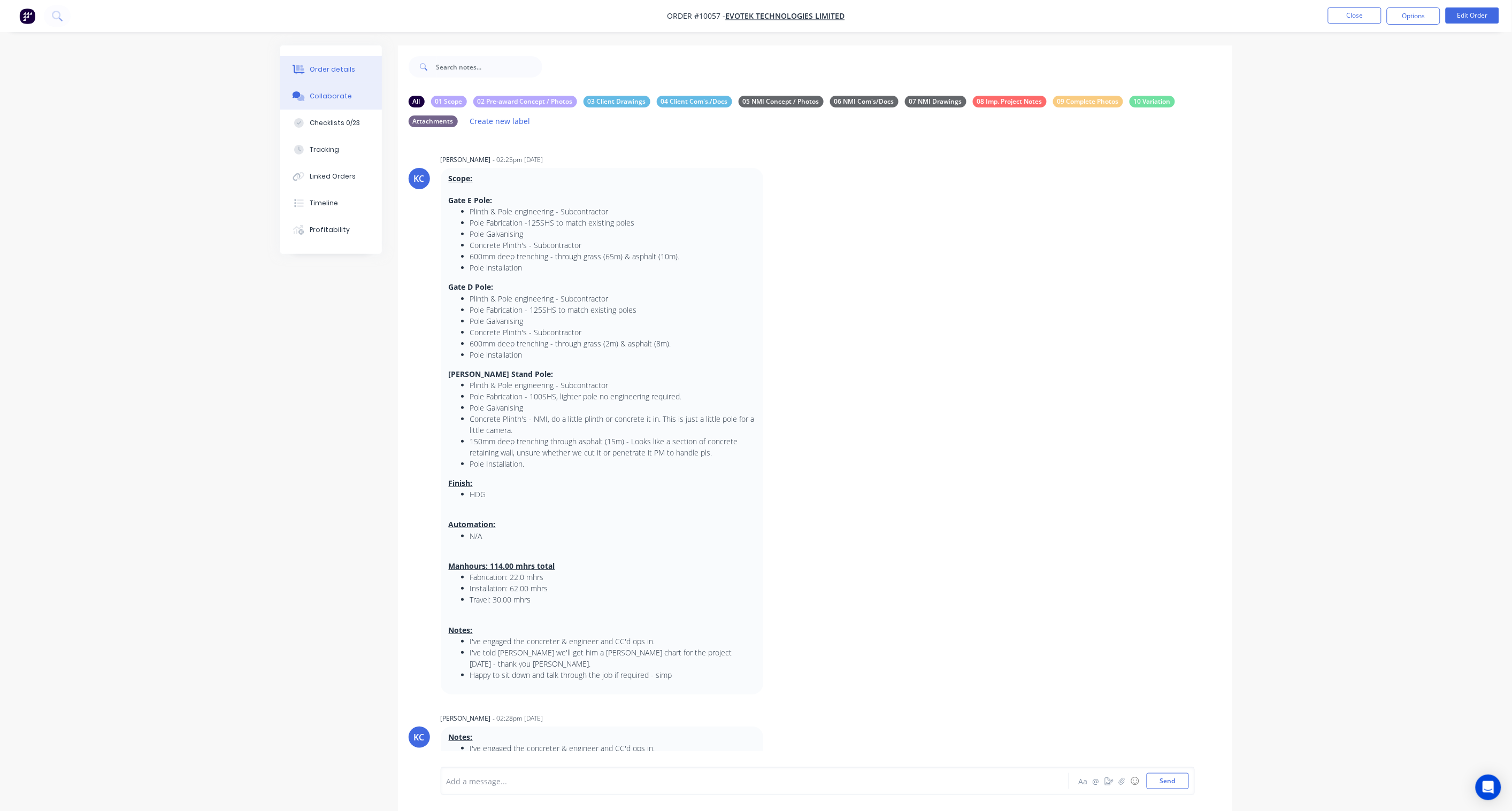
click at [324, 63] on button "Order details" at bounding box center [331, 69] width 102 height 27
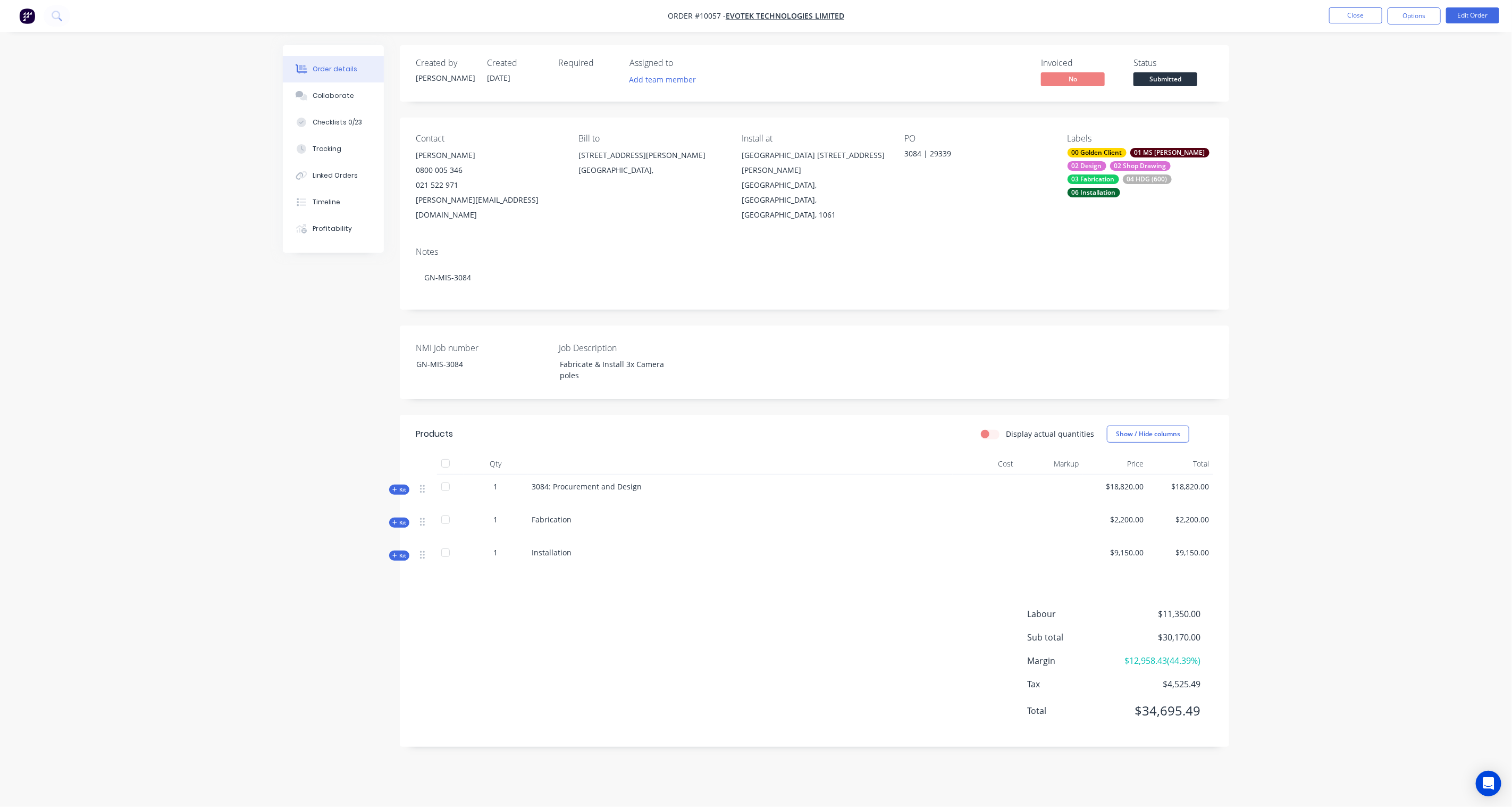
click at [1171, 86] on button "Submitted" at bounding box center [1166, 80] width 64 height 16
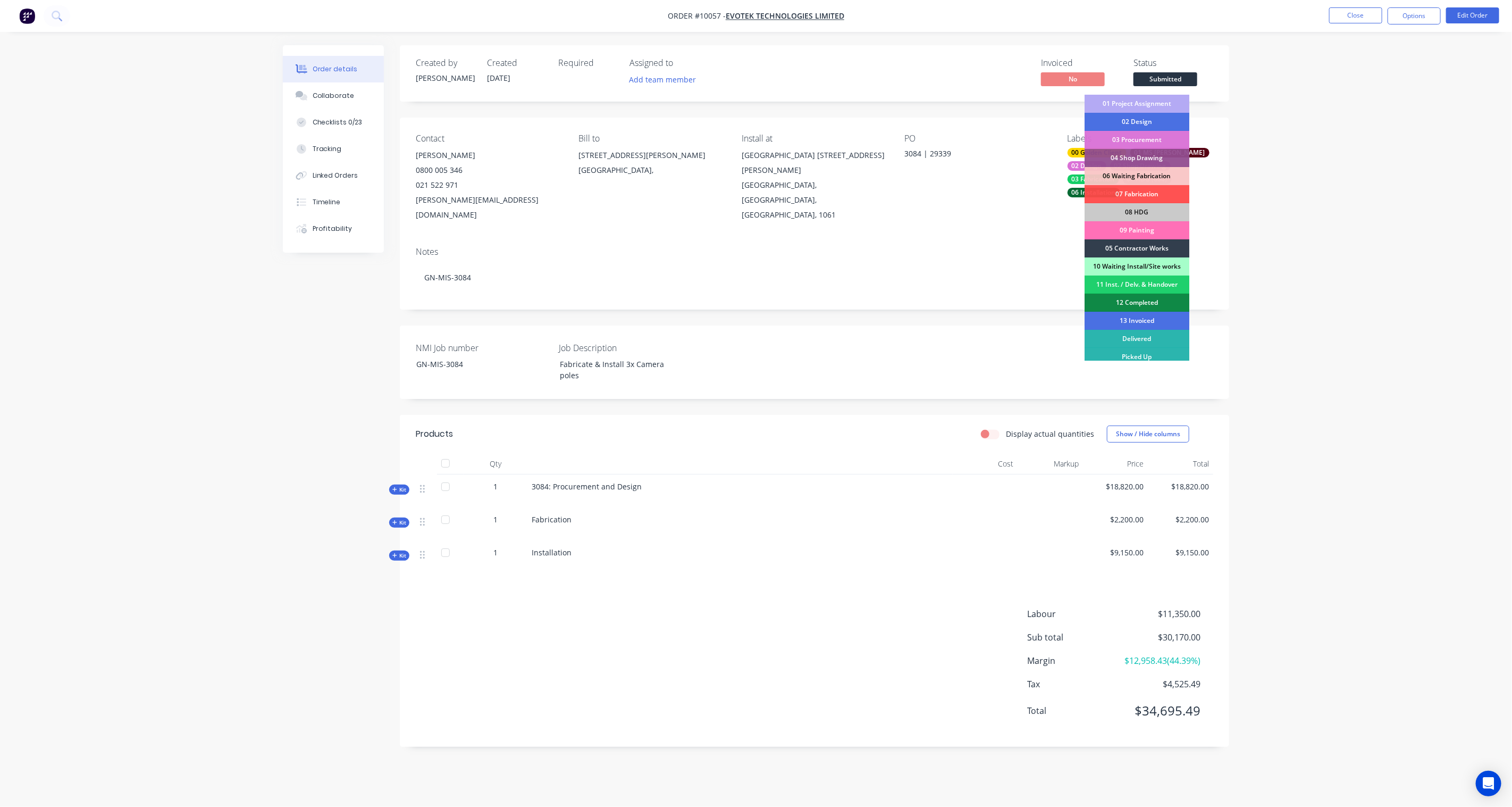
click at [1151, 99] on div "01 Project Assignment" at bounding box center [1137, 104] width 105 height 18
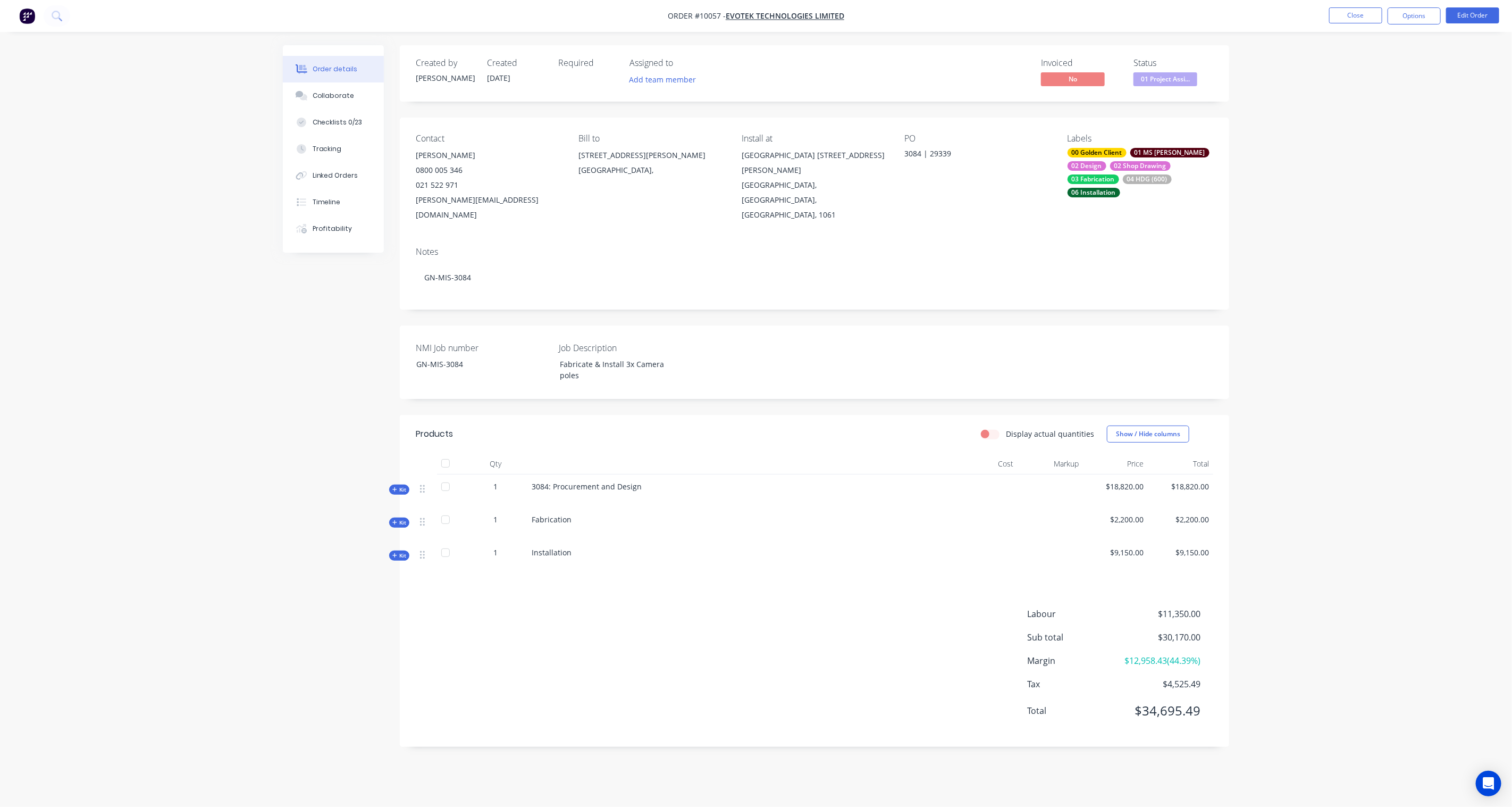
click at [1306, 130] on div "Order details Collaborate Checklists 0/23 Tracking Linked Orders Timeline Profi…" at bounding box center [756, 404] width 1512 height 807
click at [645, 82] on button "Add team member" at bounding box center [662, 80] width 78 height 14
click at [667, 96] on div at bounding box center [745, 110] width 232 height 27
click at [686, 115] on input "text" at bounding box center [752, 112] width 185 height 21
type input "hay"
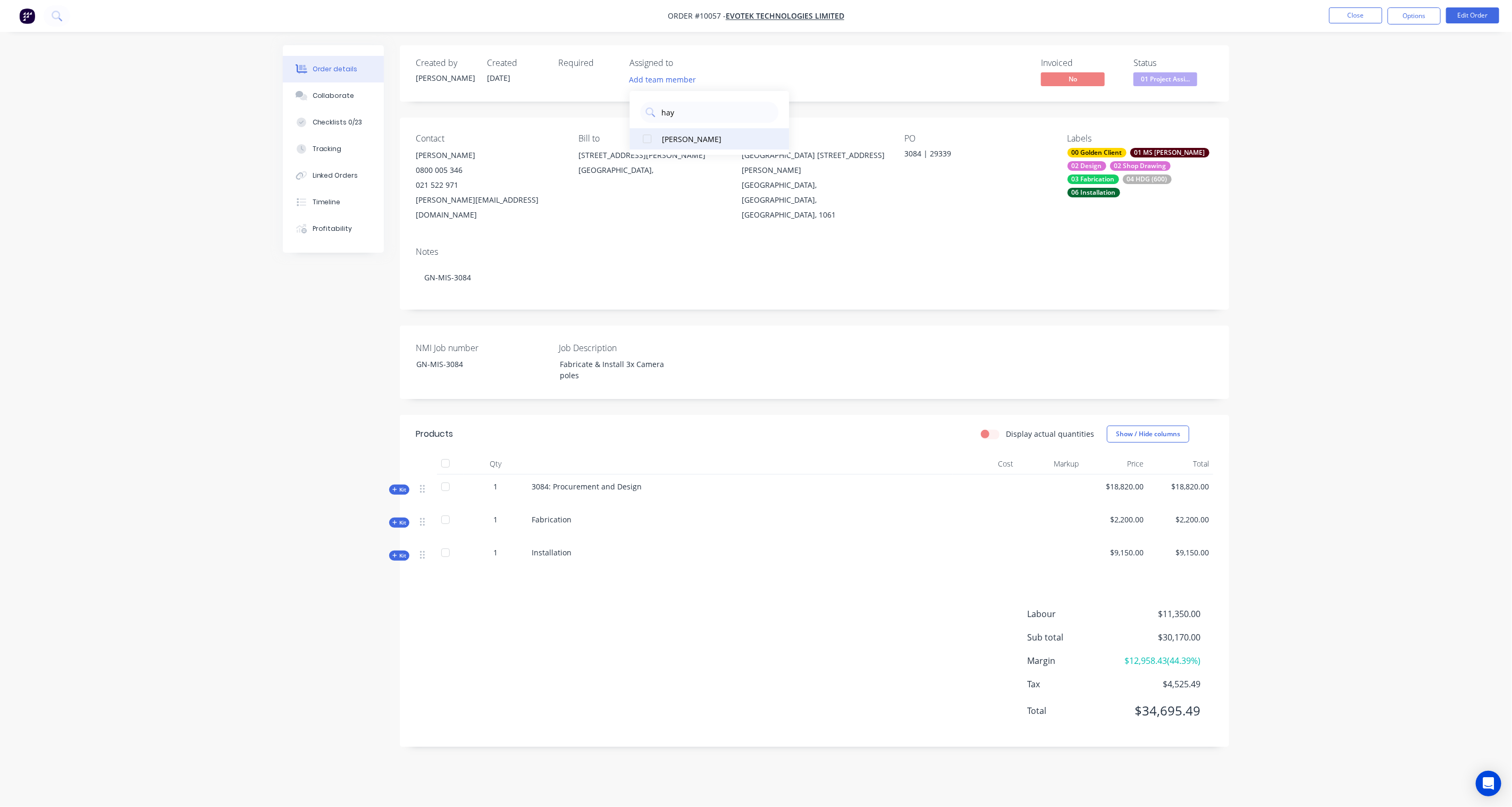
click at [698, 144] on button "[PERSON_NAME]" at bounding box center [709, 139] width 160 height 21
click at [341, 291] on div "Created by [PERSON_NAME] Created [DATE] Required Assigned to HR Invoiced No Sta…" at bounding box center [756, 404] width 947 height 718
click at [347, 123] on div "Checklists 0/23" at bounding box center [337, 123] width 50 height 10
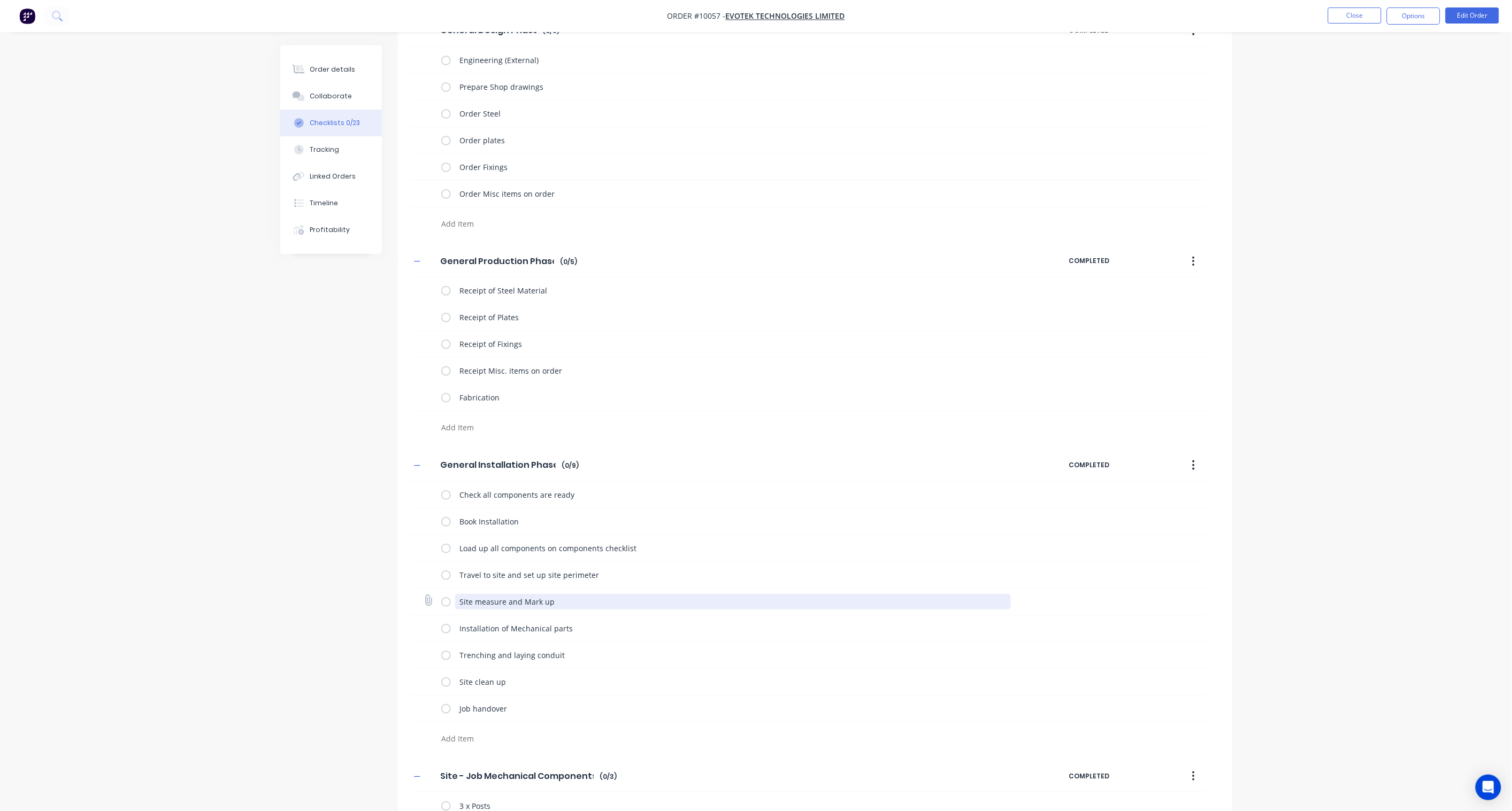
scroll to position [168, 0]
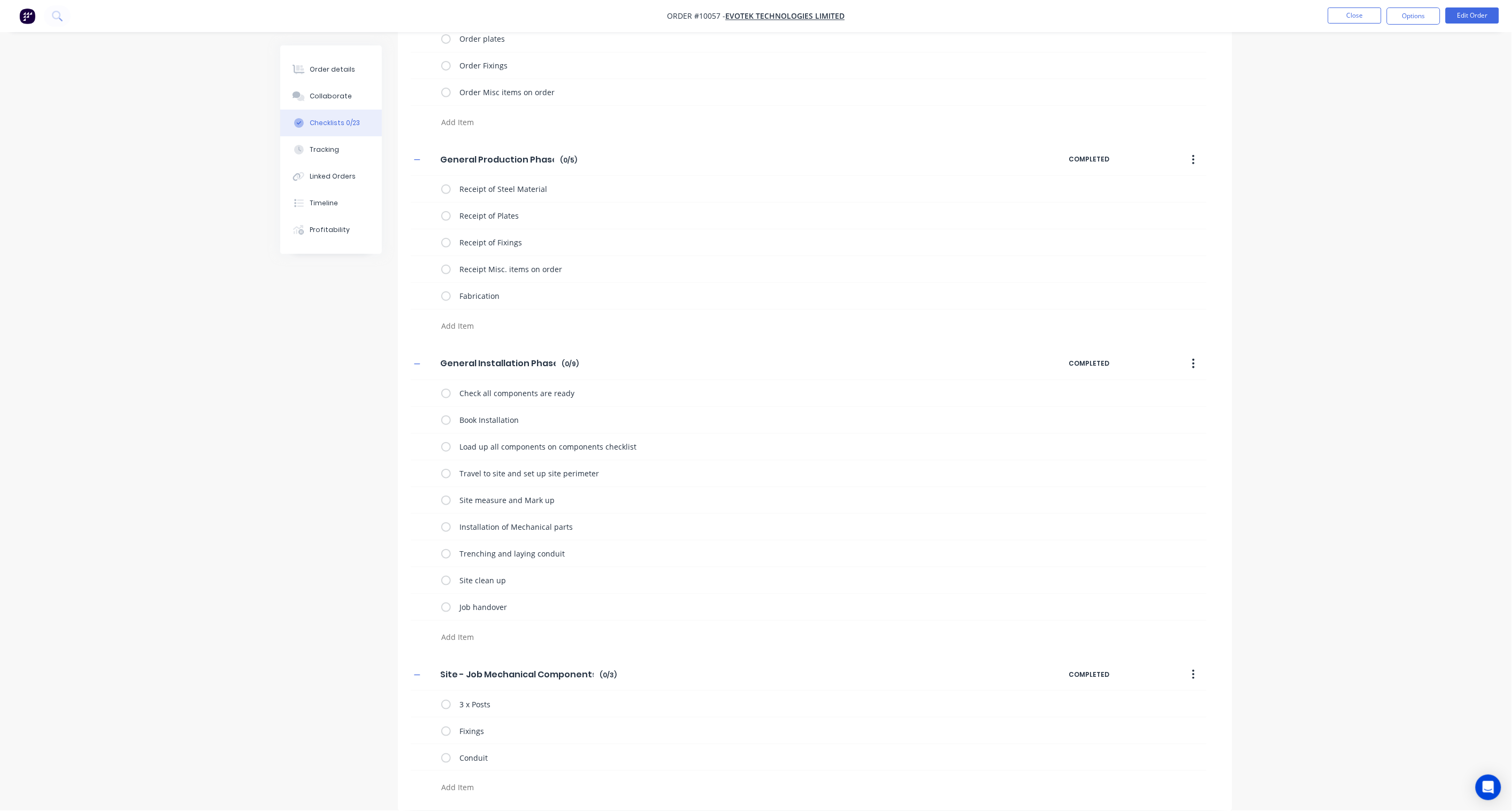
click at [457, 788] on textarea at bounding box center [694, 787] width 515 height 16
type textarea "Trencher - Hire"
click at [301, 697] on div "Checklists Templates Add New General Design Phase General Design Phase Enter Ch…" at bounding box center [756, 345] width 952 height 933
click at [504, 786] on textarea "Trencher - Hire" at bounding box center [694, 787] width 515 height 16
click at [265, 670] on div "Order details Collaborate Checklists 0/24 Tracking Linked Orders Timeline Profi…" at bounding box center [756, 334] width 1512 height 1004
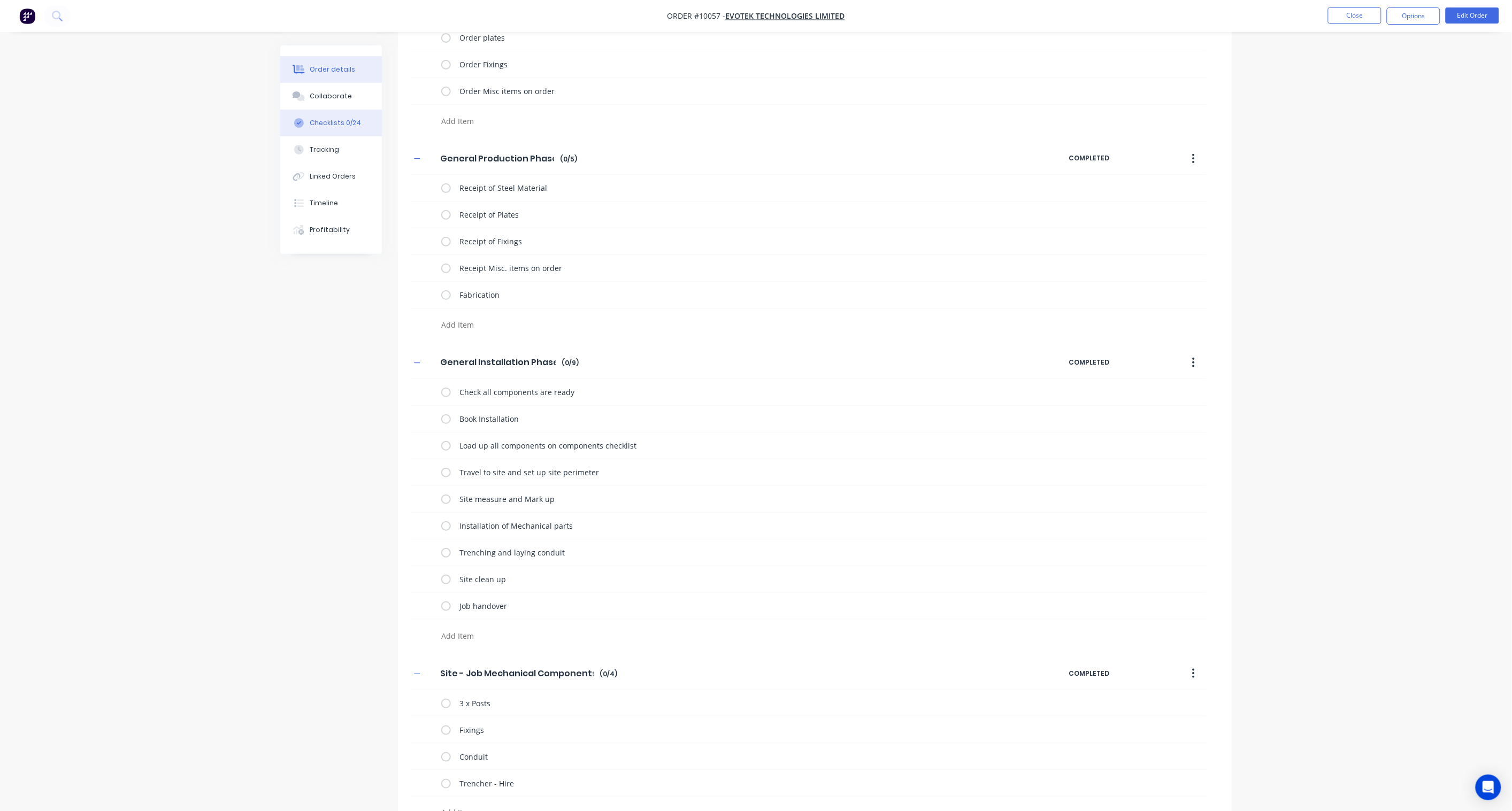
click at [331, 71] on div "Order details" at bounding box center [332, 69] width 45 height 10
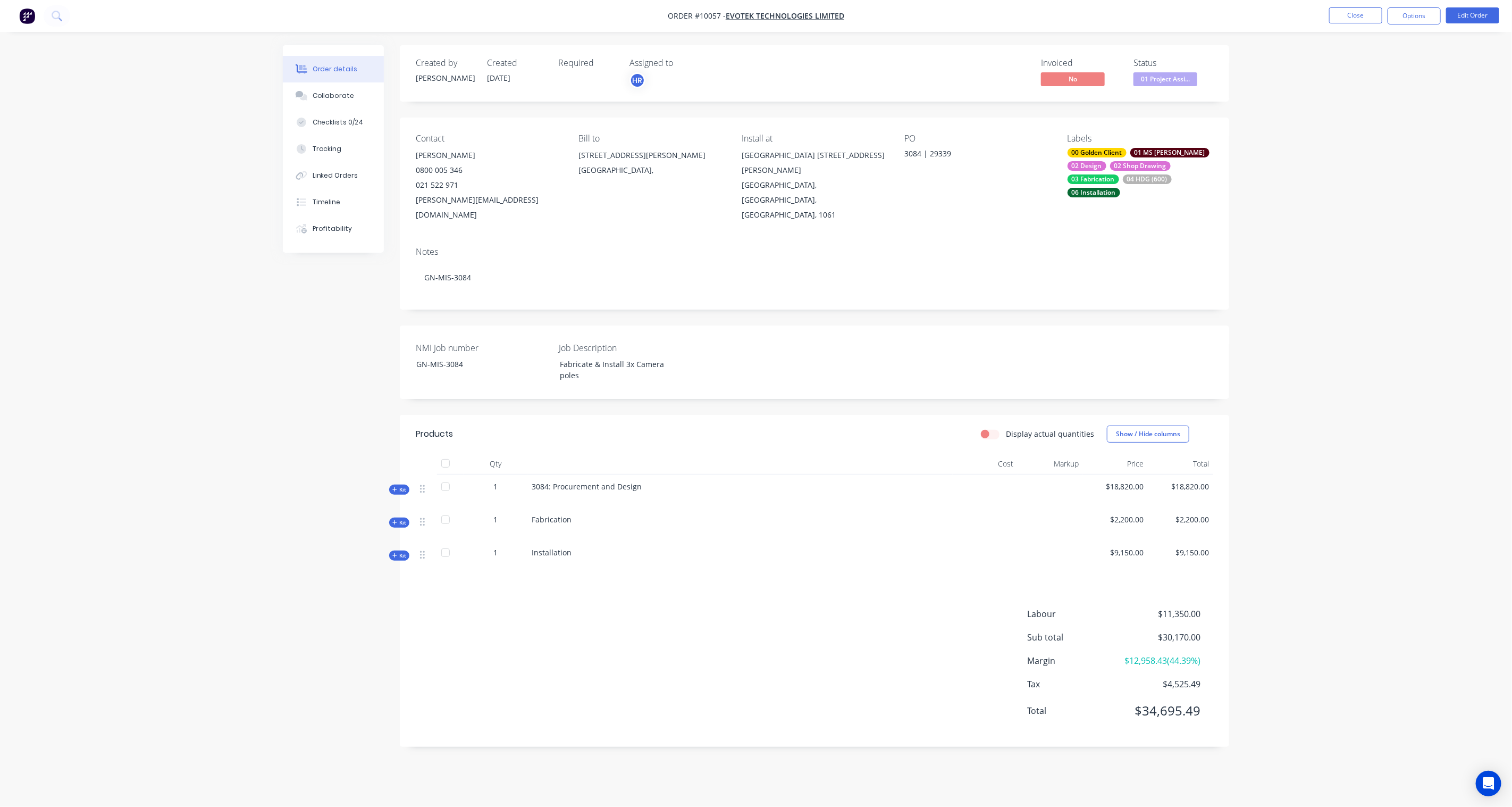
click at [336, 64] on div "Order details" at bounding box center [335, 69] width 45 height 10
click at [1365, 18] on button "Close" at bounding box center [1356, 15] width 53 height 16
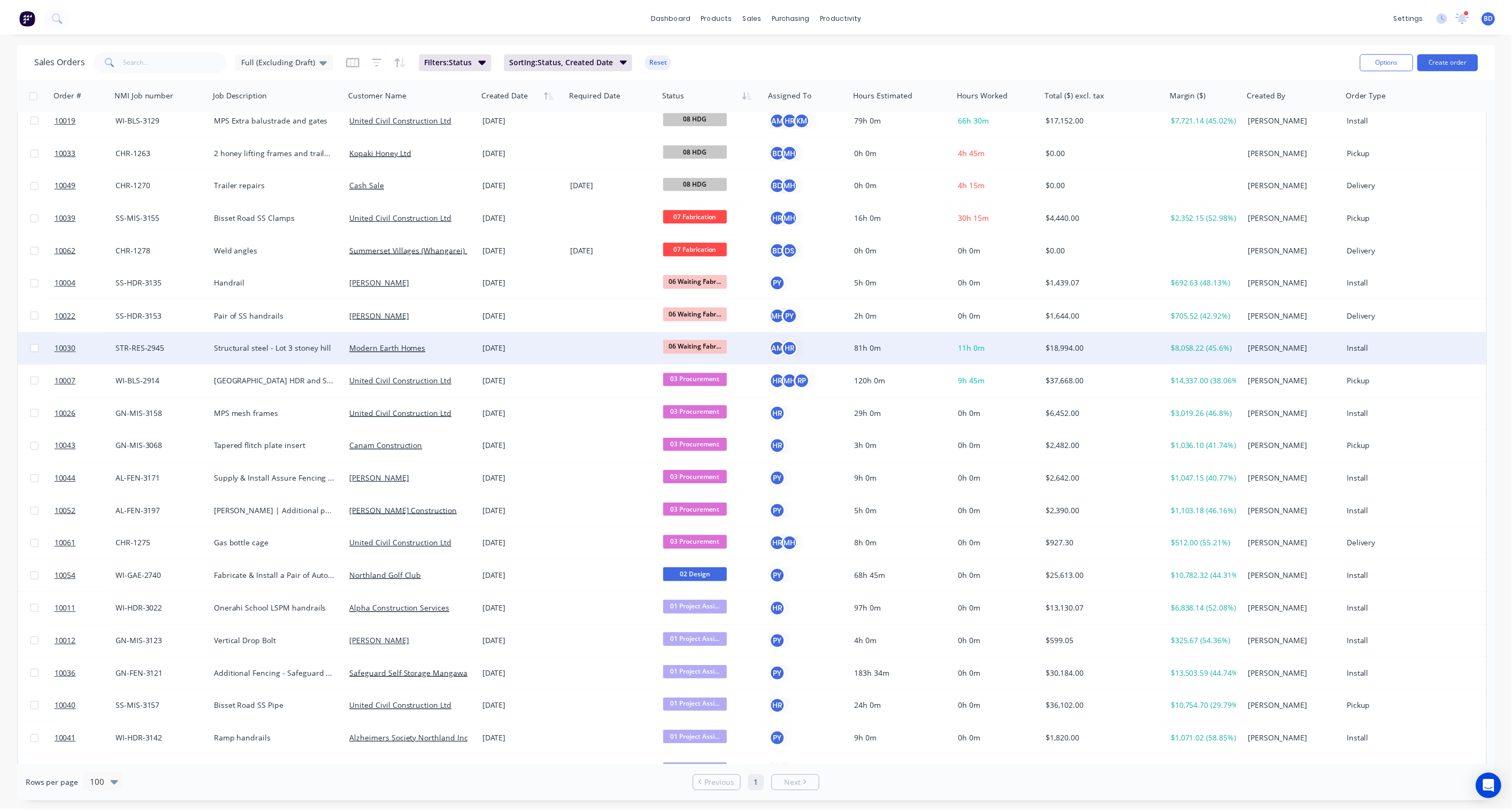
scroll to position [683, 0]
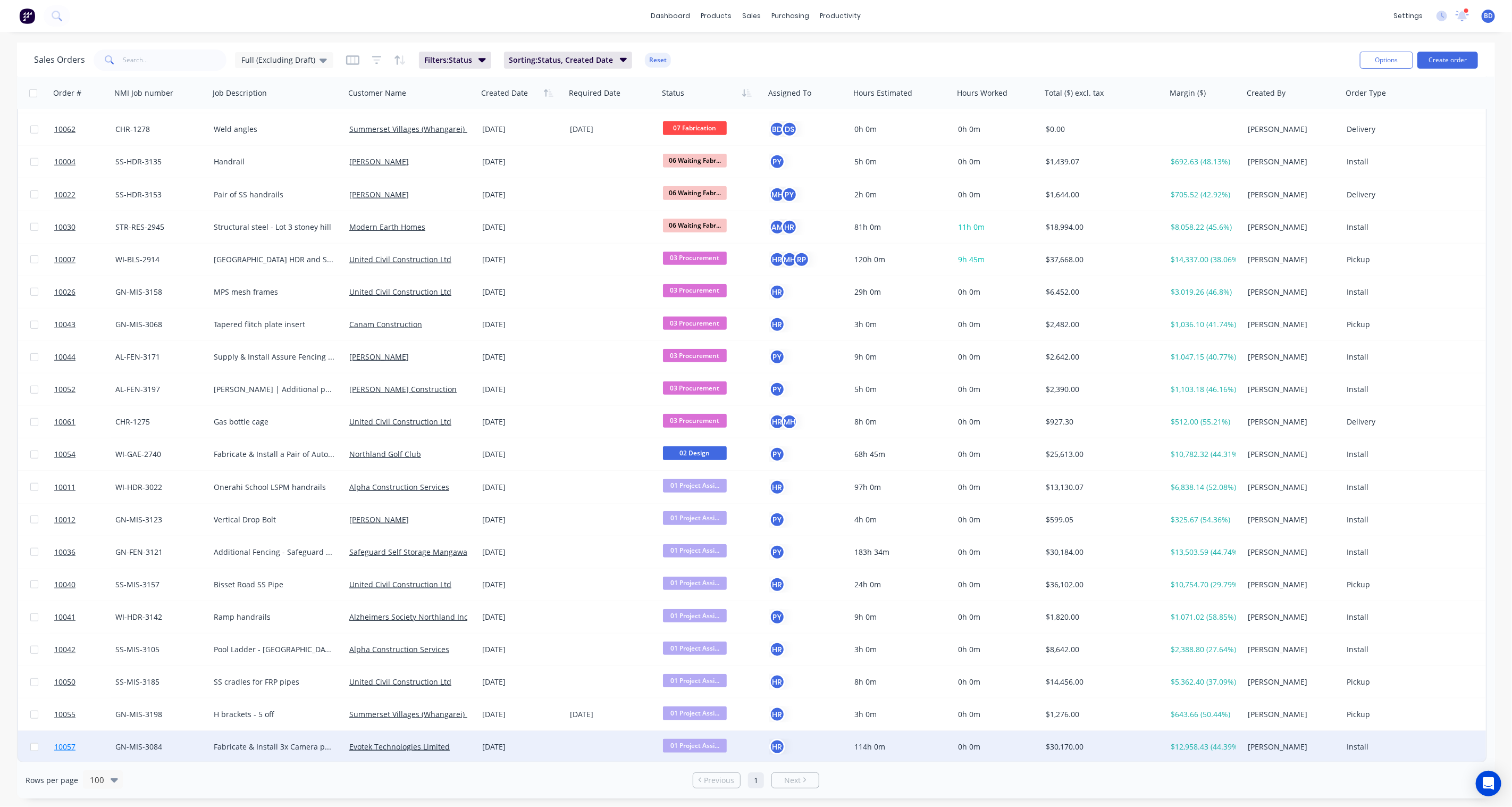
click at [64, 745] on span "10057" at bounding box center [65, 746] width 21 height 11
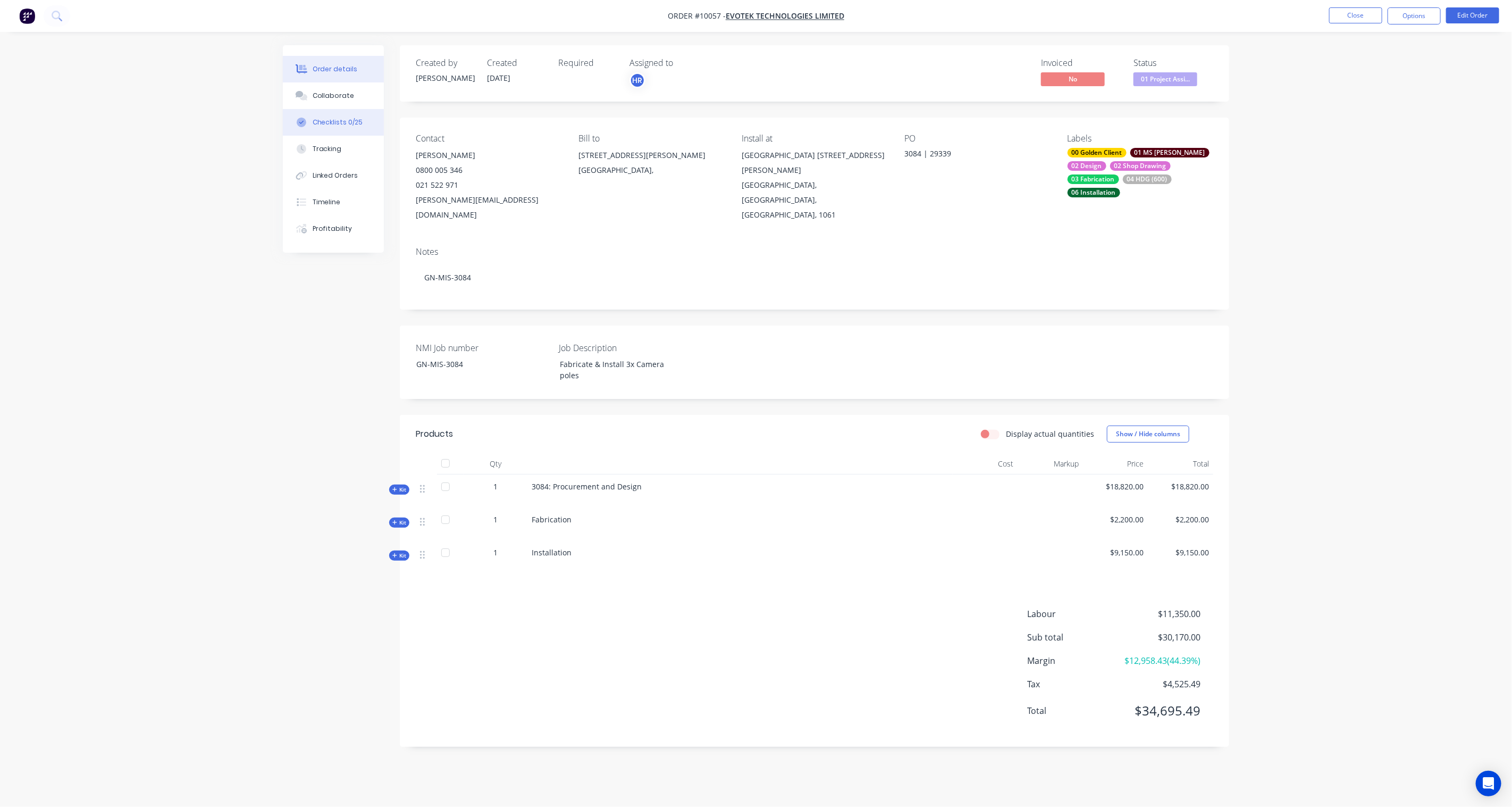
click at [348, 118] on div "Checklists 0/25" at bounding box center [338, 123] width 51 height 10
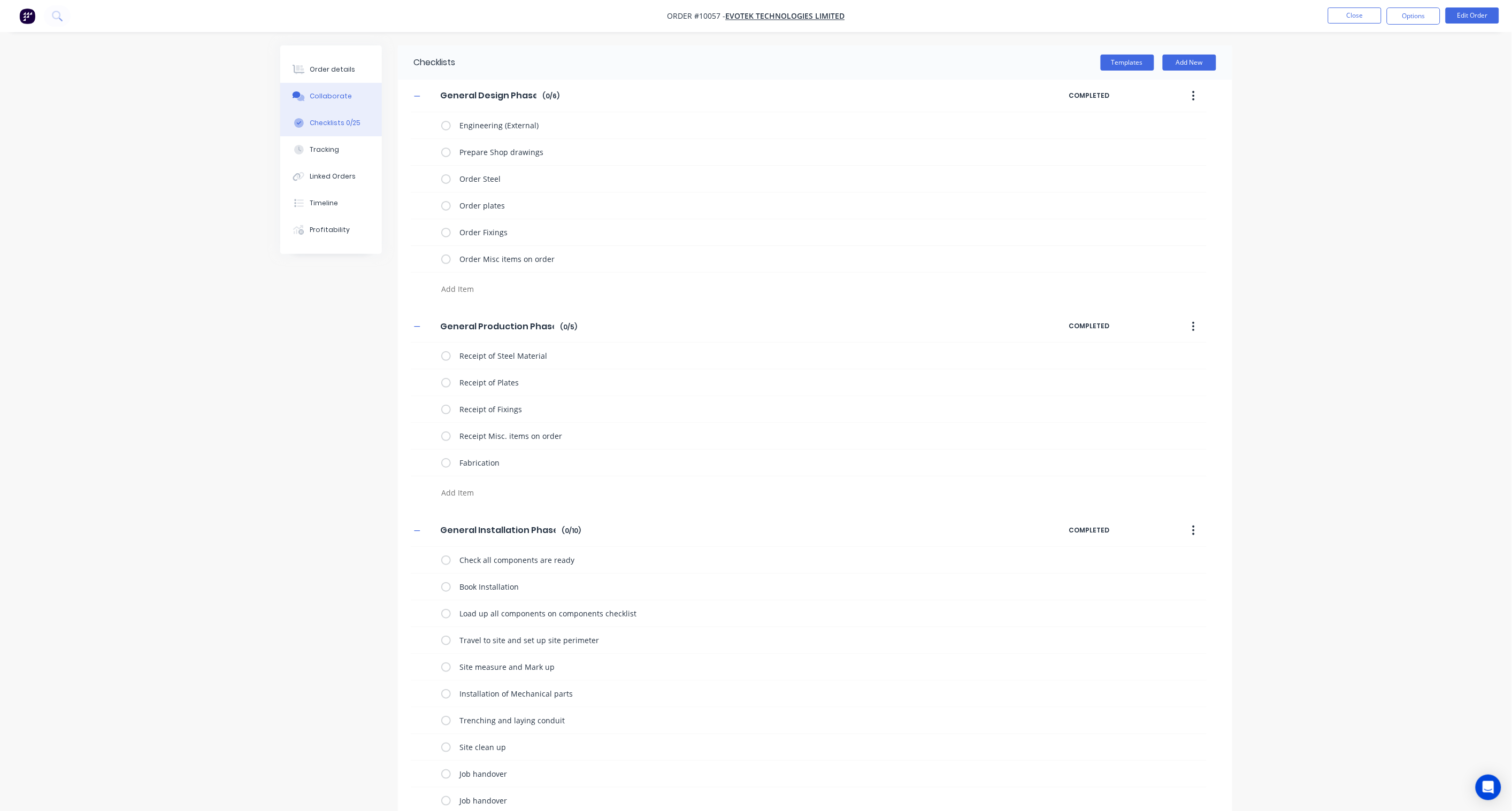
click at [338, 100] on div "Collaborate" at bounding box center [331, 96] width 42 height 10
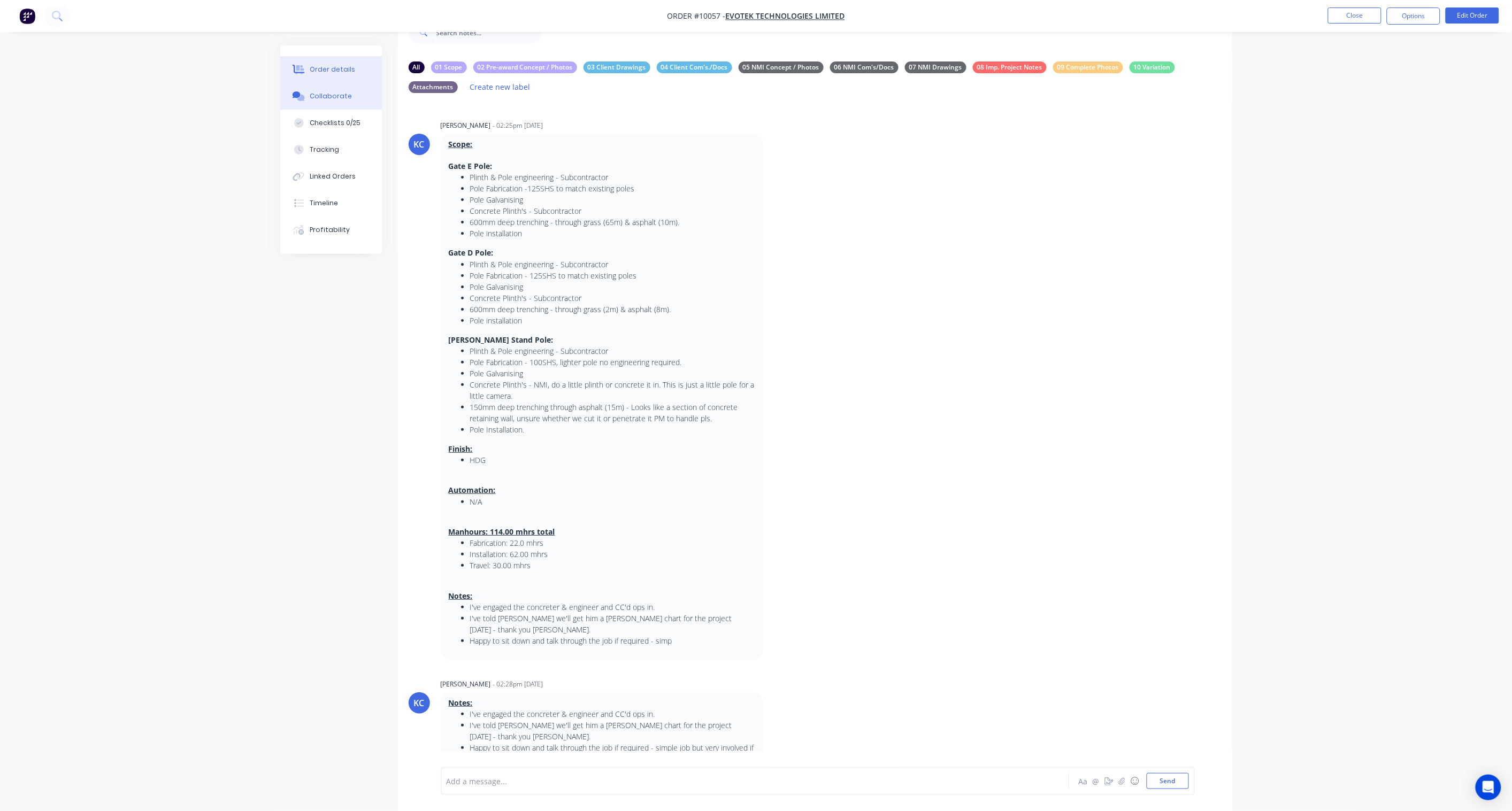
click at [328, 67] on div "Order details" at bounding box center [332, 69] width 45 height 10
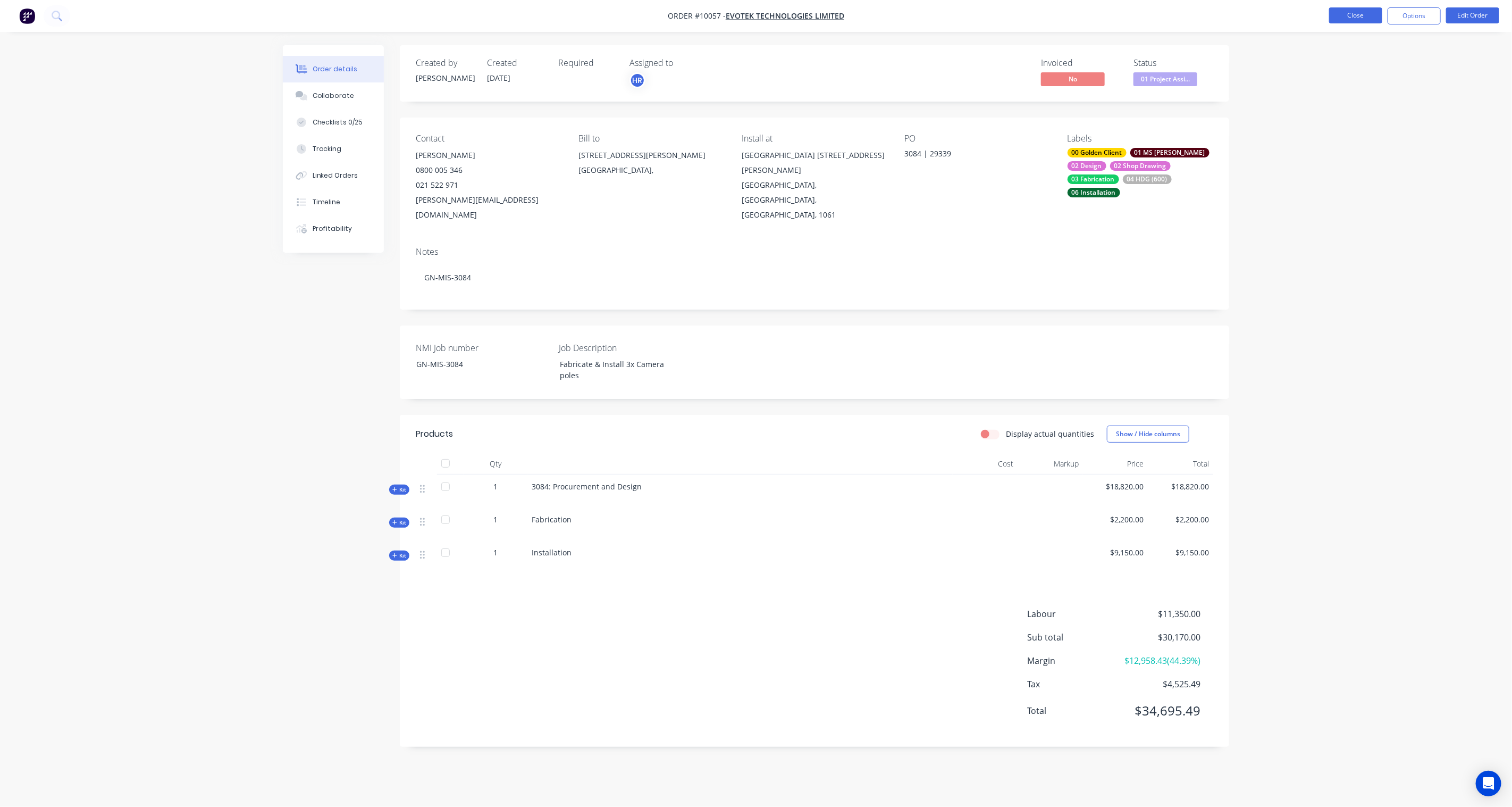
click at [1358, 18] on button "Close" at bounding box center [1356, 15] width 53 height 16
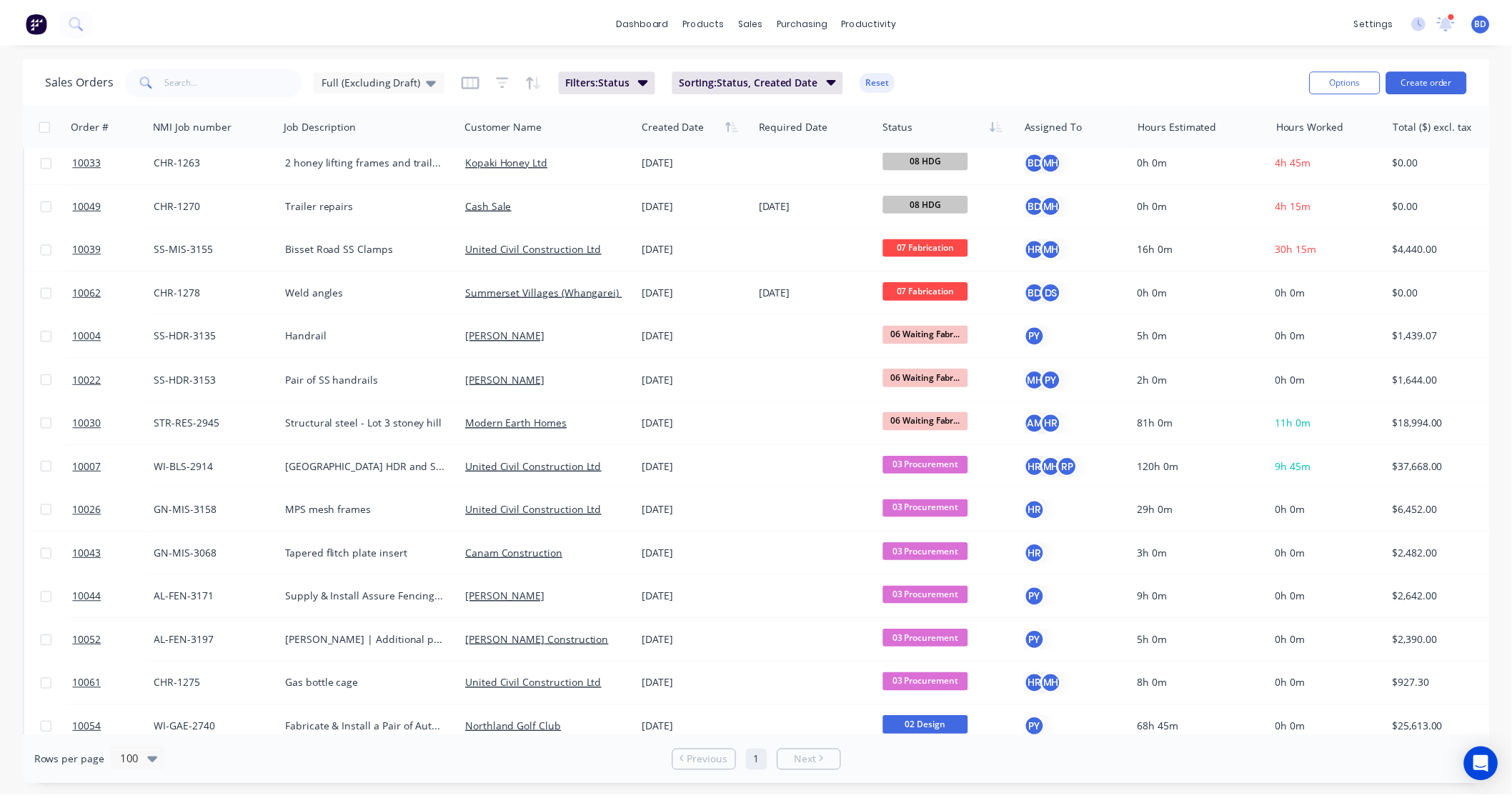
scroll to position [1205, 0]
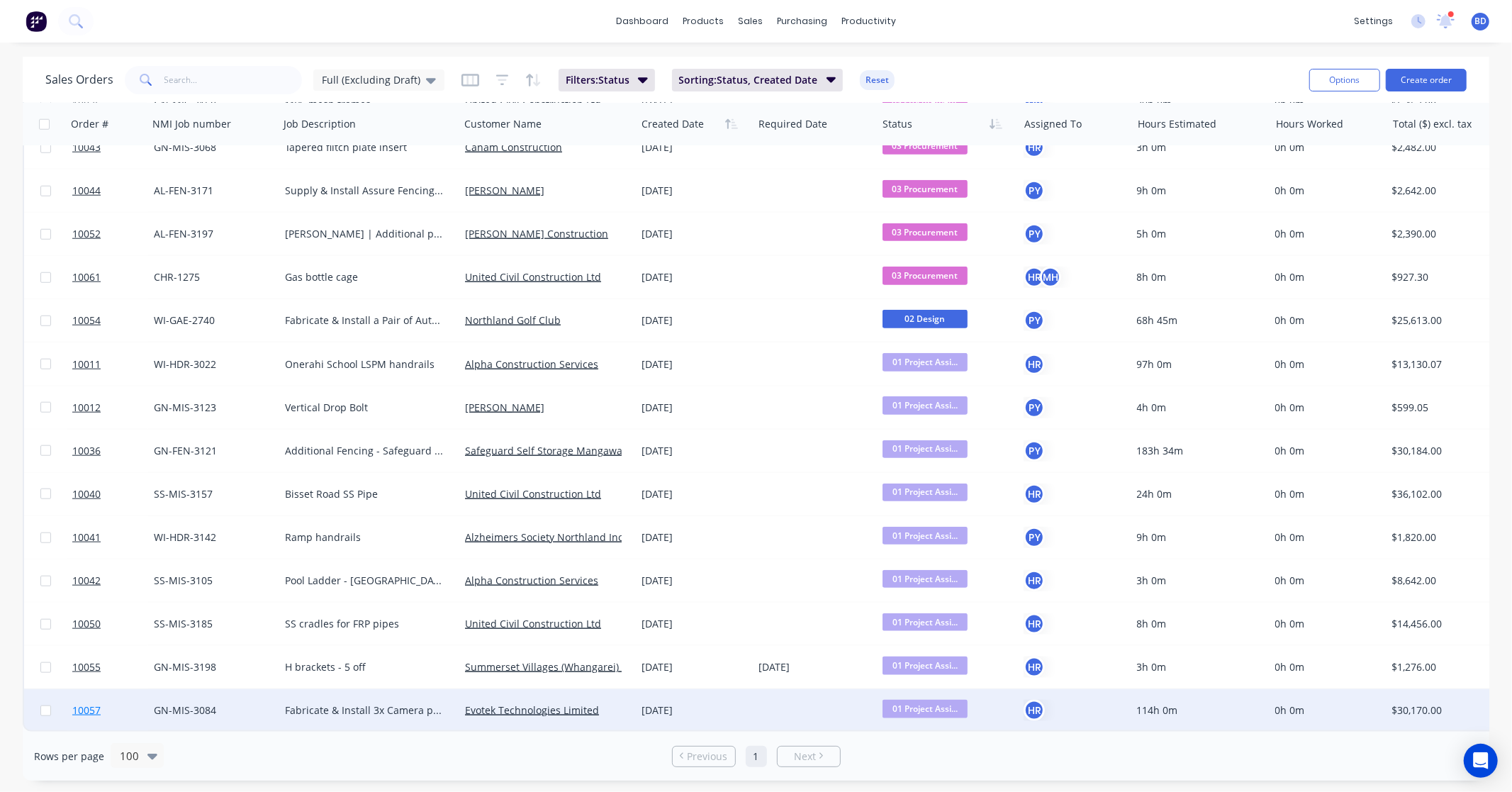
click at [74, 706] on span "10057" at bounding box center [86, 709] width 28 height 14
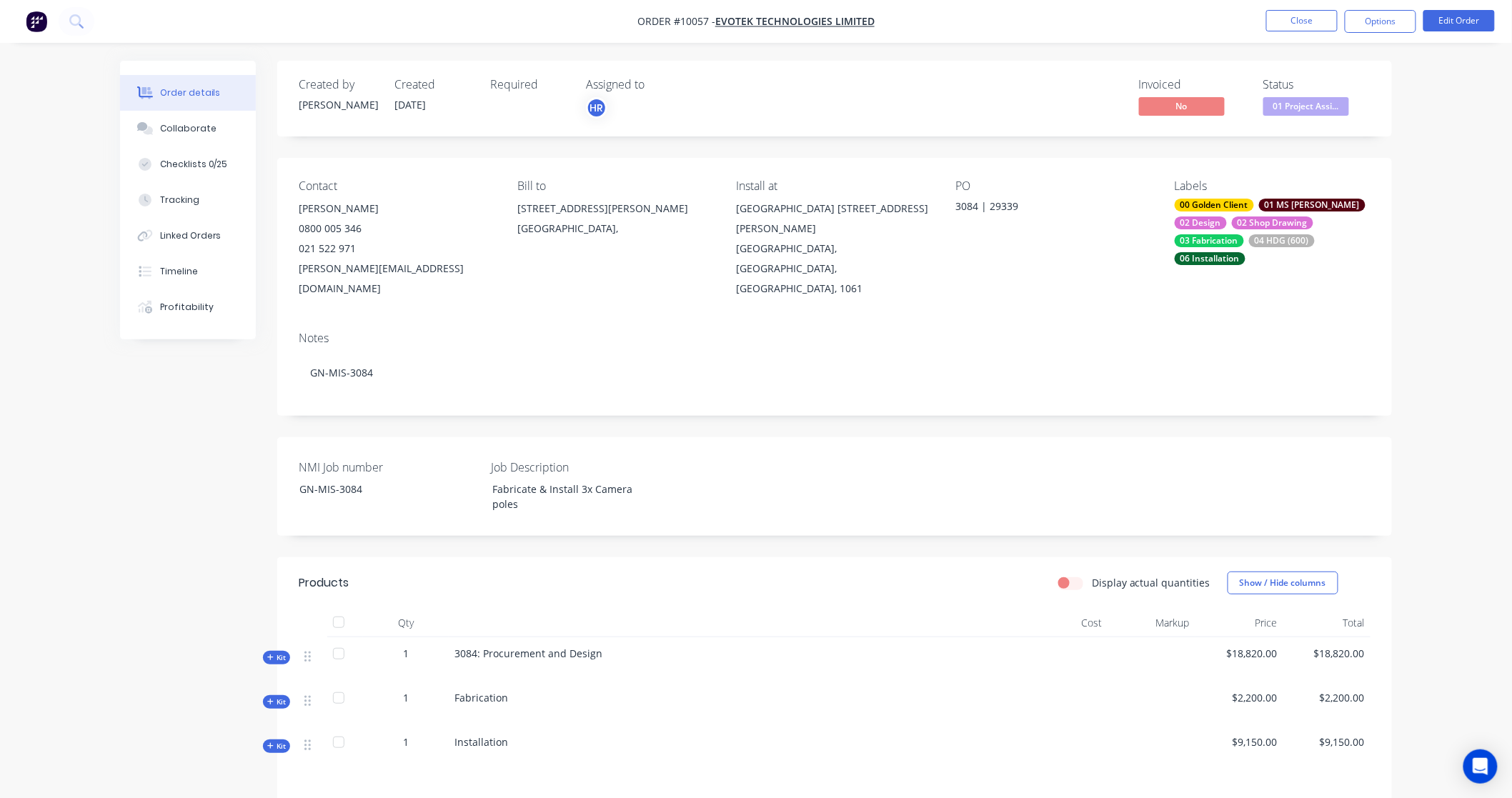
click at [274, 740] on span "Kit" at bounding box center [277, 745] width 19 height 10
click at [279, 697] on span "Kit" at bounding box center [277, 702] width 19 height 10
click at [1311, 24] on button "Close" at bounding box center [1302, 21] width 72 height 22
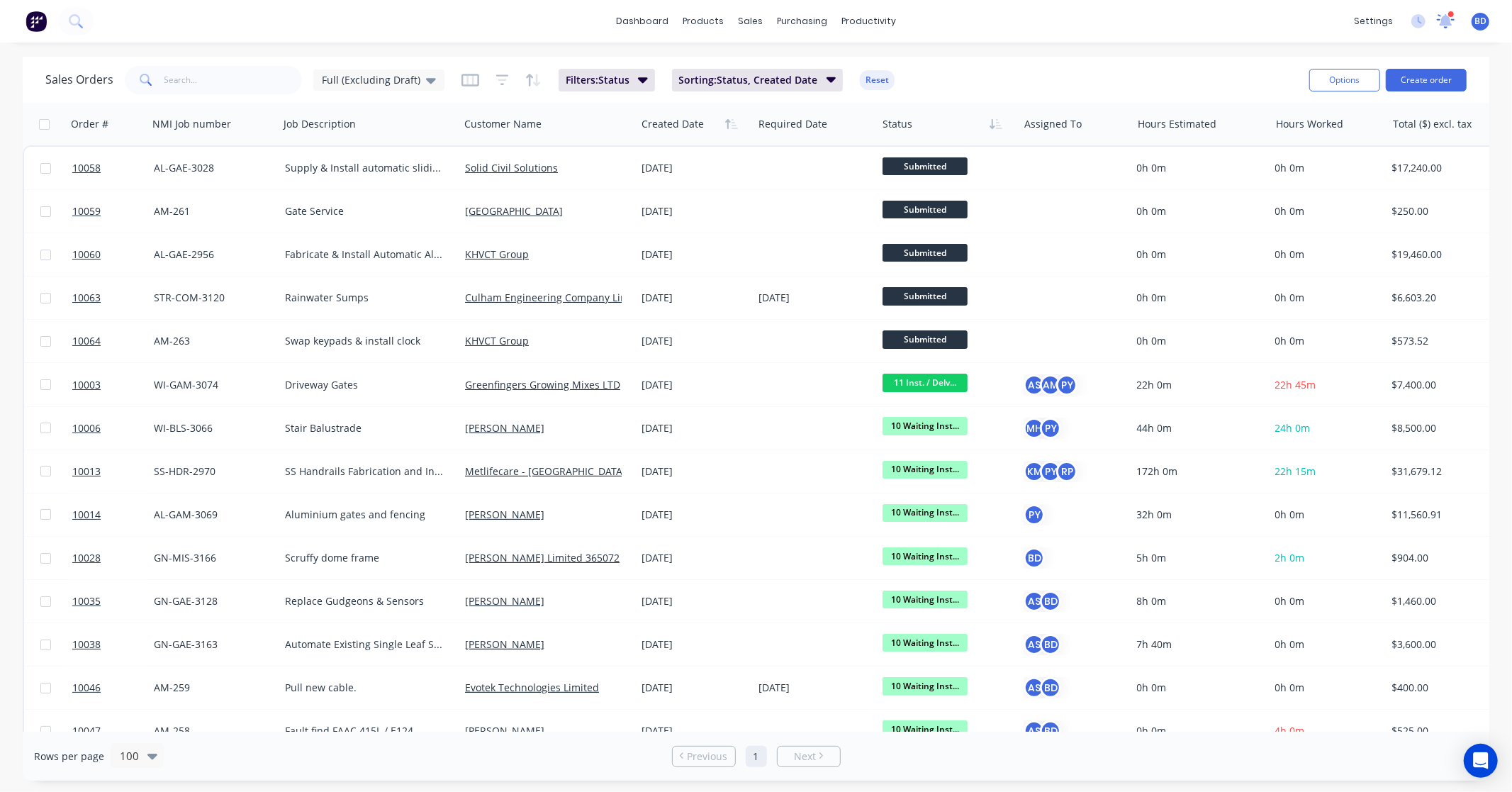
click at [1443, 25] on icon at bounding box center [1445, 21] width 18 height 14
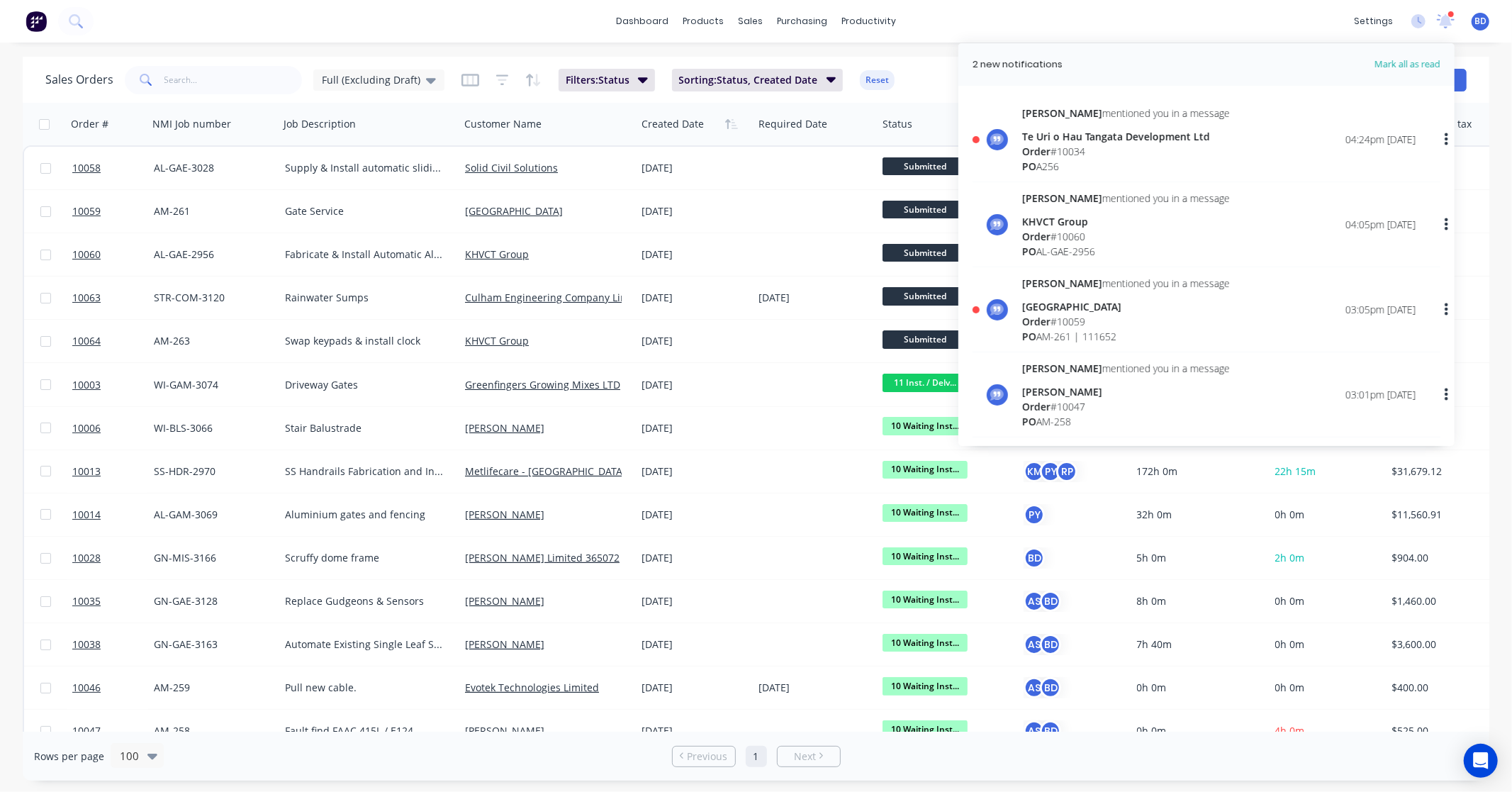
click at [1104, 140] on div "Te Uri o Hau Tangata Development Ltd" at bounding box center [1125, 136] width 207 height 15
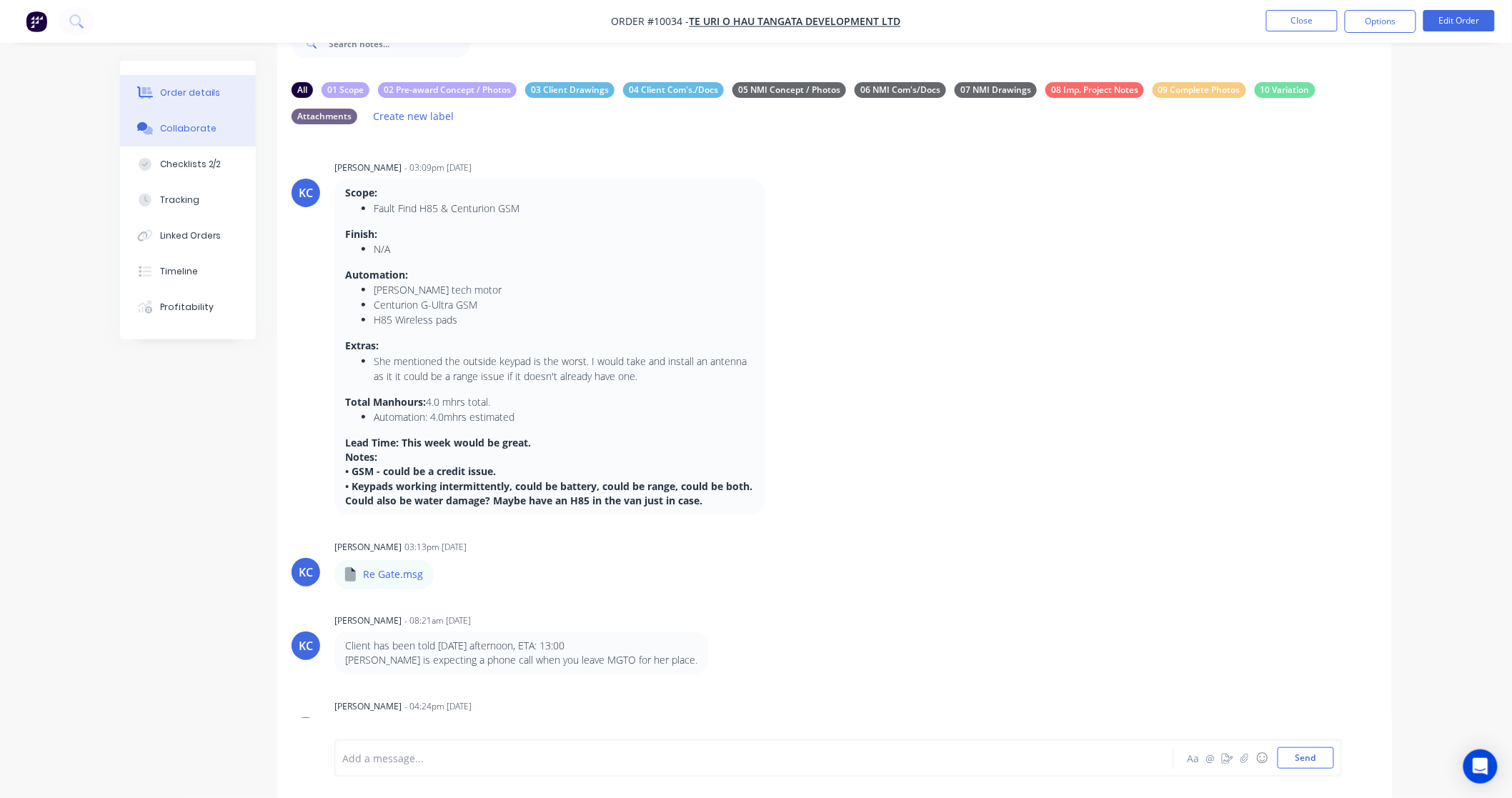
click at [223, 97] on button "Order details" at bounding box center [188, 93] width 136 height 36
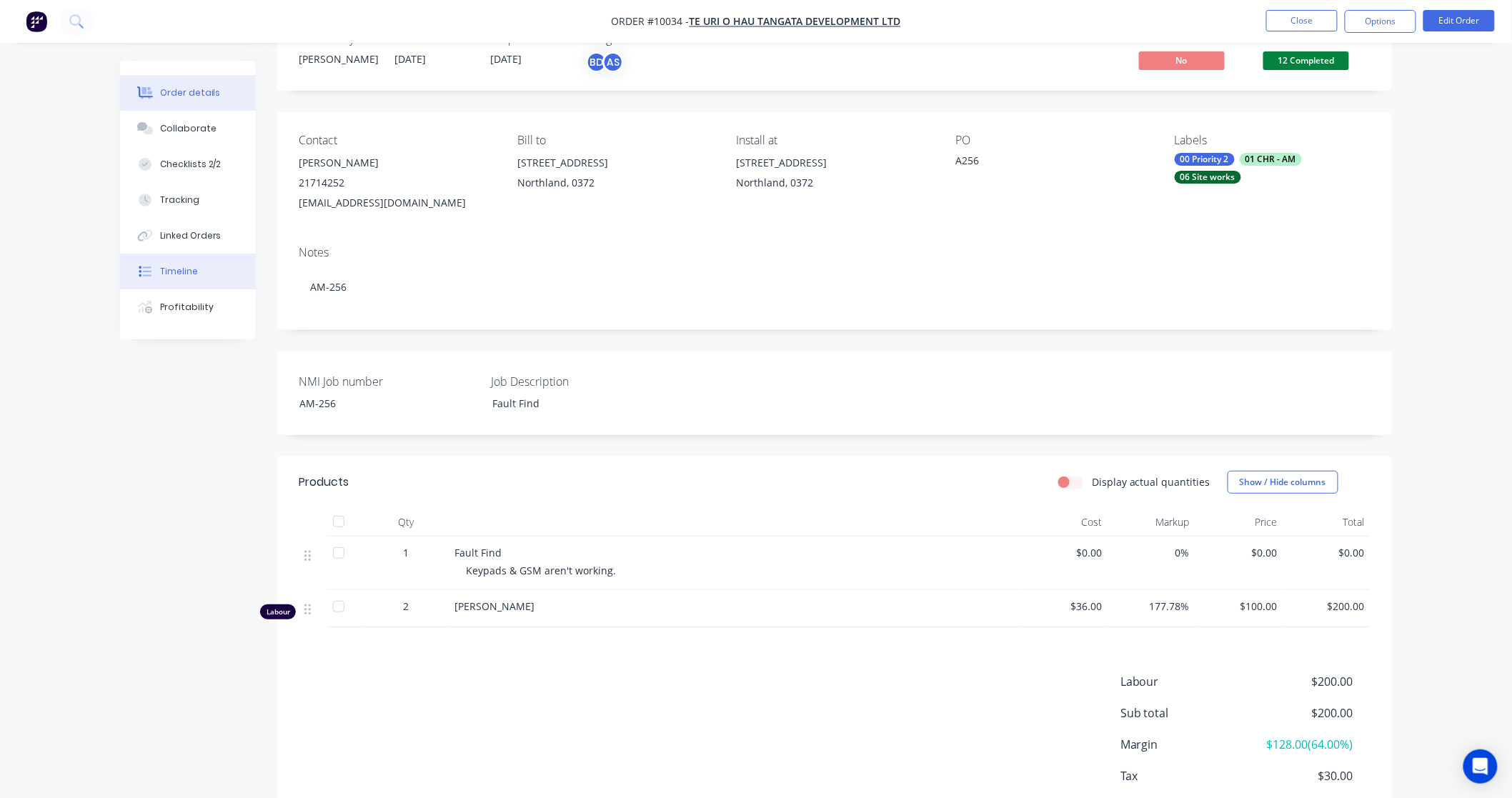
click at [205, 272] on button "Timeline" at bounding box center [188, 271] width 136 height 36
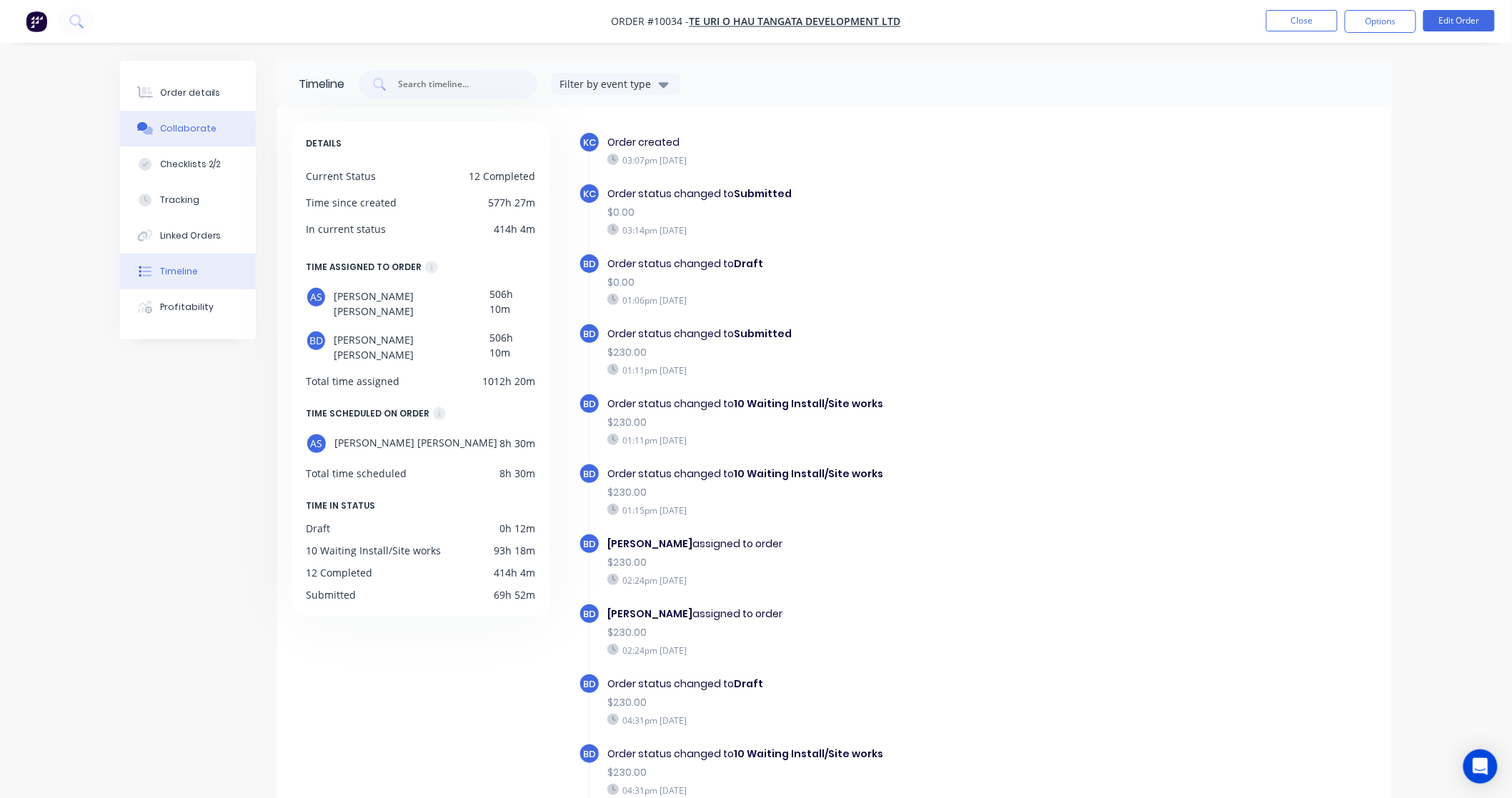
click at [185, 126] on div "Collaborate" at bounding box center [188, 129] width 57 height 13
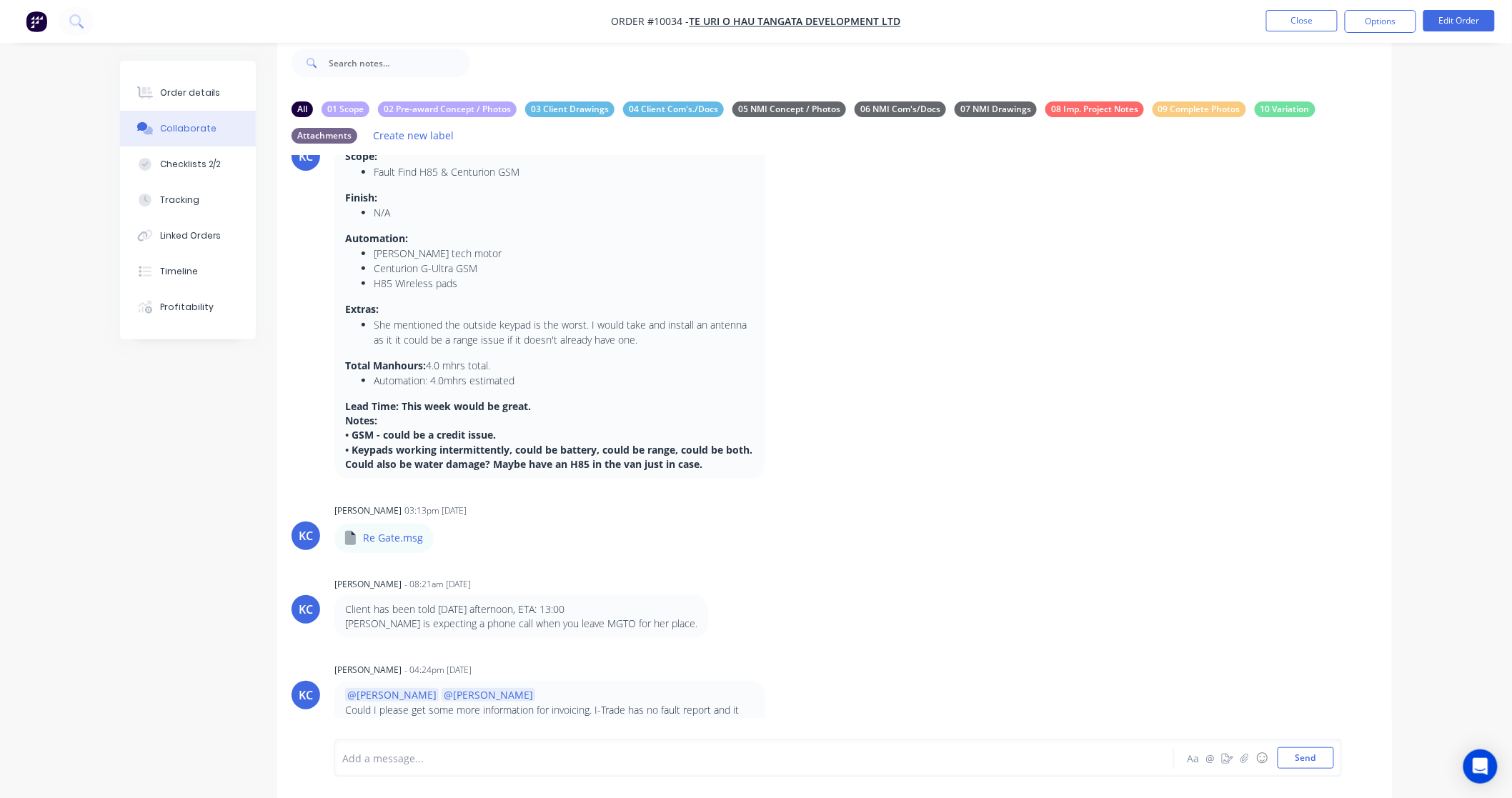
scroll to position [45, 0]
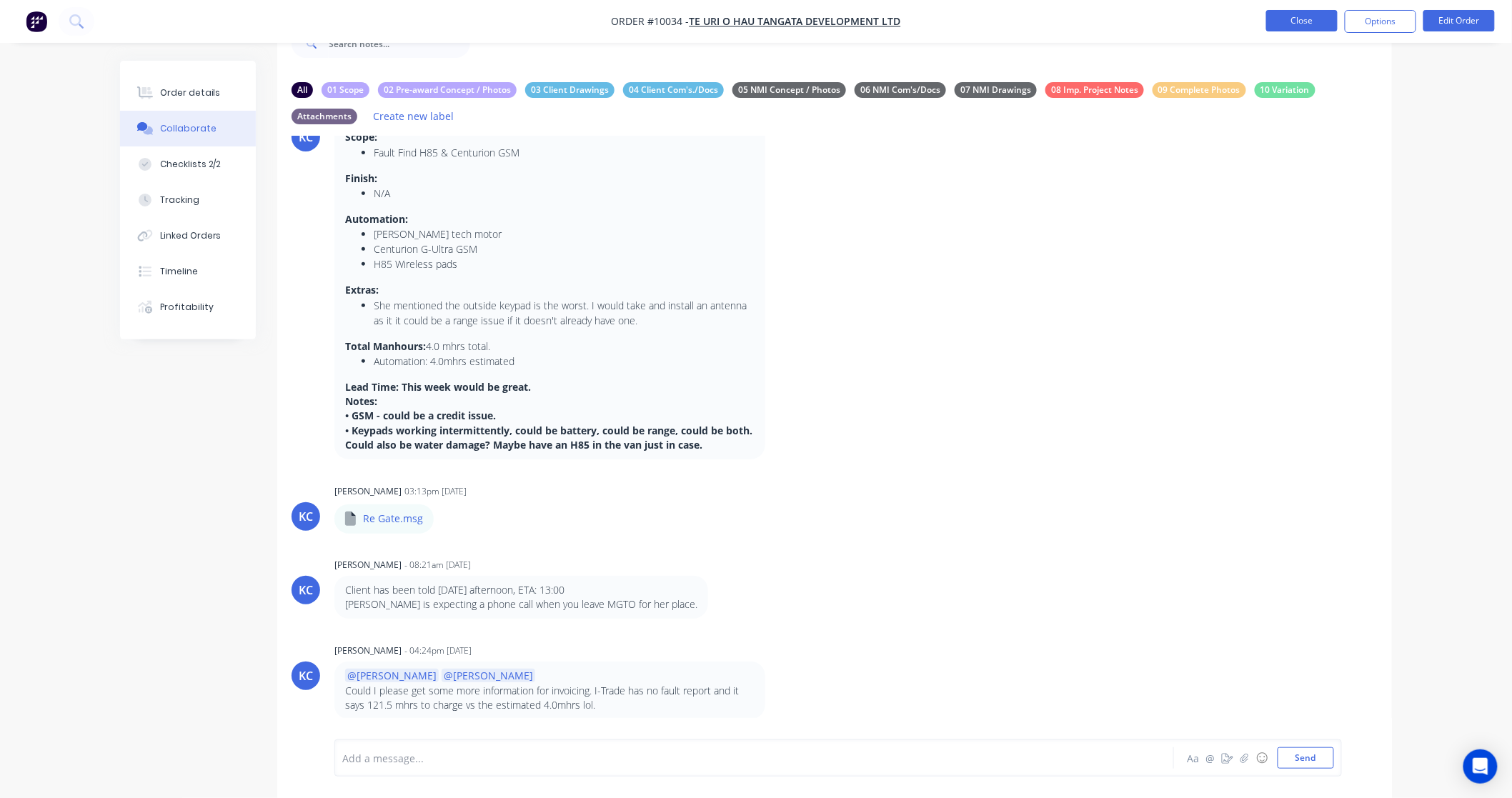
click at [1309, 29] on button "Close" at bounding box center [1302, 21] width 72 height 22
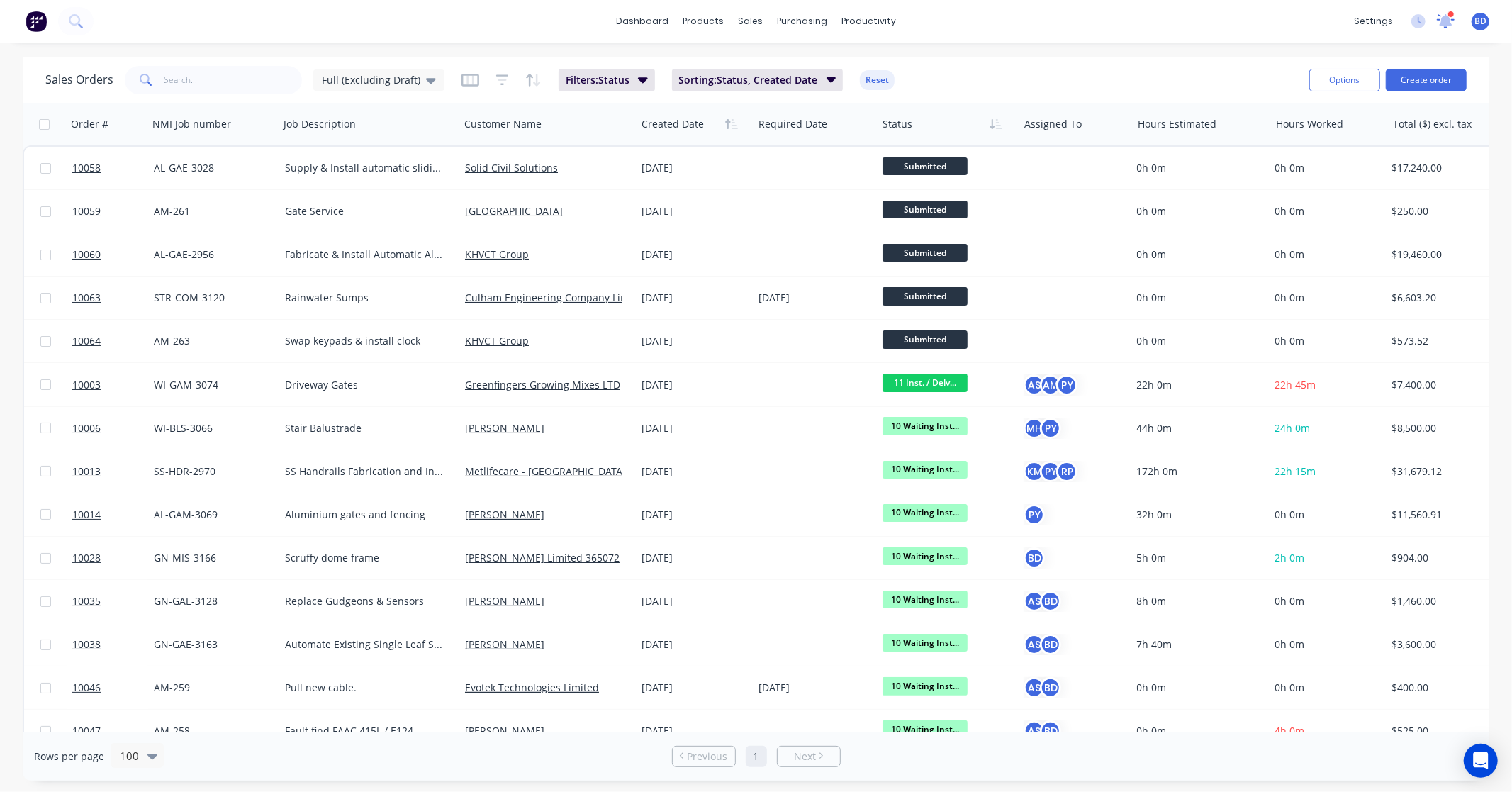
click at [1449, 22] on icon at bounding box center [1446, 20] width 14 height 13
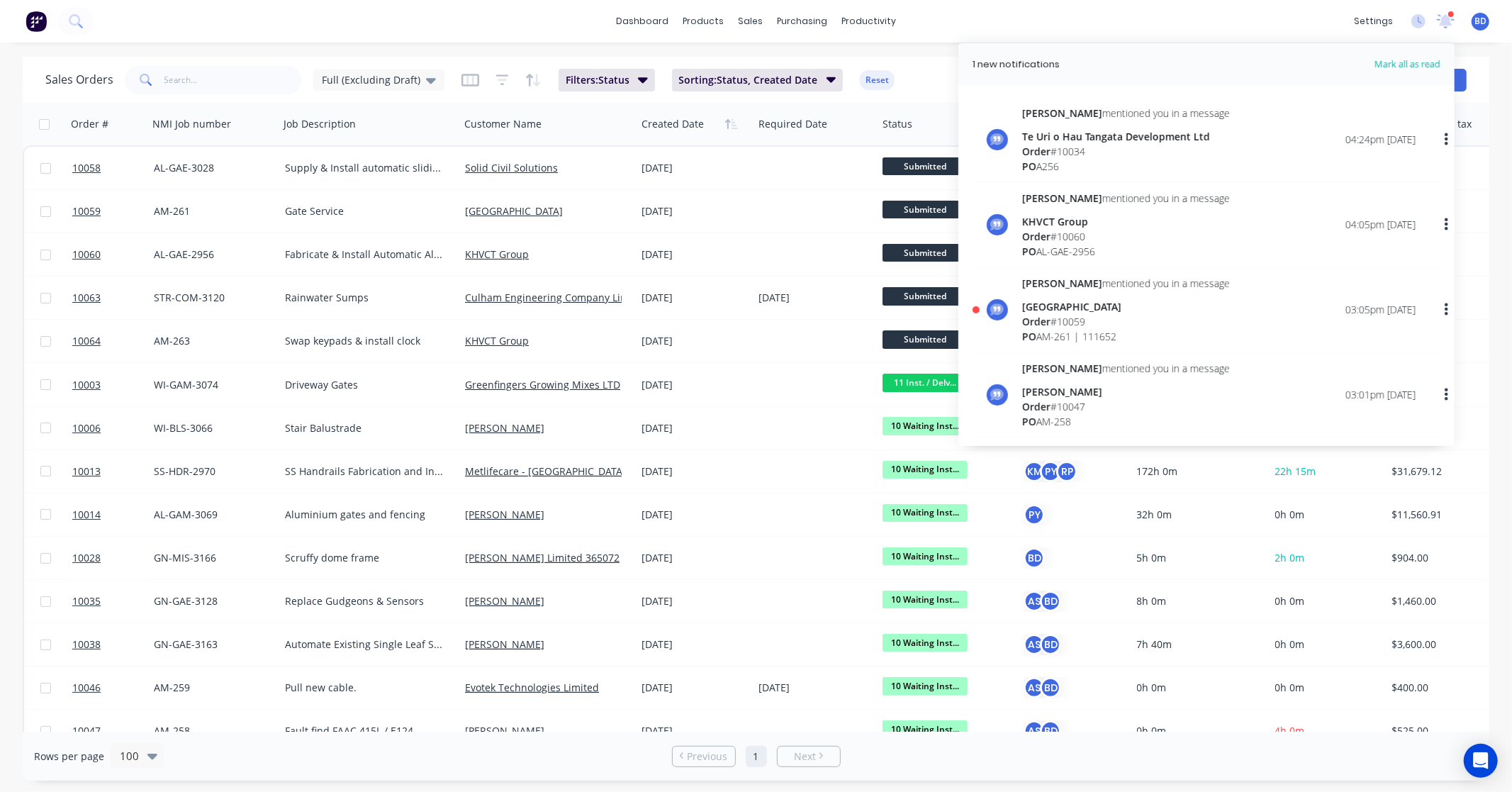
click at [1107, 314] on div "Order # 10059" at bounding box center [1125, 322] width 207 height 15
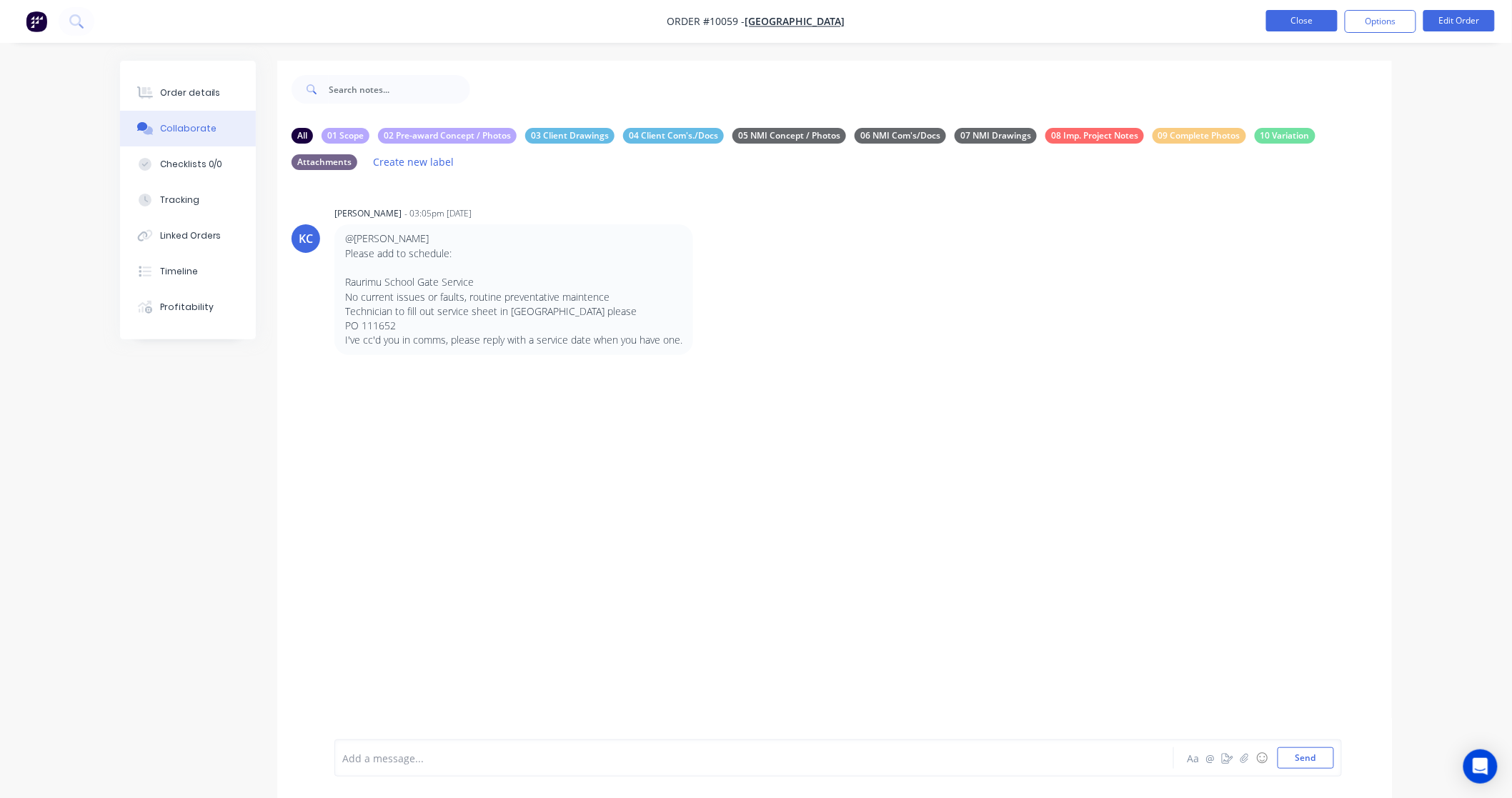
click at [1305, 19] on button "Close" at bounding box center [1302, 21] width 72 height 22
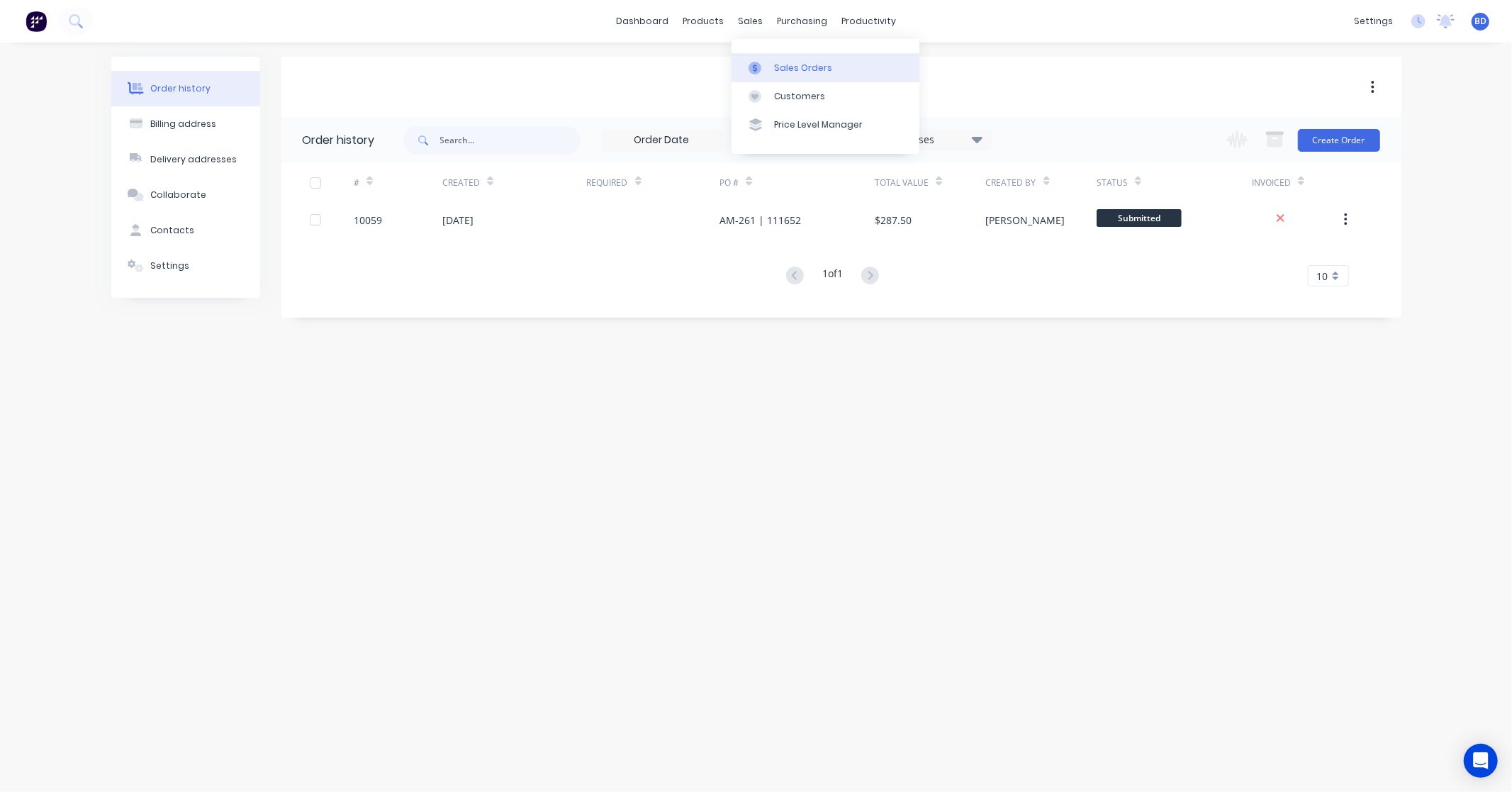
click at [773, 59] on link "Sales Orders" at bounding box center [826, 68] width 188 height 28
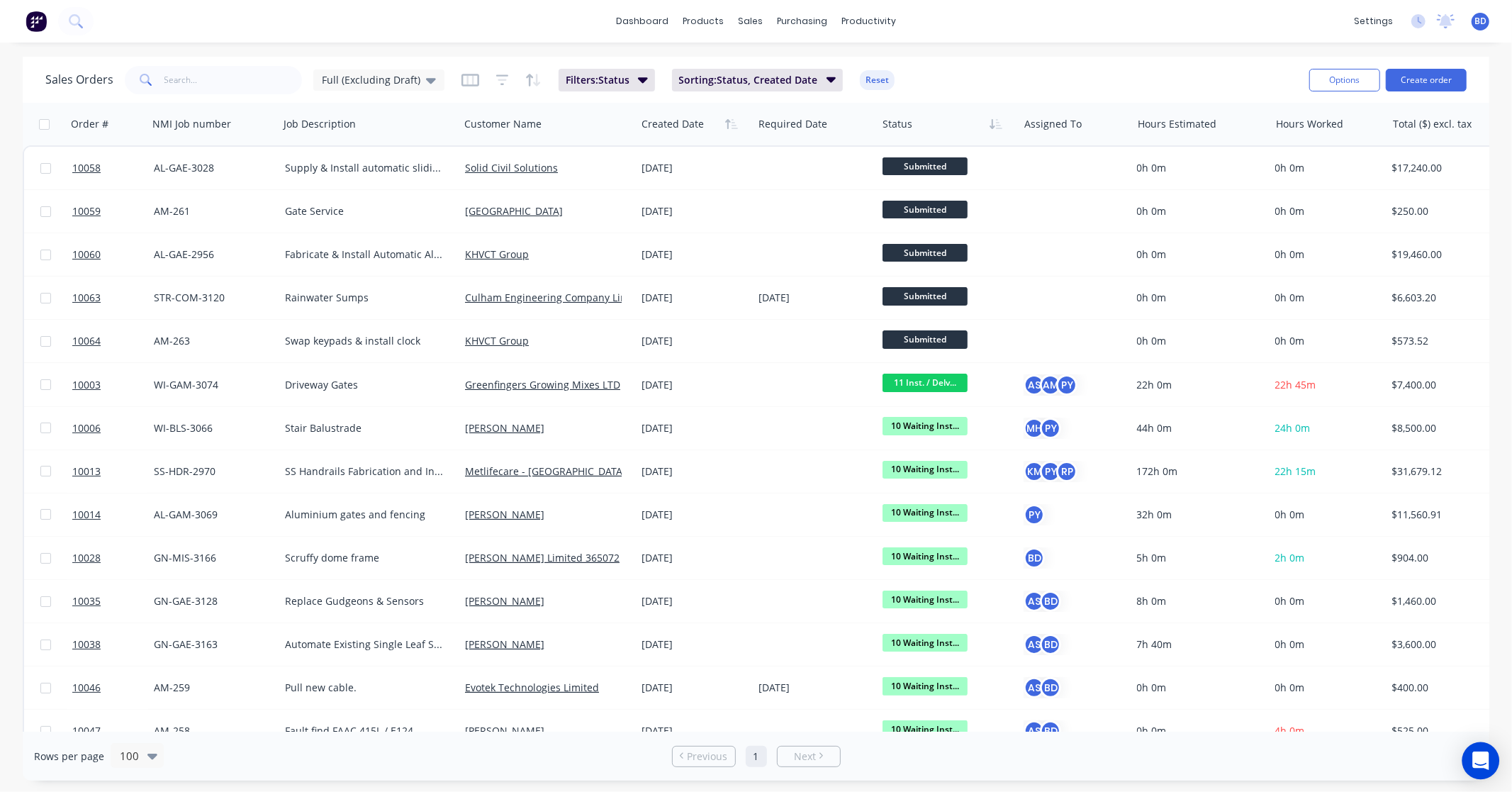
click at [1484, 767] on icon "Open Intercom Messenger" at bounding box center [1480, 761] width 16 height 19
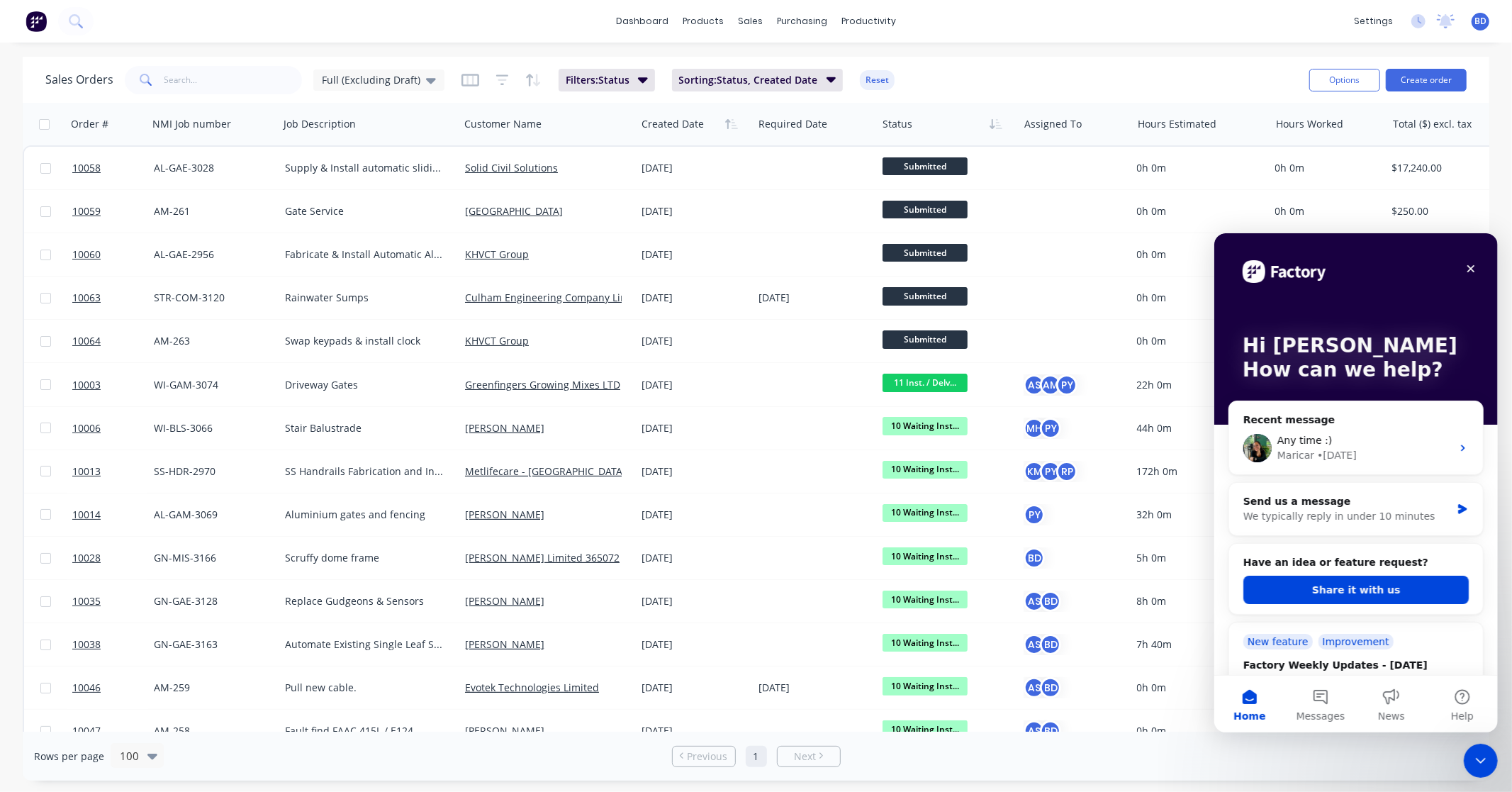
click at [1483, 764] on icon "Close Intercom Messenger" at bounding box center [1480, 760] width 17 height 17
